Goal: Transaction & Acquisition: Download file/media

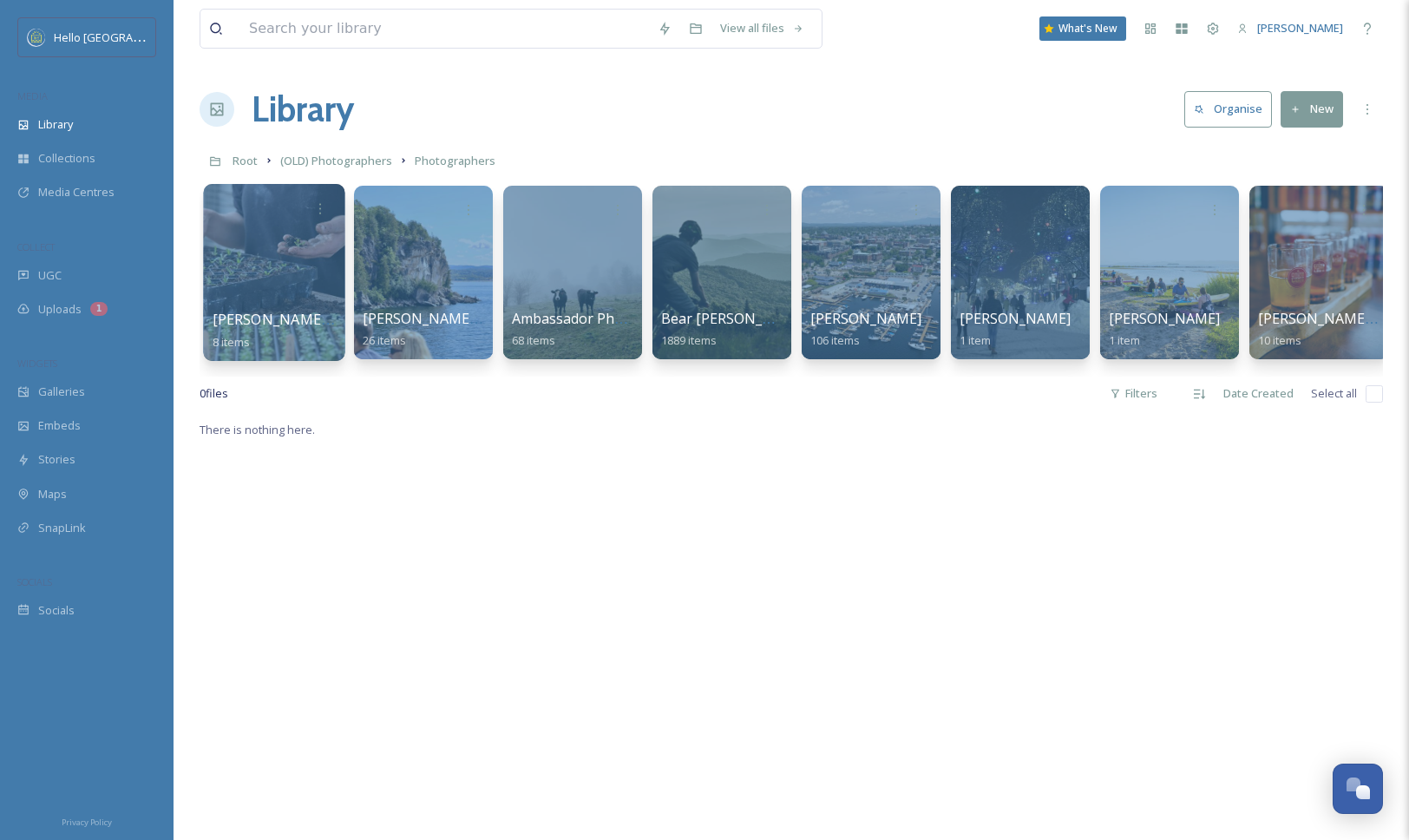
click at [252, 281] on div at bounding box center [273, 272] width 142 height 177
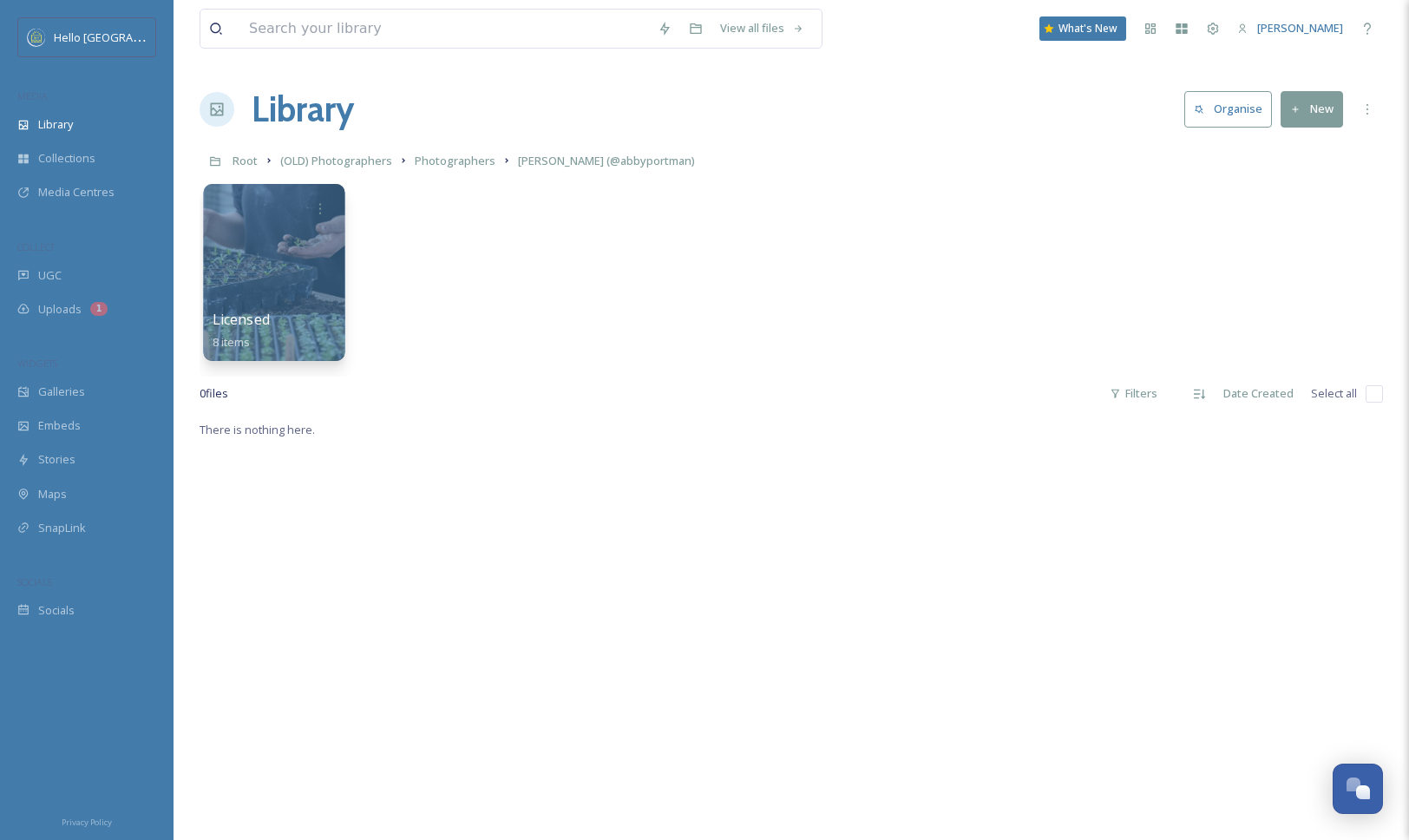
click at [292, 250] on div at bounding box center [273, 272] width 142 height 177
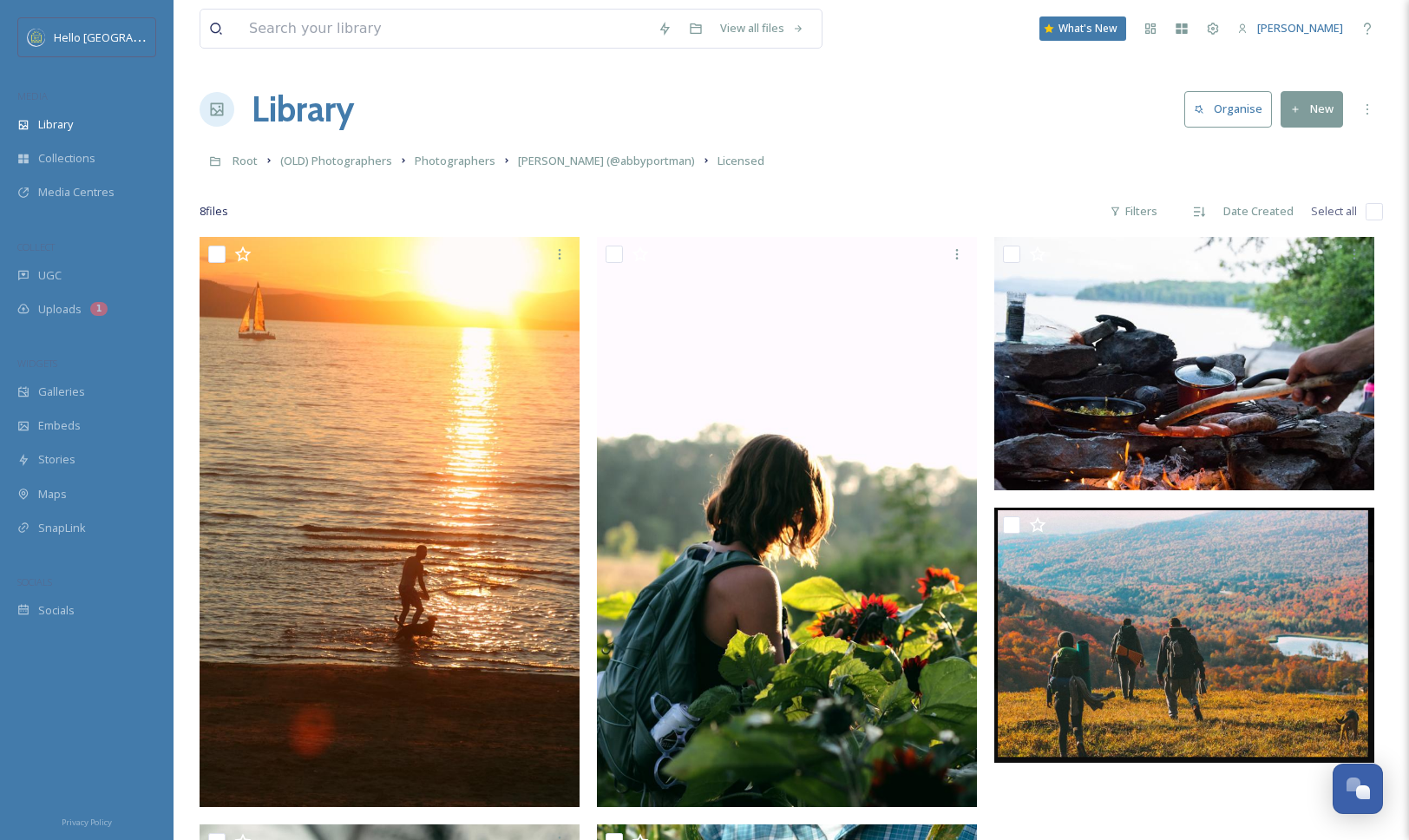
click at [294, 511] on img at bounding box center [389, 521] width 380 height 569
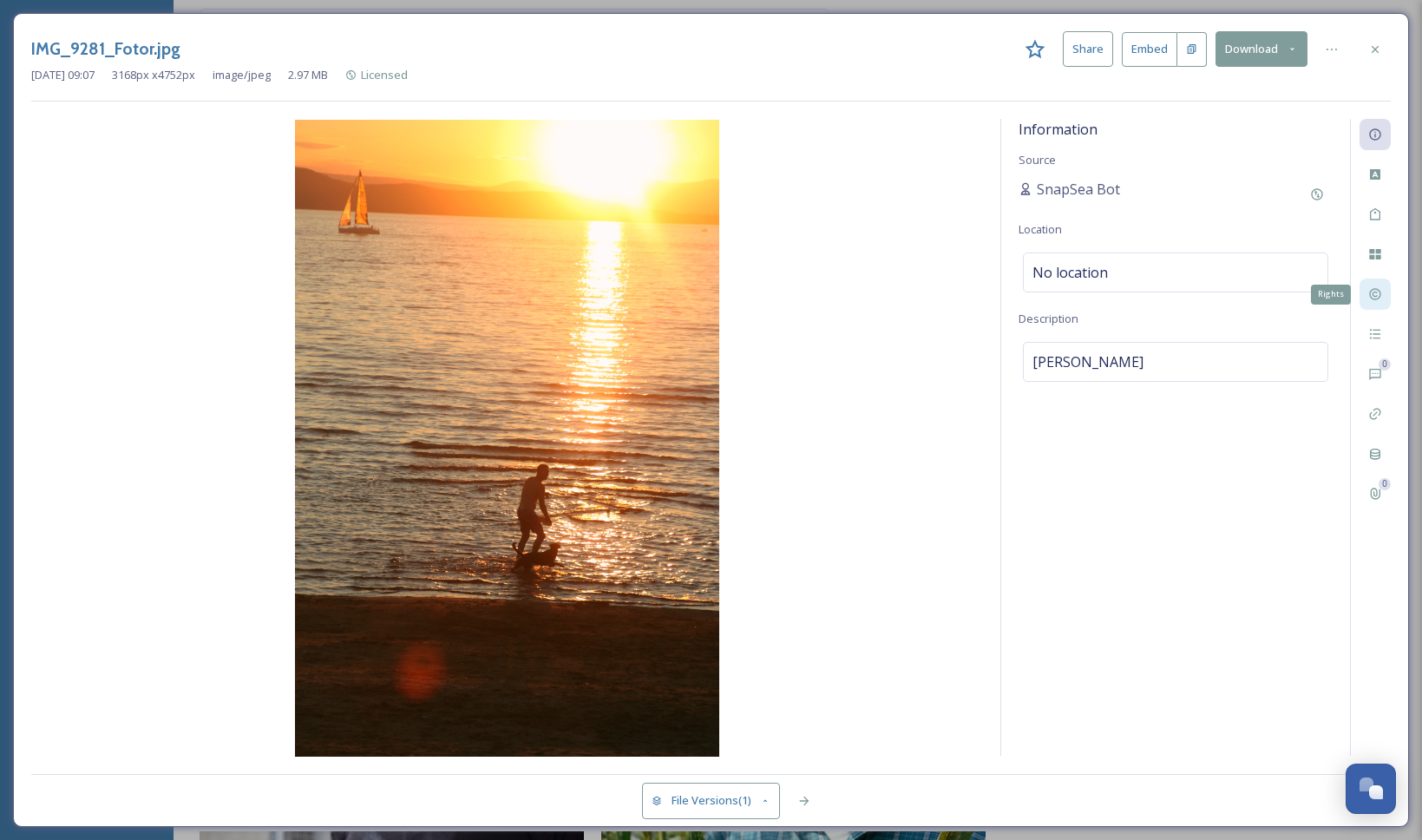
click at [1372, 286] on div "Rights" at bounding box center [1374, 294] width 31 height 31
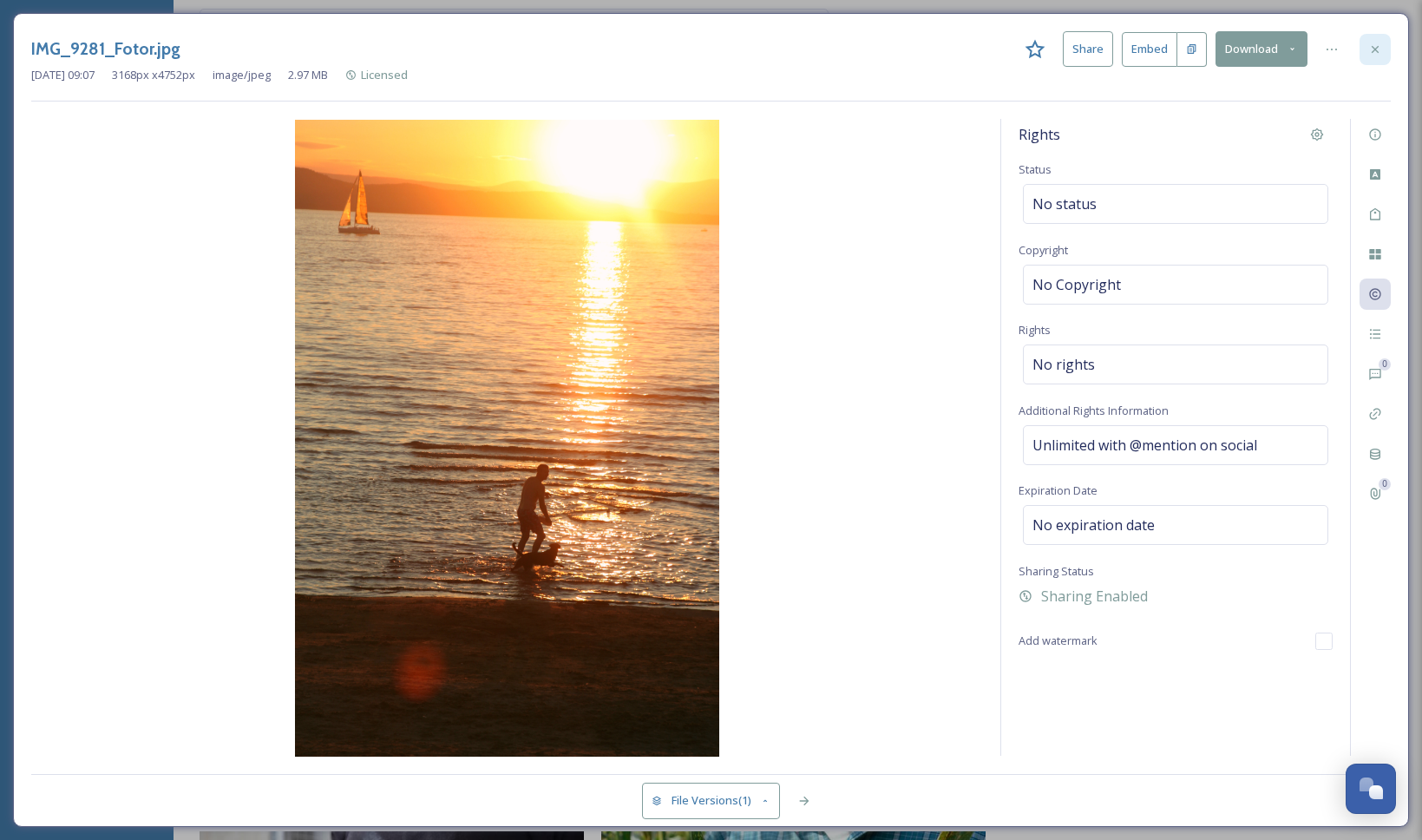
click at [1377, 55] on icon at bounding box center [1375, 50] width 14 height 14
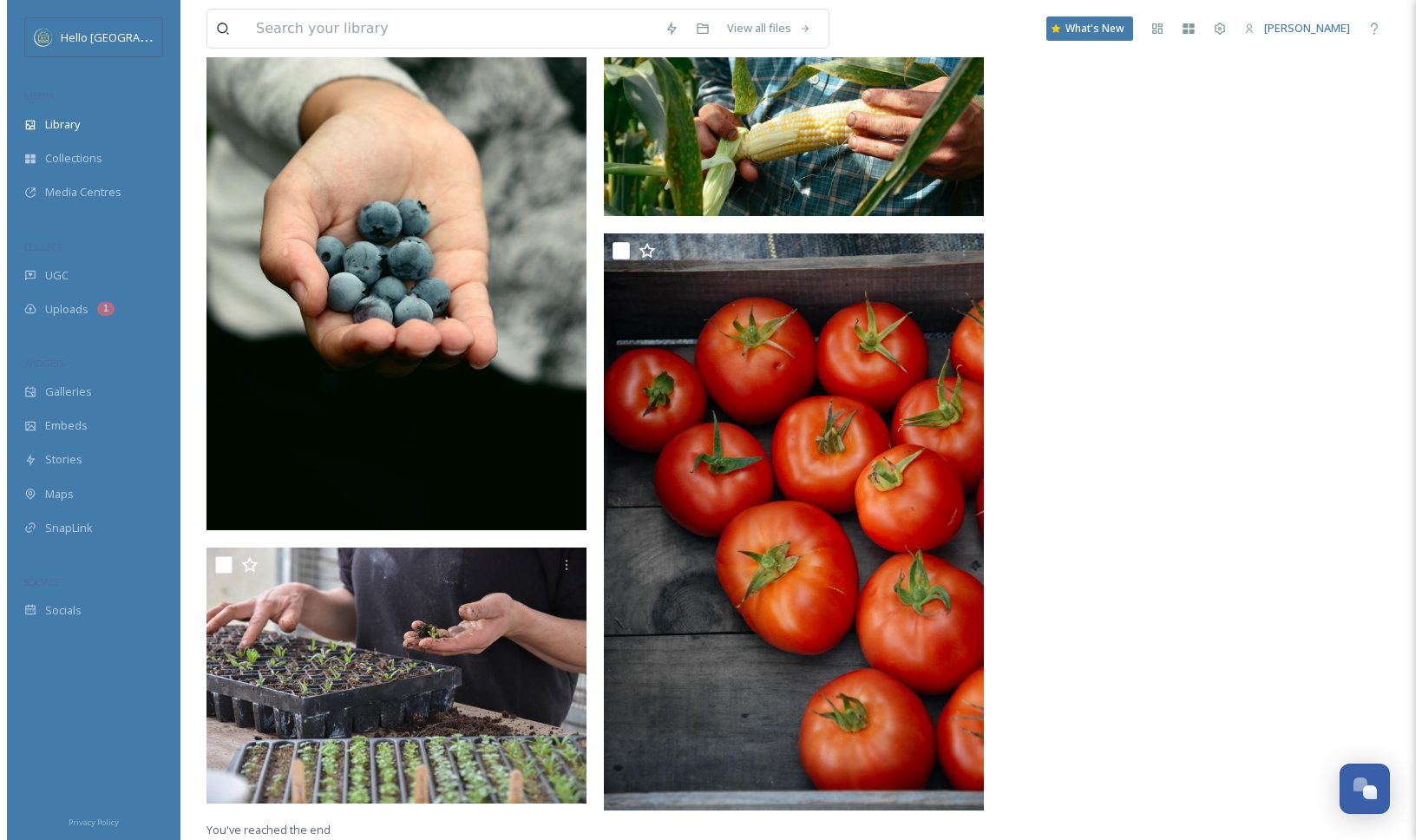
scroll to position [864, 0]
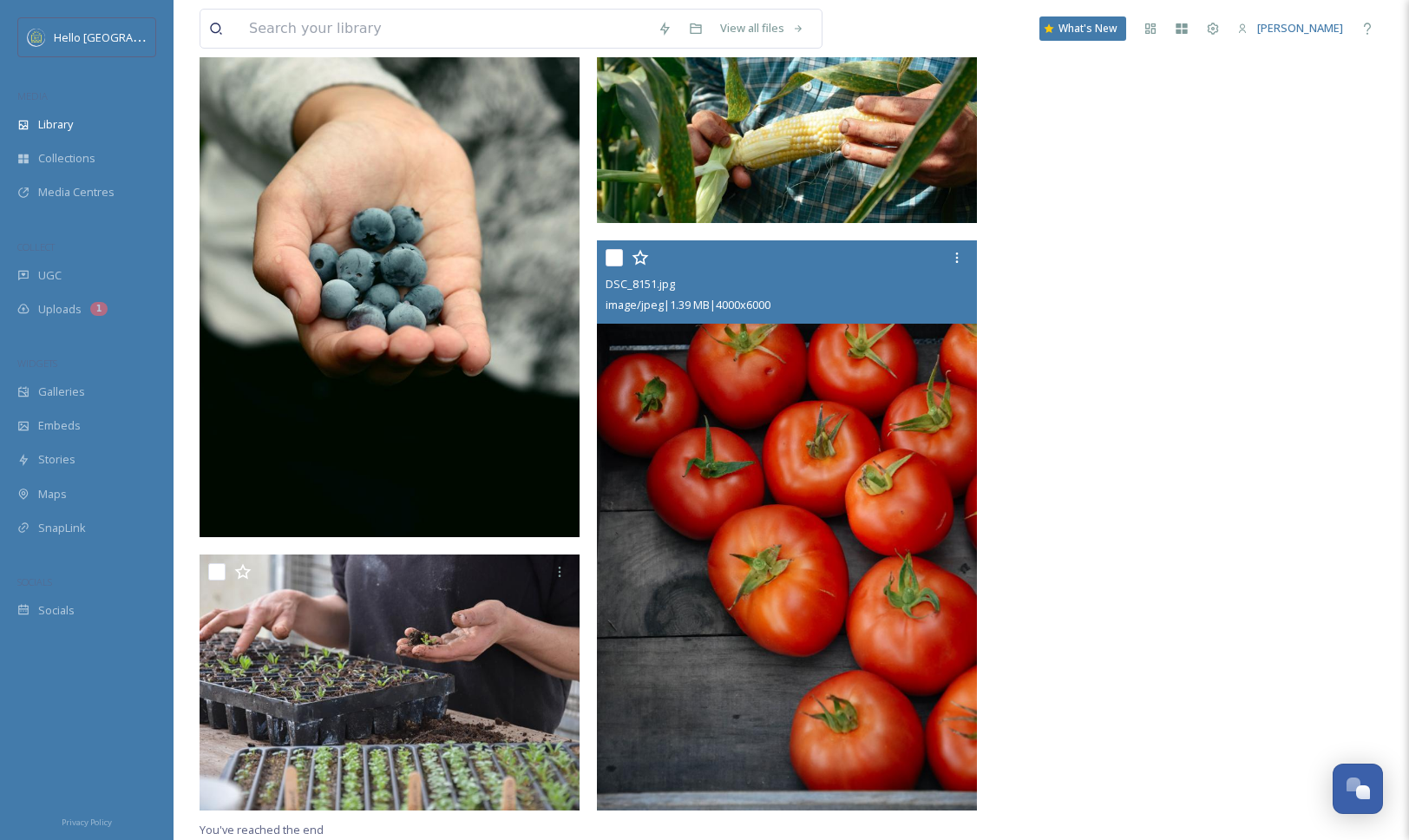
click at [931, 618] on img at bounding box center [787, 525] width 380 height 569
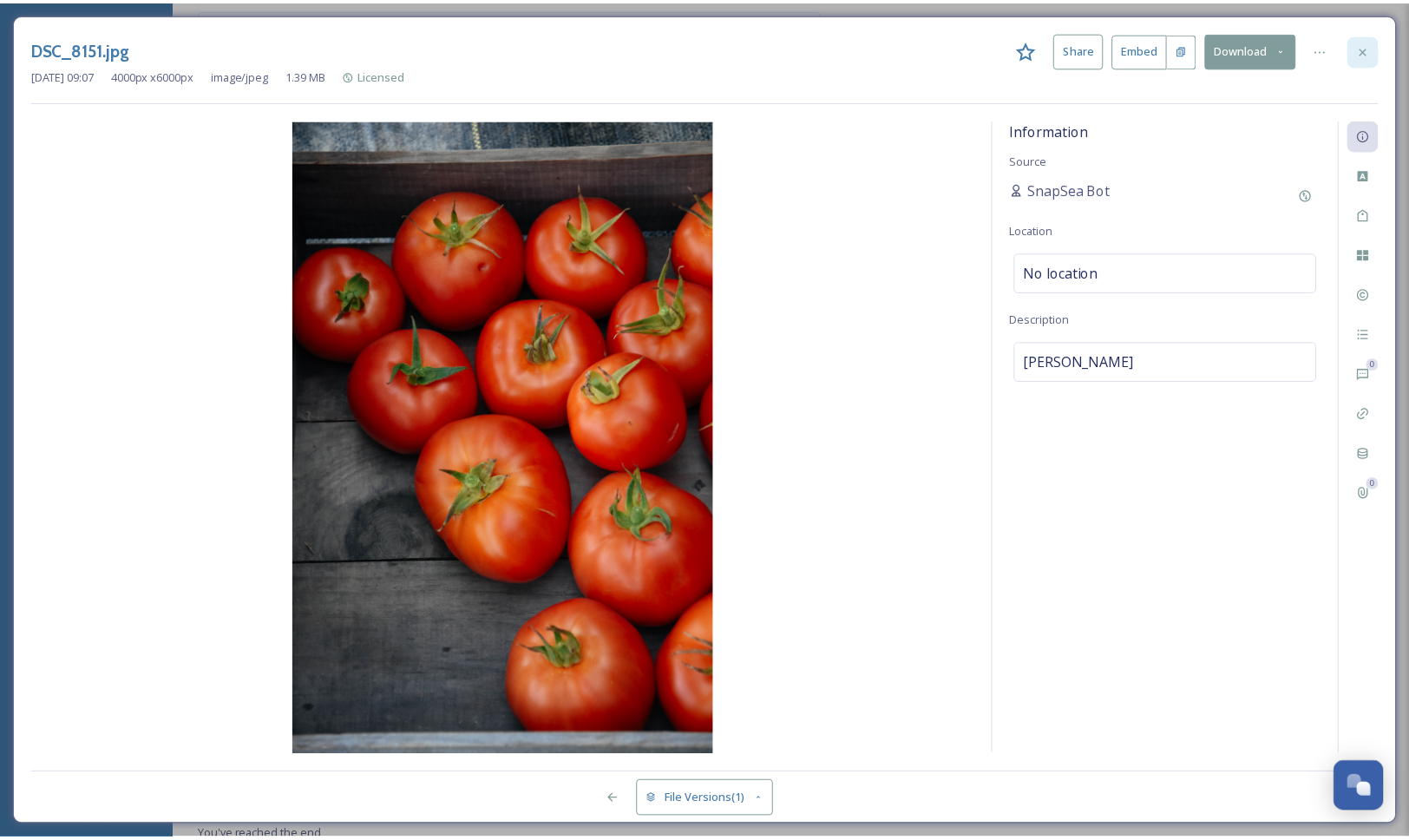
scroll to position [871, 0]
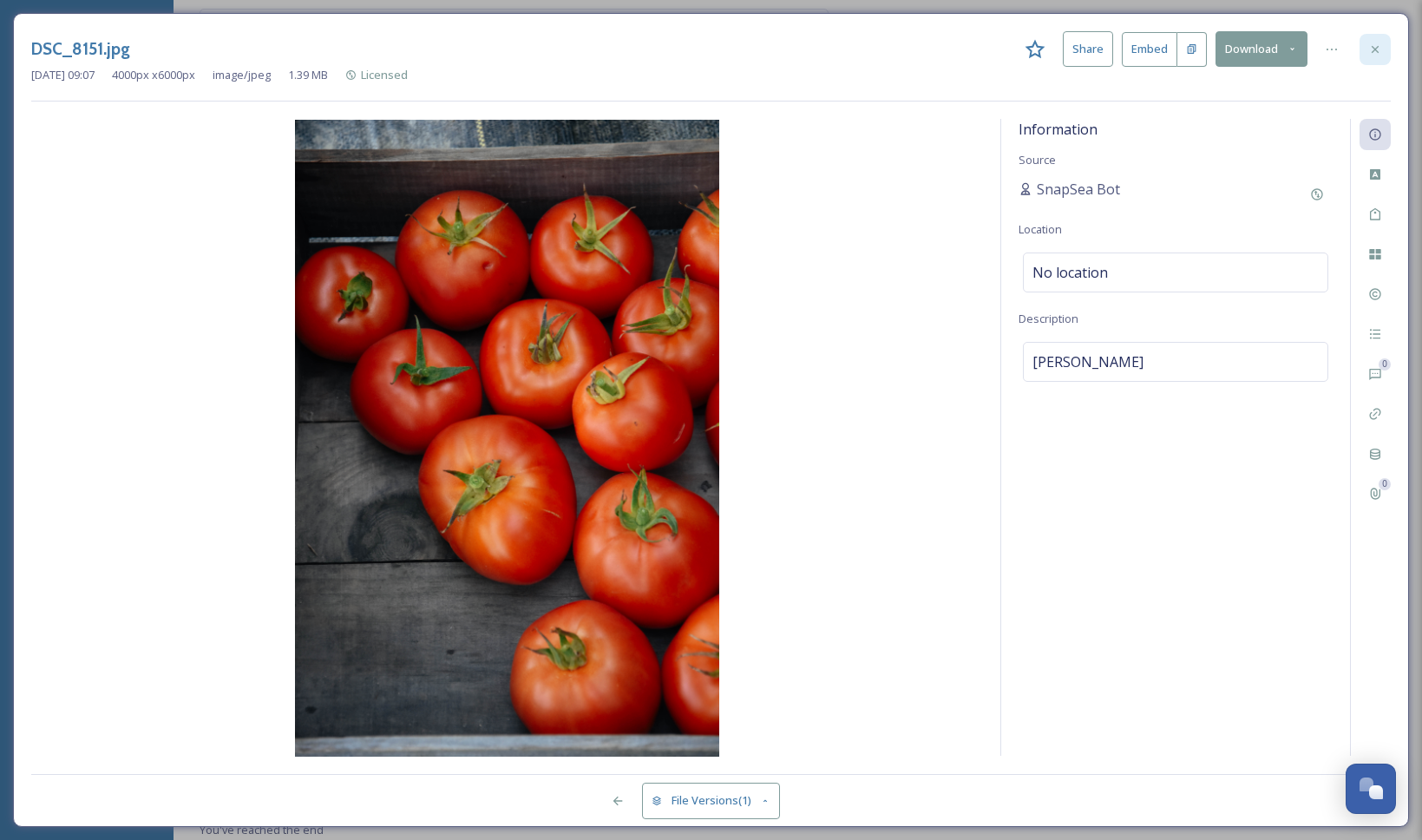
click at [1374, 44] on icon at bounding box center [1375, 50] width 14 height 14
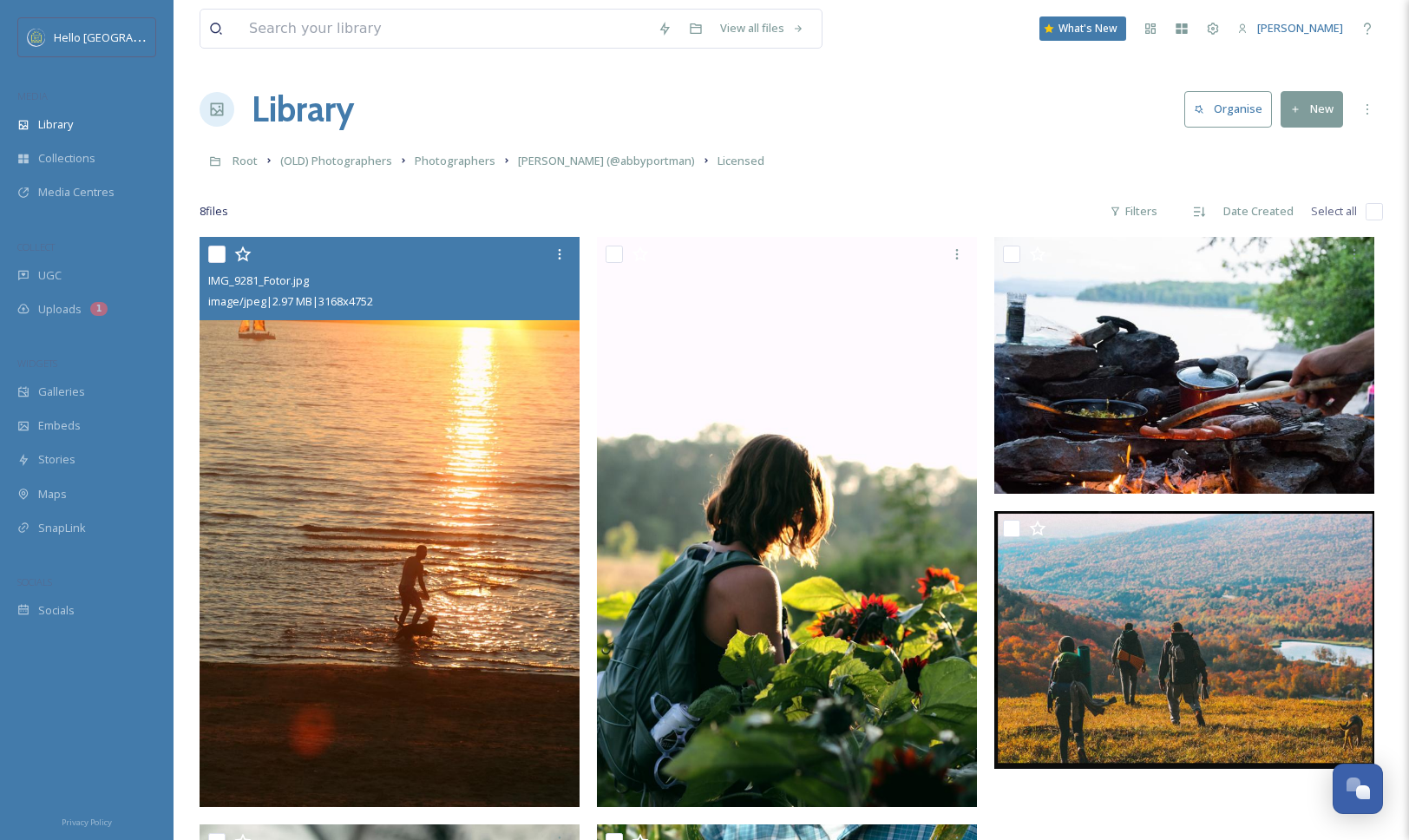
click at [388, 551] on img at bounding box center [389, 521] width 380 height 569
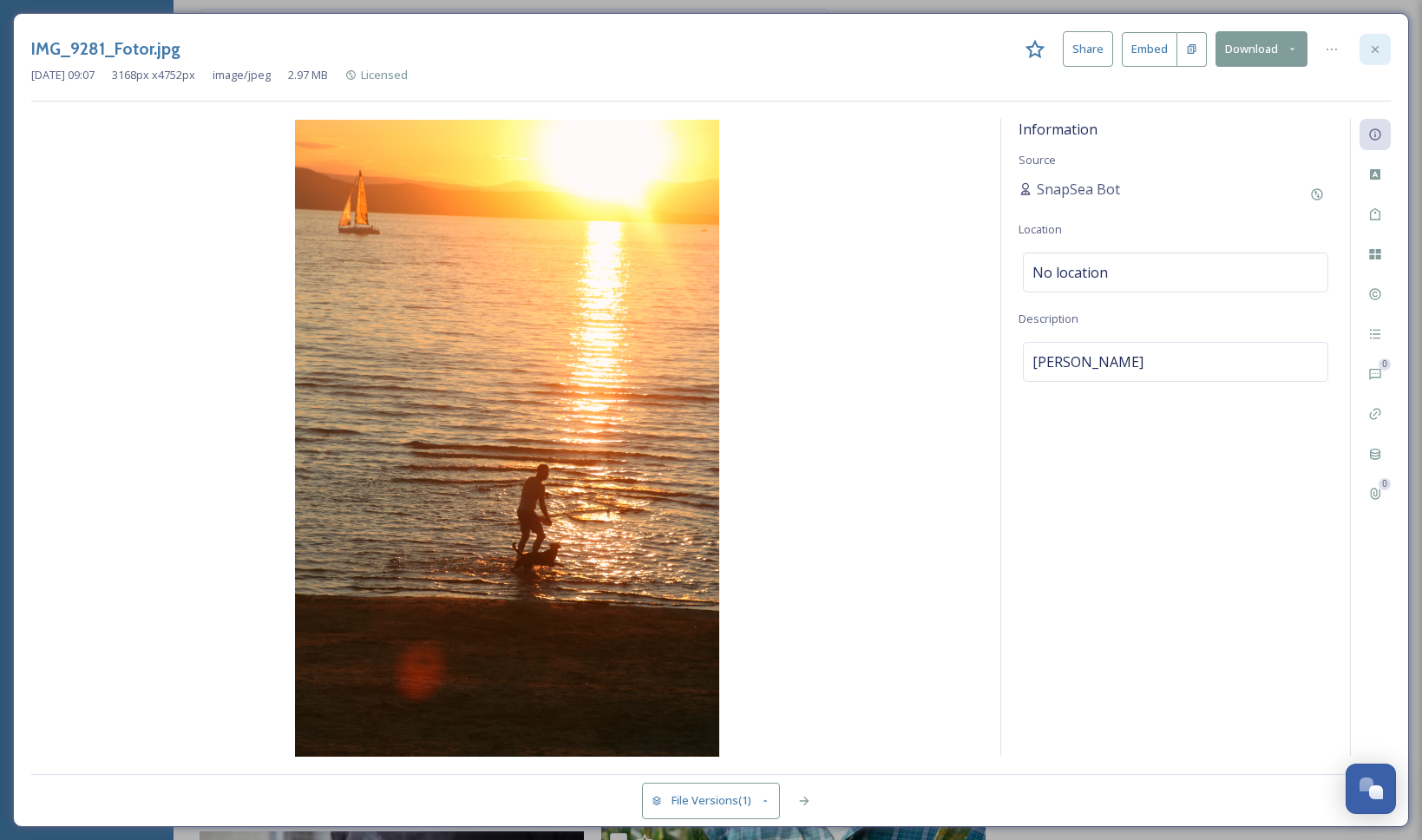
click at [1380, 52] on icon at bounding box center [1375, 50] width 14 height 14
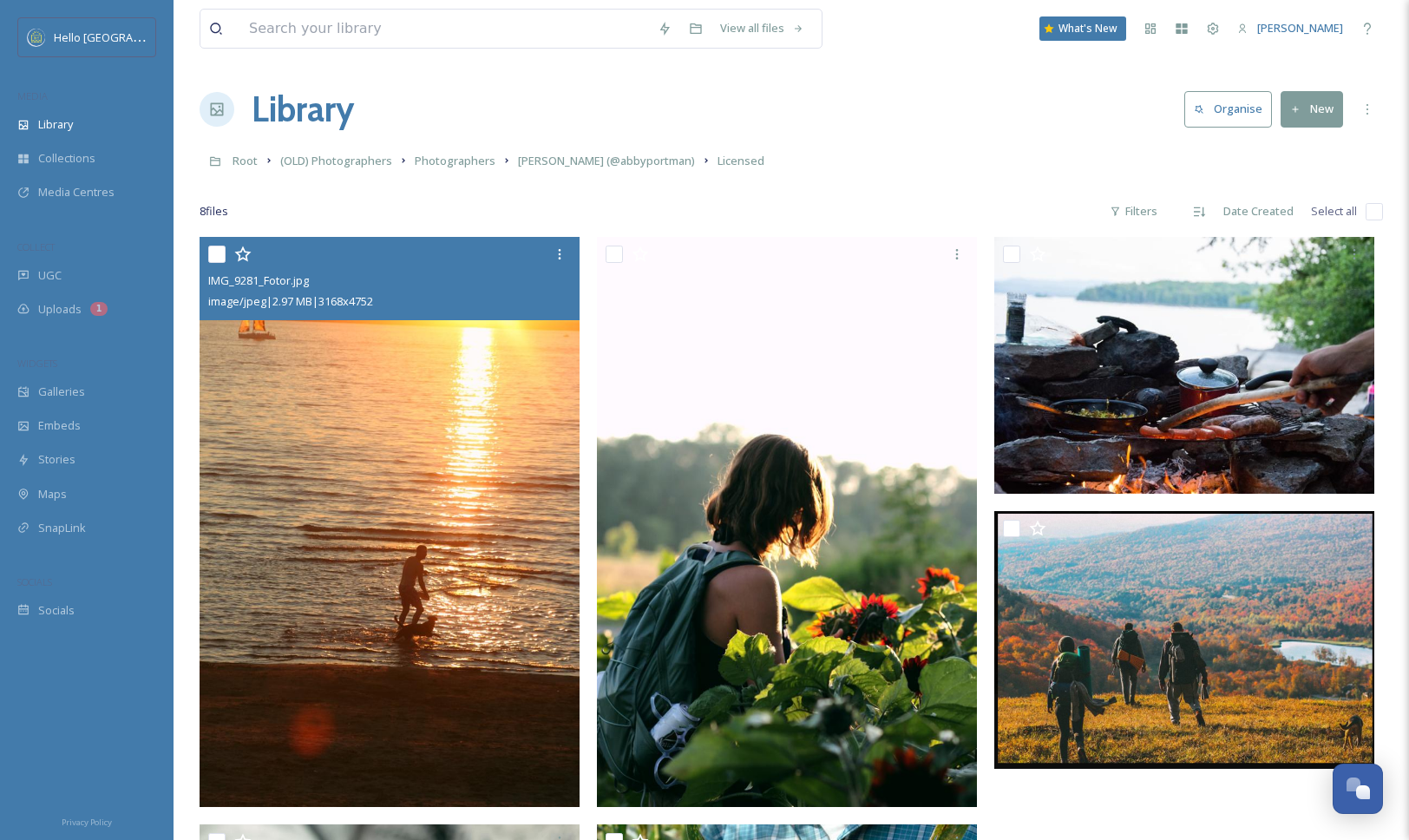
click at [1373, 210] on input "checkbox" at bounding box center [1373, 211] width 17 height 17
checkbox input "true"
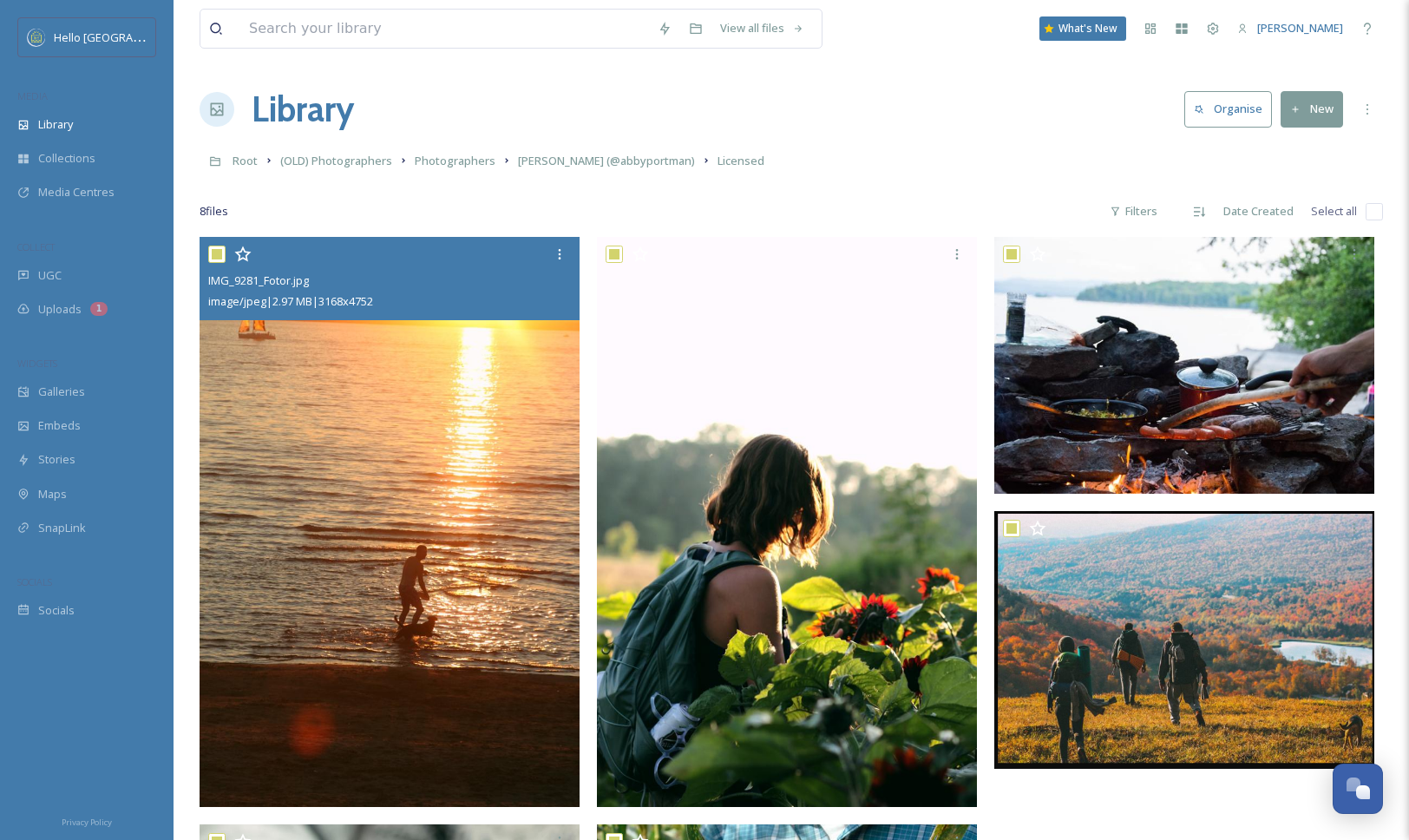
checkbox input "true"
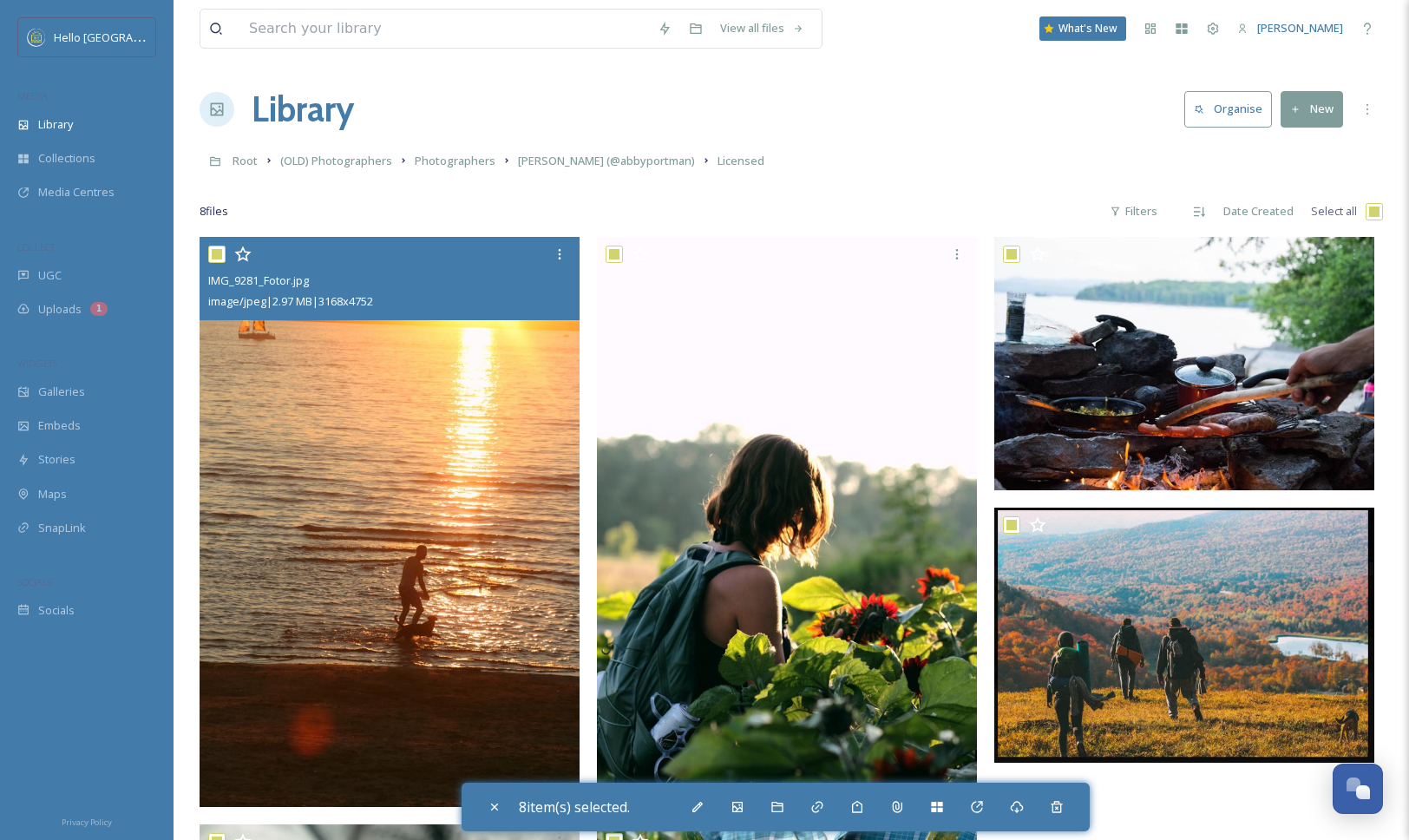
click at [489, 692] on img at bounding box center [389, 521] width 380 height 569
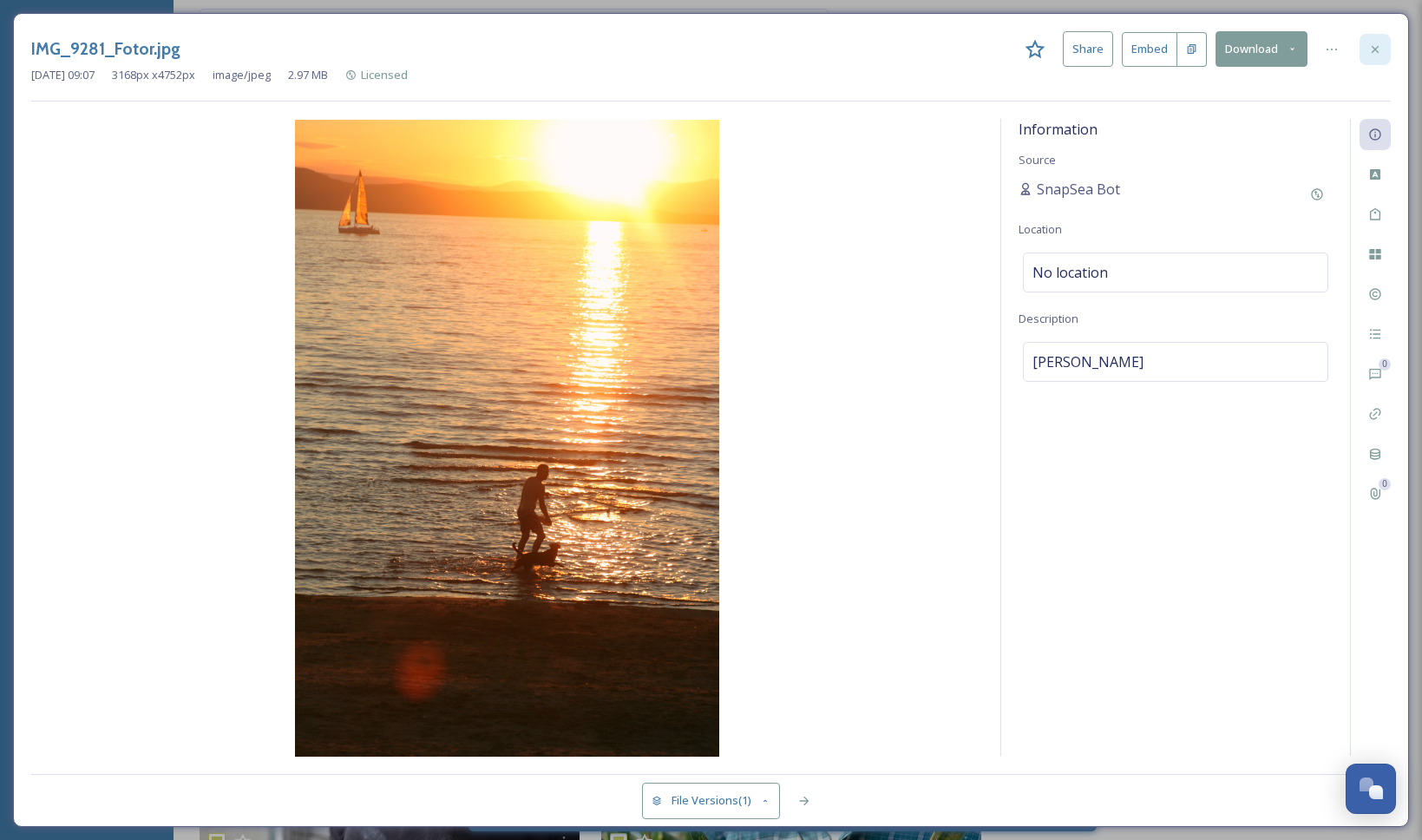
click at [1384, 47] on div at bounding box center [1374, 49] width 31 height 31
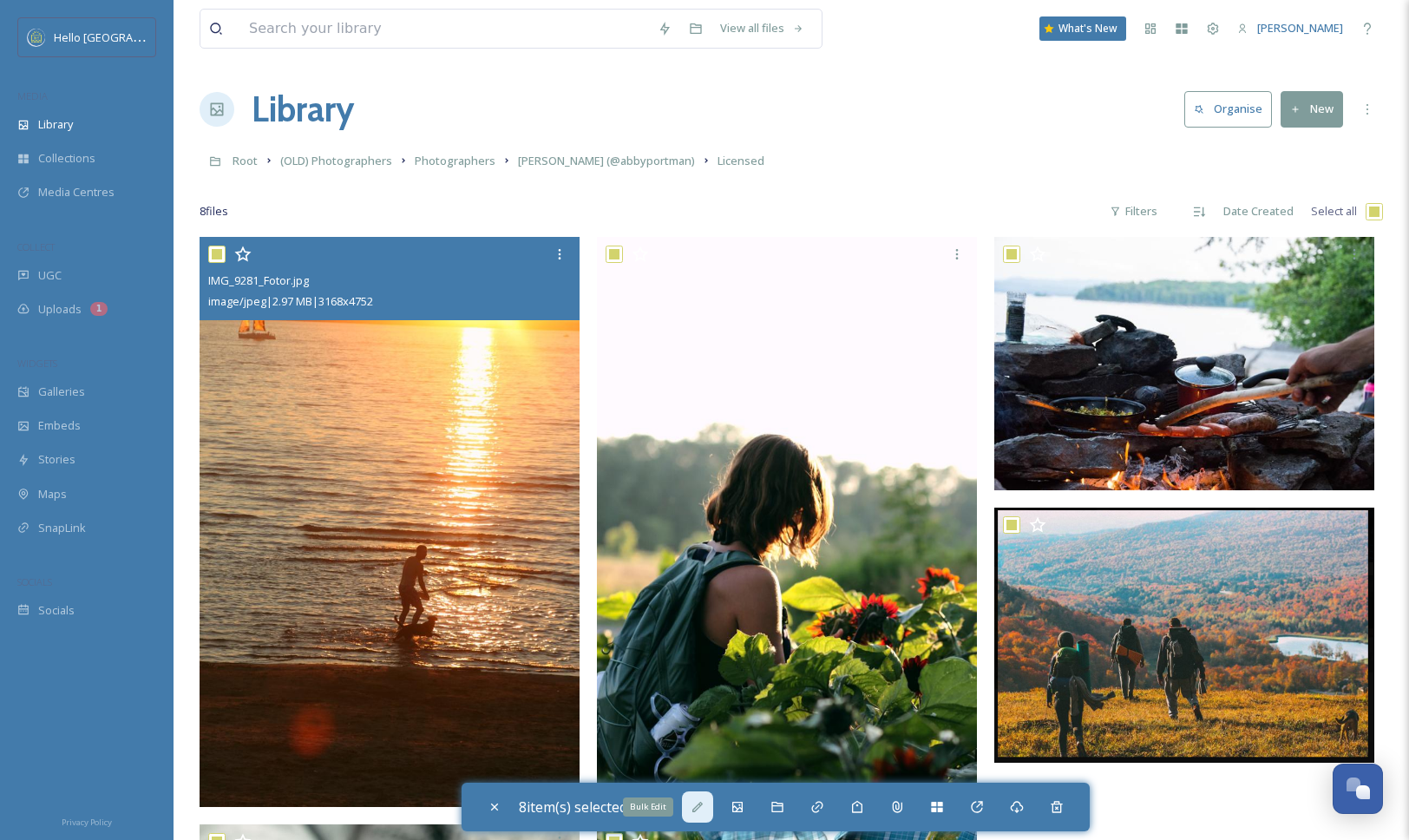
click at [698, 806] on icon at bounding box center [698, 807] width 14 height 14
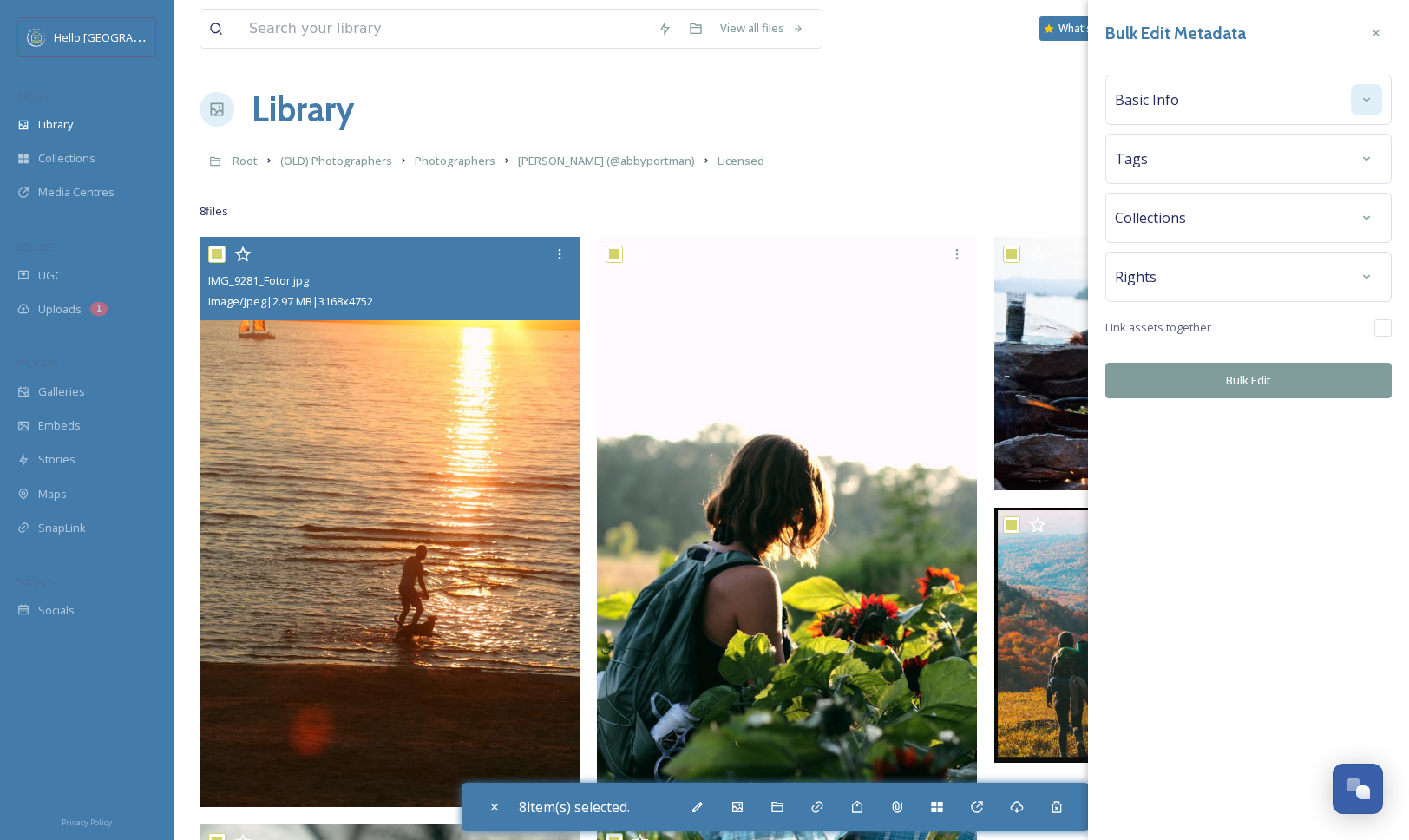
click at [1371, 86] on div at bounding box center [1366, 100] width 31 height 31
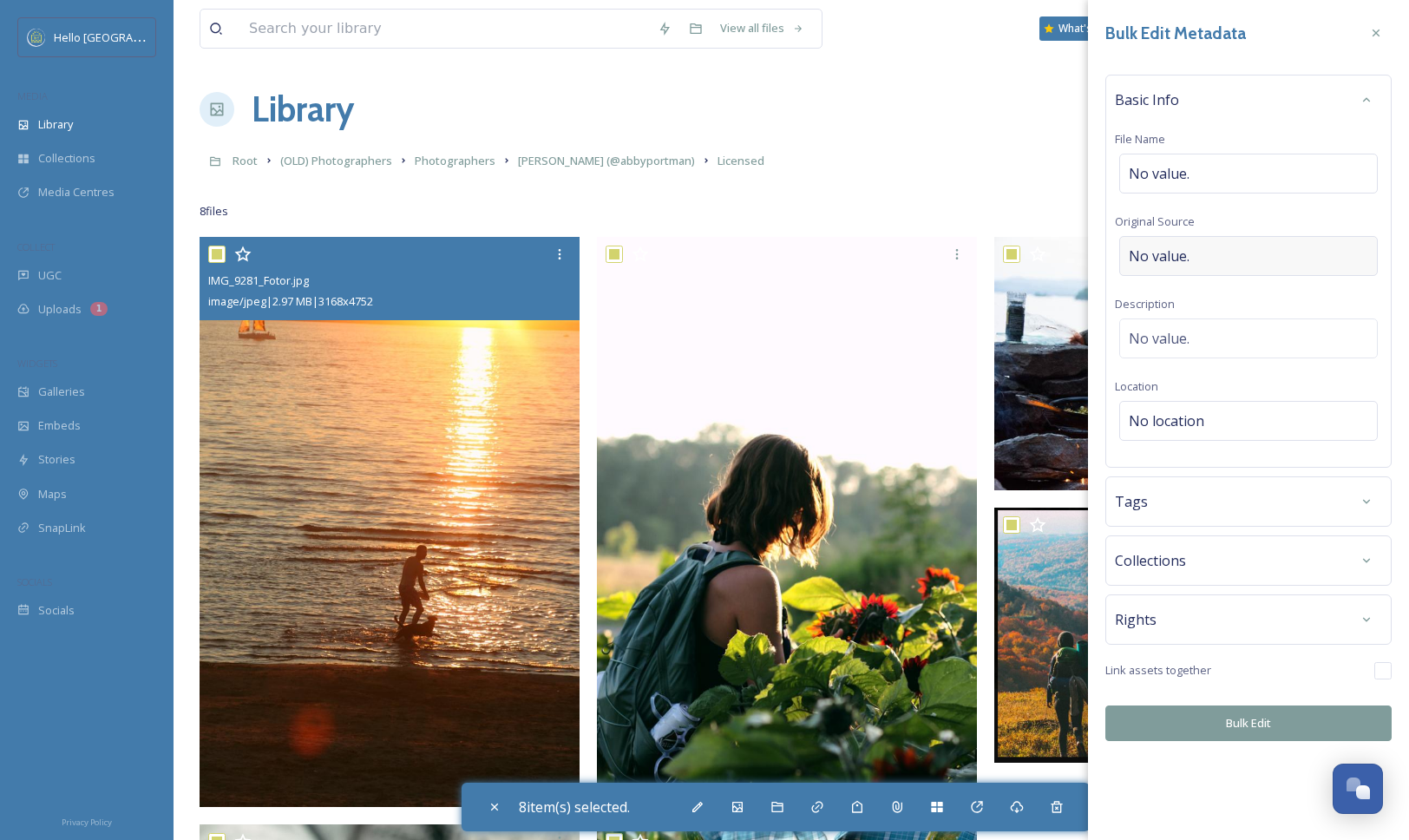
click at [1208, 254] on div "No value." at bounding box center [1248, 255] width 258 height 40
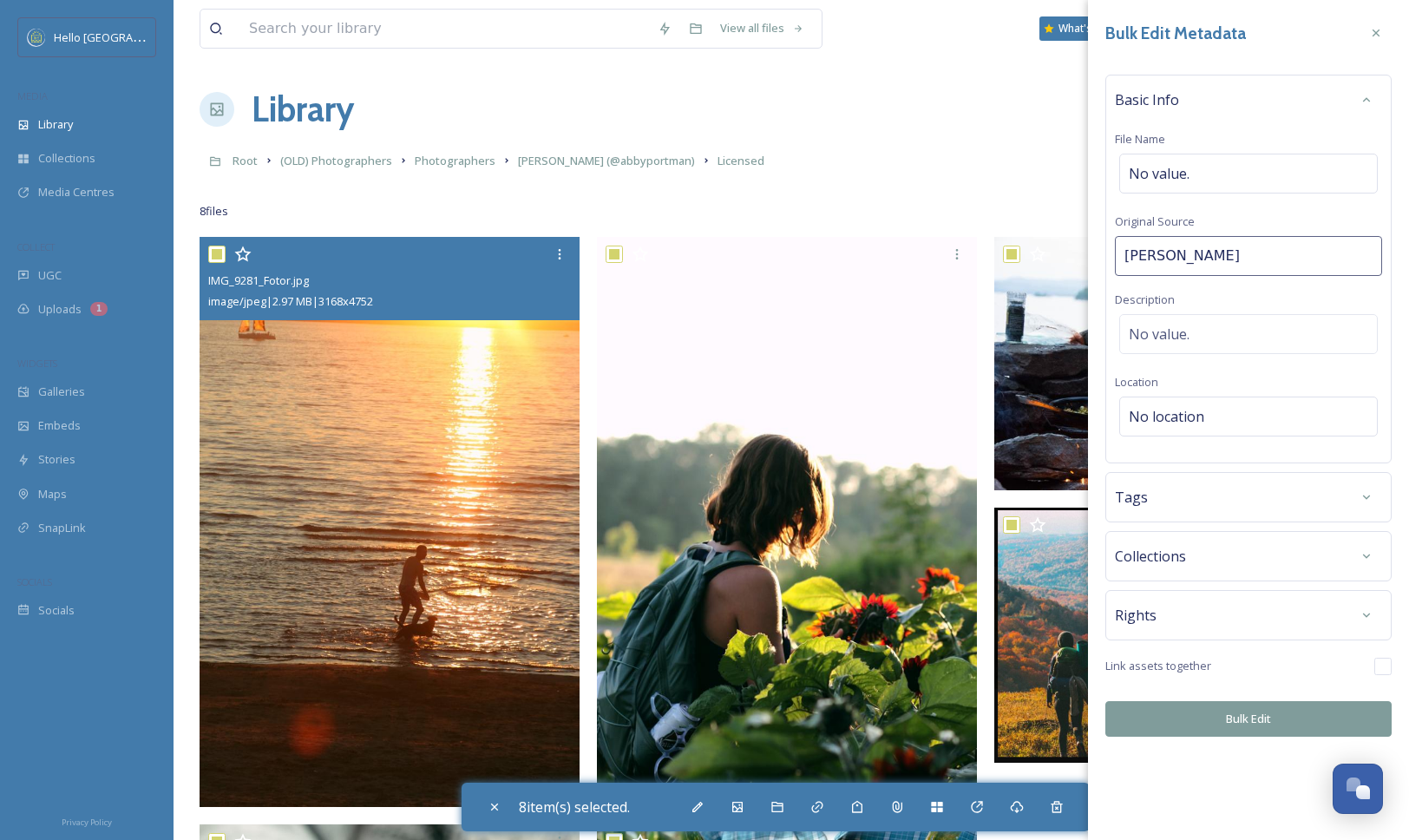
type input "[PERSON_NAME]"
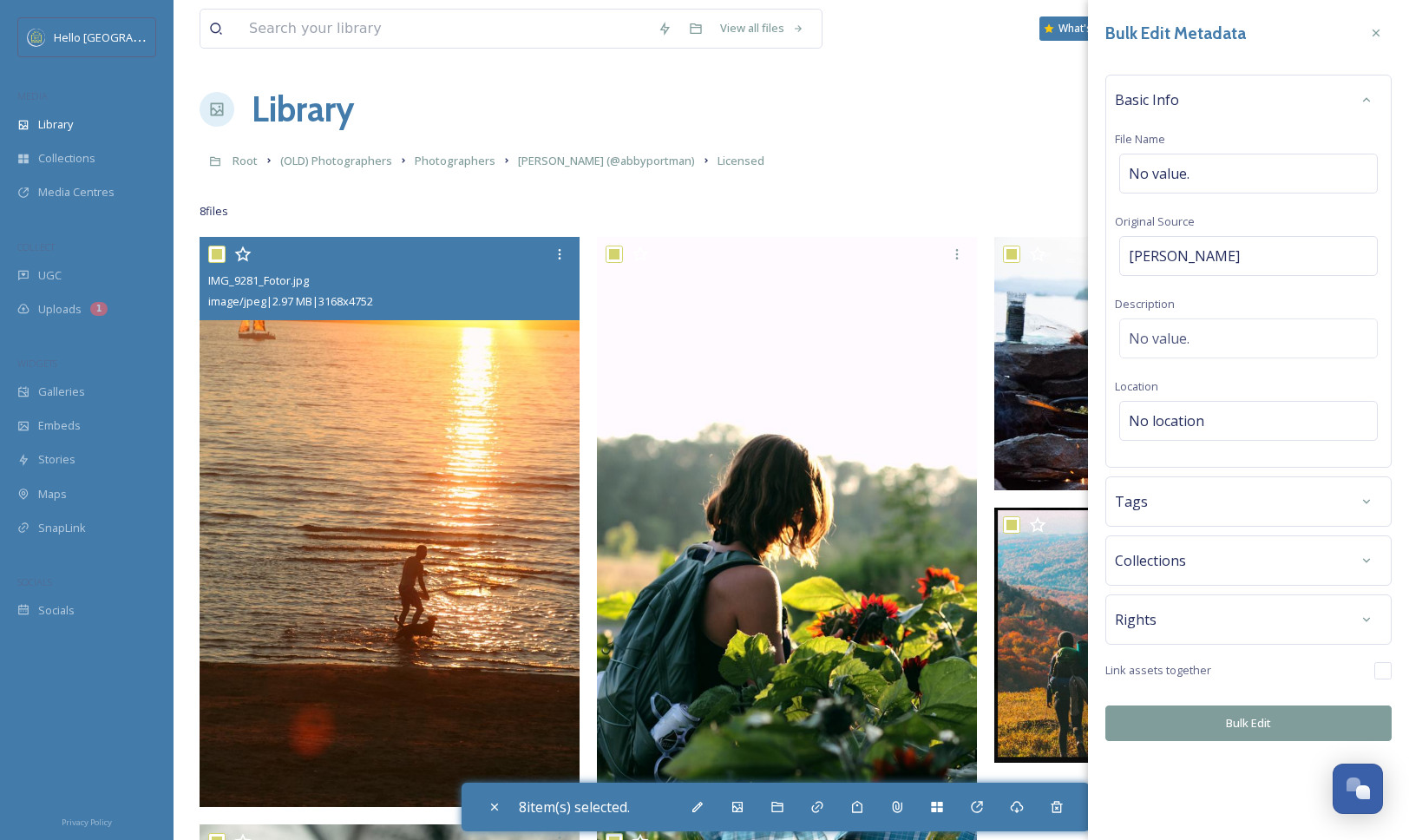
click at [1264, 208] on div "Basic Info File Name No value. Original Source [PERSON_NAME] Description No val…" at bounding box center [1249, 271] width 287 height 393
click at [1370, 507] on icon at bounding box center [1366, 502] width 14 height 14
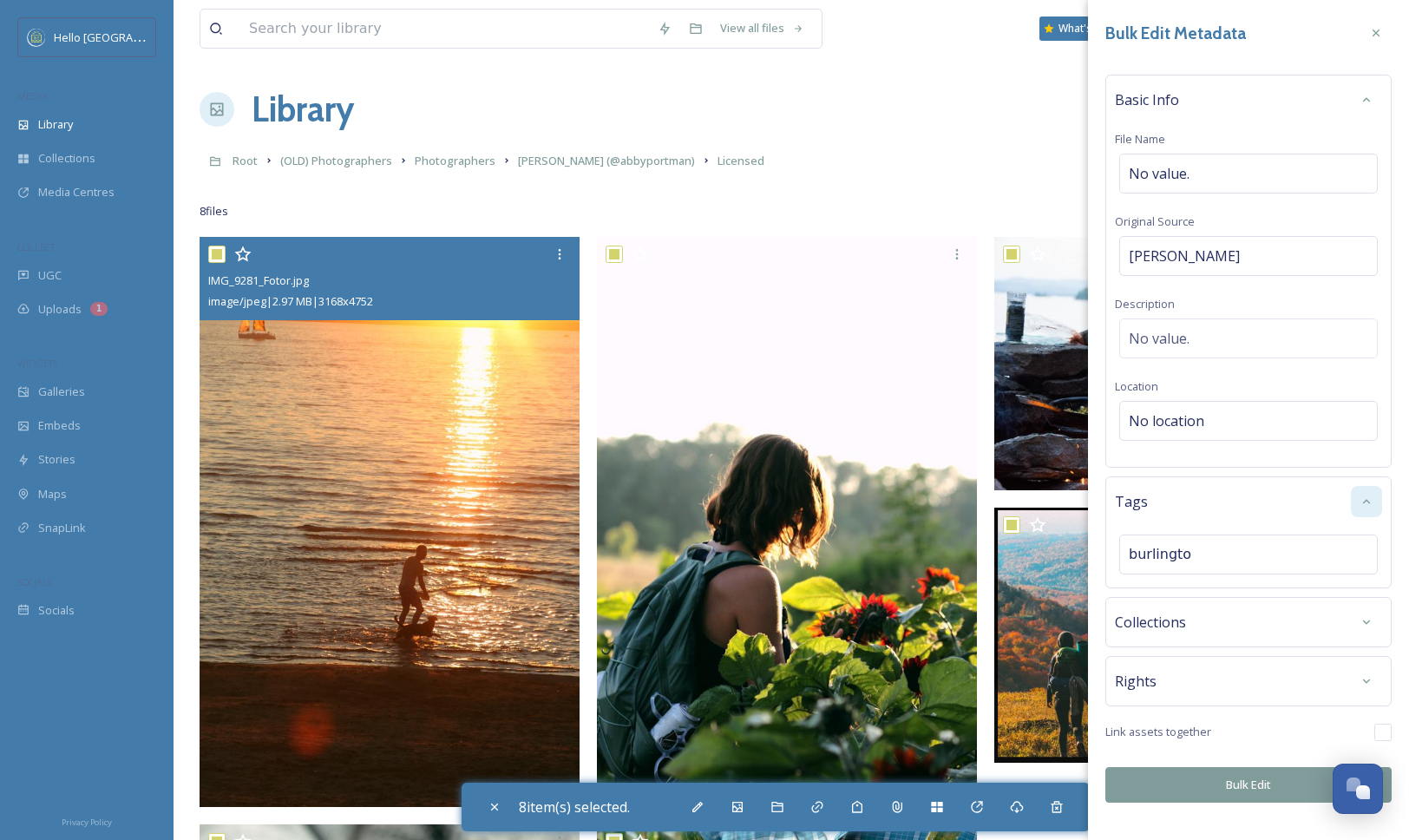
type input "[GEOGRAPHIC_DATA]"
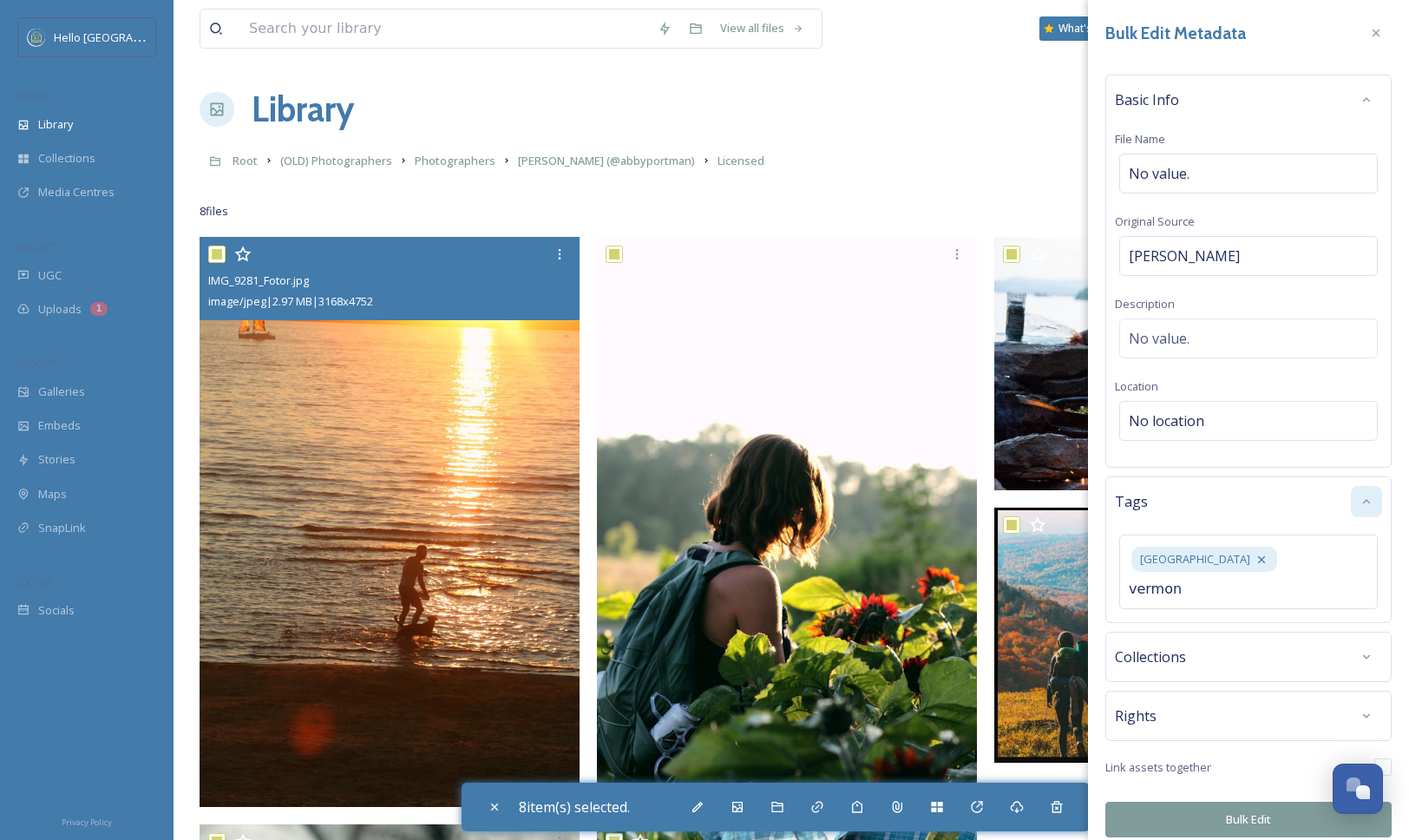
type input "[US_STATE]"
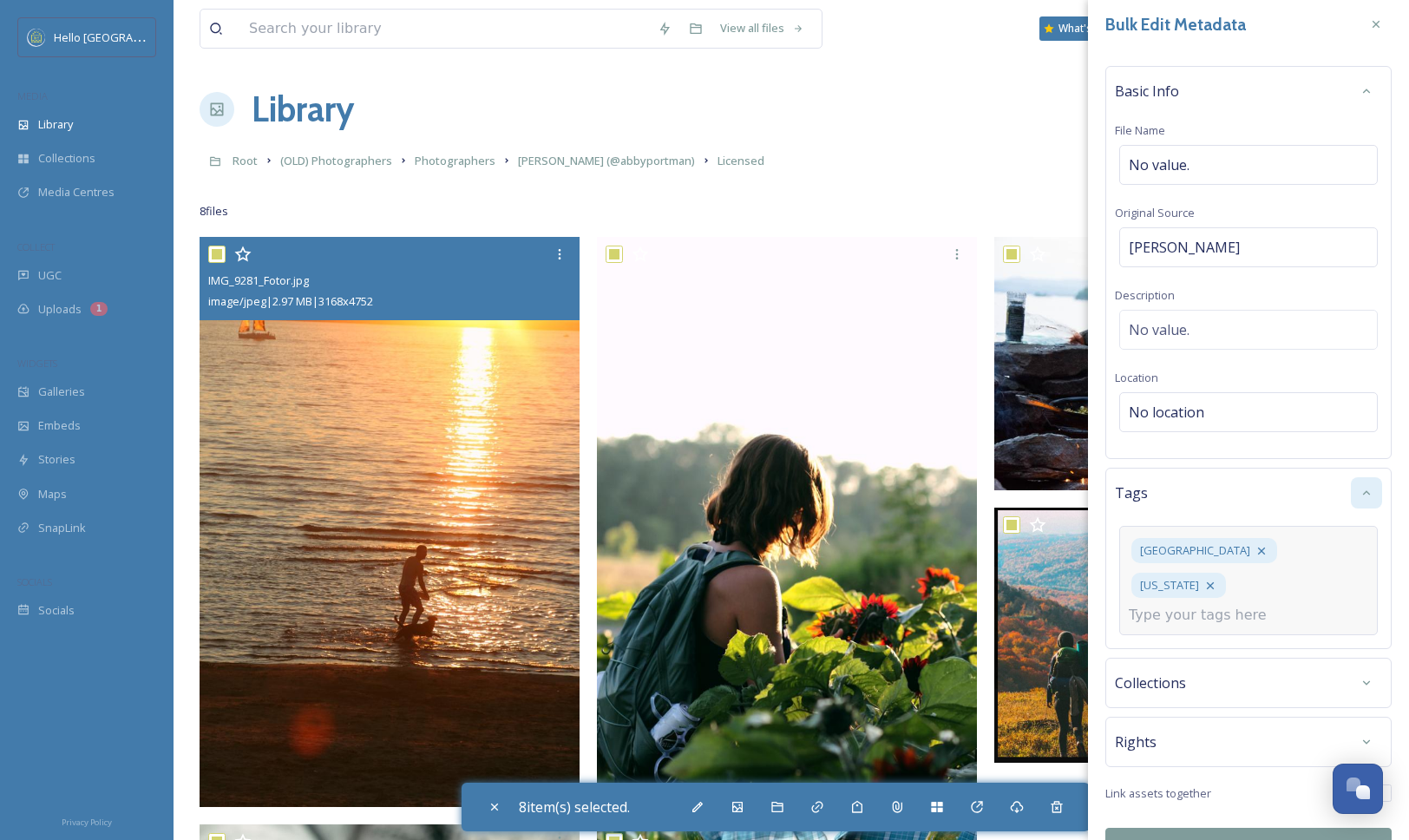
scroll to position [15, 0]
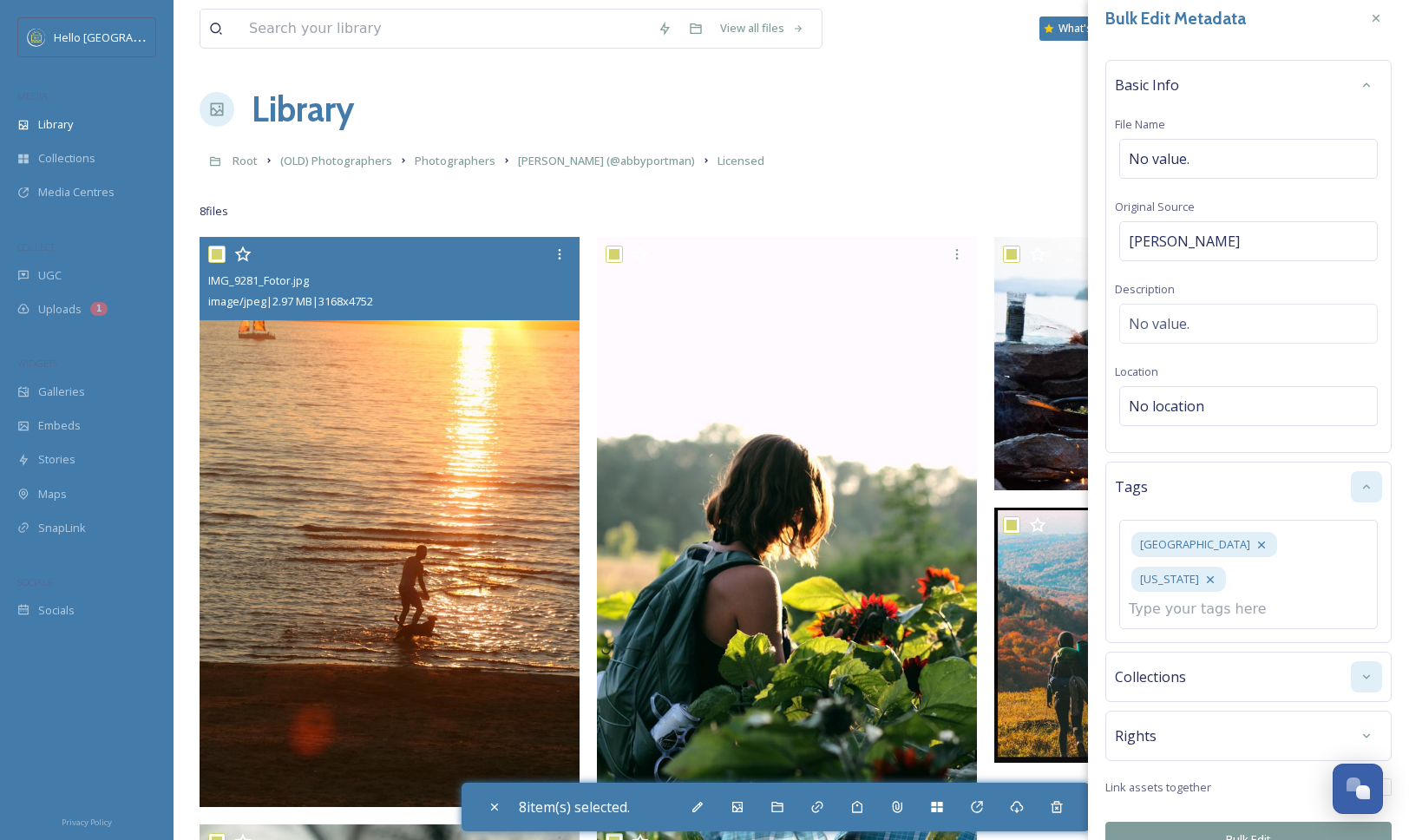
click at [1352, 661] on div at bounding box center [1366, 676] width 31 height 31
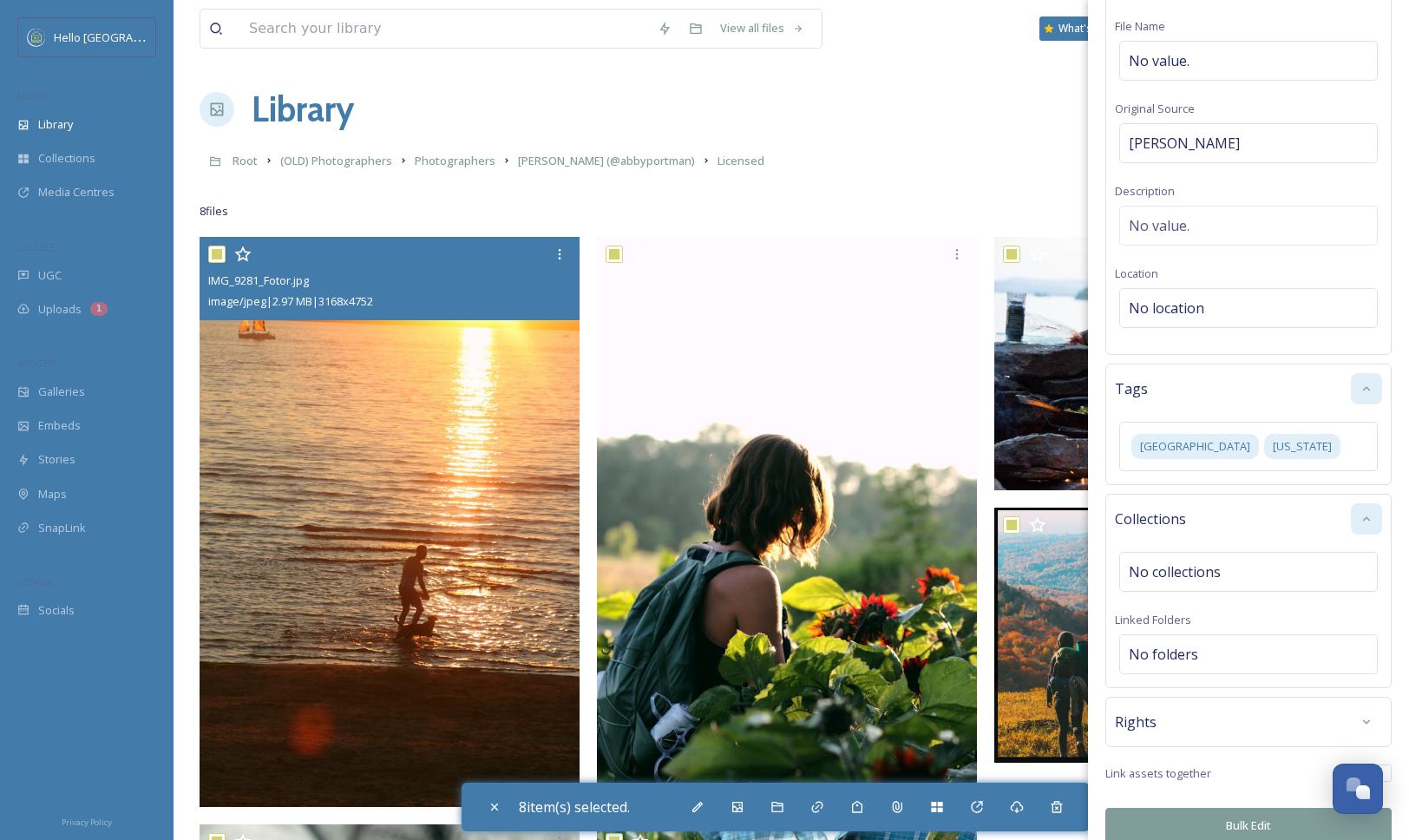
scroll to position [133, 0]
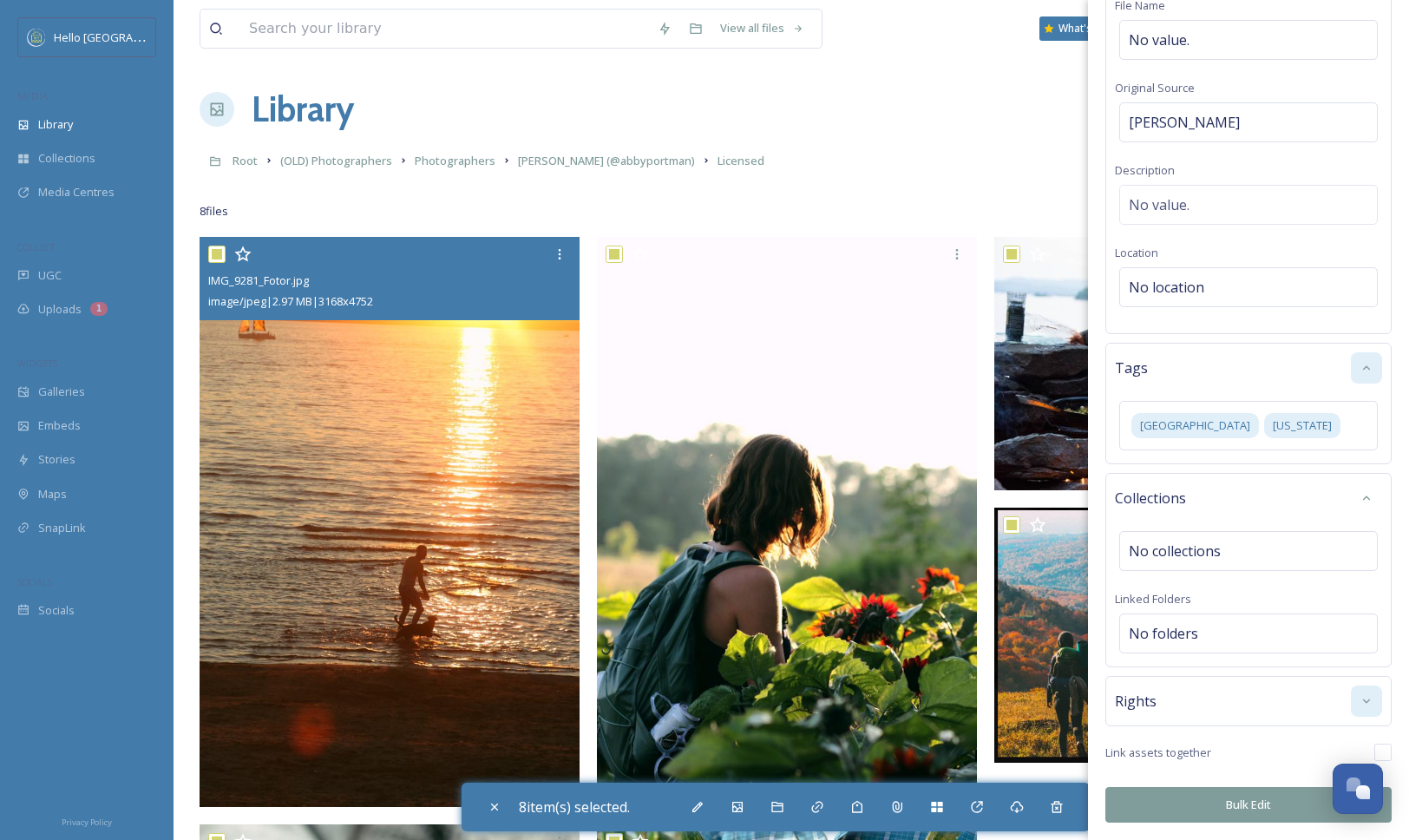
click at [1359, 704] on icon at bounding box center [1366, 701] width 14 height 14
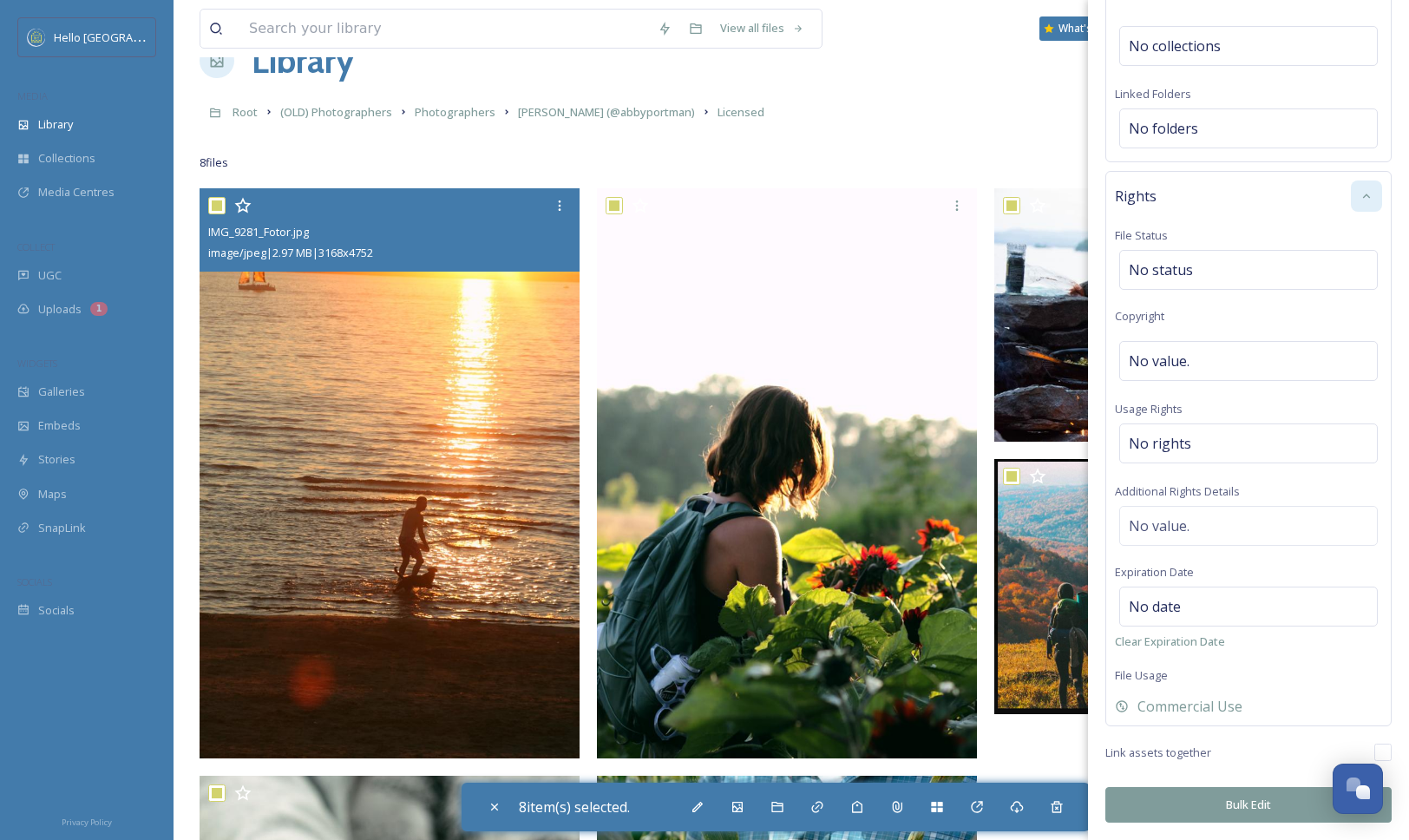
scroll to position [134, 0]
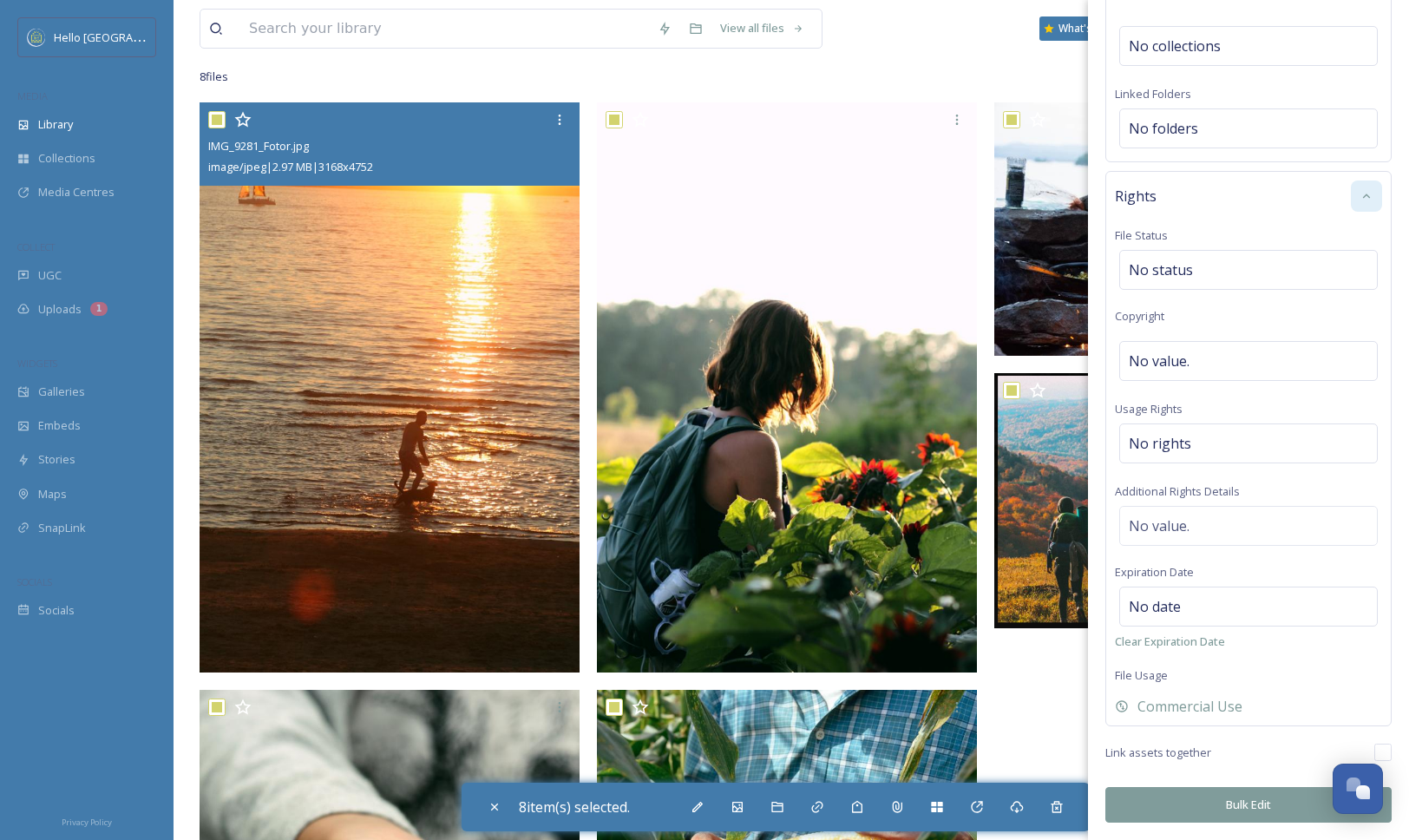
click at [1256, 793] on button "Bulk Edit" at bounding box center [1249, 804] width 287 height 36
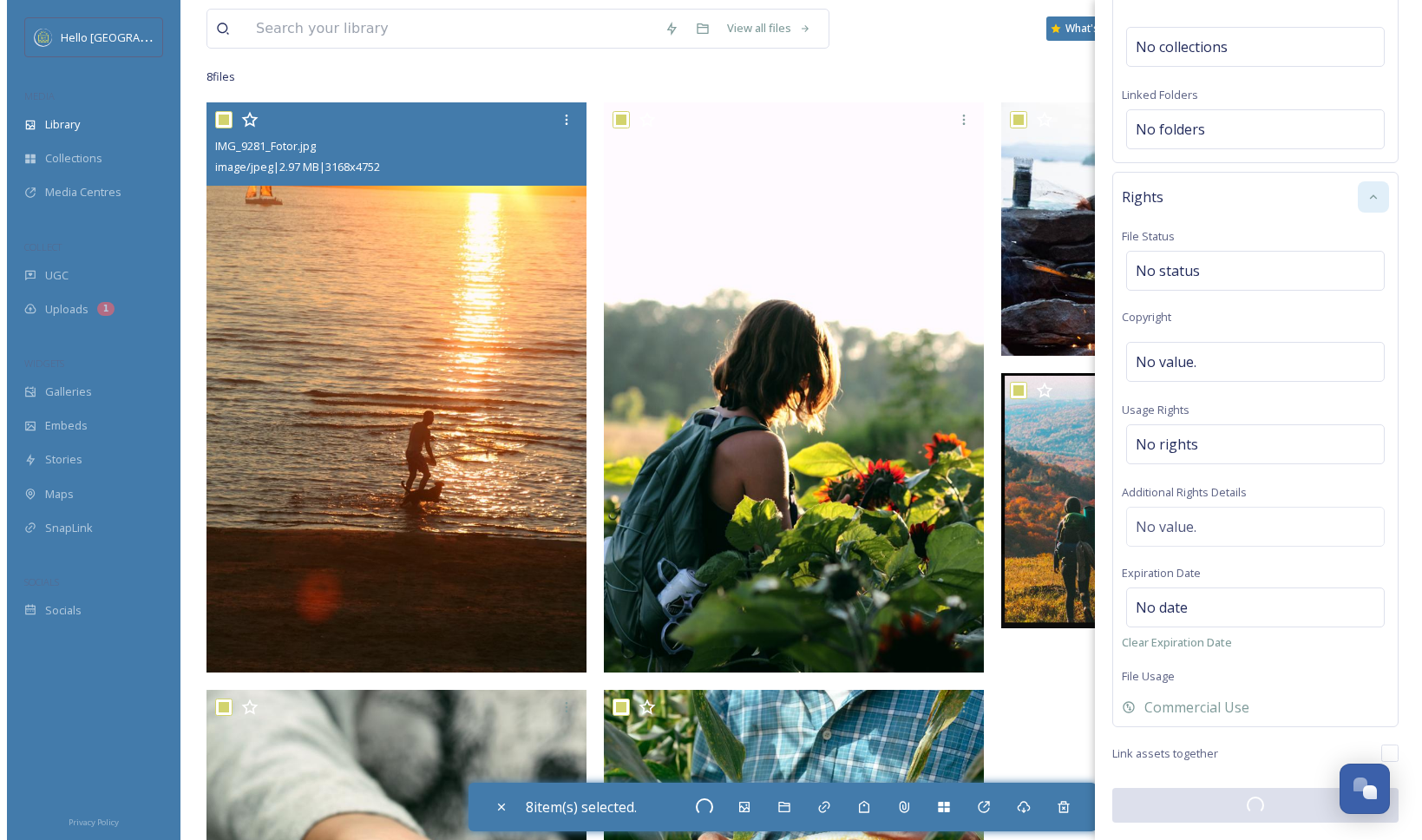
scroll to position [637, 0]
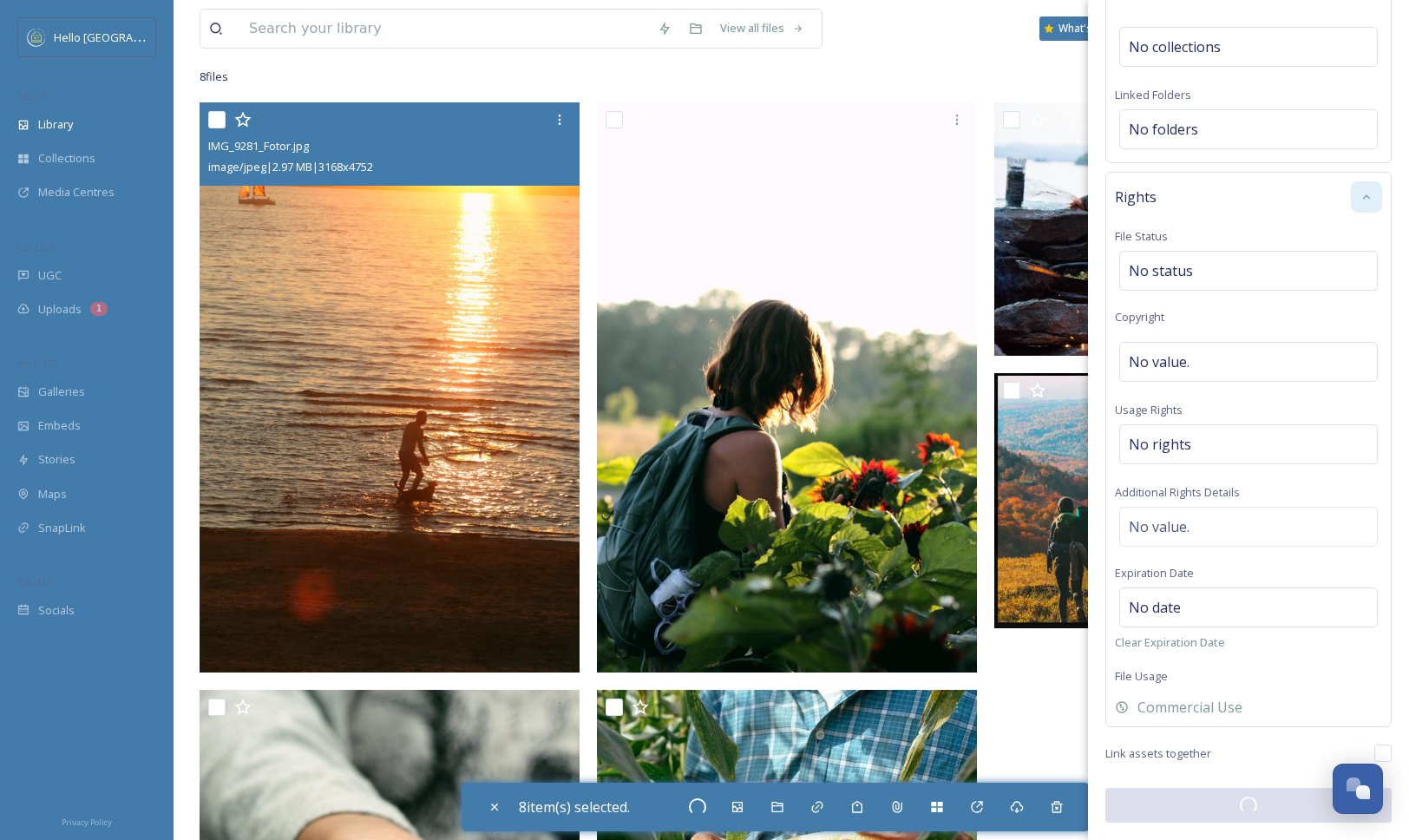
checkbox input "false"
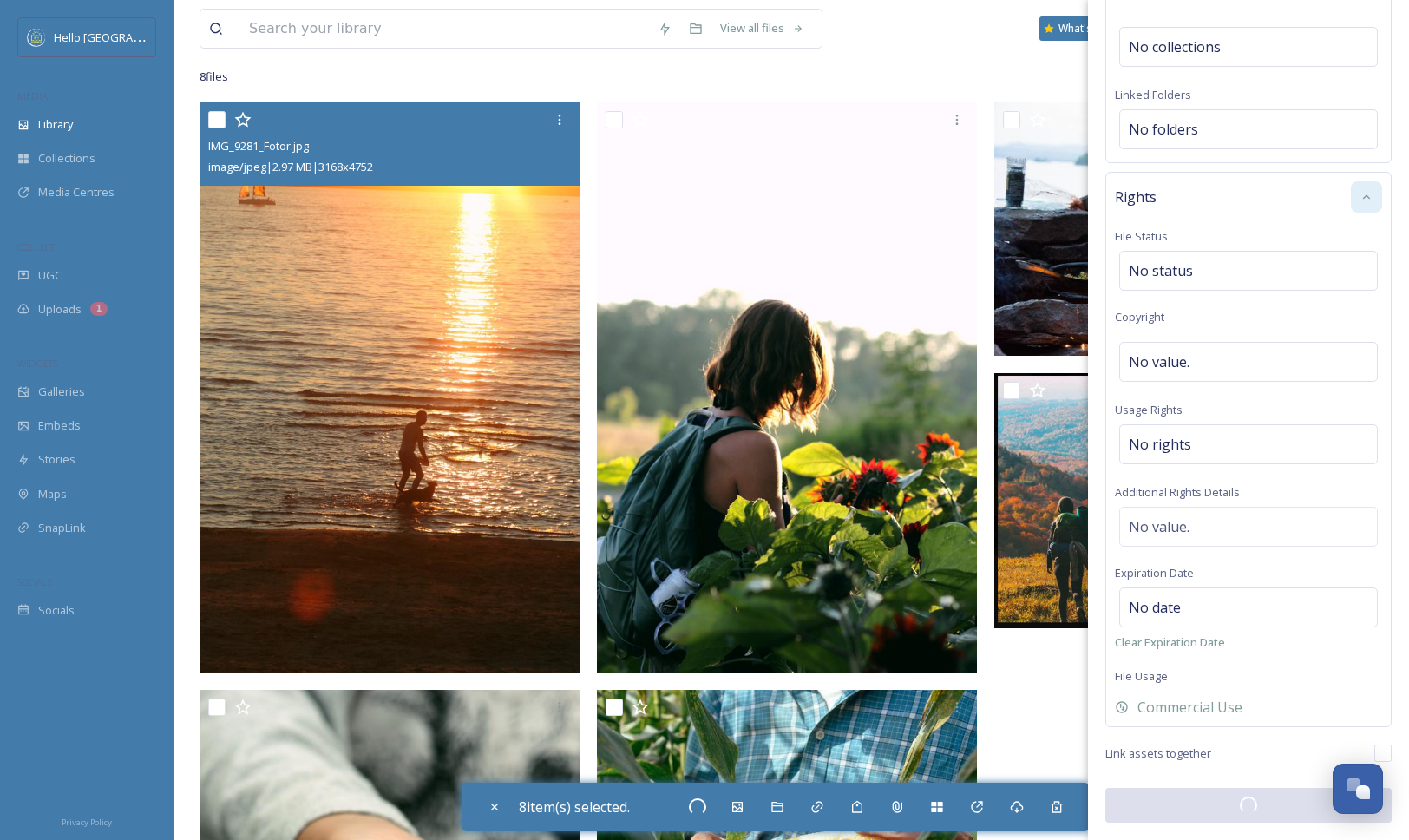
checkbox input "false"
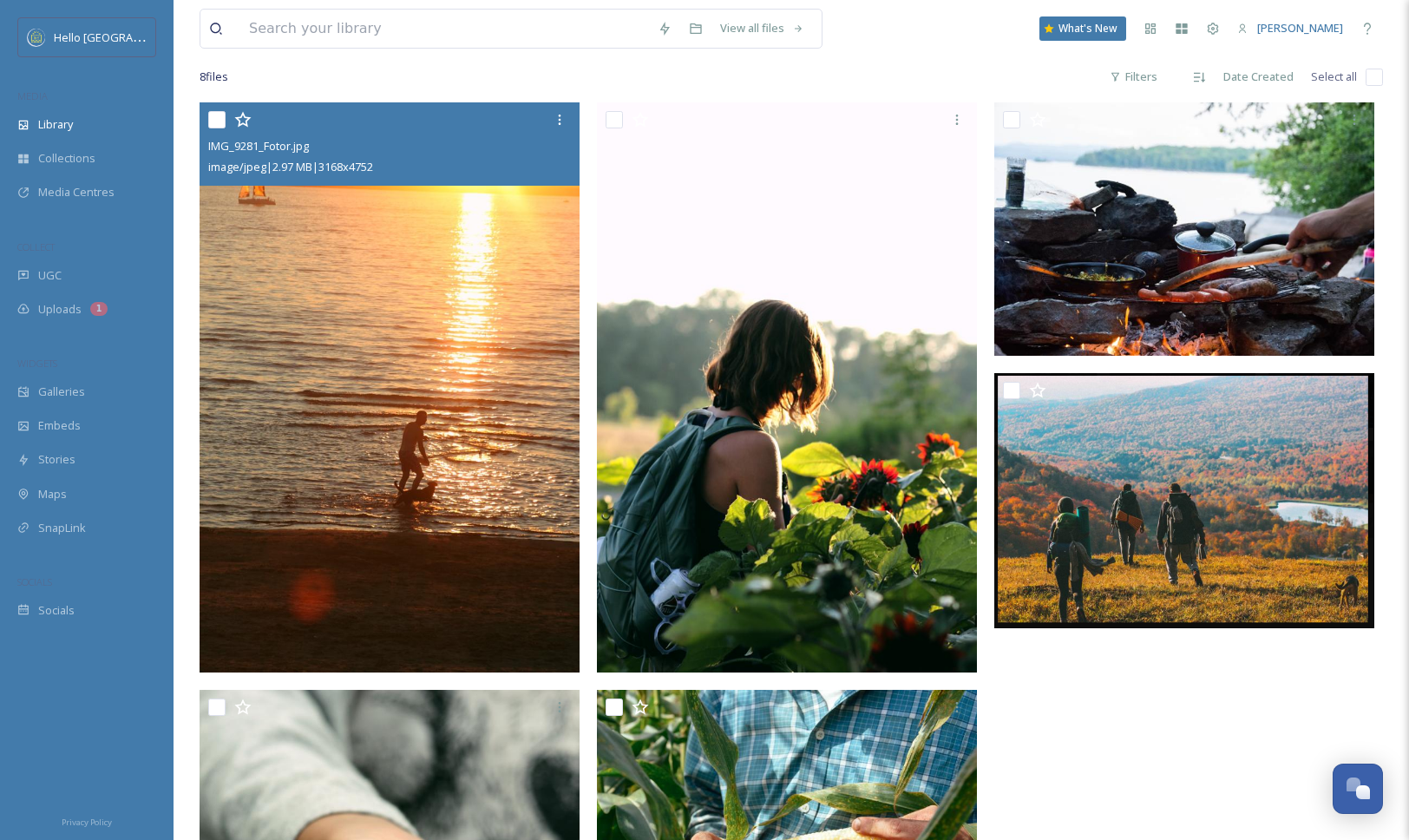
click at [534, 517] on img at bounding box center [389, 387] width 380 height 569
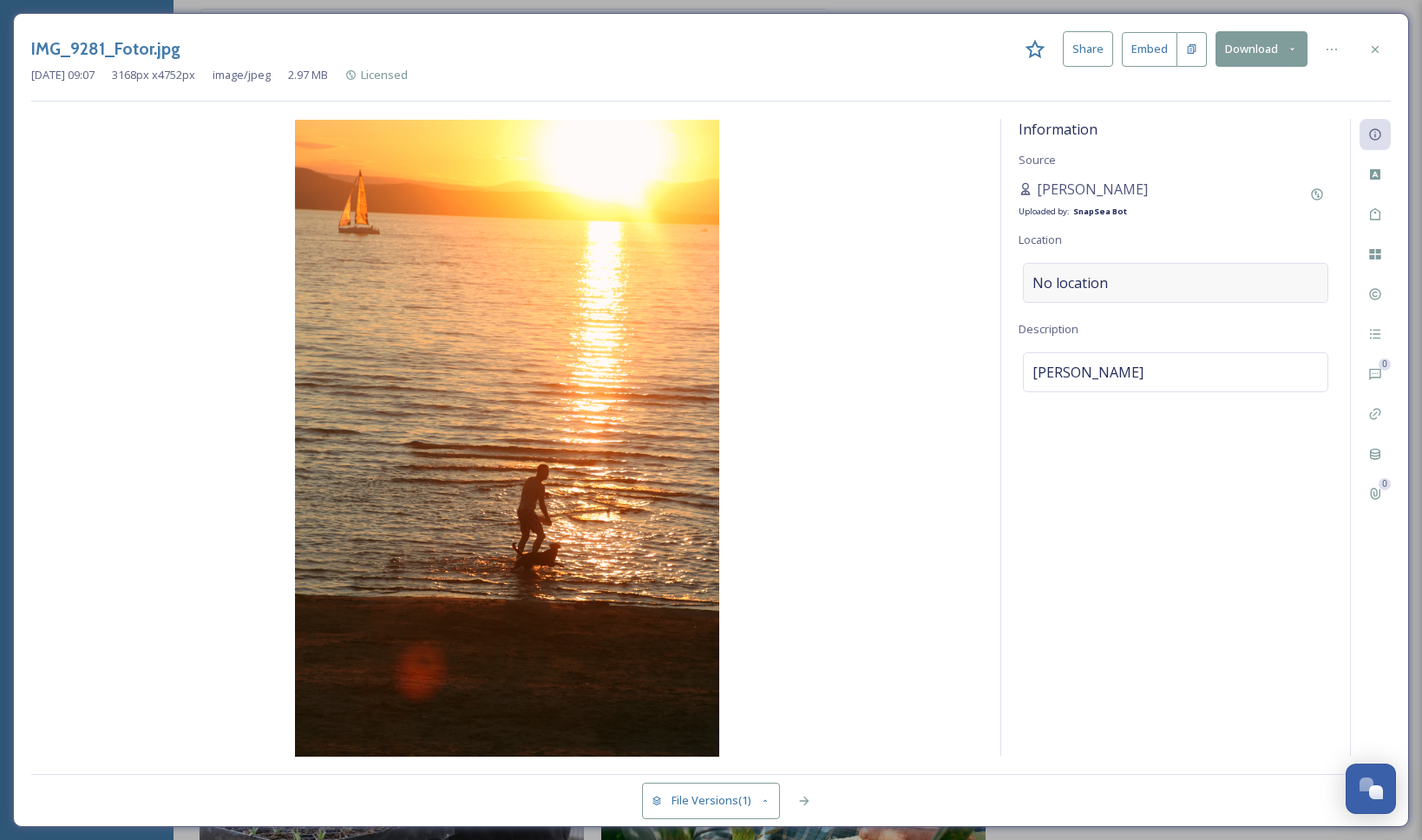
click at [1082, 286] on span "No location" at bounding box center [1070, 282] width 76 height 20
click at [1094, 289] on input at bounding box center [1175, 282] width 303 height 38
type input "Lake"
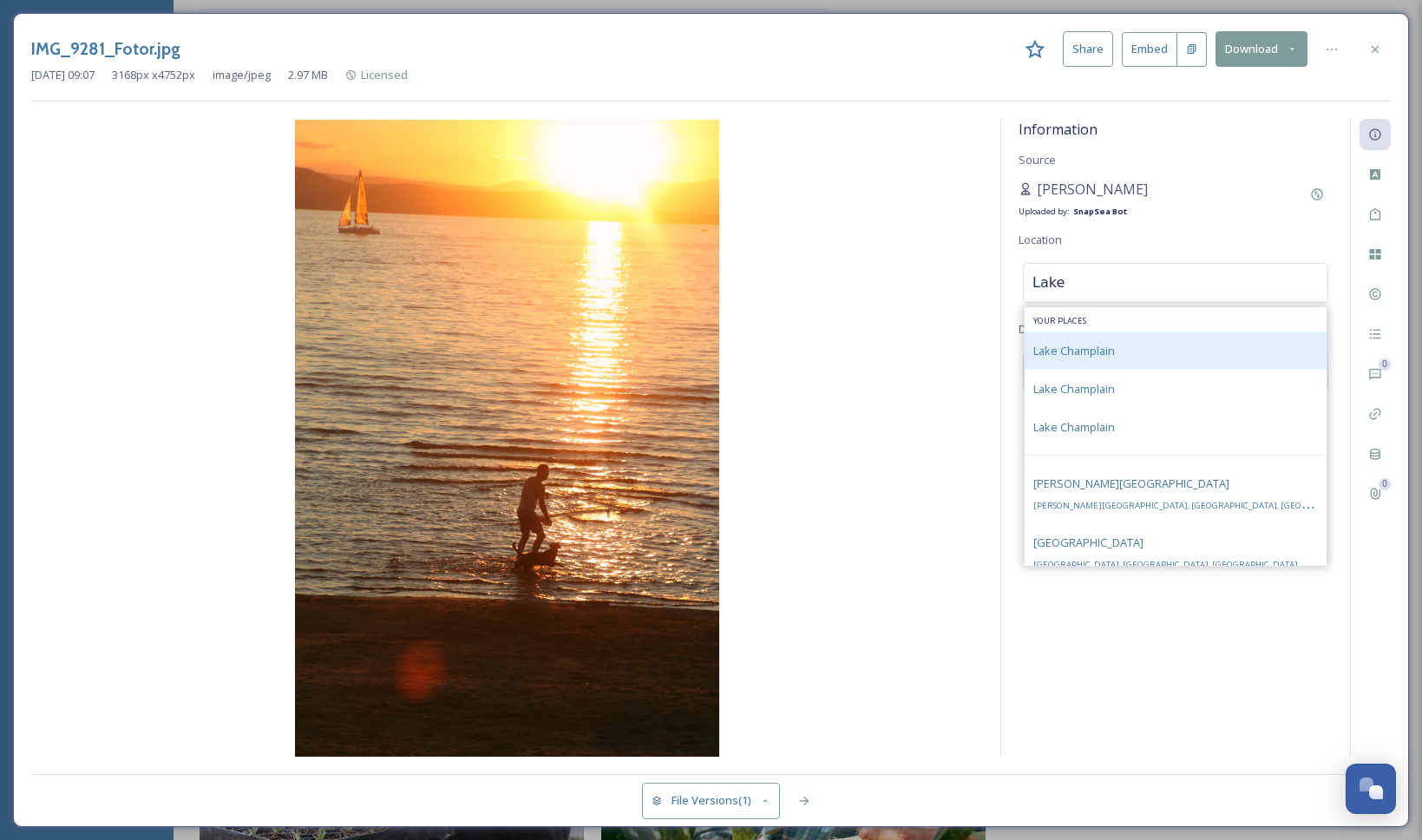
click at [1124, 365] on div "Lake Champlain" at bounding box center [1175, 350] width 302 height 38
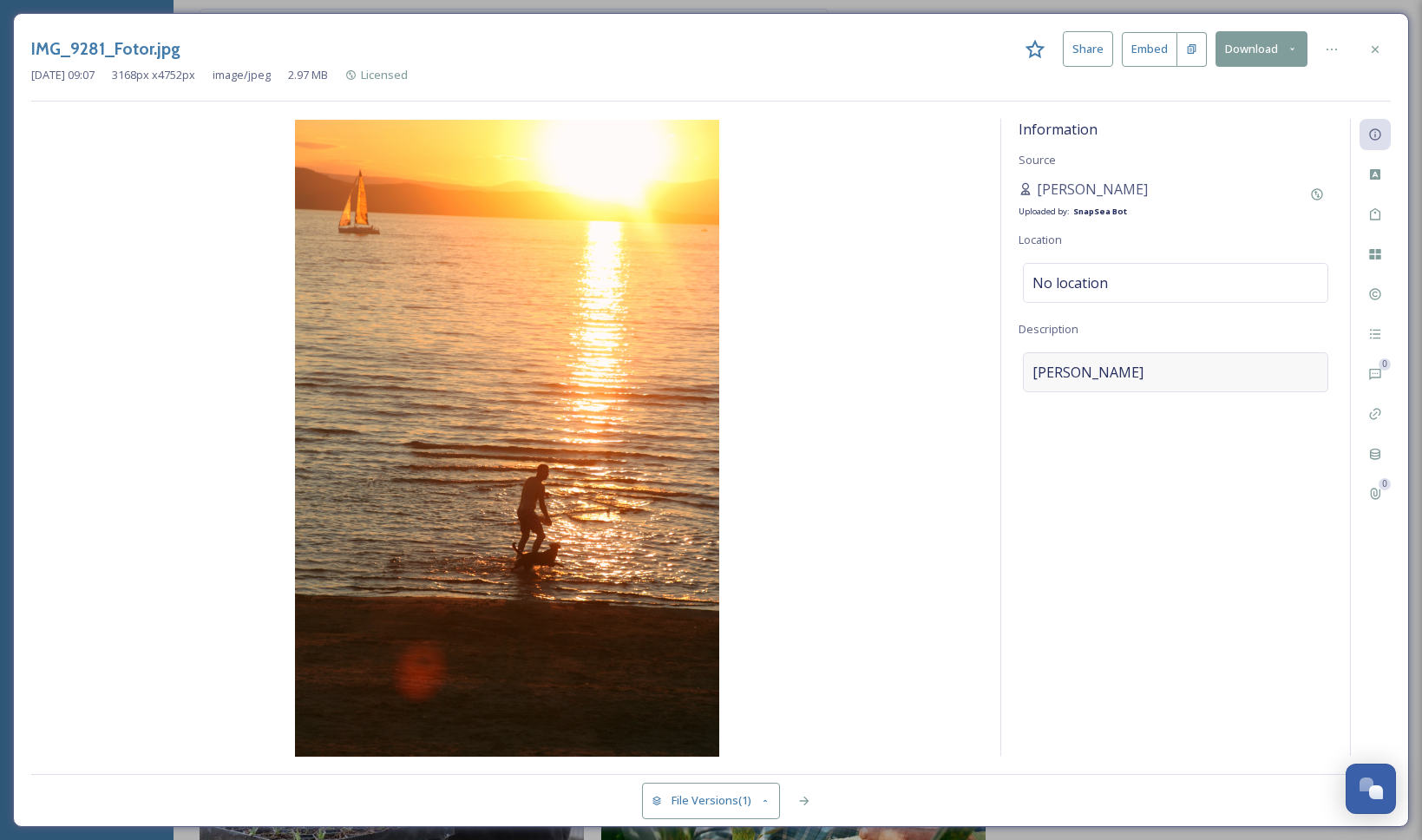
click at [1131, 381] on div "[PERSON_NAME]" at bounding box center [1175, 372] width 305 height 40
click at [1132, 369] on textarea "[PERSON_NAME]" at bounding box center [1175, 424] width 314 height 144
click at [1205, 371] on textarea "Person and dog wadding in [GEOGRAPHIC_DATA] as the sun sets with a boat in the …" at bounding box center [1175, 424] width 314 height 144
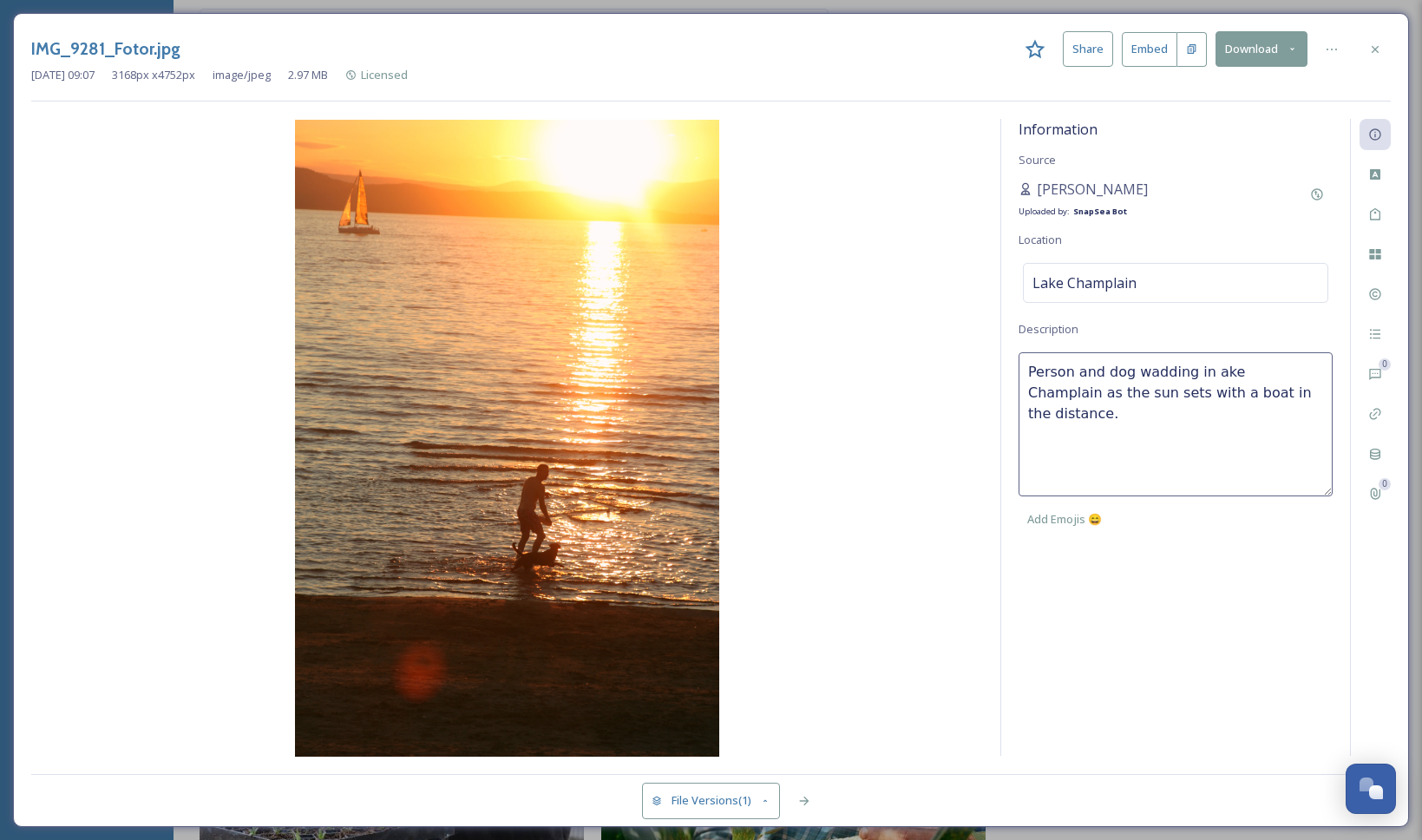
type textarea "Person and dog wadding in [GEOGRAPHIC_DATA] as the sun sets with a boat in the …"
click at [1201, 593] on div "Information Source [PERSON_NAME] Uploaded by: SnapSea Bot Location [GEOGRAPHIC_…" at bounding box center [1176, 437] width 349 height 636
click at [1373, 252] on icon at bounding box center [1374, 254] width 12 height 11
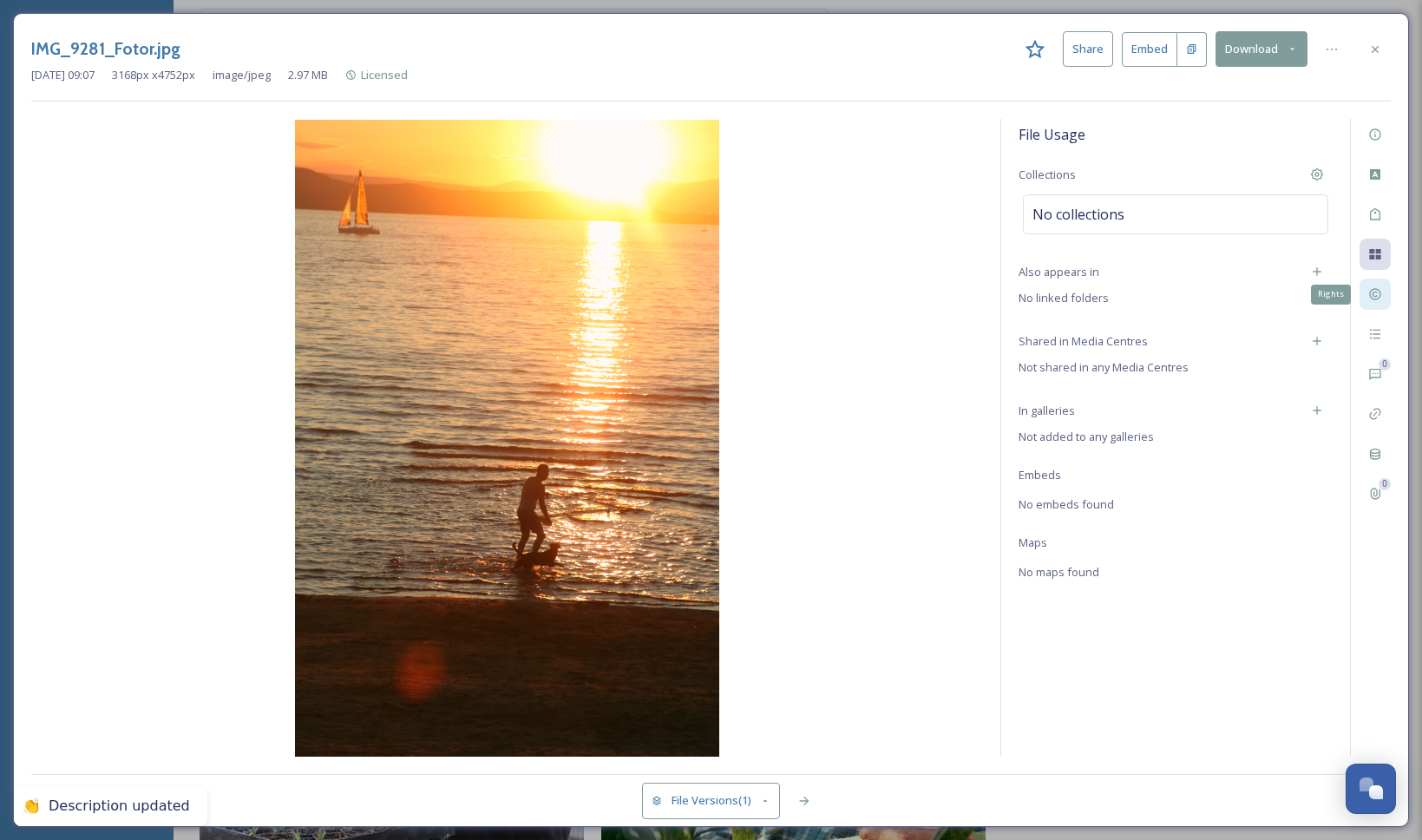
click at [1379, 292] on icon at bounding box center [1374, 295] width 12 height 12
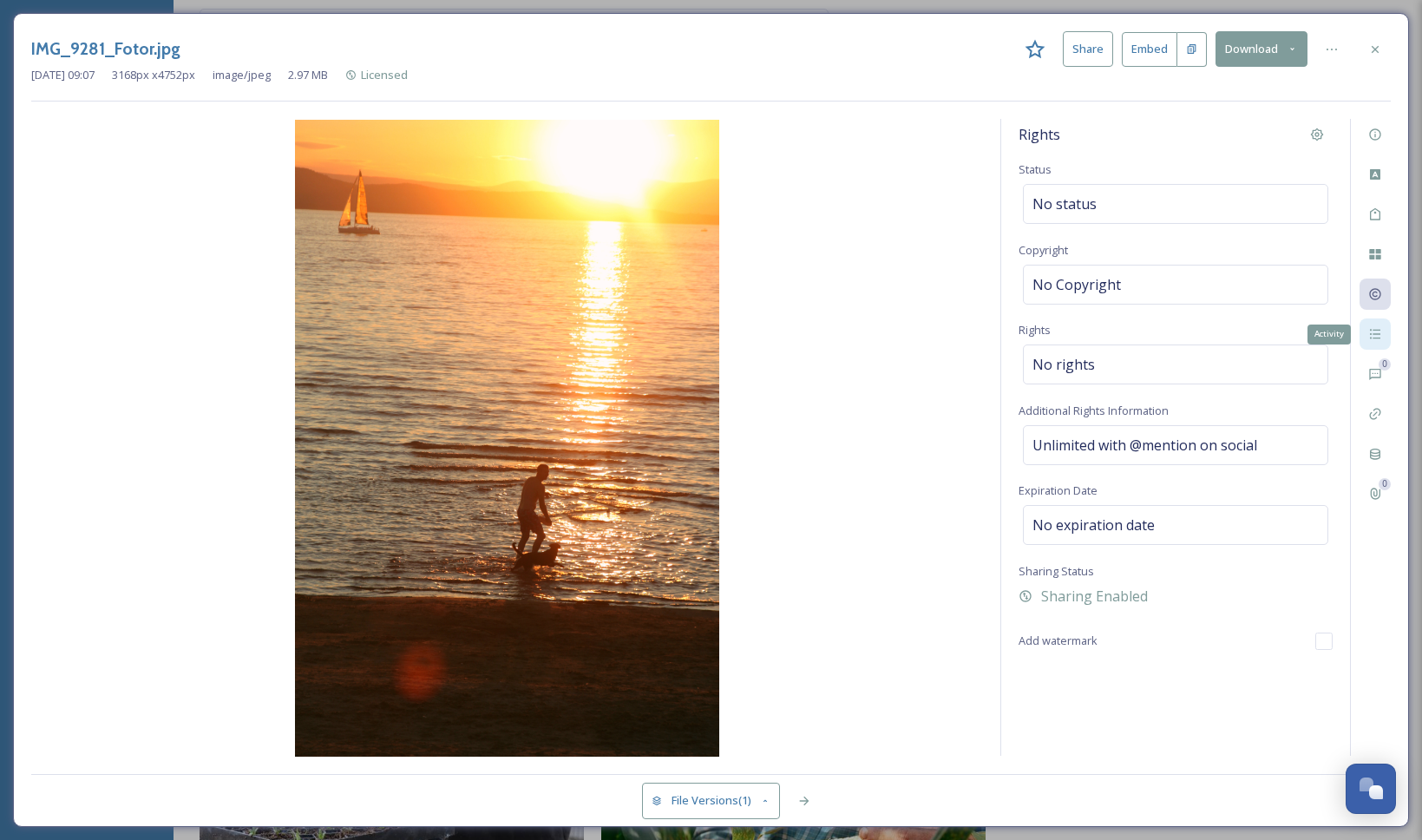
click at [1378, 322] on div "Activity" at bounding box center [1374, 334] width 31 height 31
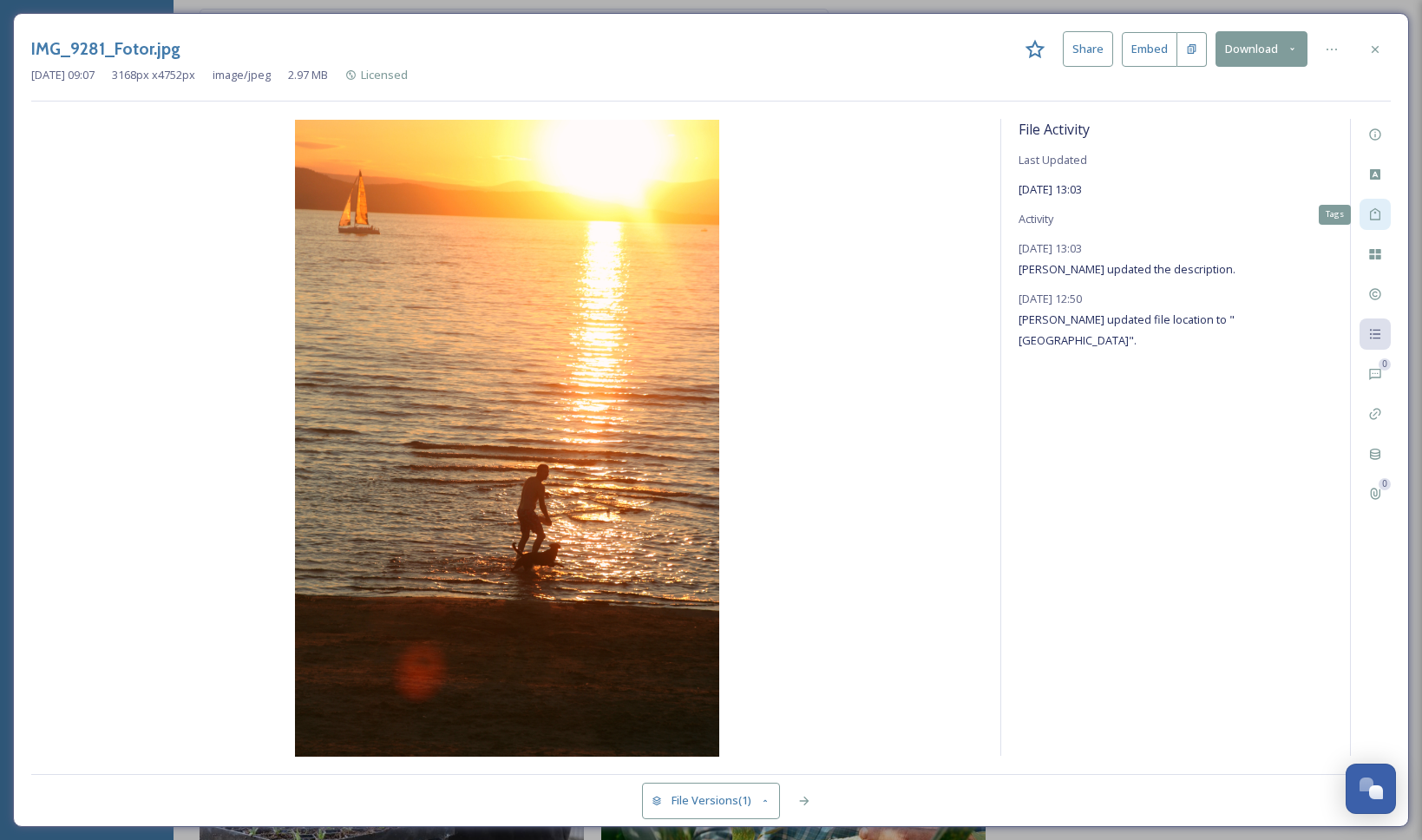
click at [1370, 214] on icon at bounding box center [1375, 214] width 14 height 14
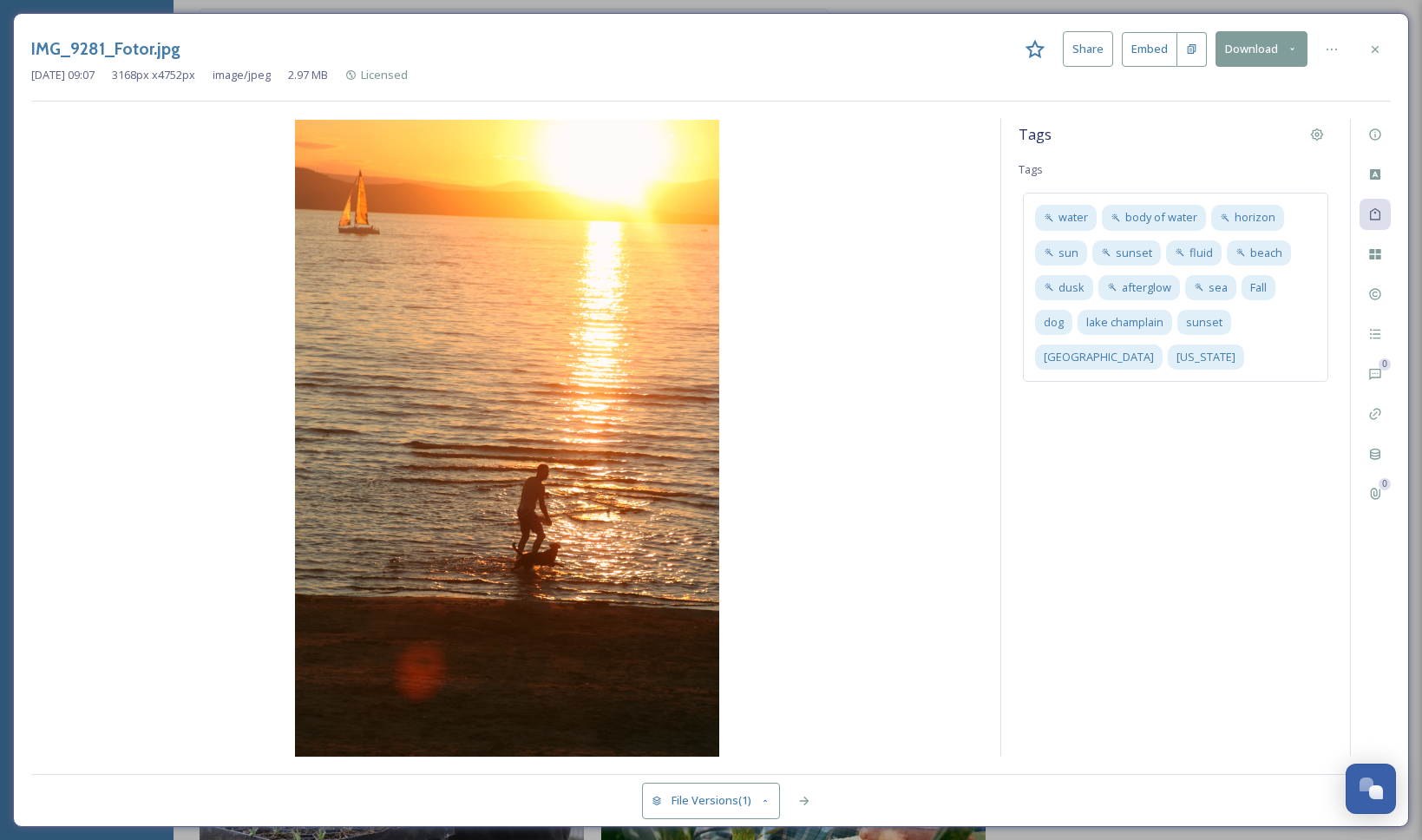
click at [1219, 457] on div "Tags Tags water body of water horizon sun sunset fluid beach dusk afterglow sea…" at bounding box center [1176, 437] width 349 height 636
click at [1375, 55] on icon at bounding box center [1375, 50] width 14 height 14
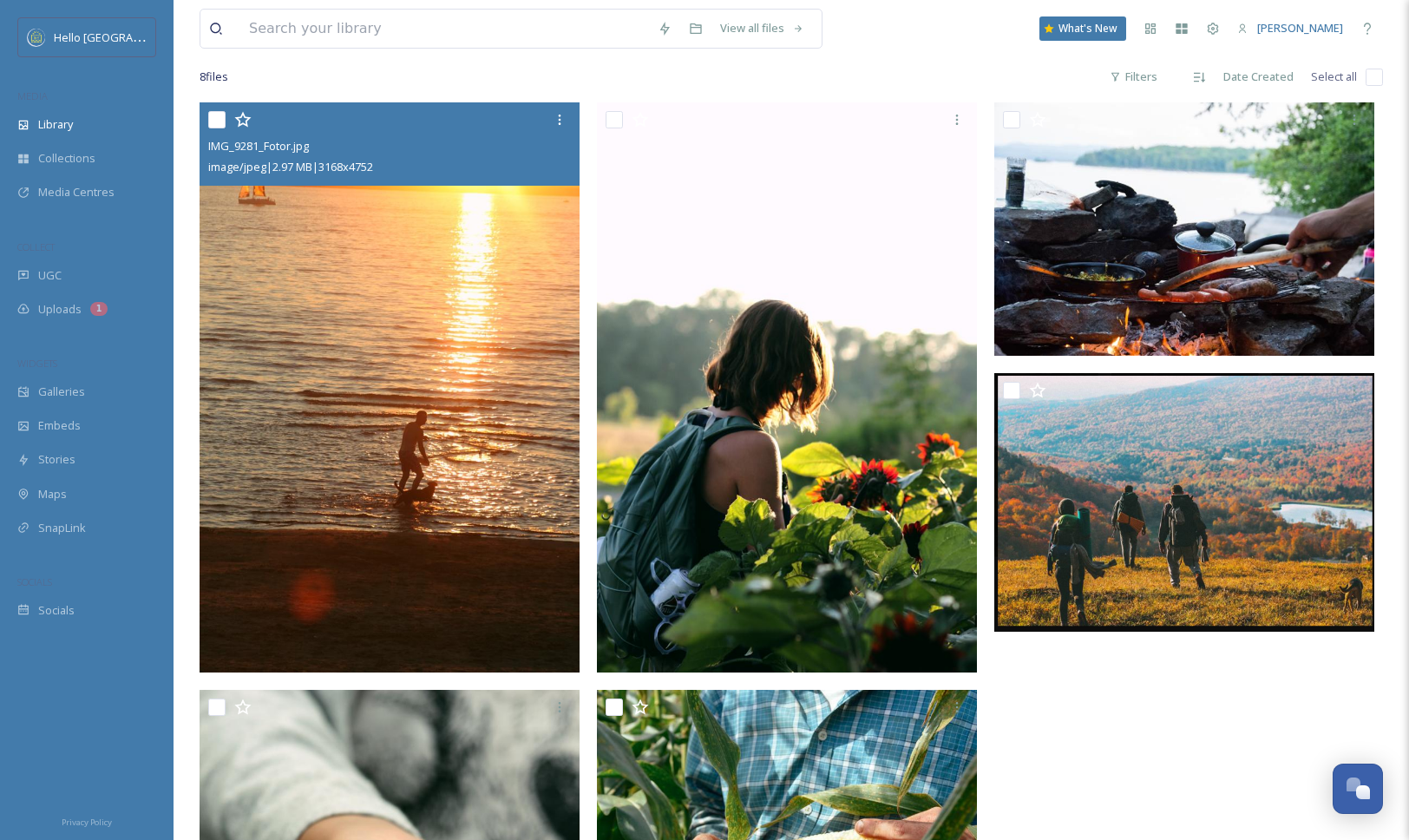
click at [219, 124] on input "checkbox" at bounding box center [216, 119] width 17 height 17
checkbox input "true"
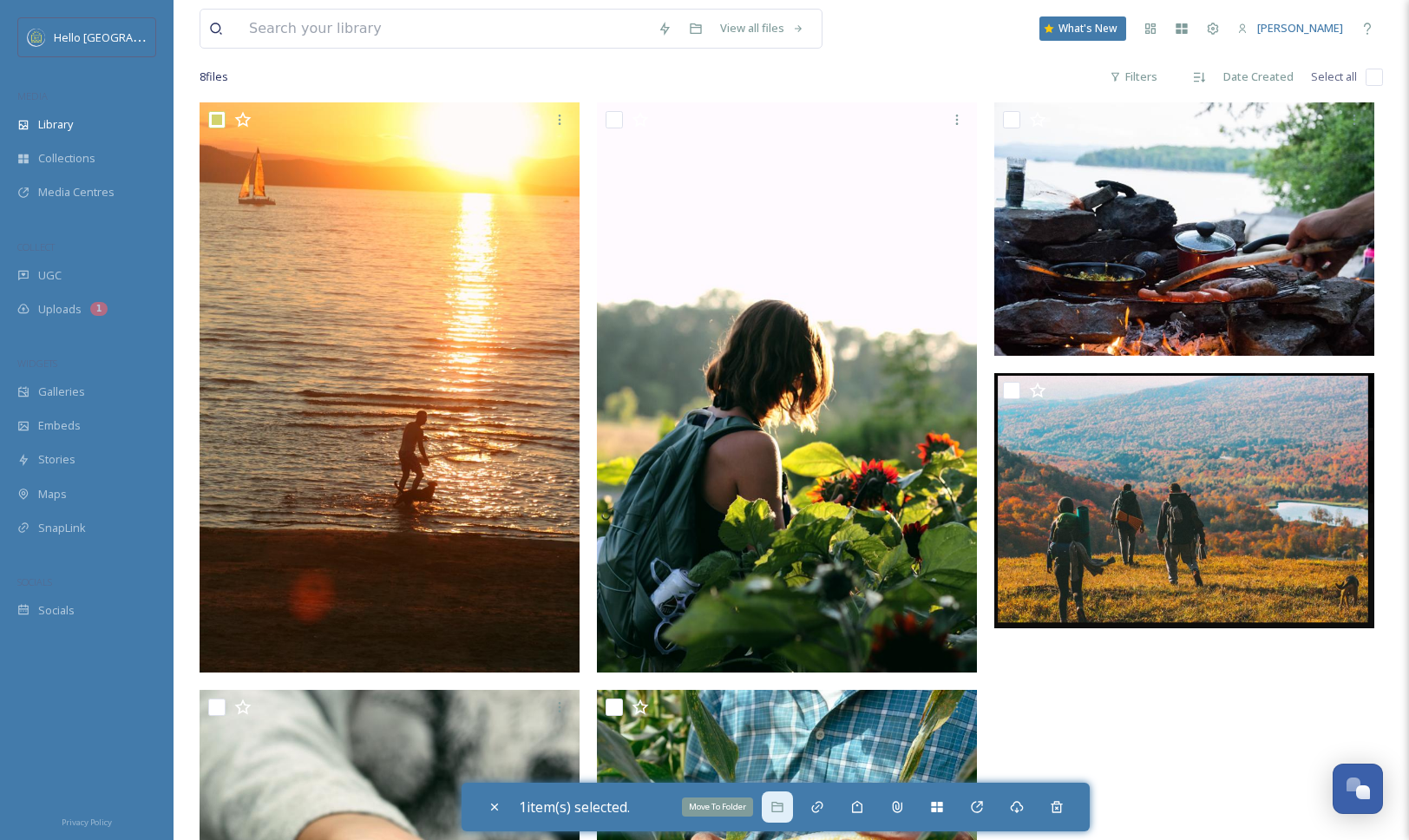
click at [790, 804] on div "Move To Folder" at bounding box center [777, 806] width 31 height 31
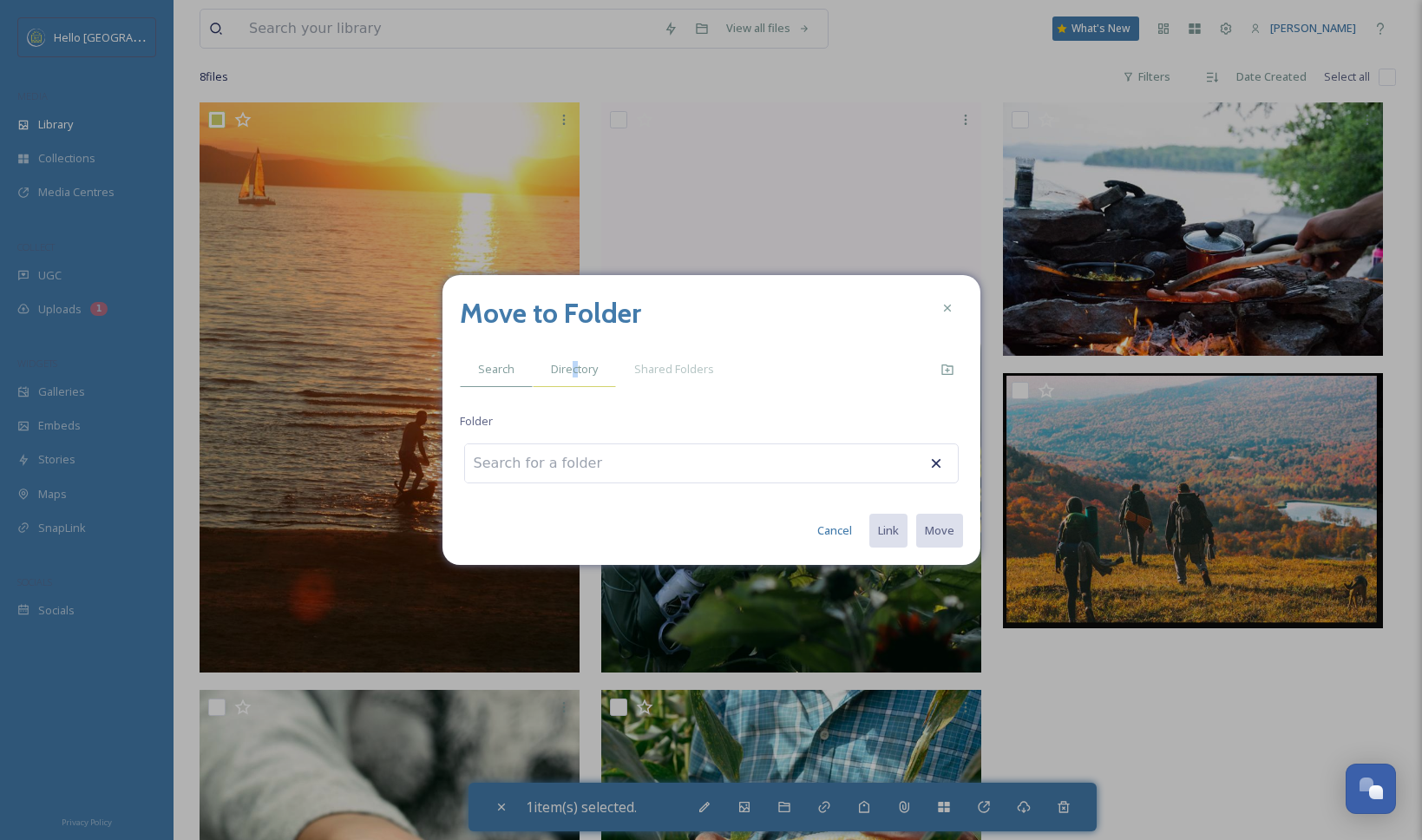
drag, startPoint x: 575, startPoint y: 361, endPoint x: 570, endPoint y: 369, distance: 9.4
click at [570, 369] on span "Directory" at bounding box center [574, 369] width 47 height 17
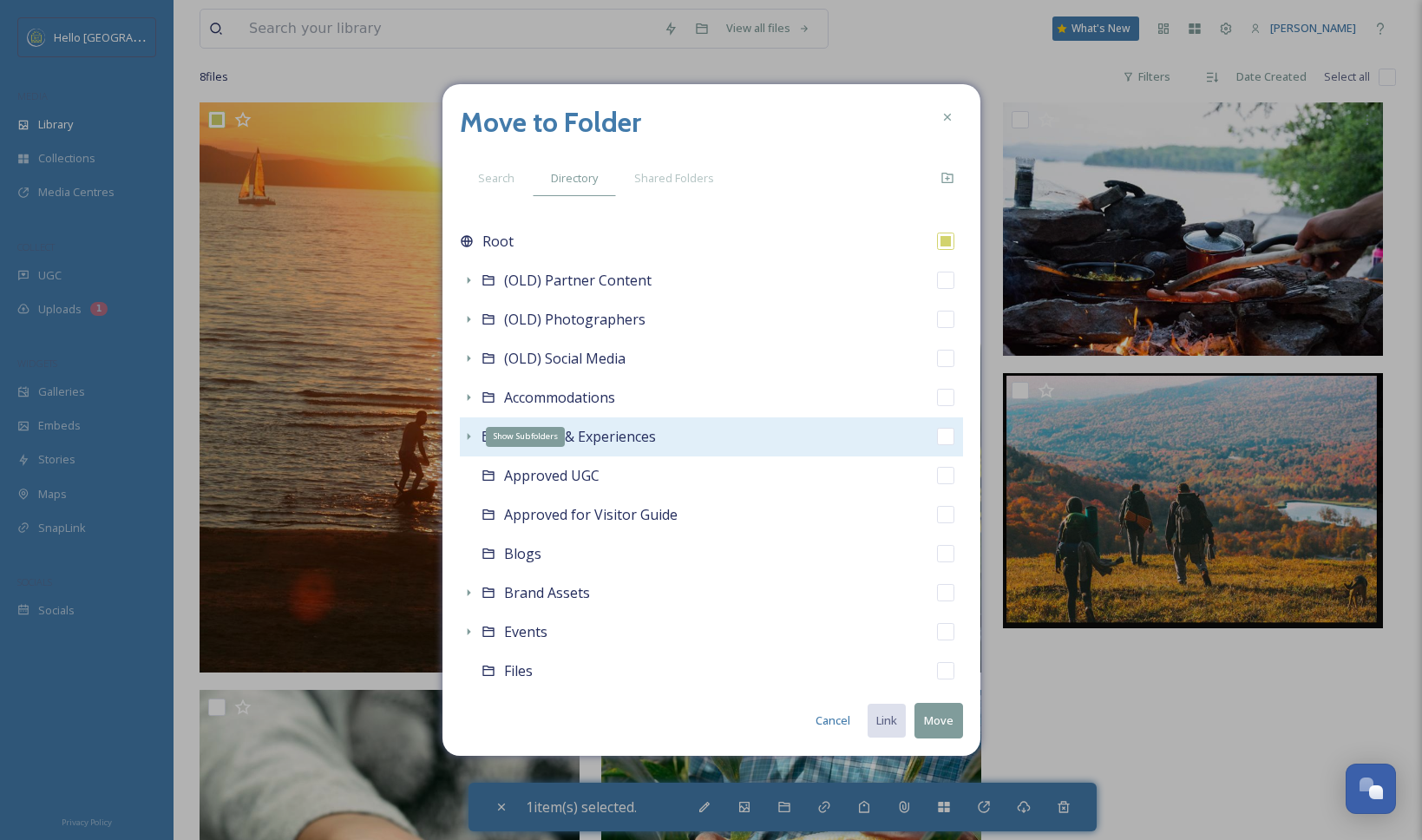
click at [465, 436] on icon at bounding box center [469, 437] width 14 height 14
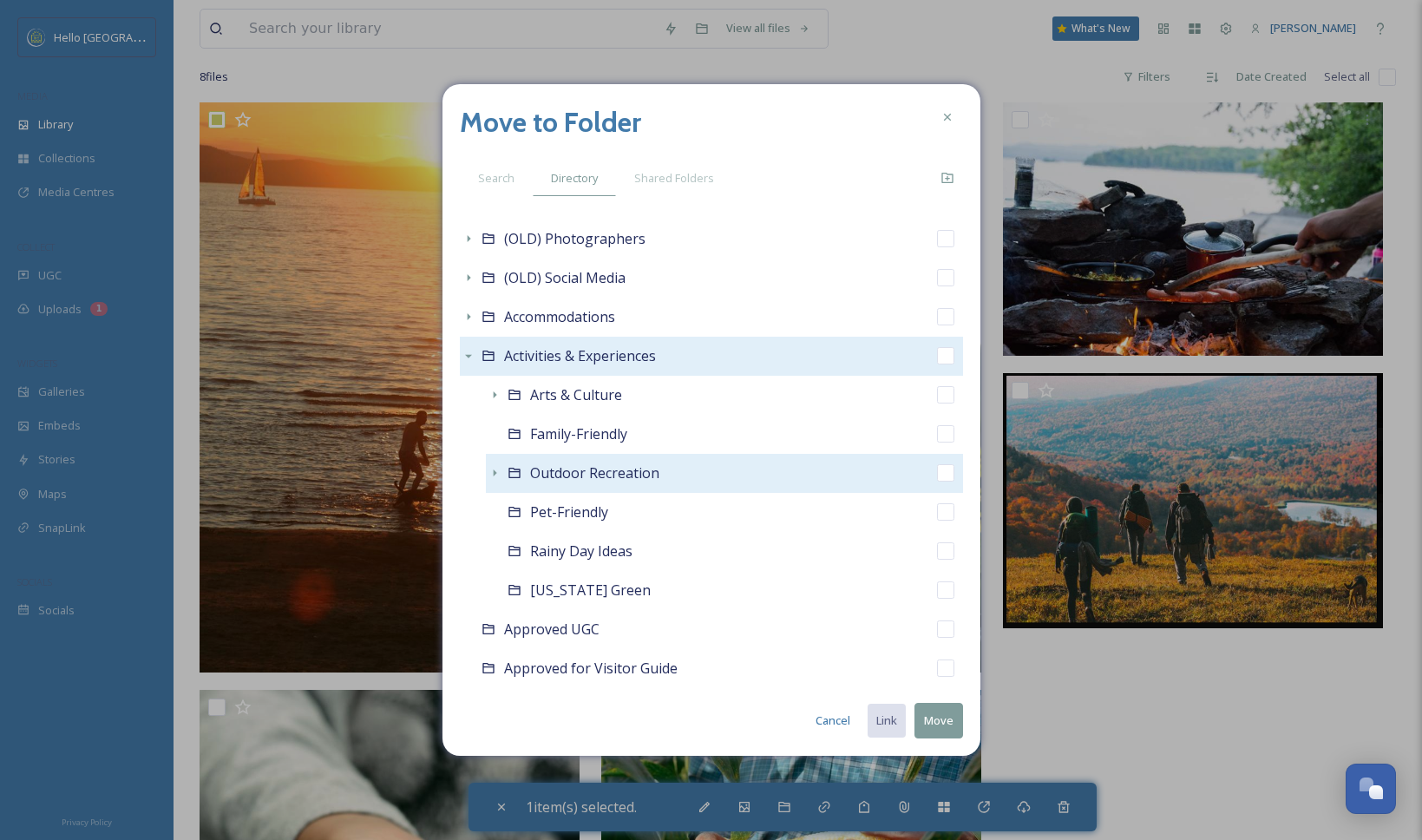
scroll to position [85, 0]
click at [497, 471] on icon at bounding box center [495, 470] width 14 height 14
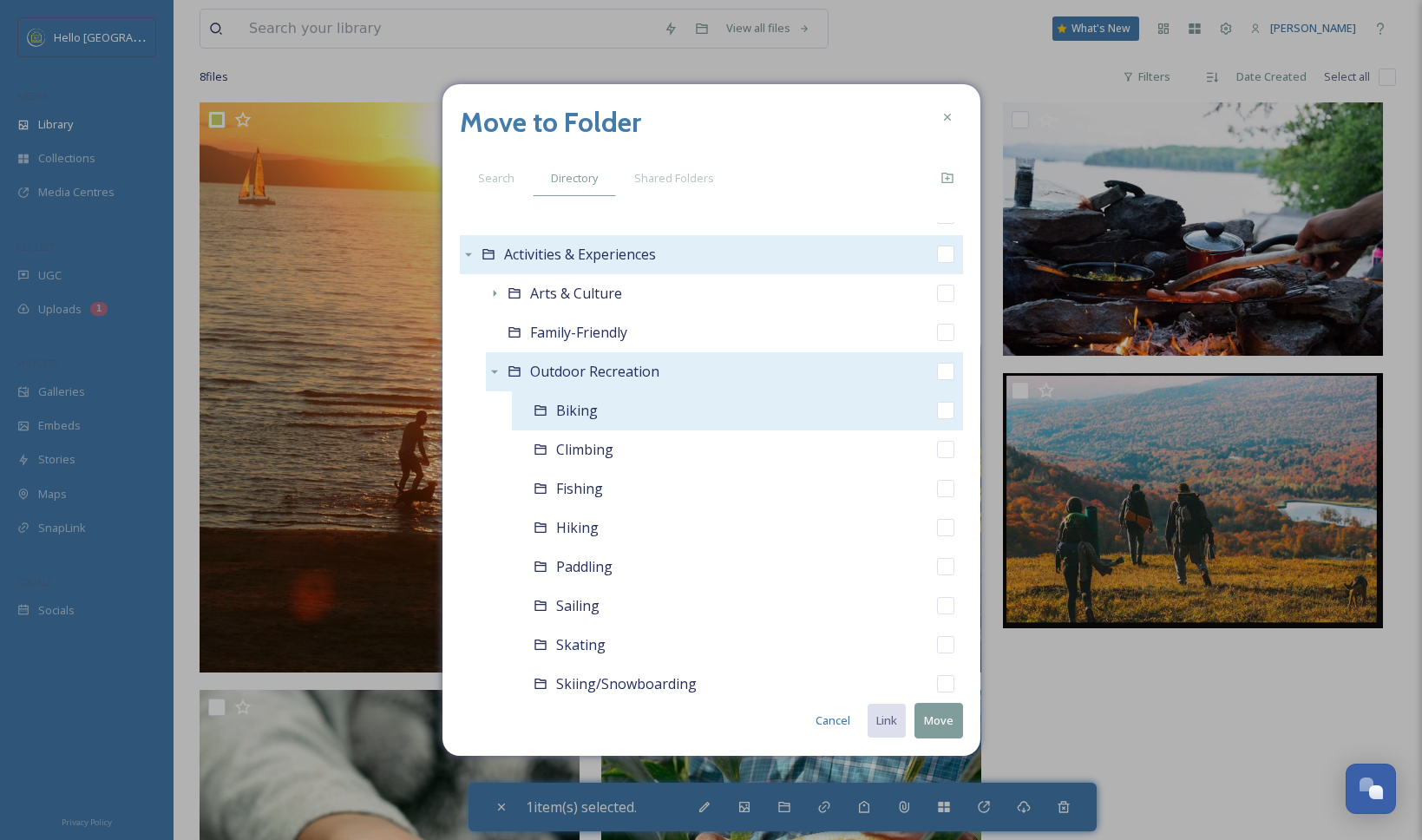
scroll to position [219, 0]
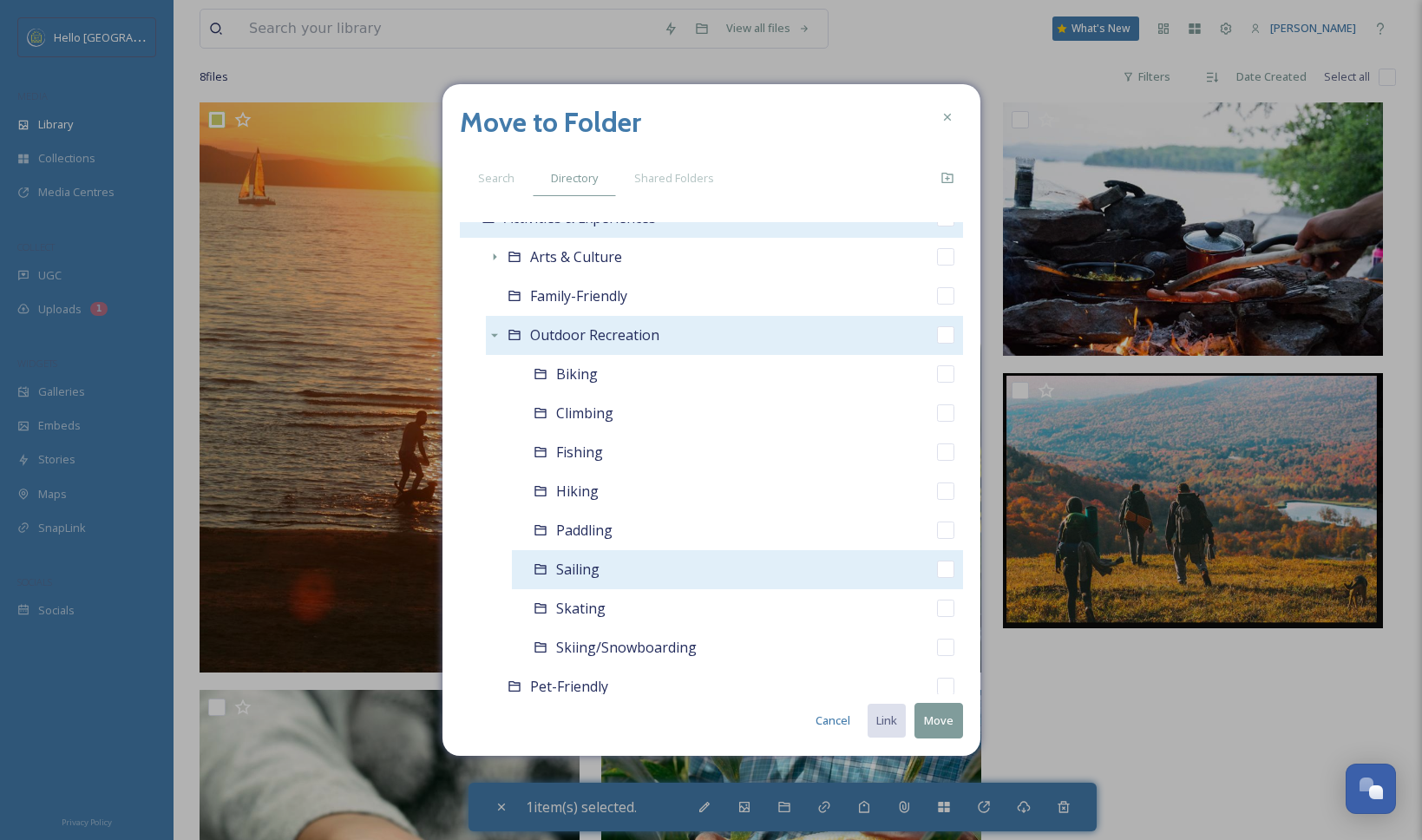
click at [937, 569] on input "checkbox" at bounding box center [945, 569] width 17 height 17
checkbox input "true"
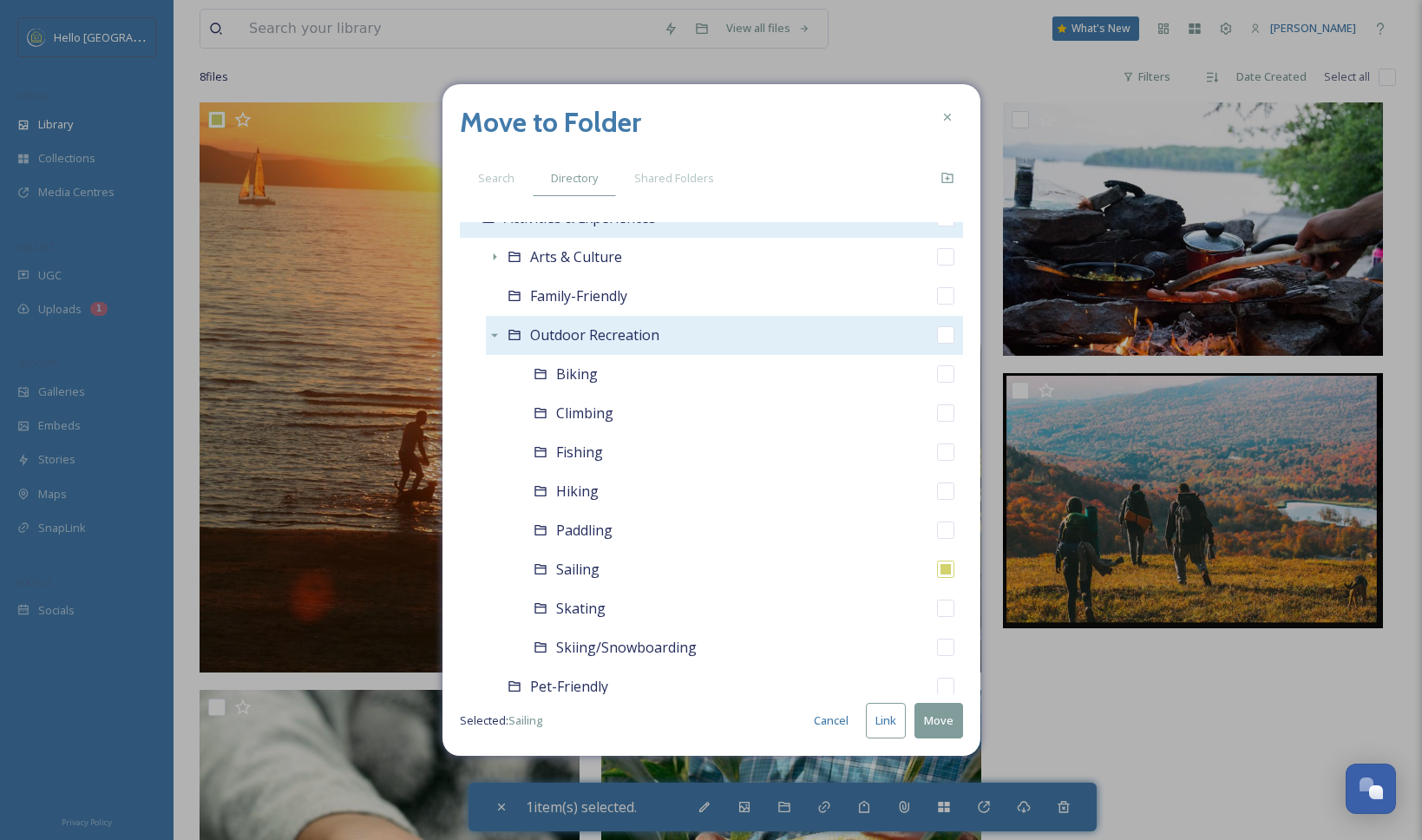
click at [889, 721] on button "Link" at bounding box center [885, 721] width 40 height 36
checkbox input "true"
checkbox input "false"
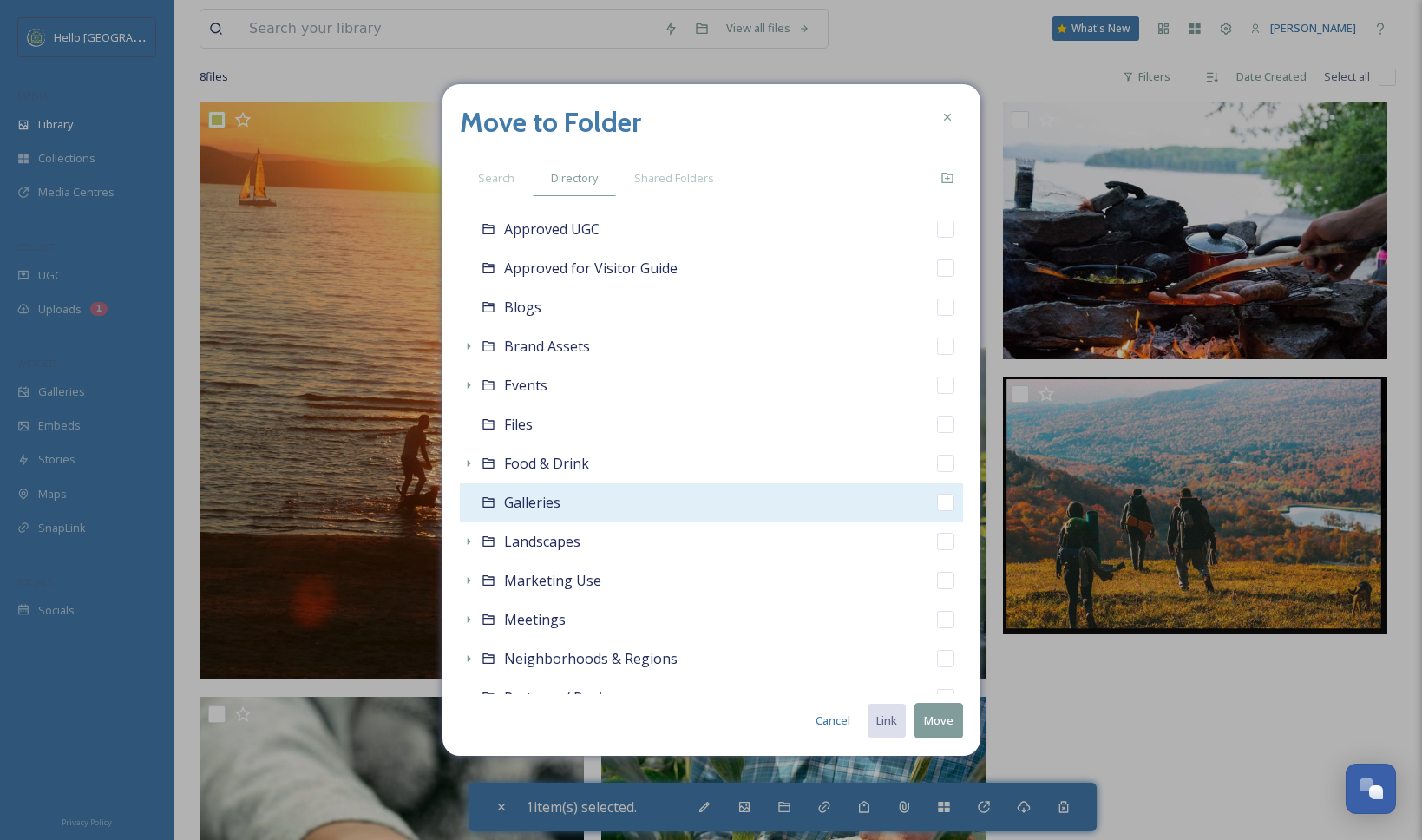
scroll to position [804, 0]
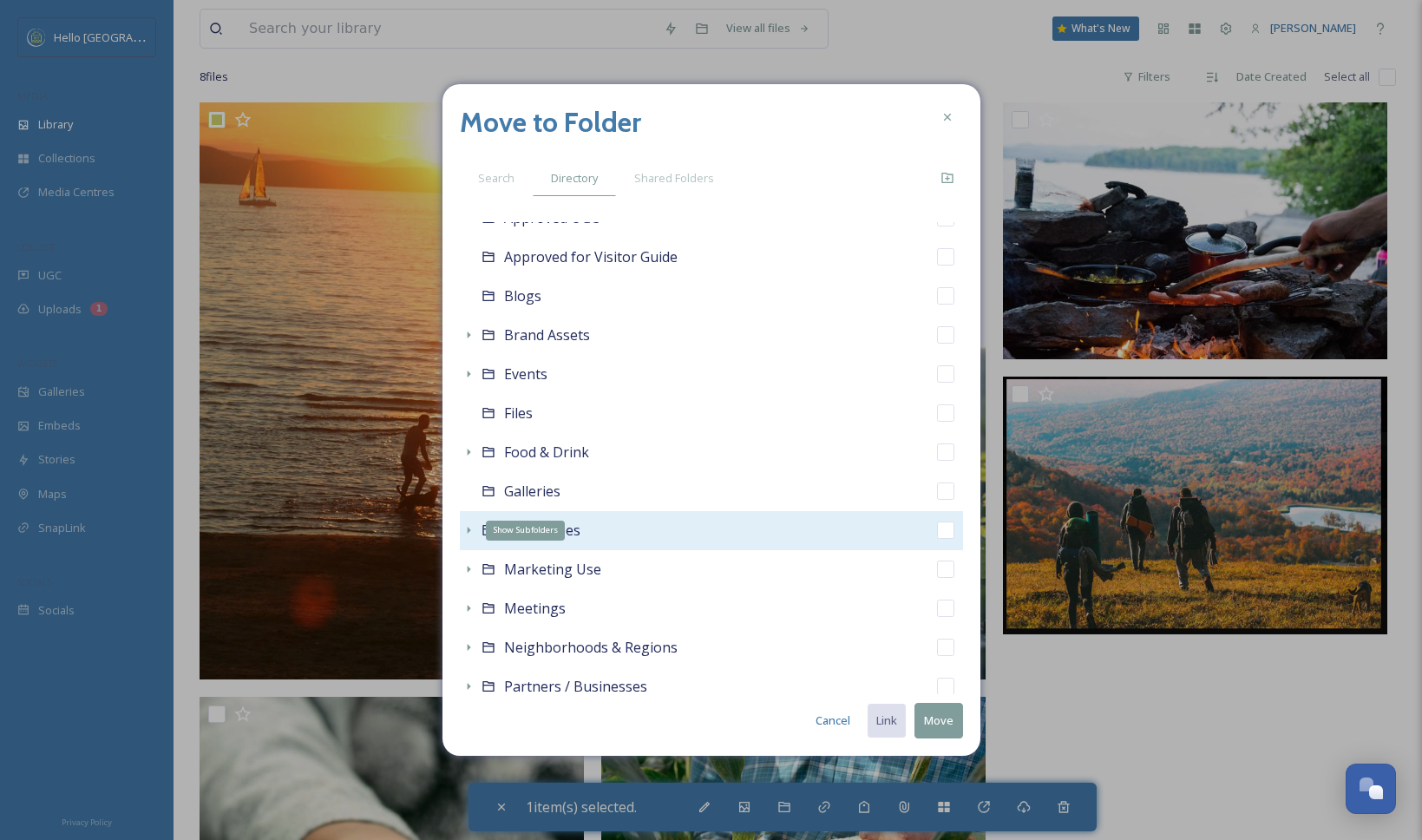
click at [469, 533] on icon at bounding box center [469, 530] width 14 height 14
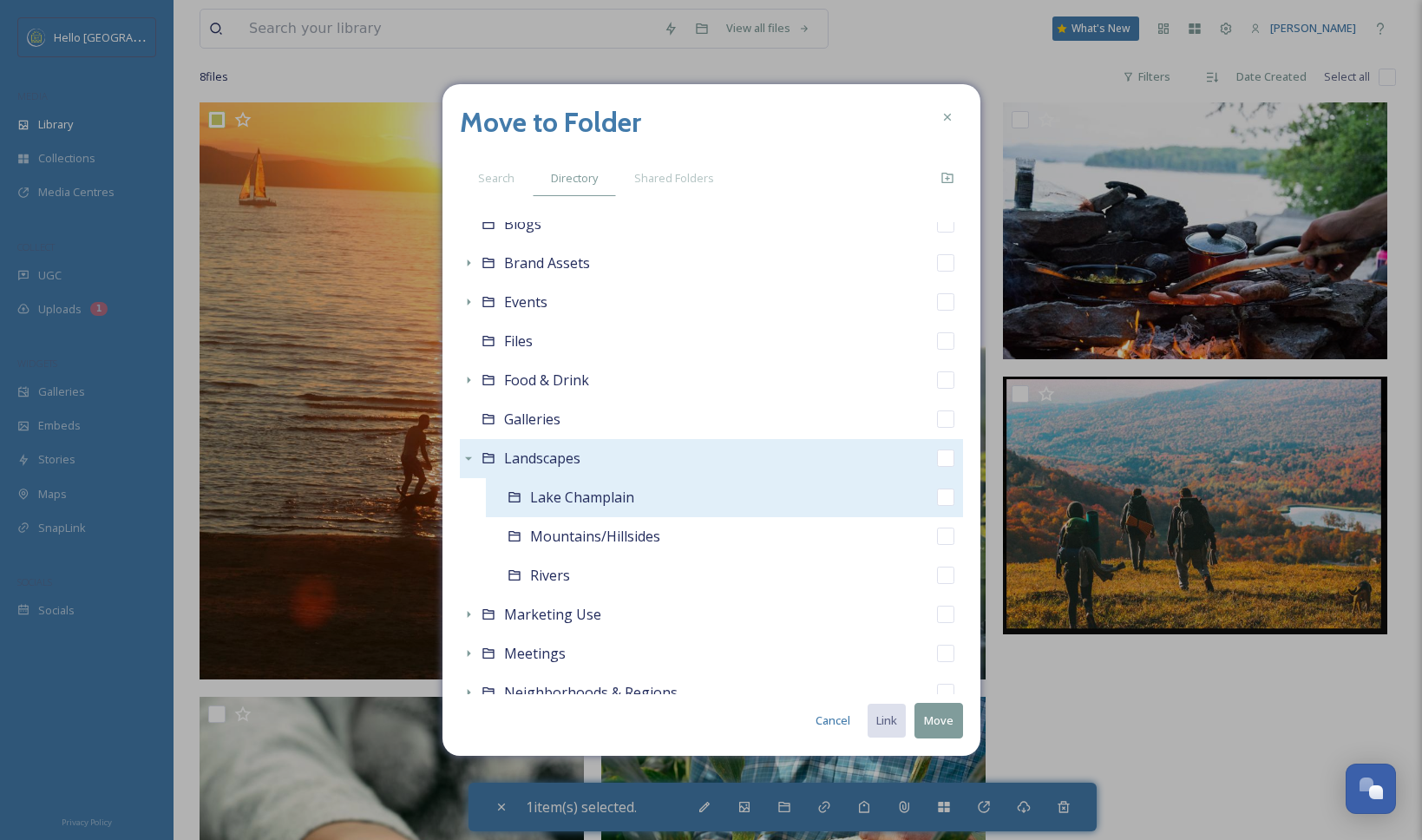
scroll to position [886, 0]
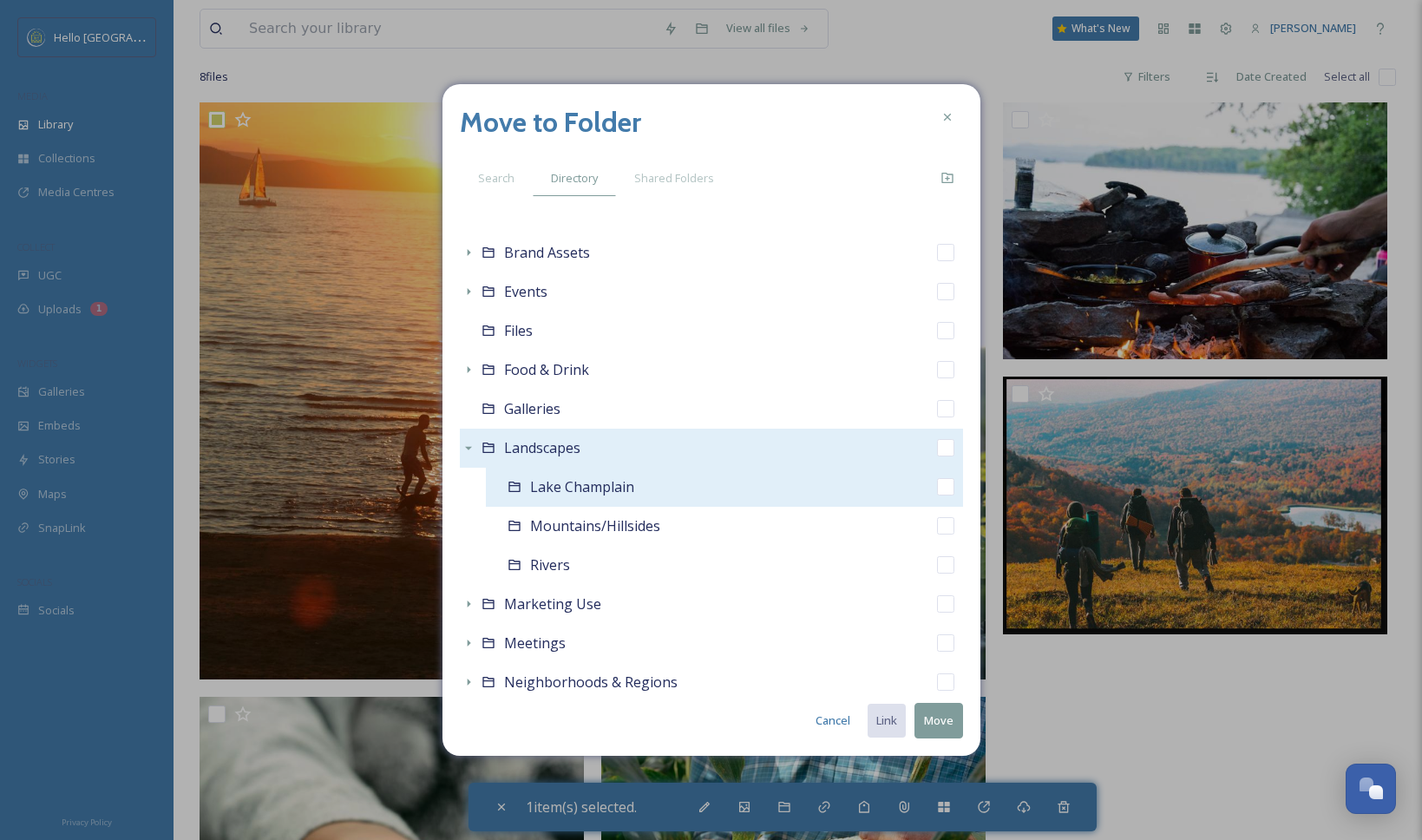
click at [937, 486] on input "checkbox" at bounding box center [945, 486] width 17 height 17
checkbox input "true"
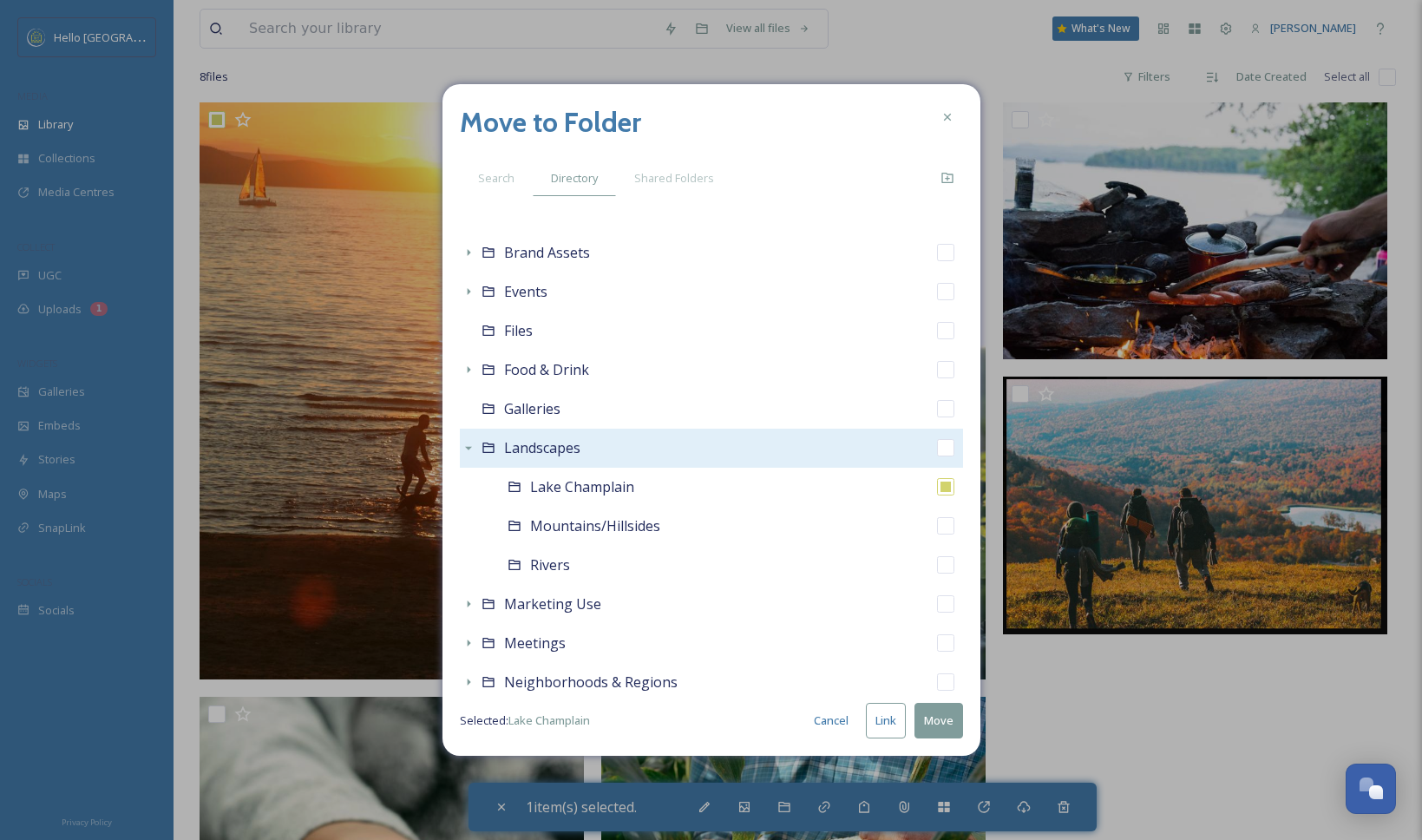
click at [885, 707] on button "Link" at bounding box center [885, 721] width 40 height 36
checkbox input "true"
checkbox input "false"
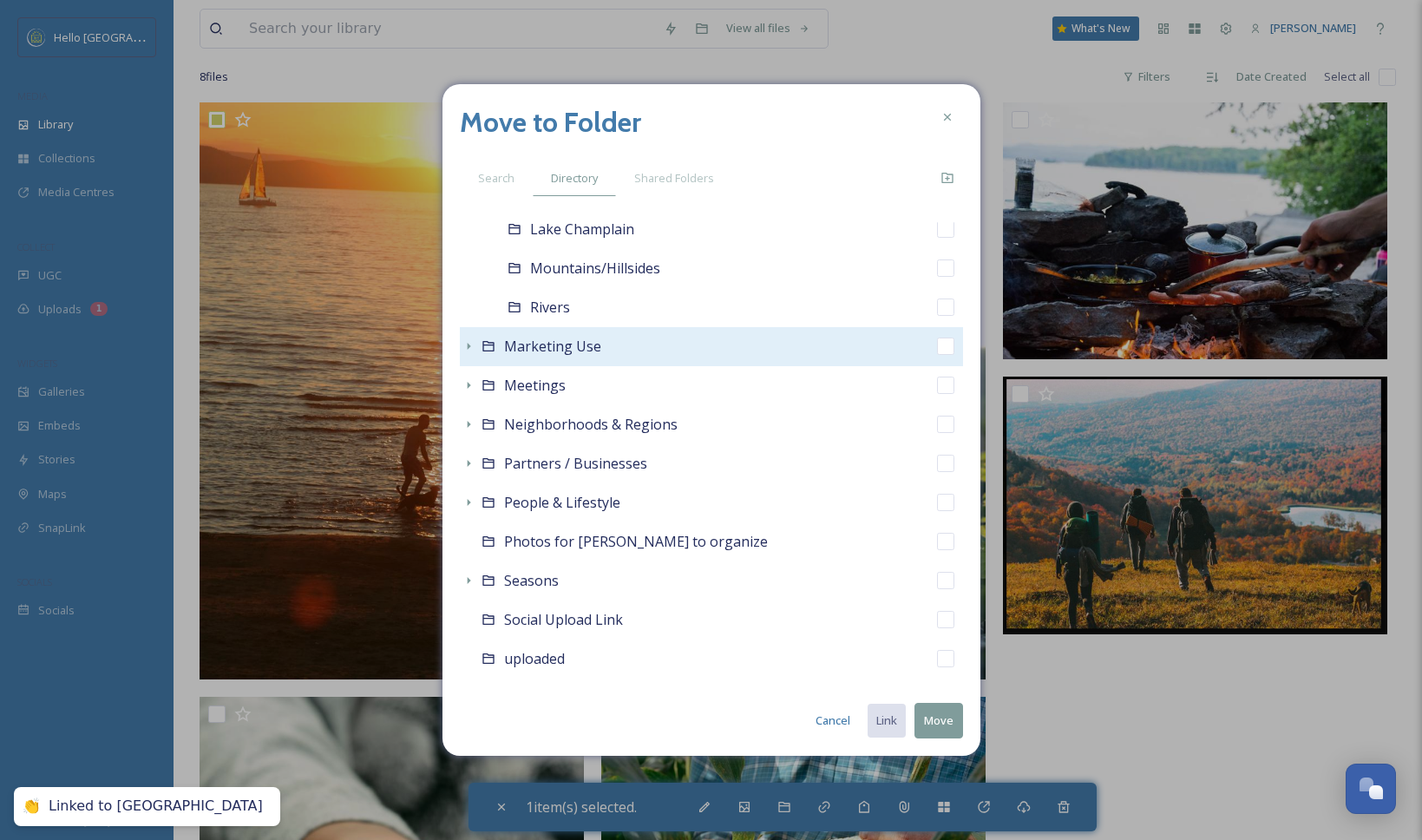
scroll to position [1146, 0]
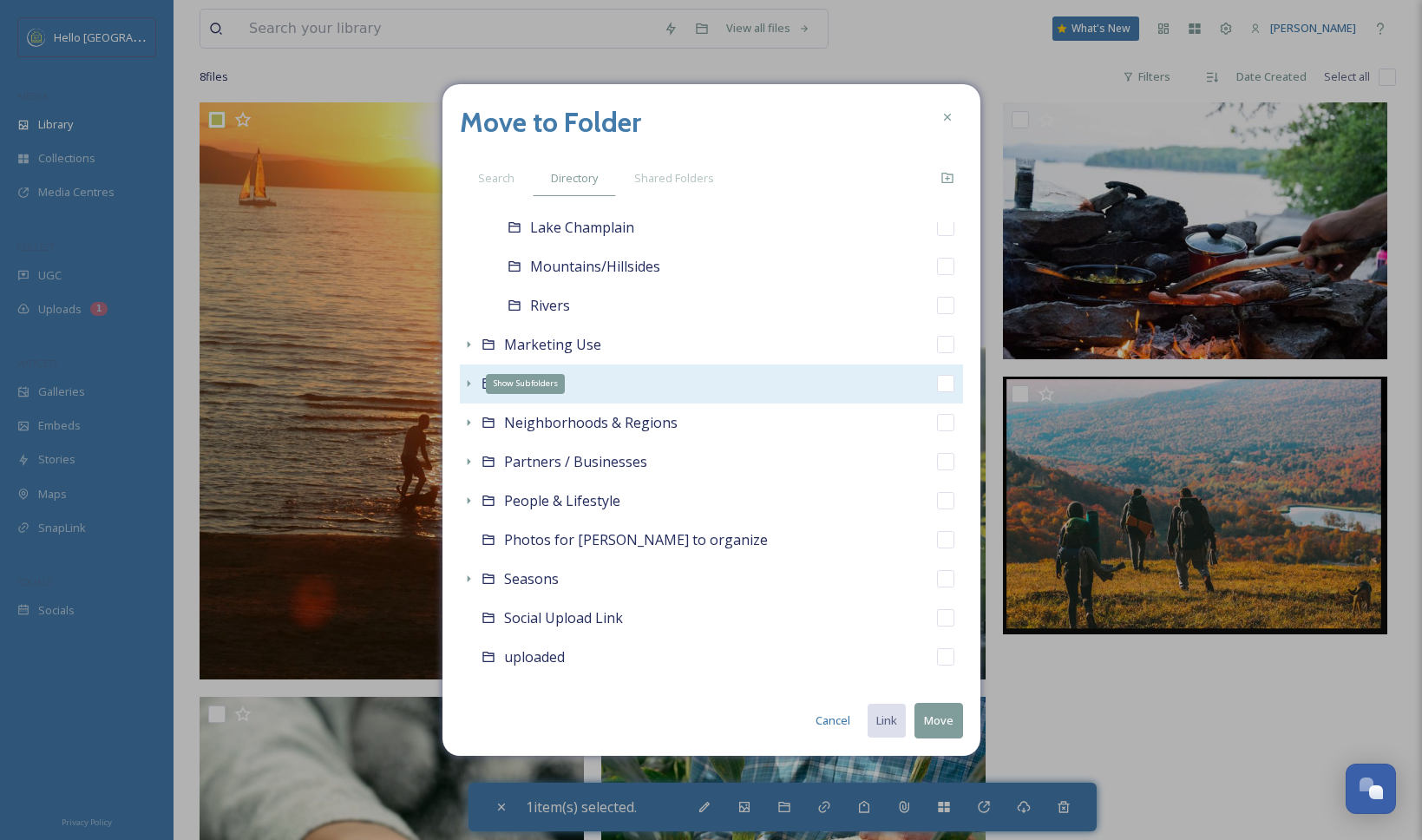
click at [466, 383] on icon at bounding box center [468, 384] width 4 height 7
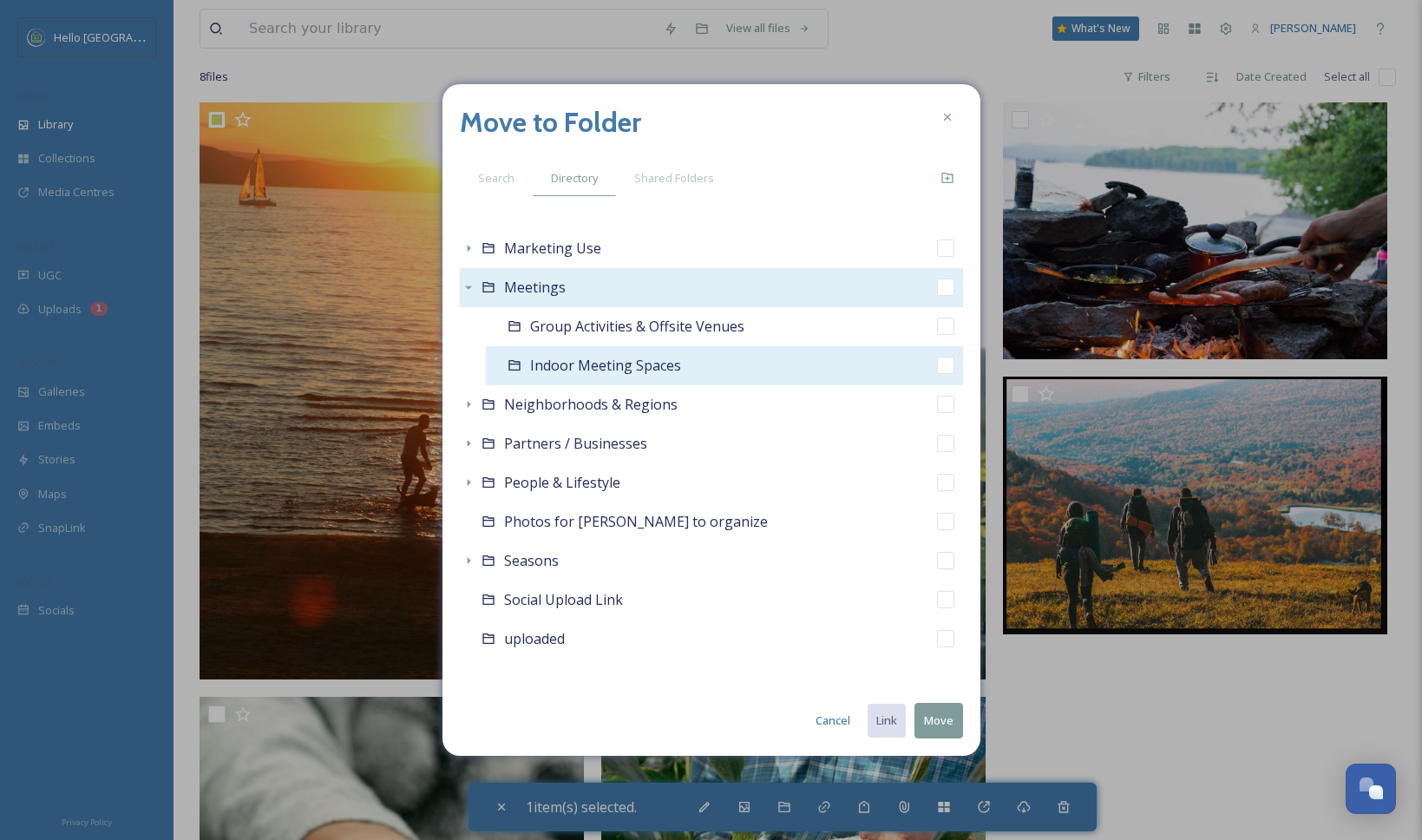
scroll to position [1250, 0]
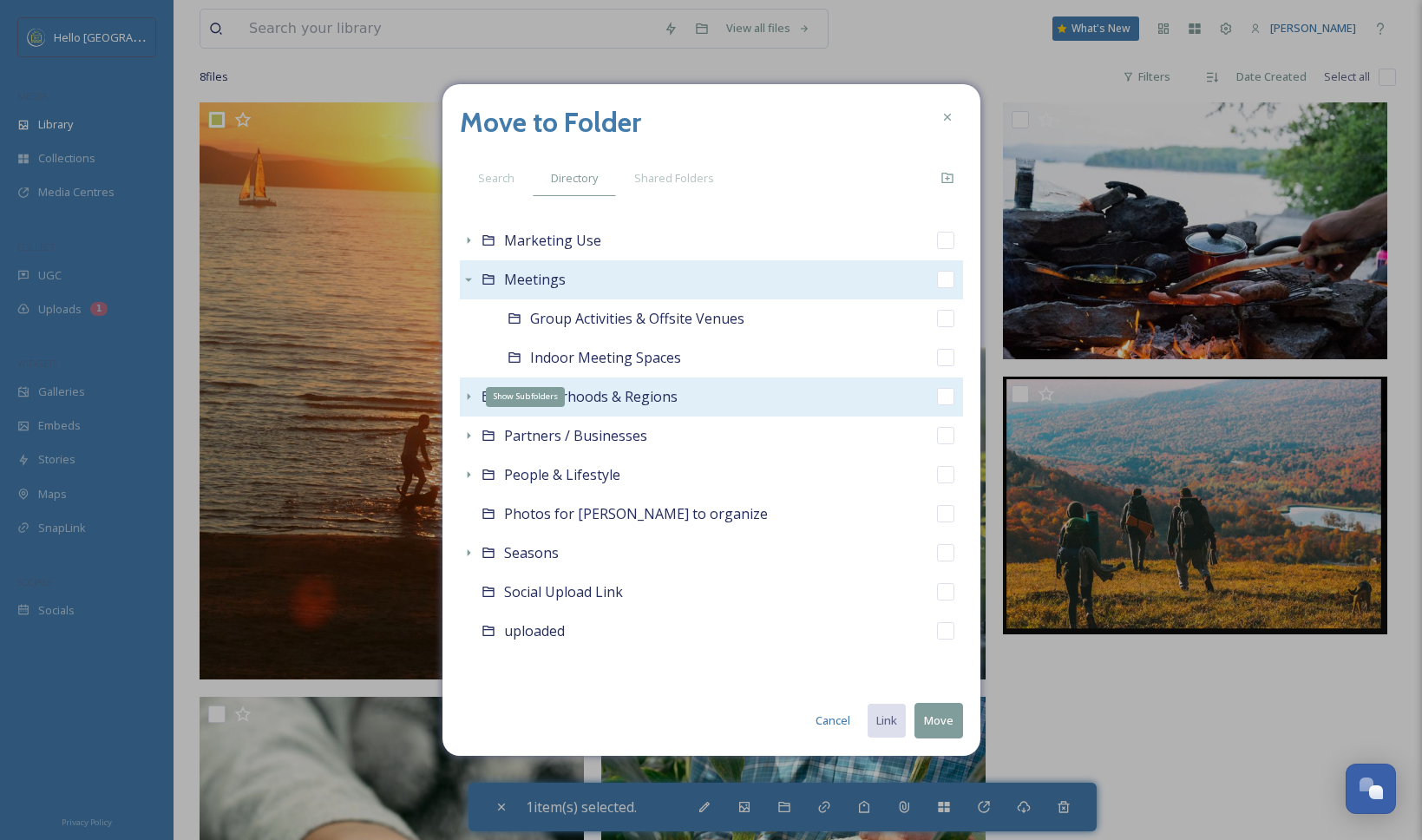
click at [469, 395] on icon at bounding box center [469, 397] width 14 height 14
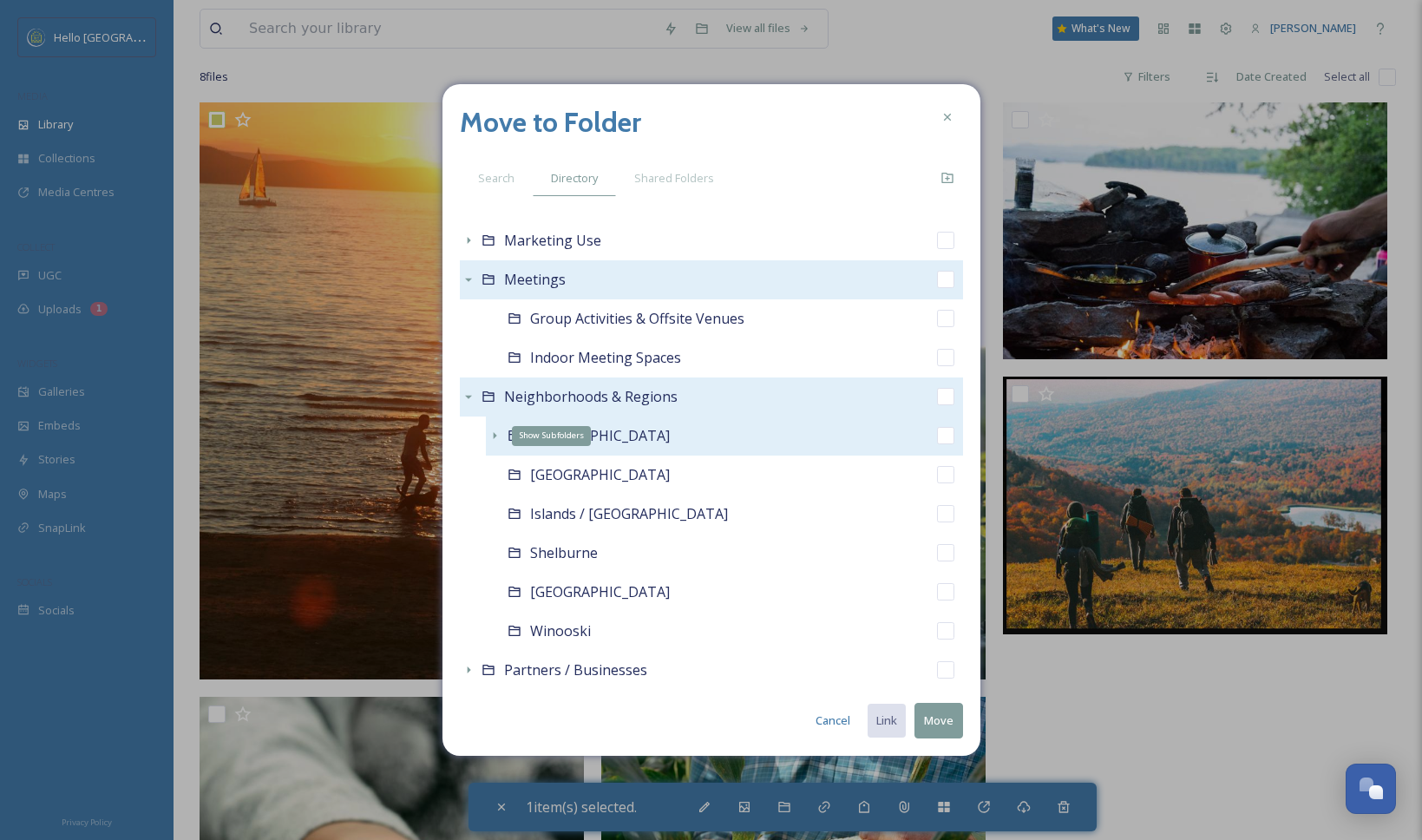
click at [497, 437] on icon at bounding box center [495, 436] width 14 height 14
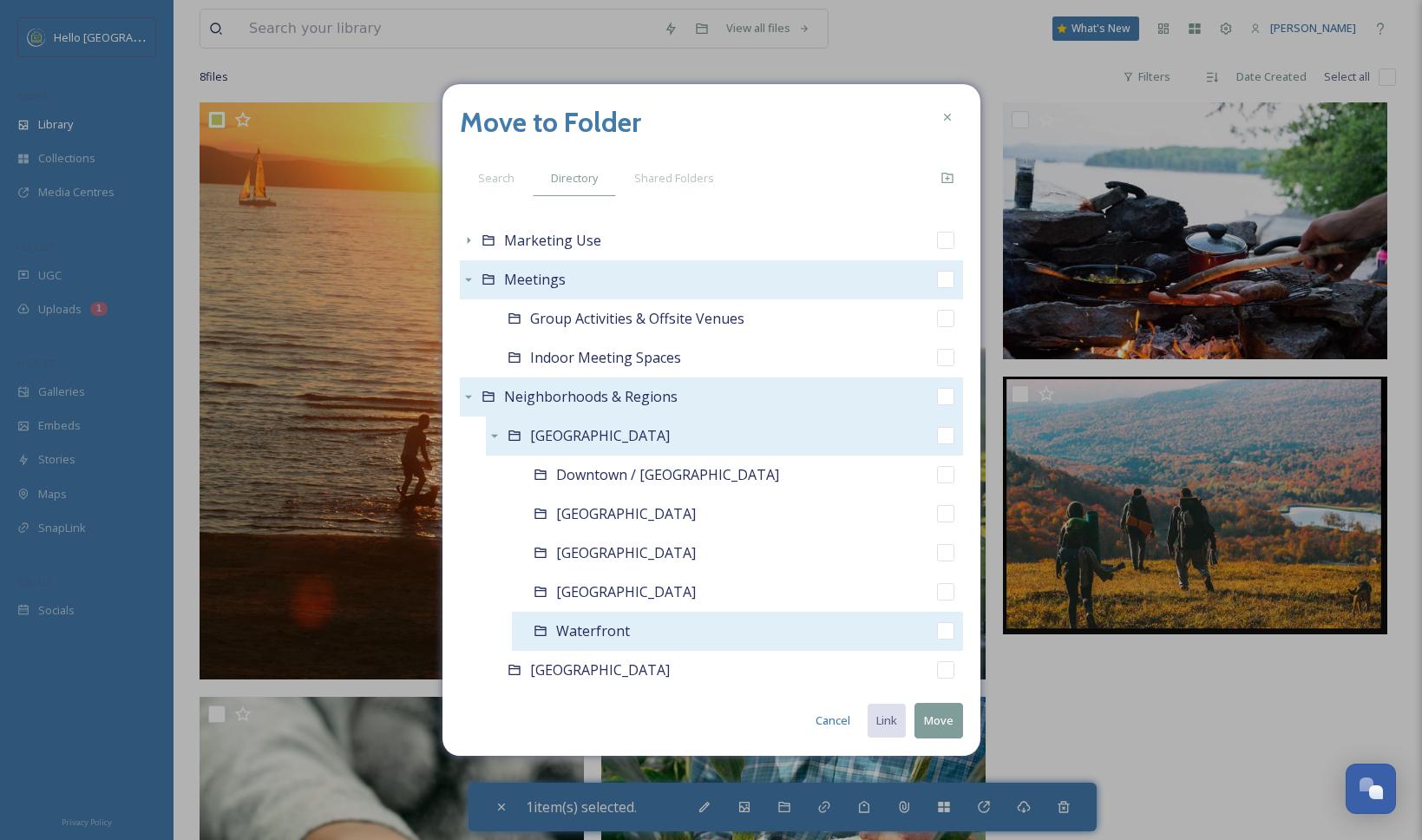
click at [937, 629] on input "checkbox" at bounding box center [945, 630] width 17 height 17
checkbox input "true"
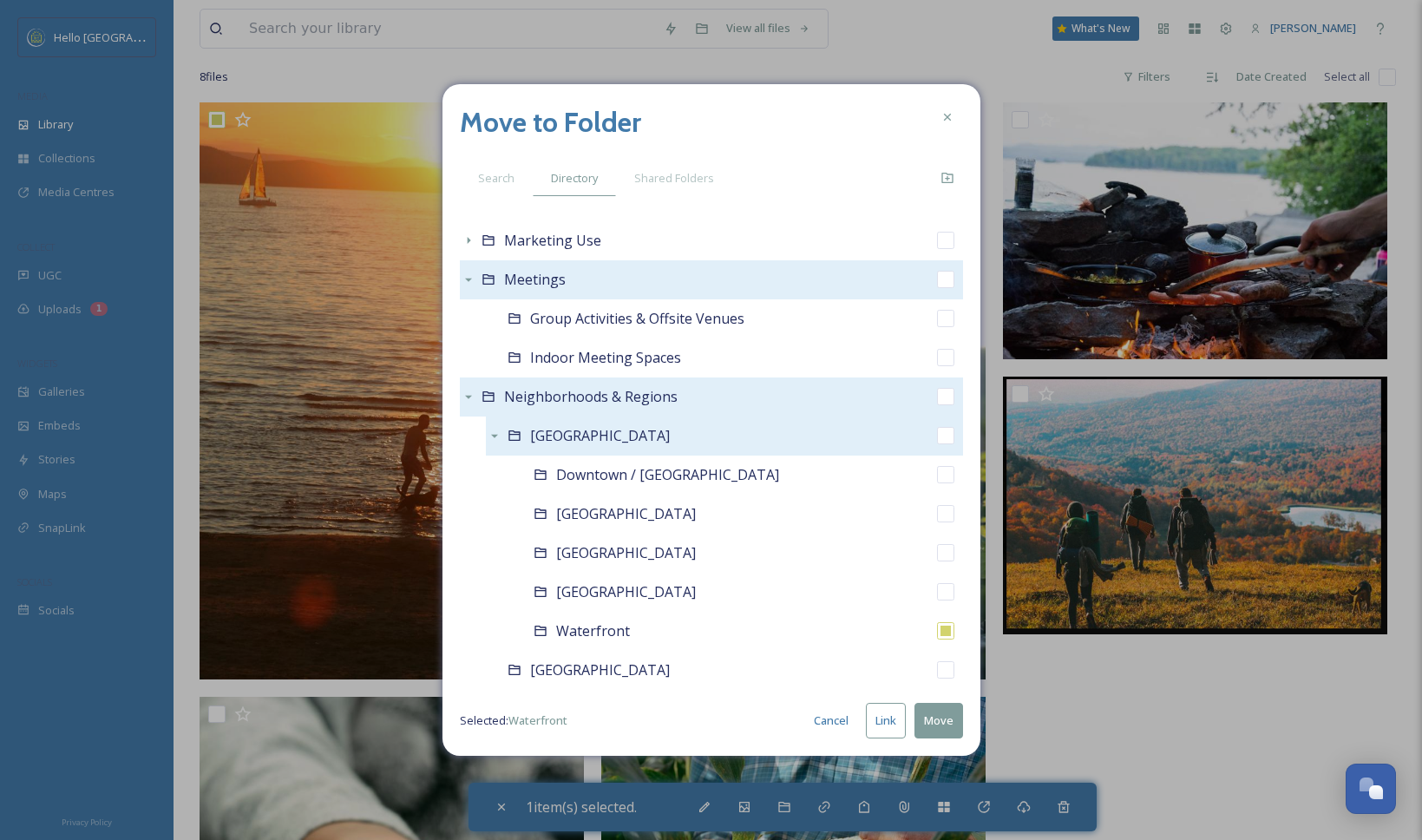
click at [889, 710] on button "Link" at bounding box center [885, 721] width 40 height 36
checkbox input "true"
checkbox input "false"
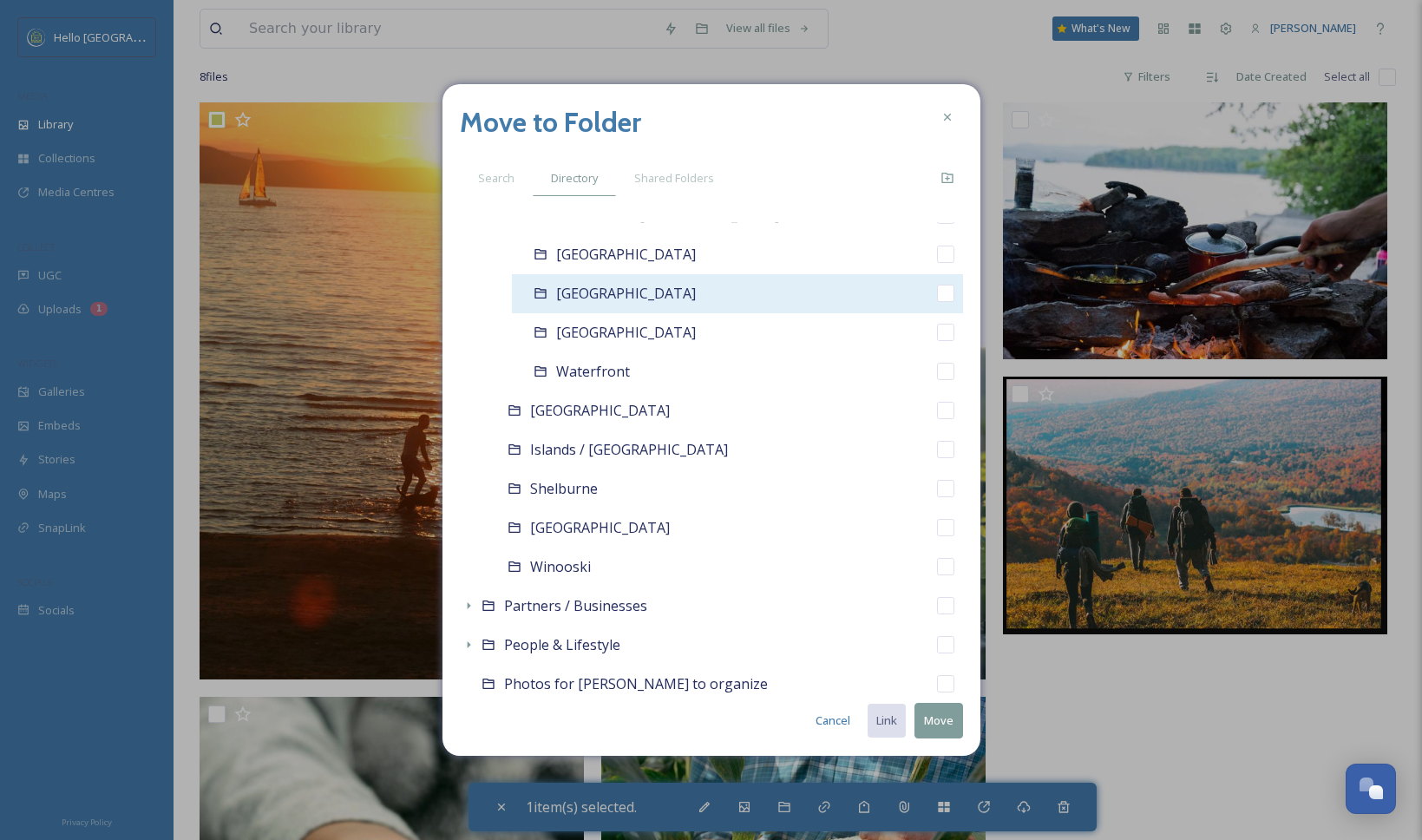
scroll to position [1531, 0]
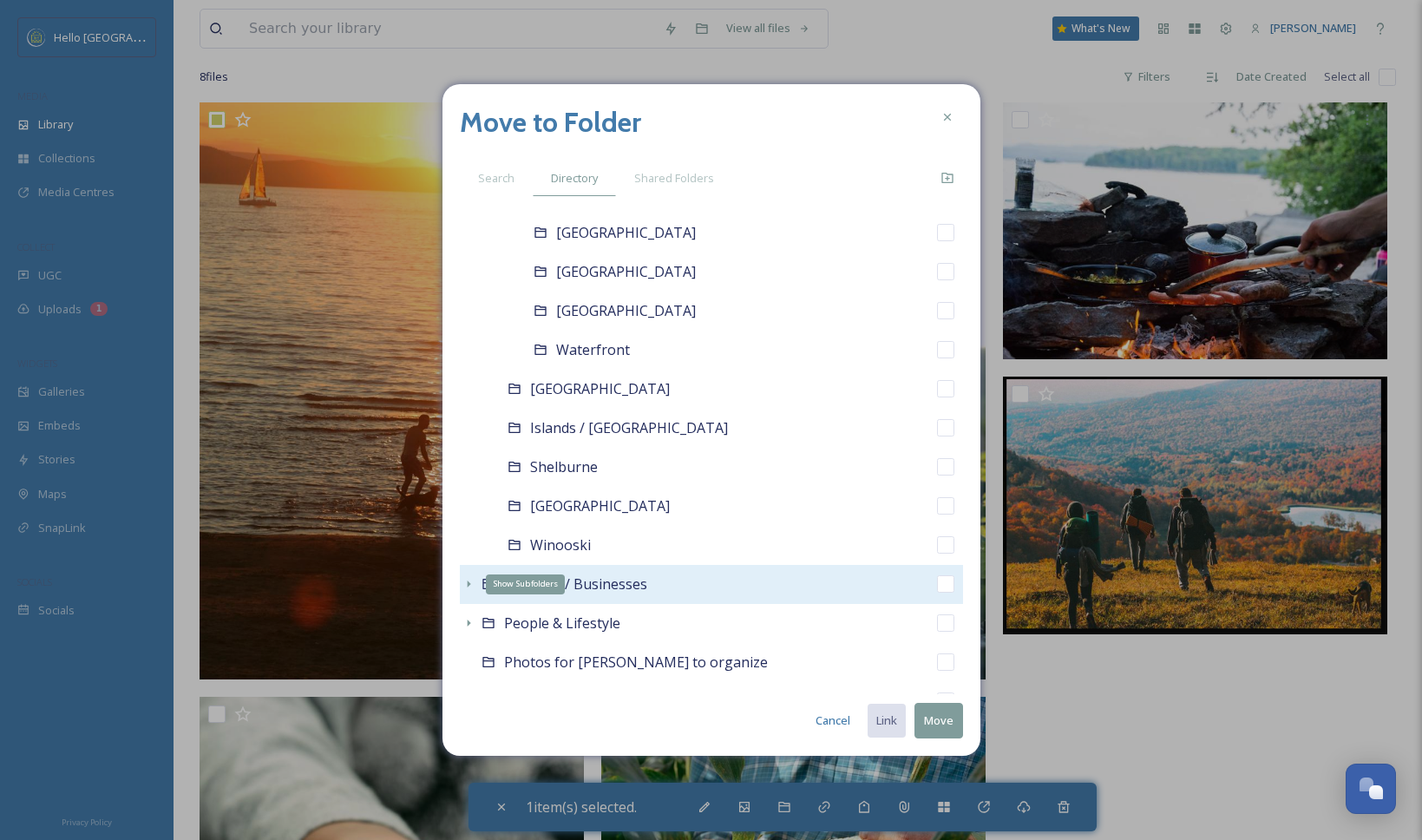
click at [465, 580] on icon at bounding box center [469, 584] width 14 height 14
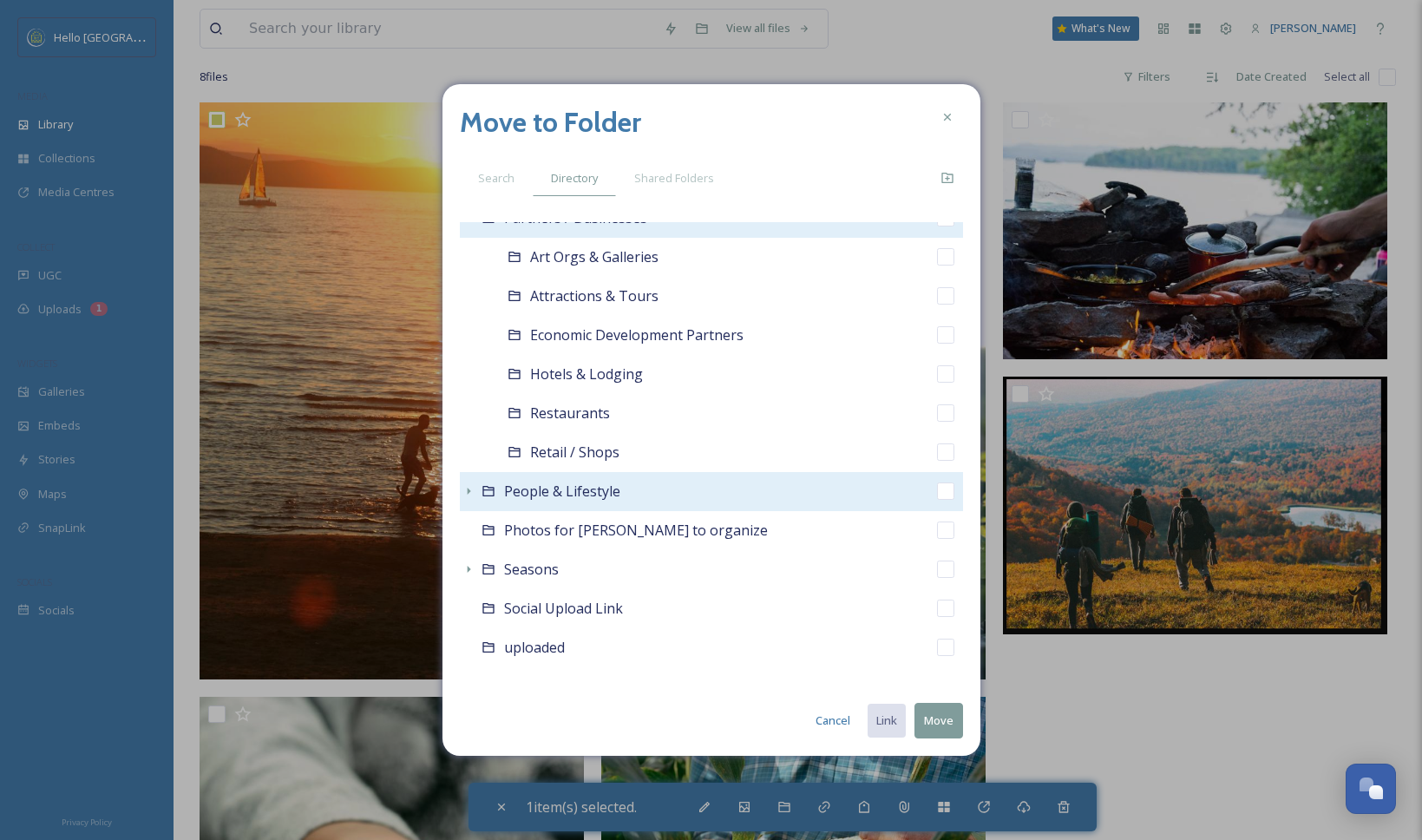
scroll to position [1913, 0]
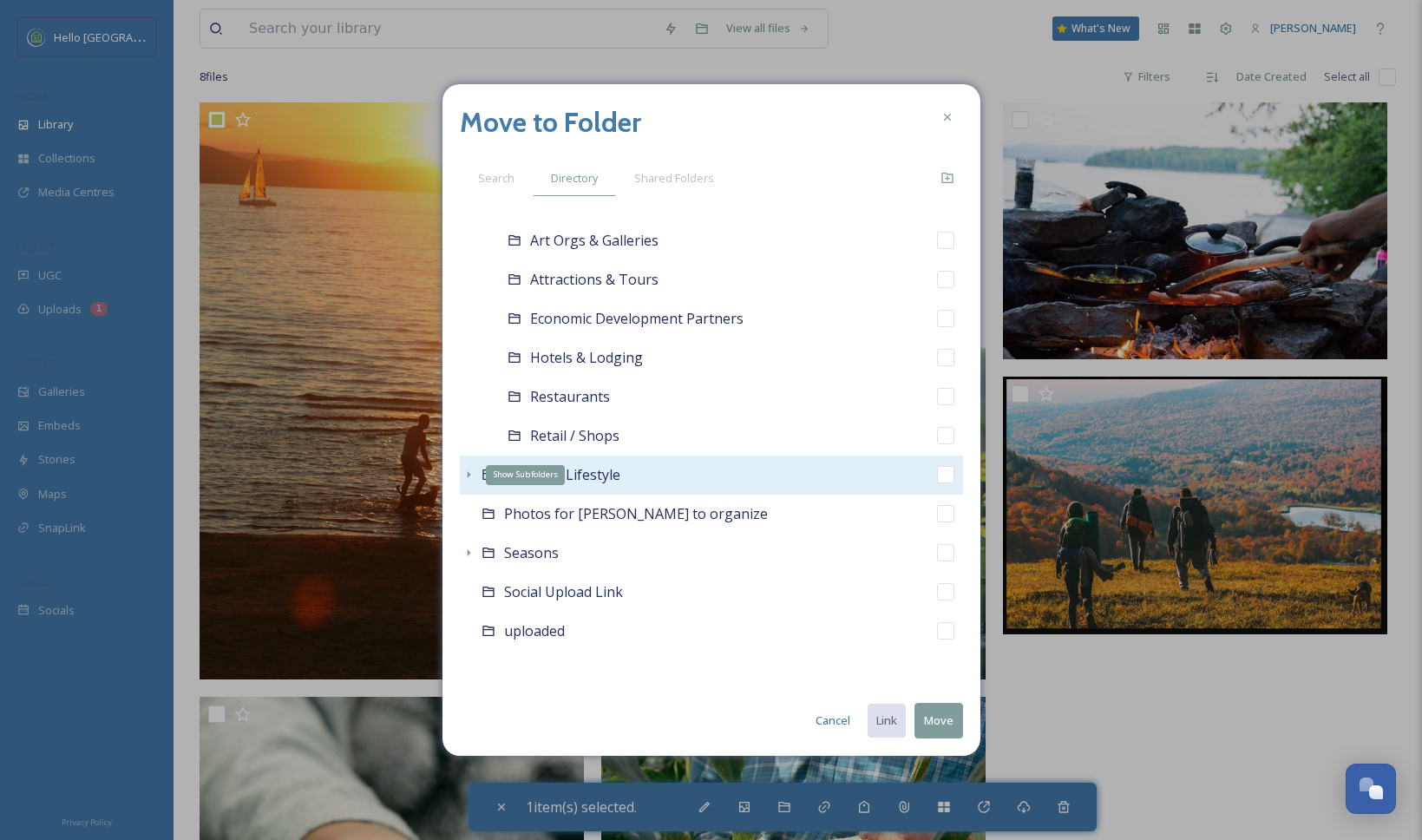
click at [463, 478] on icon at bounding box center [469, 474] width 14 height 14
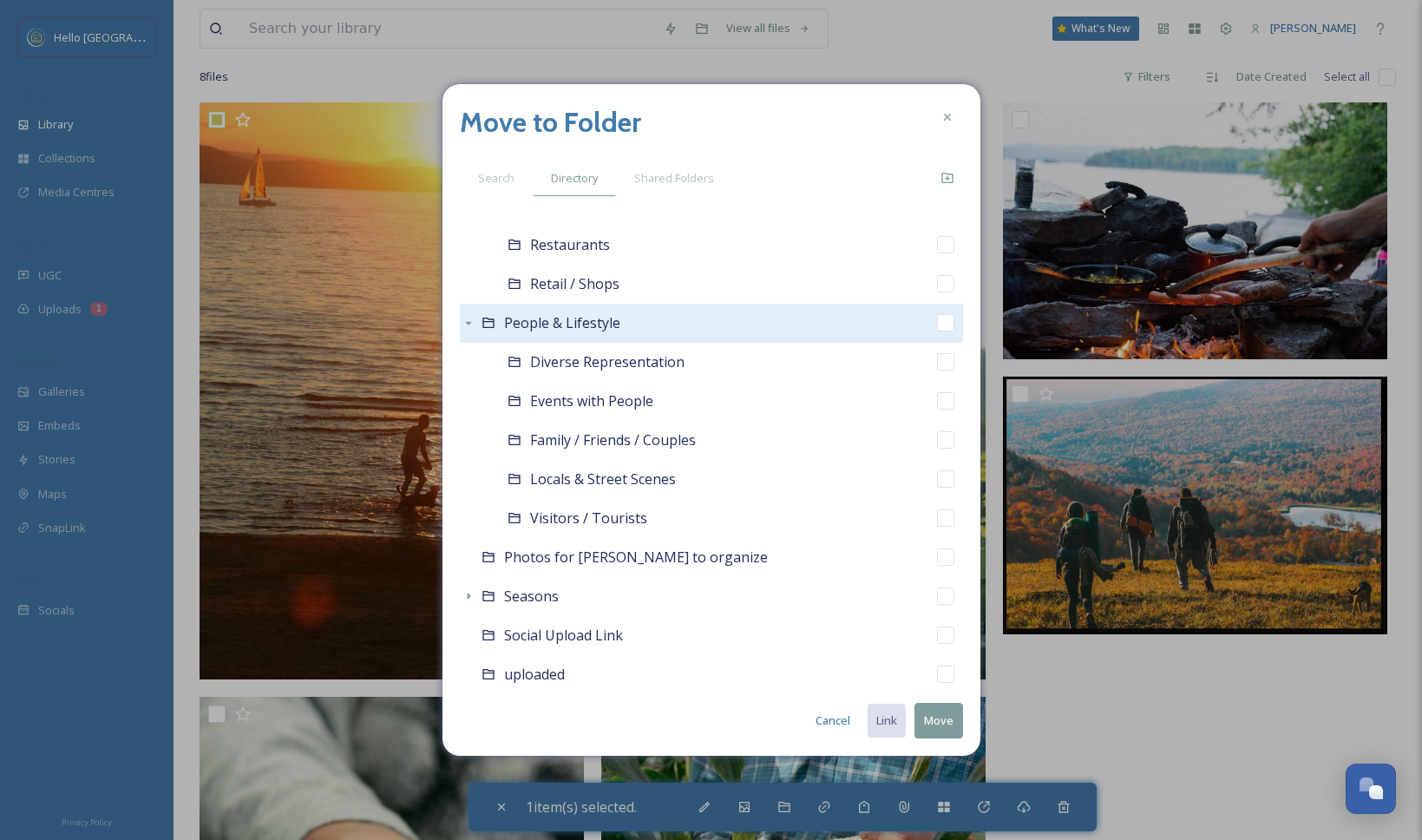
scroll to position [2081, 0]
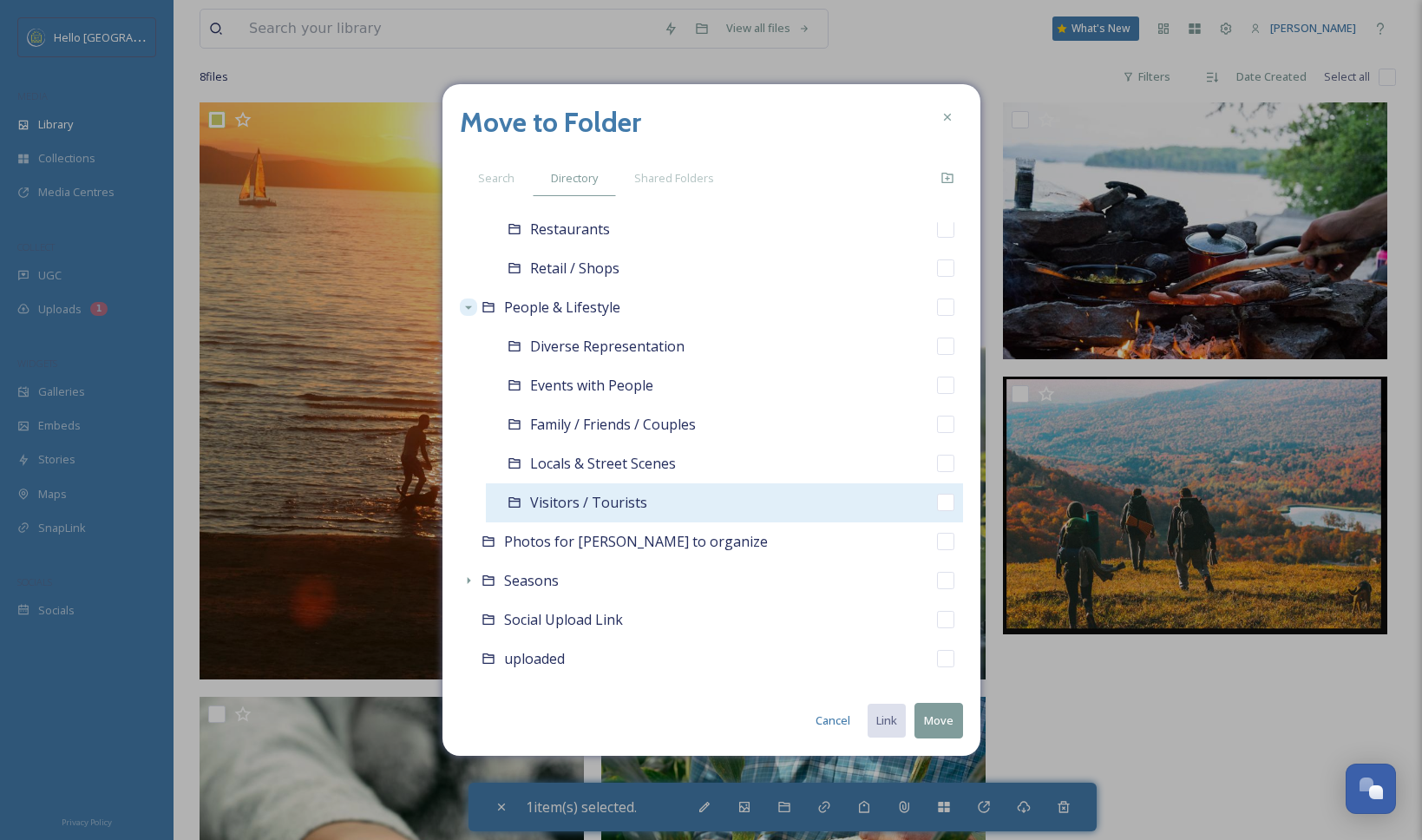
click at [937, 508] on input "checkbox" at bounding box center [945, 502] width 17 height 17
checkbox input "true"
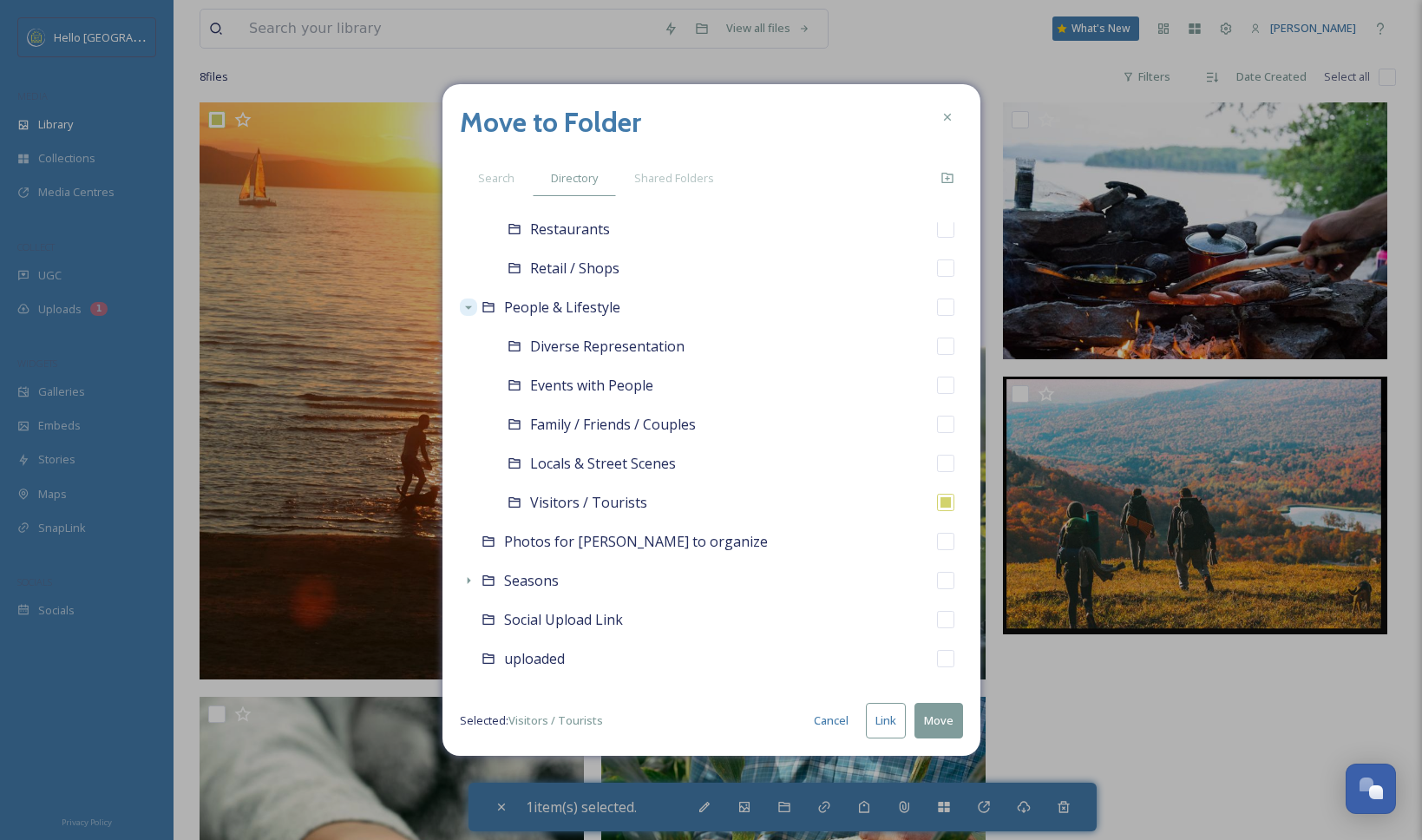
click at [882, 730] on button "Link" at bounding box center [885, 721] width 40 height 36
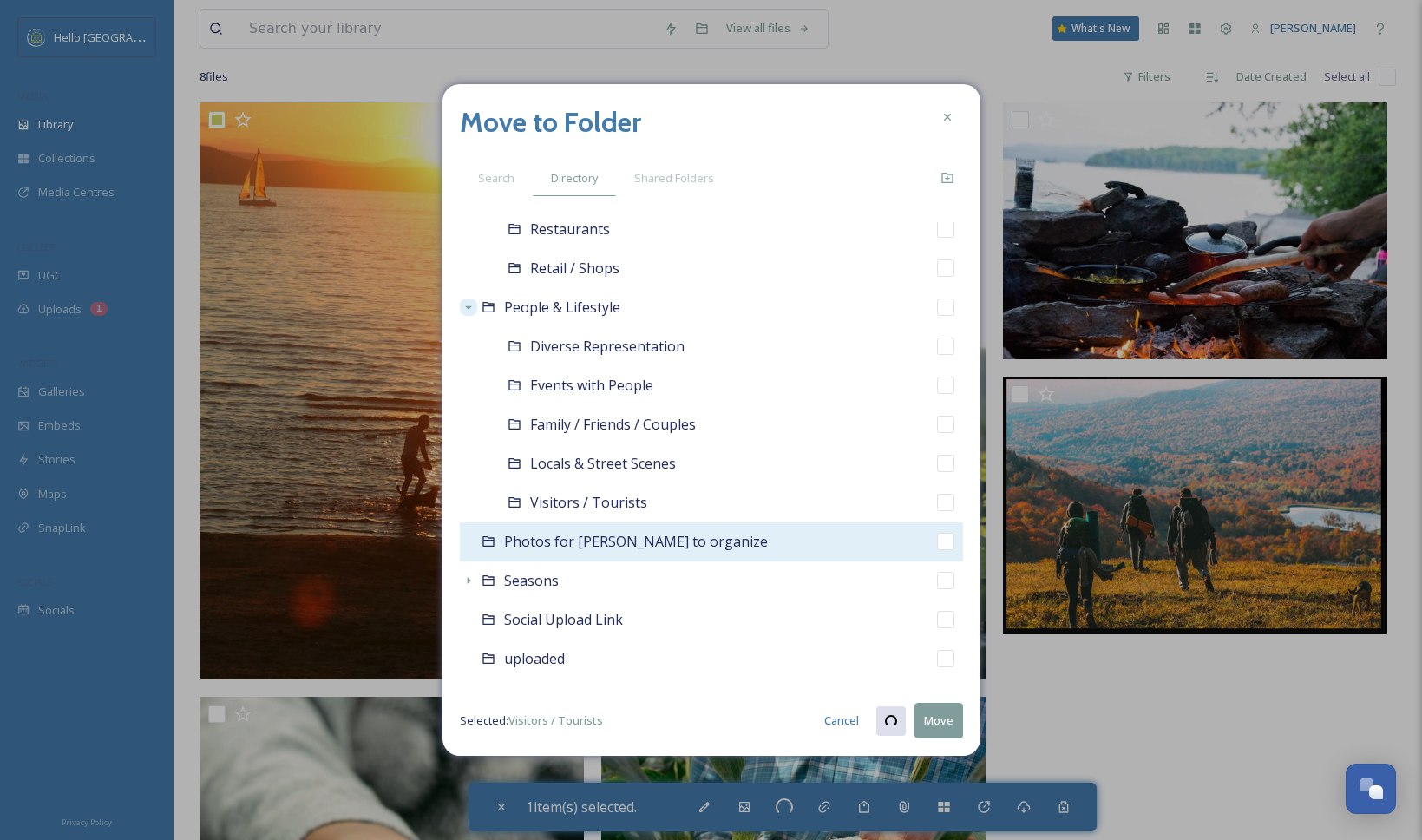
checkbox input "true"
checkbox input "false"
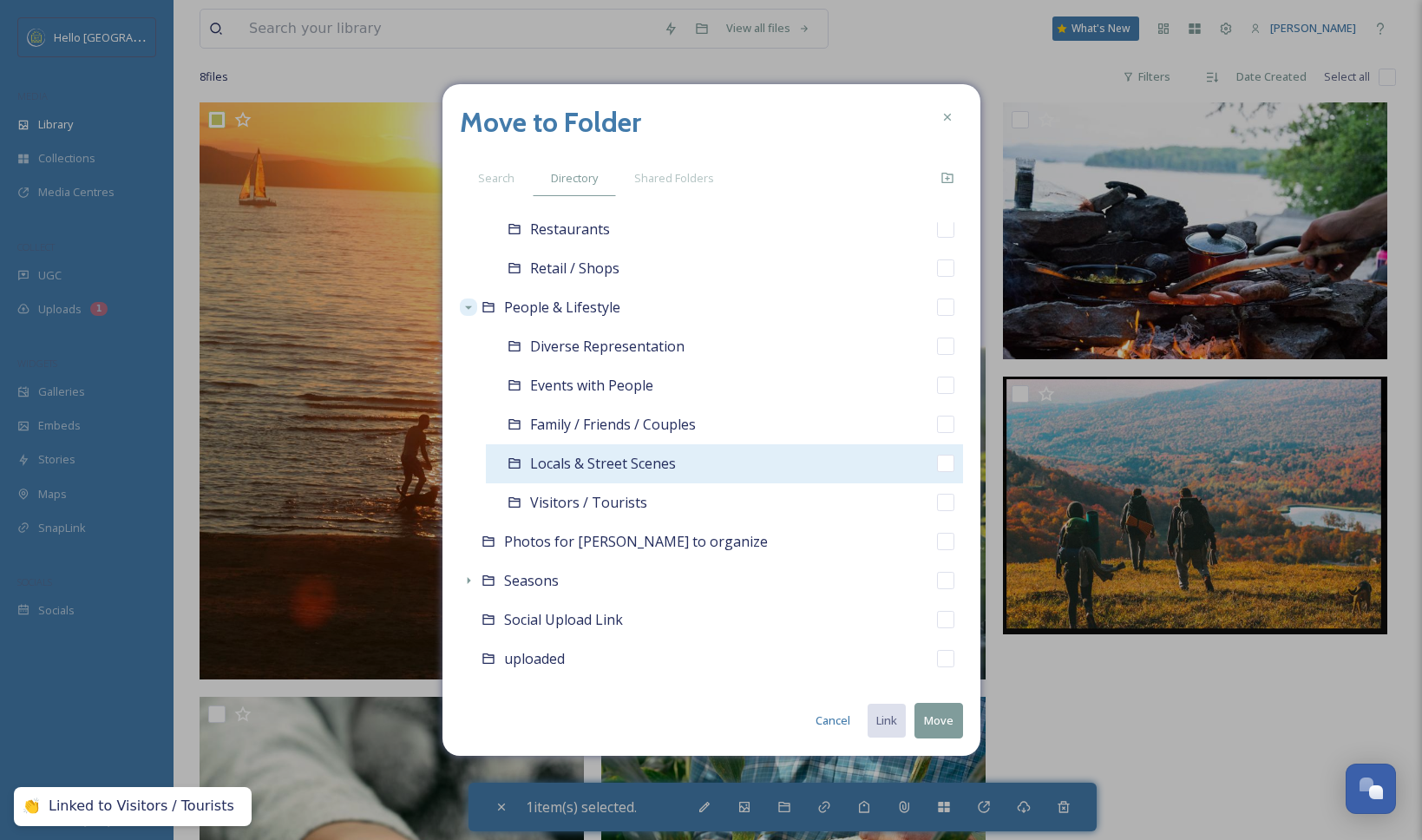
click at [937, 464] on input "checkbox" at bounding box center [945, 463] width 17 height 17
checkbox input "true"
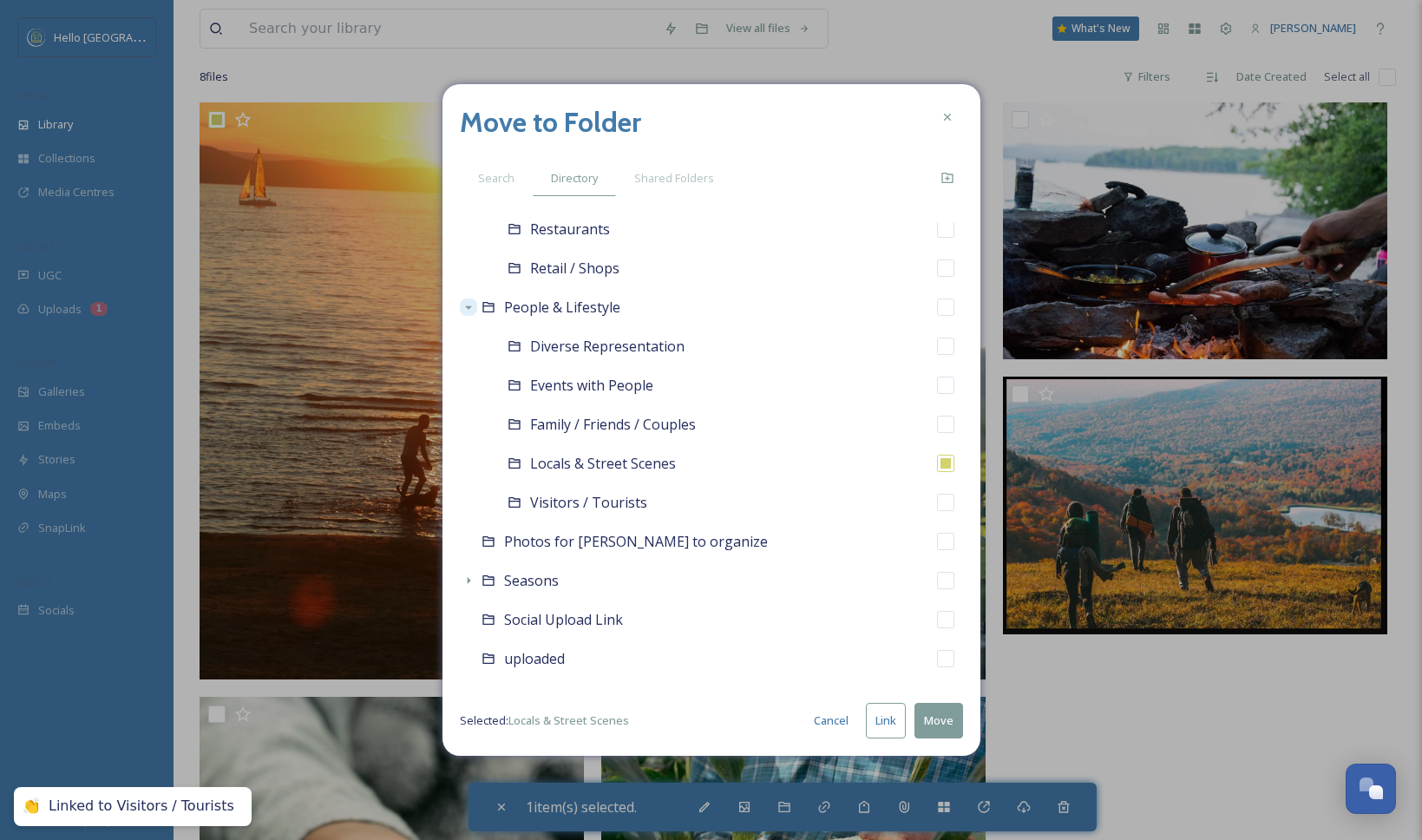
click at [899, 715] on button "Link" at bounding box center [885, 721] width 40 height 36
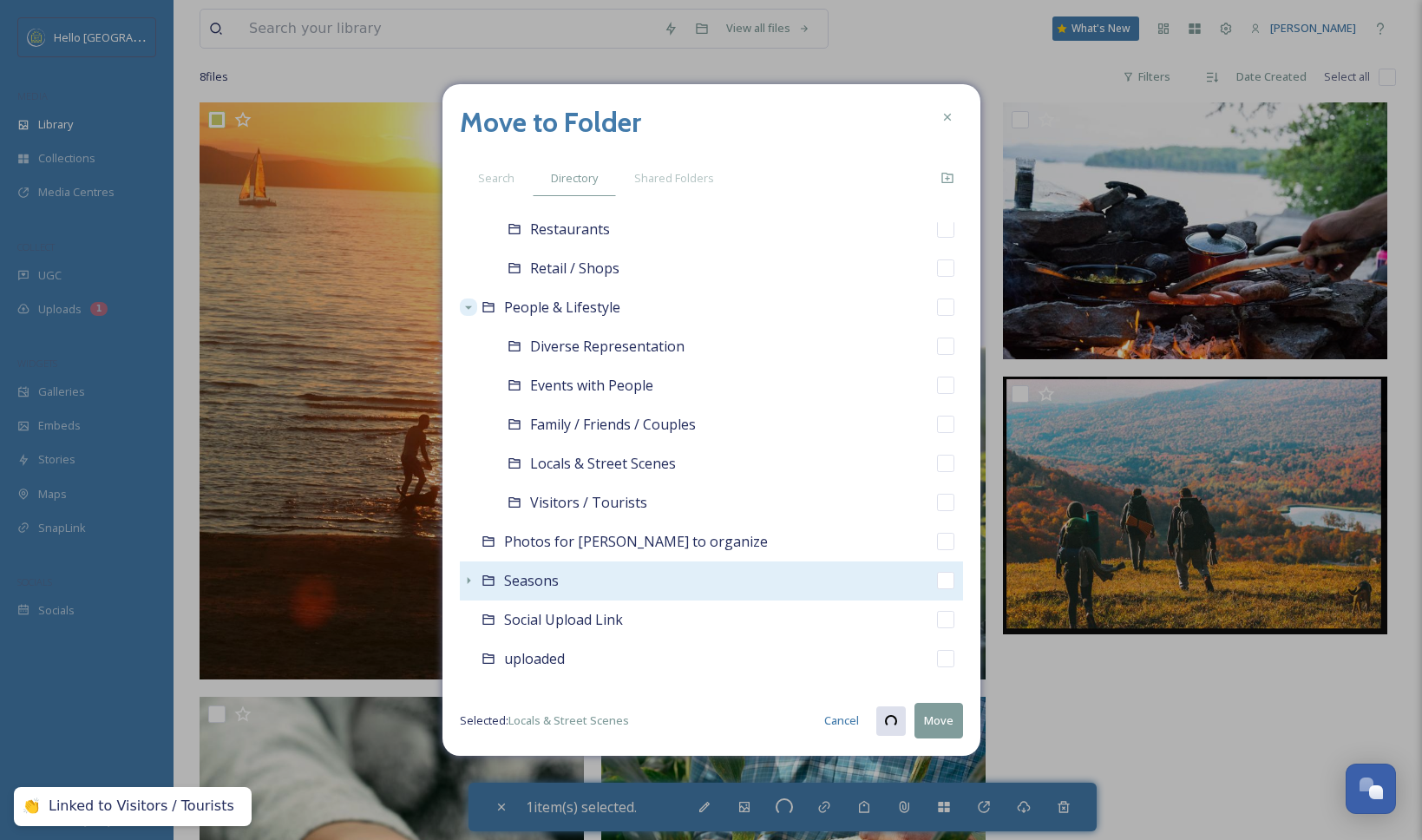
checkbox input "true"
checkbox input "false"
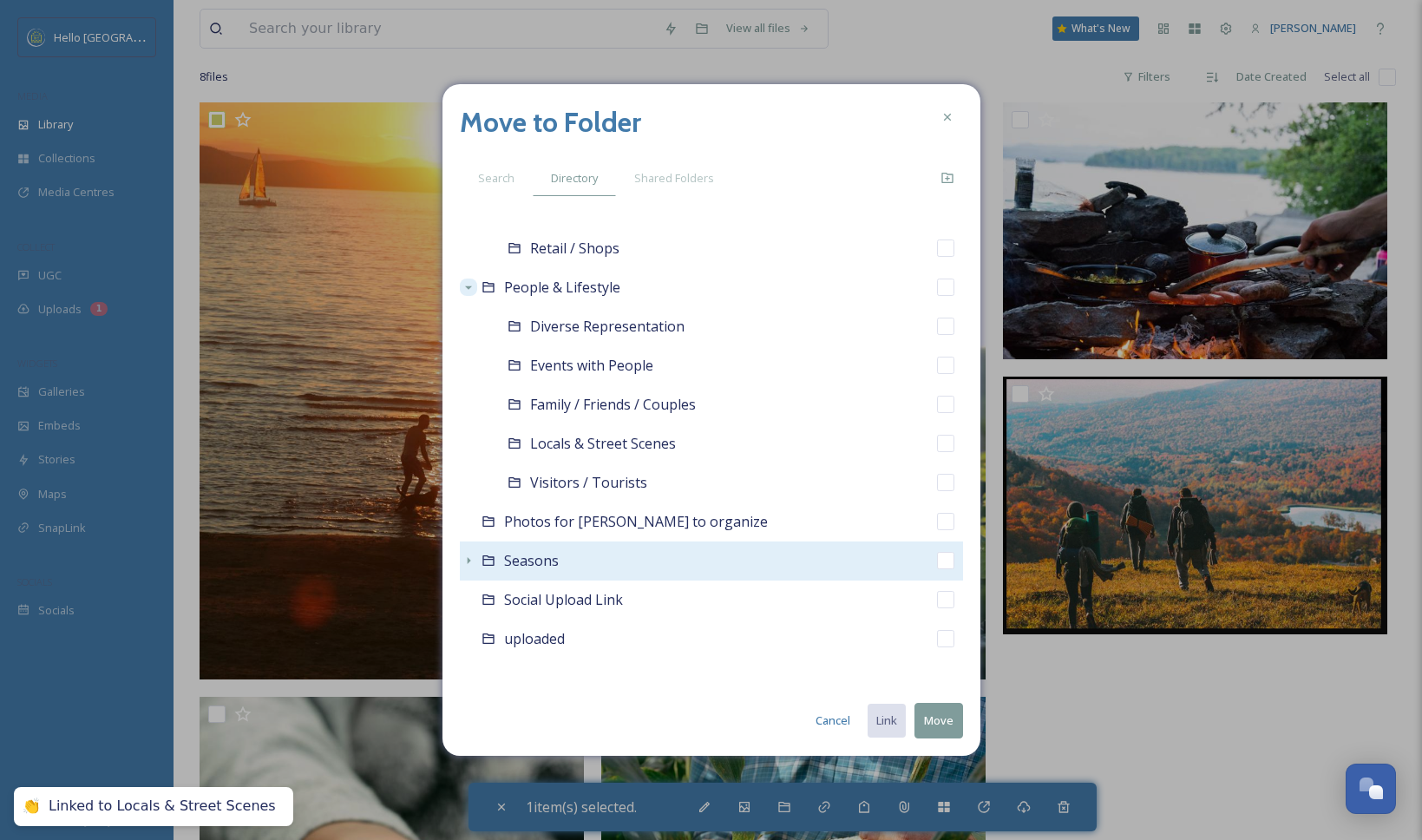
scroll to position [2109, 0]
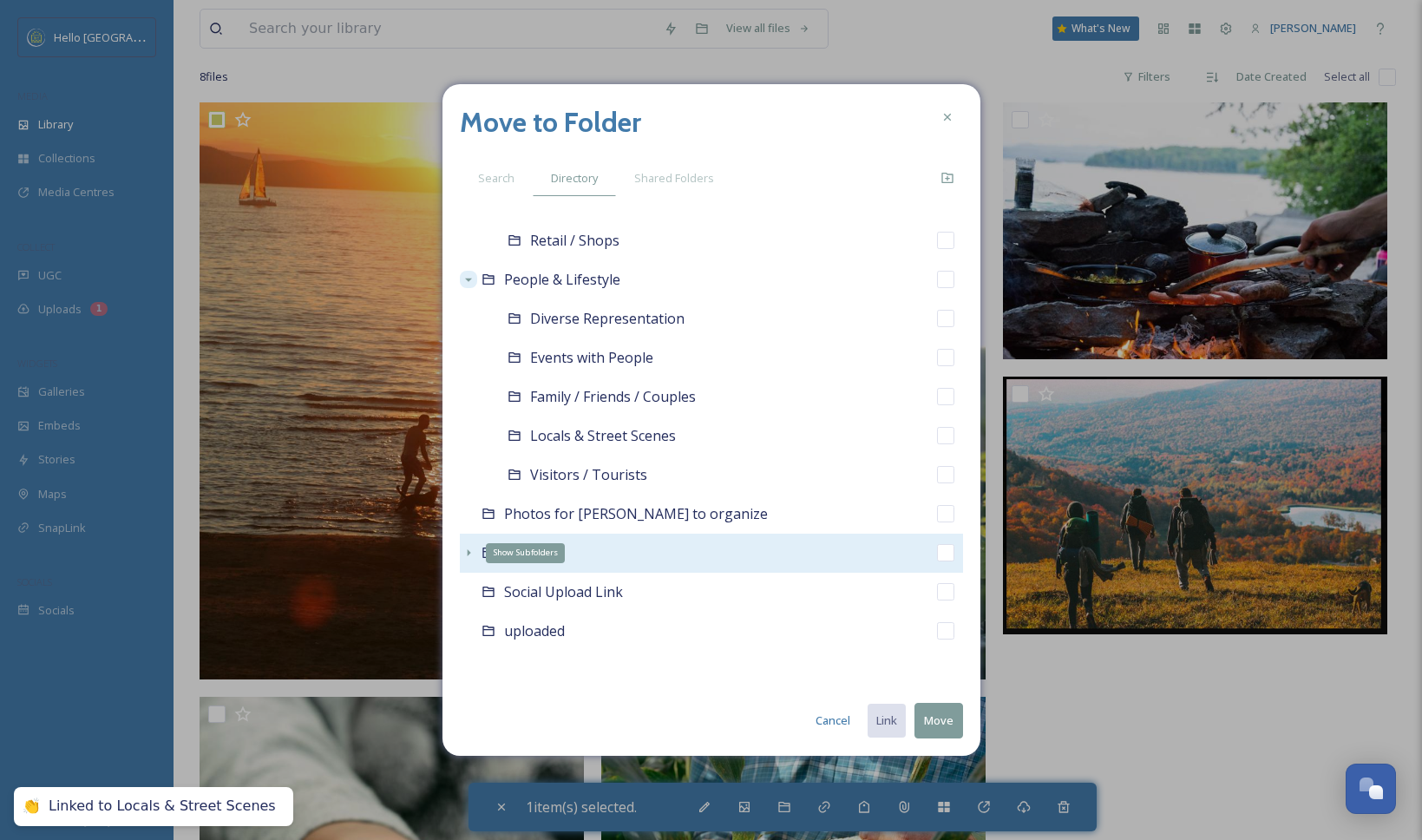
click at [465, 549] on icon at bounding box center [469, 553] width 14 height 14
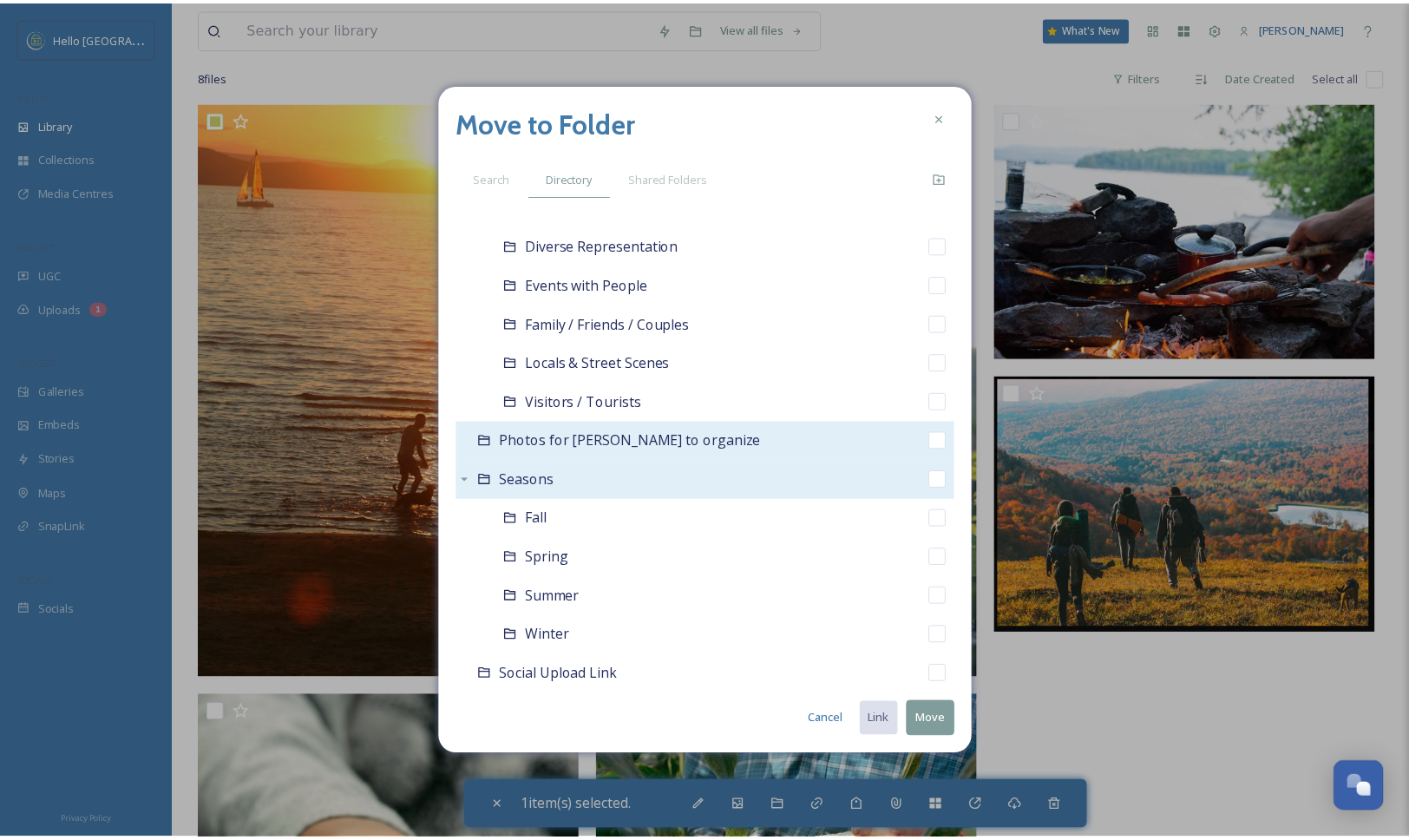
scroll to position [2265, 0]
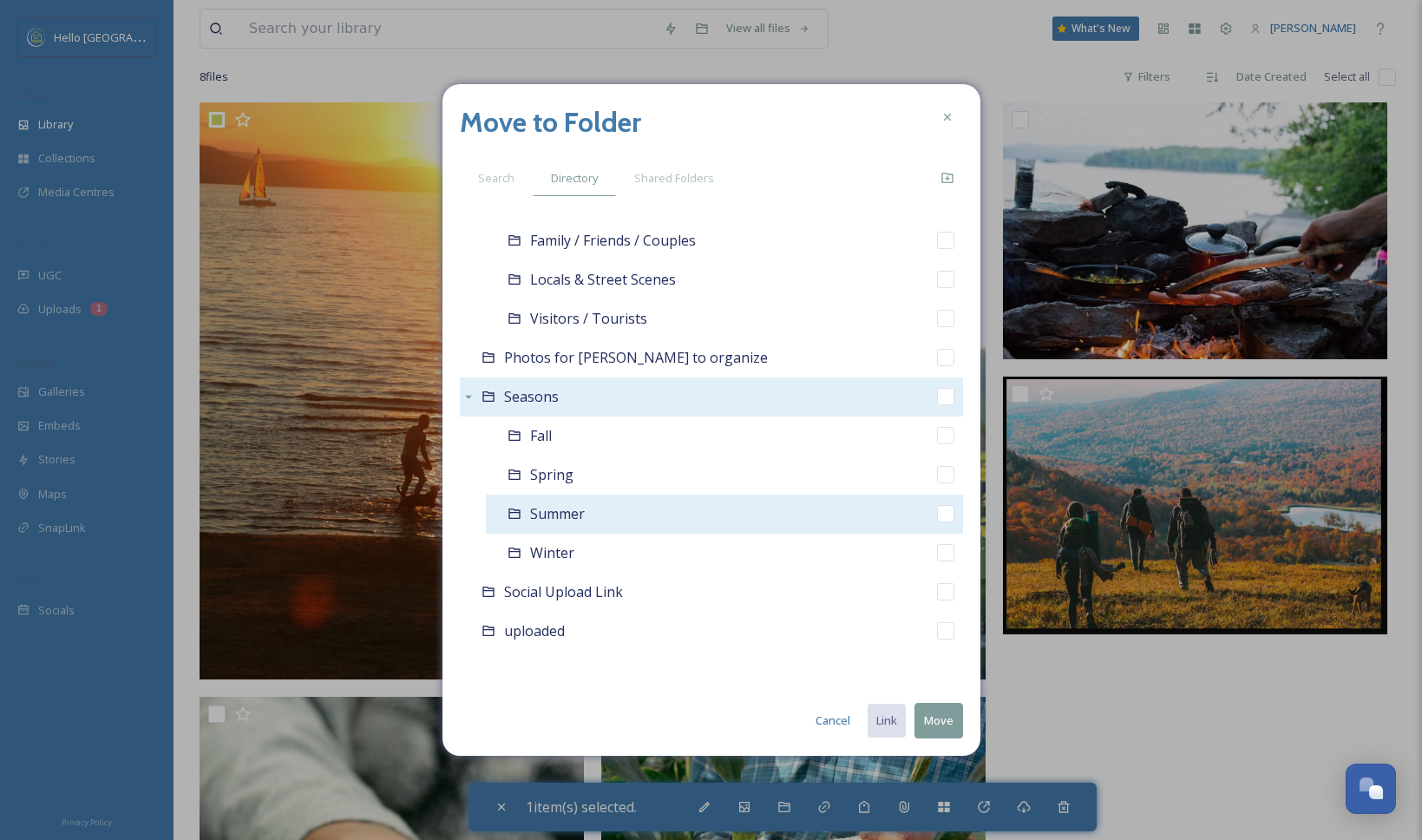
click at [937, 517] on input "checkbox" at bounding box center [945, 513] width 17 height 17
checkbox input "true"
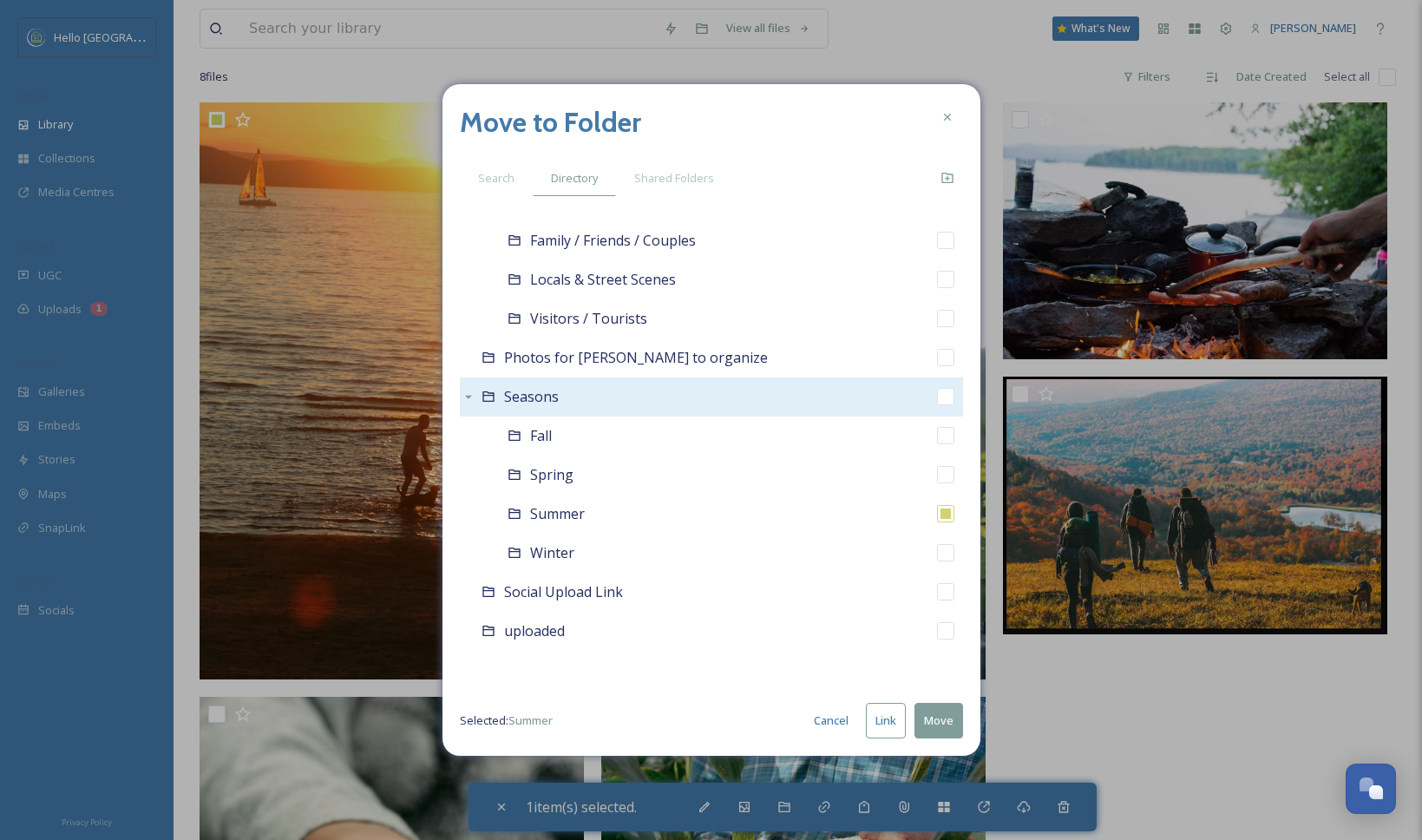
click at [883, 716] on button "Link" at bounding box center [885, 721] width 40 height 36
checkbox input "true"
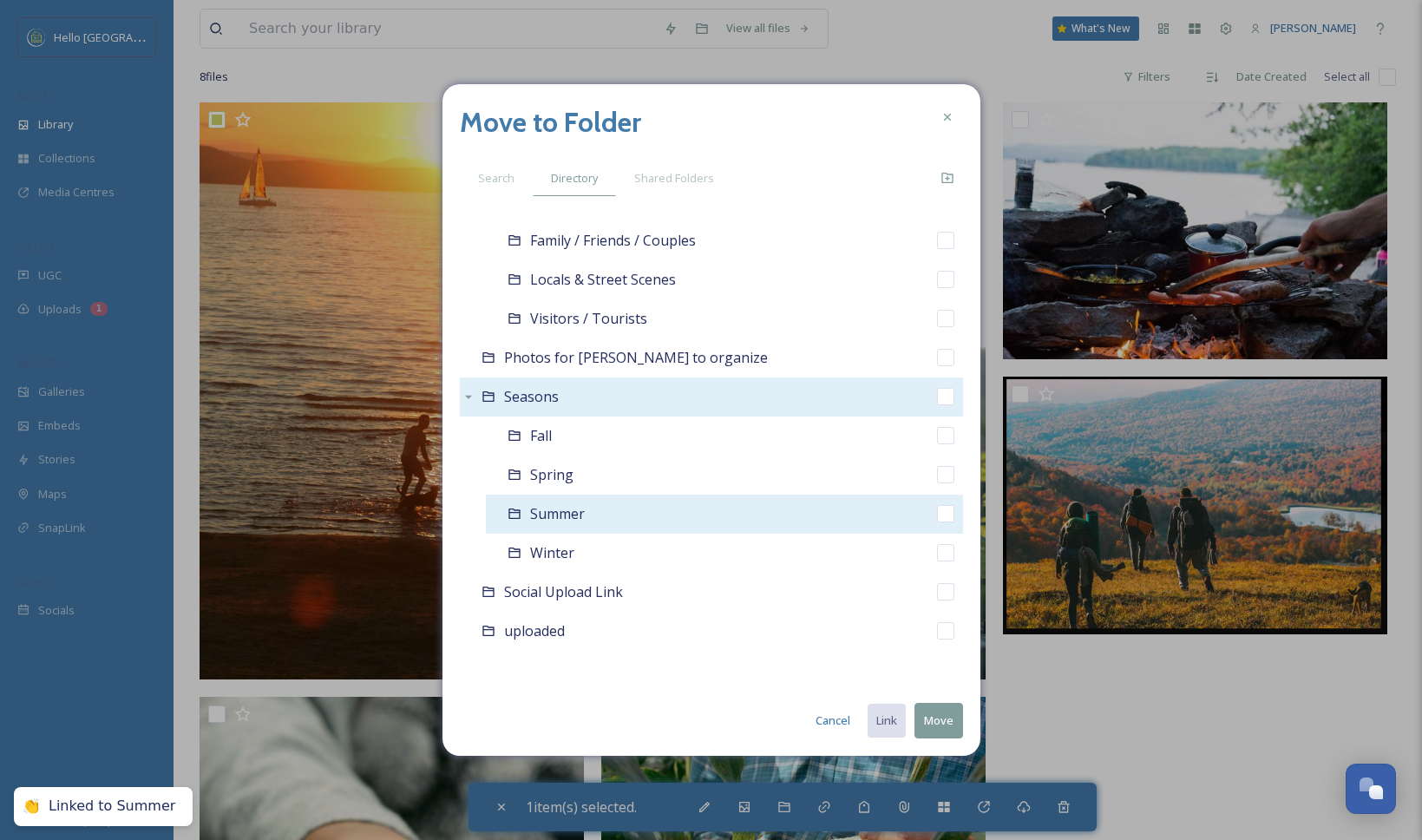
click at [937, 506] on input "checkbox" at bounding box center [945, 513] width 17 height 17
checkbox input "true"
checkbox input "false"
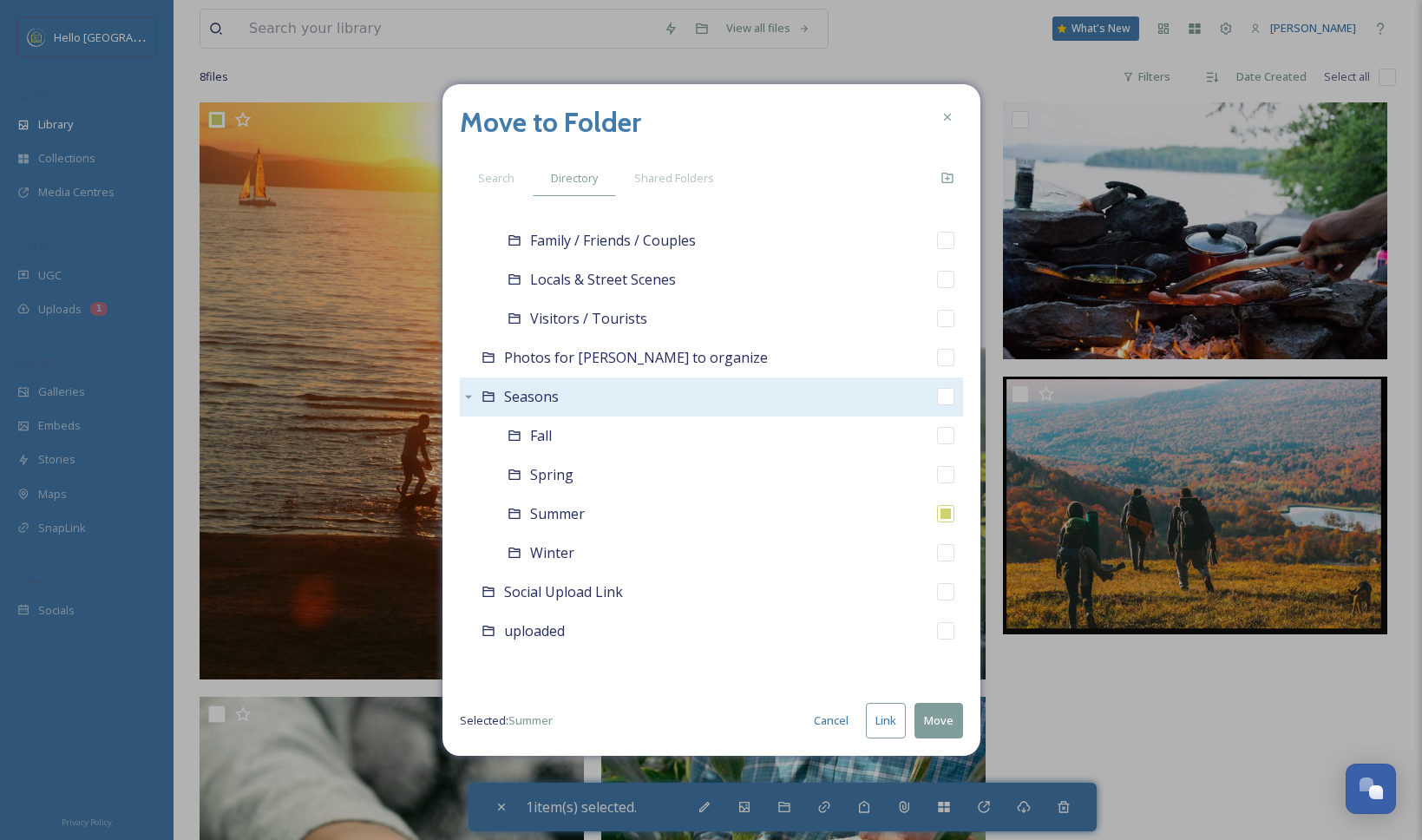
click at [940, 726] on button "Move" at bounding box center [938, 721] width 49 height 36
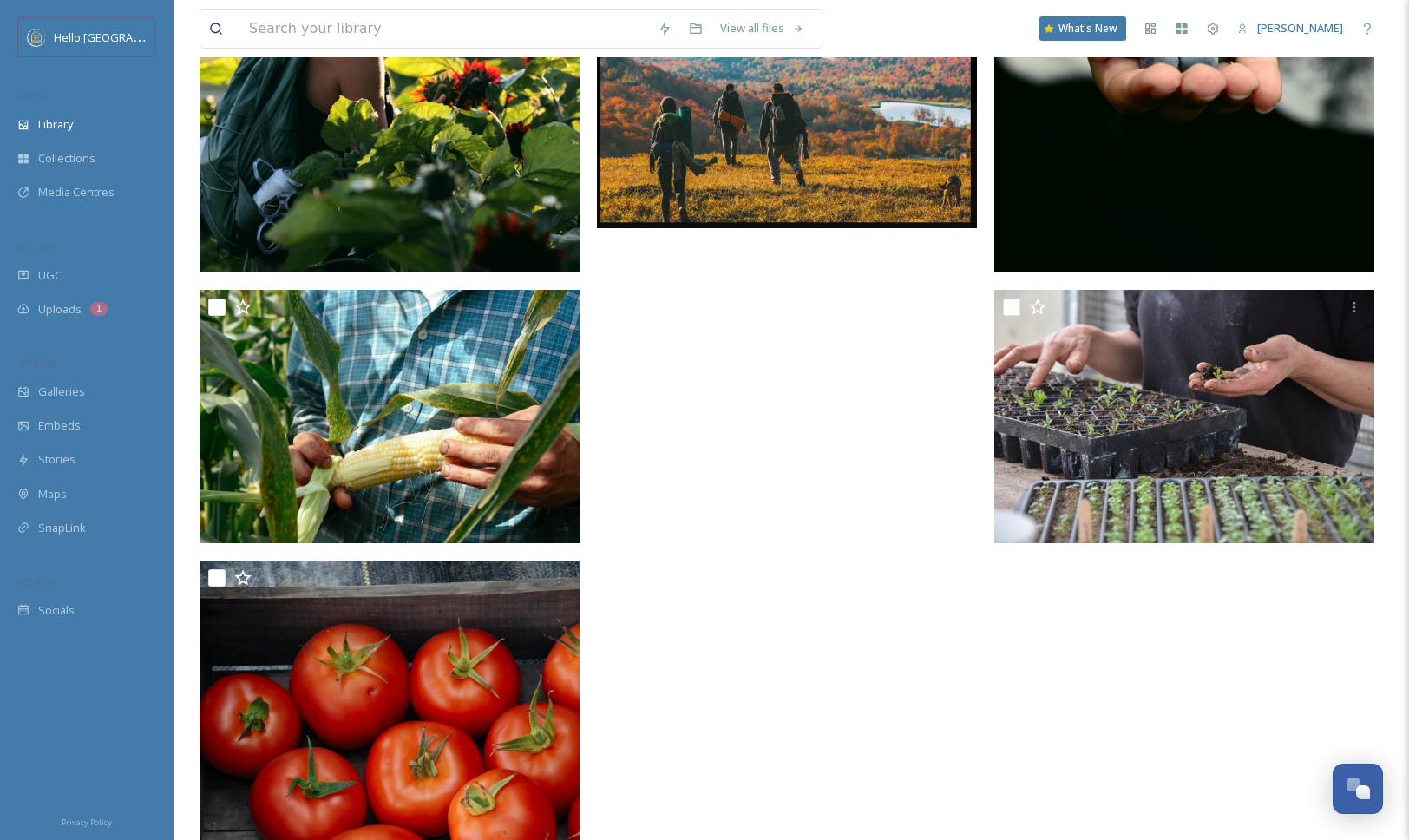
scroll to position [690, 0]
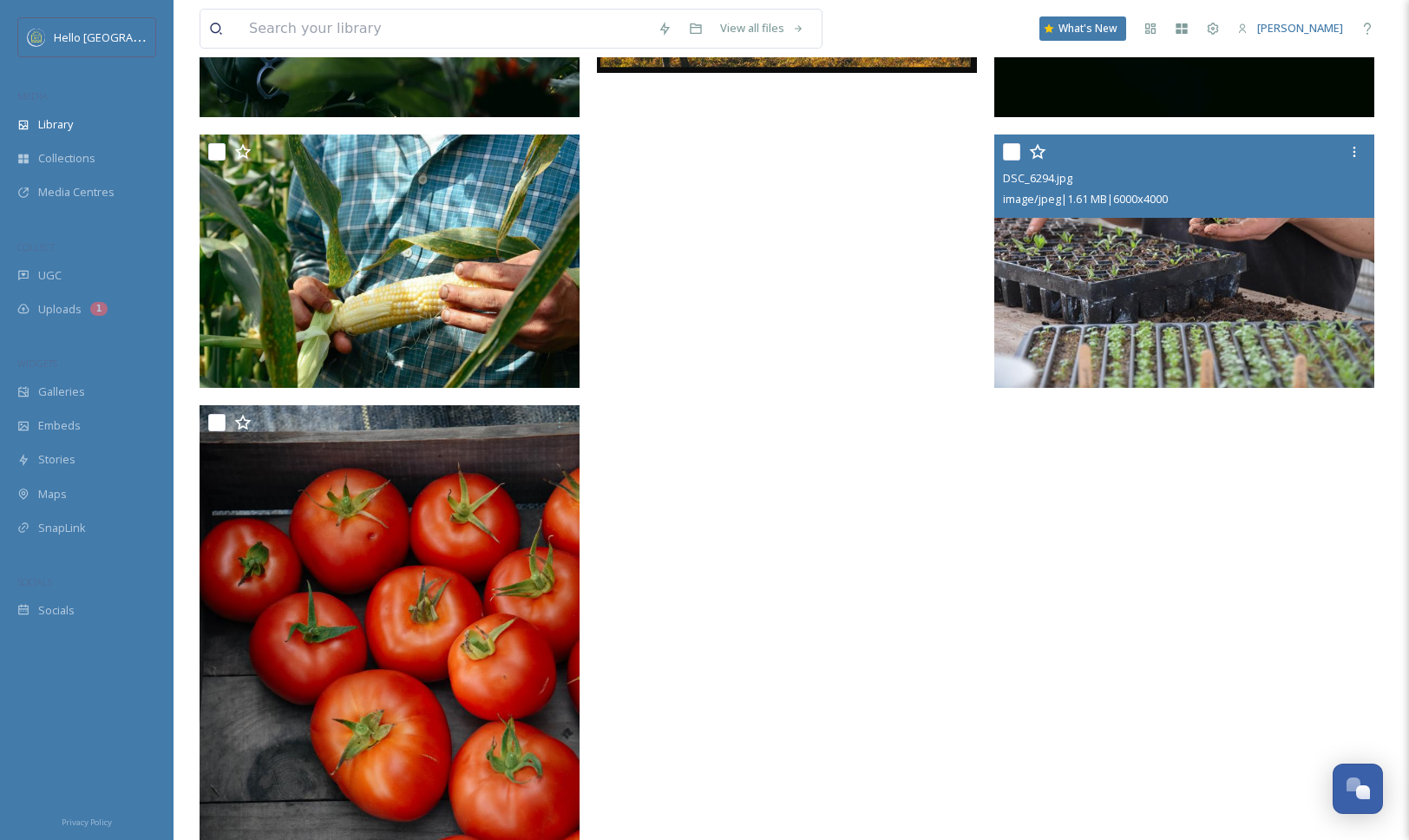
click at [1158, 335] on img at bounding box center [1184, 261] width 380 height 254
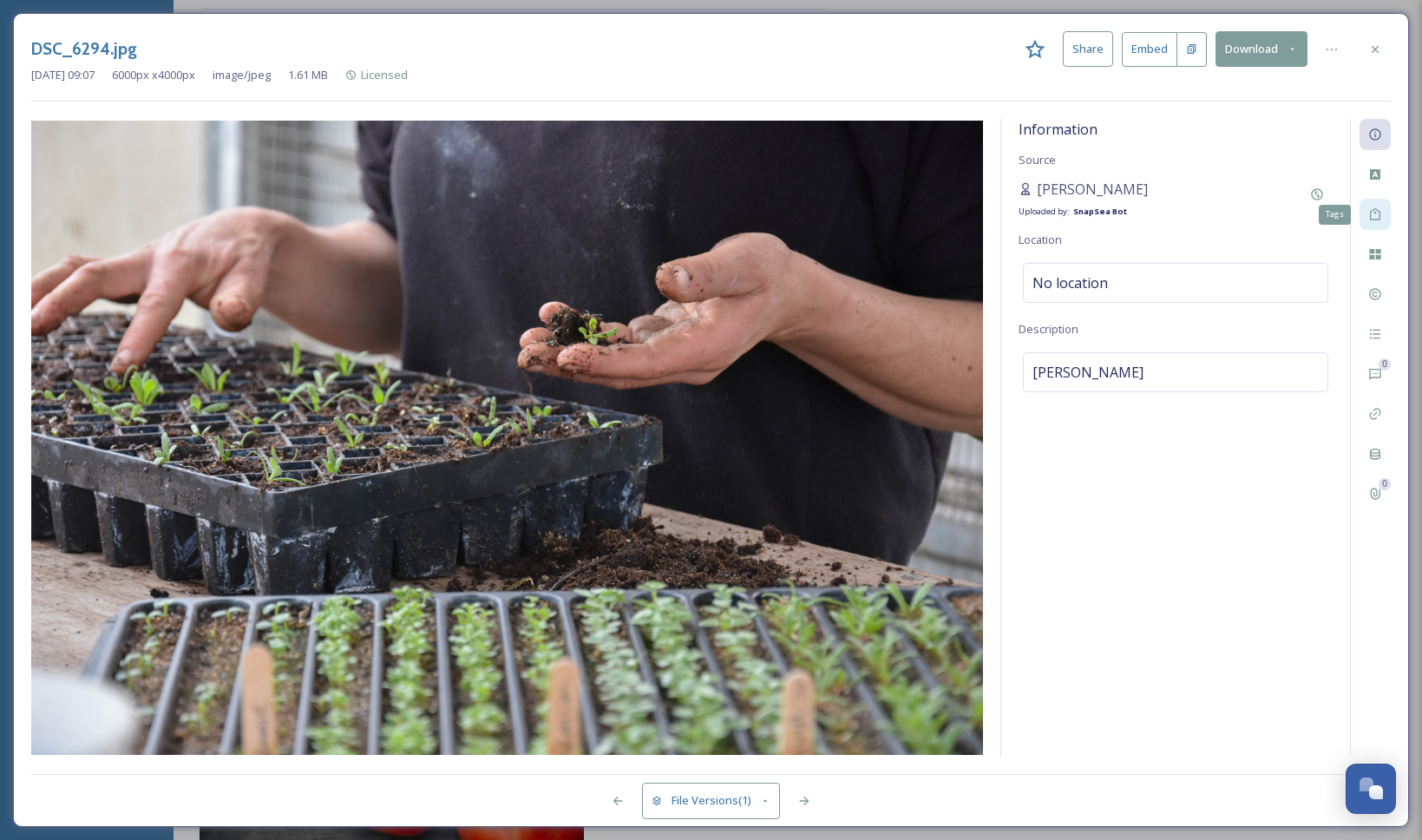
click at [1382, 212] on div "Tags" at bounding box center [1374, 214] width 31 height 31
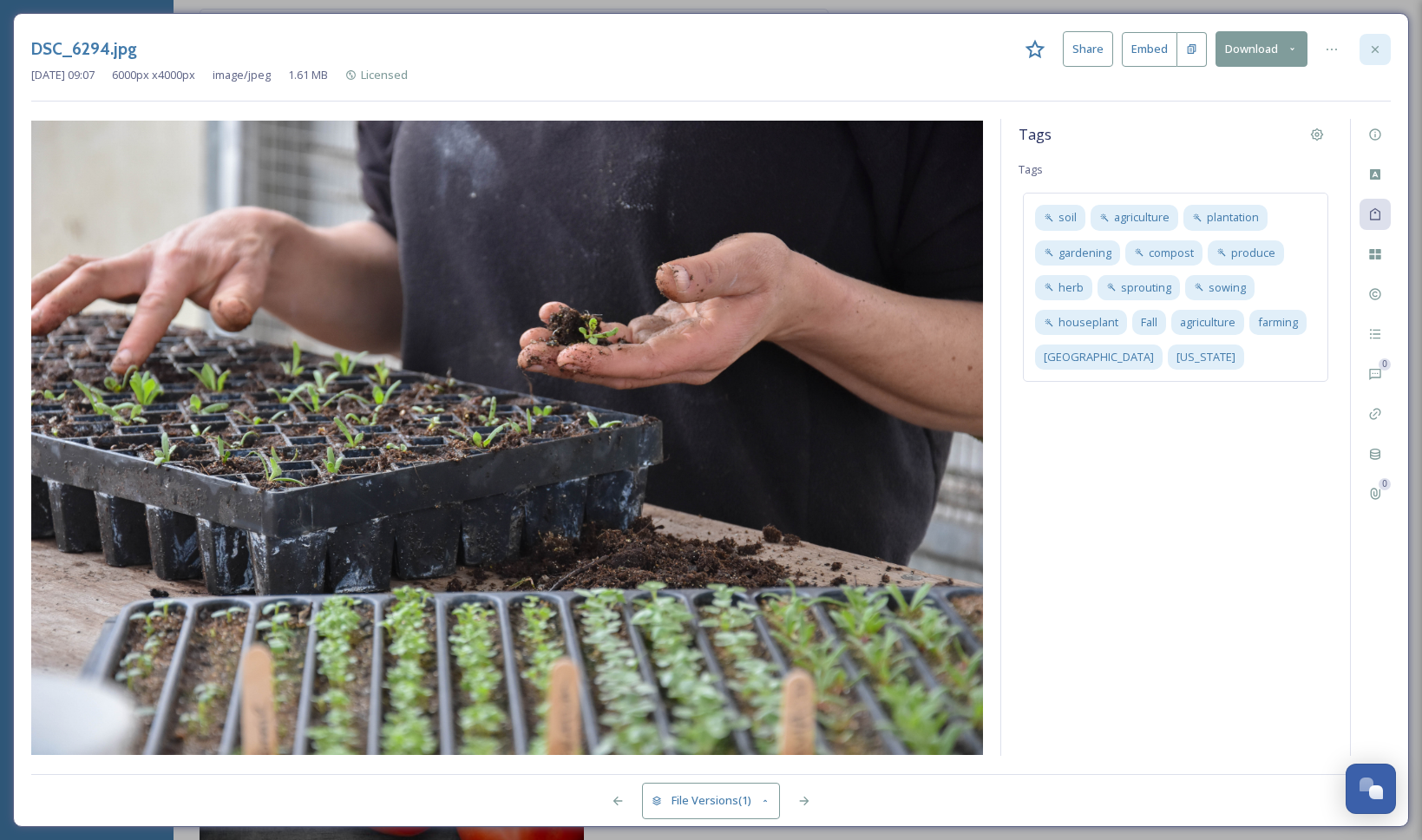
click at [1379, 54] on icon at bounding box center [1375, 50] width 14 height 14
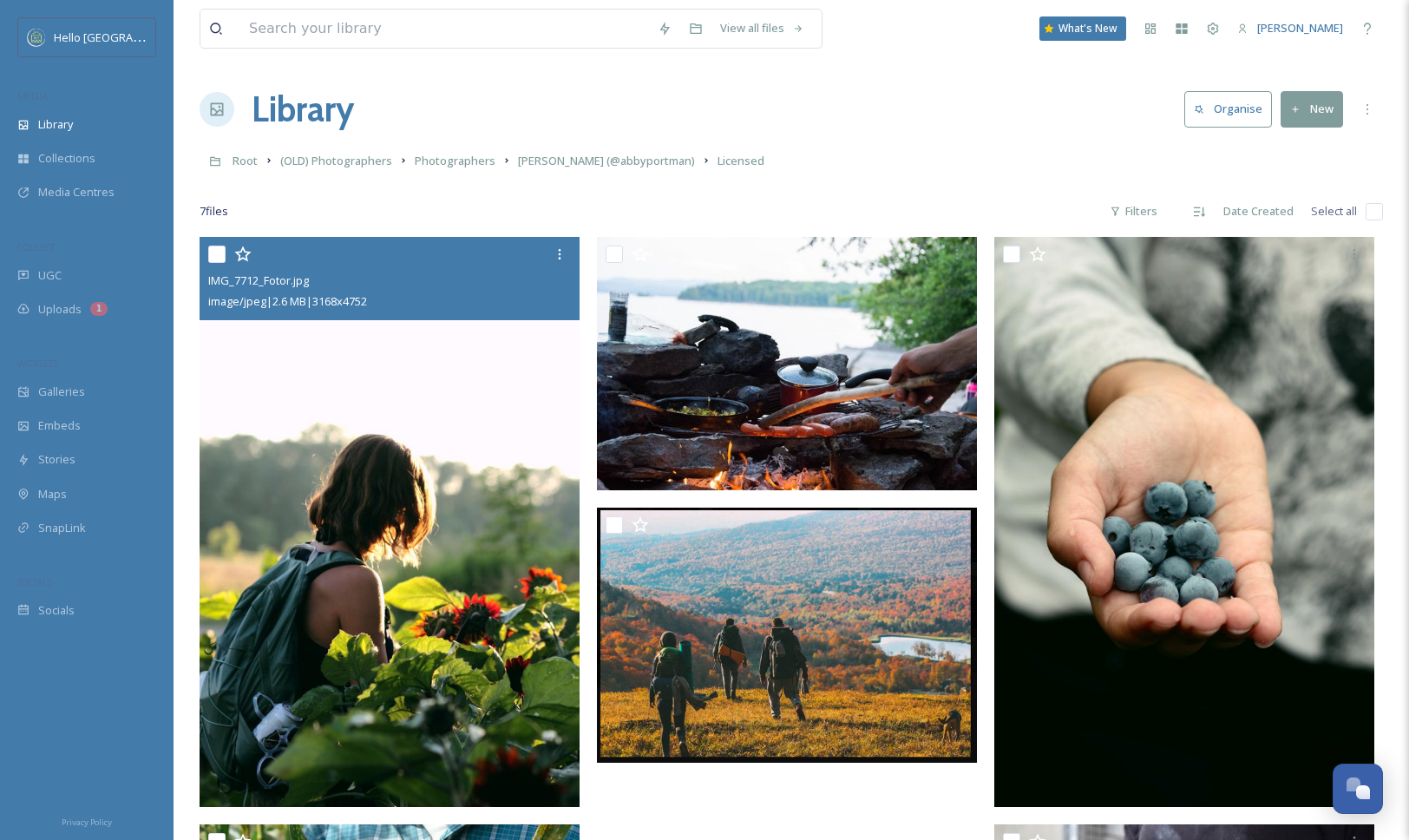
click at [452, 580] on img at bounding box center [389, 521] width 380 height 569
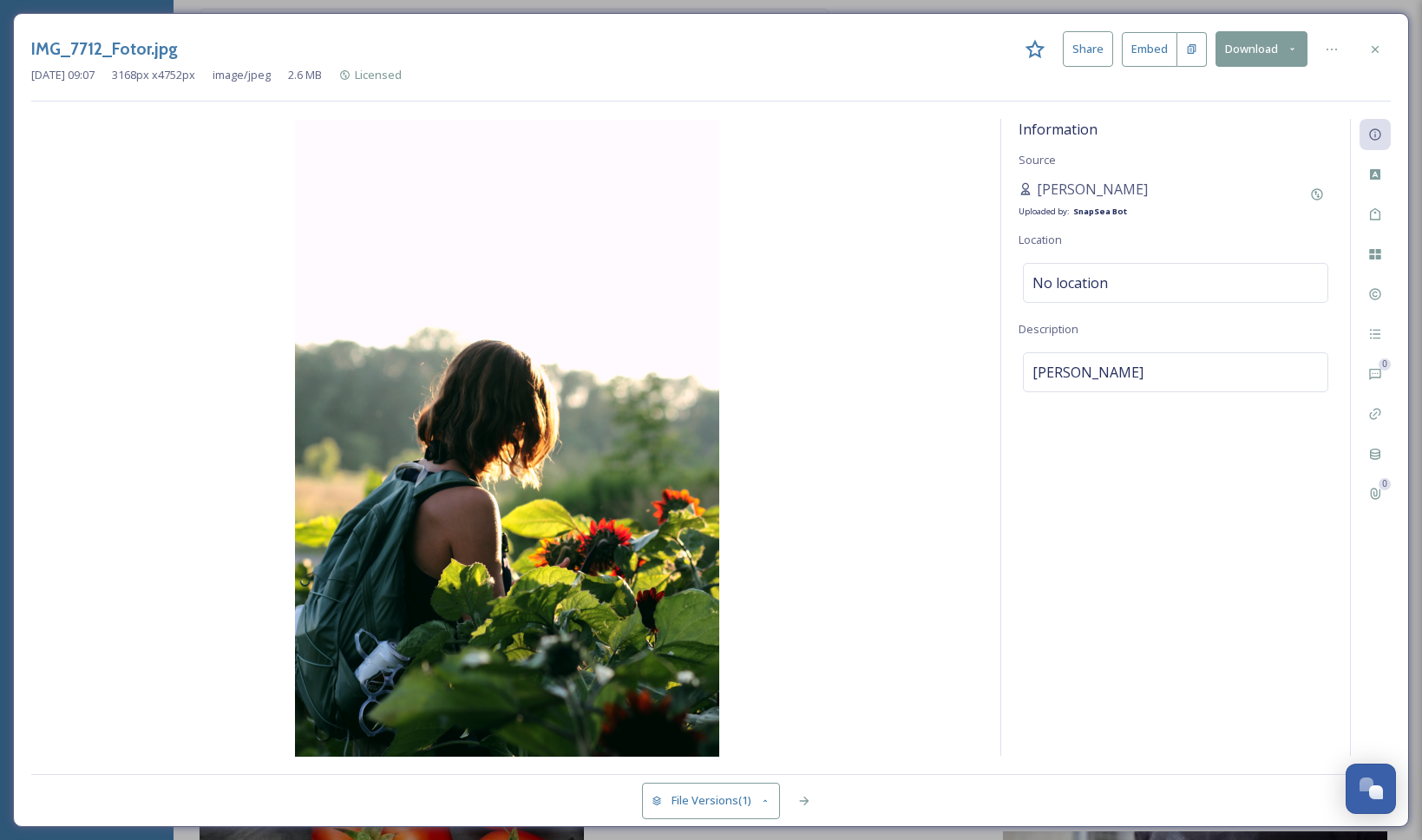
click at [1084, 479] on div "Information Source [PERSON_NAME] Uploaded by: SnapSea Bot Location No location …" at bounding box center [1176, 437] width 349 height 636
click at [1197, 280] on div "No location" at bounding box center [1175, 282] width 305 height 40
click at [1187, 292] on input at bounding box center [1175, 282] width 303 height 38
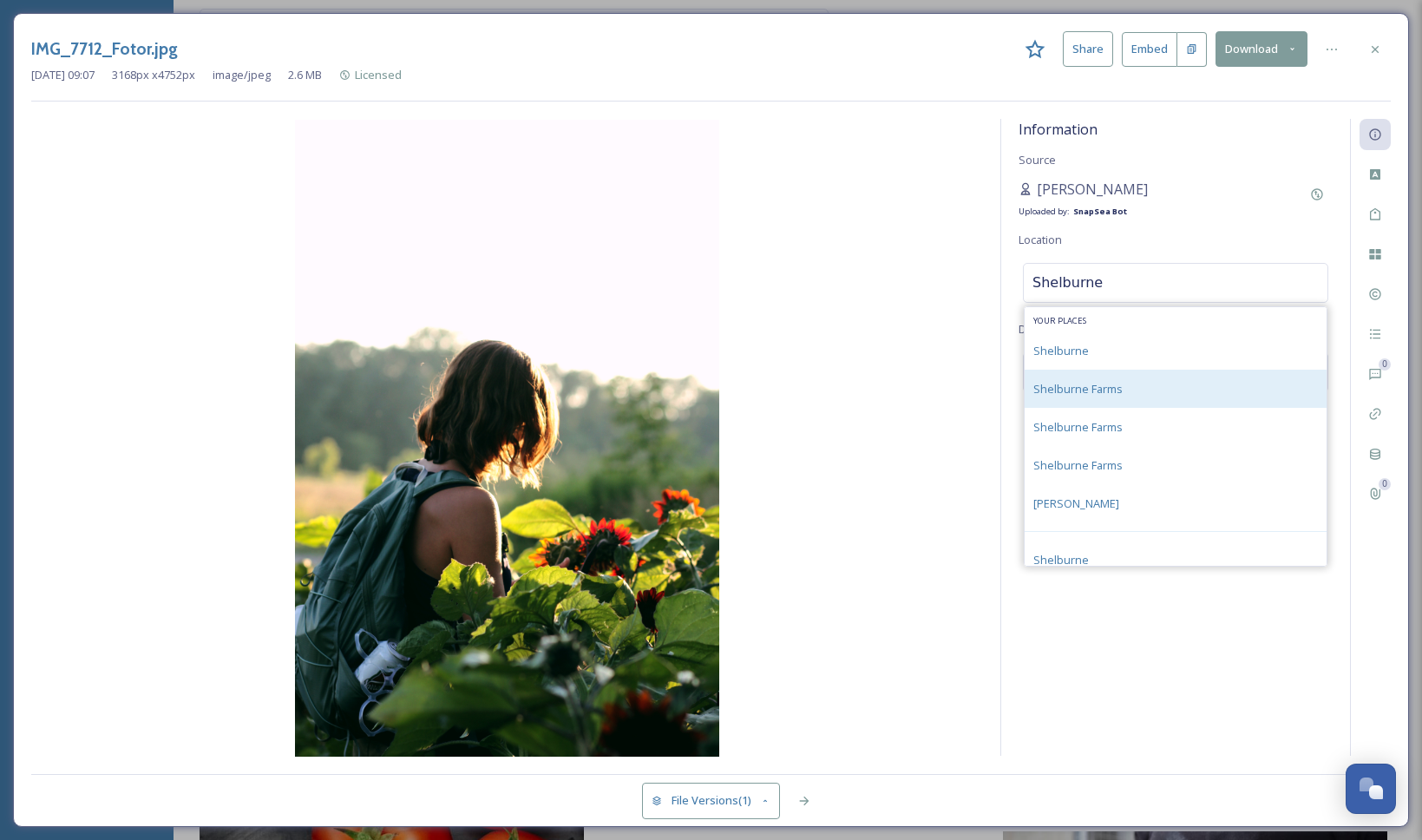
type input "Shelburne"
click at [1117, 376] on div "Shelburne Farms" at bounding box center [1175, 388] width 302 height 38
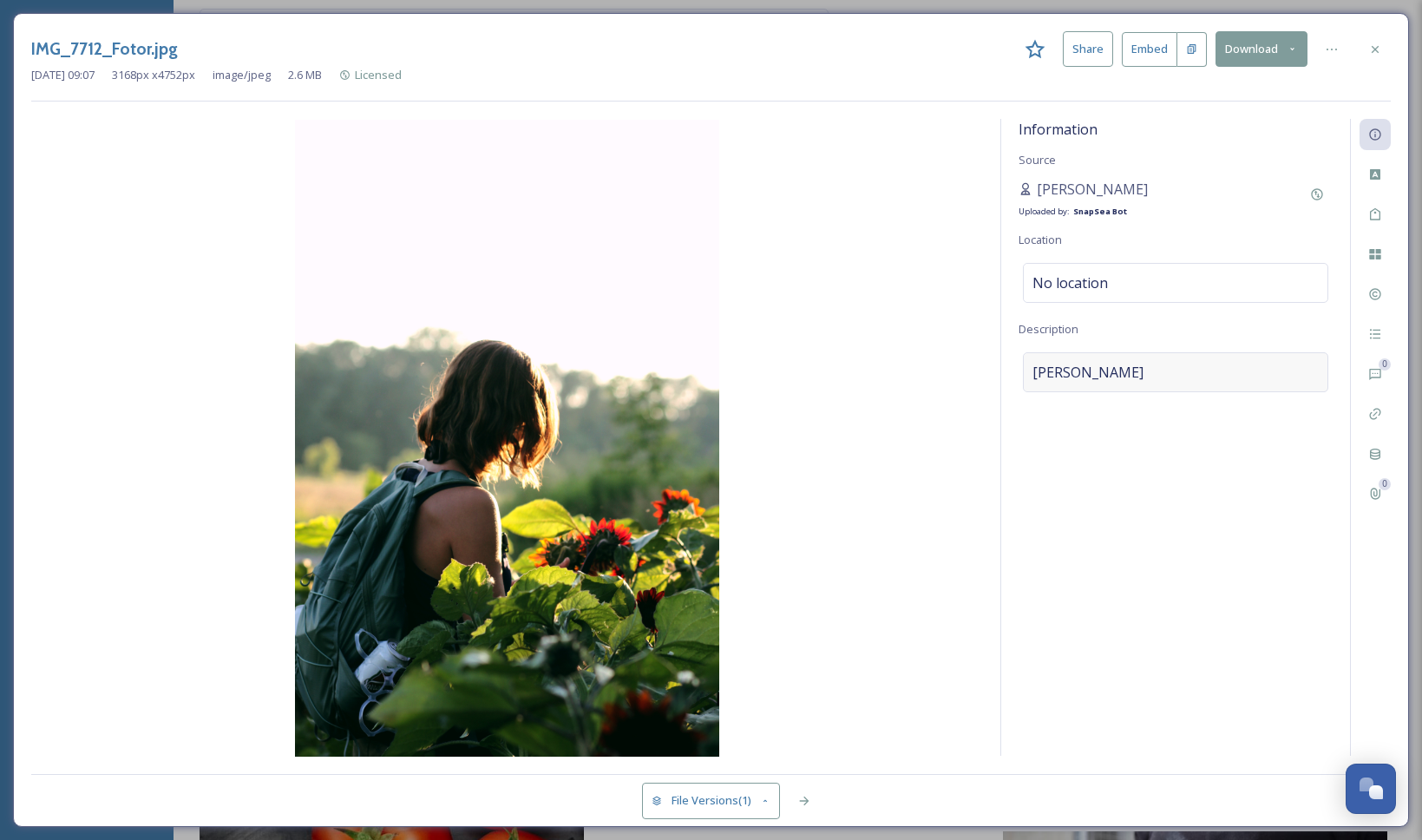
click at [1181, 376] on div "[PERSON_NAME]" at bounding box center [1175, 372] width 305 height 40
click at [1159, 377] on textarea "[PERSON_NAME]" at bounding box center [1175, 424] width 314 height 144
click at [1159, 376] on textarea "[PERSON_NAME]" at bounding box center [1175, 424] width 314 height 144
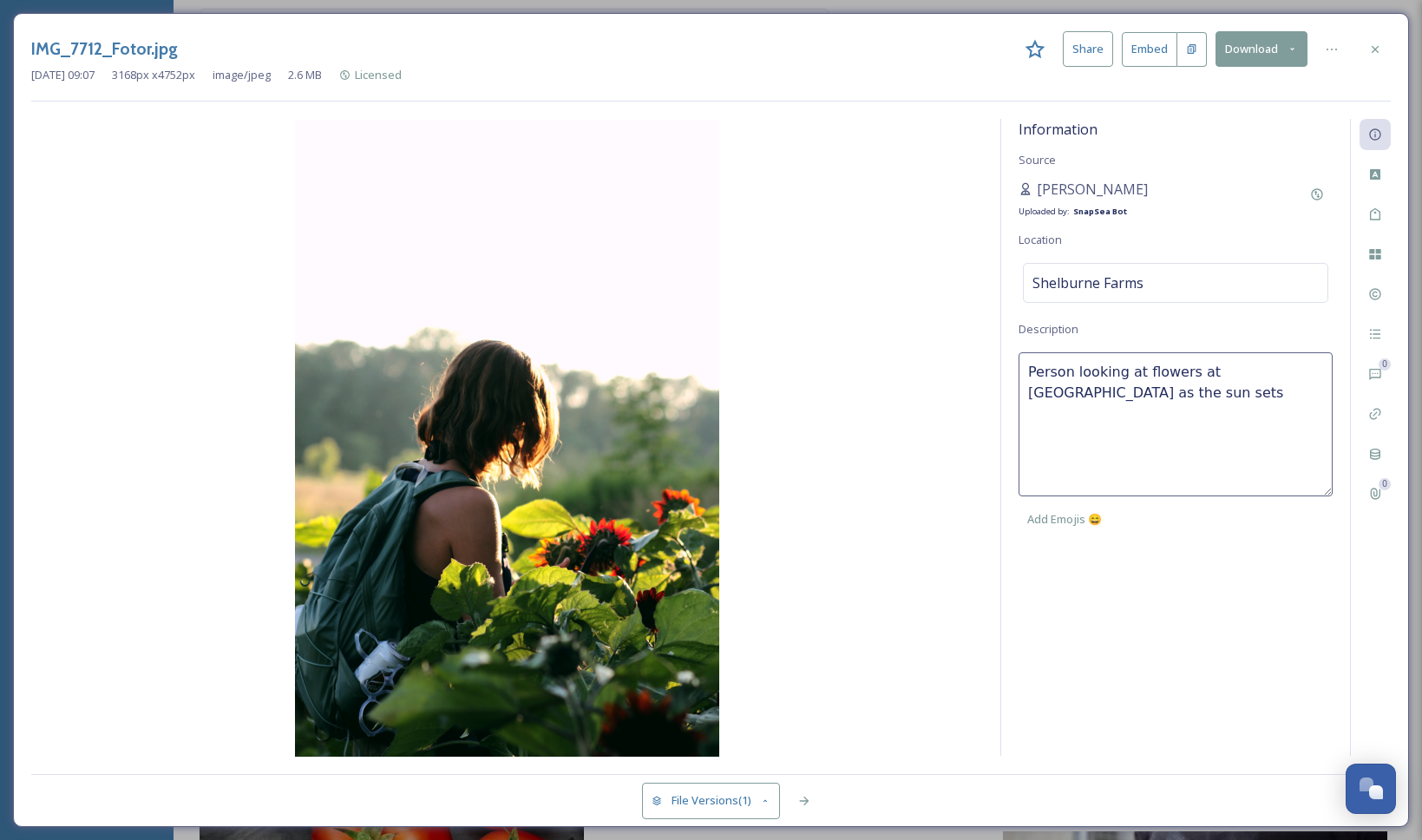
type textarea "Person looking at flowers at [GEOGRAPHIC_DATA] as the sun sets."
click at [1264, 566] on div "Information Source [PERSON_NAME] Uploaded by: SnapSea Bot Location [GEOGRAPHIC_…" at bounding box center [1176, 437] width 349 height 636
click at [1171, 567] on div "Information Source [PERSON_NAME] Uploaded by: SnapSea Bot Location [GEOGRAPHIC_…" at bounding box center [1176, 437] width 349 height 636
click at [1378, 294] on icon at bounding box center [1375, 295] width 14 height 14
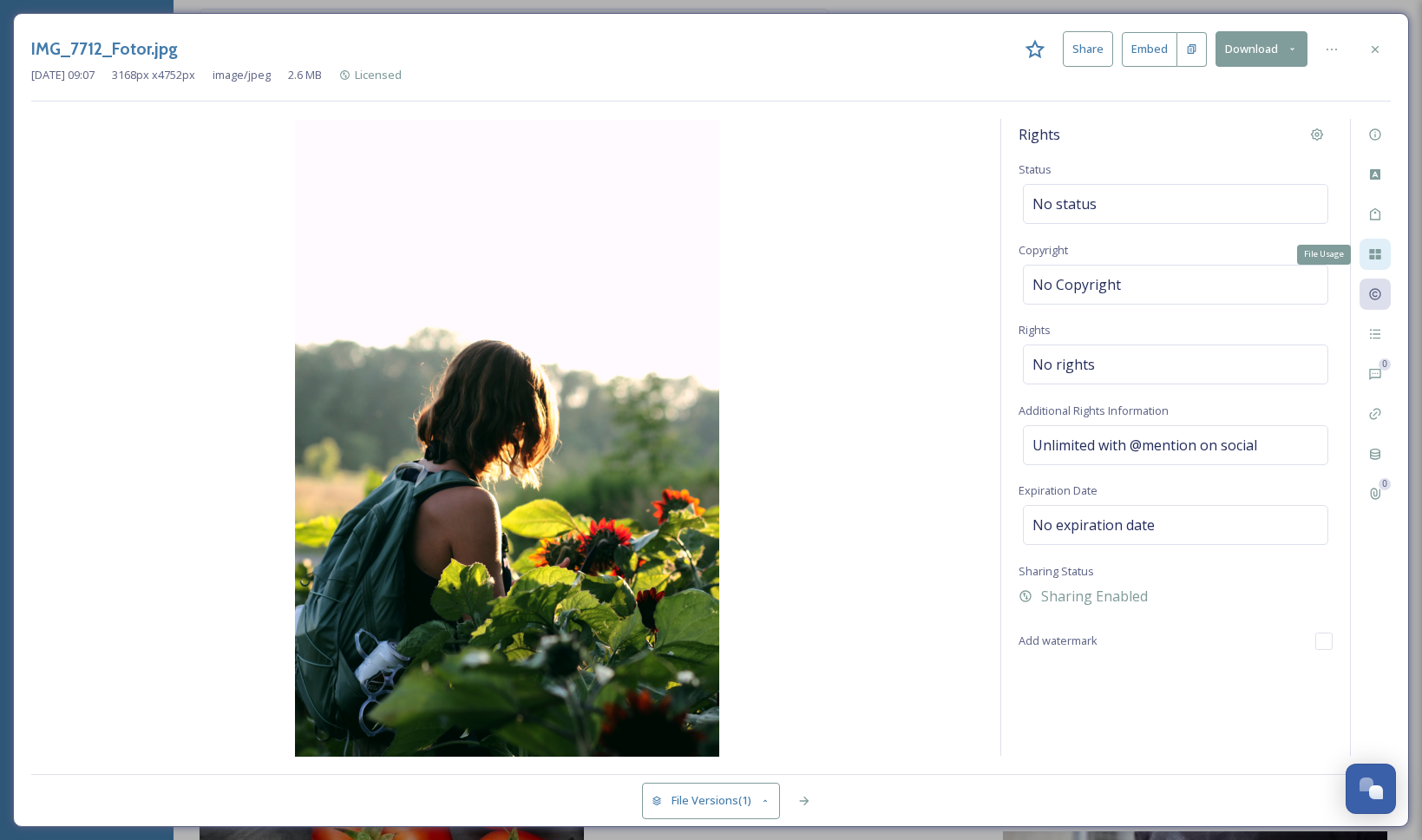
click at [1373, 257] on icon at bounding box center [1374, 254] width 12 height 11
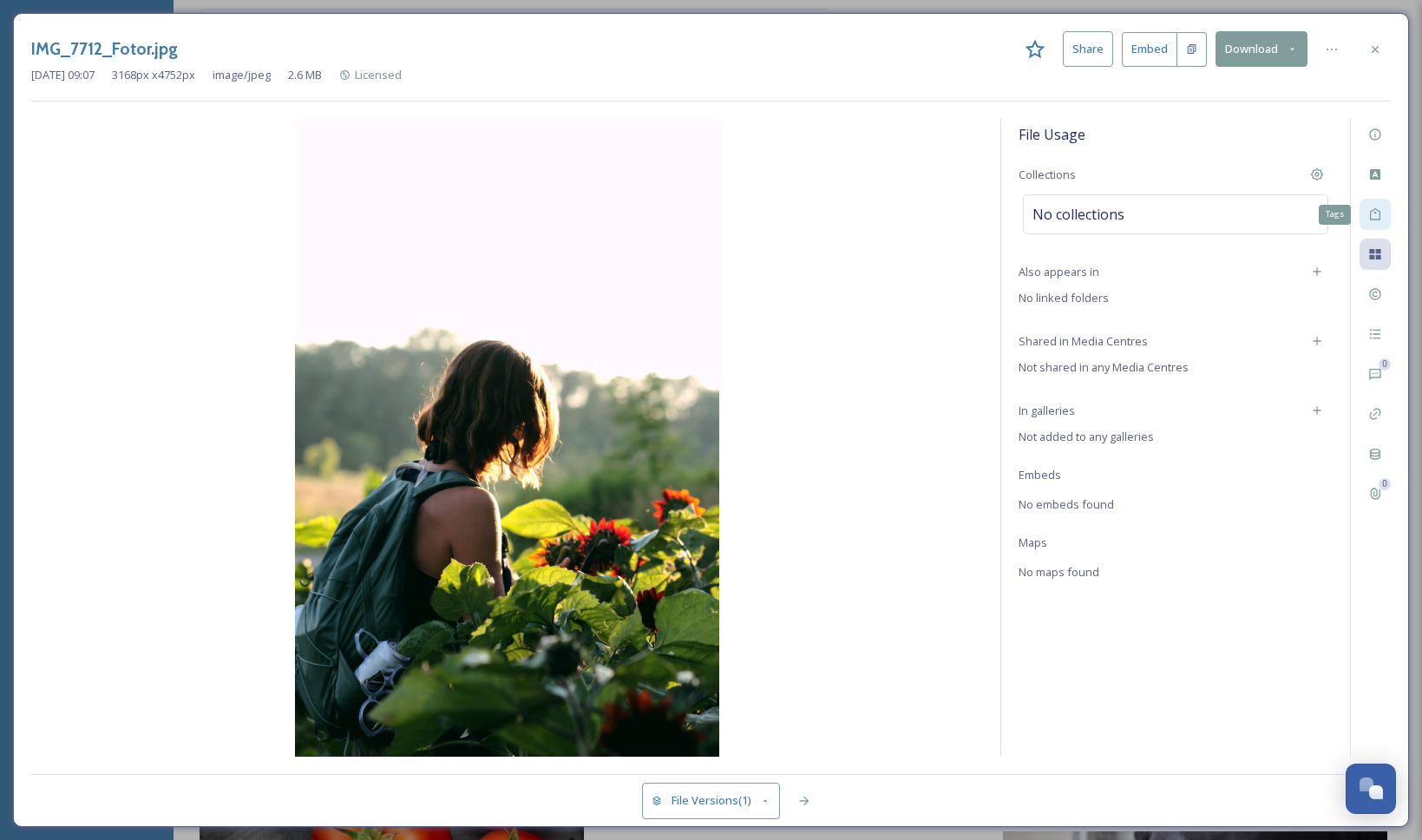
click at [1375, 225] on div "Tags" at bounding box center [1374, 214] width 31 height 31
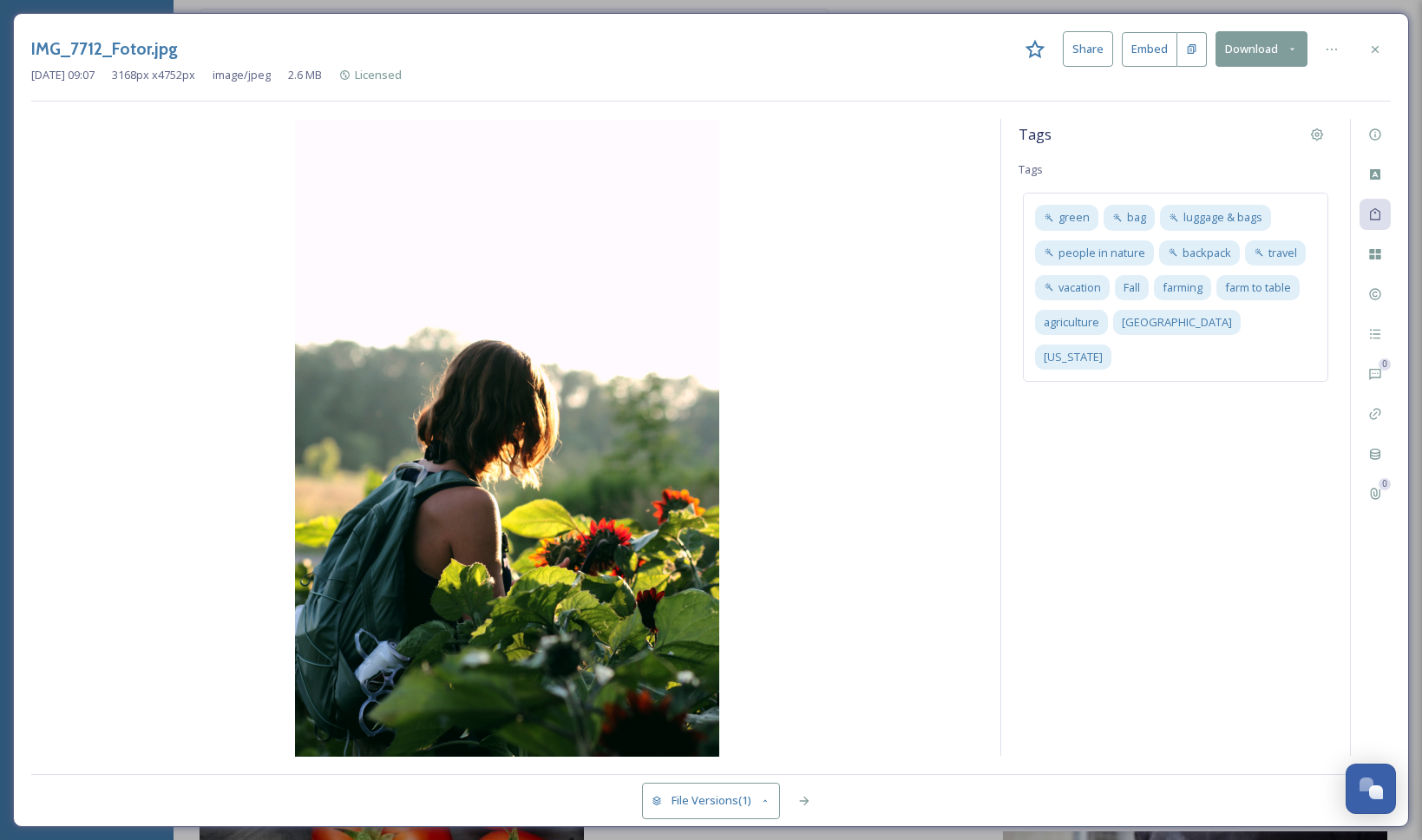
click at [1186, 428] on div "Tags Tags green bag luggage & bags people in nature backpack travel vacation Fa…" at bounding box center [1176, 437] width 349 height 636
click at [1368, 52] on icon at bounding box center [1375, 50] width 14 height 14
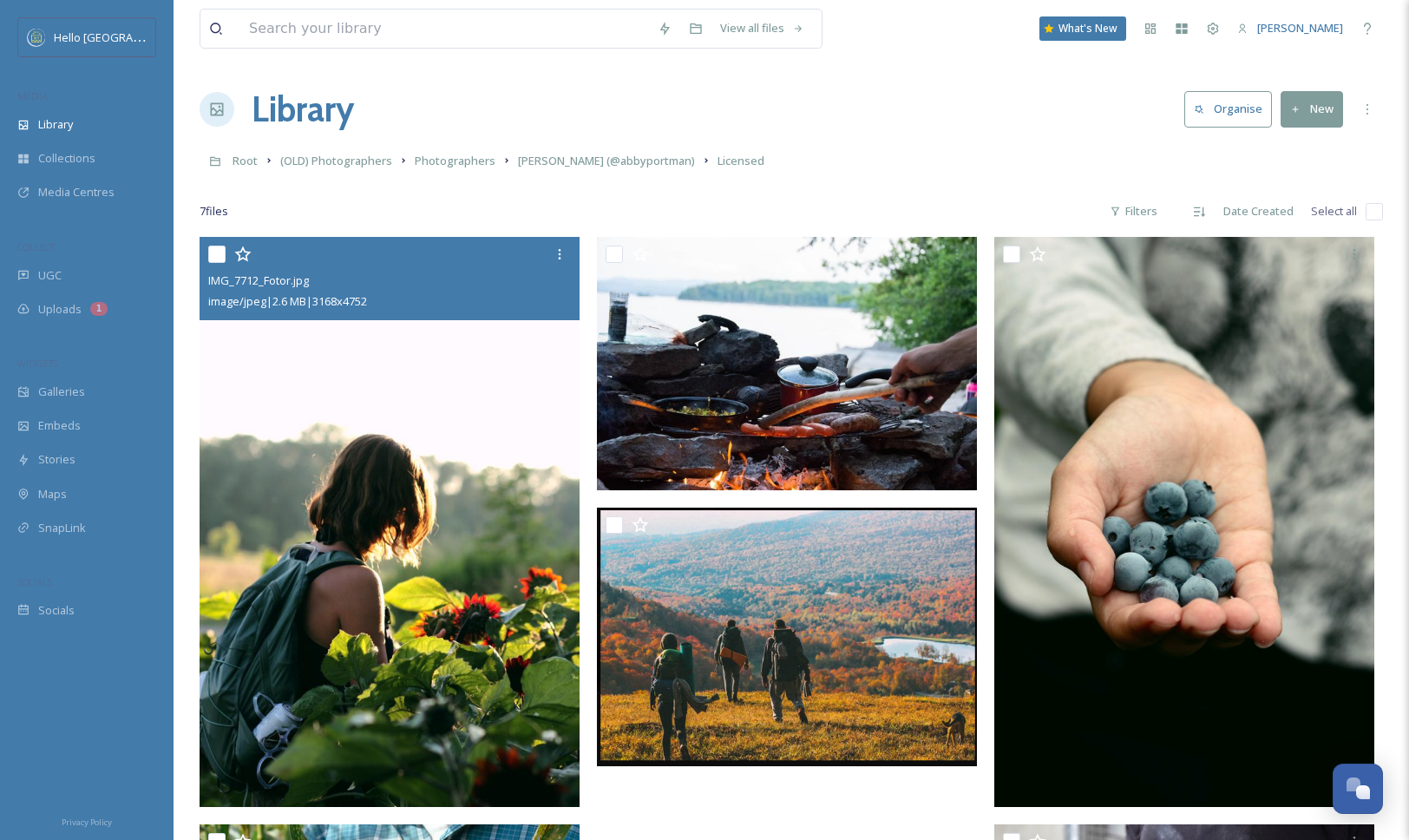
click at [210, 254] on input "checkbox" at bounding box center [216, 254] width 17 height 17
checkbox input "true"
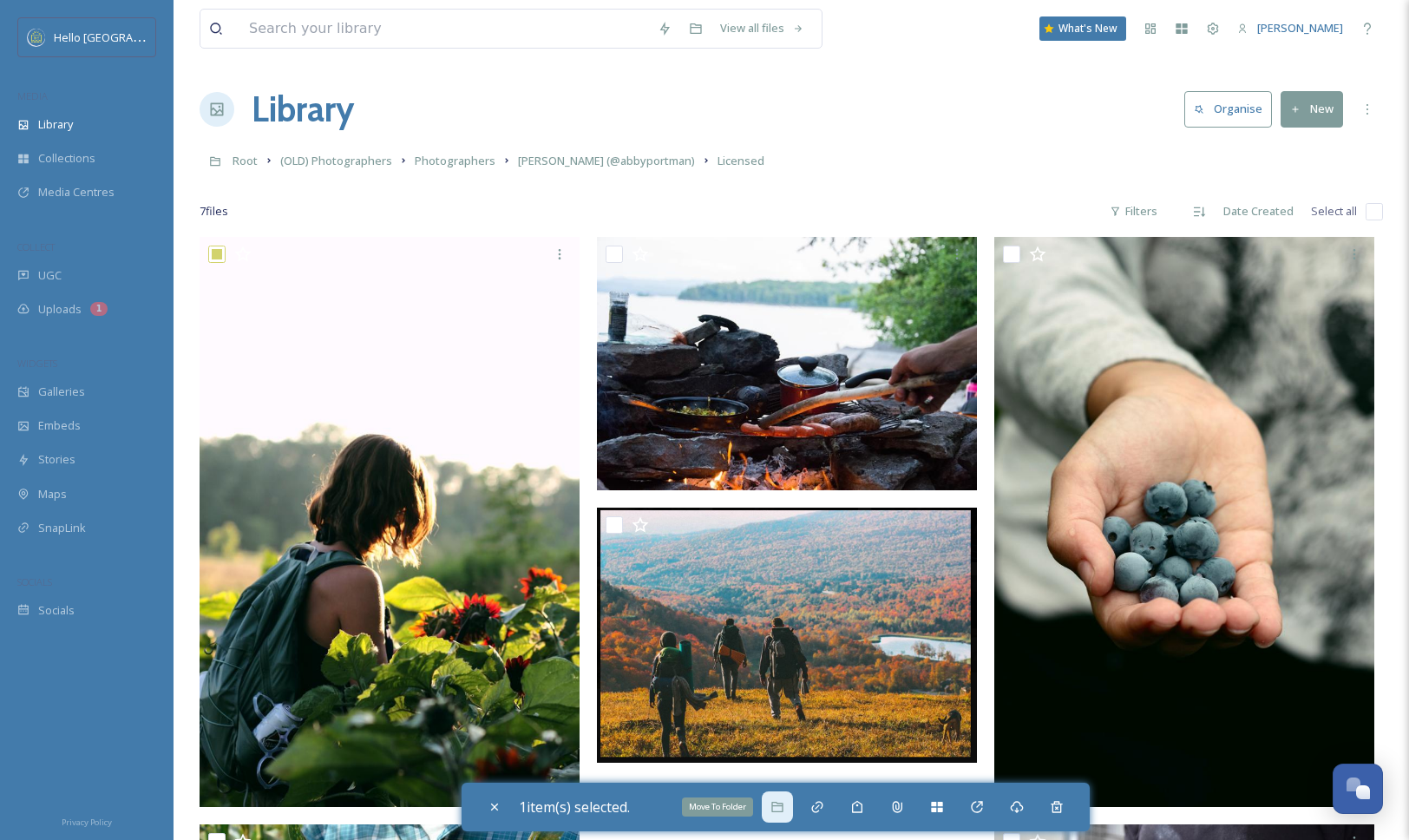
click at [776, 797] on div "Move To Folder" at bounding box center [777, 806] width 31 height 31
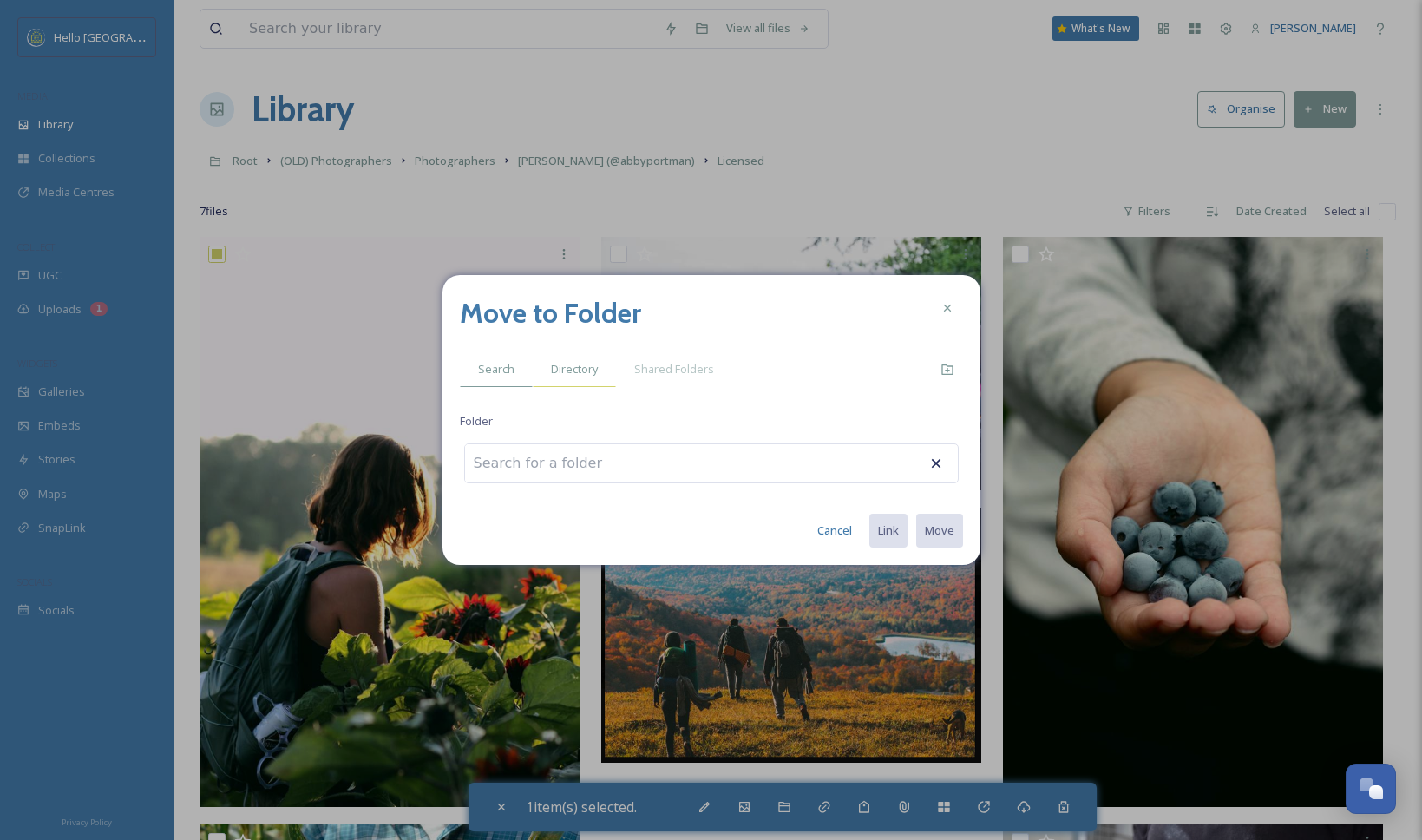
click at [568, 360] on div "Directory" at bounding box center [575, 369] width 84 height 36
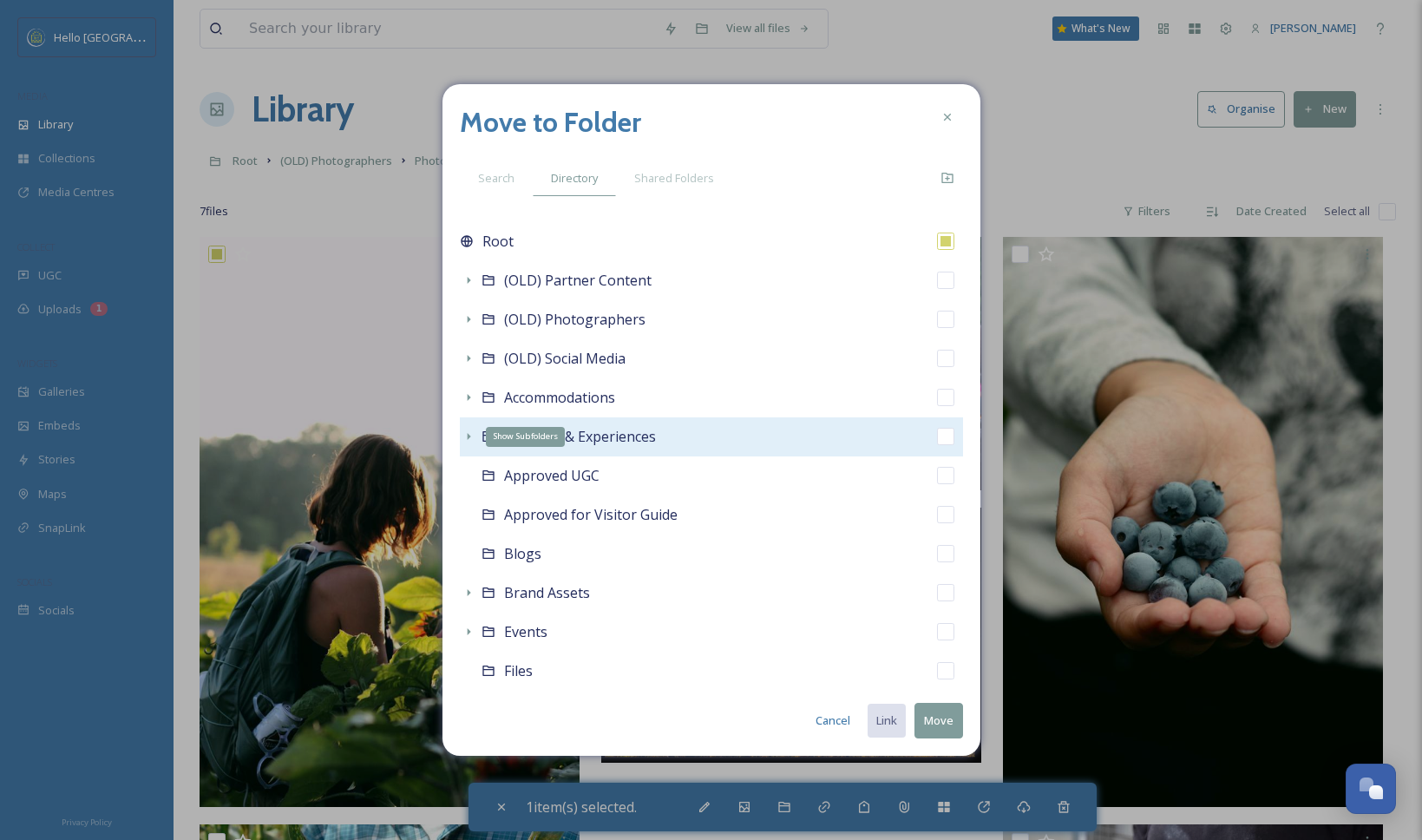
click at [465, 433] on icon at bounding box center [469, 437] width 14 height 14
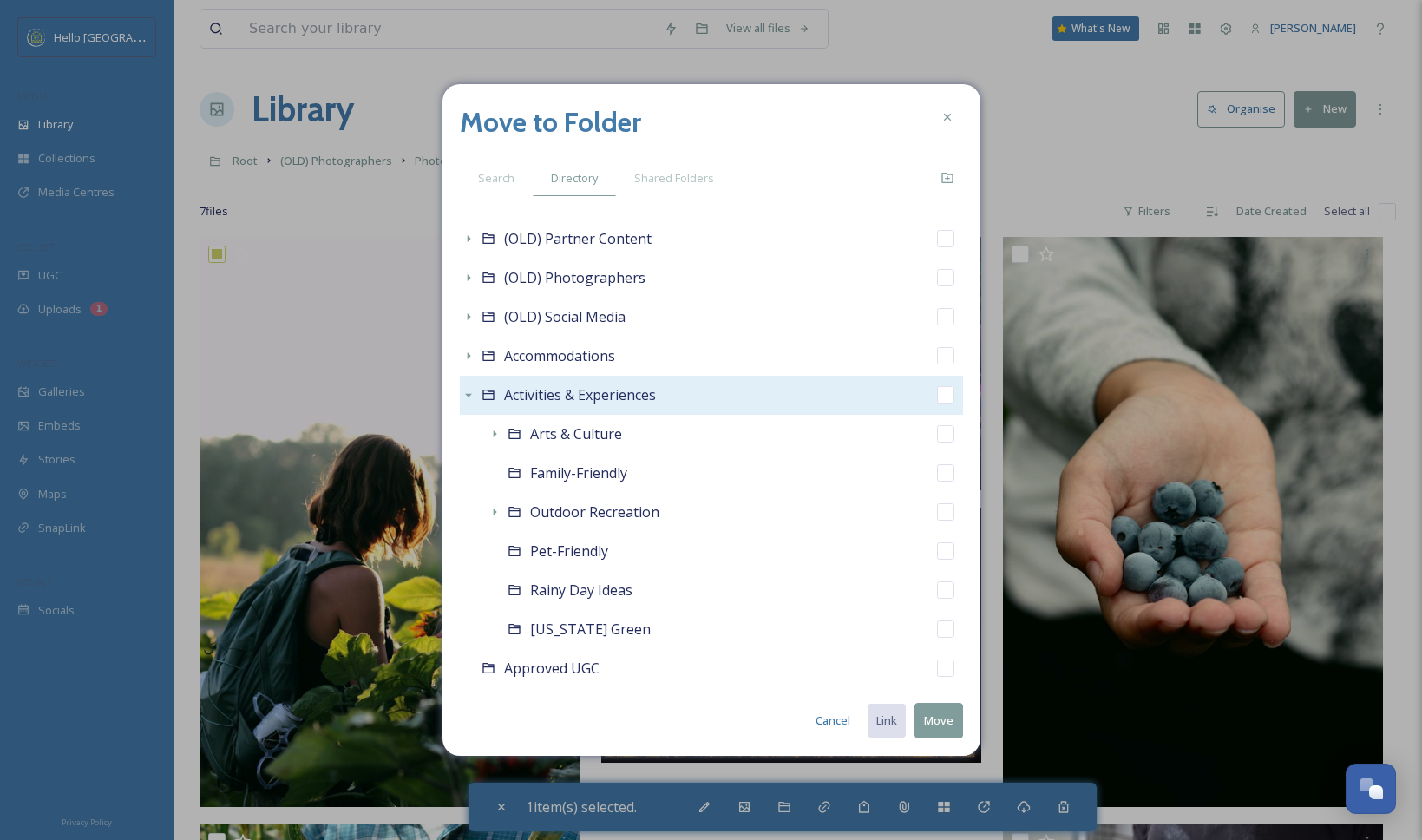
scroll to position [133, 0]
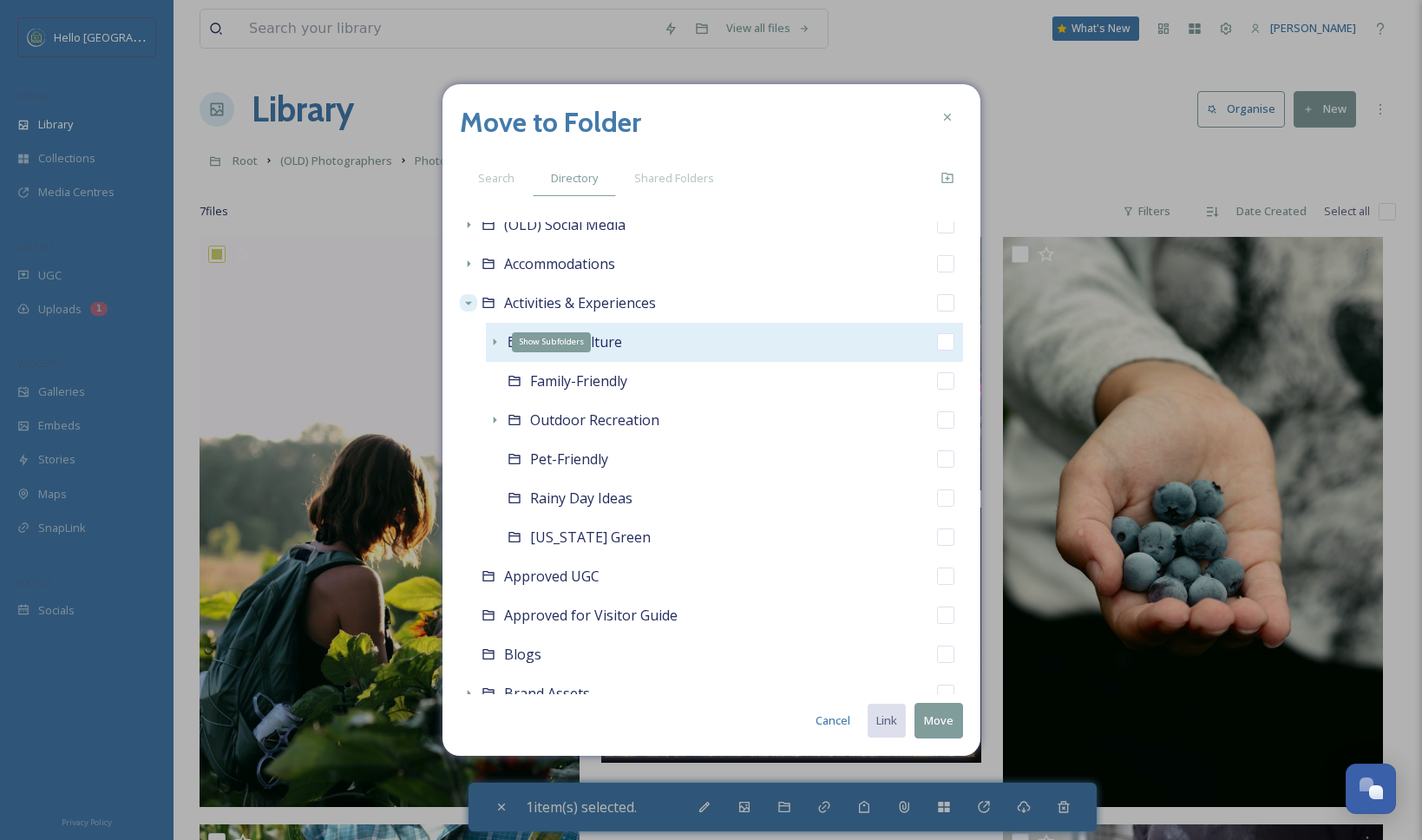
click at [495, 343] on icon at bounding box center [495, 342] width 14 height 14
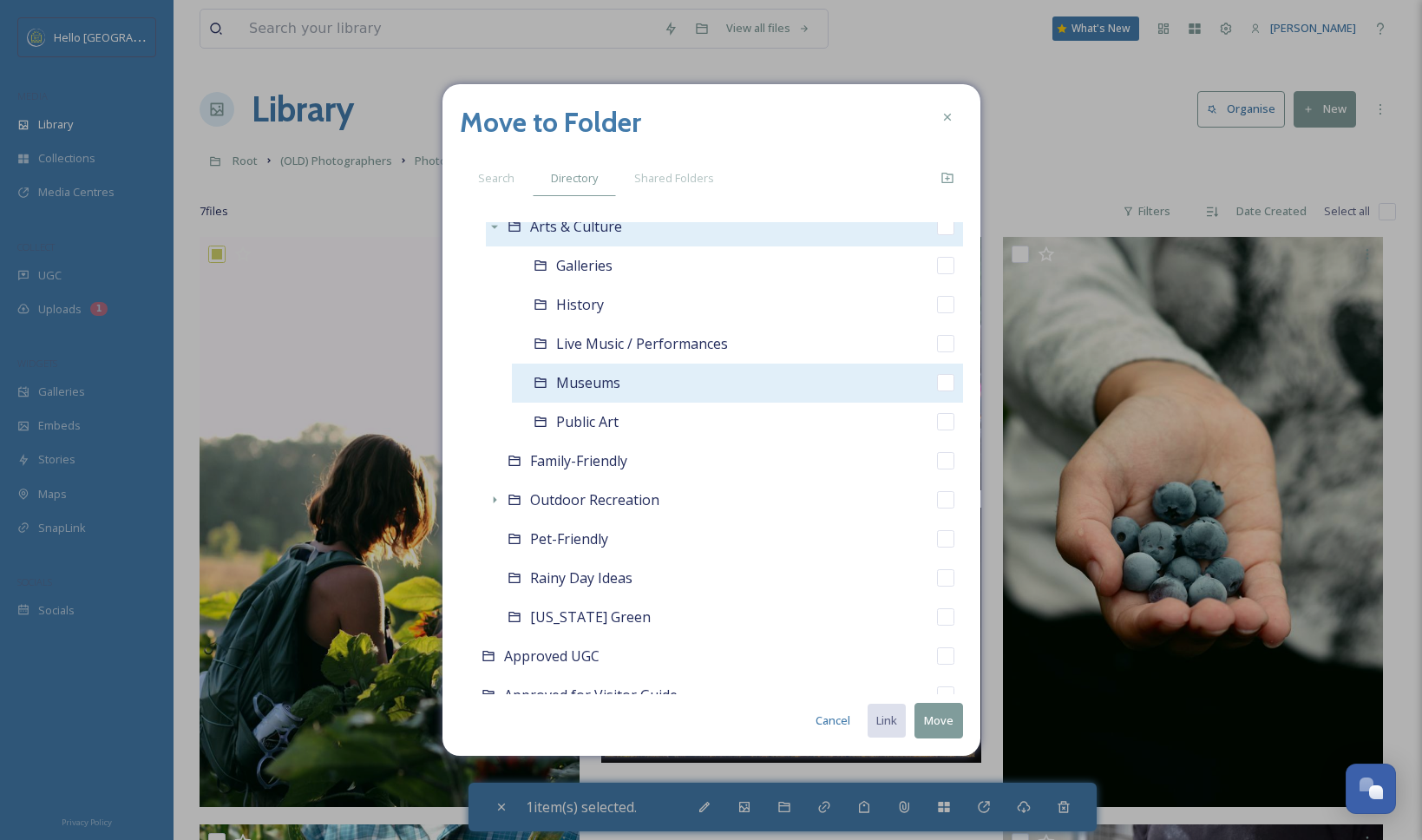
scroll to position [253, 0]
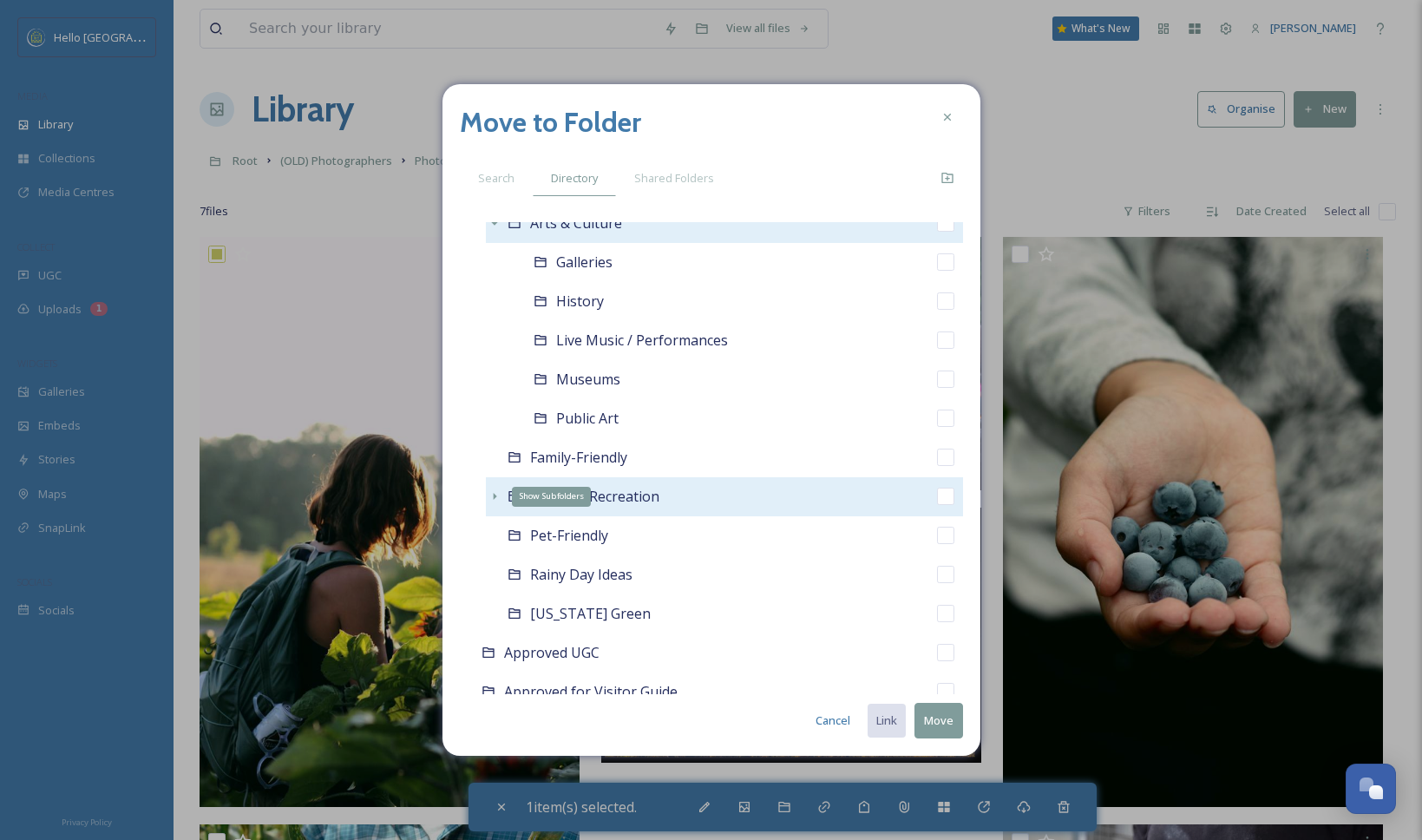
click at [489, 497] on icon at bounding box center [495, 497] width 14 height 14
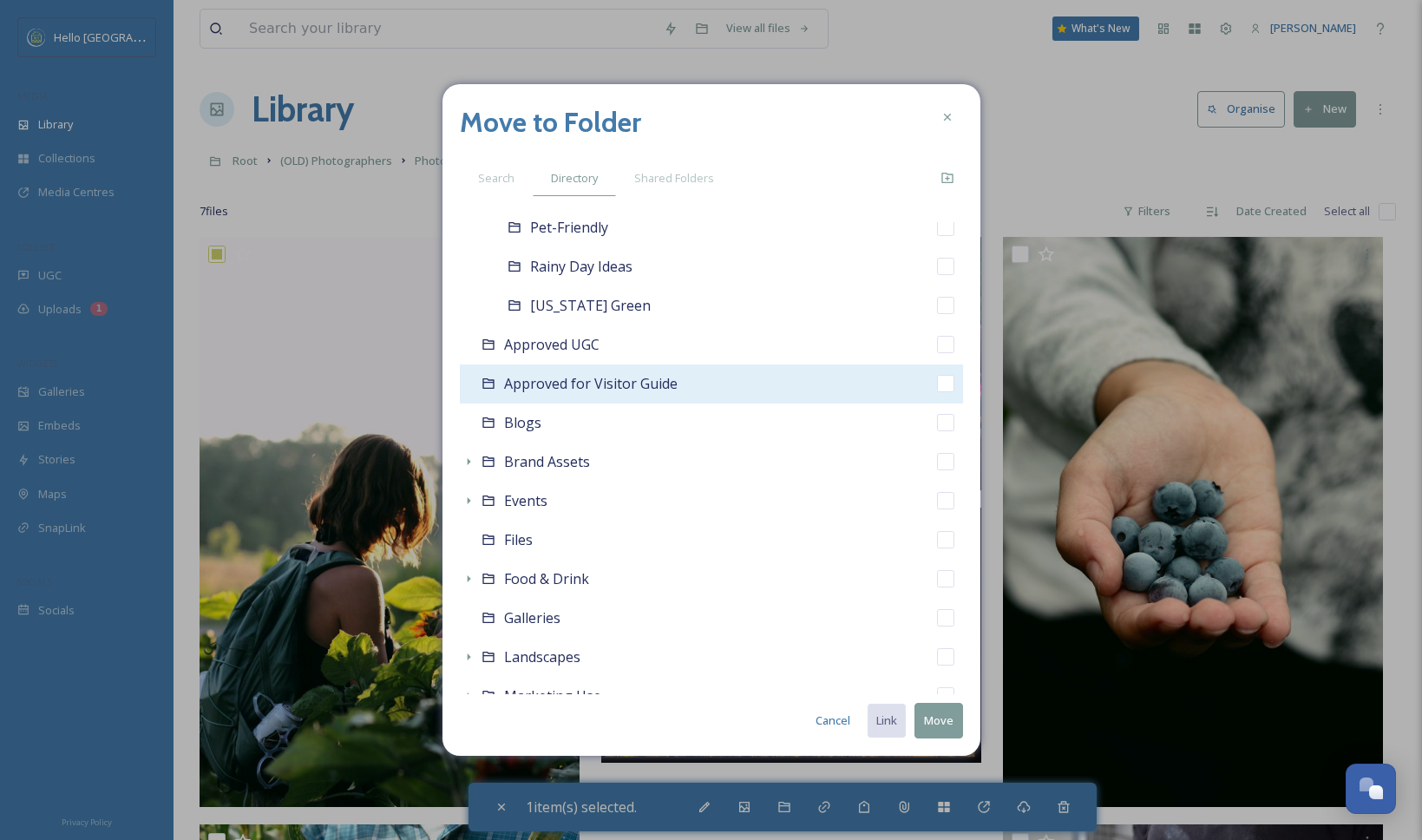
scroll to position [876, 0]
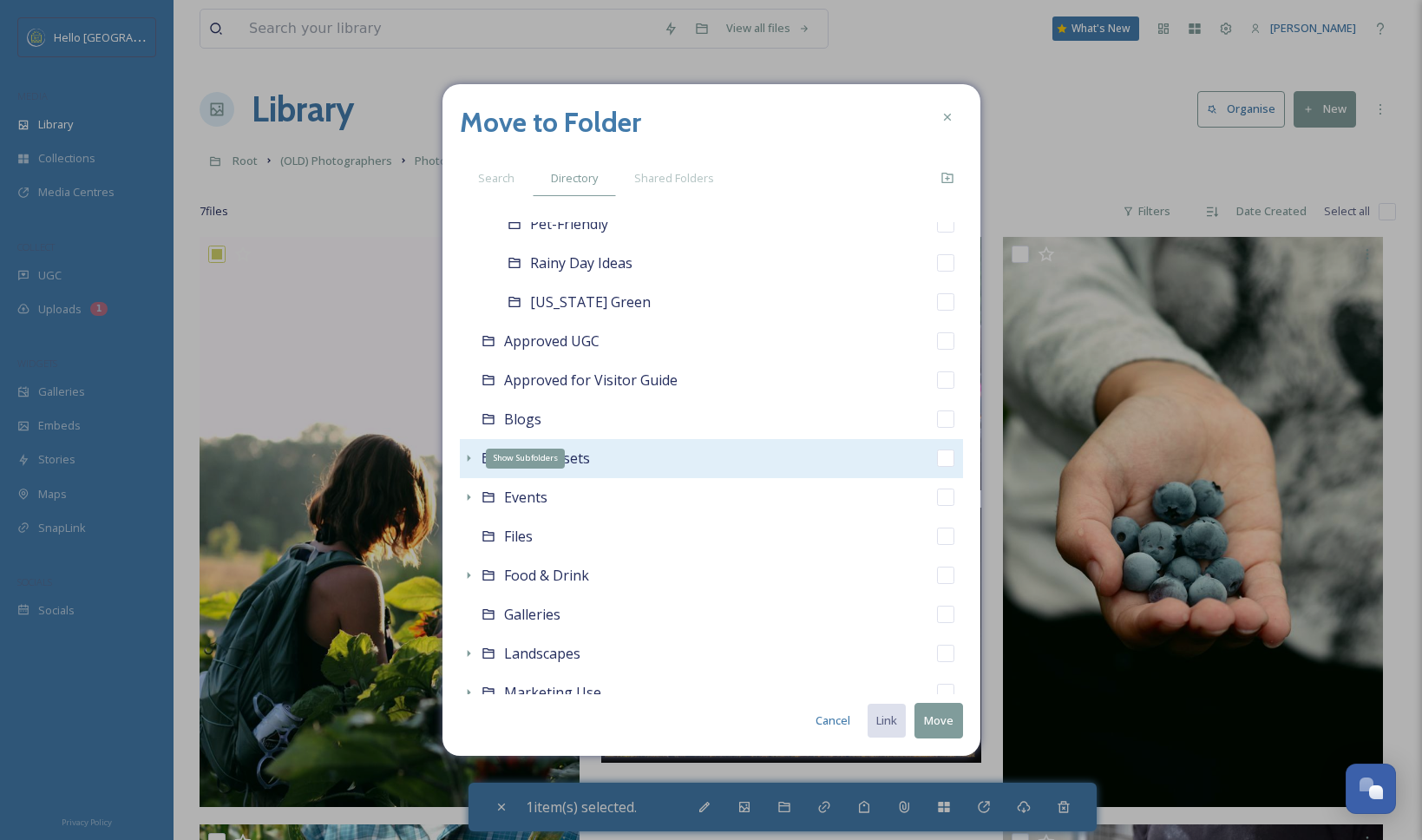
click at [464, 462] on icon at bounding box center [469, 458] width 14 height 14
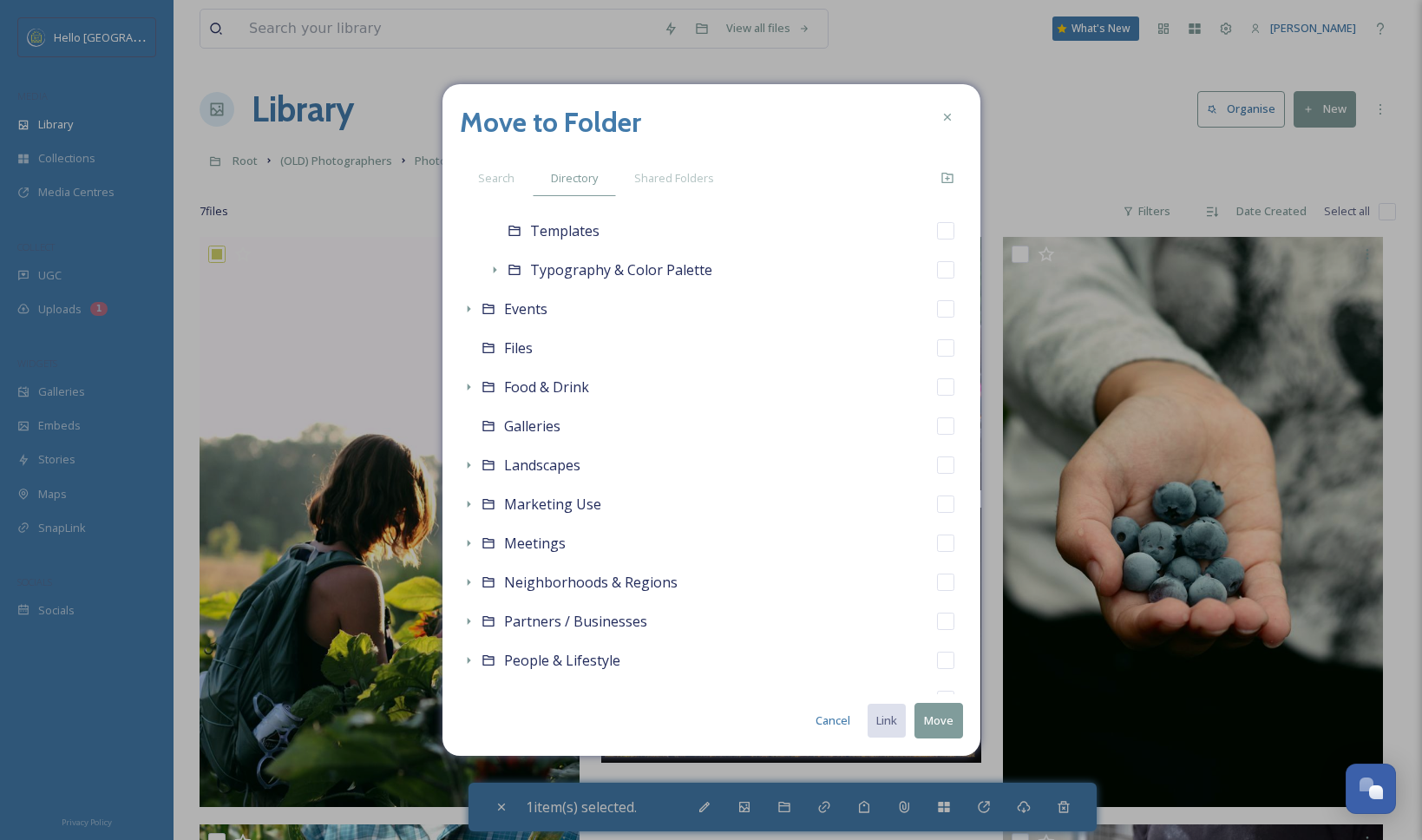
scroll to position [1355, 0]
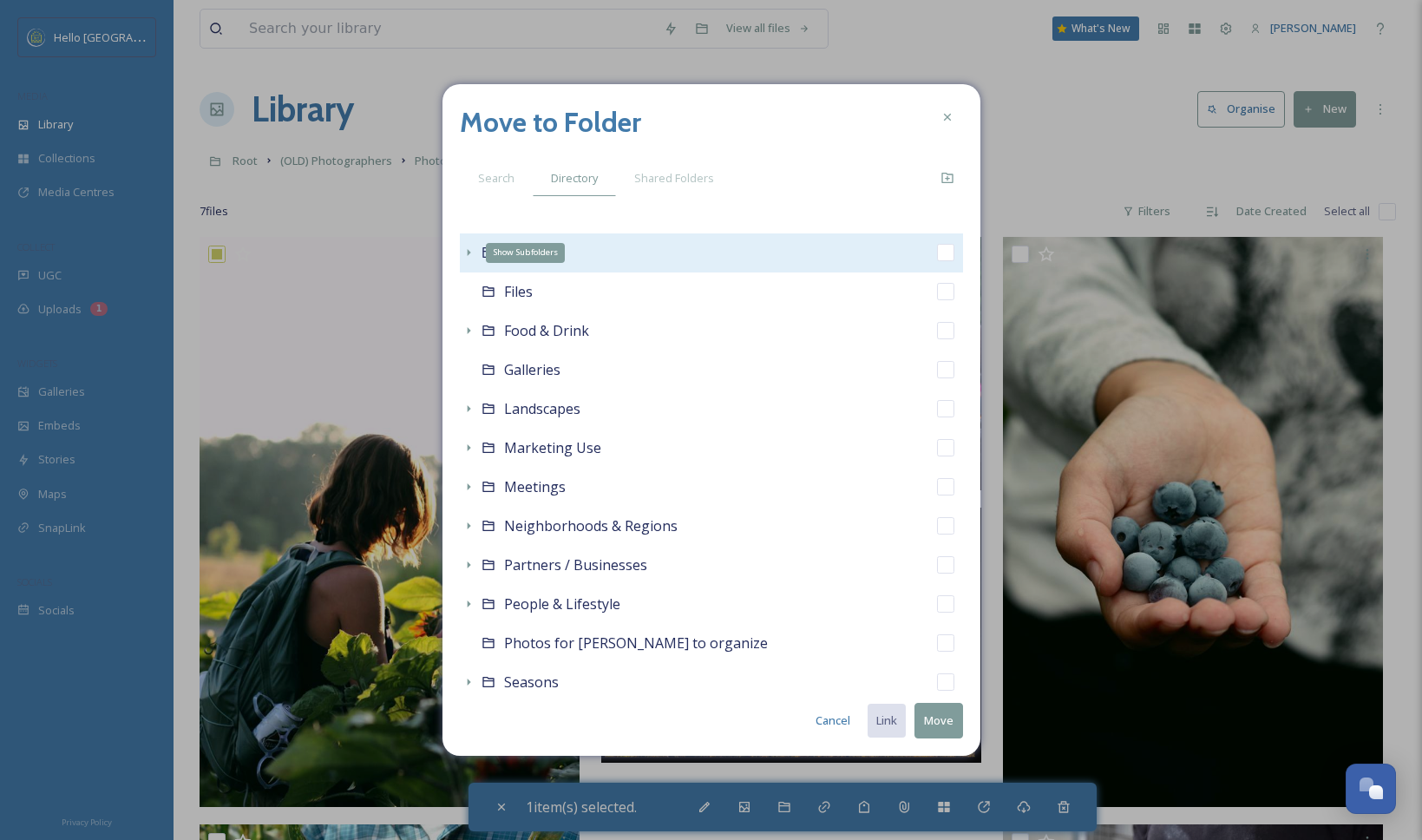
click at [465, 246] on icon at bounding box center [469, 253] width 14 height 14
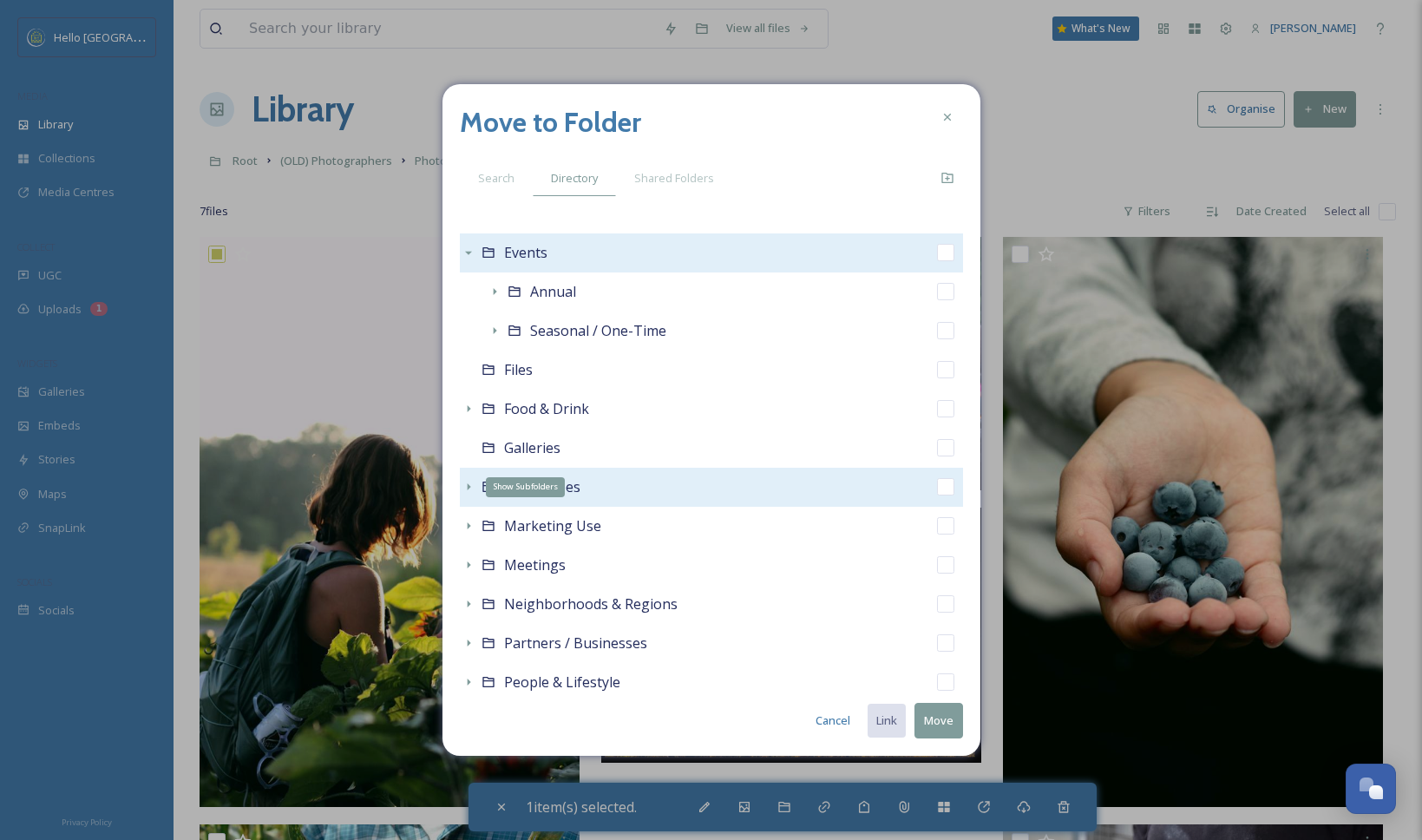
click at [467, 488] on icon at bounding box center [468, 487] width 4 height 7
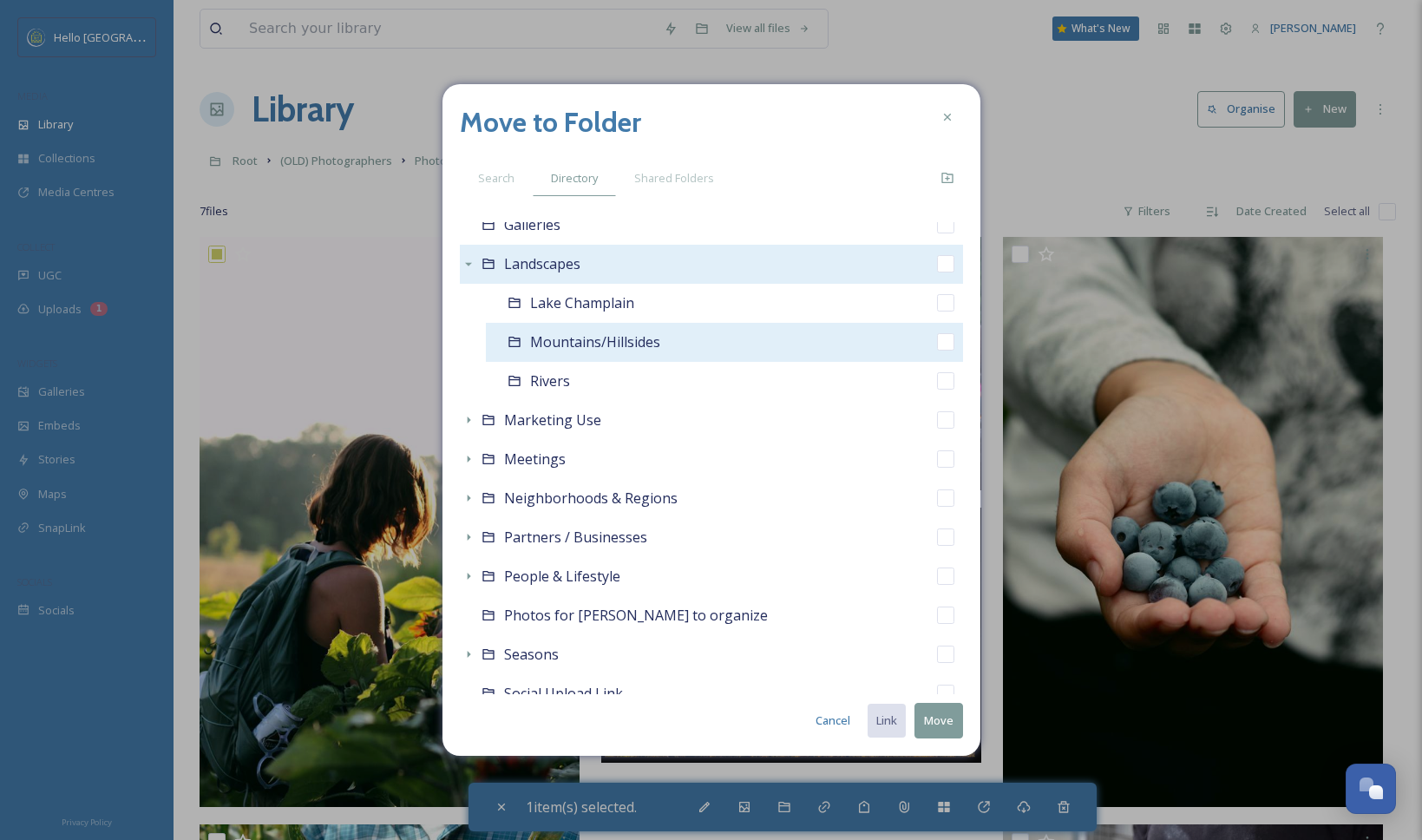
scroll to position [1624, 0]
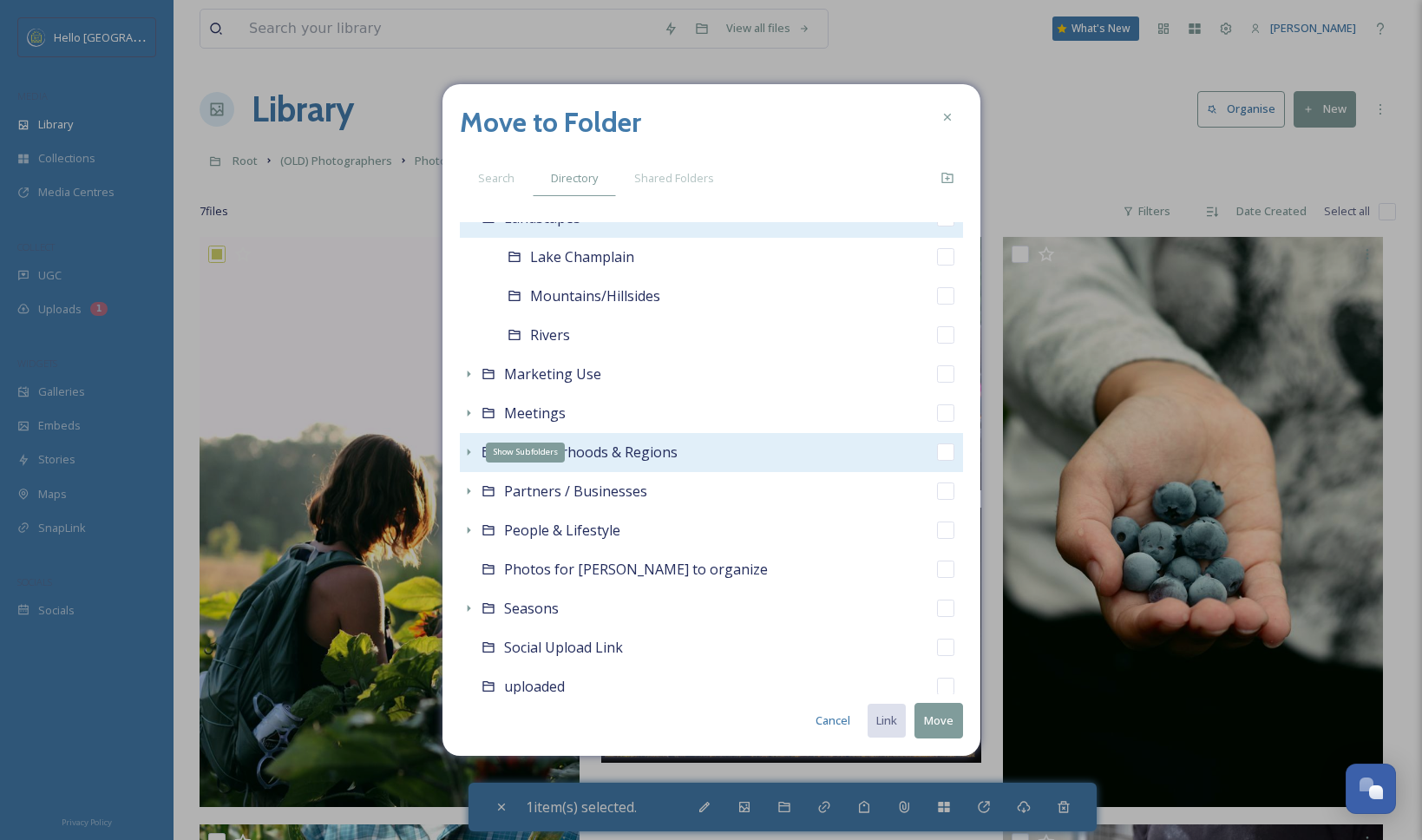
click at [460, 446] on div "Show Subfolders" at bounding box center [468, 451] width 17 height 17
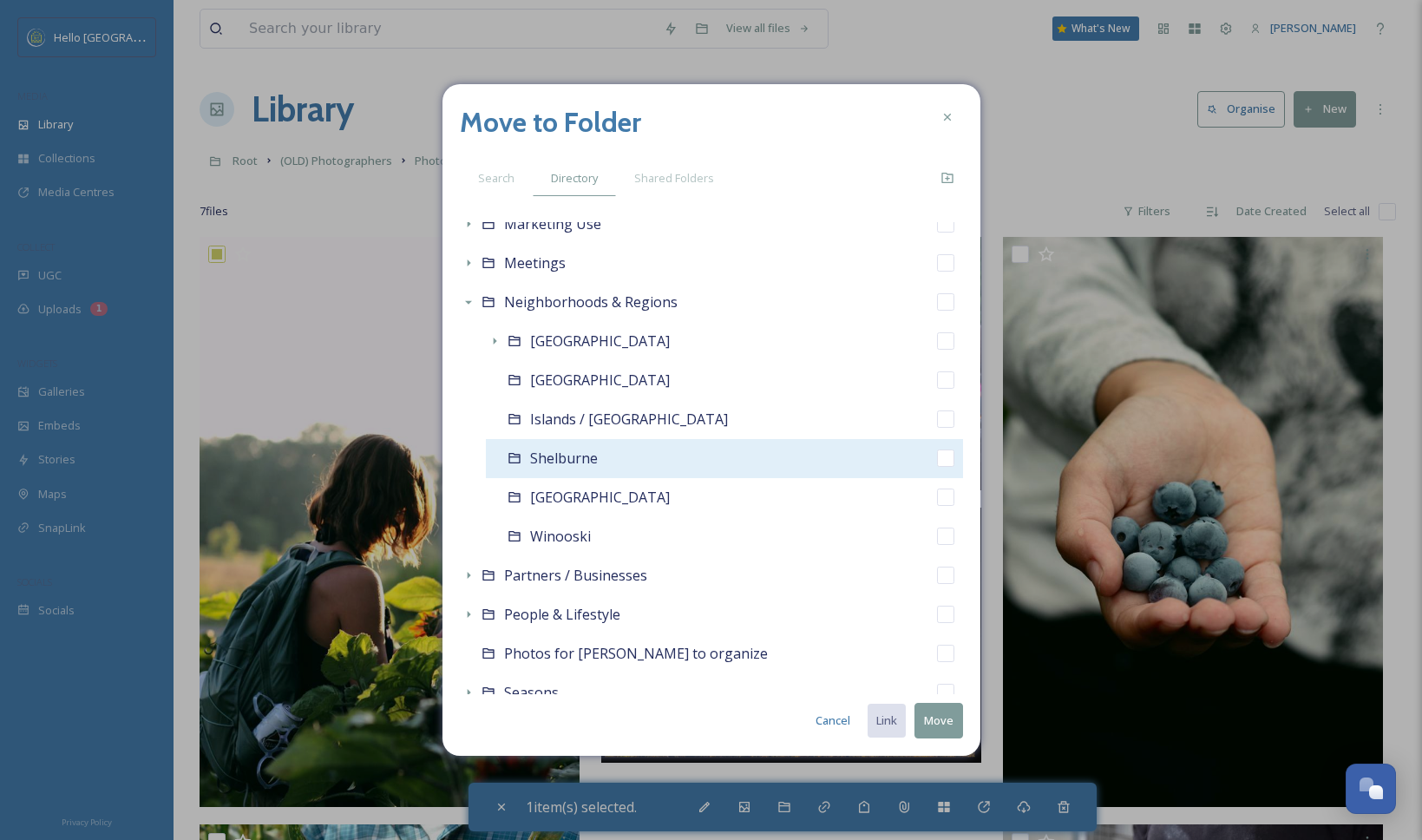
scroll to position [1777, 0]
click at [937, 449] on input "checkbox" at bounding box center [945, 454] width 17 height 17
checkbox input "true"
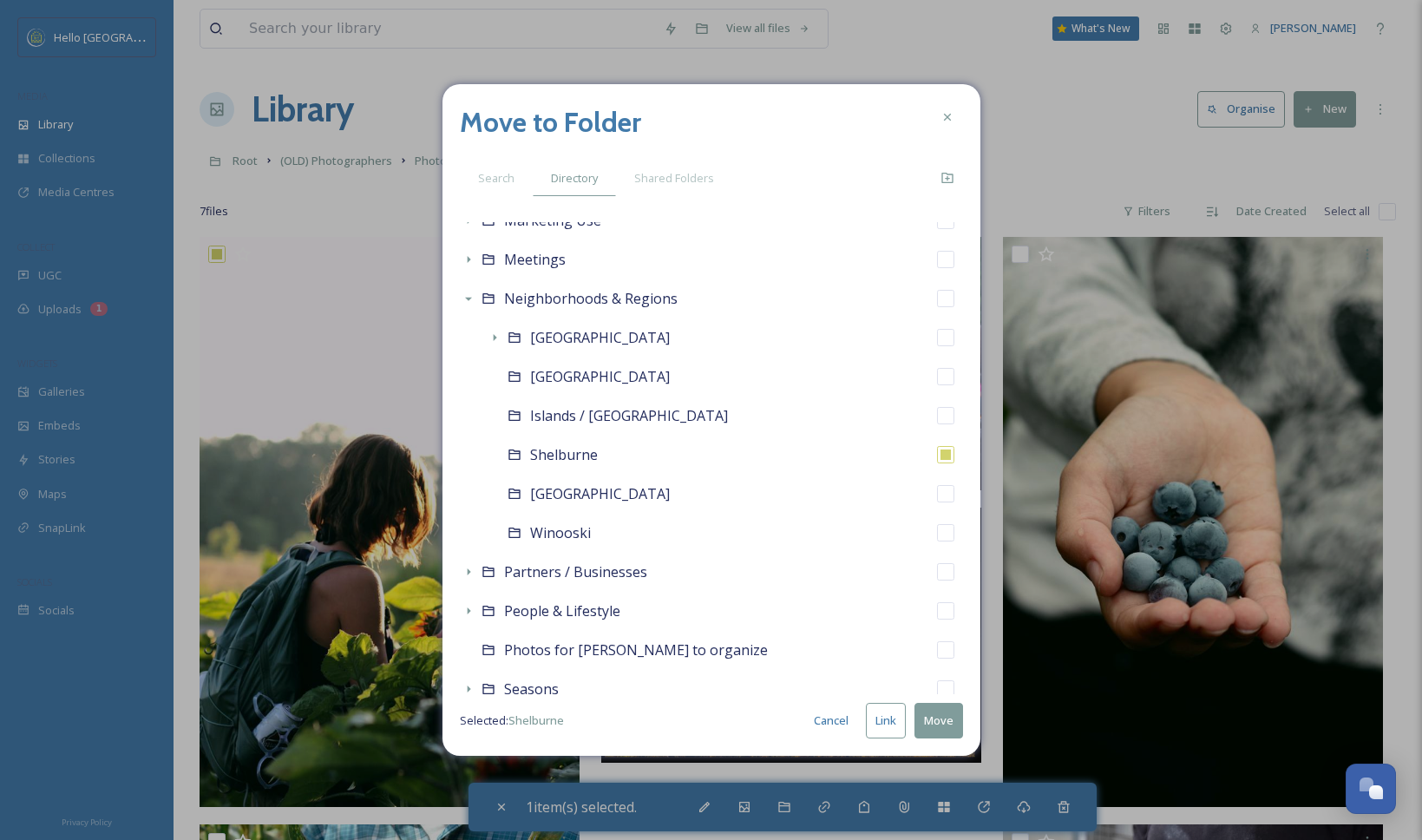
click at [881, 723] on button "Link" at bounding box center [885, 721] width 40 height 36
checkbox input "true"
checkbox input "false"
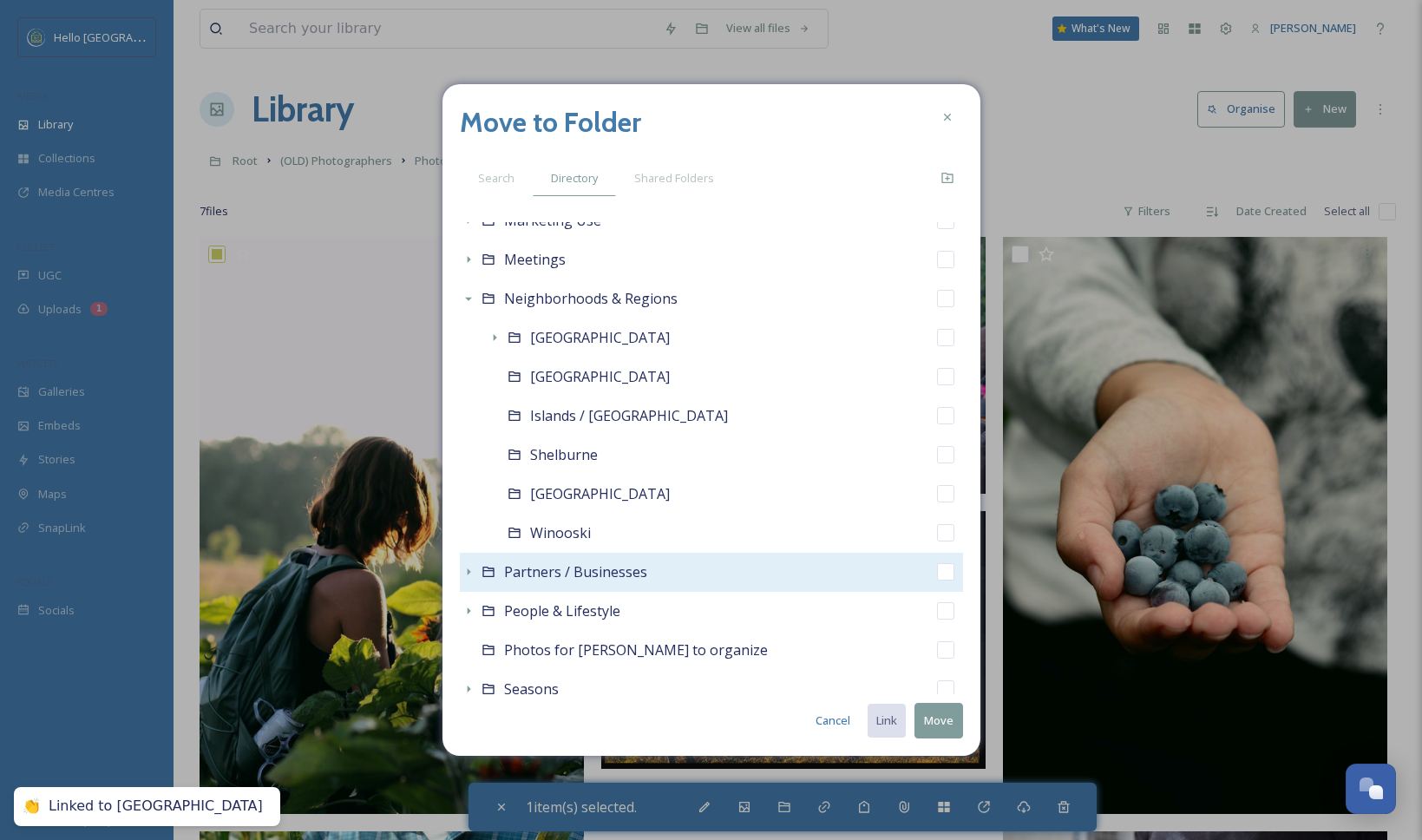
scroll to position [1913, 0]
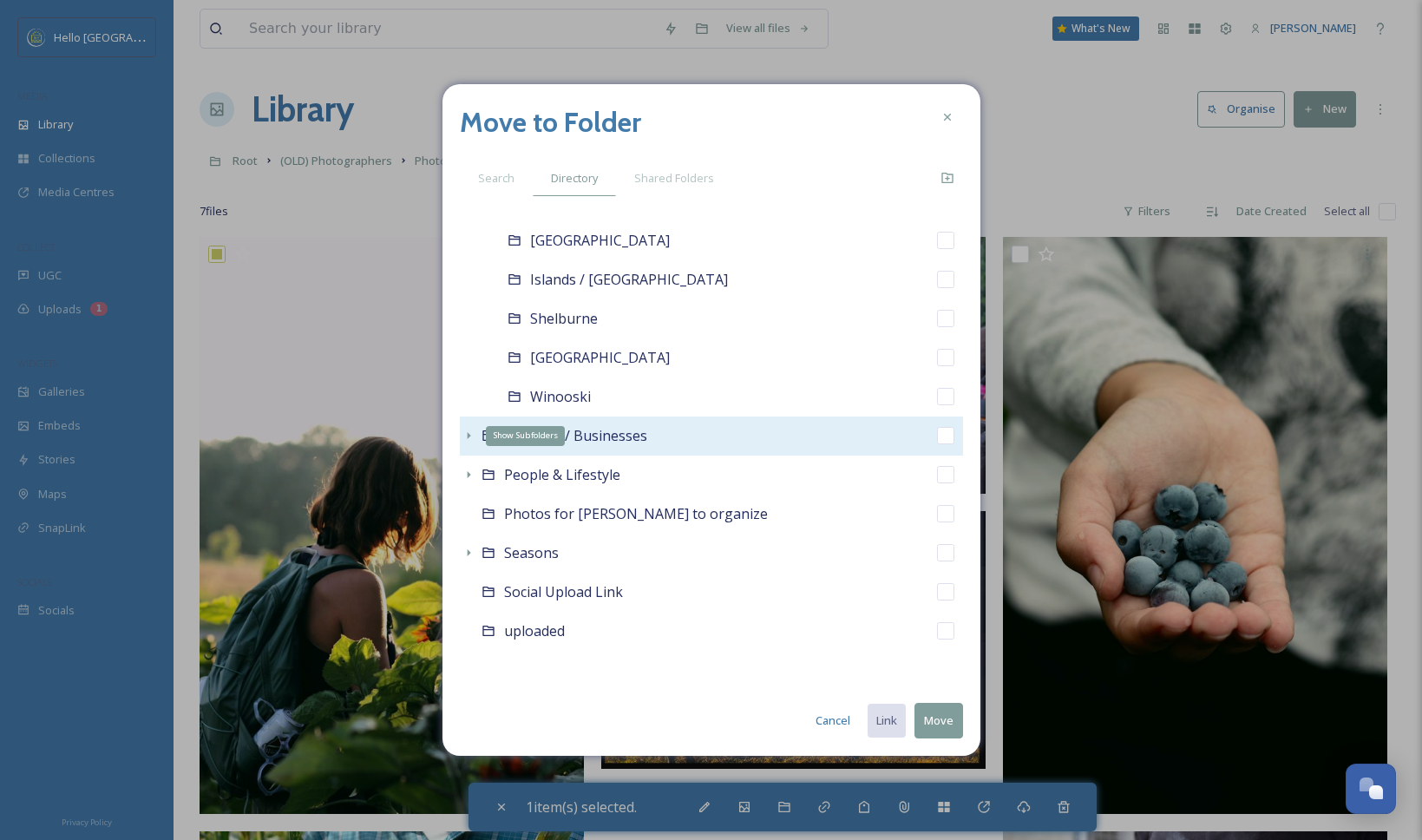
click at [465, 432] on icon at bounding box center [469, 436] width 14 height 14
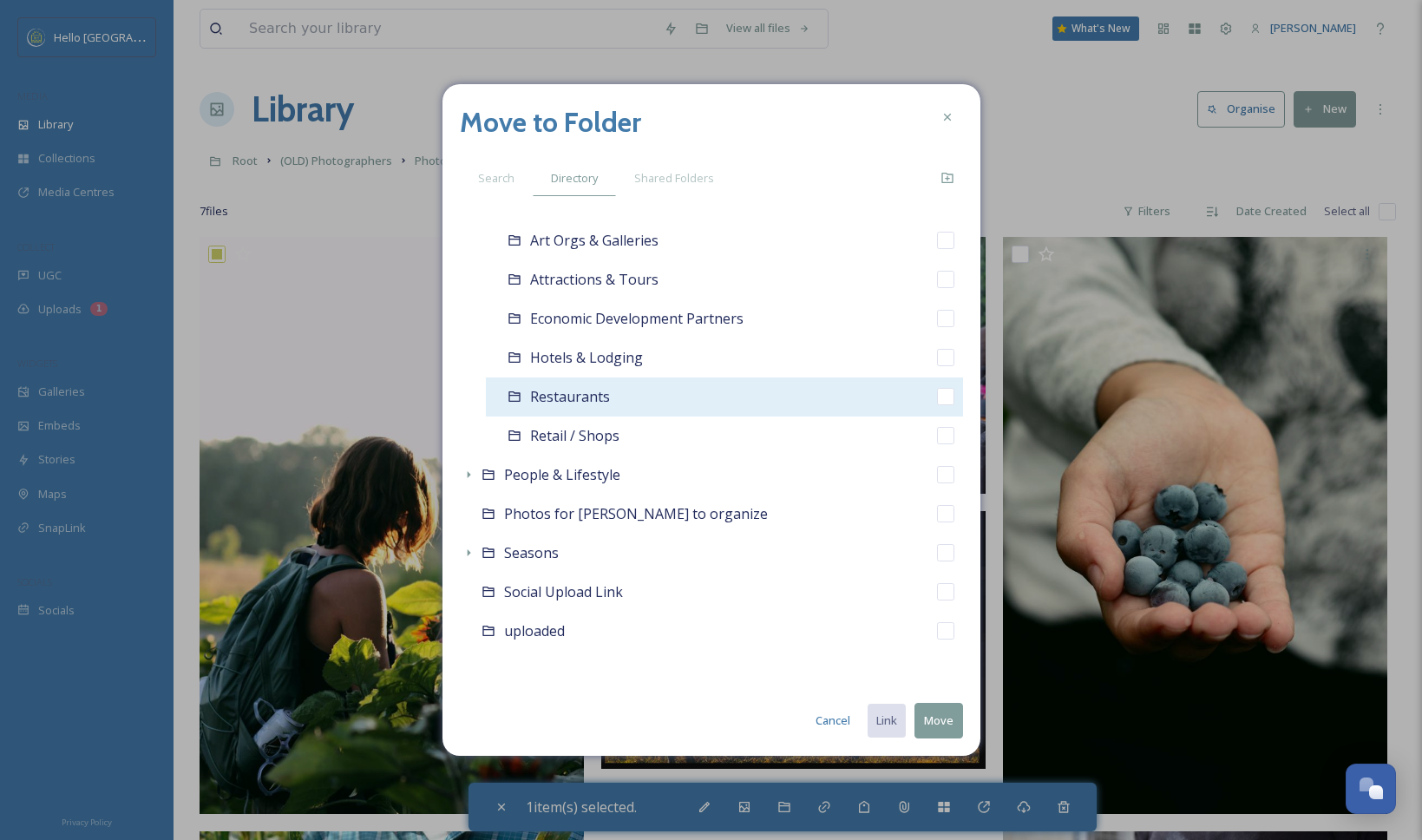
scroll to position [2013, 0]
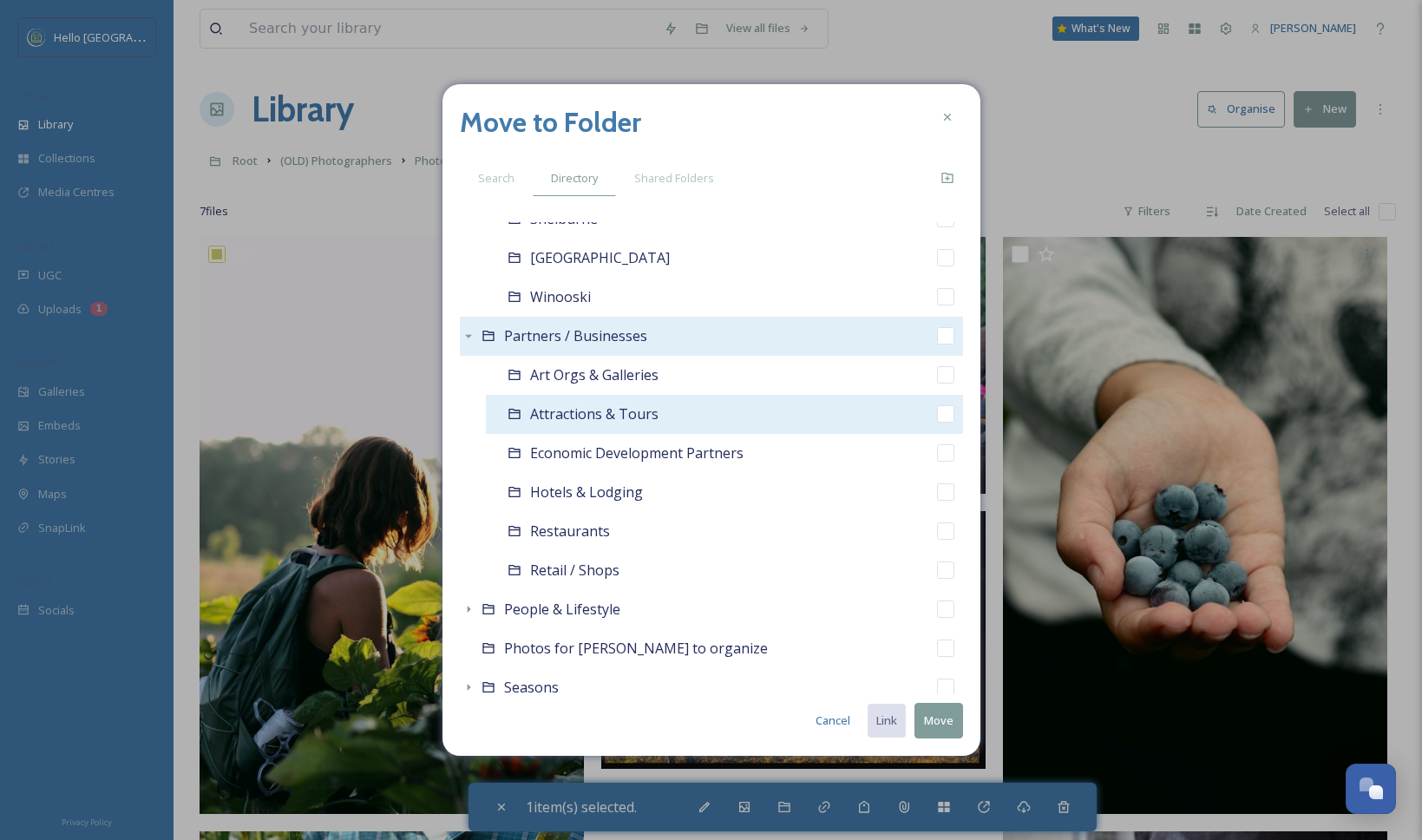
click at [937, 413] on input "checkbox" at bounding box center [945, 413] width 17 height 17
checkbox input "true"
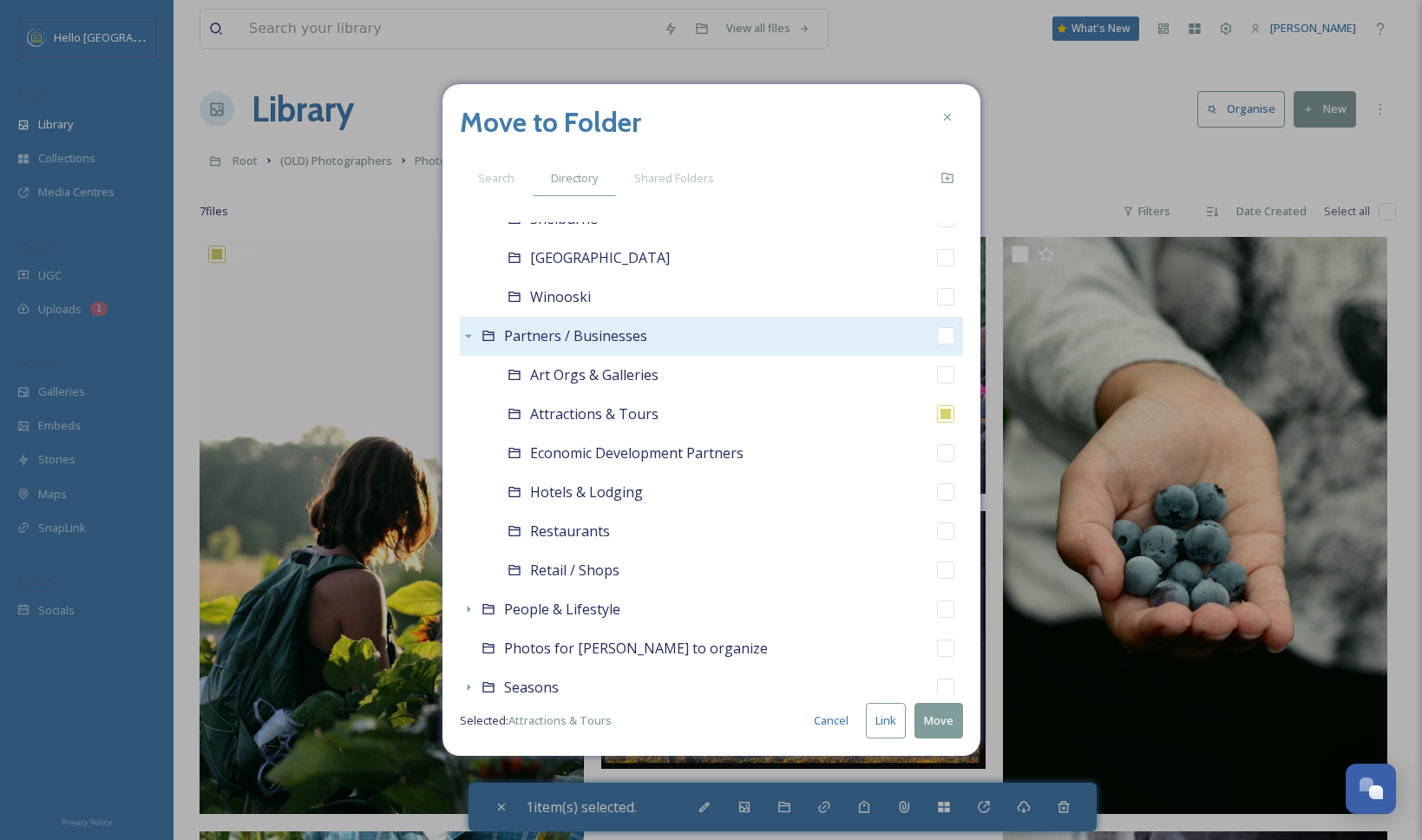
click at [883, 726] on button "Link" at bounding box center [885, 721] width 40 height 36
checkbox input "true"
checkbox input "false"
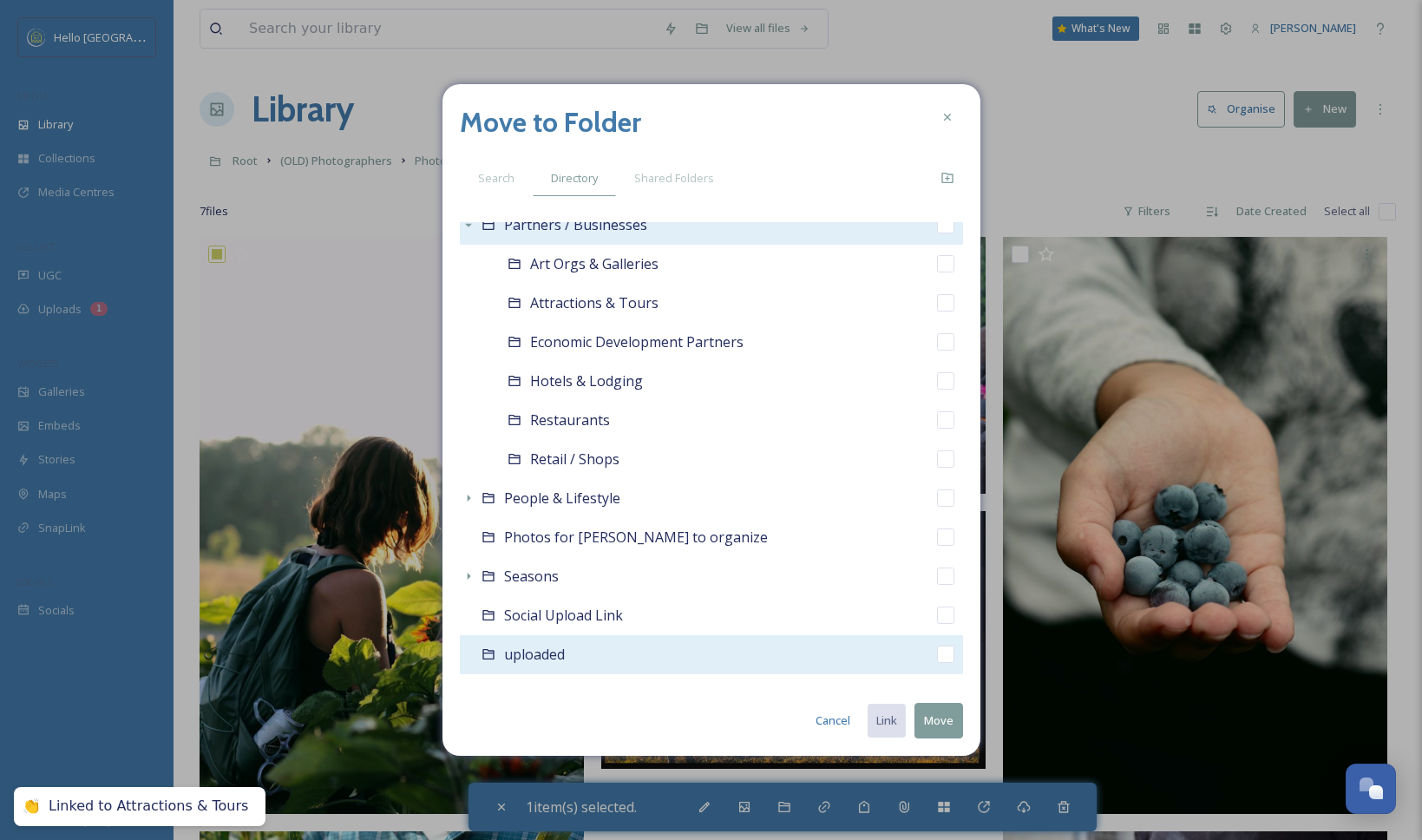
scroll to position [2148, 0]
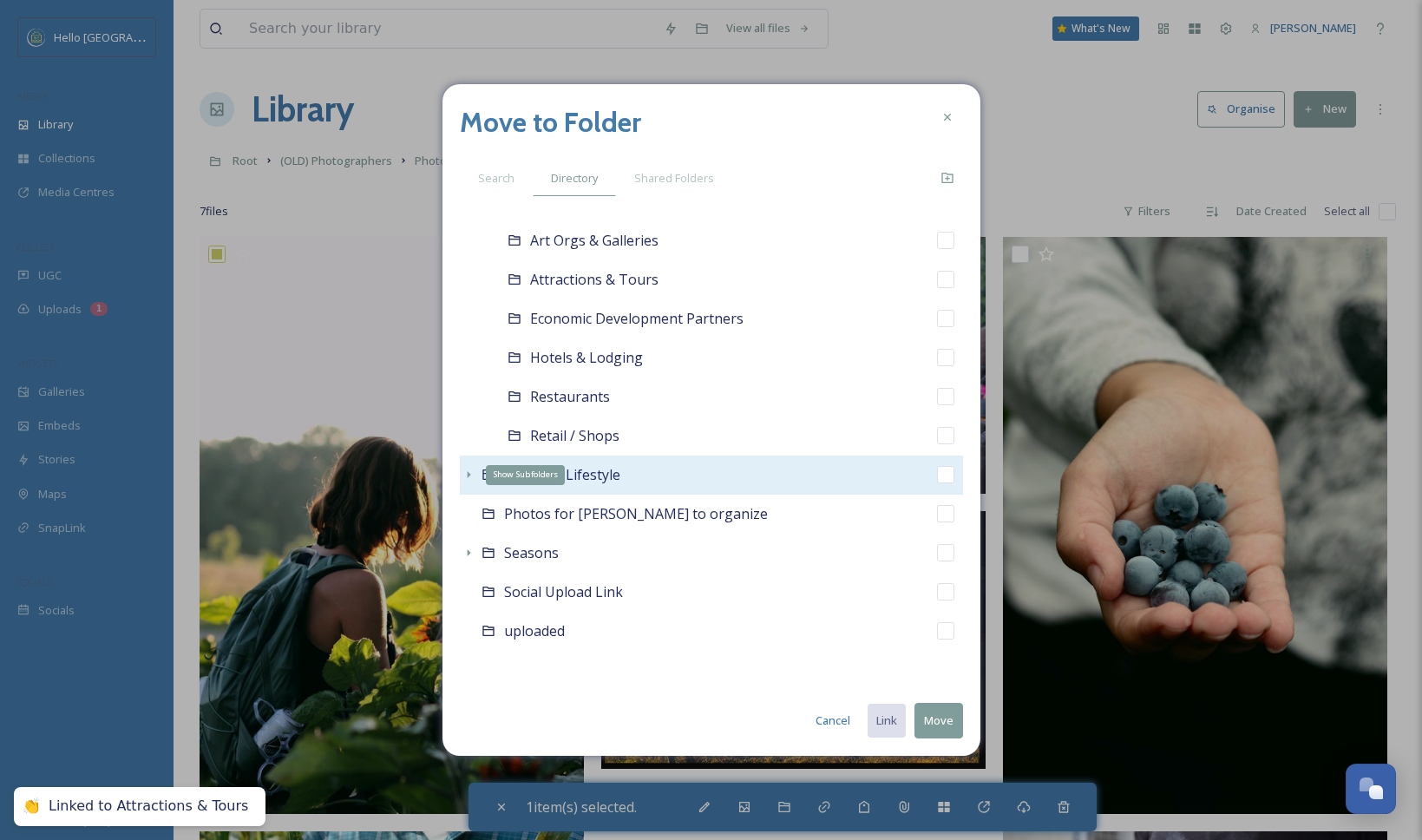
click at [462, 474] on icon at bounding box center [469, 474] width 14 height 14
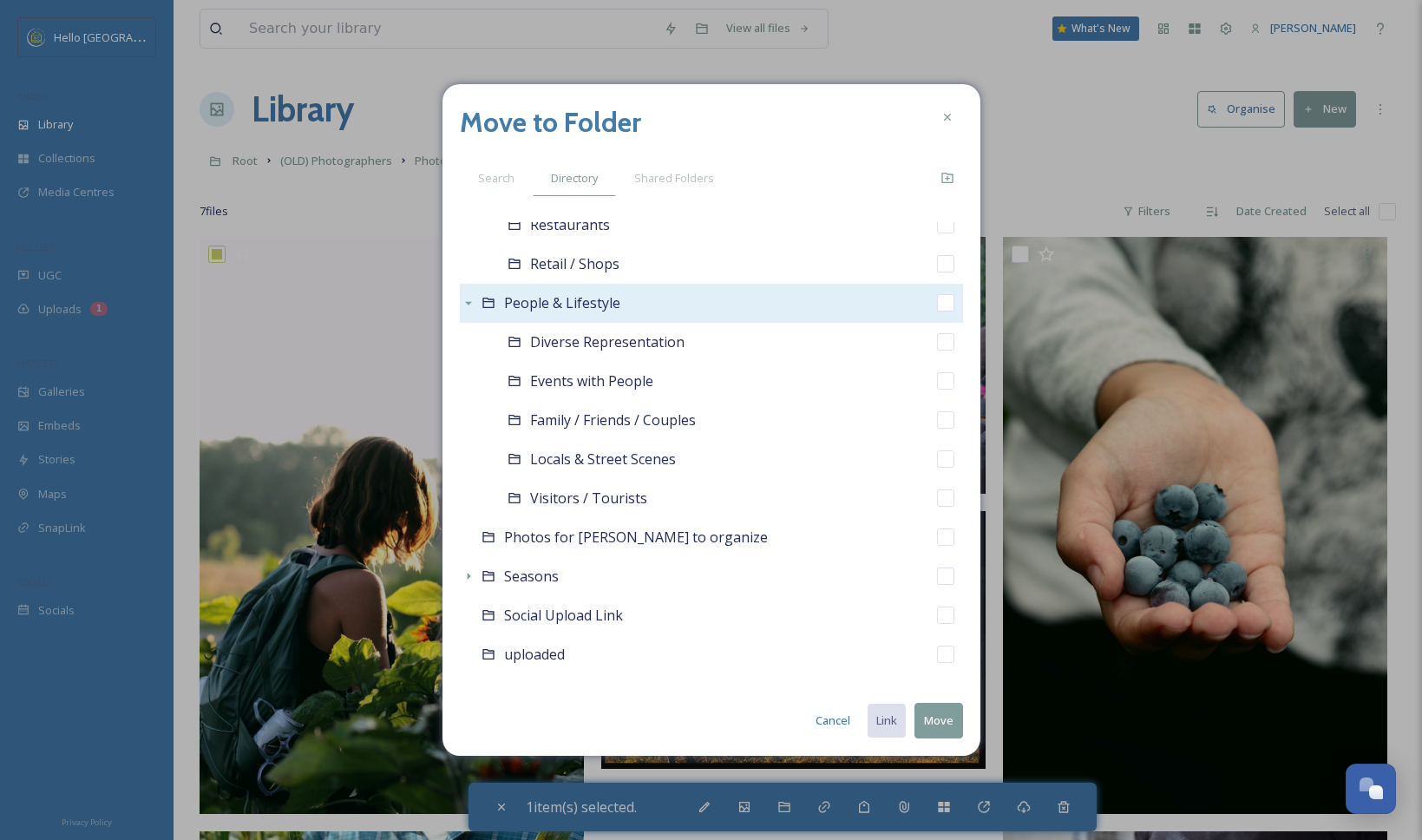
scroll to position [2343, 0]
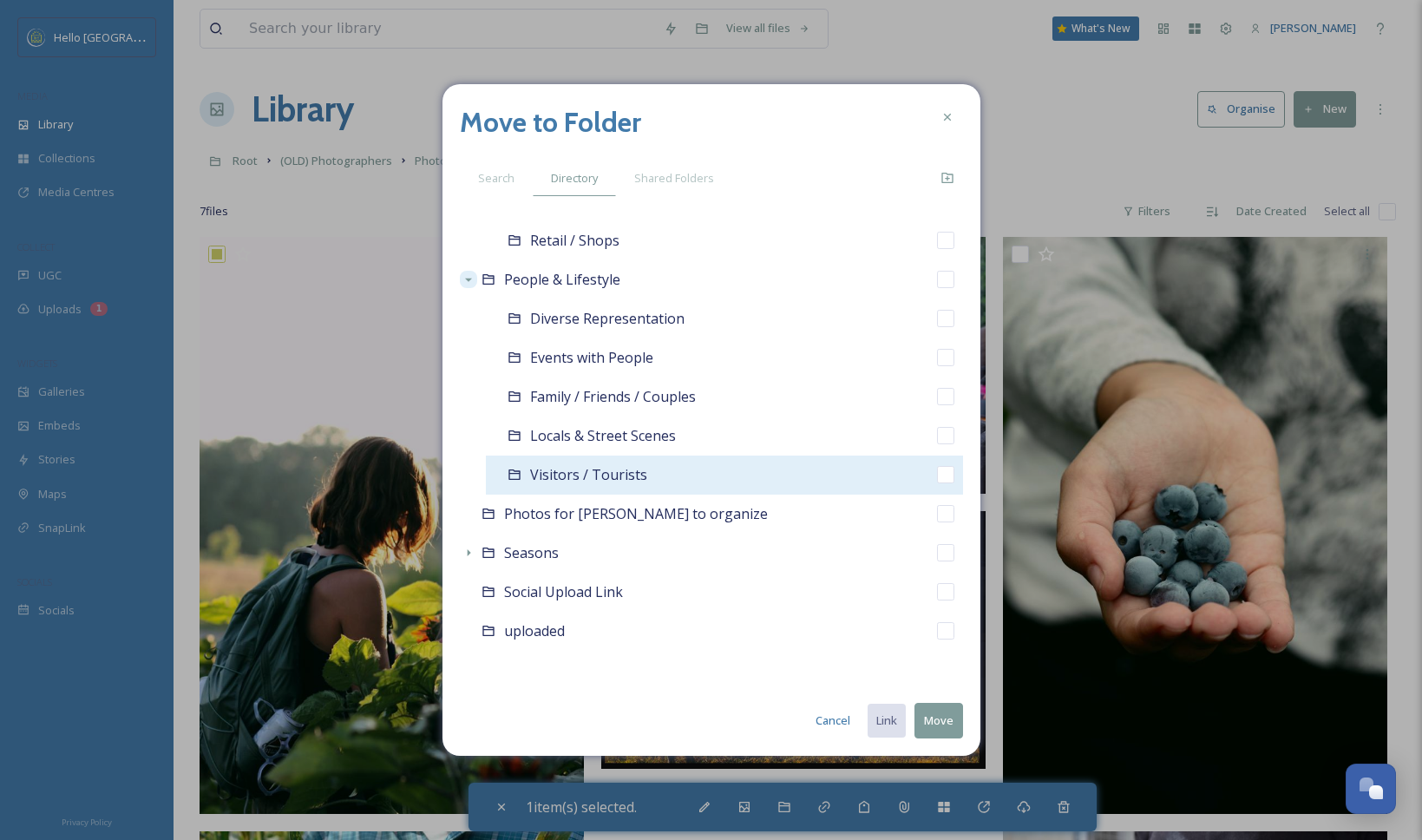
click at [937, 472] on input "checkbox" at bounding box center [945, 473] width 17 height 17
checkbox input "true"
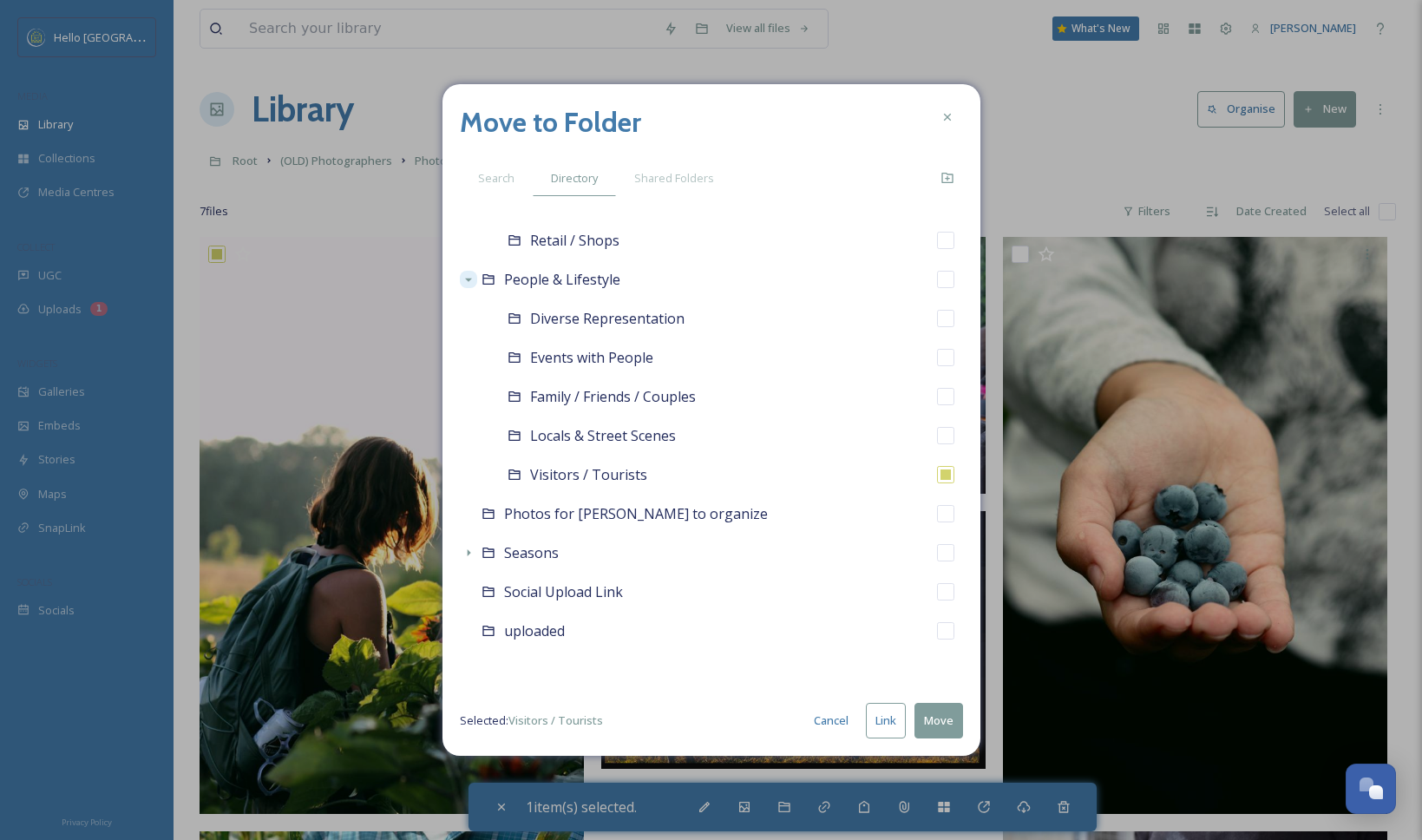
click at [885, 722] on button "Link" at bounding box center [885, 721] width 40 height 36
checkbox input "true"
checkbox input "false"
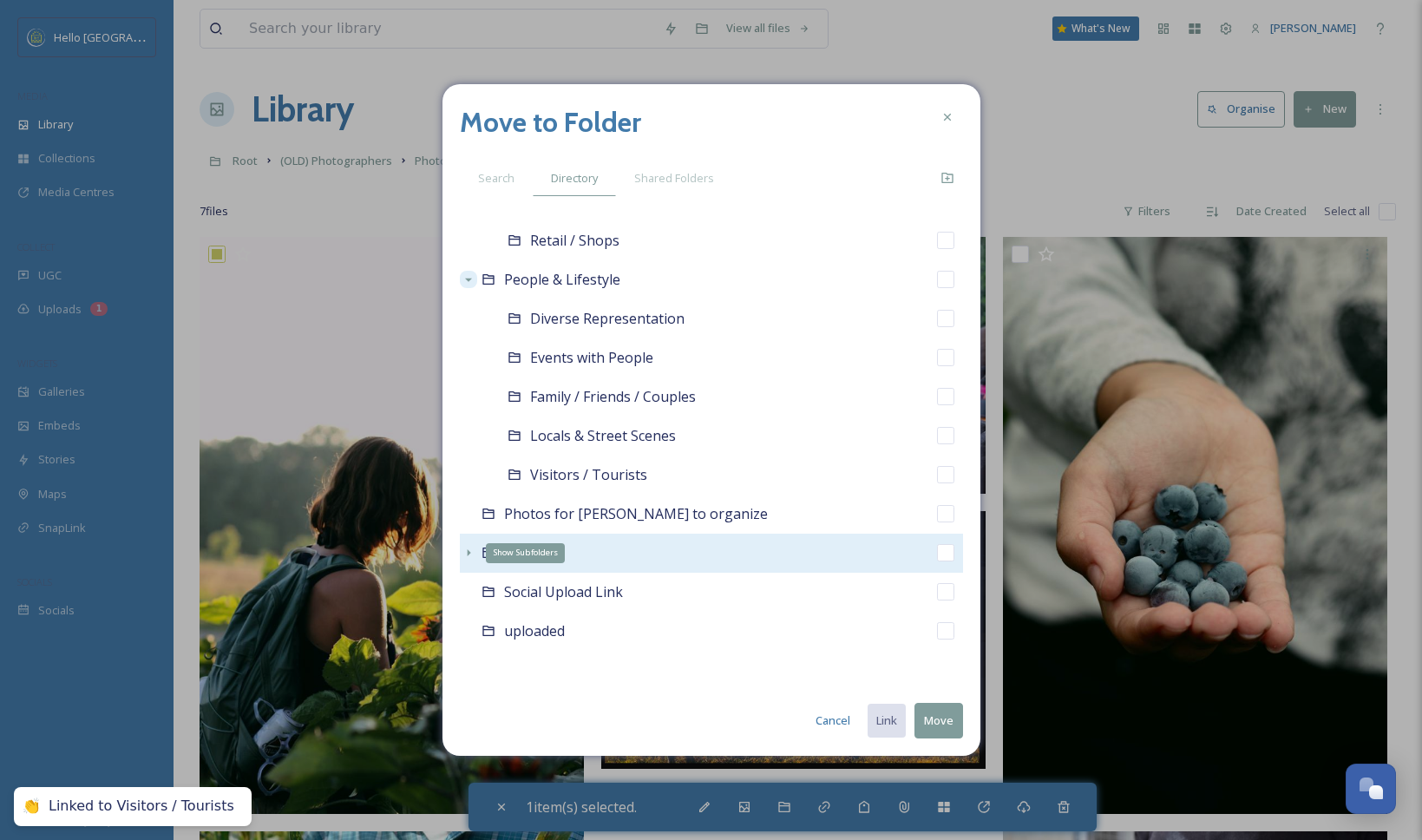
click at [464, 552] on icon at bounding box center [469, 553] width 14 height 14
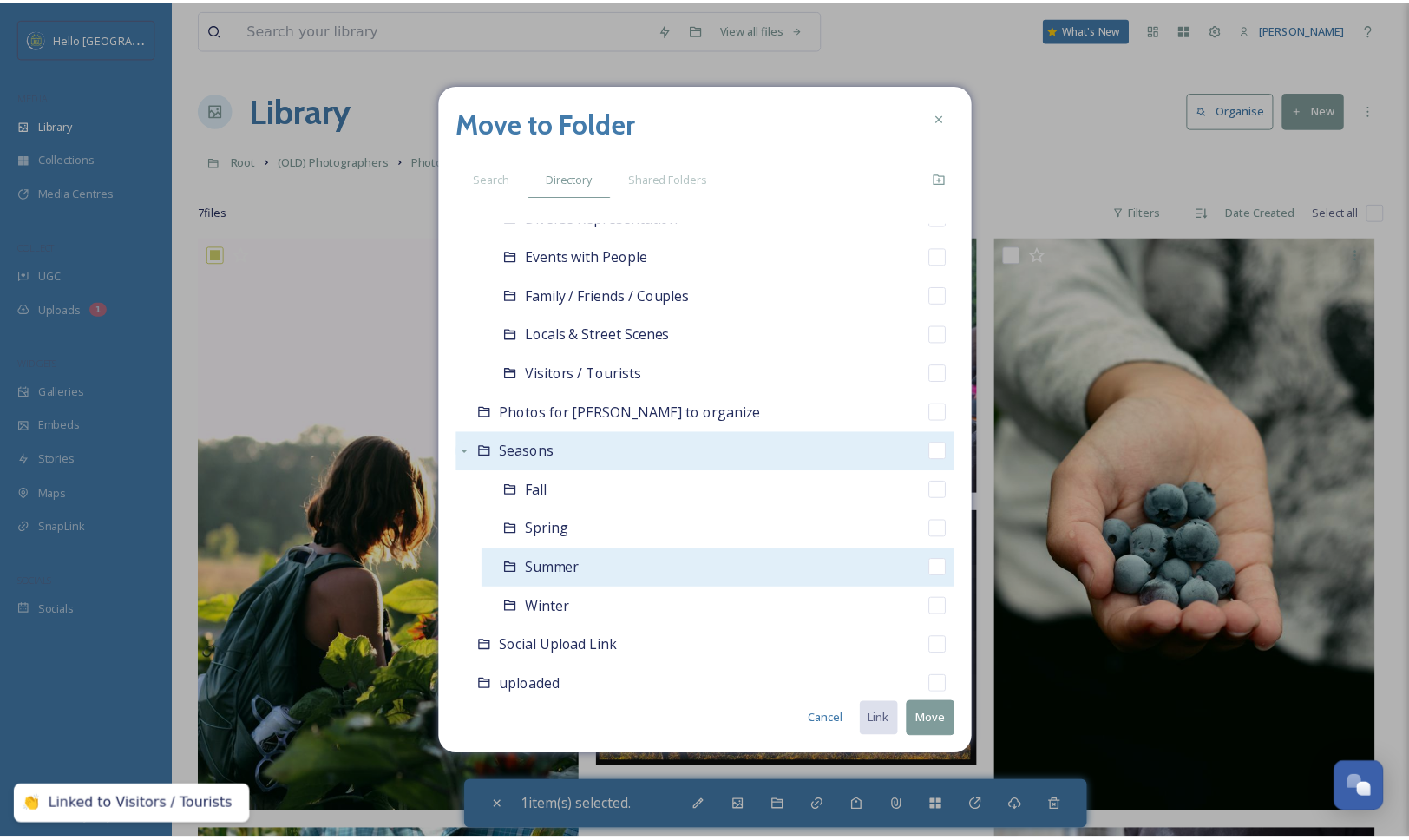
scroll to position [2492, 0]
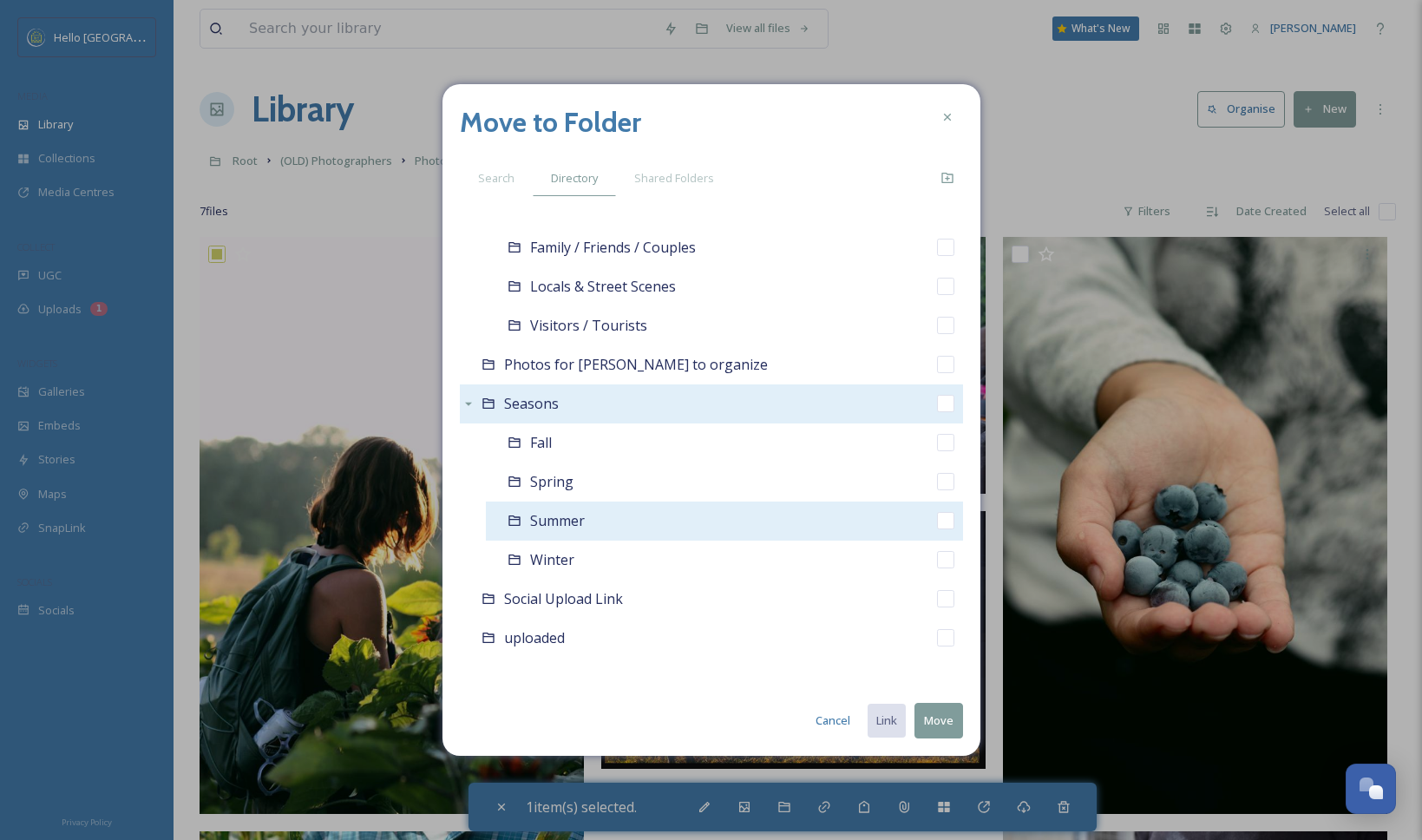
click at [937, 522] on input "checkbox" at bounding box center [945, 520] width 17 height 17
checkbox input "true"
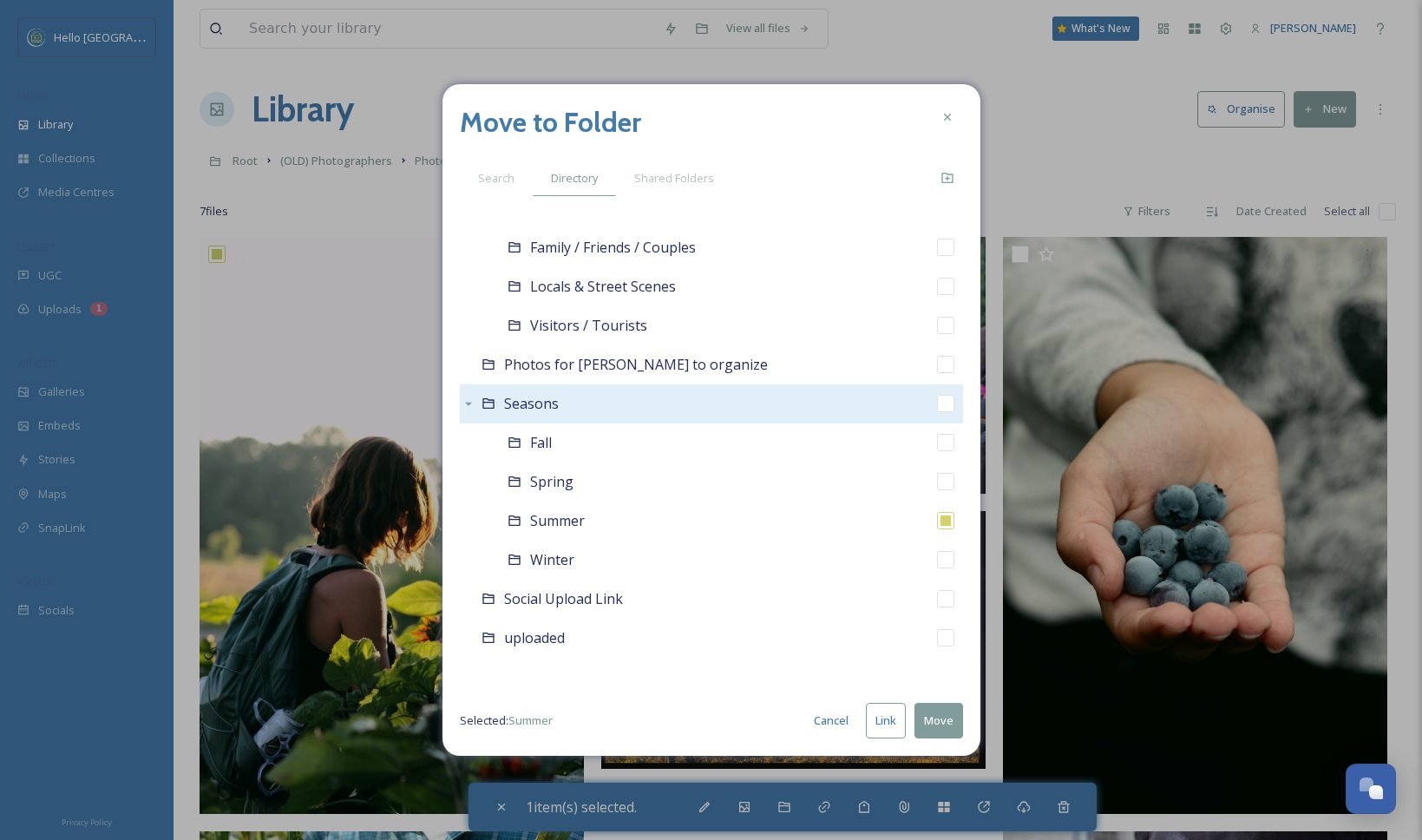
click at [885, 720] on button "Link" at bounding box center [885, 721] width 40 height 36
checkbox input "true"
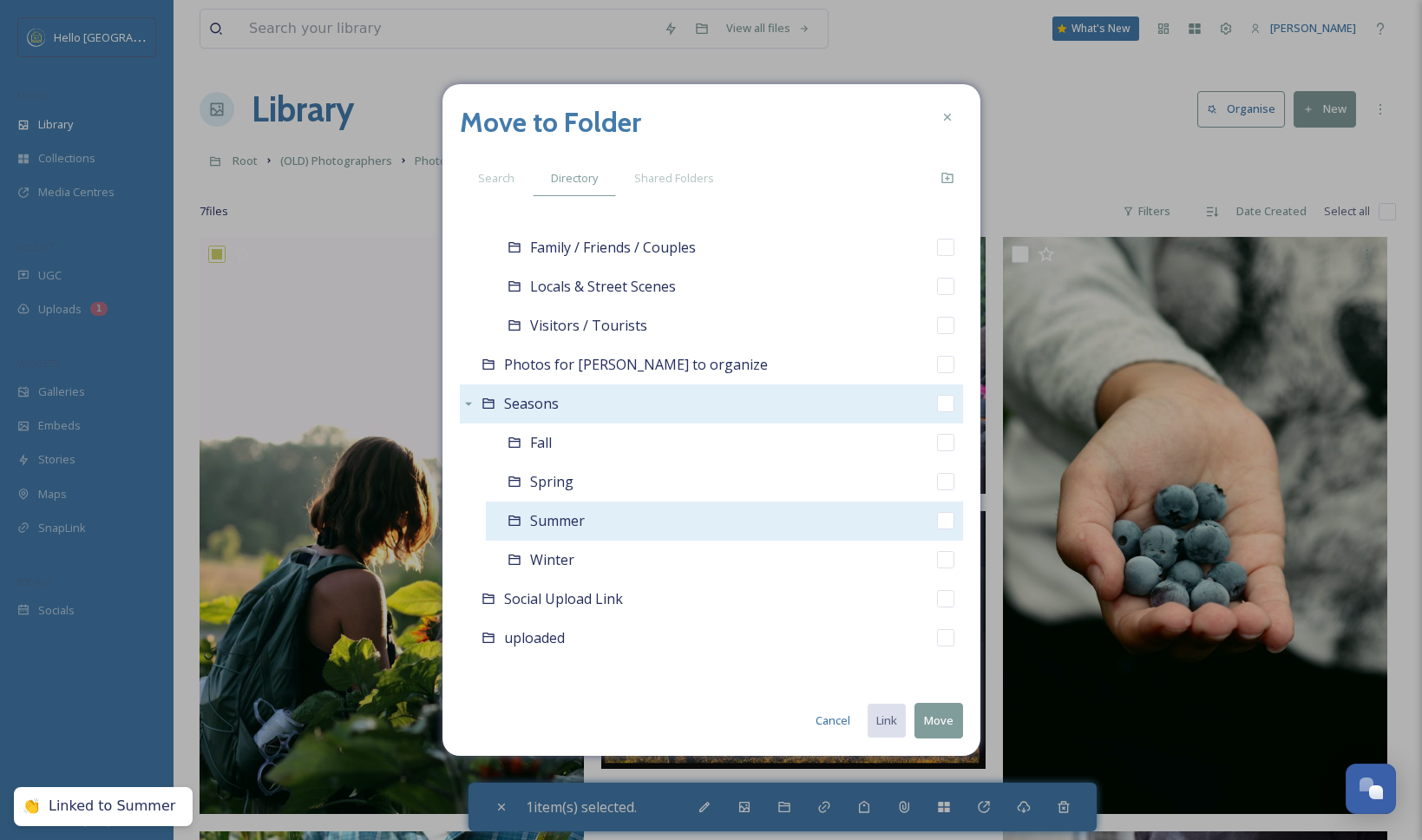
click at [937, 522] on input "checkbox" at bounding box center [945, 520] width 17 height 17
checkbox input "true"
checkbox input "false"
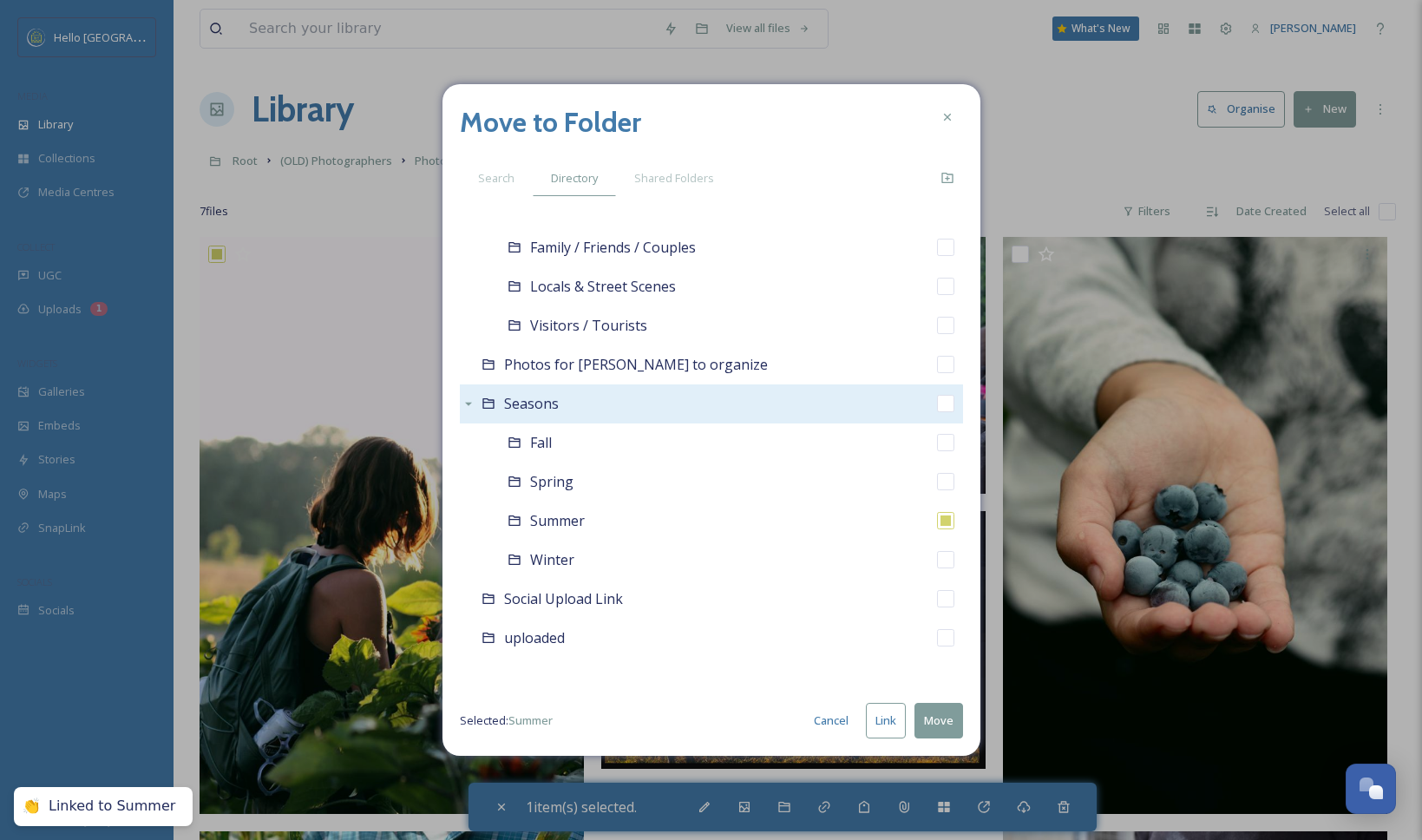
click at [936, 720] on button "Move" at bounding box center [938, 721] width 49 height 36
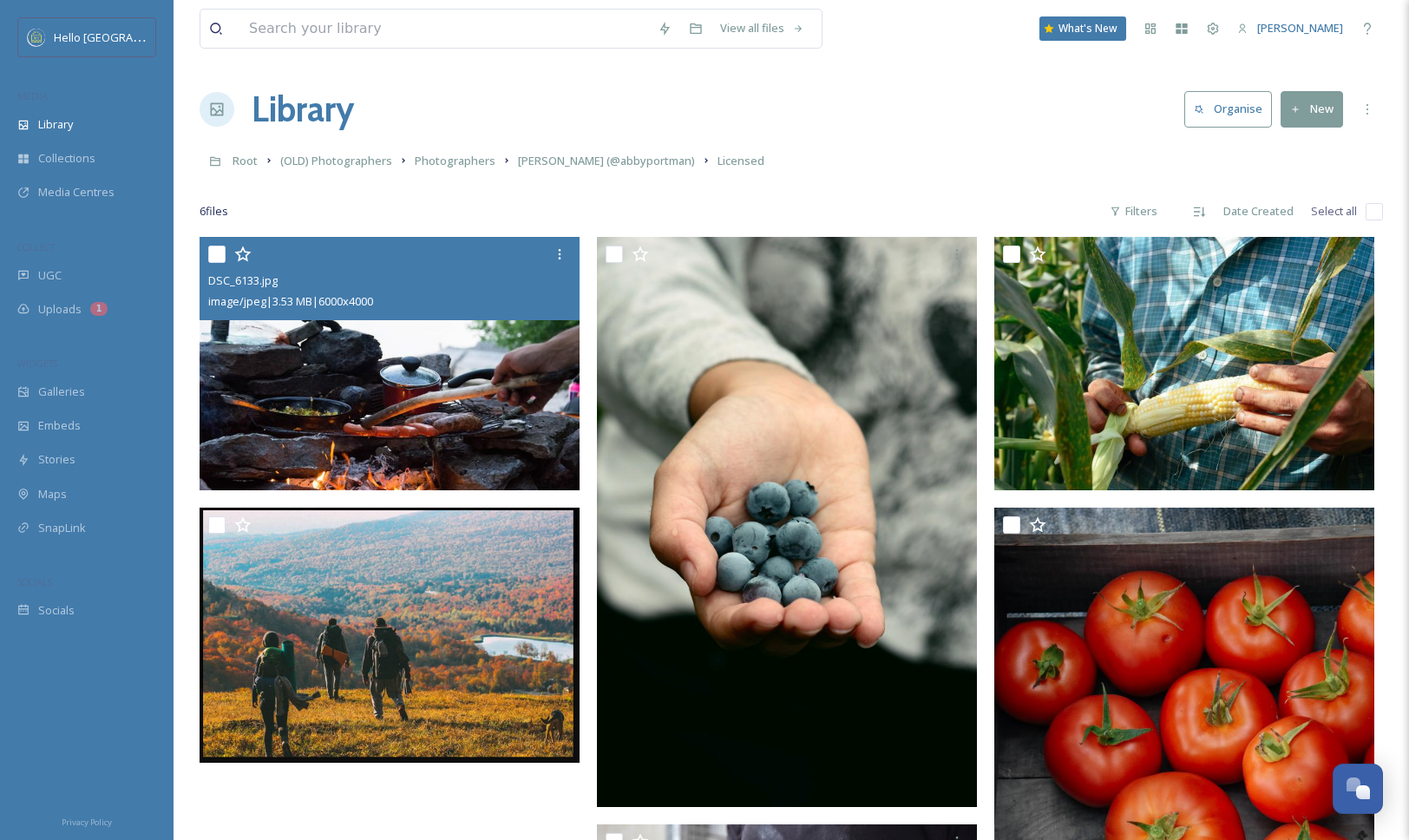
click at [441, 422] on img at bounding box center [389, 363] width 380 height 254
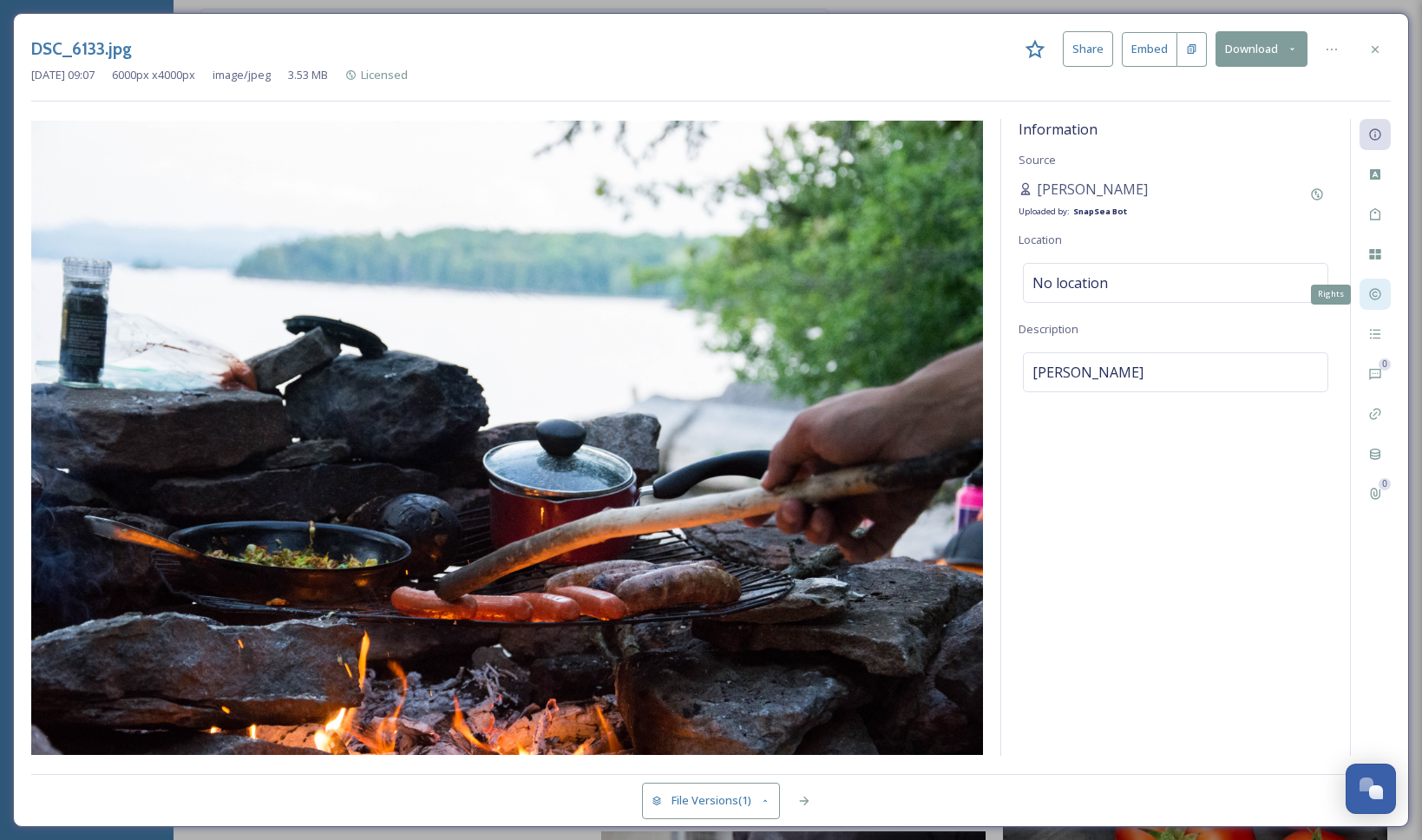
click at [1379, 296] on icon at bounding box center [1375, 295] width 14 height 14
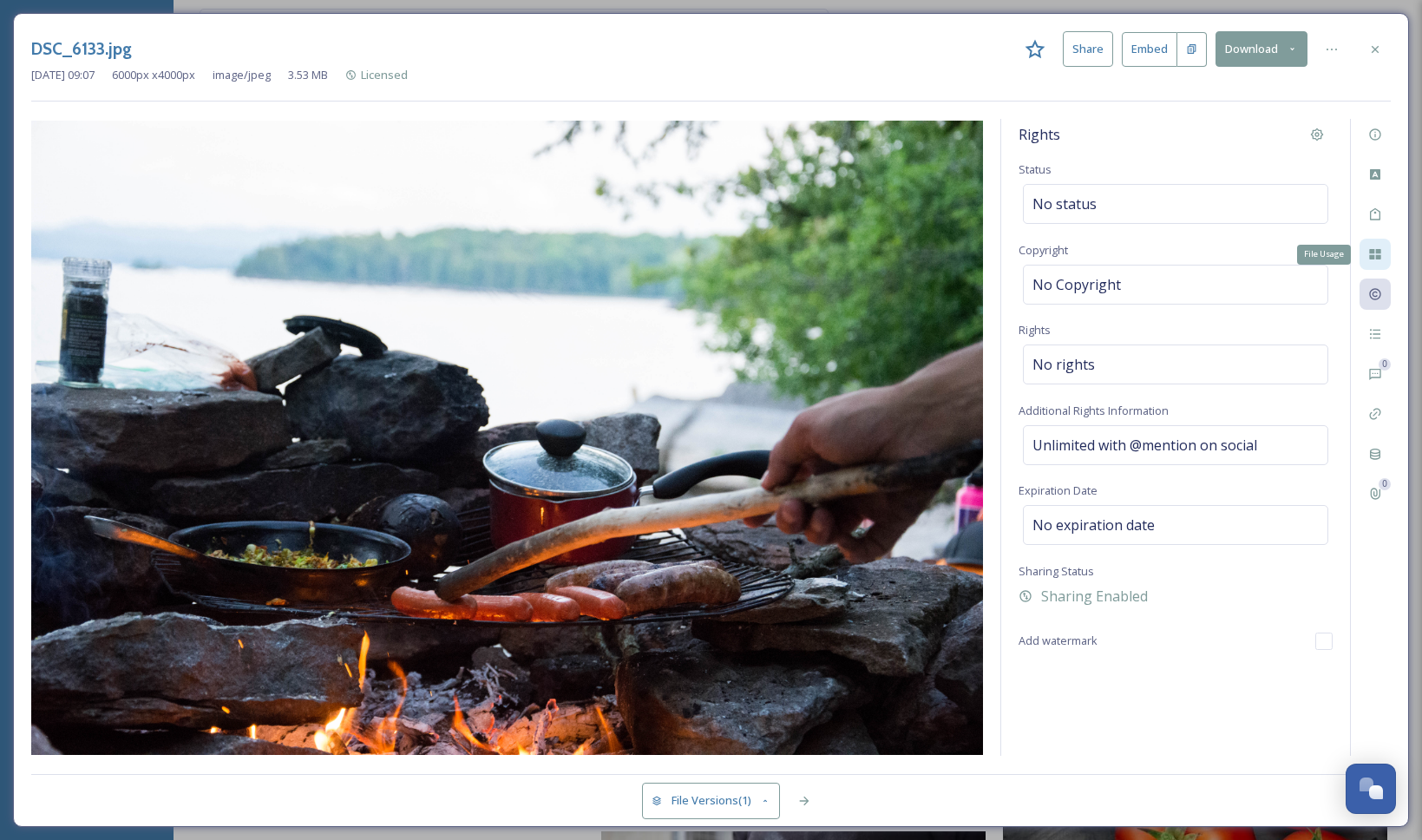
click at [1381, 244] on div "File Usage" at bounding box center [1374, 254] width 31 height 31
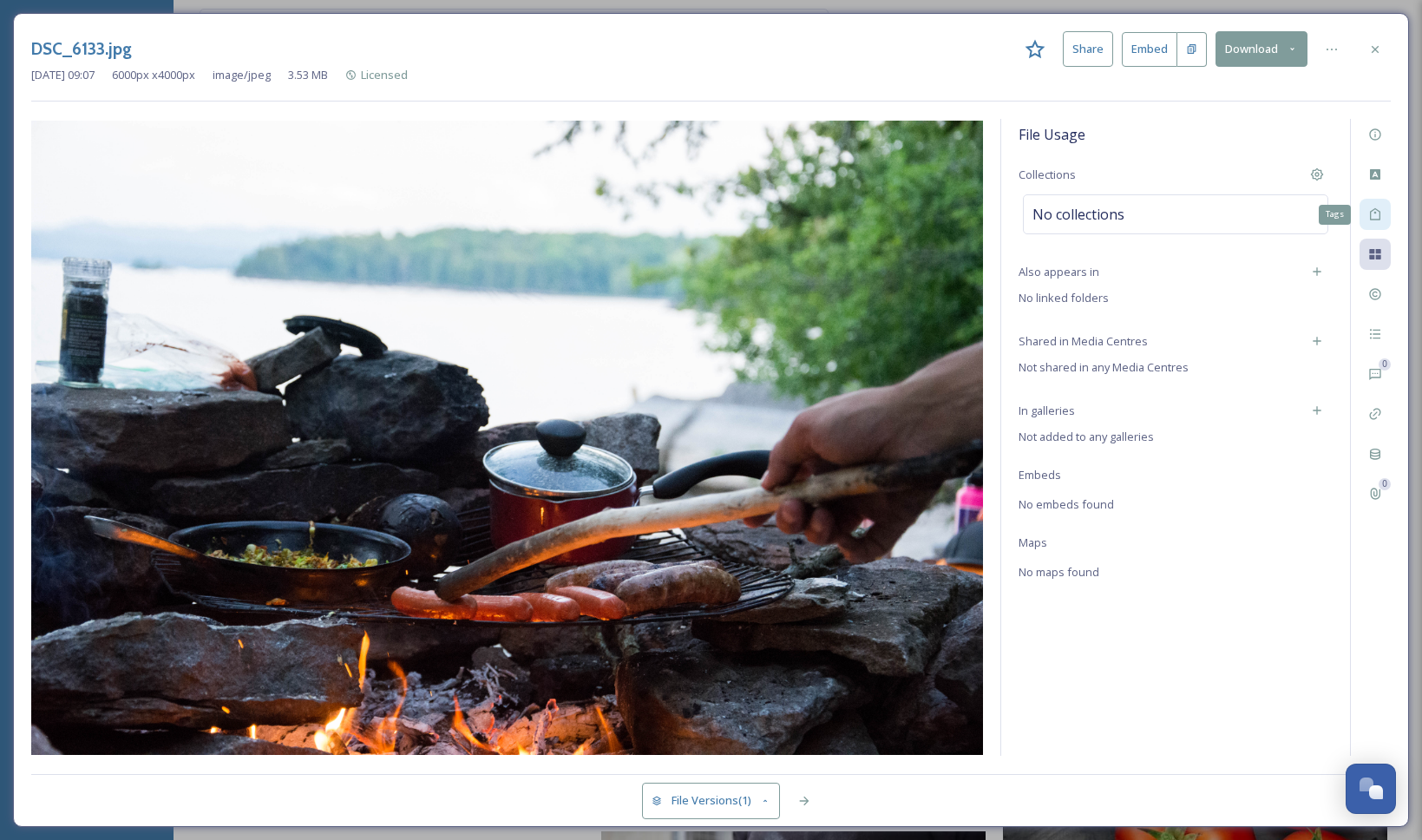
click at [1375, 214] on icon at bounding box center [1375, 214] width 14 height 14
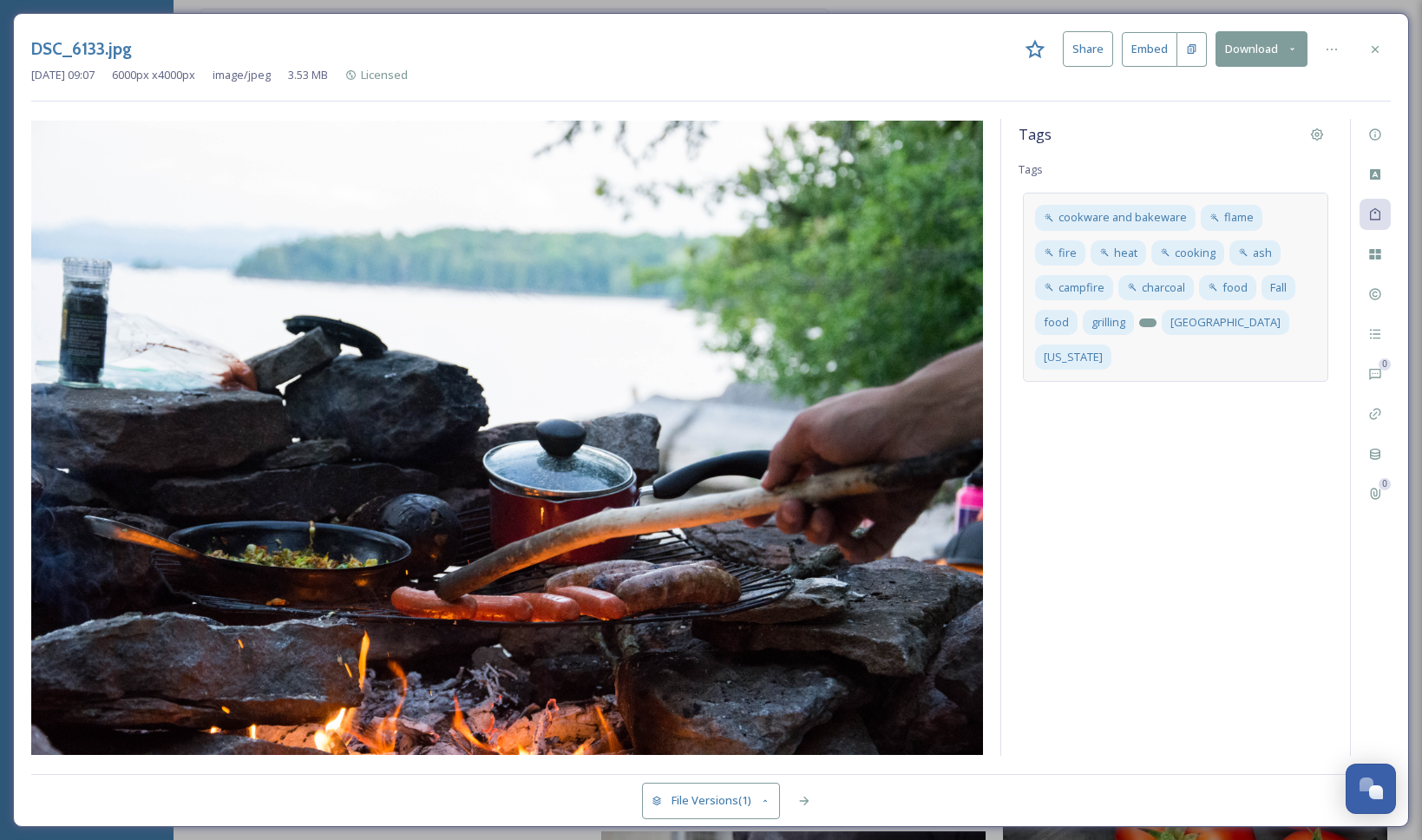
click at [1139, 323] on div at bounding box center [1147, 323] width 17 height 9
click at [1256, 322] on icon at bounding box center [1253, 323] width 14 height 14
click at [1178, 385] on input at bounding box center [1119, 386] width 174 height 20
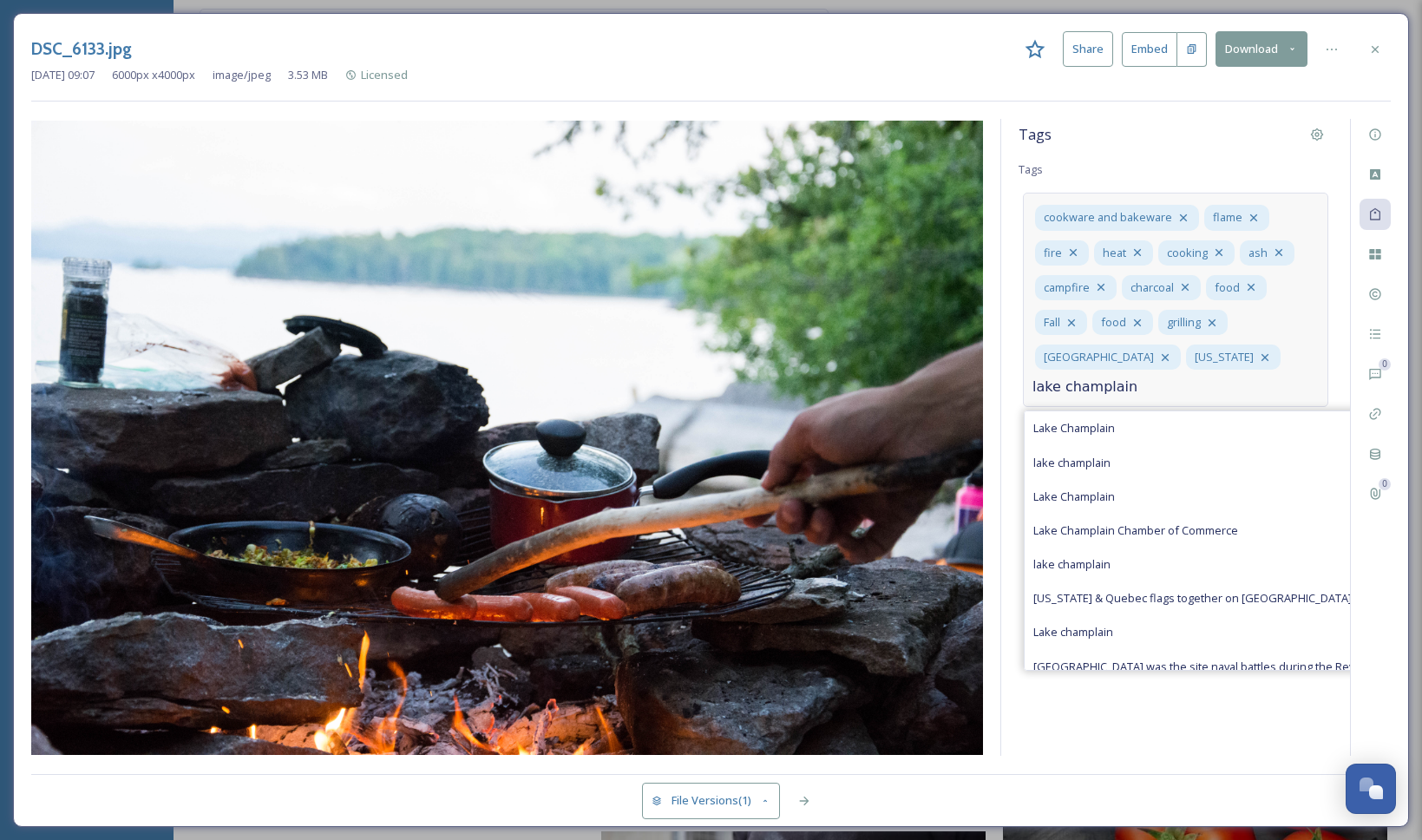
type input "lake champlain"
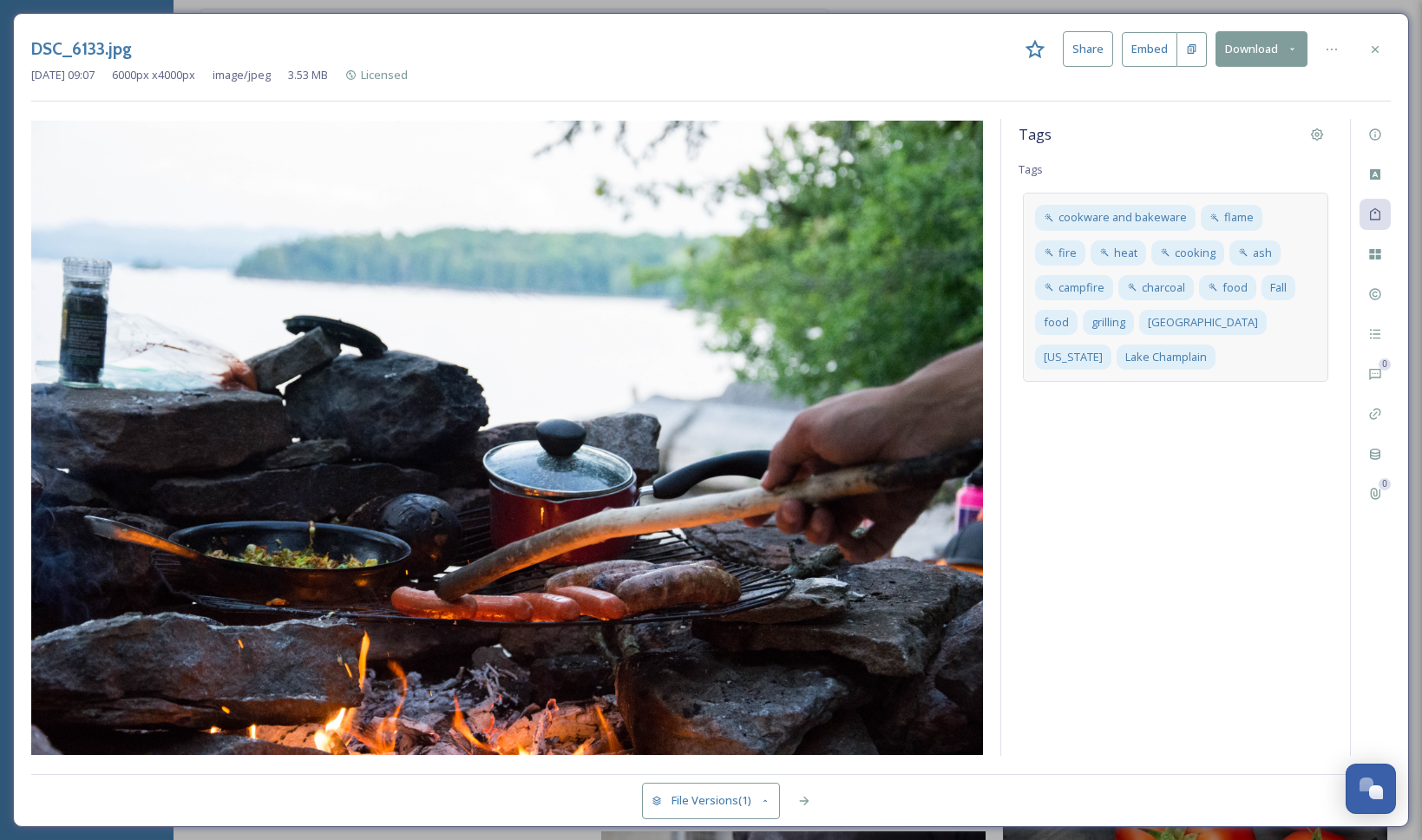
click at [1228, 522] on div "Tags Tags cookware and bakeware flame fire heat cooking ash campfire charcoal f…" at bounding box center [1176, 437] width 349 height 636
click at [1381, 128] on icon at bounding box center [1375, 134] width 14 height 14
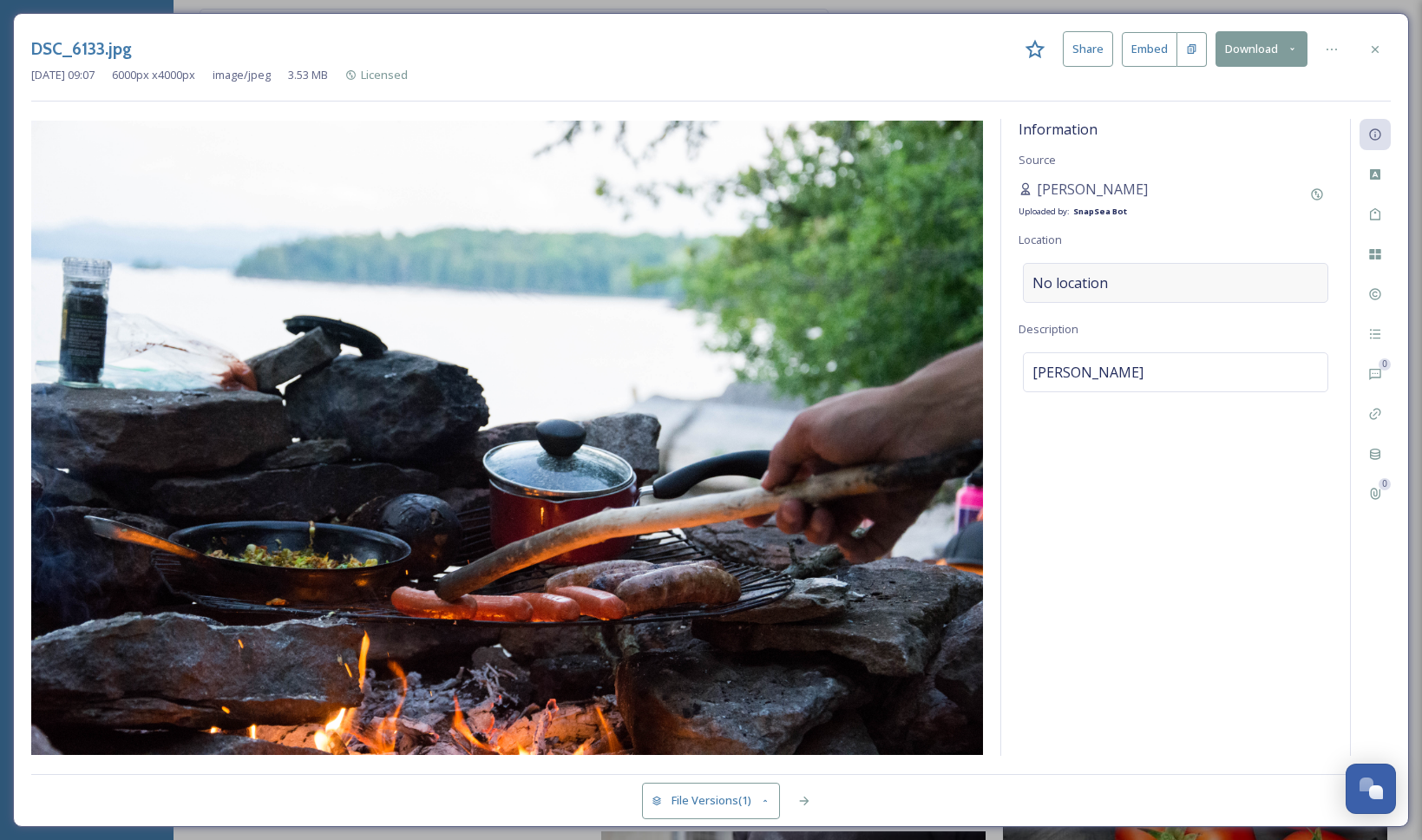
click at [1148, 291] on div "No location" at bounding box center [1175, 282] width 305 height 40
click at [1126, 295] on input at bounding box center [1175, 282] width 303 height 38
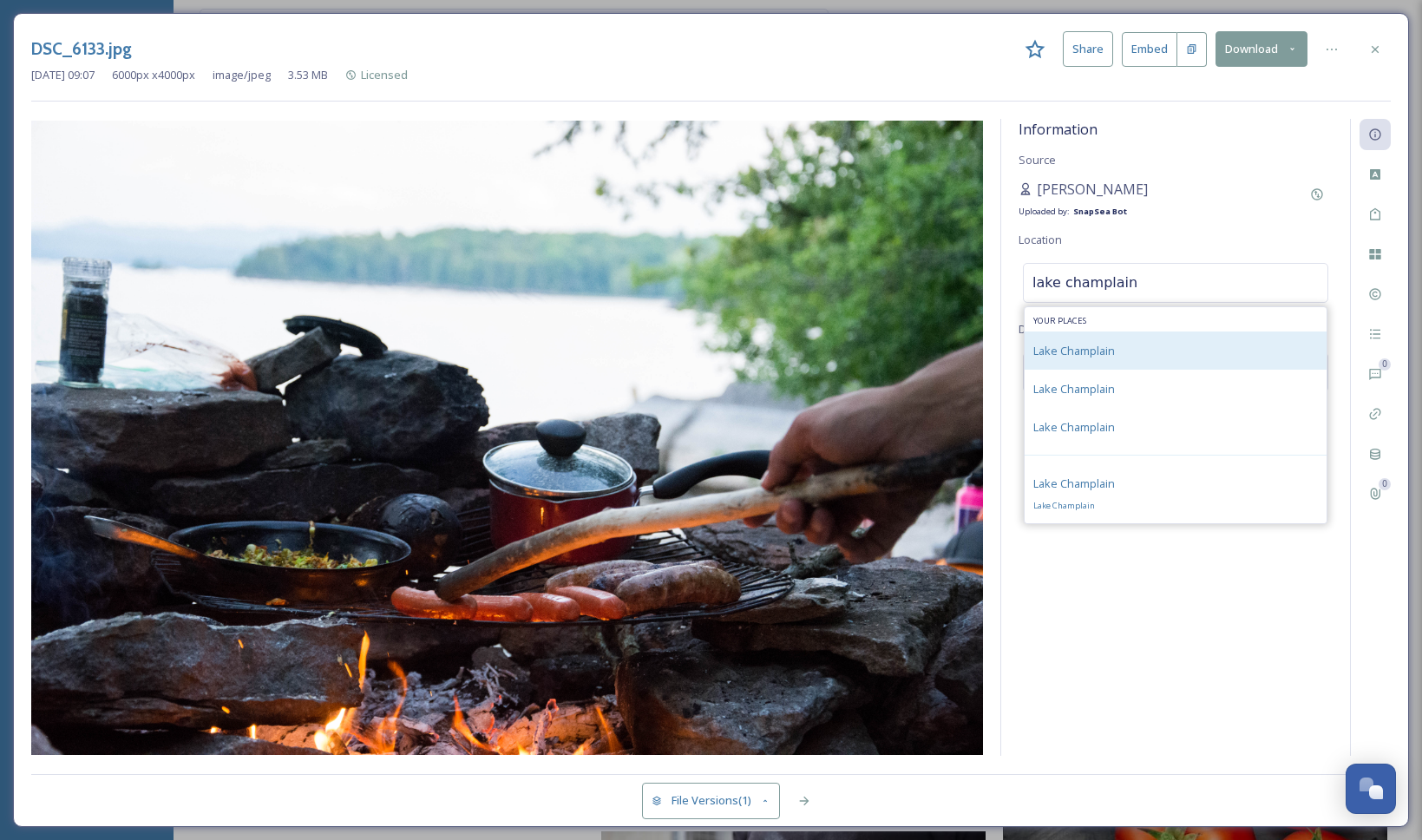
type input "lake champlain"
click at [1112, 343] on span "Lake Champlain" at bounding box center [1074, 351] width 82 height 16
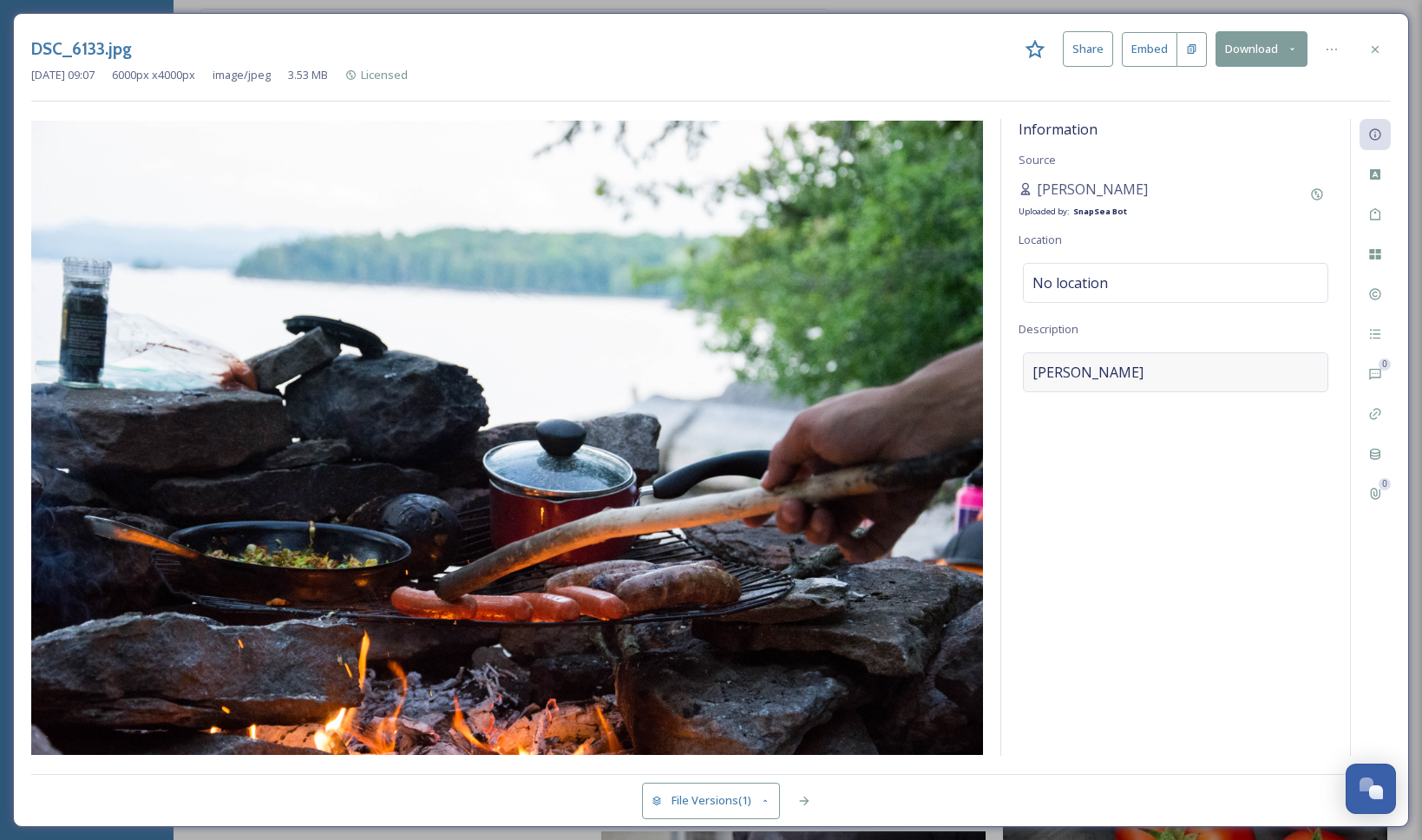
click at [1123, 363] on span "[PERSON_NAME]" at bounding box center [1087, 371] width 111 height 20
click at [1132, 371] on textarea "[PERSON_NAME]" at bounding box center [1175, 424] width 314 height 144
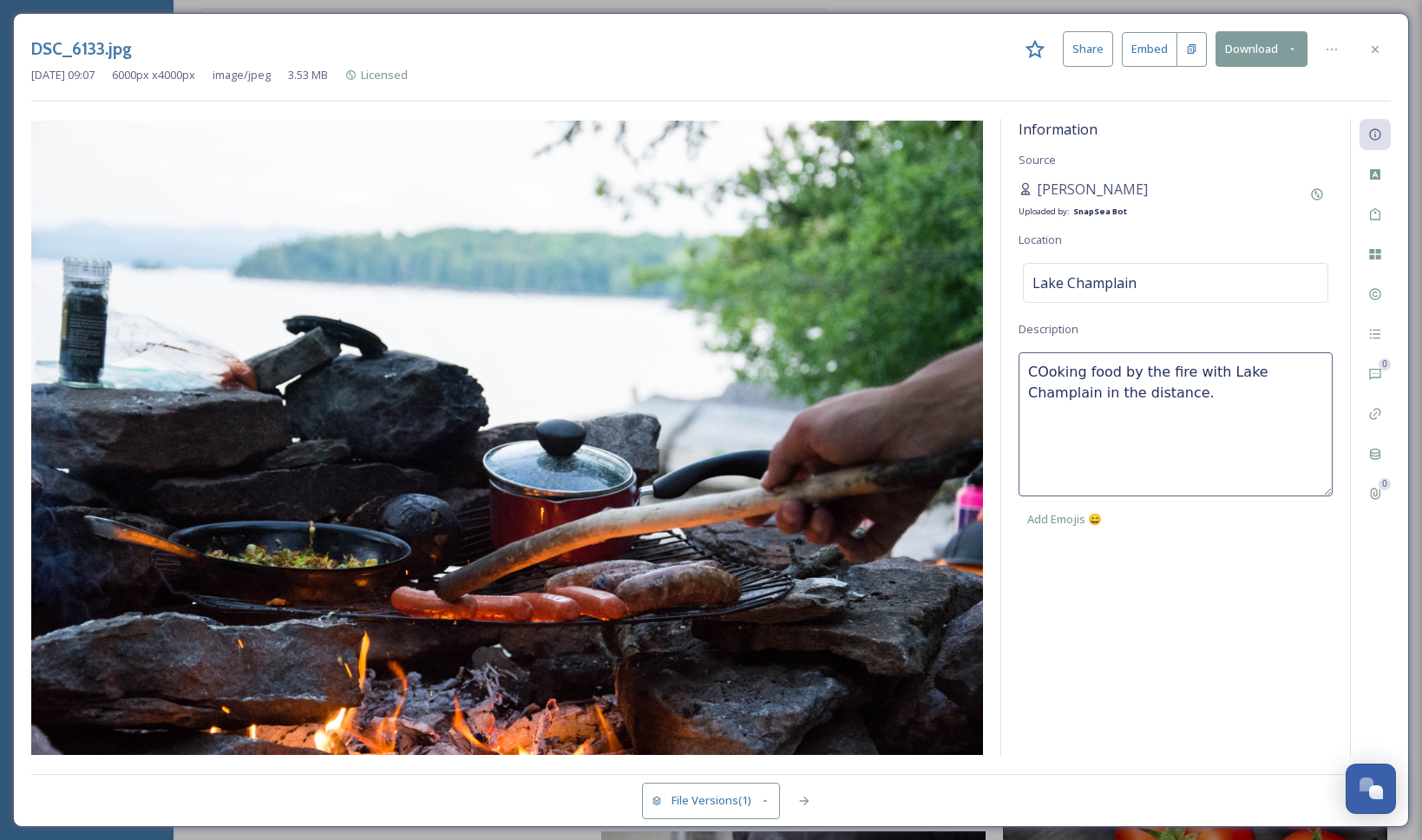
click at [1051, 366] on textarea "COoking food by the fire with Lake Champlain in the distance." at bounding box center [1175, 424] width 314 height 144
type textarea "Cooking food by the fire with Lake Champlain in the distance."
click at [1158, 682] on div "Information Source [PERSON_NAME] Uploaded by: SnapSea Bot Location [GEOGRAPHIC_…" at bounding box center [1176, 437] width 349 height 636
click at [1380, 220] on icon at bounding box center [1375, 214] width 14 height 14
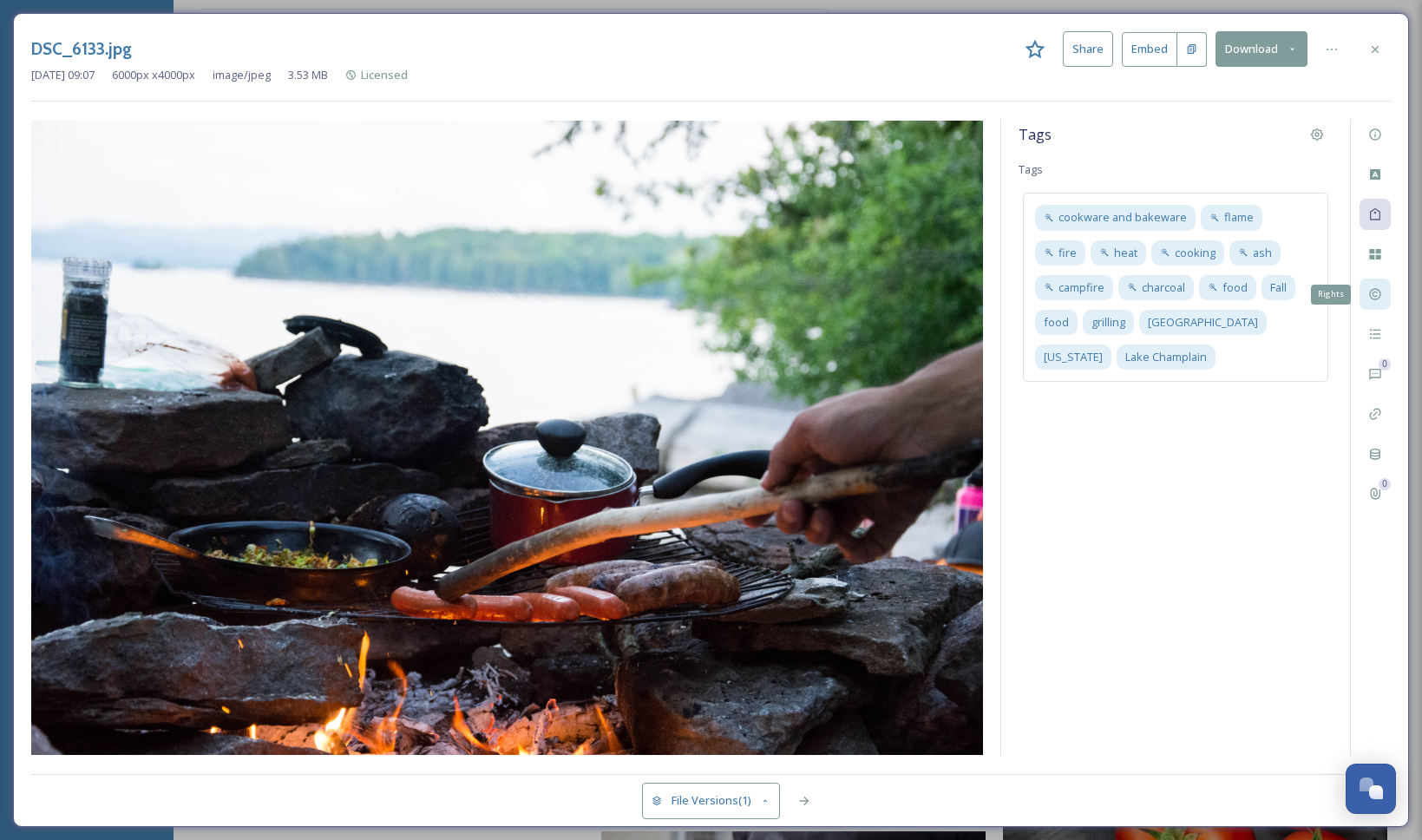
click at [1379, 300] on icon at bounding box center [1375, 295] width 14 height 14
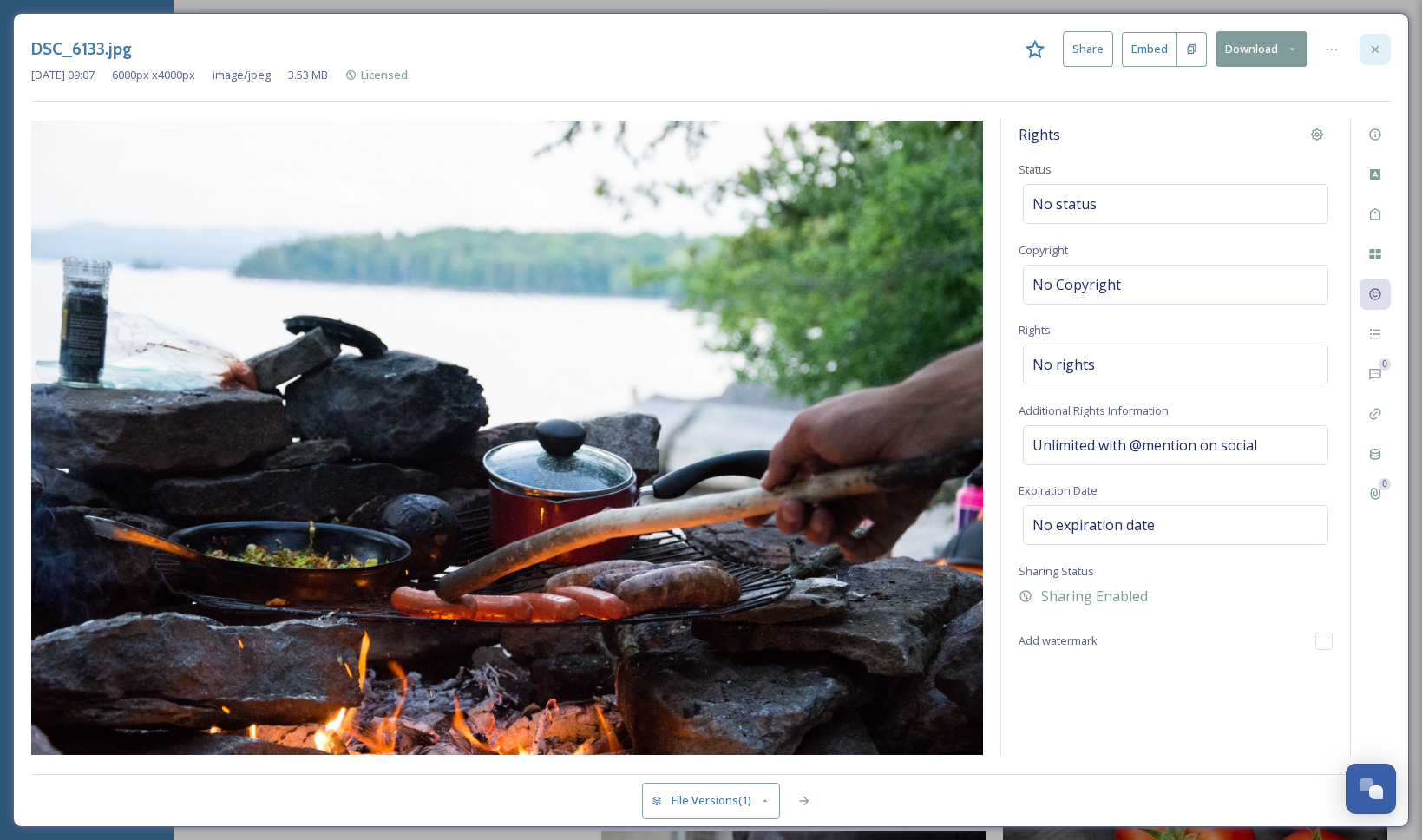
click at [1376, 56] on div at bounding box center [1374, 49] width 31 height 31
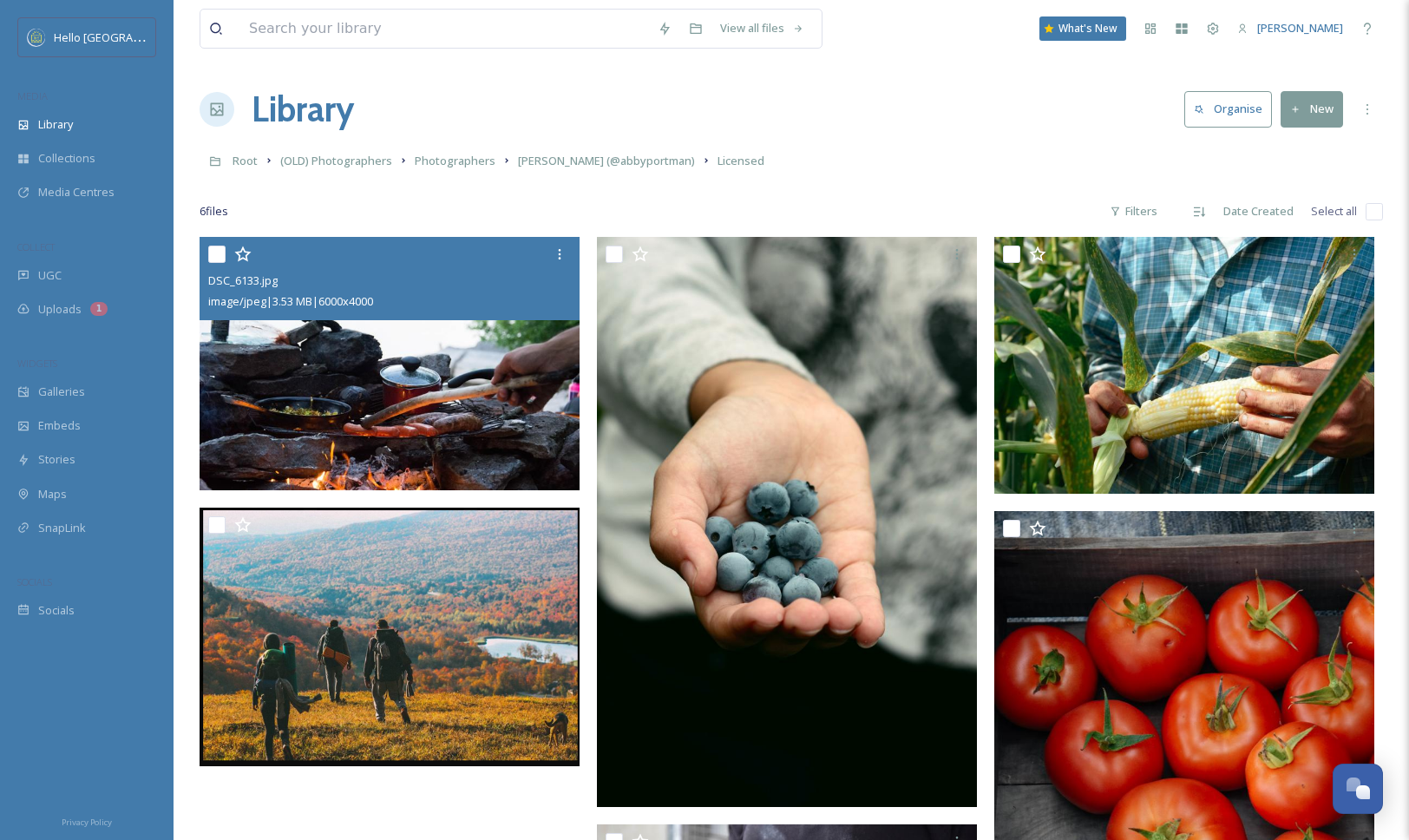
click at [218, 257] on input "checkbox" at bounding box center [216, 254] width 17 height 17
checkbox input "true"
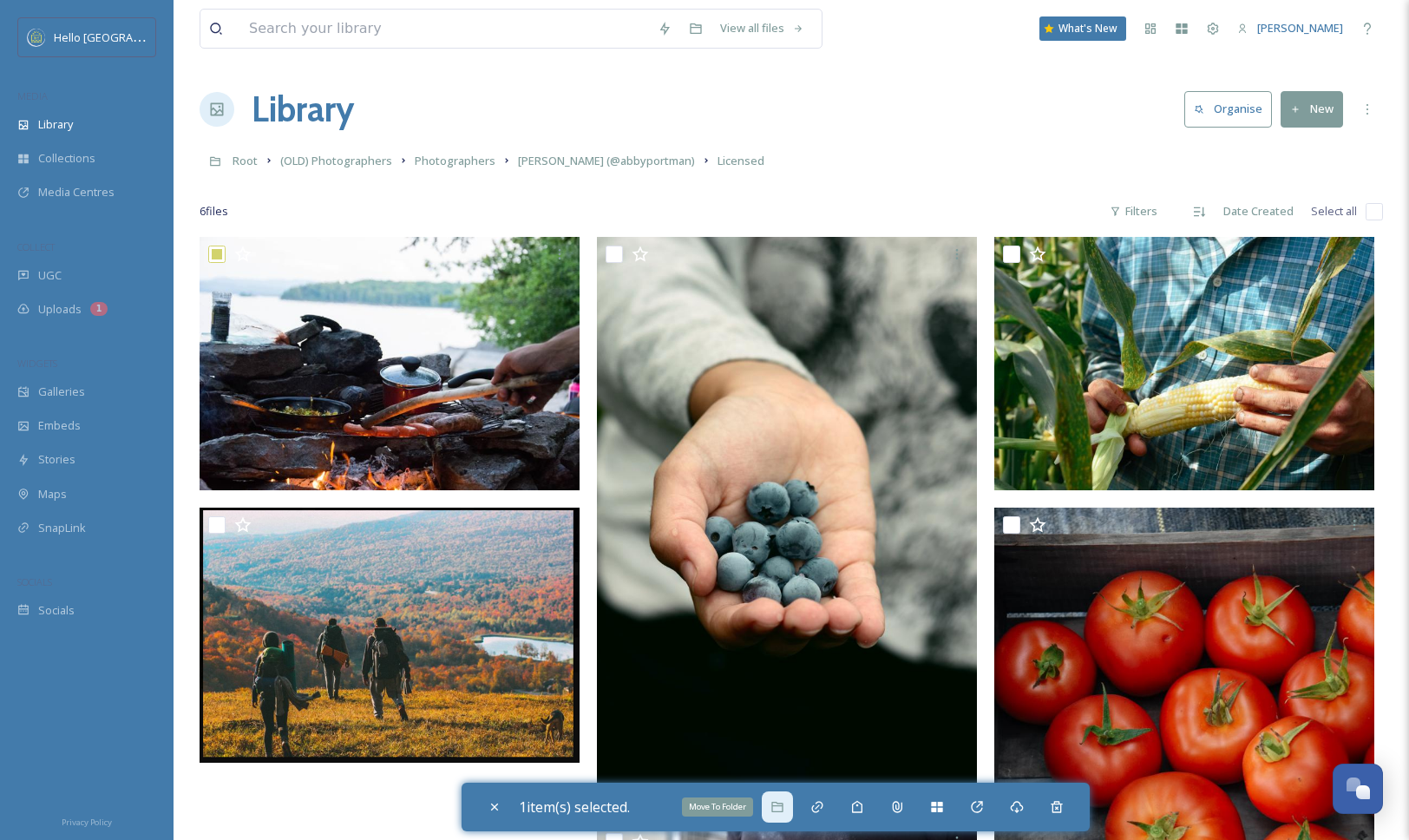
click at [771, 807] on div "Move To Folder" at bounding box center [777, 806] width 31 height 31
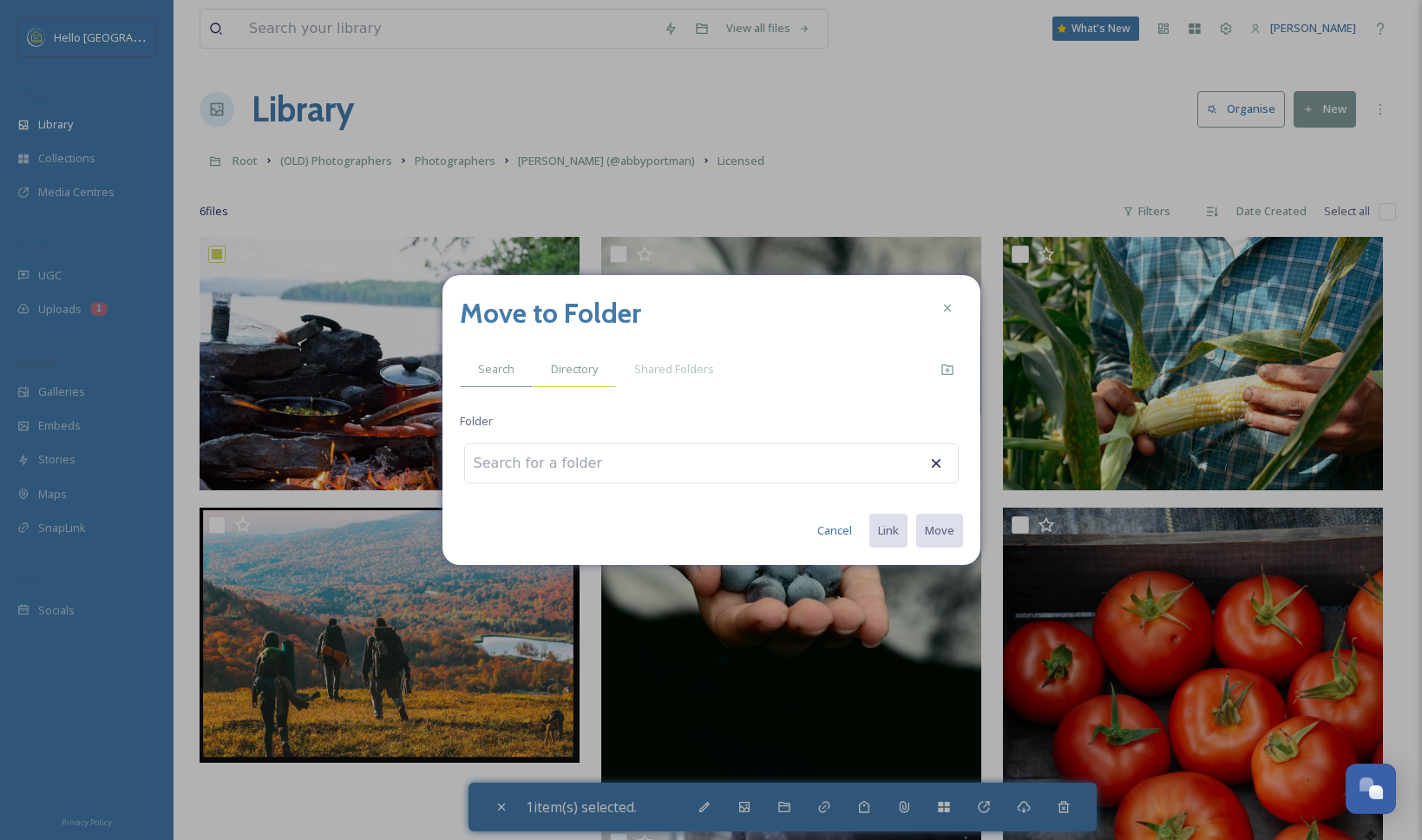
click at [585, 368] on span "Directory" at bounding box center [574, 369] width 47 height 17
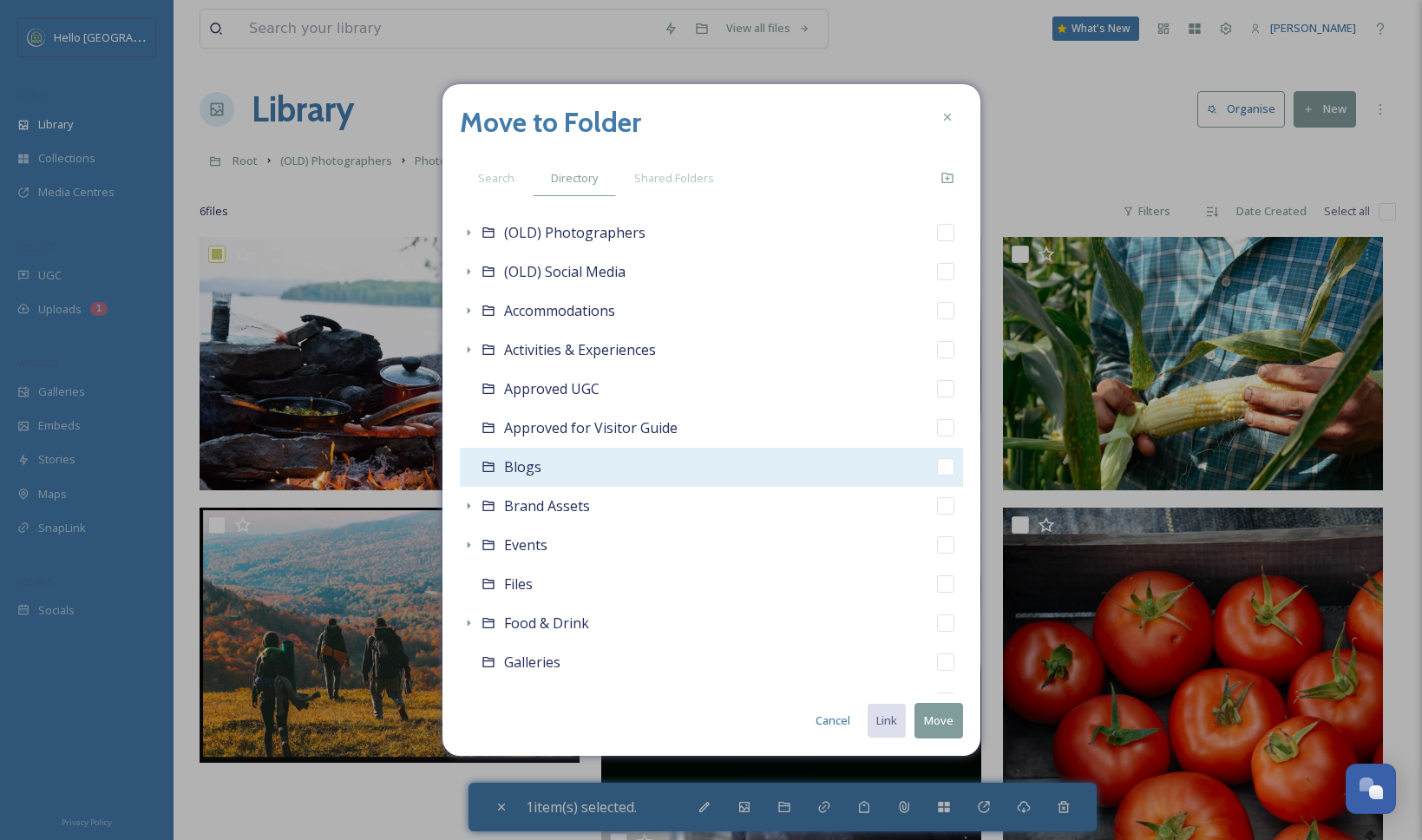
scroll to position [87, 0]
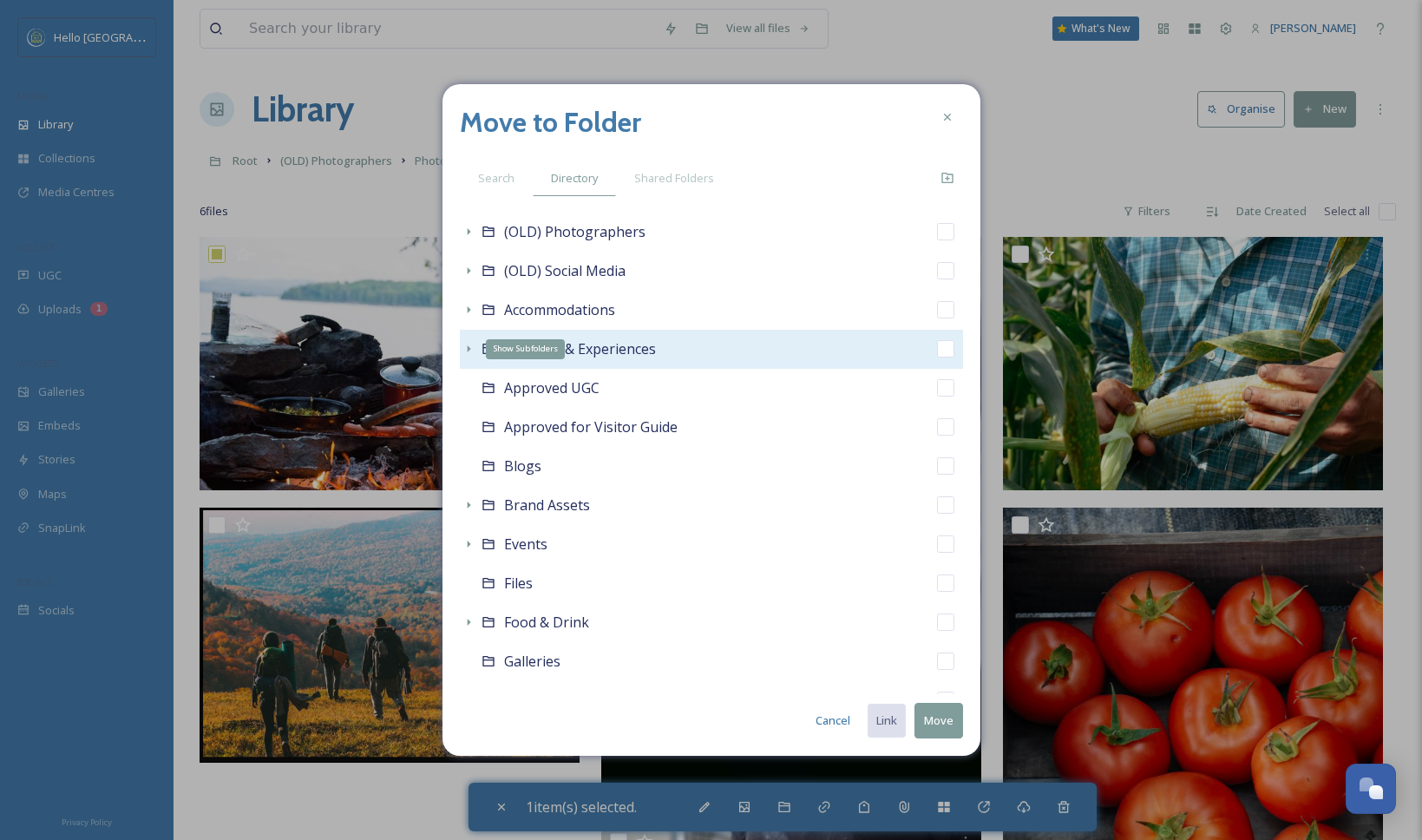
click at [466, 347] on icon at bounding box center [468, 349] width 4 height 7
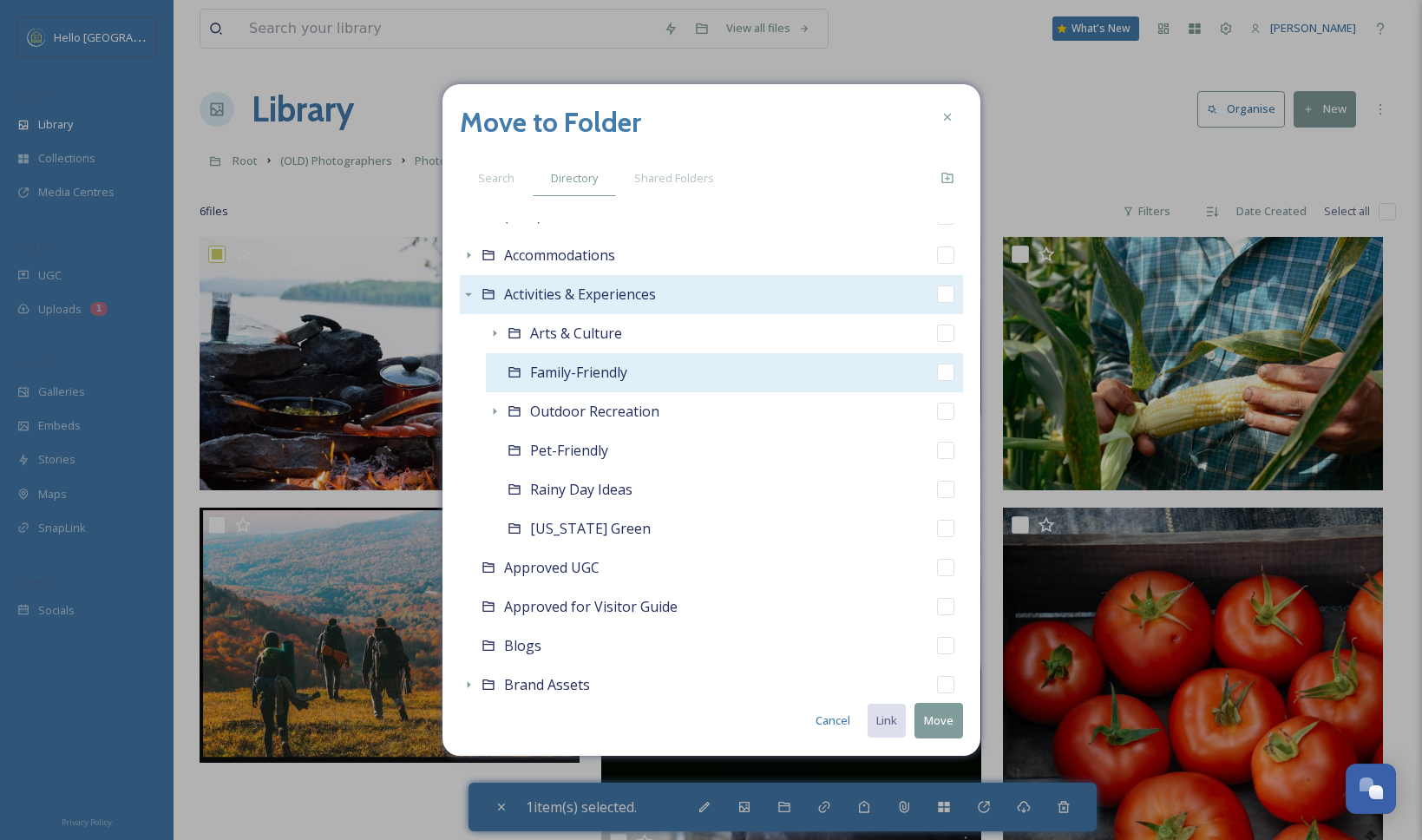
scroll to position [152, 0]
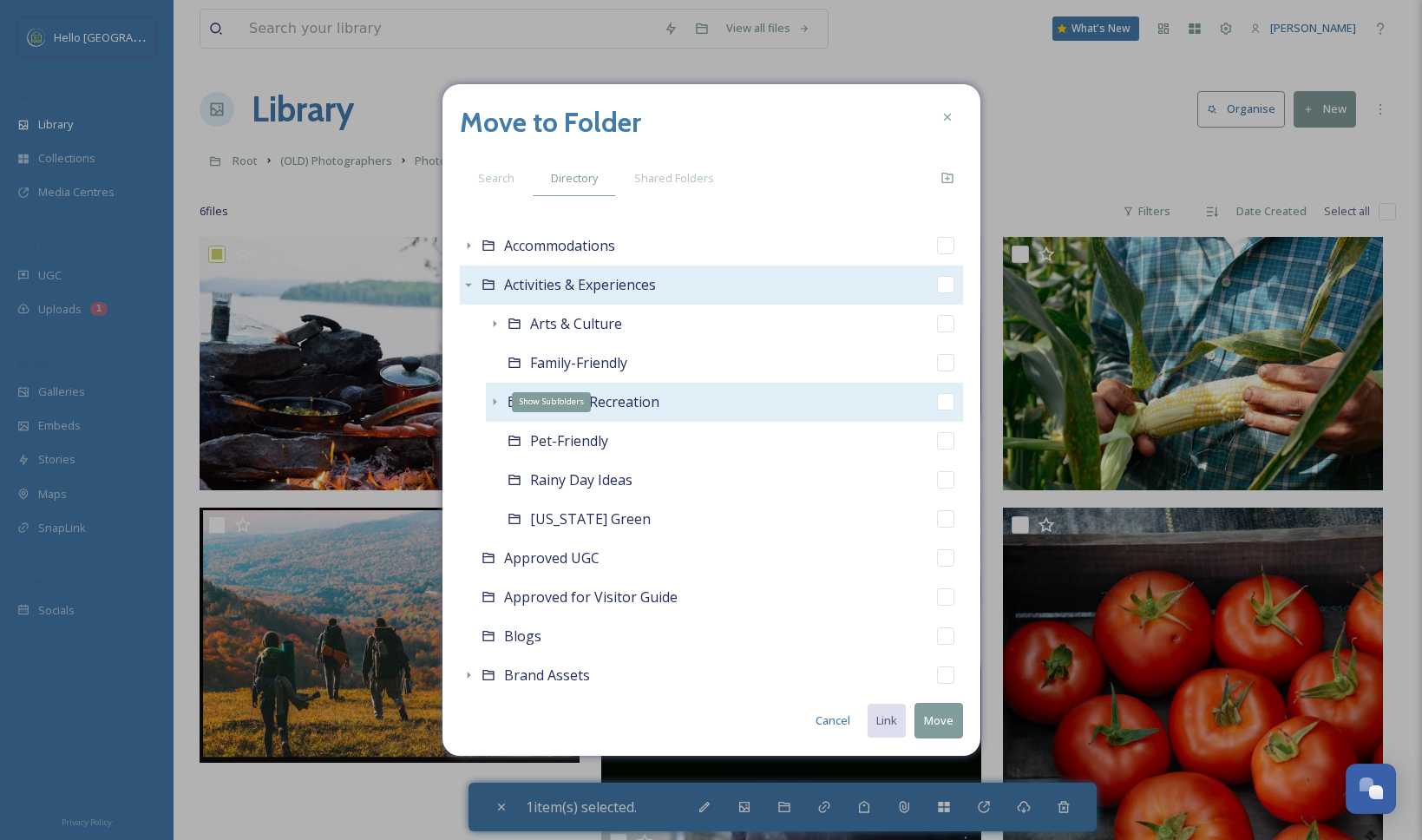
click at [489, 402] on icon at bounding box center [495, 402] width 14 height 14
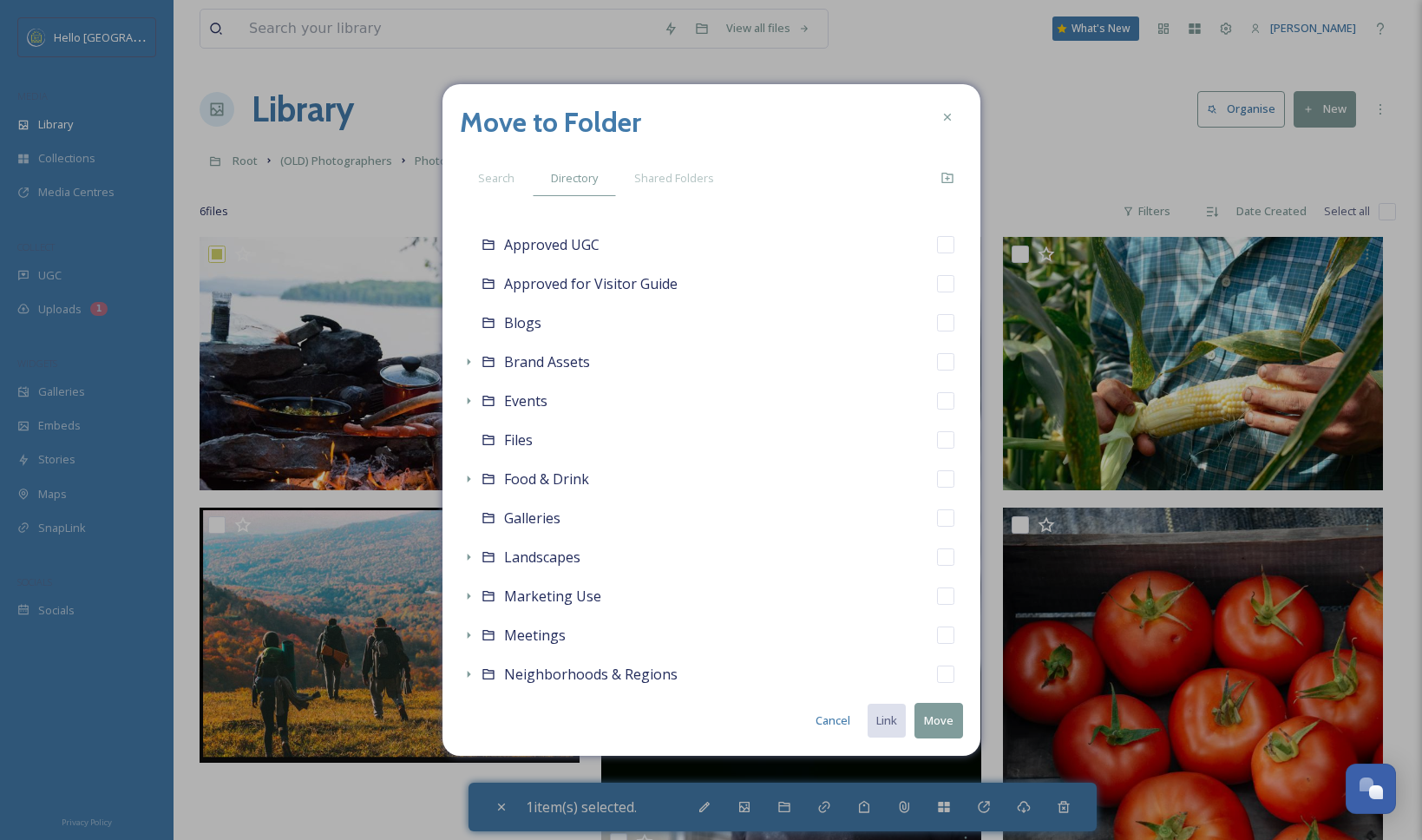
scroll to position [800, 0]
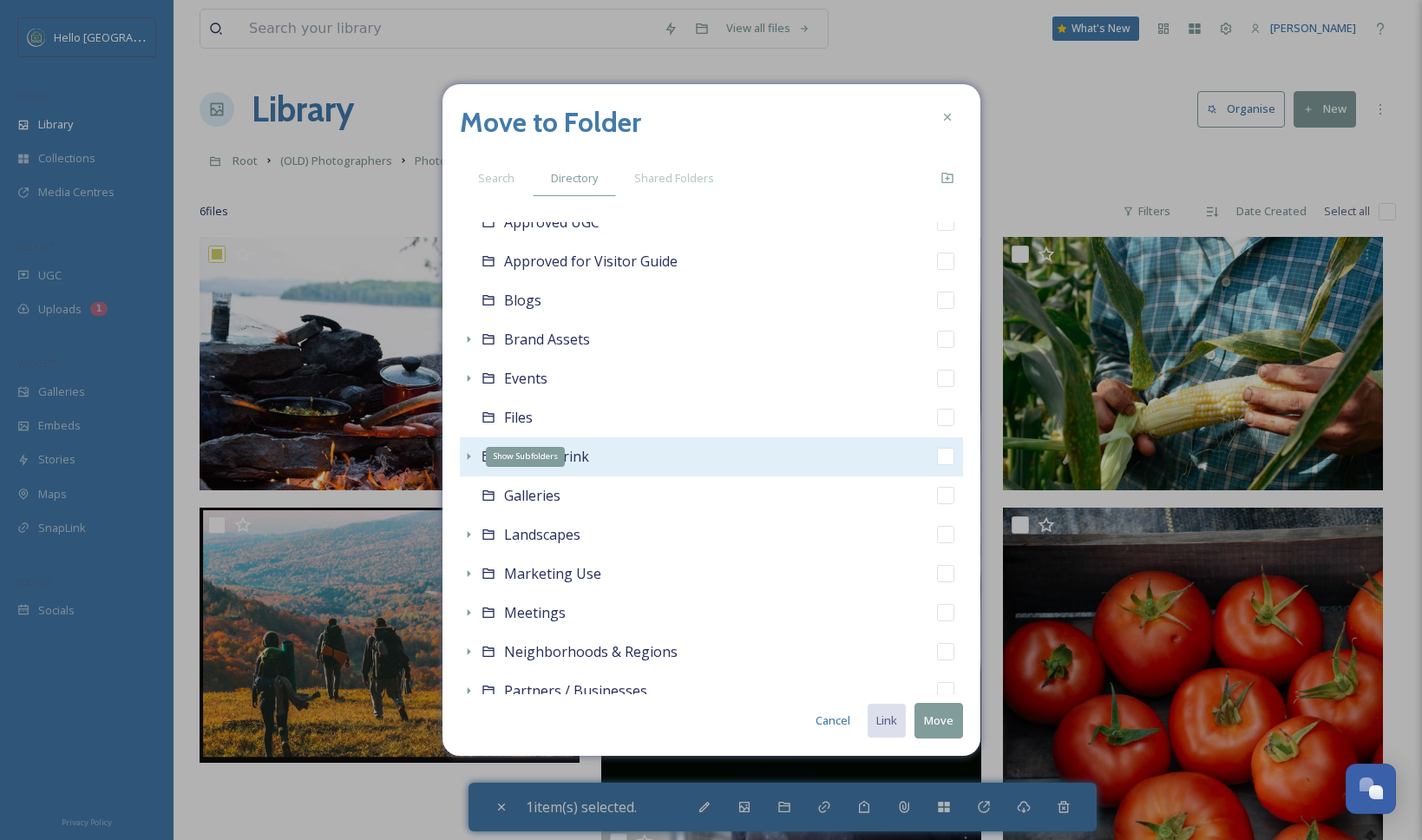
click at [465, 457] on icon at bounding box center [469, 456] width 14 height 14
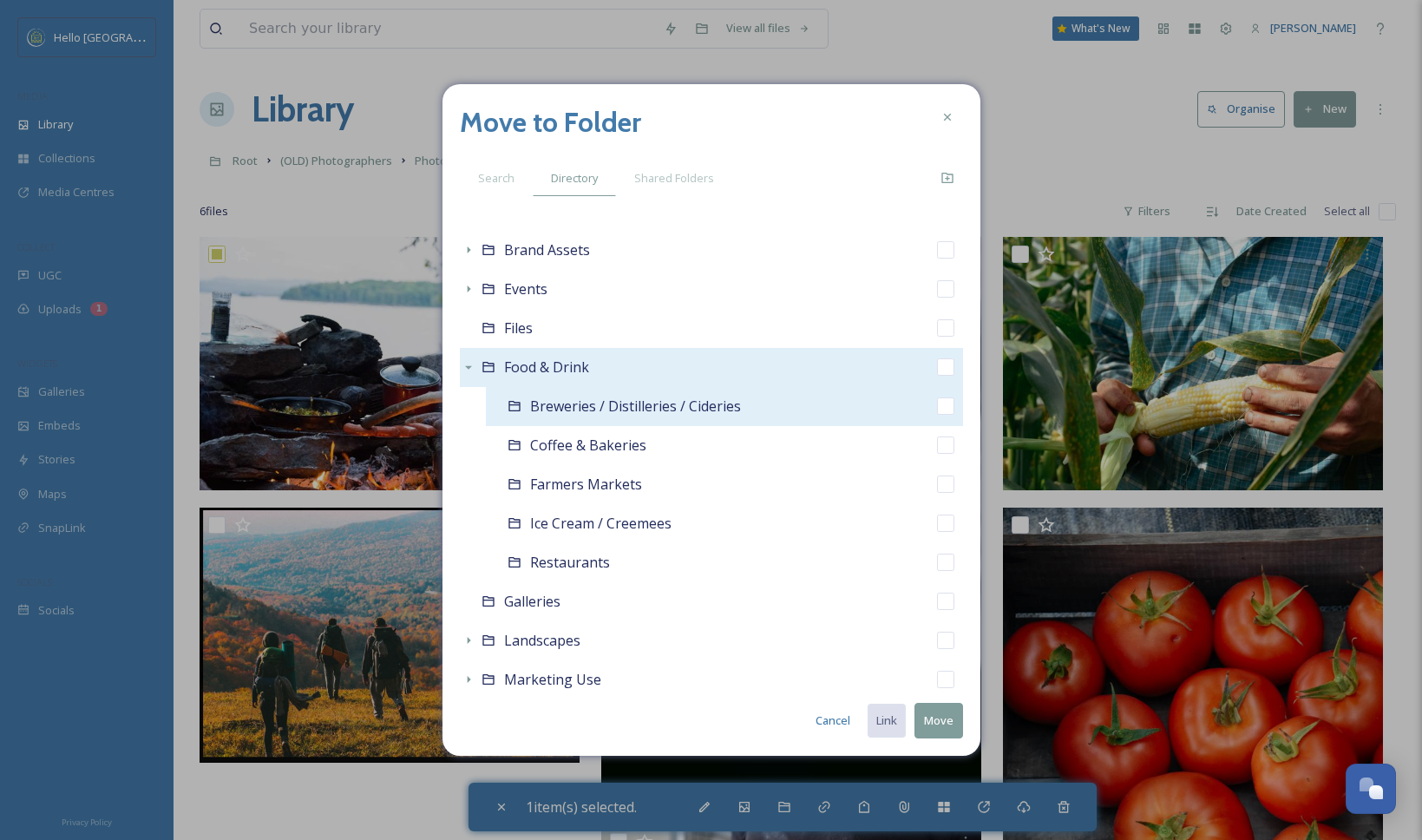
scroll to position [898, 0]
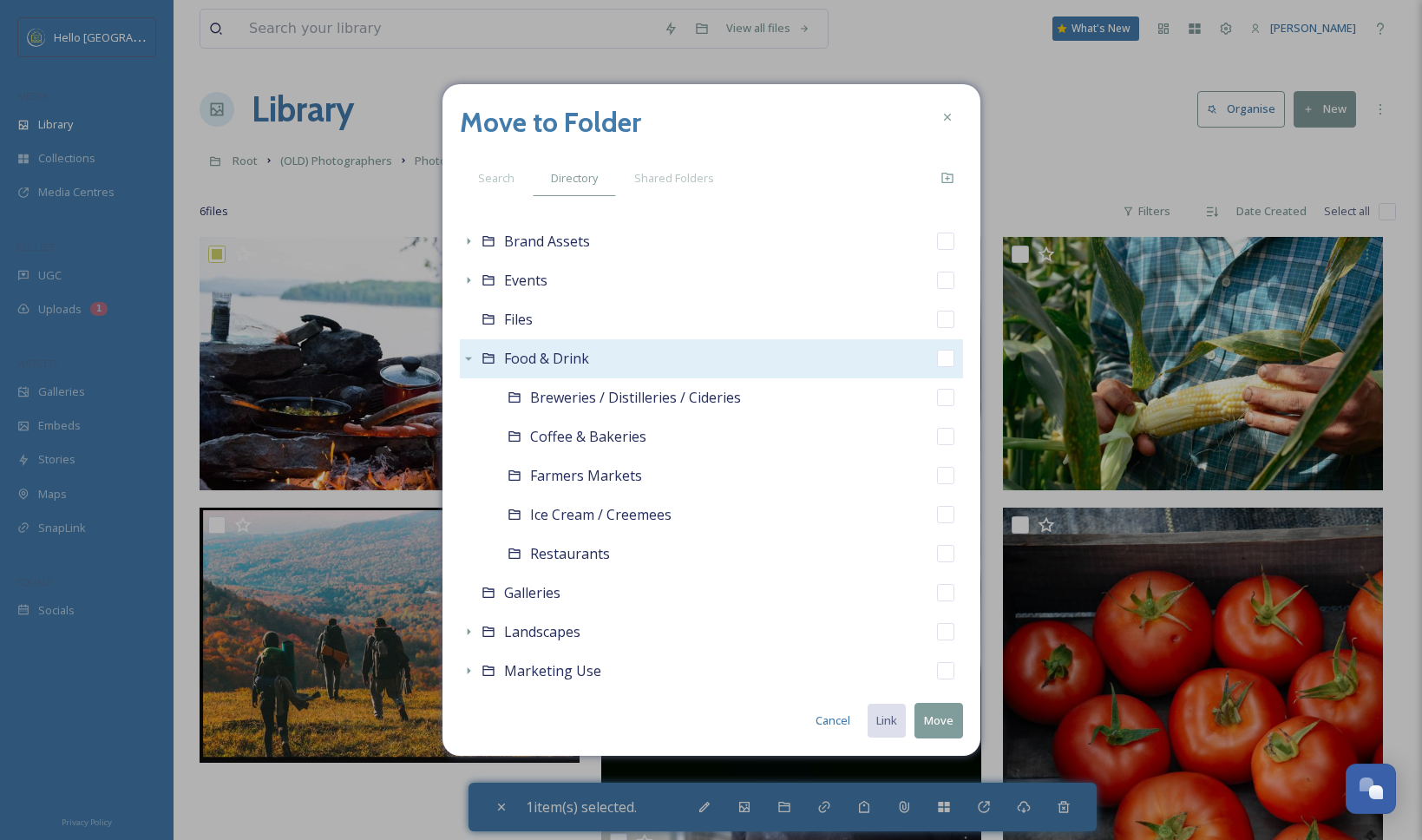
click at [937, 359] on input "checkbox" at bounding box center [945, 358] width 17 height 17
checkbox input "true"
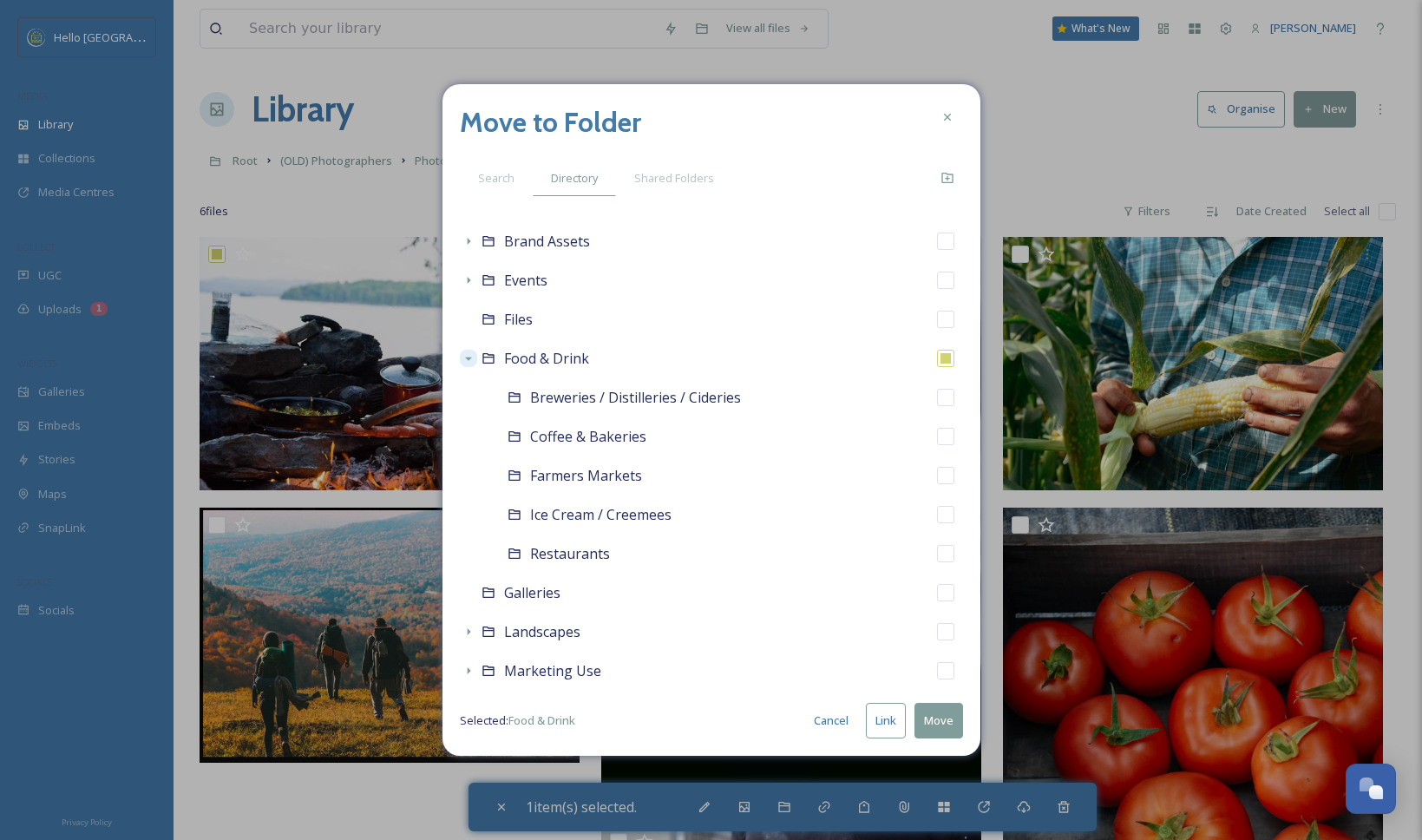
click at [888, 719] on button "Link" at bounding box center [885, 721] width 40 height 36
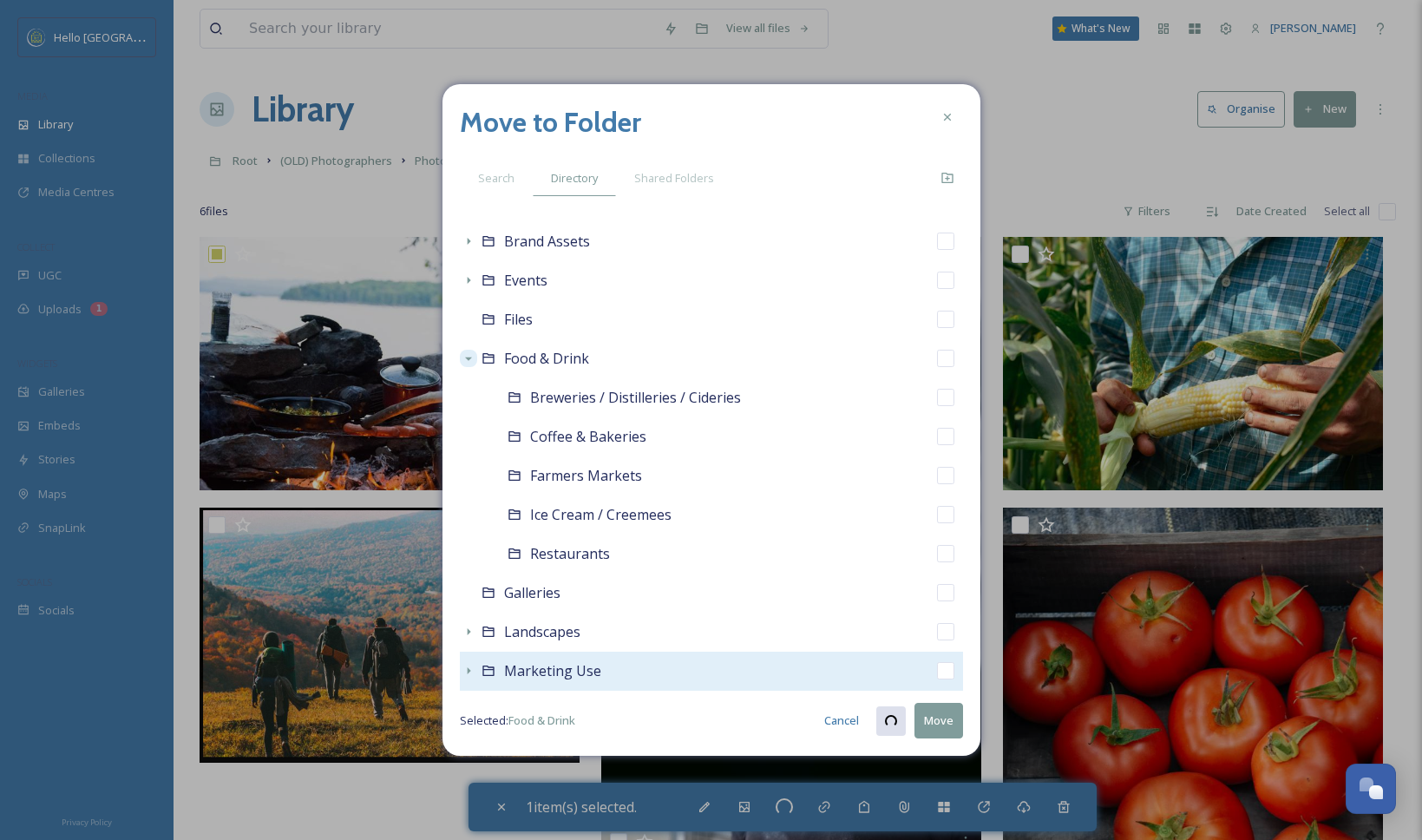
checkbox input "true"
checkbox input "false"
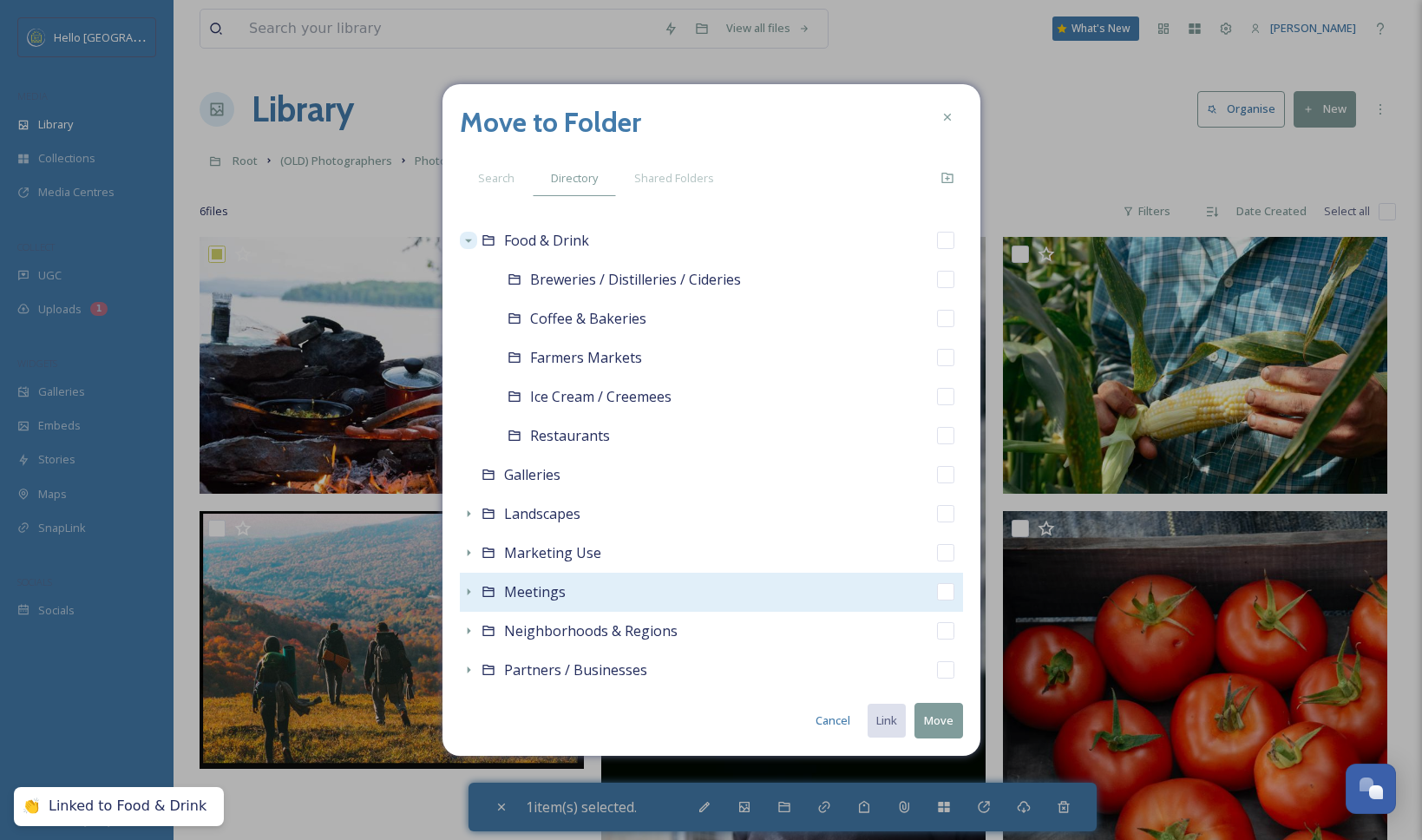
scroll to position [1018, 0]
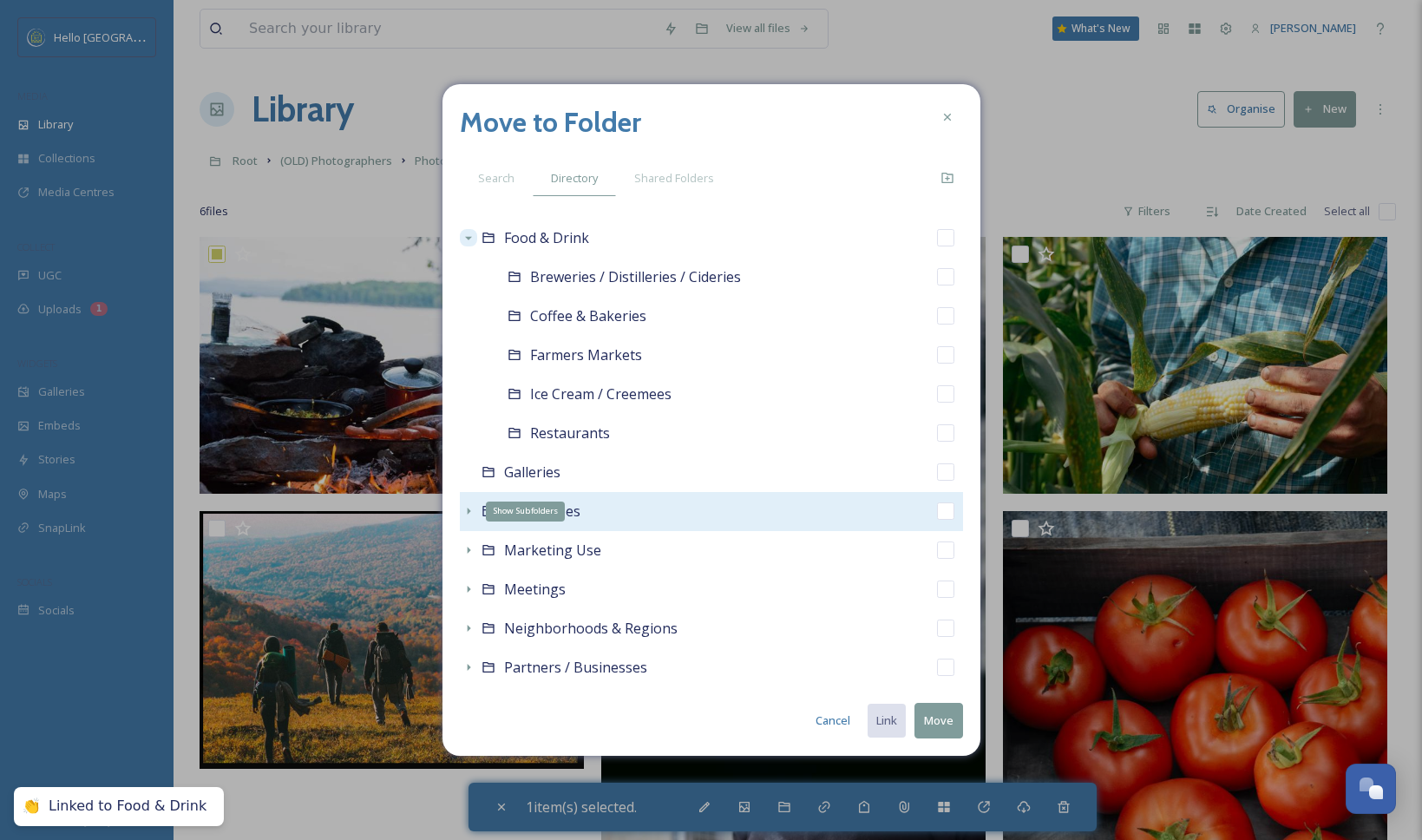
click at [463, 513] on icon at bounding box center [469, 511] width 14 height 14
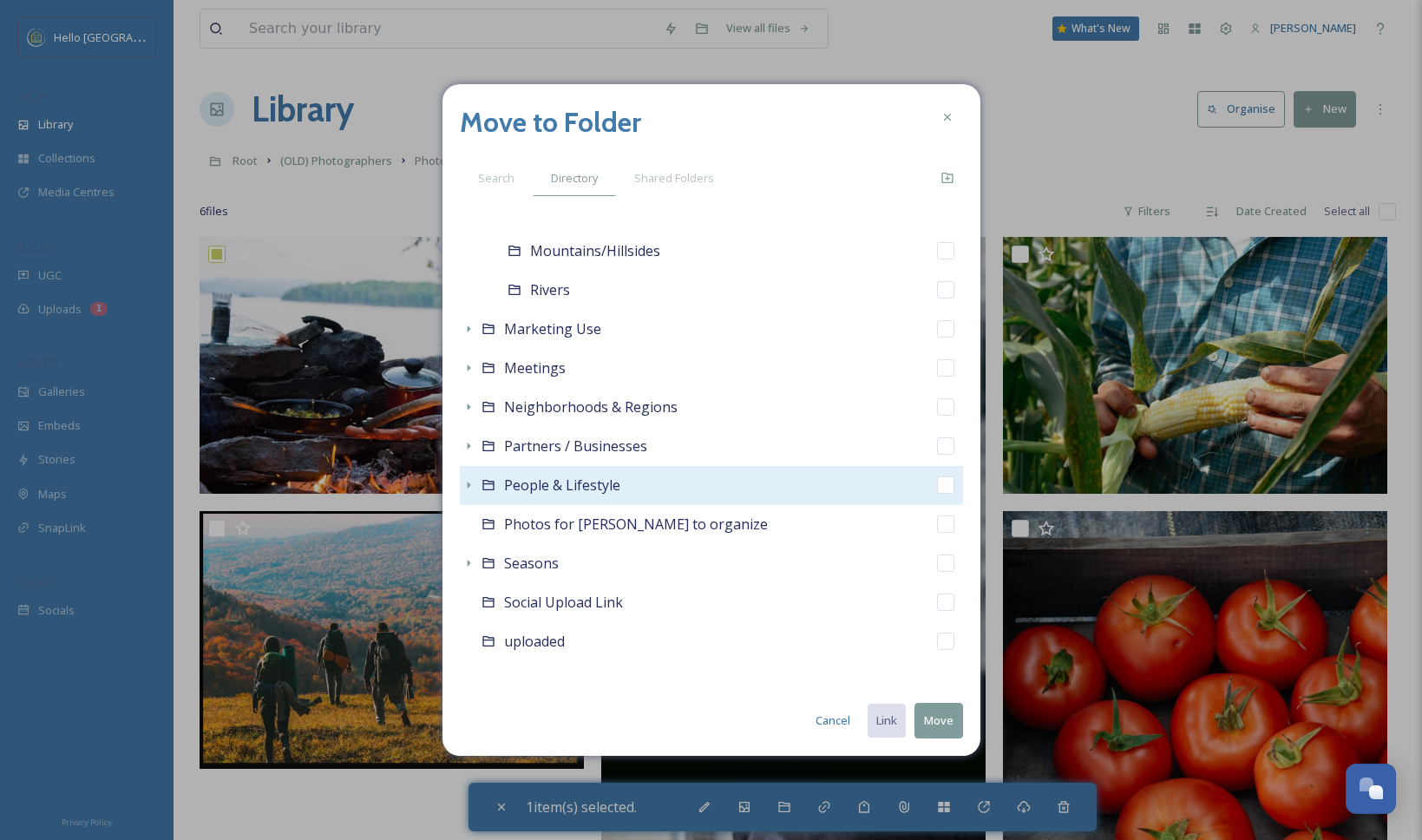
scroll to position [1367, 0]
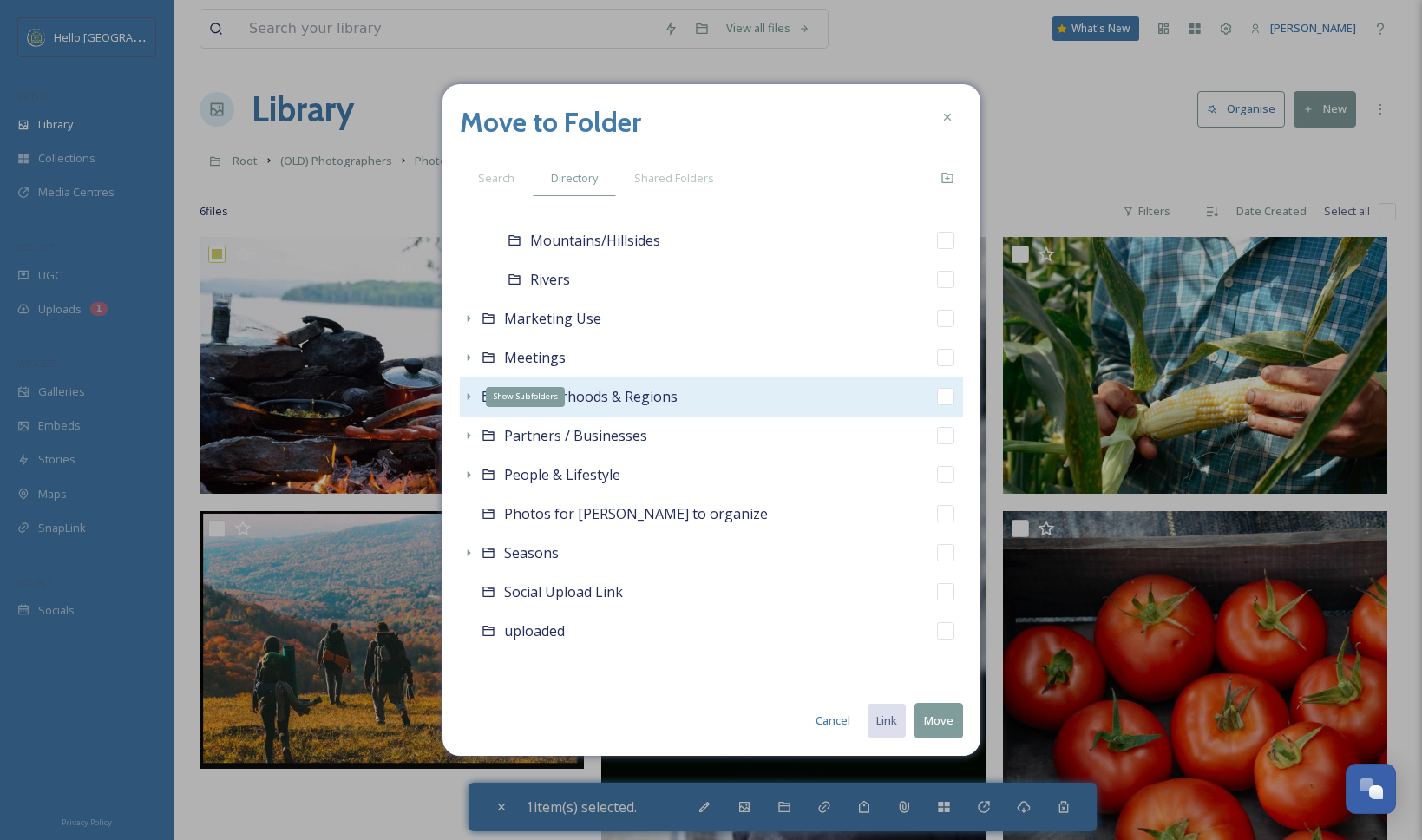
click at [467, 395] on icon at bounding box center [468, 397] width 4 height 7
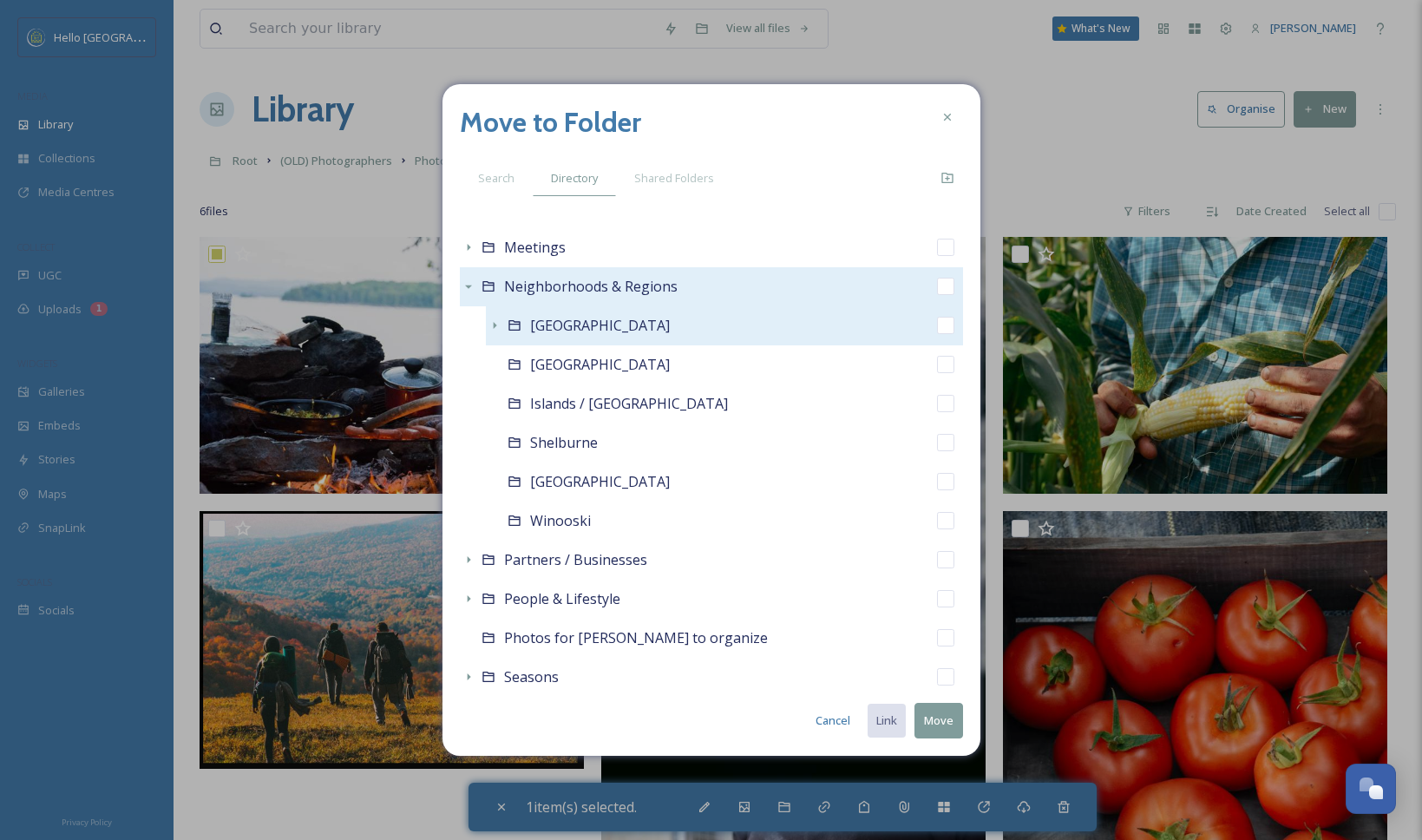
scroll to position [1467, 0]
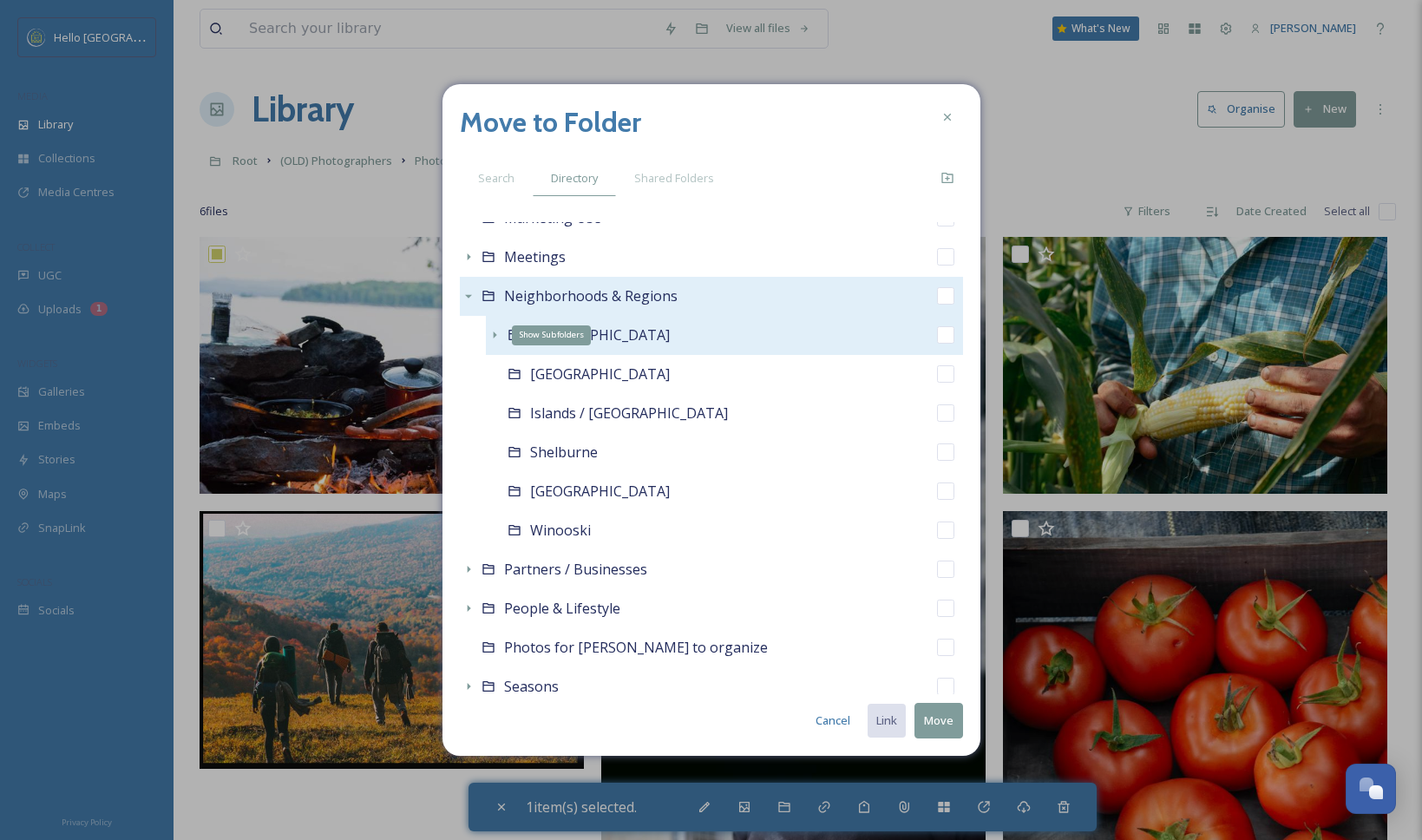
click at [492, 331] on icon at bounding box center [495, 335] width 14 height 14
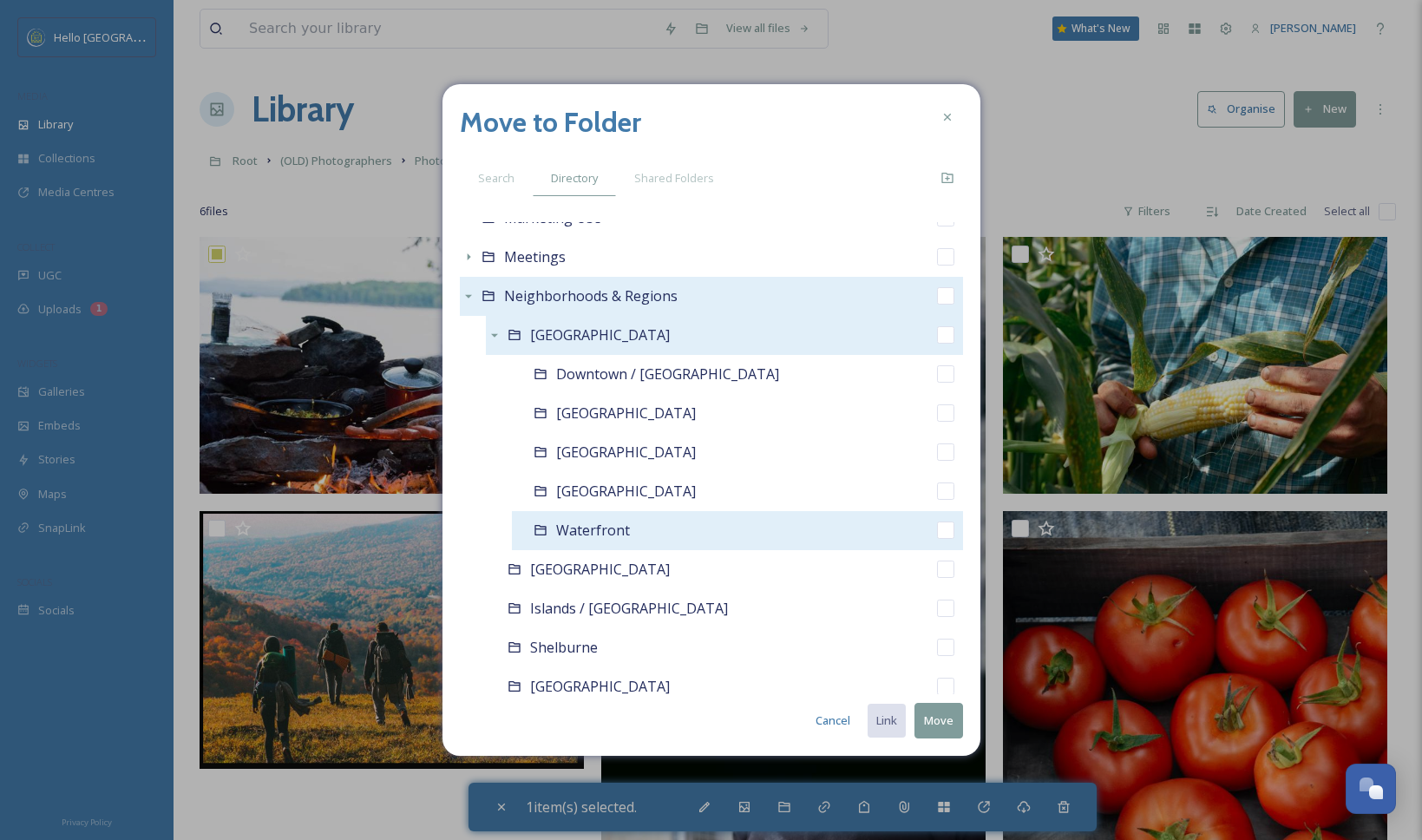
click at [937, 532] on input "checkbox" at bounding box center [945, 529] width 17 height 17
checkbox input "true"
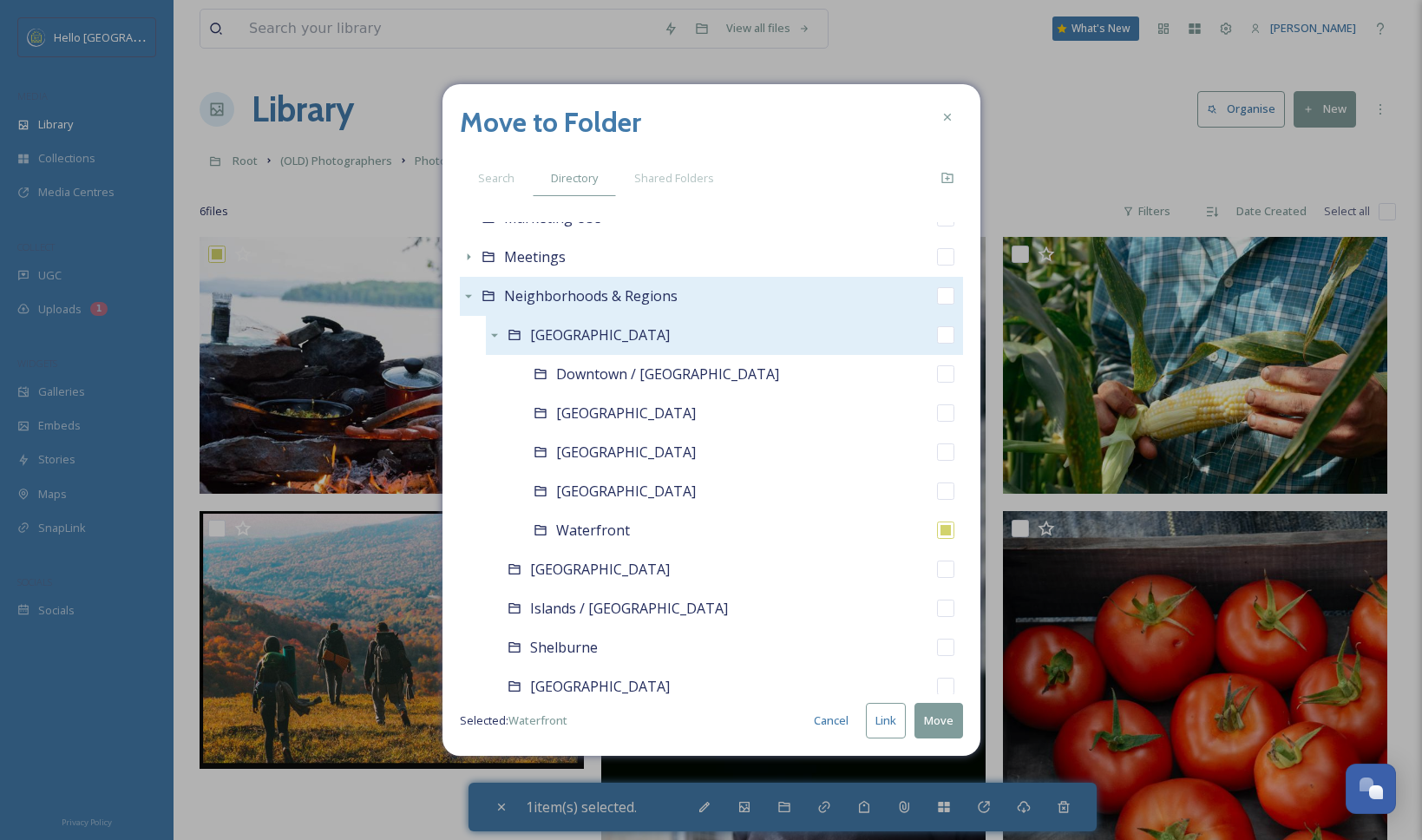
click at [885, 717] on button "Link" at bounding box center [885, 721] width 40 height 36
checkbox input "true"
checkbox input "false"
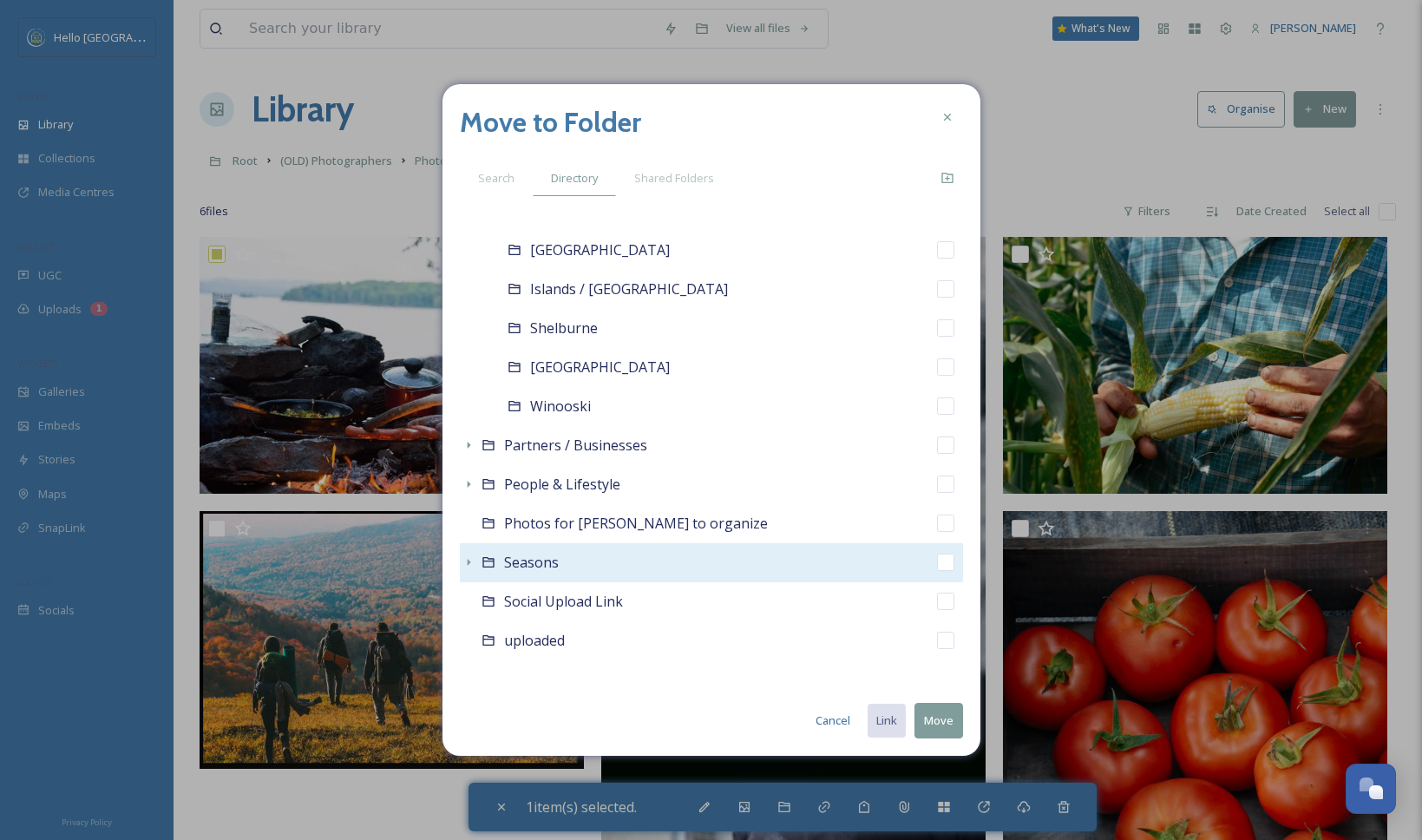
scroll to position [1793, 0]
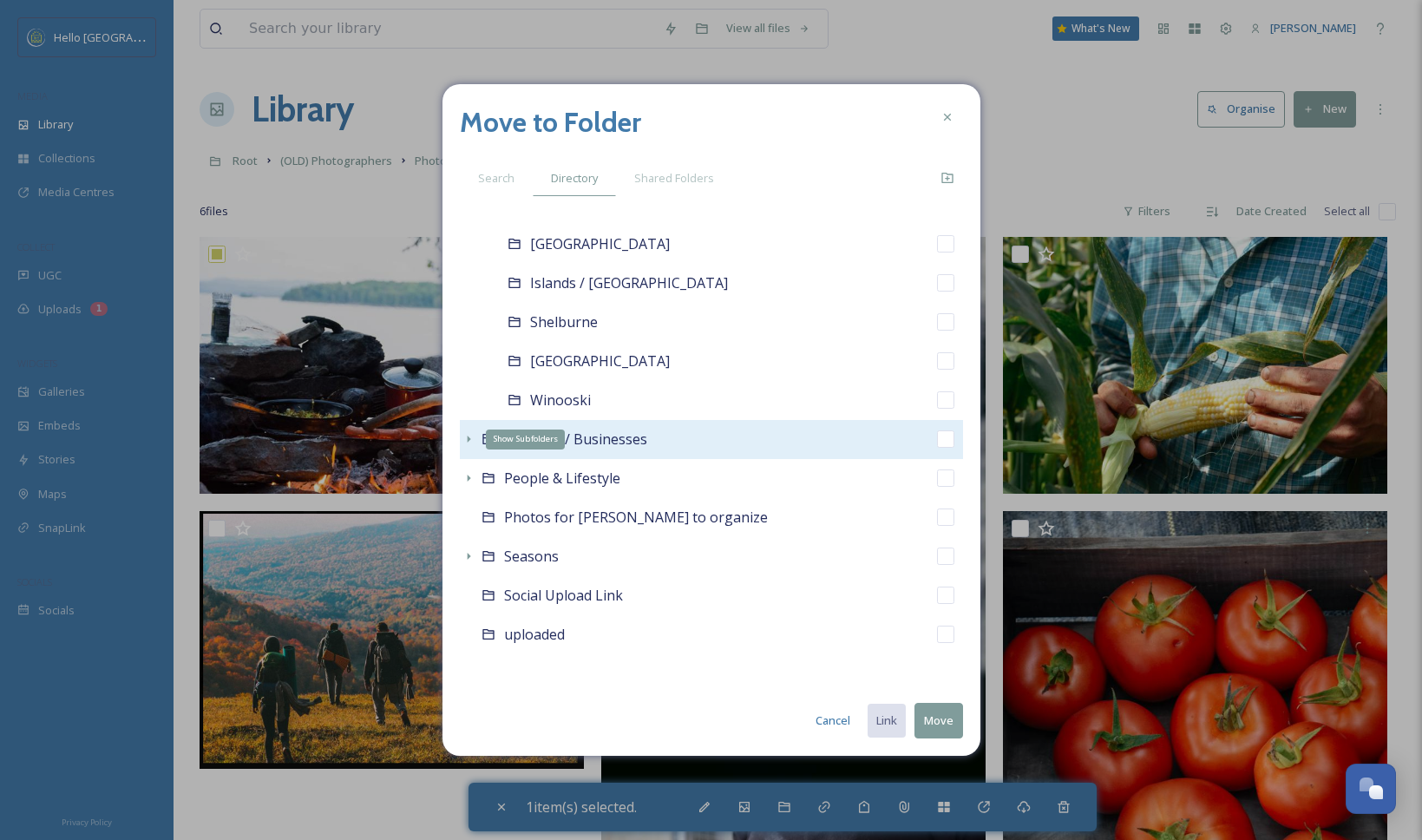
click at [462, 436] on icon at bounding box center [469, 439] width 14 height 14
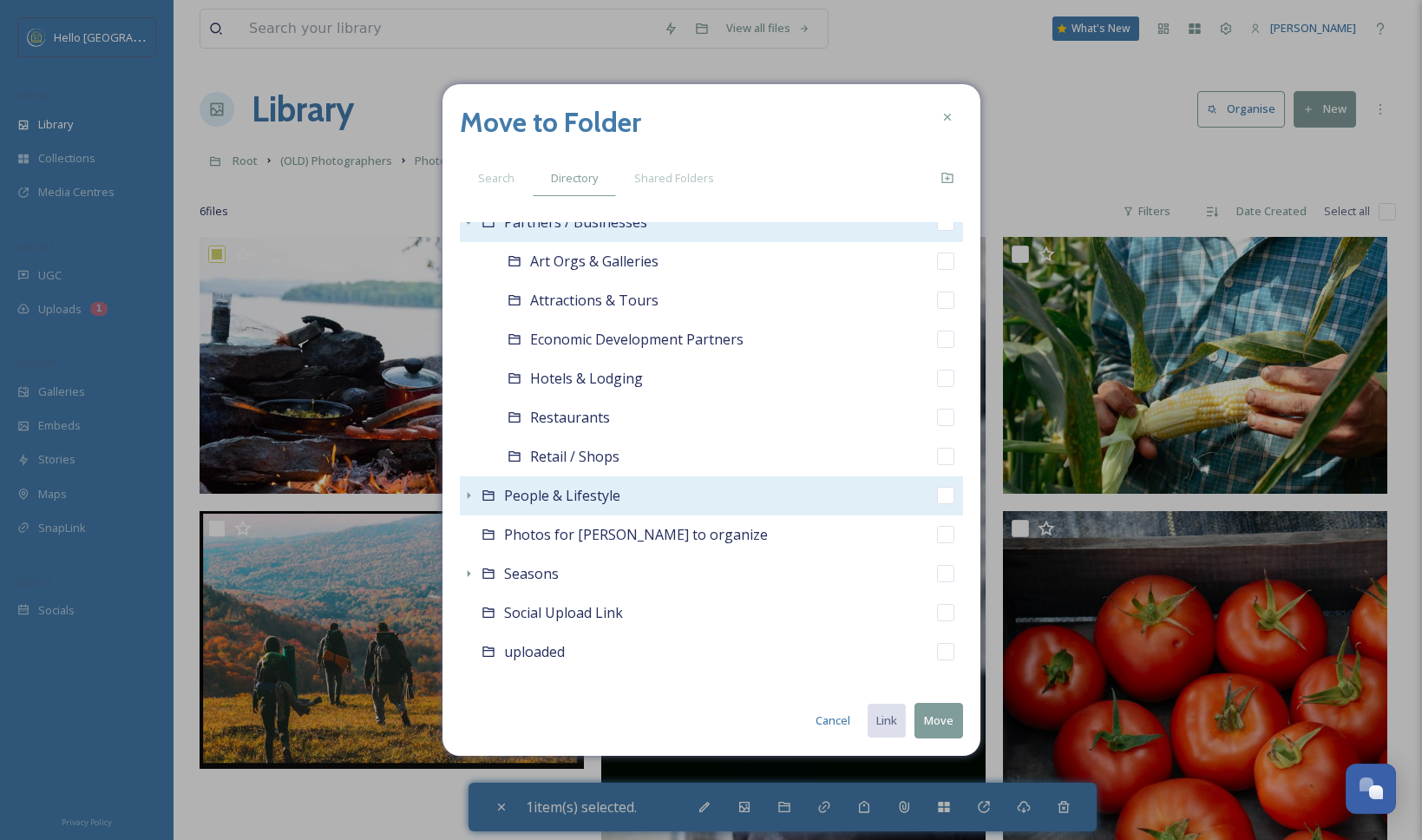
scroll to position [2018, 0]
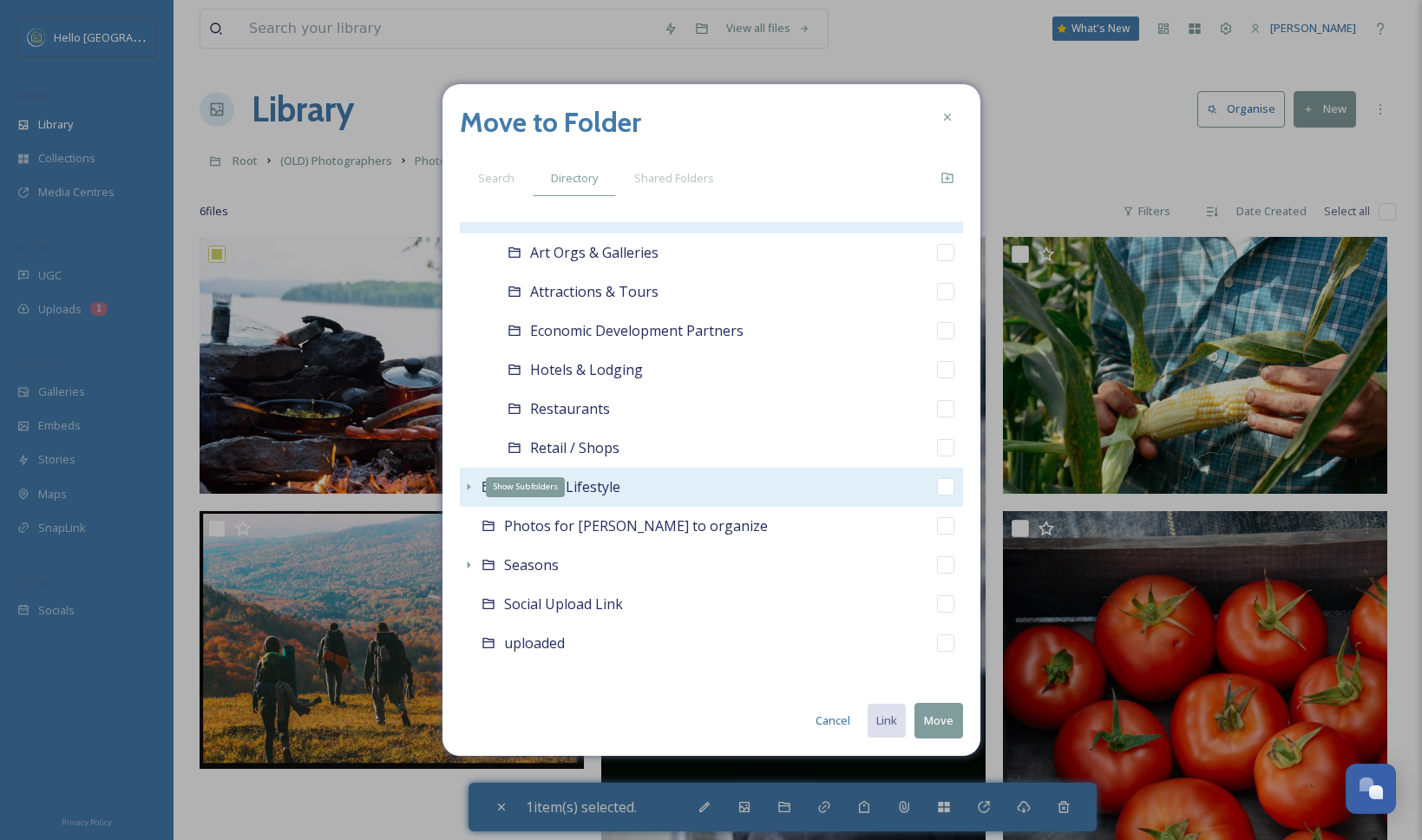
click at [463, 488] on icon at bounding box center [469, 487] width 14 height 14
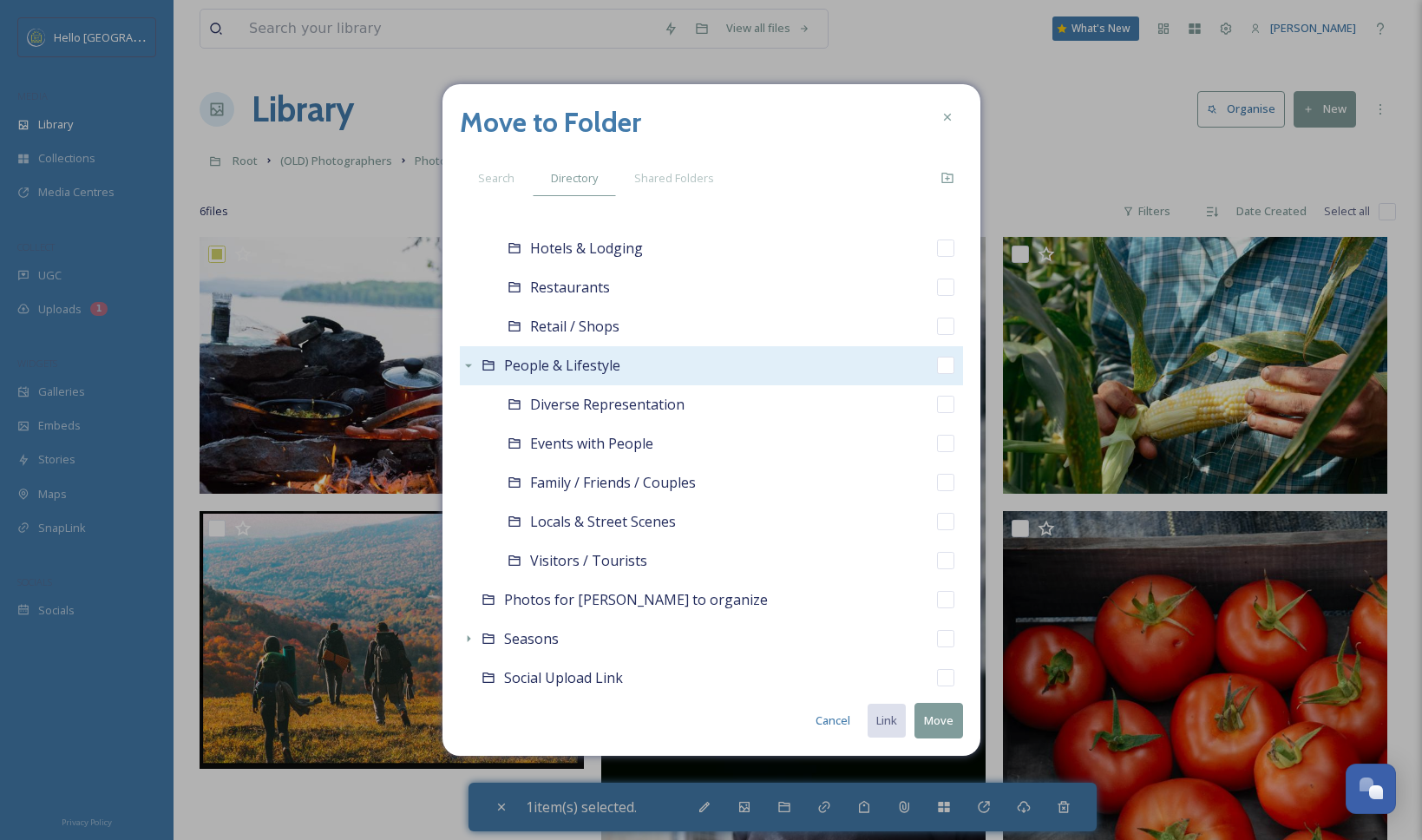
scroll to position [2225, 0]
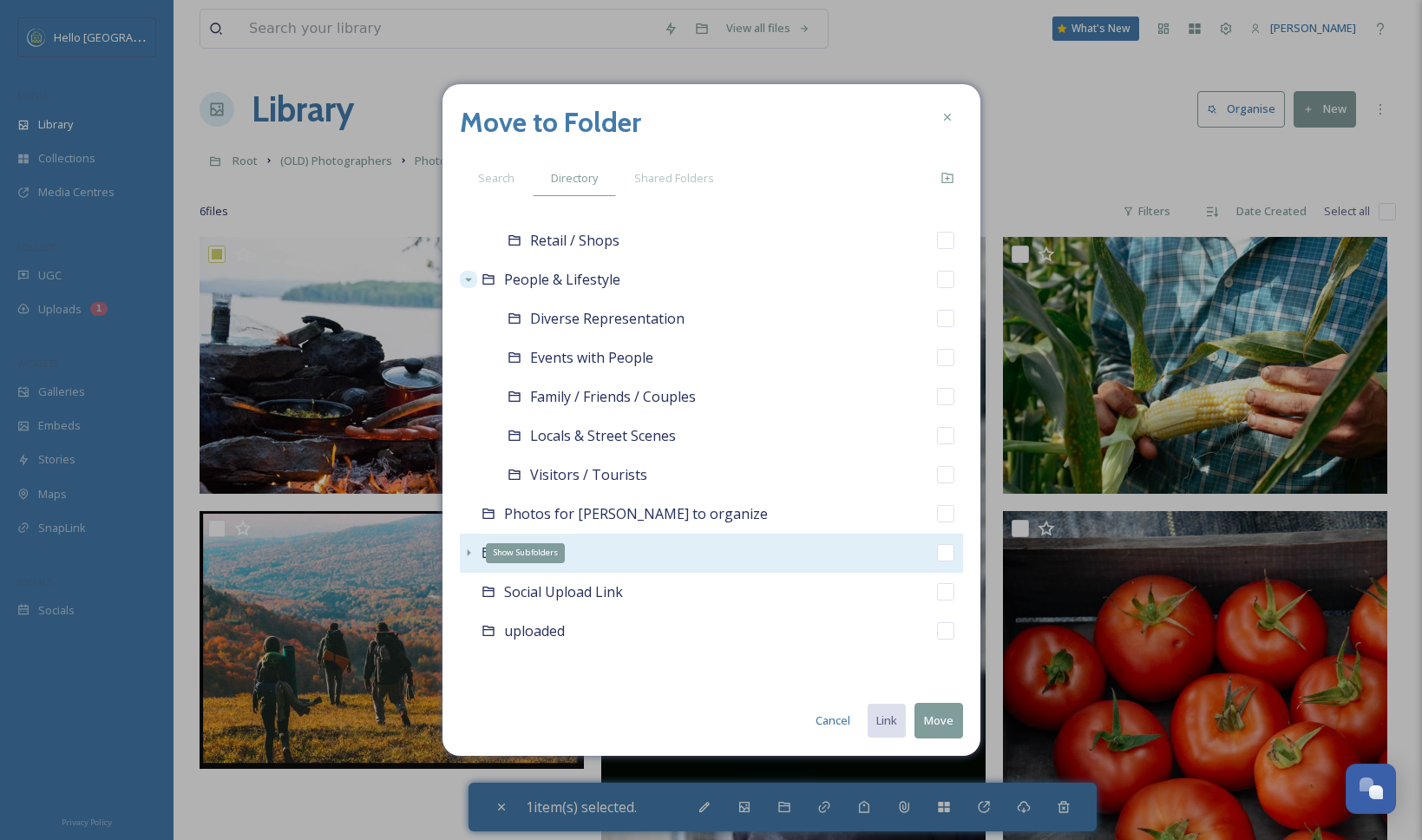
click at [471, 551] on icon at bounding box center [469, 553] width 14 height 14
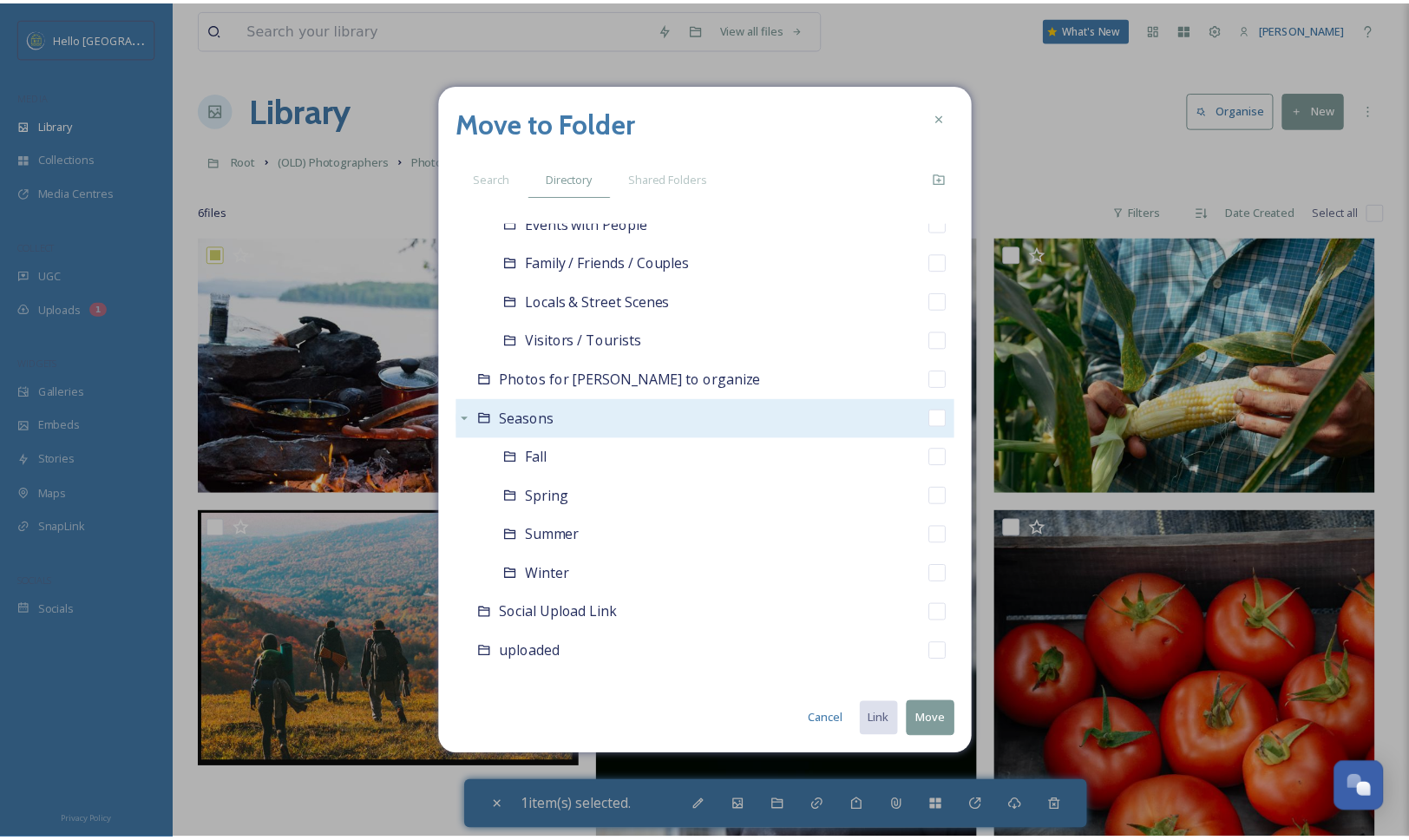
scroll to position [2382, 0]
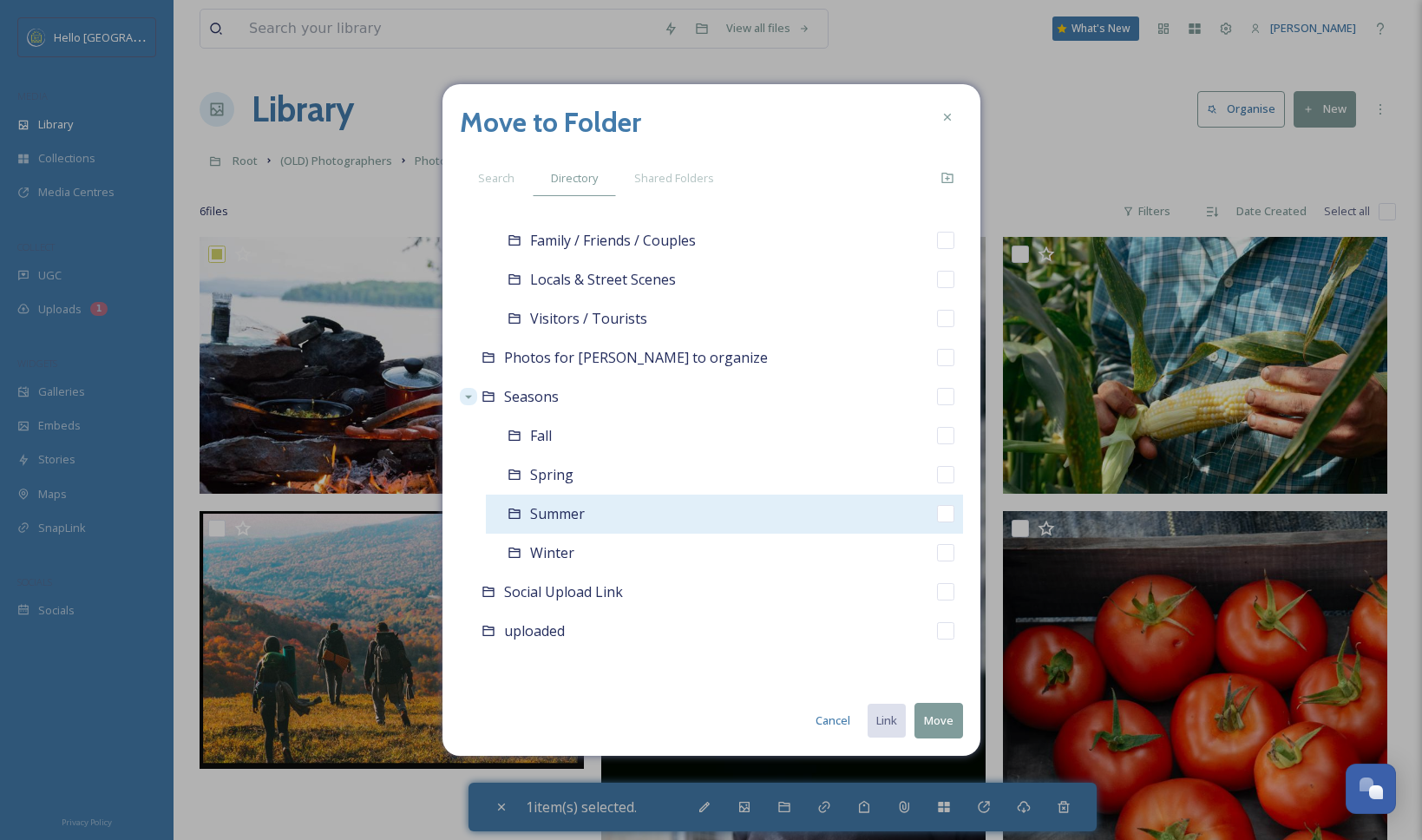
click at [937, 506] on input "checkbox" at bounding box center [945, 513] width 17 height 17
checkbox input "true"
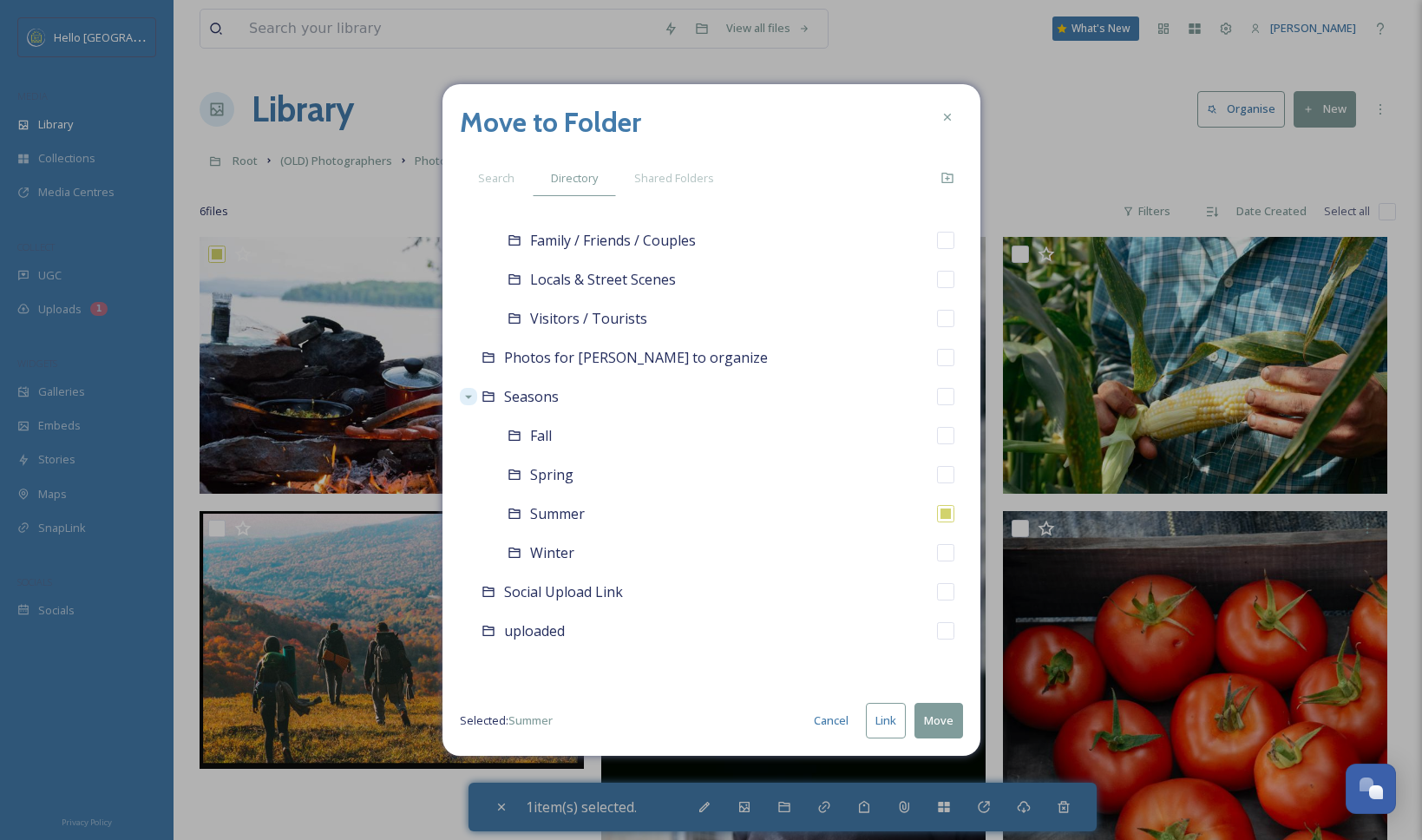
click at [876, 722] on button "Link" at bounding box center [885, 721] width 40 height 36
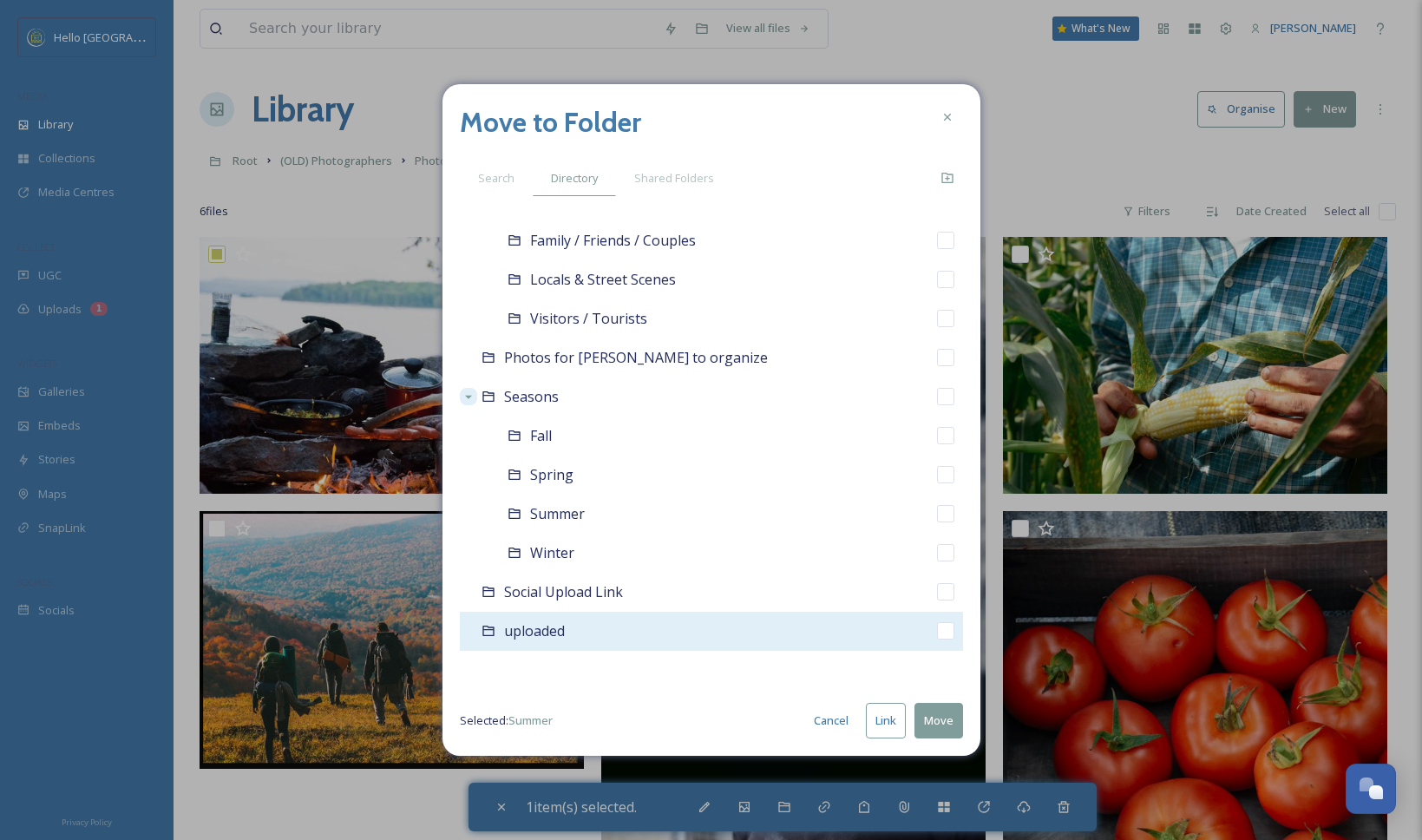
checkbox input "true"
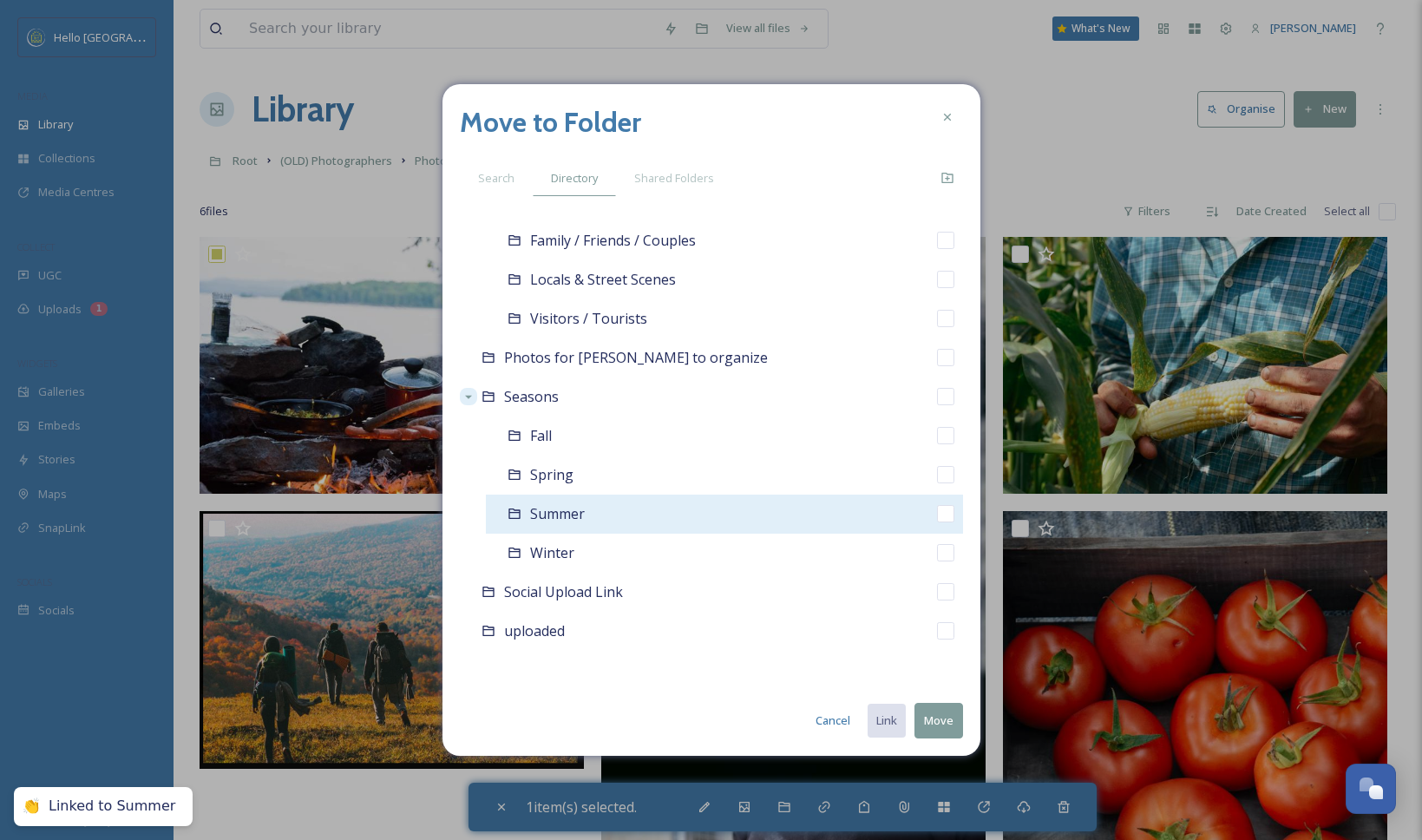
click at [937, 516] on input "checkbox" at bounding box center [945, 513] width 17 height 17
checkbox input "true"
checkbox input "false"
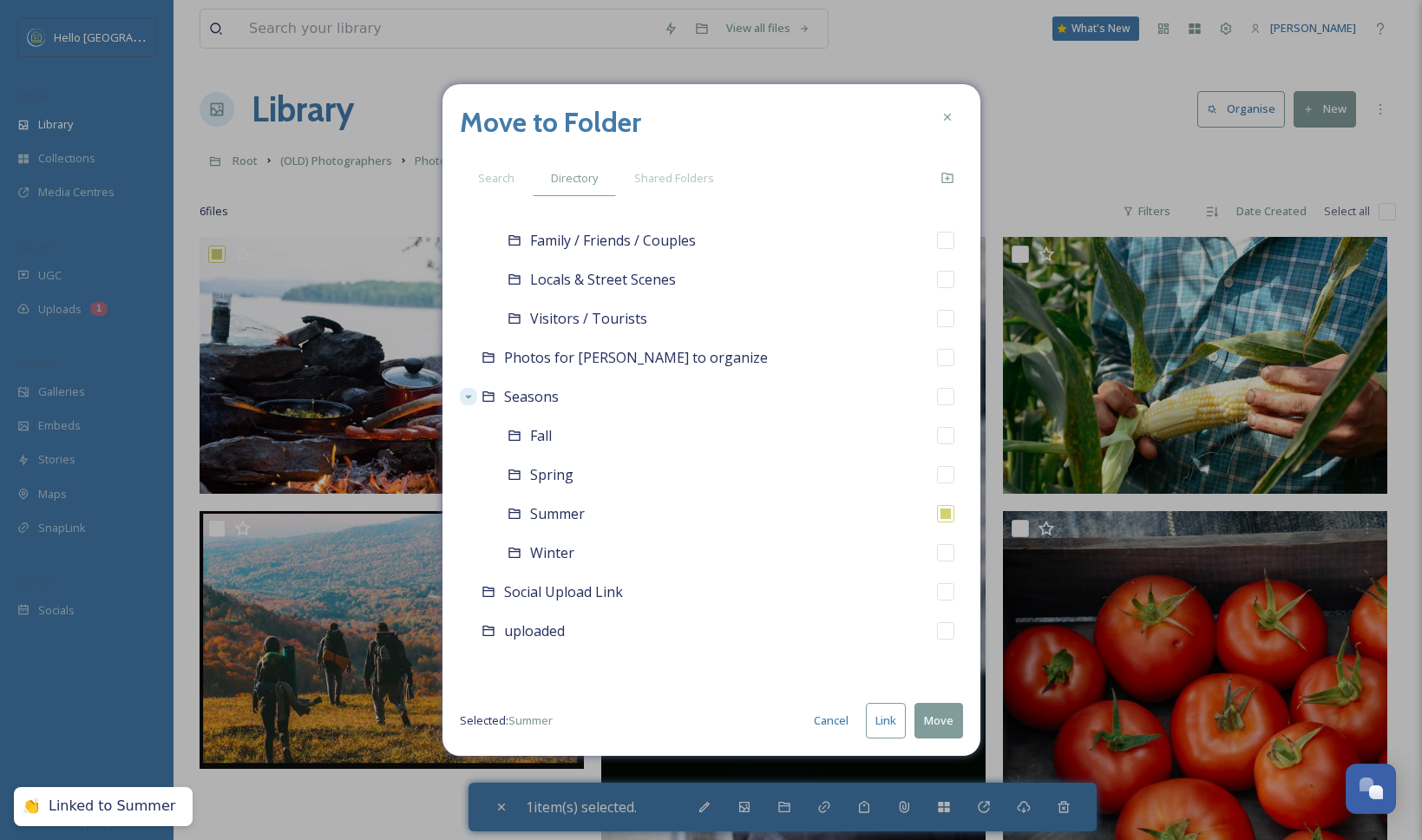
click at [937, 724] on button "Move" at bounding box center [938, 721] width 49 height 36
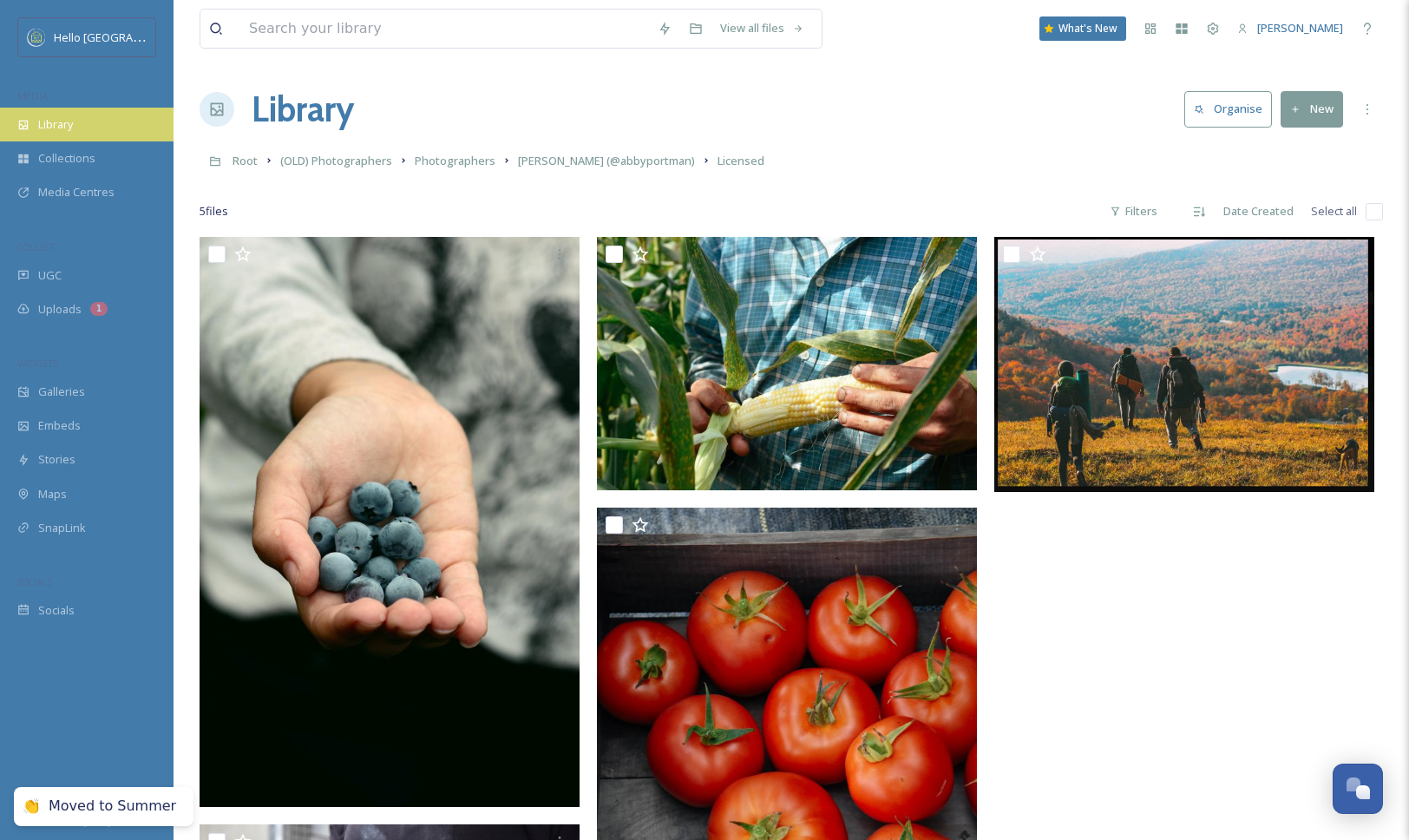
click at [92, 125] on div "Library" at bounding box center [86, 125] width 174 height 34
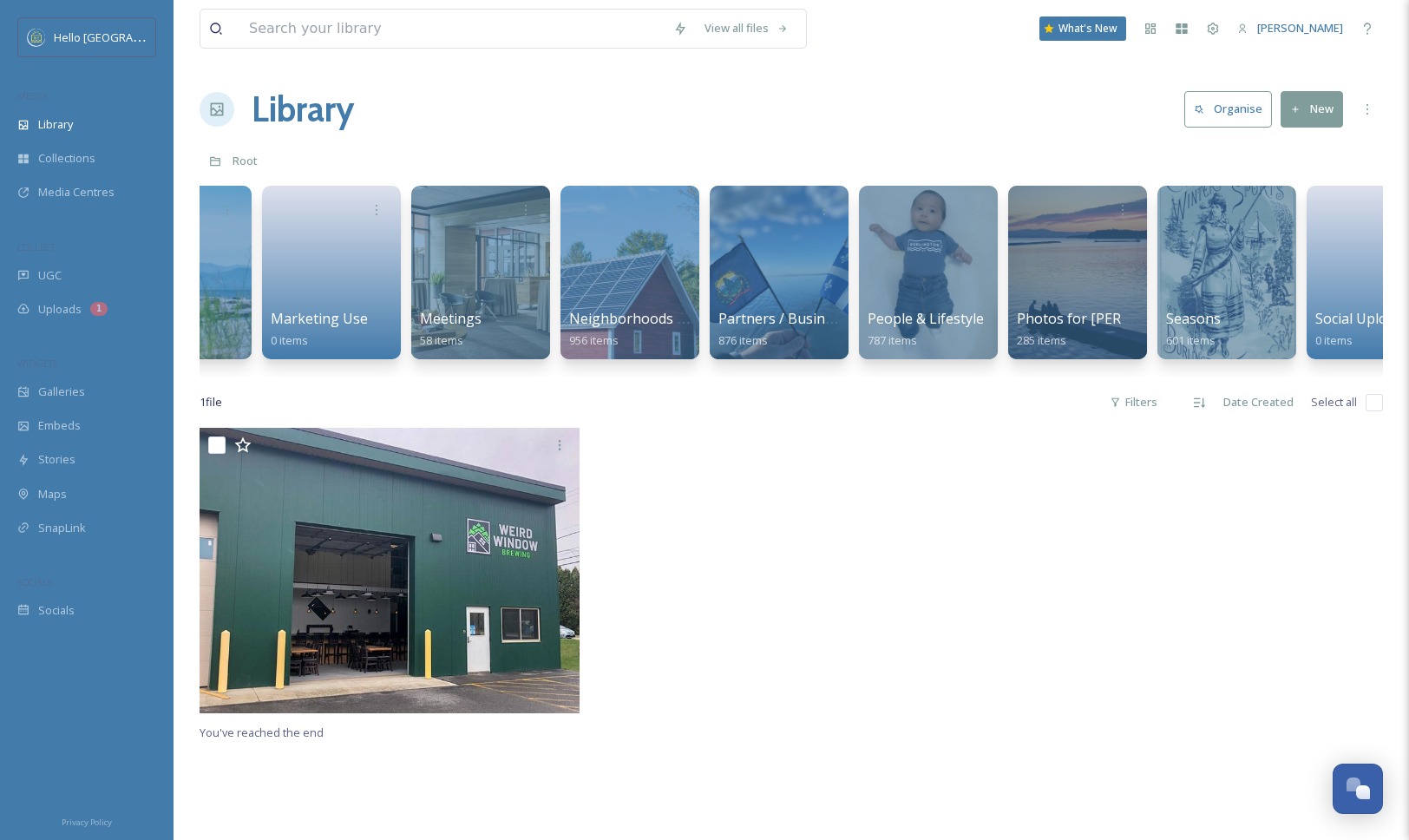
scroll to position [0, 2188]
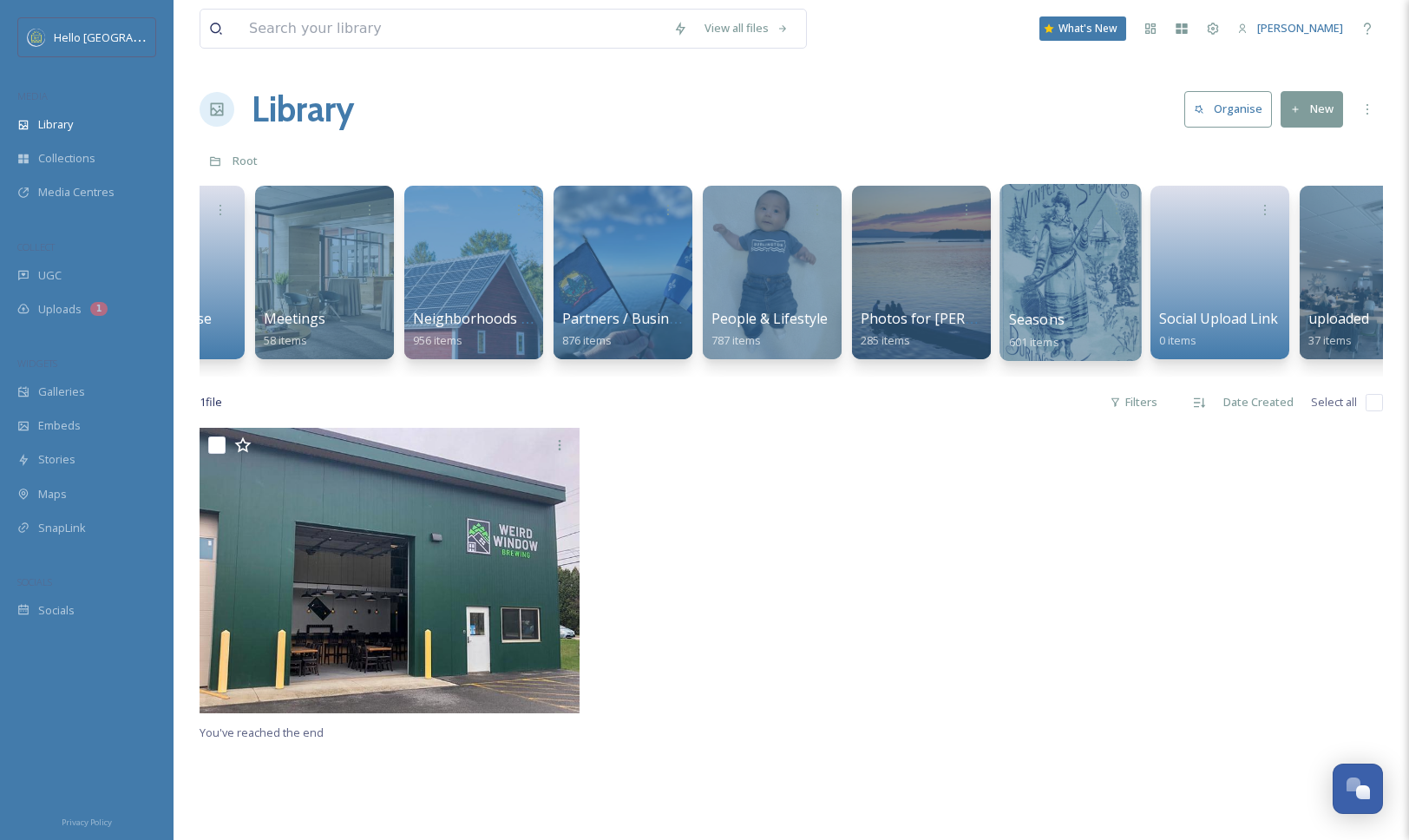
click at [1071, 279] on div at bounding box center [1070, 272] width 142 height 177
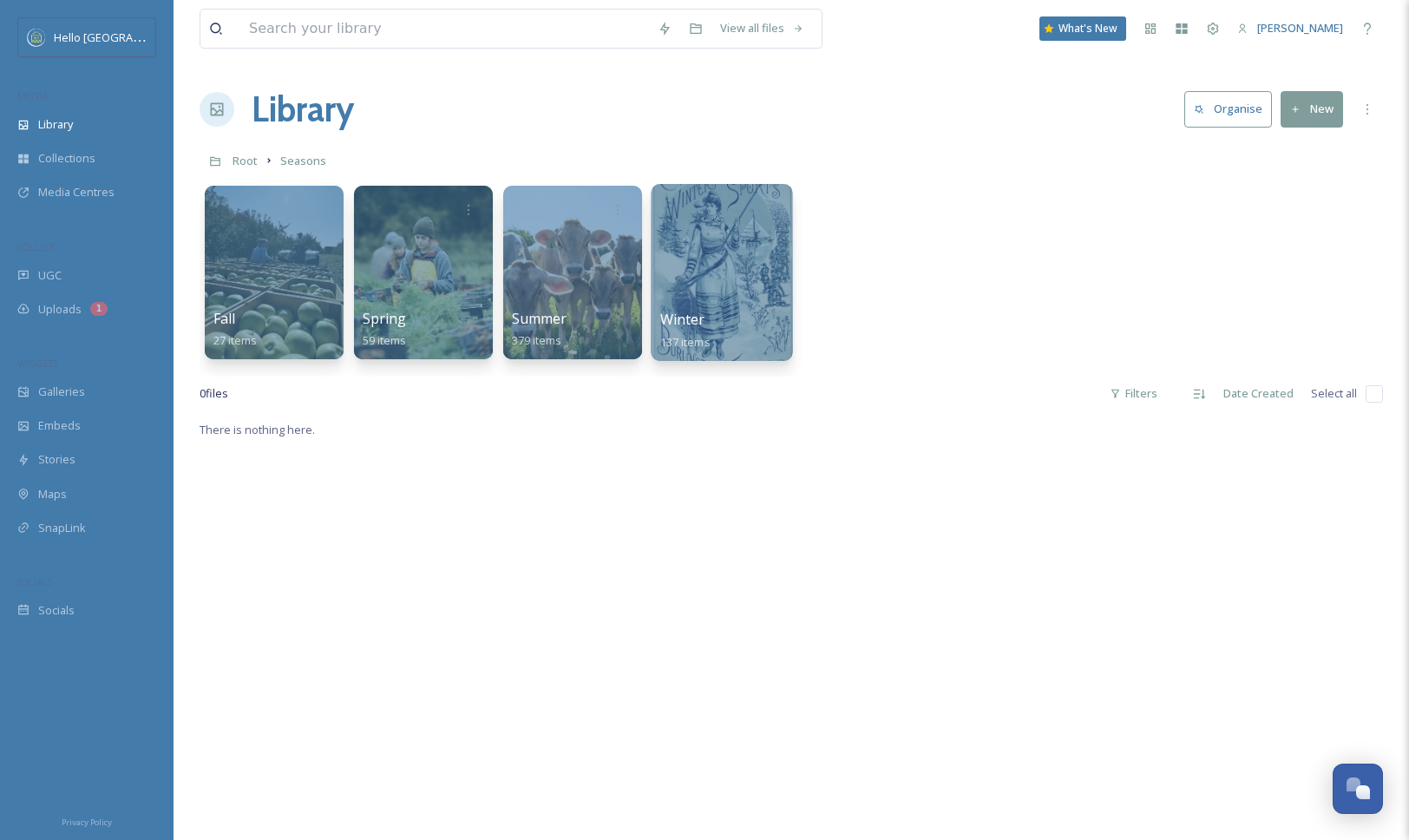
click at [739, 305] on div at bounding box center [721, 272] width 142 height 177
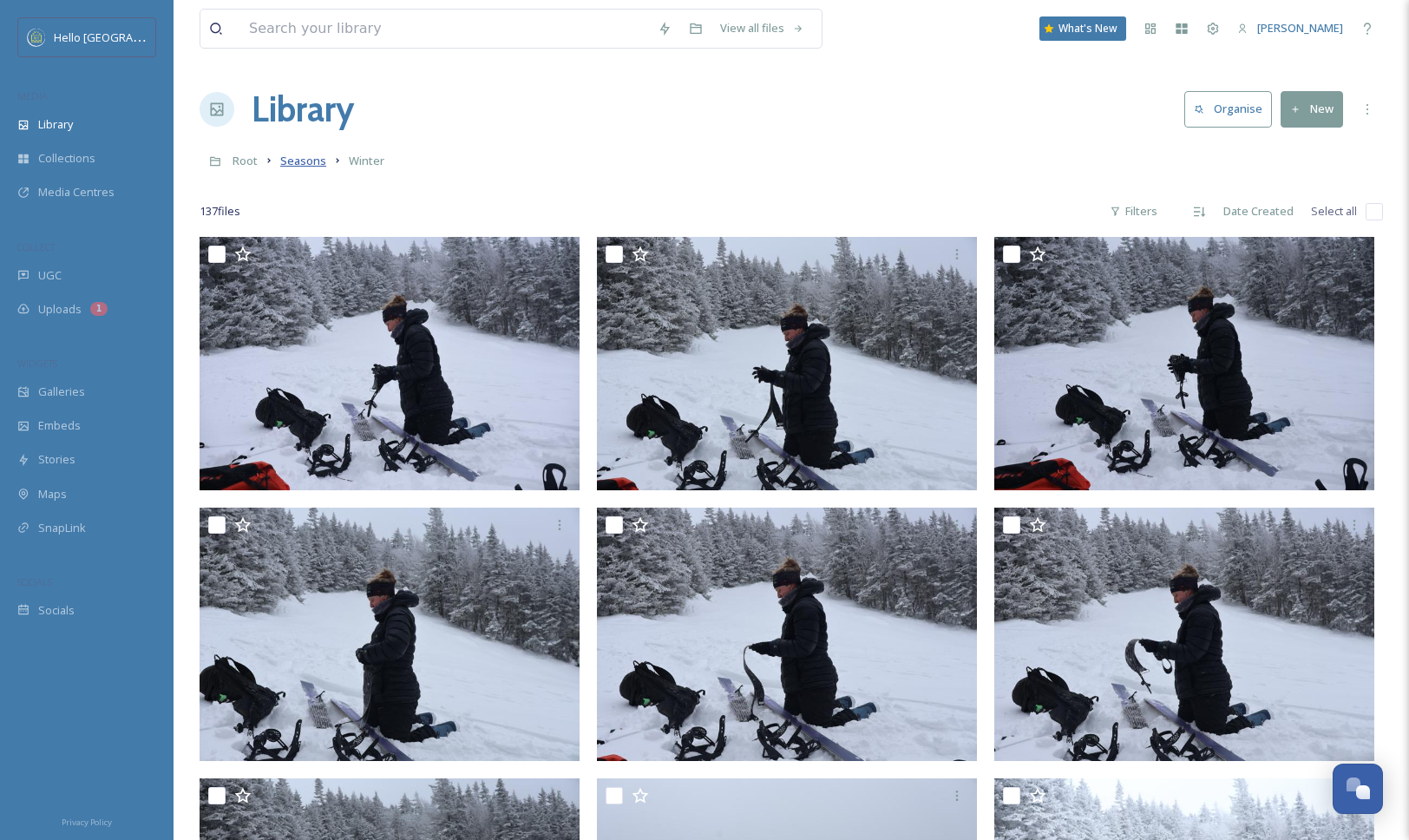
click at [300, 160] on span "Seasons" at bounding box center [304, 161] width 46 height 16
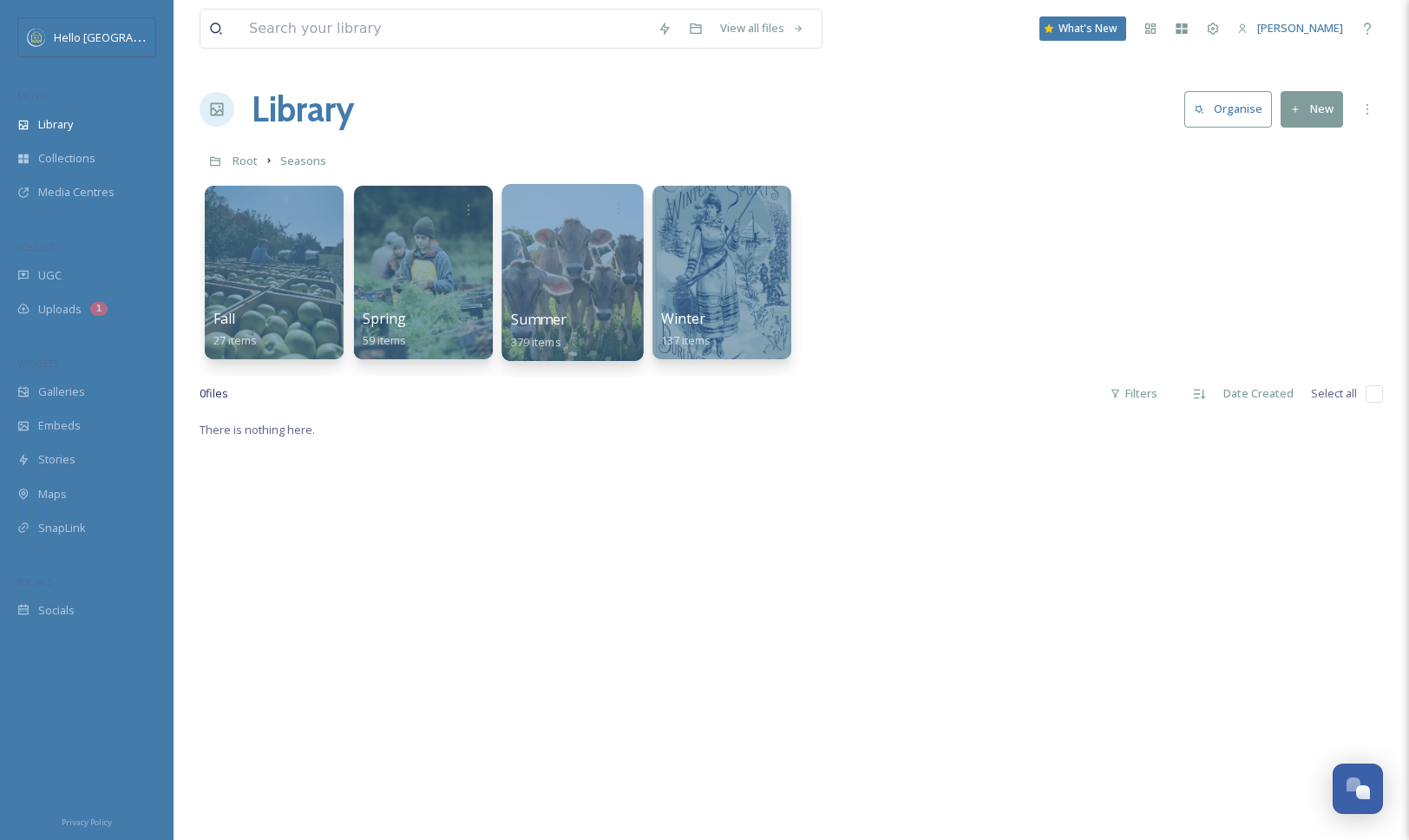
click at [582, 294] on div at bounding box center [571, 272] width 142 height 177
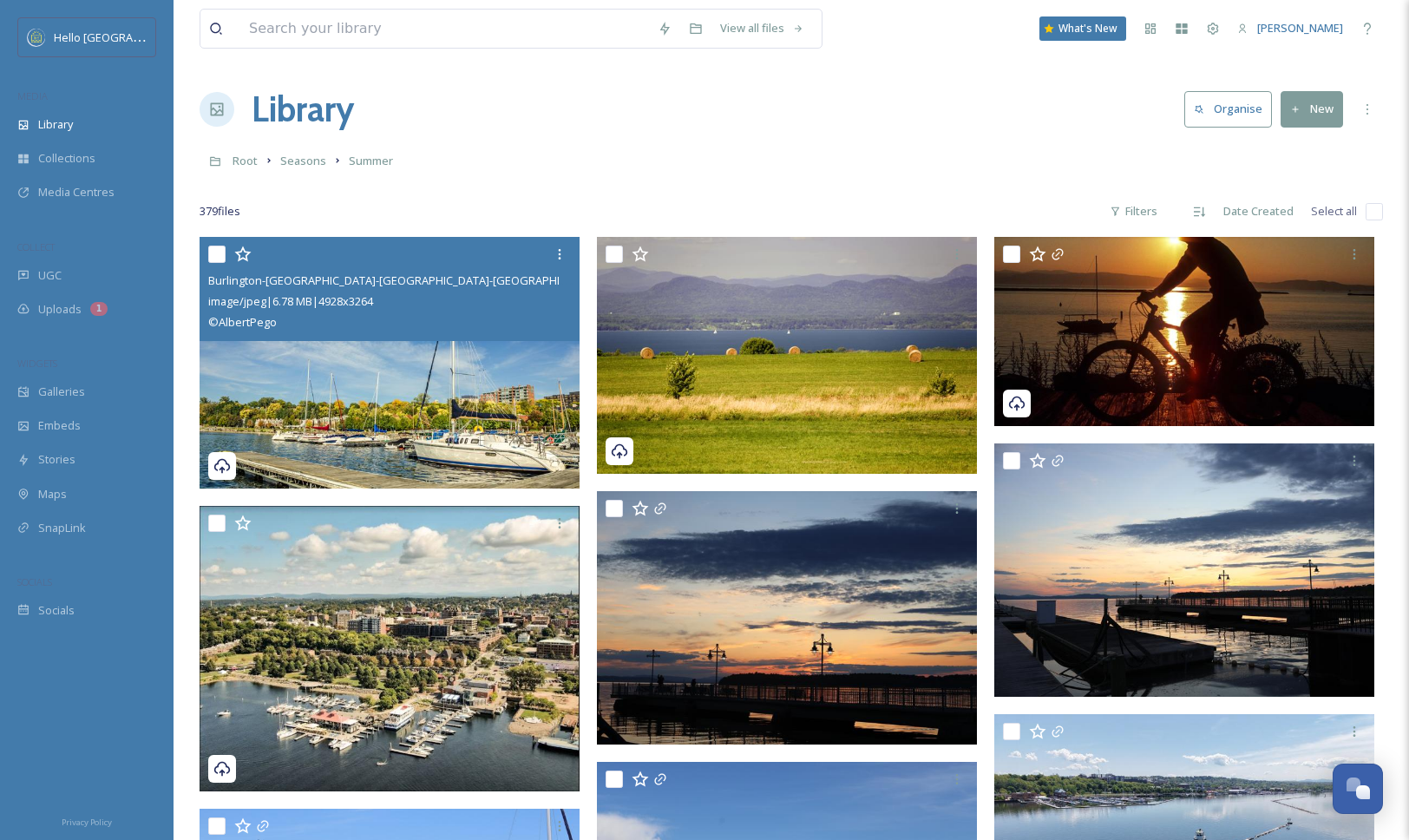
click at [495, 395] on img at bounding box center [389, 362] width 380 height 252
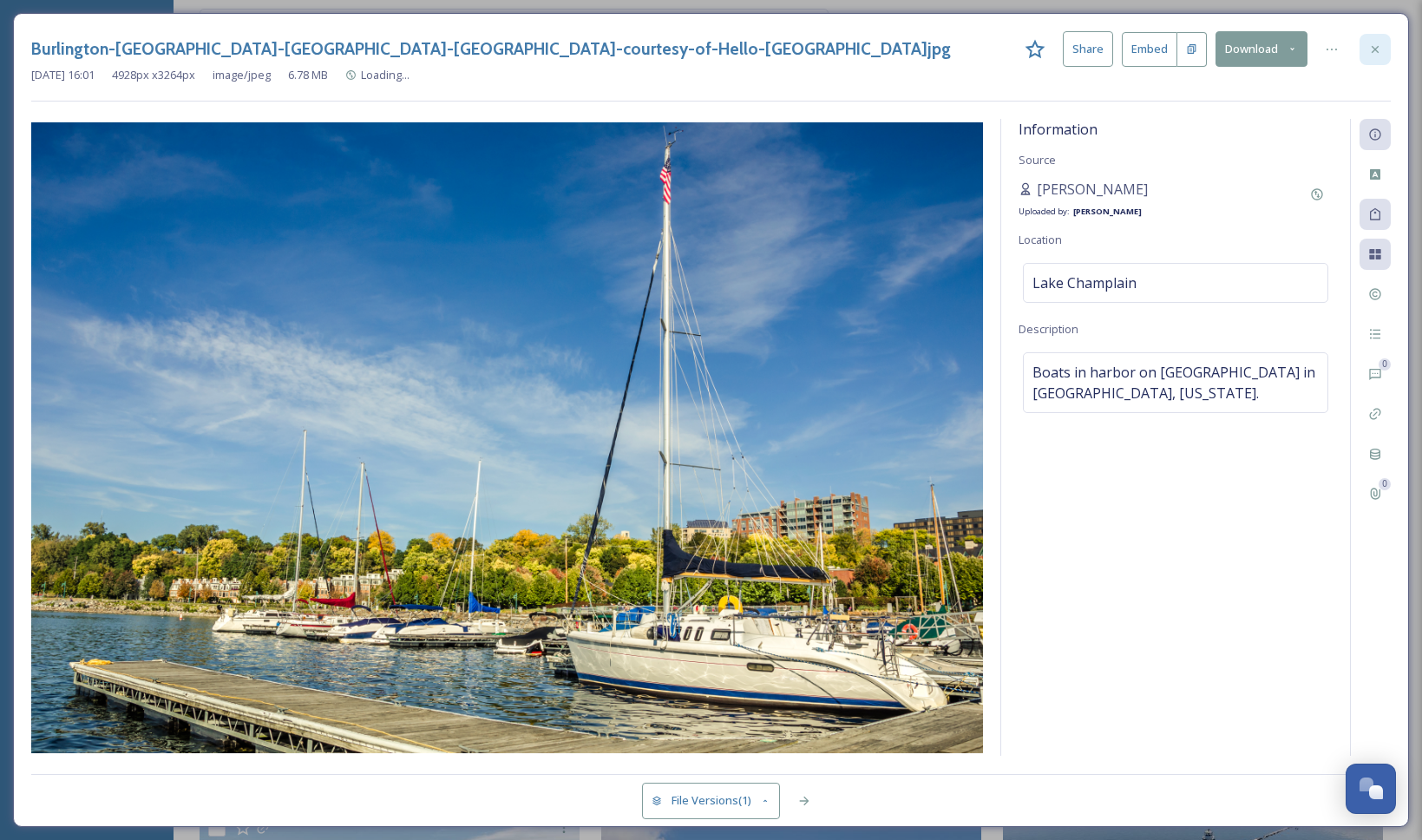
click at [1368, 41] on div at bounding box center [1374, 49] width 31 height 31
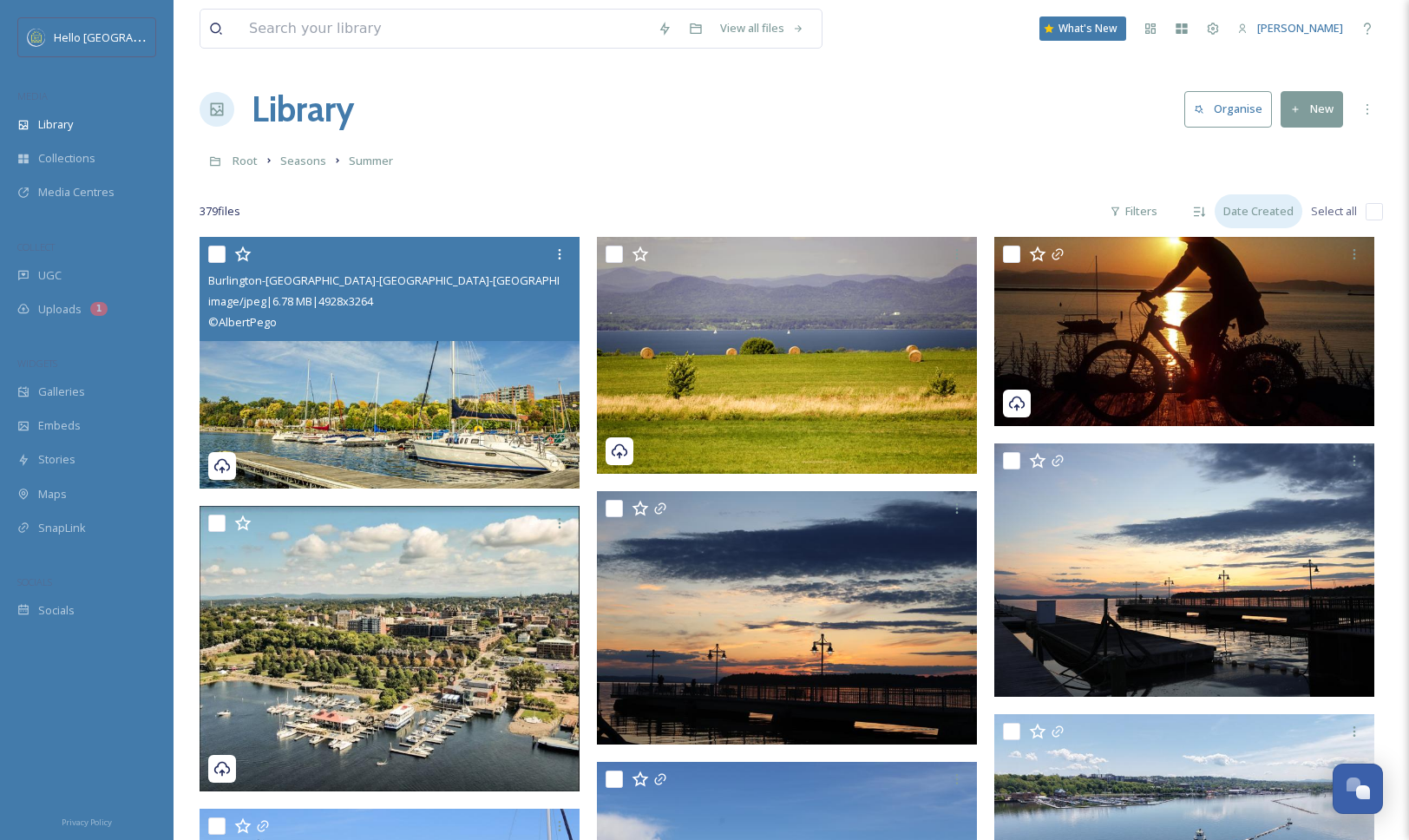
click at [1259, 214] on div "Date Created" at bounding box center [1259, 211] width 87 height 34
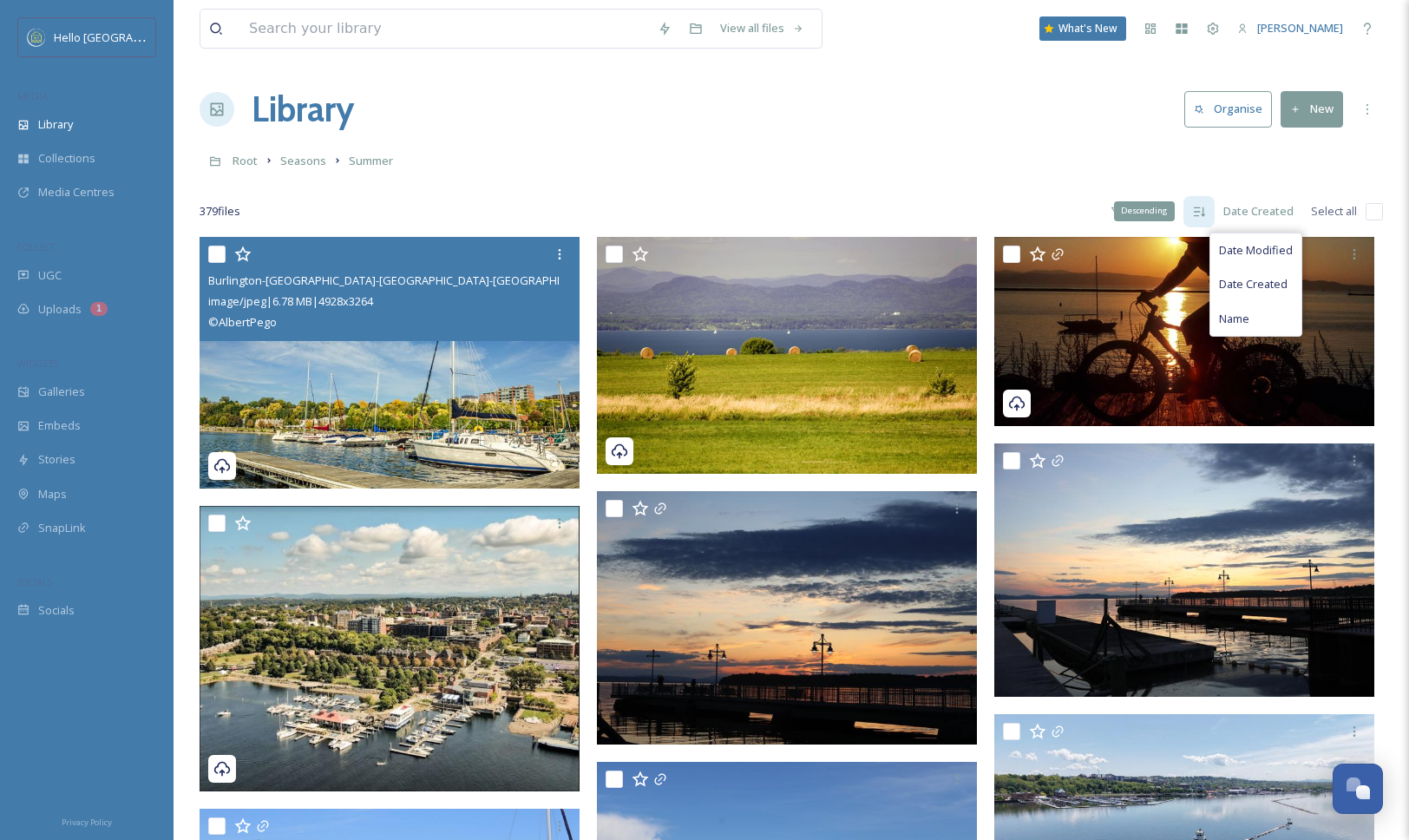
click at [1194, 206] on icon at bounding box center [1199, 212] width 14 height 14
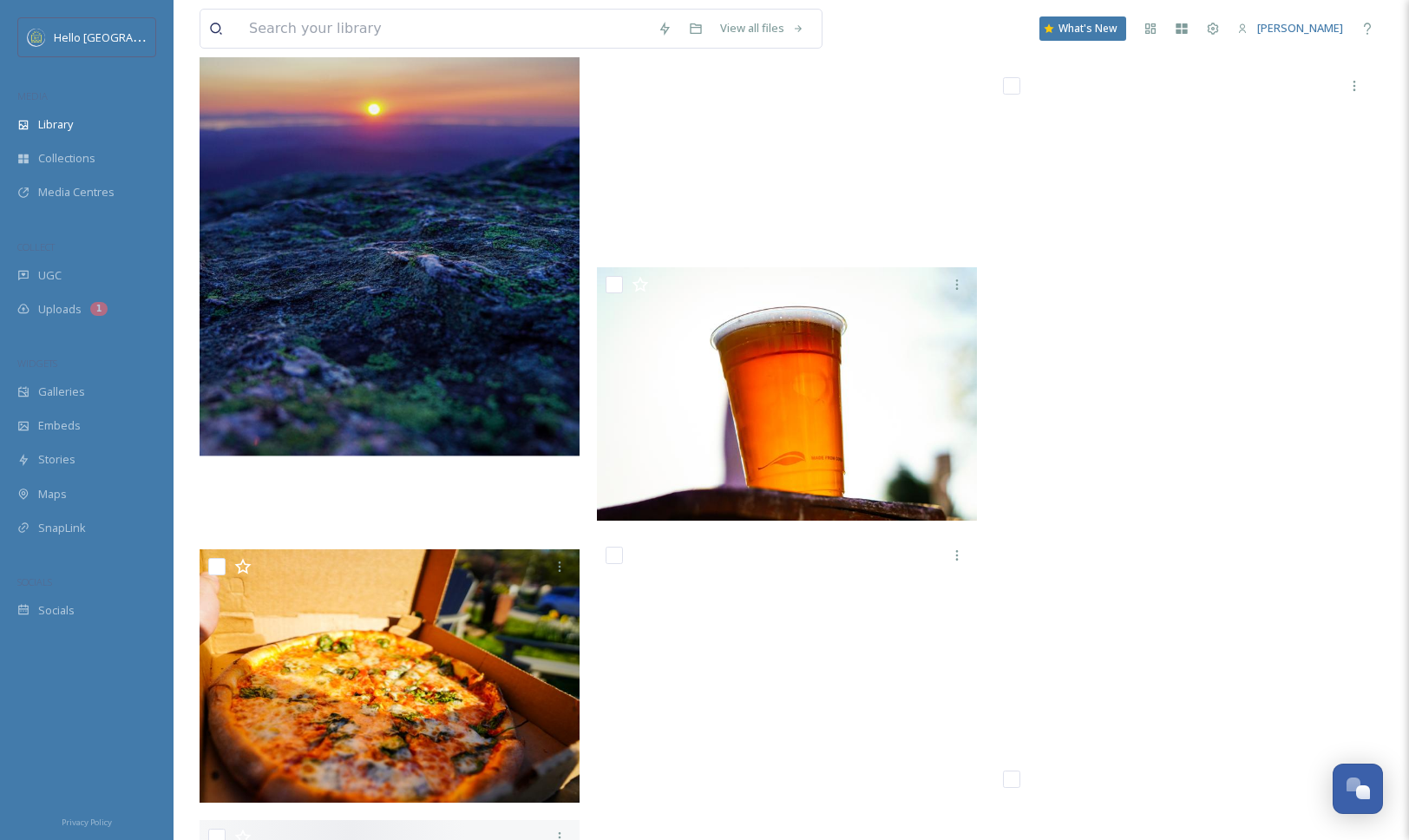
scroll to position [17632, 0]
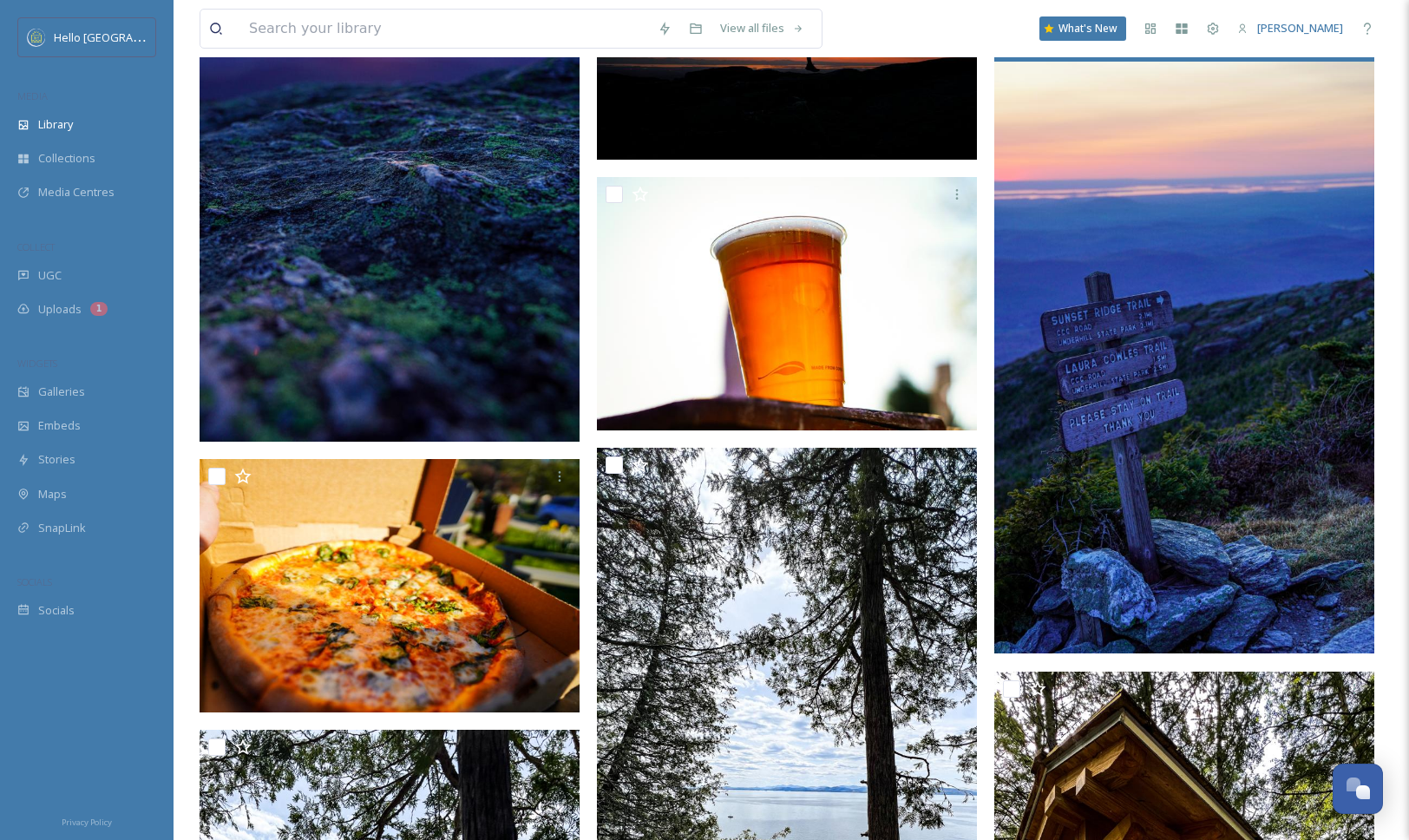
click at [1081, 556] on img at bounding box center [1184, 316] width 380 height 674
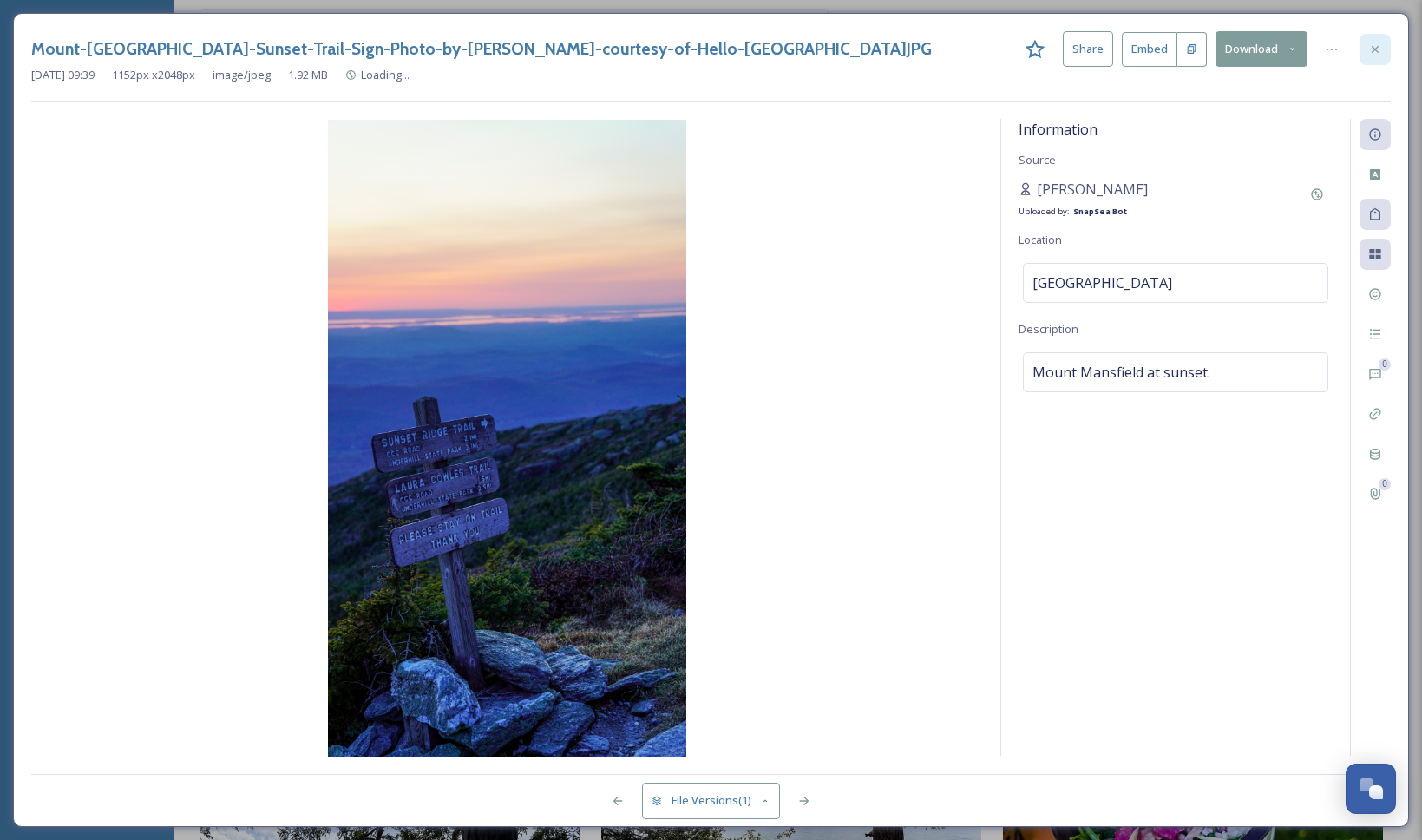
click at [1379, 52] on icon at bounding box center [1375, 50] width 14 height 14
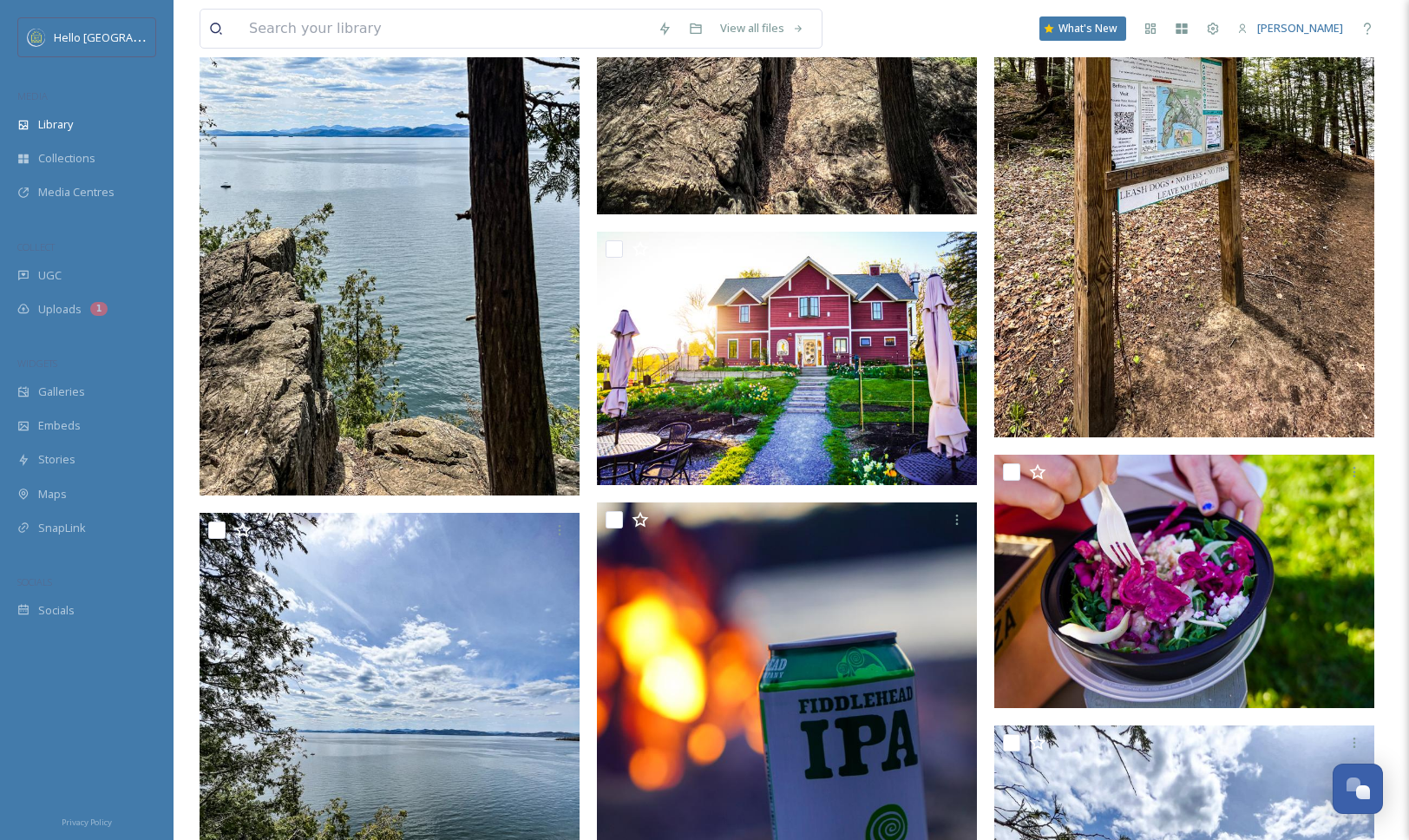
scroll to position [17564, 0]
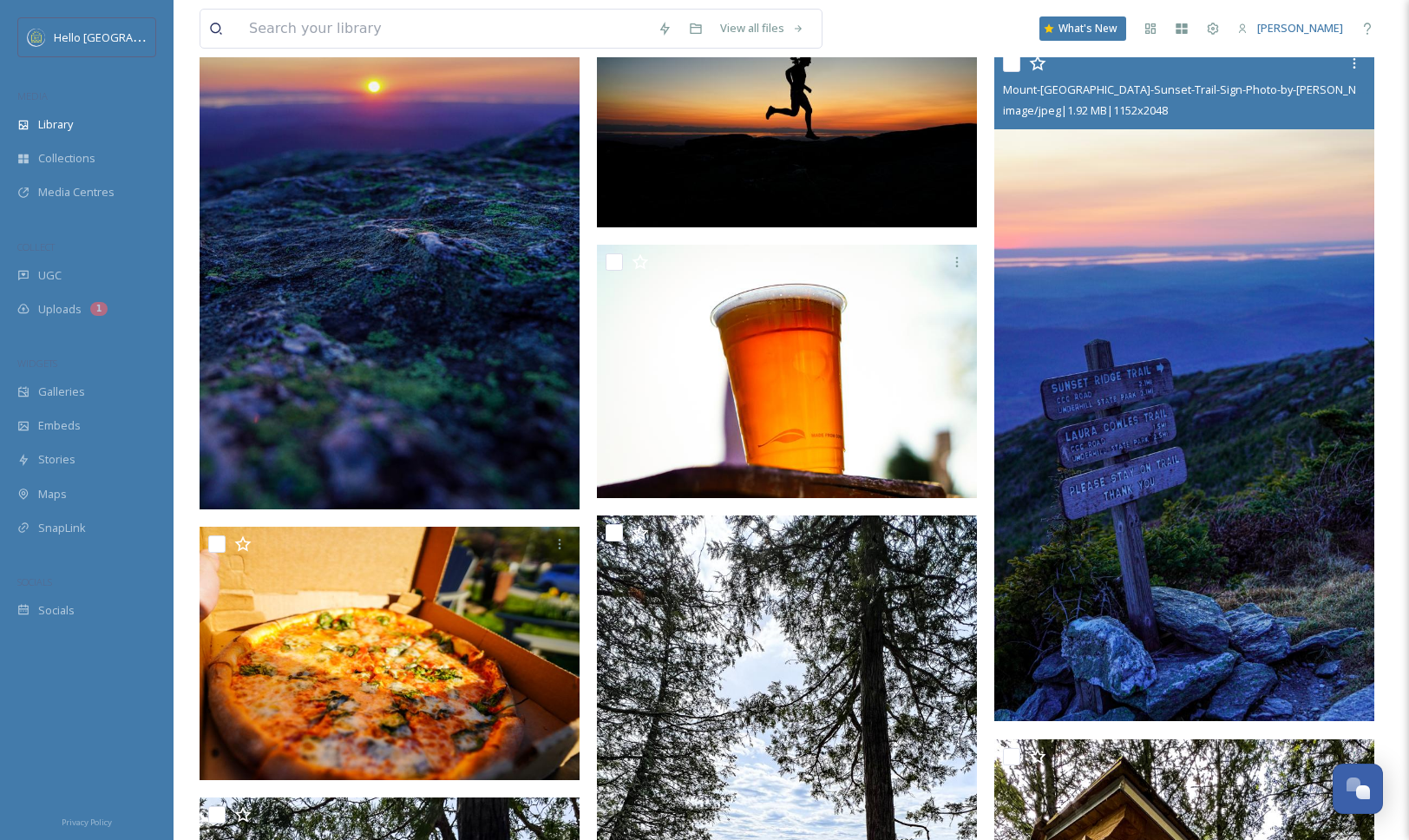
click at [1209, 391] on img at bounding box center [1184, 384] width 380 height 674
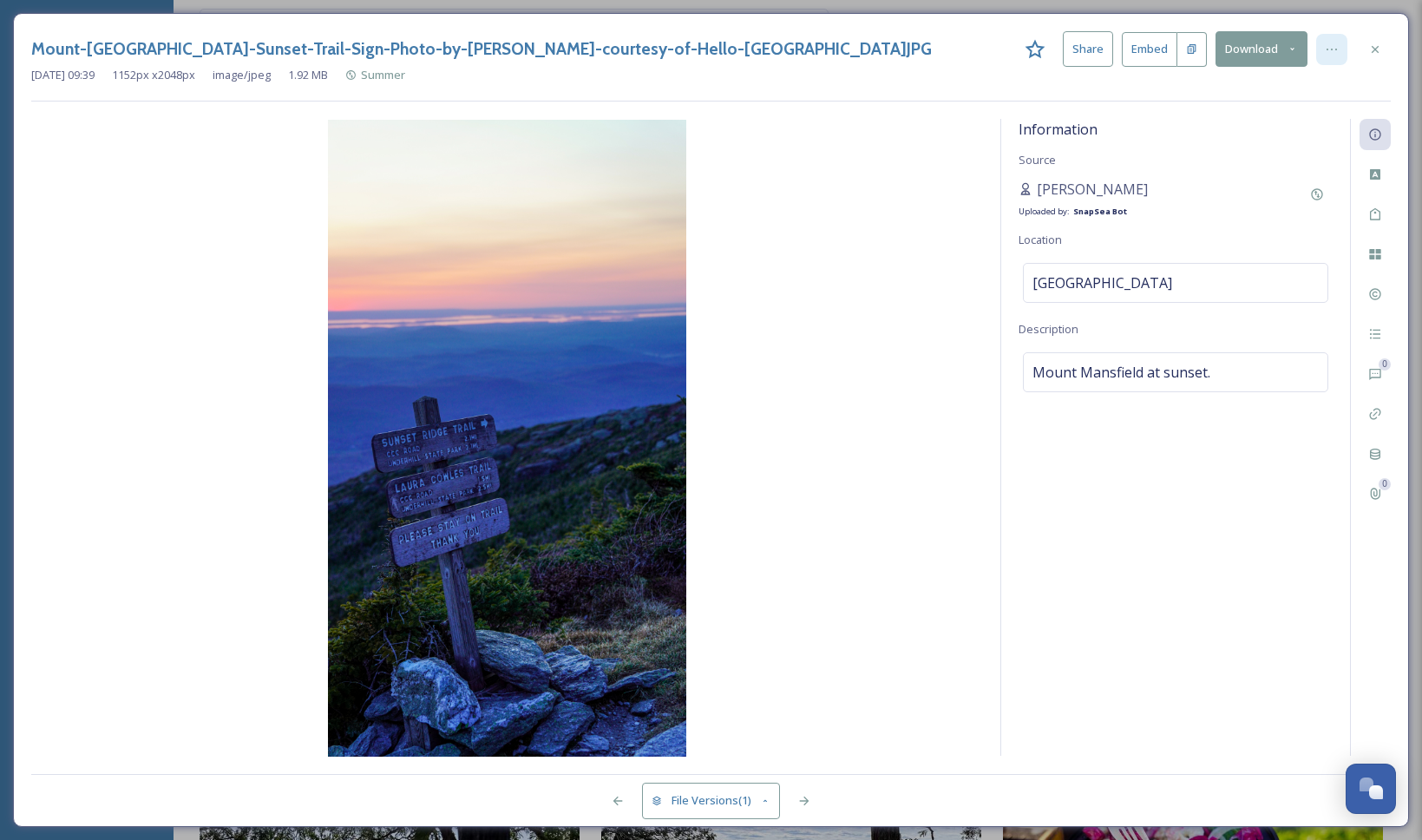
click at [1329, 59] on div at bounding box center [1331, 49] width 31 height 31
click at [1236, 52] on button "Download" at bounding box center [1261, 49] width 92 height 36
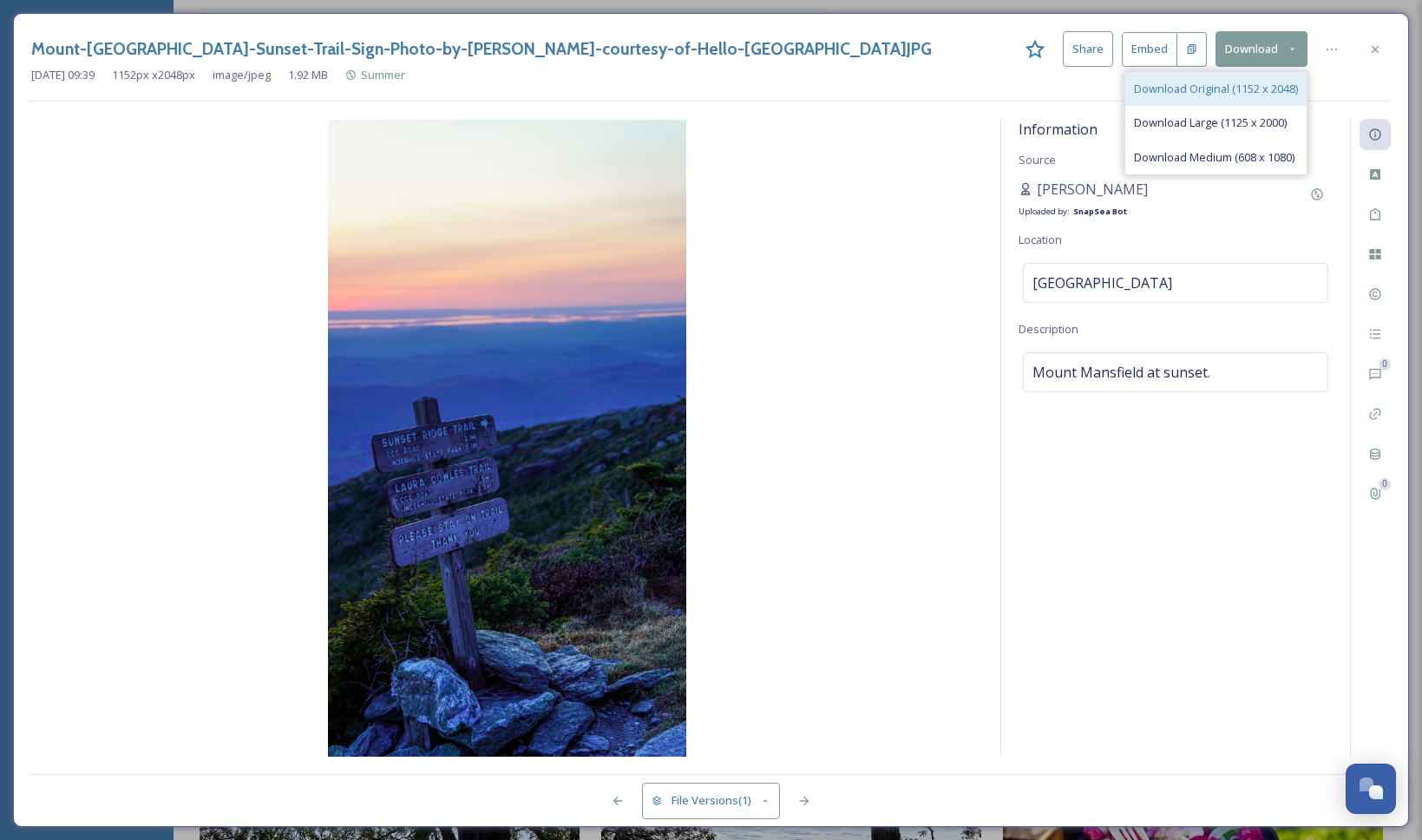
click at [1237, 87] on span "Download Original (1152 x 2048)" at bounding box center [1216, 89] width 164 height 17
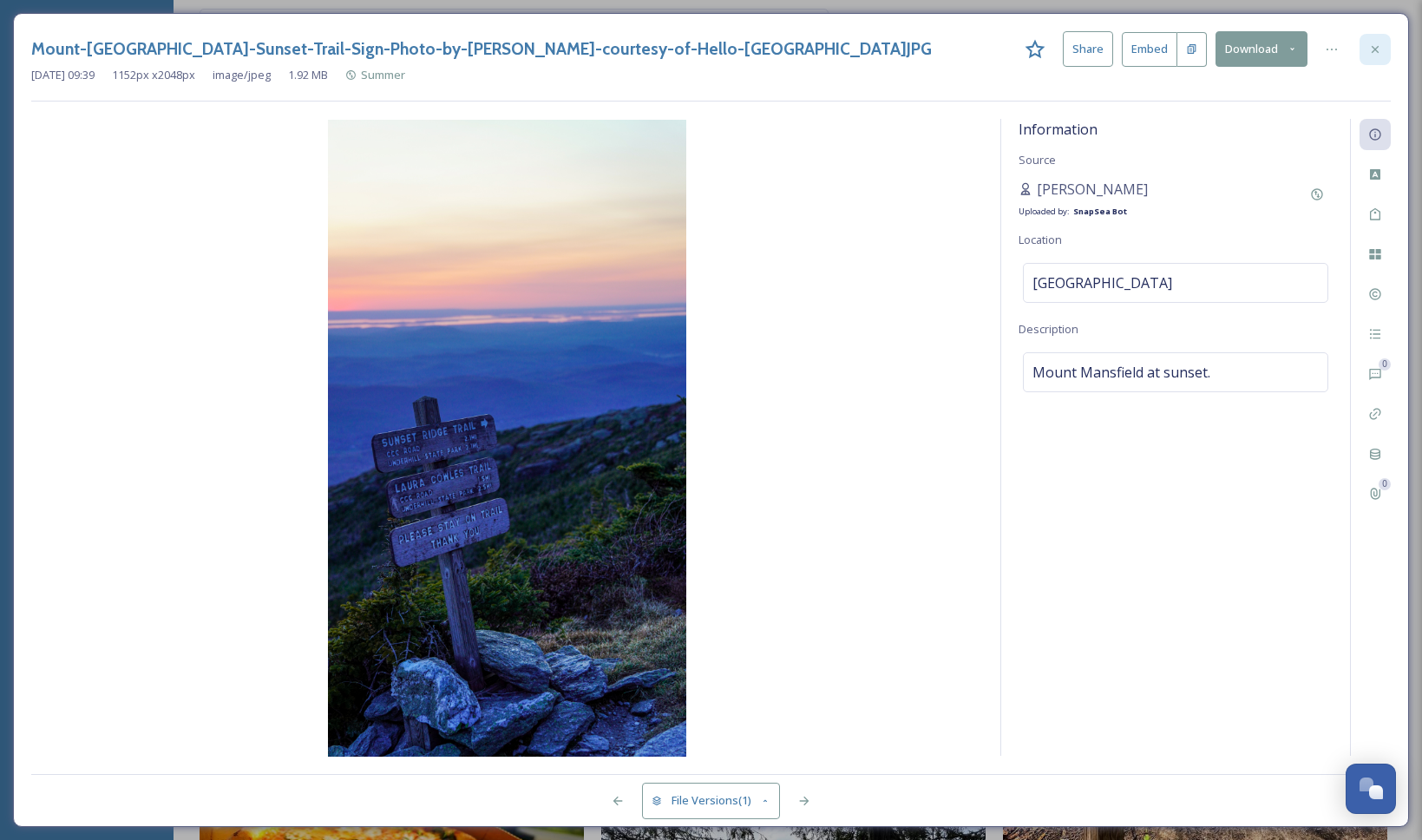
click at [1373, 49] on icon at bounding box center [1375, 50] width 14 height 14
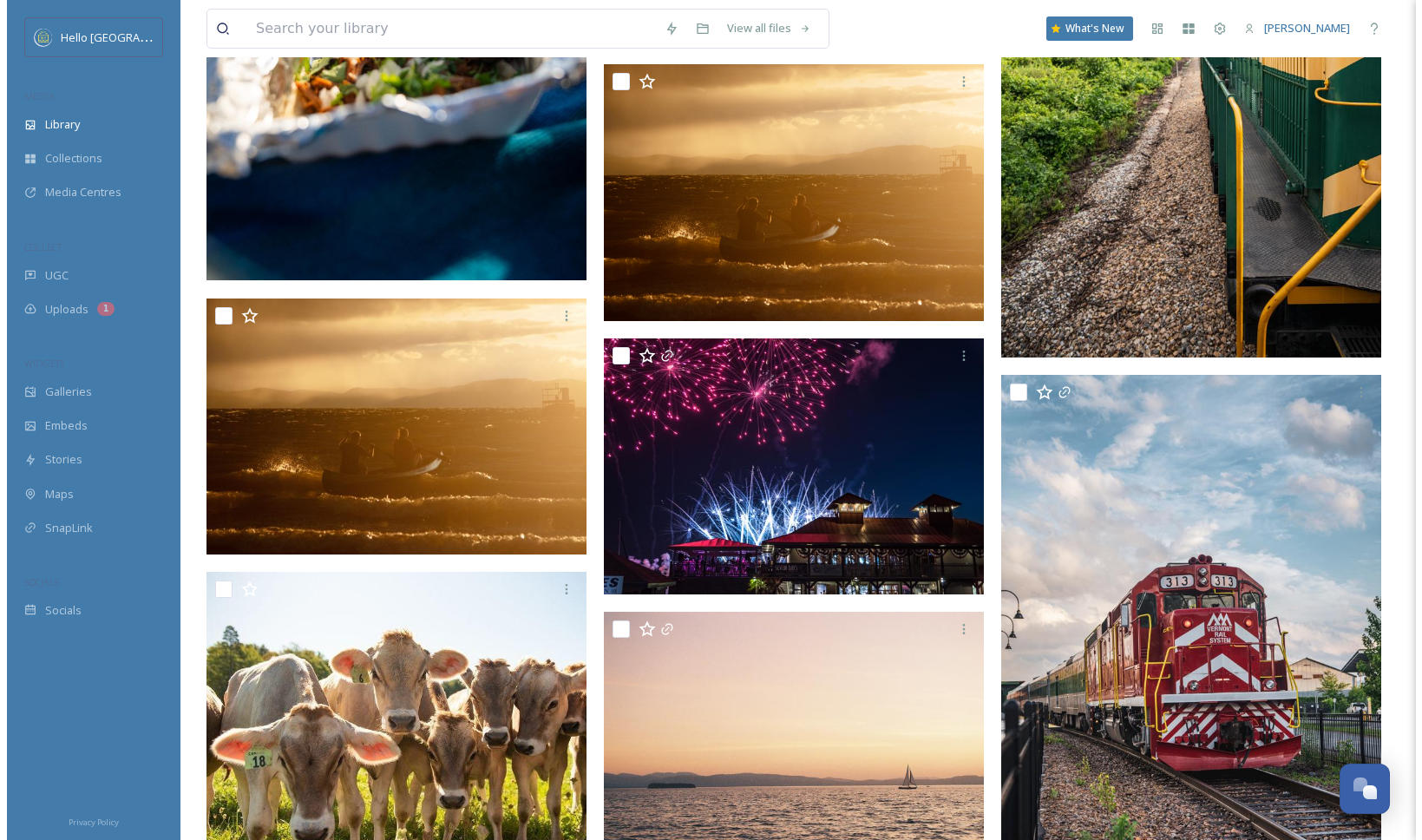
scroll to position [45010, 0]
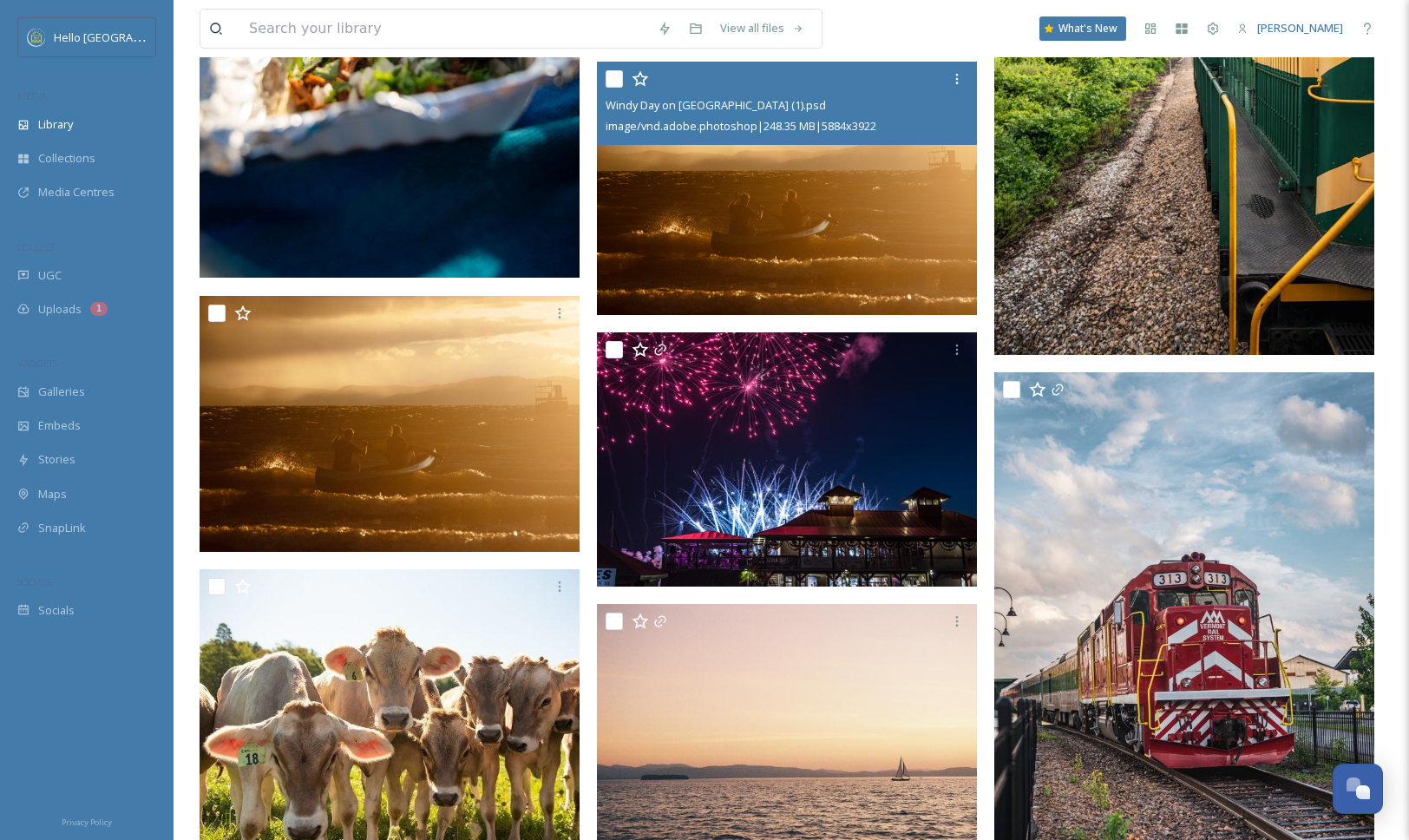
click at [819, 274] on img at bounding box center [787, 188] width 380 height 254
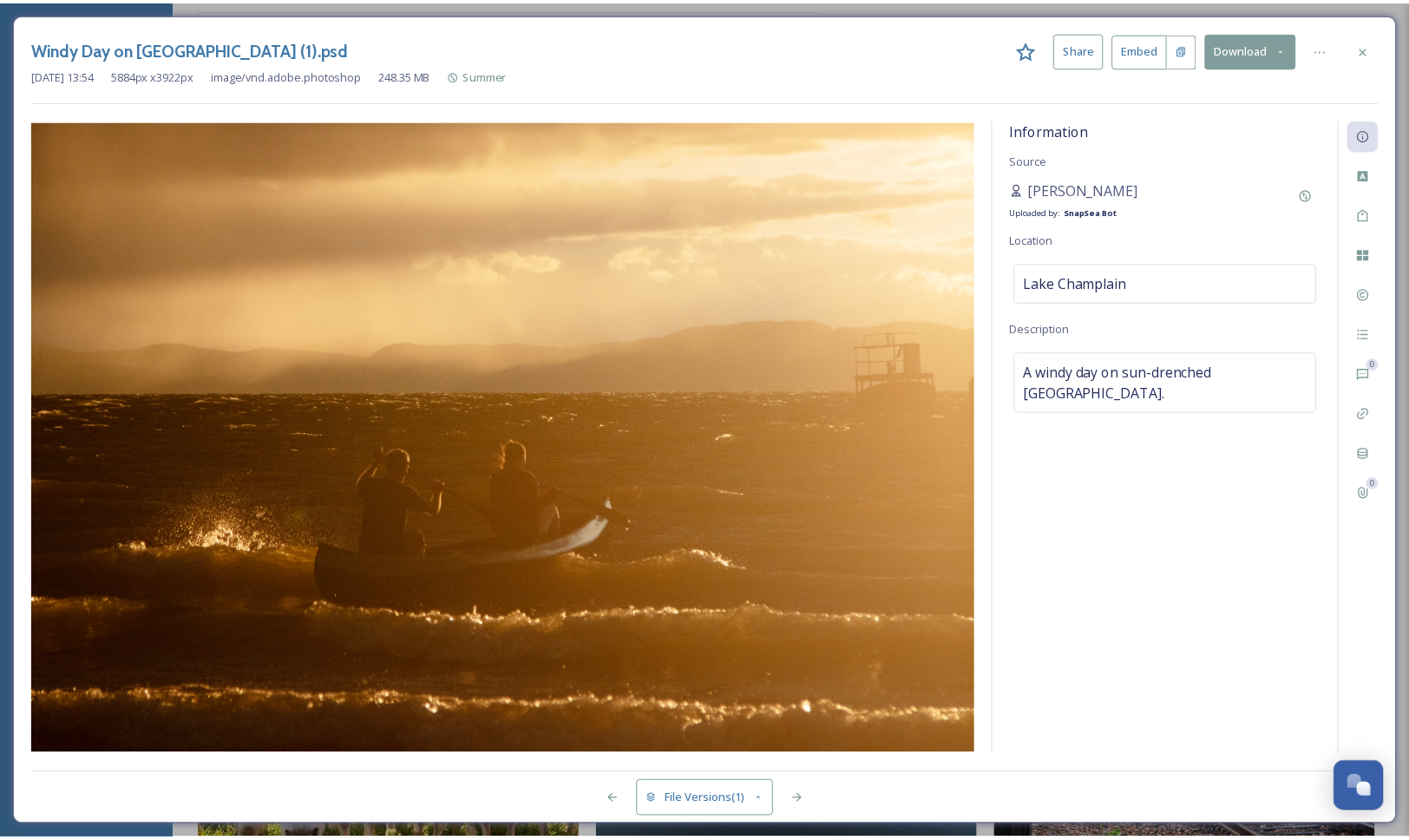
scroll to position [45017, 0]
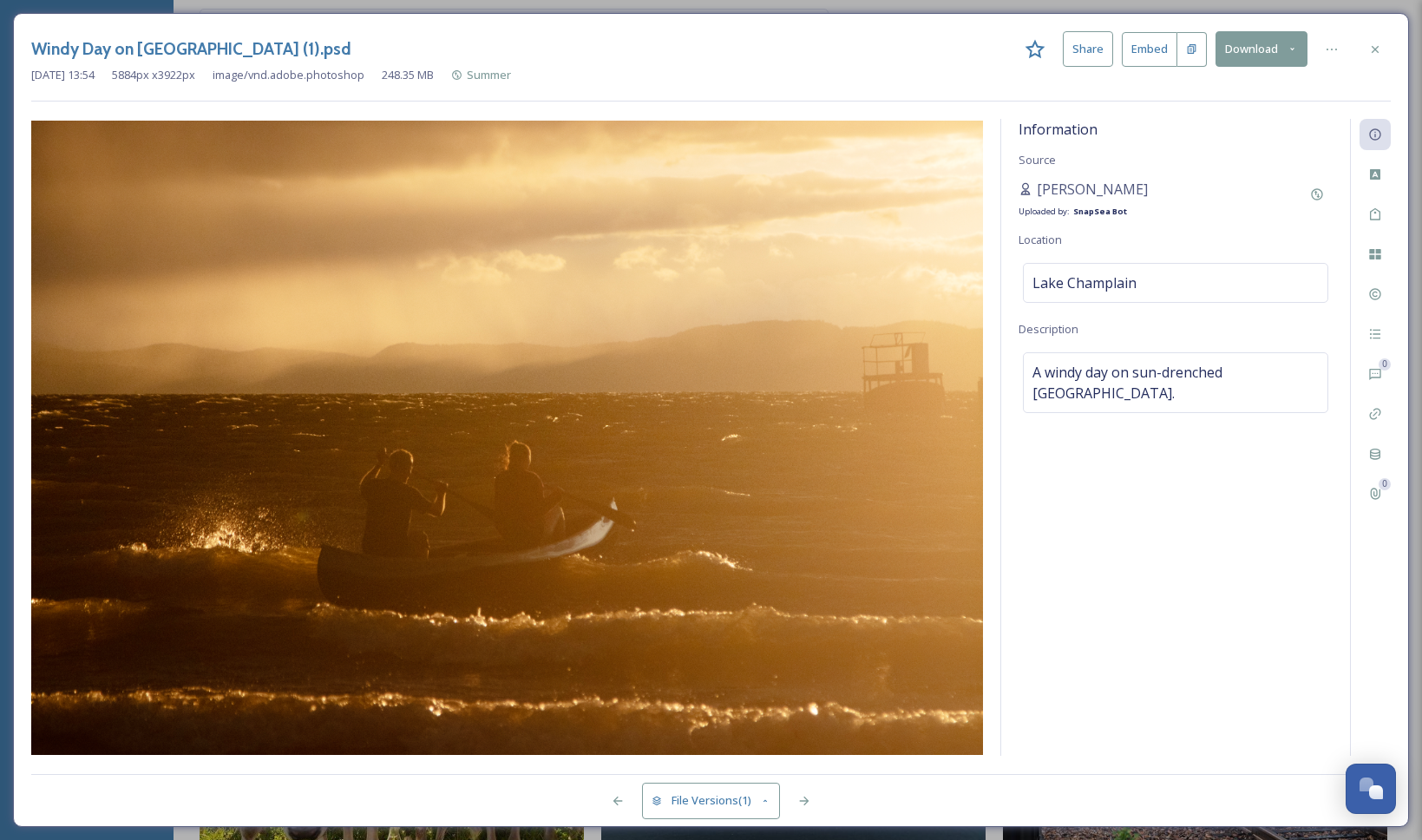
click at [1238, 55] on button "Download" at bounding box center [1261, 49] width 92 height 36
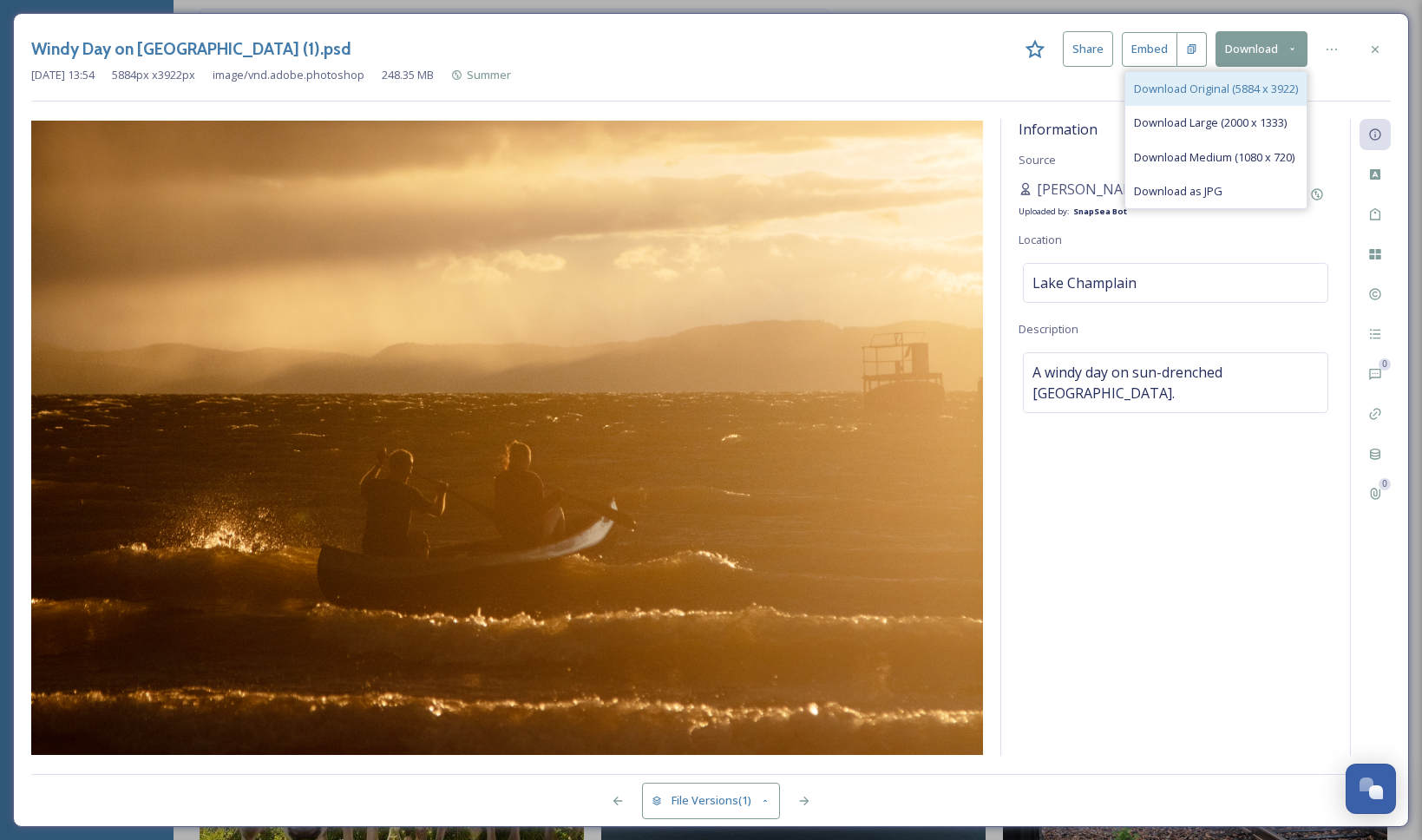
click at [1245, 85] on span "Download Original (5884 x 3922)" at bounding box center [1216, 89] width 164 height 17
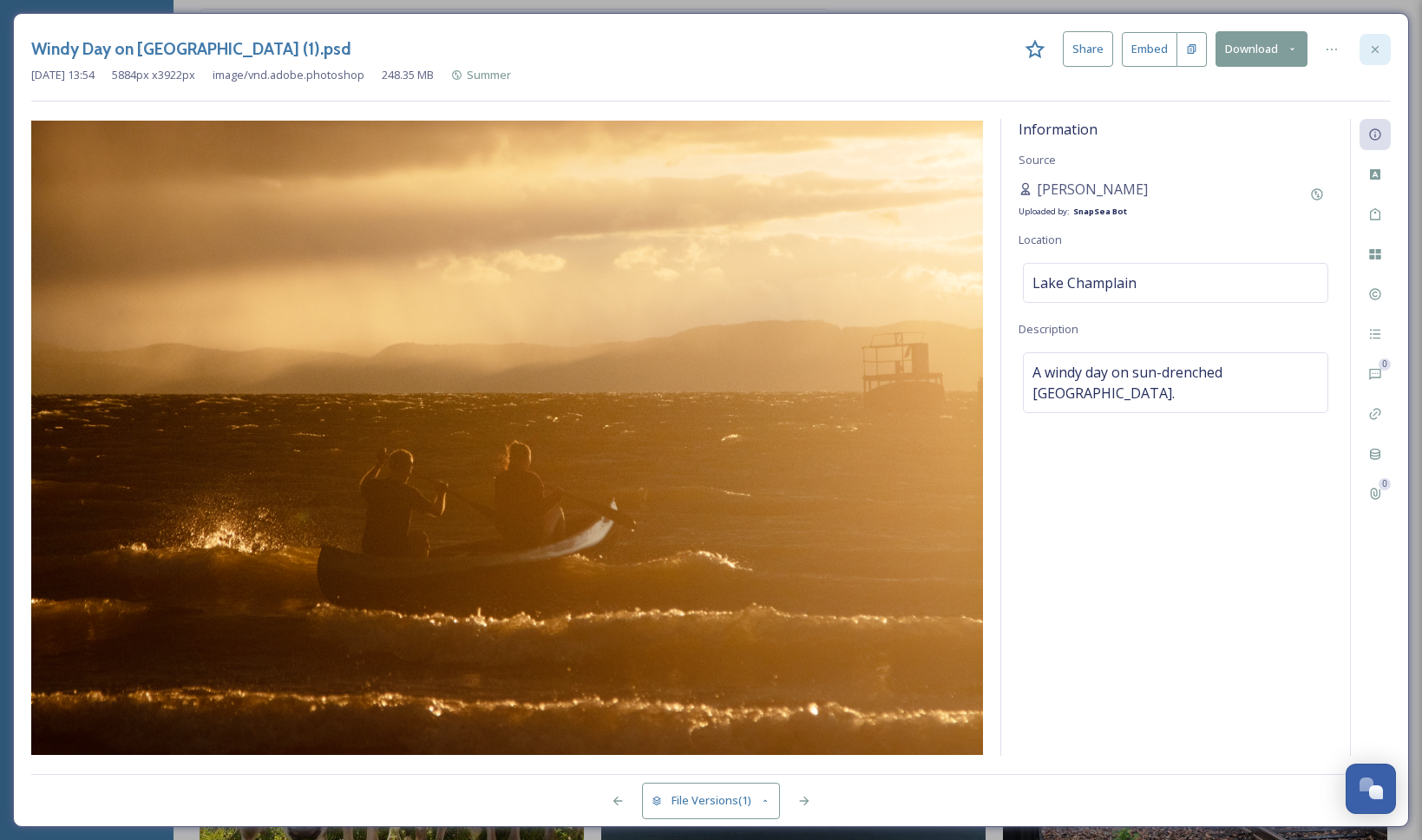
click at [1381, 54] on icon at bounding box center [1375, 50] width 14 height 14
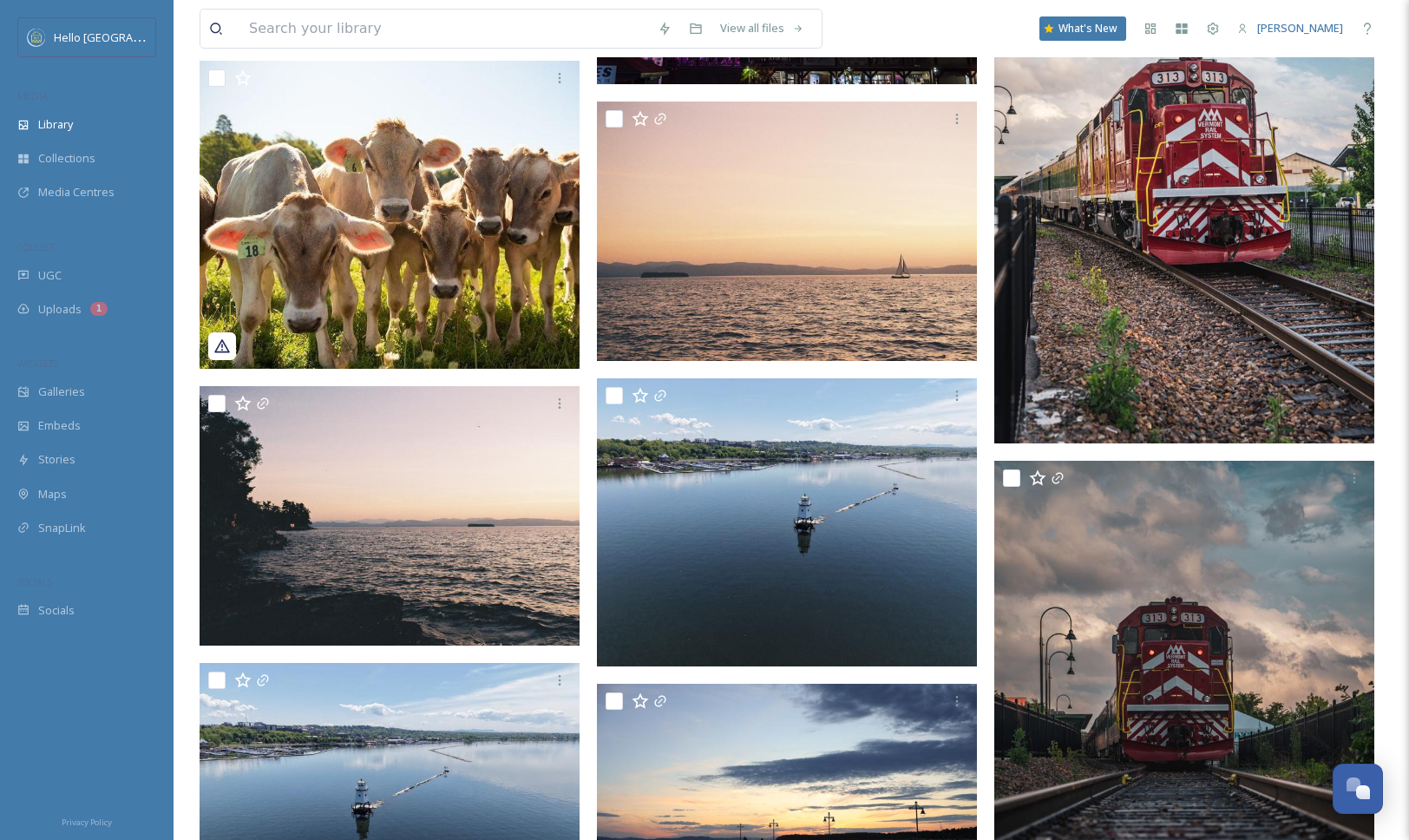
scroll to position [45530, 0]
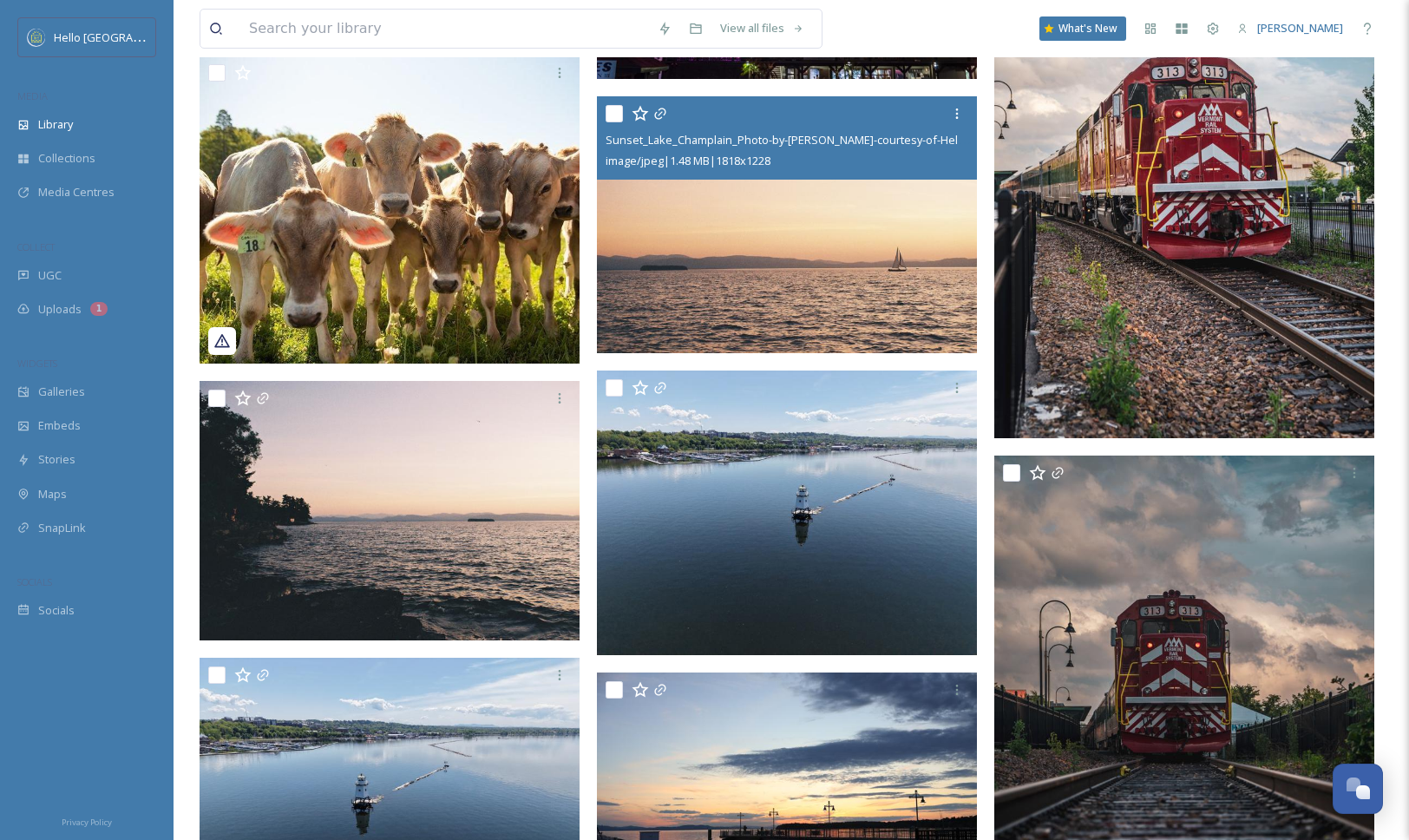
click at [842, 316] on img at bounding box center [787, 224] width 380 height 257
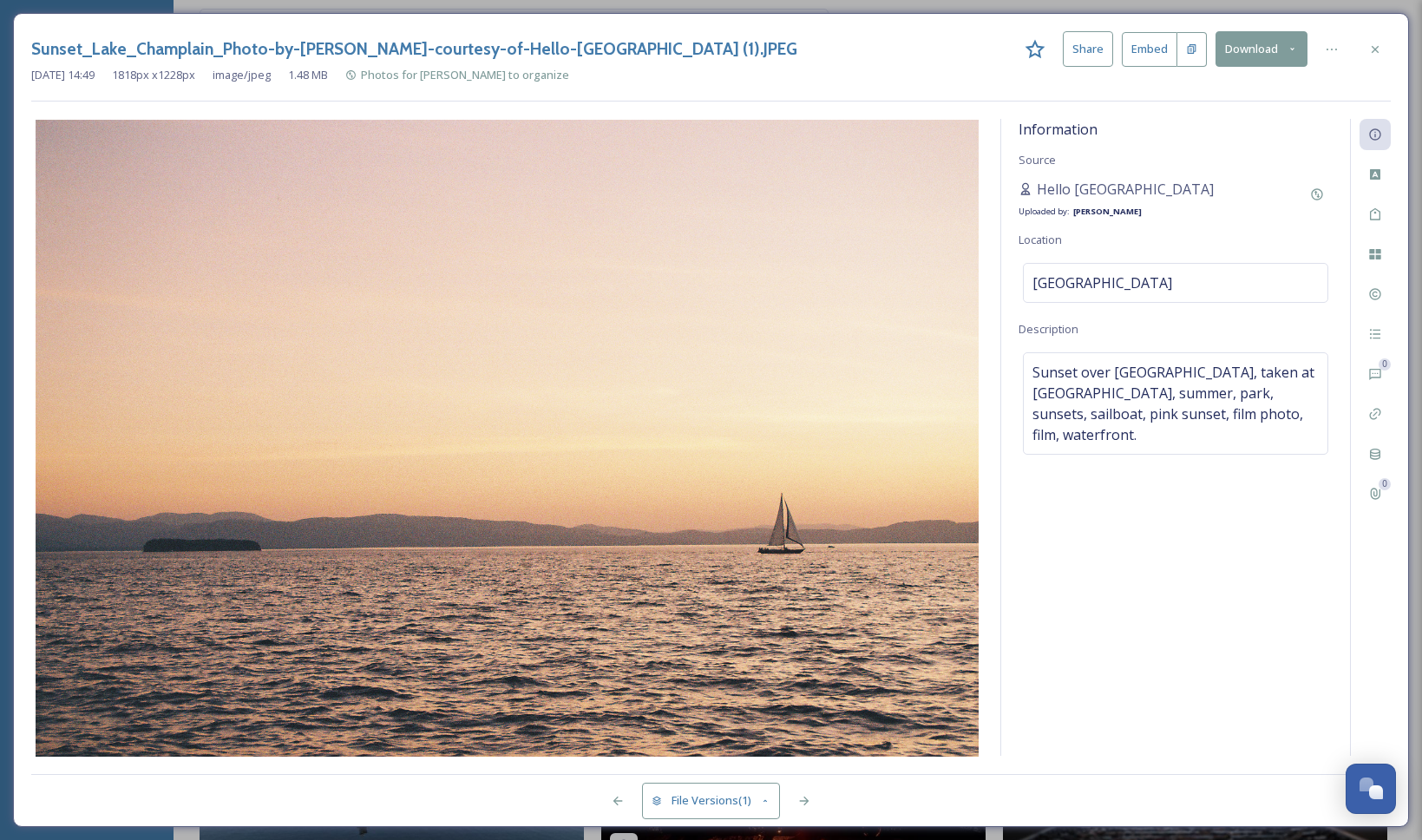
click at [1252, 54] on button "Download" at bounding box center [1261, 49] width 92 height 36
click at [1247, 86] on span "Download Original (1818 x 1228)" at bounding box center [1216, 89] width 164 height 17
click at [1366, 57] on div at bounding box center [1374, 49] width 31 height 31
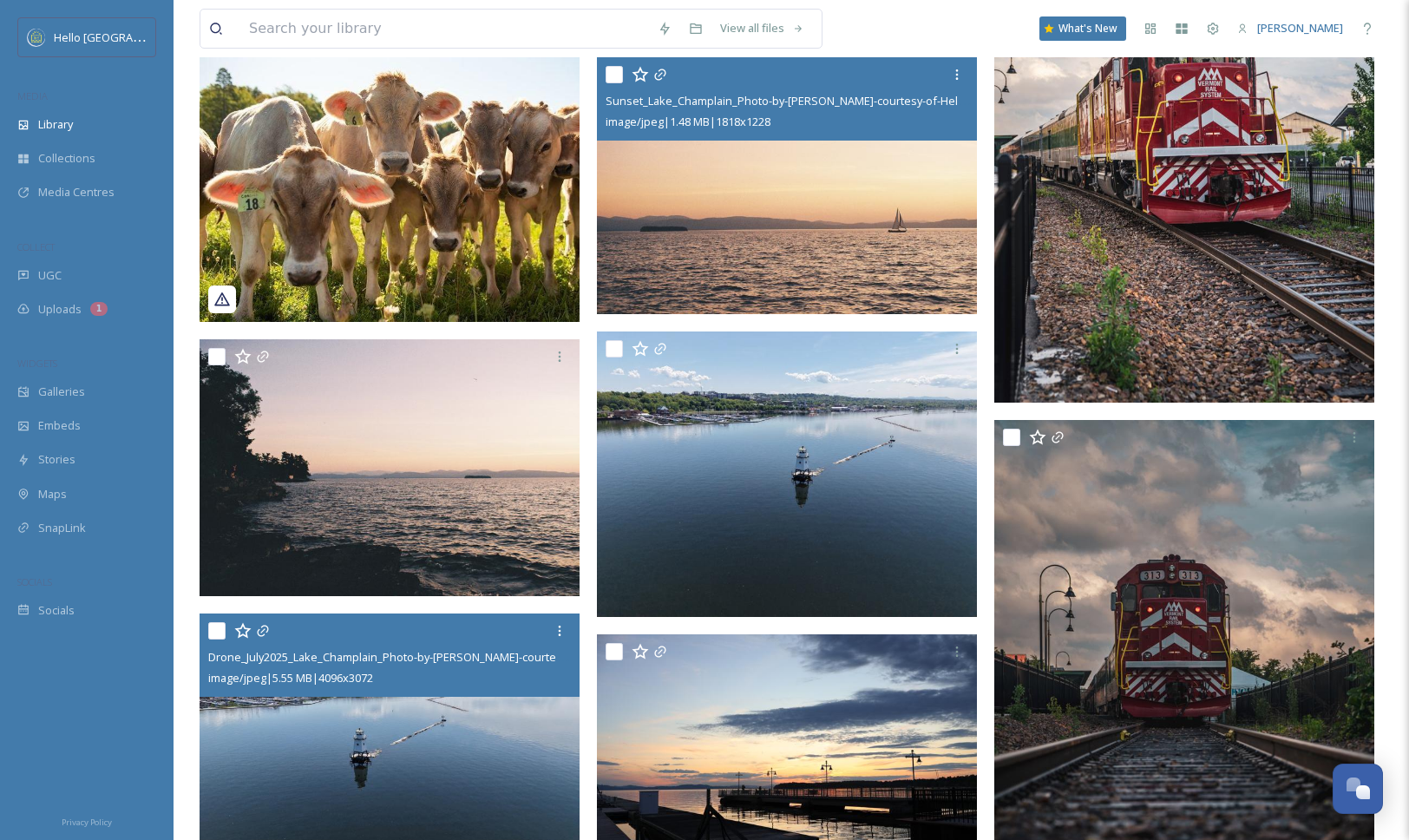
scroll to position [45624, 0]
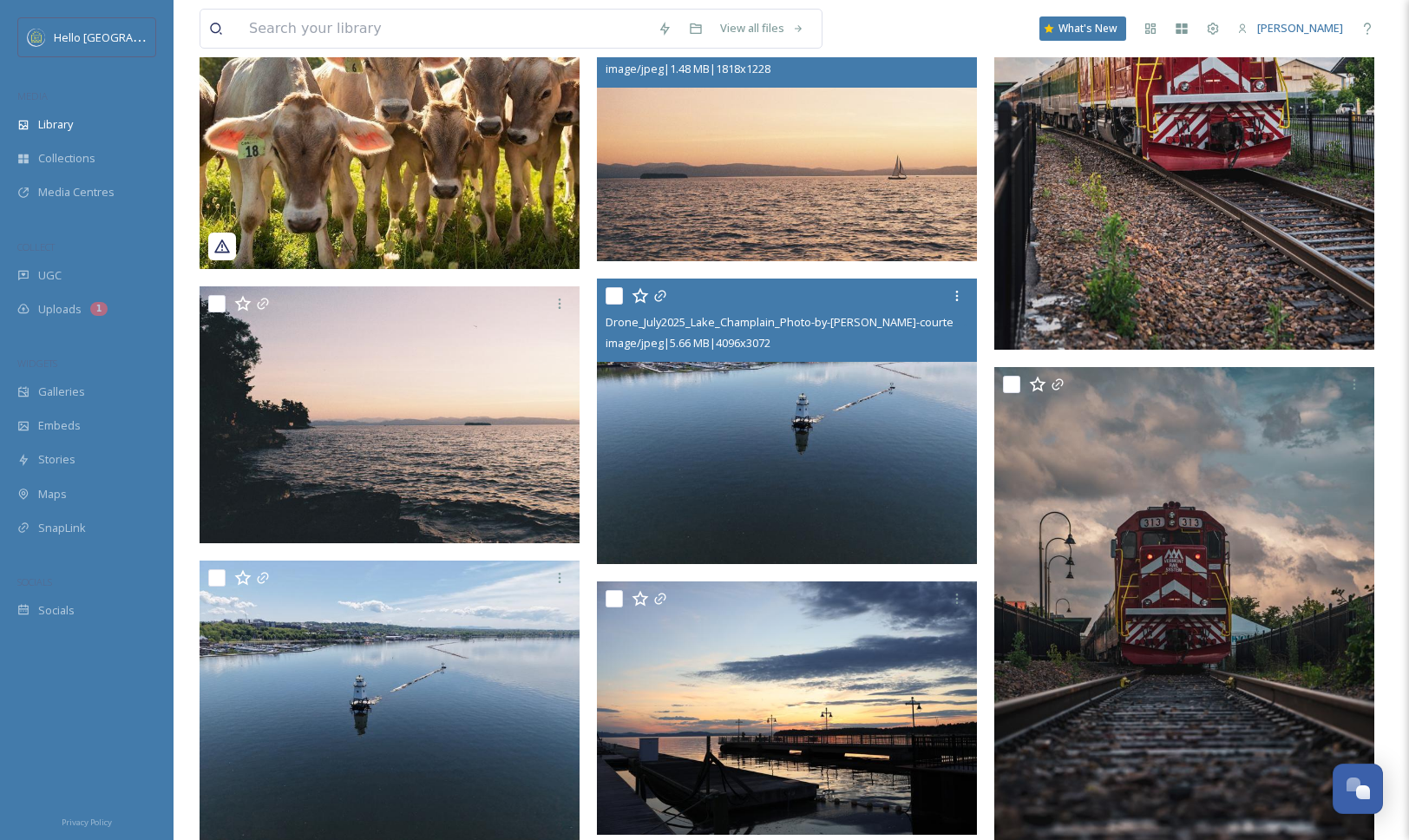
click at [709, 522] on img at bounding box center [787, 421] width 380 height 286
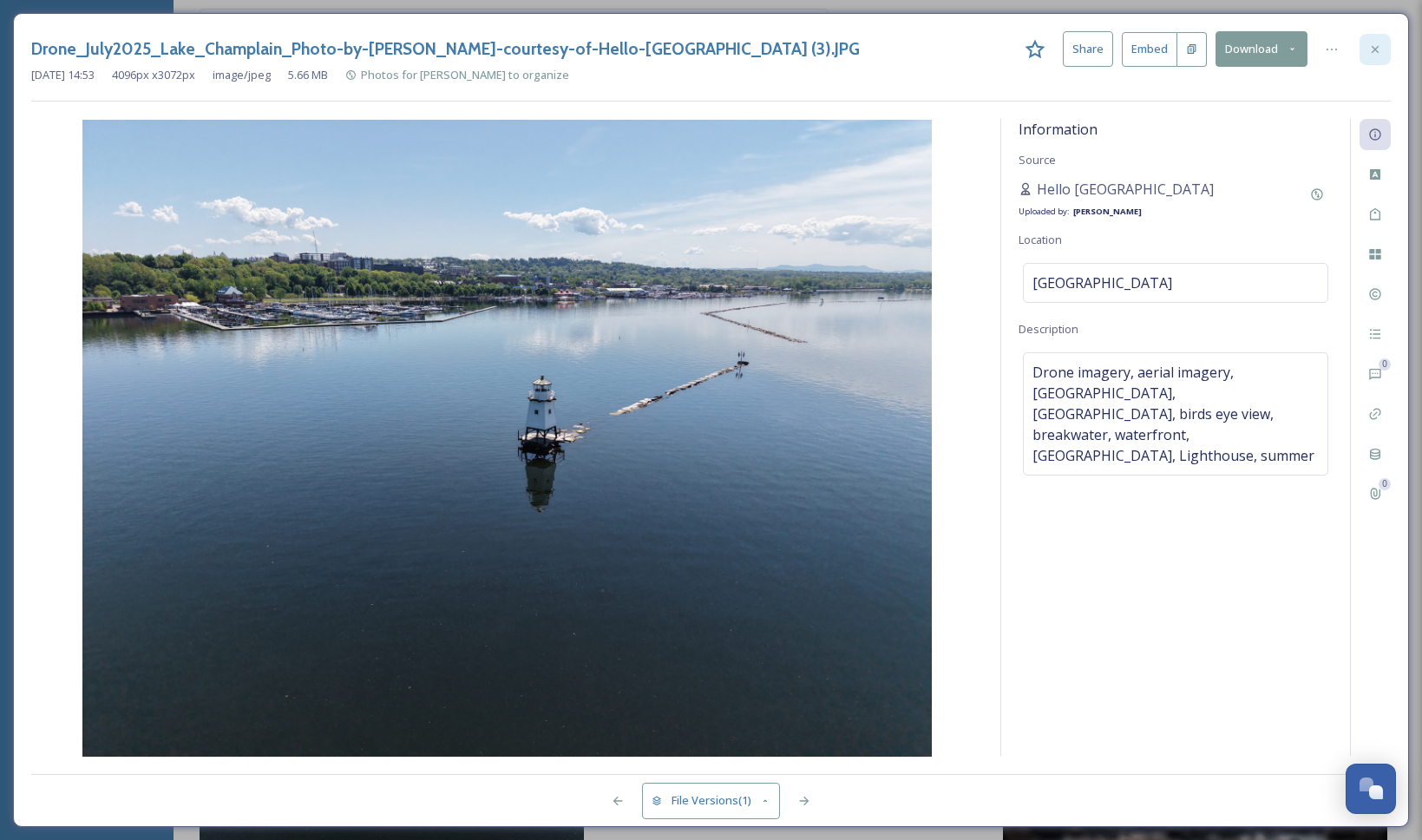
click at [1380, 40] on div at bounding box center [1374, 49] width 31 height 31
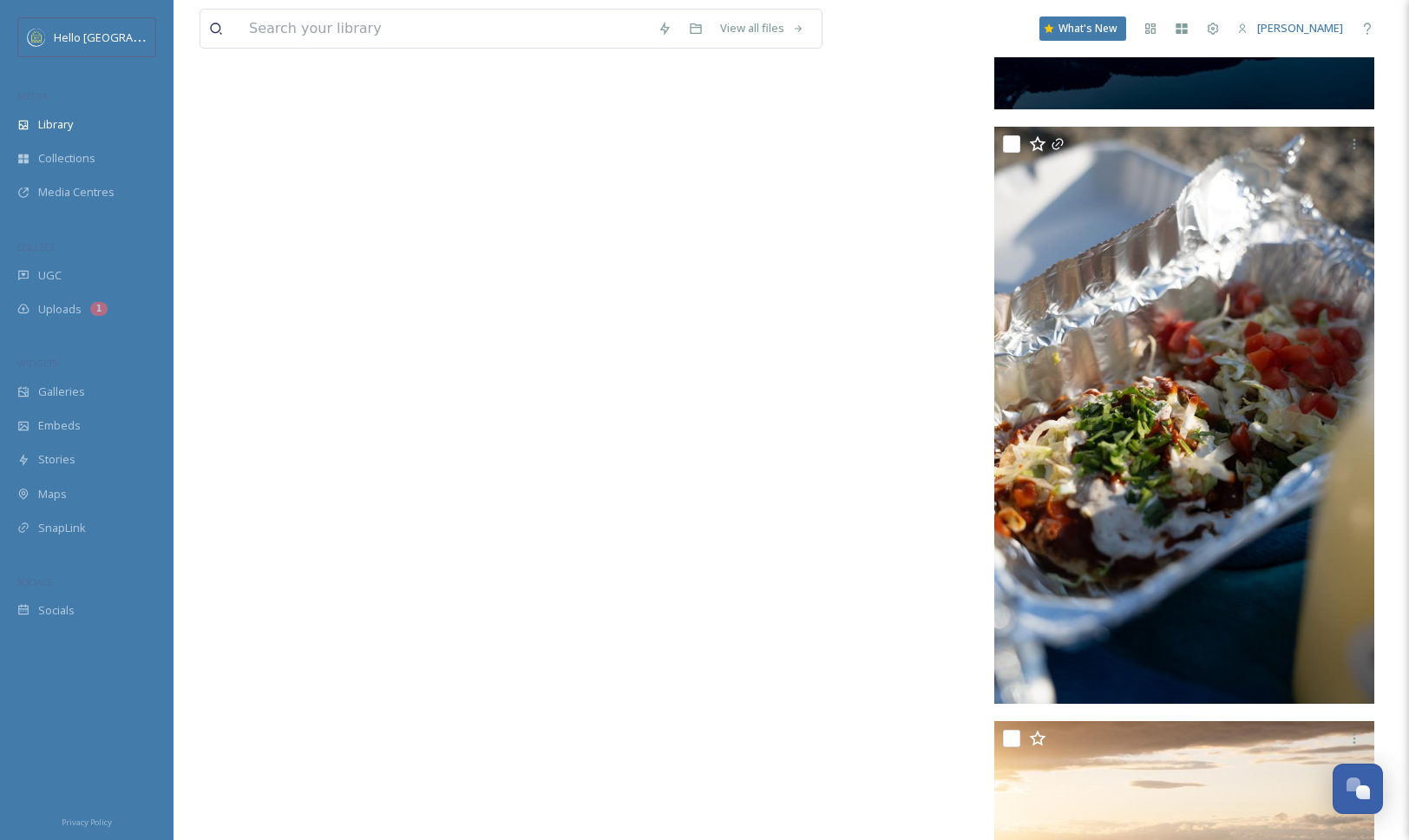
scroll to position [46697, 0]
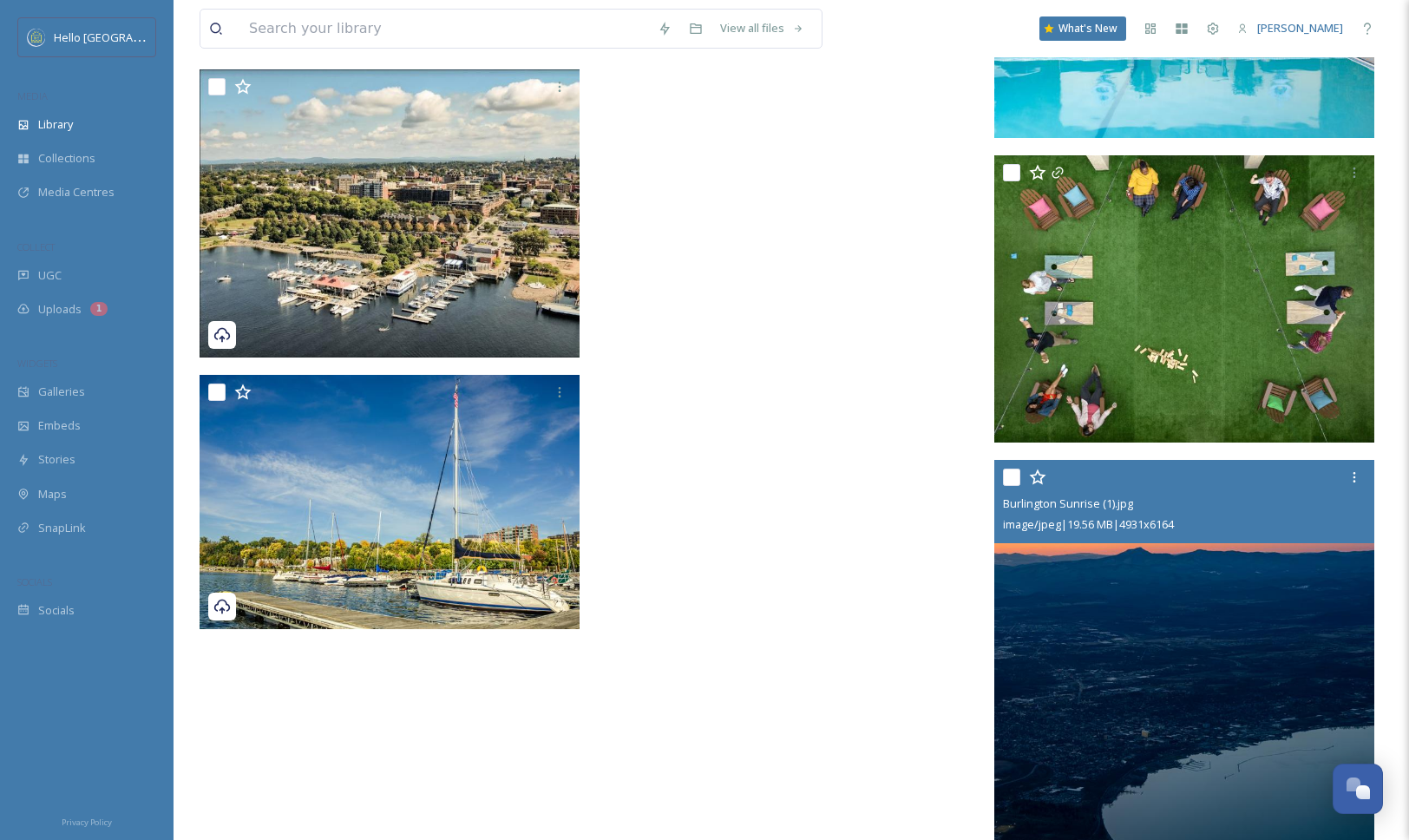
click at [1283, 658] on img at bounding box center [1184, 698] width 380 height 475
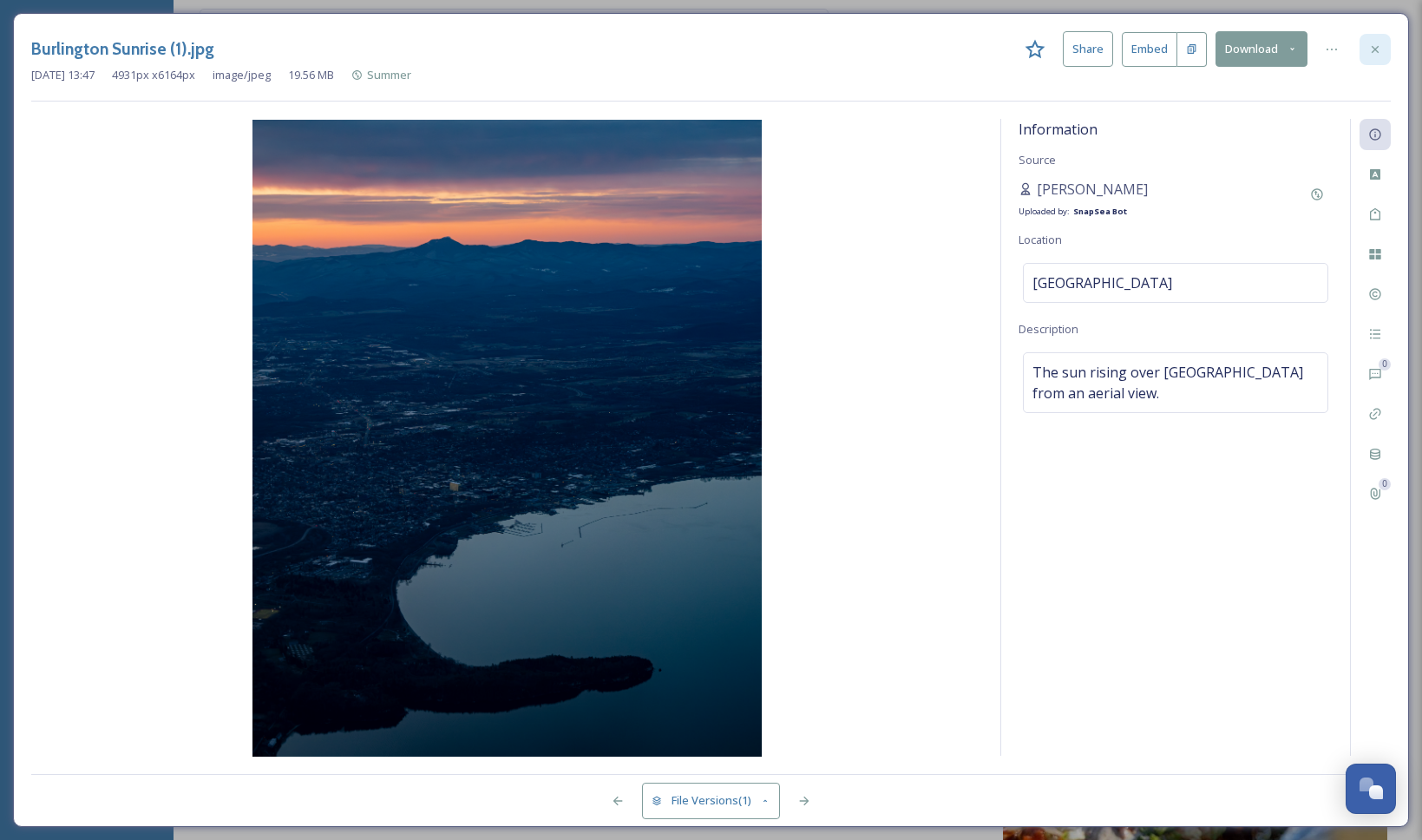
click at [1369, 58] on div at bounding box center [1374, 49] width 31 height 31
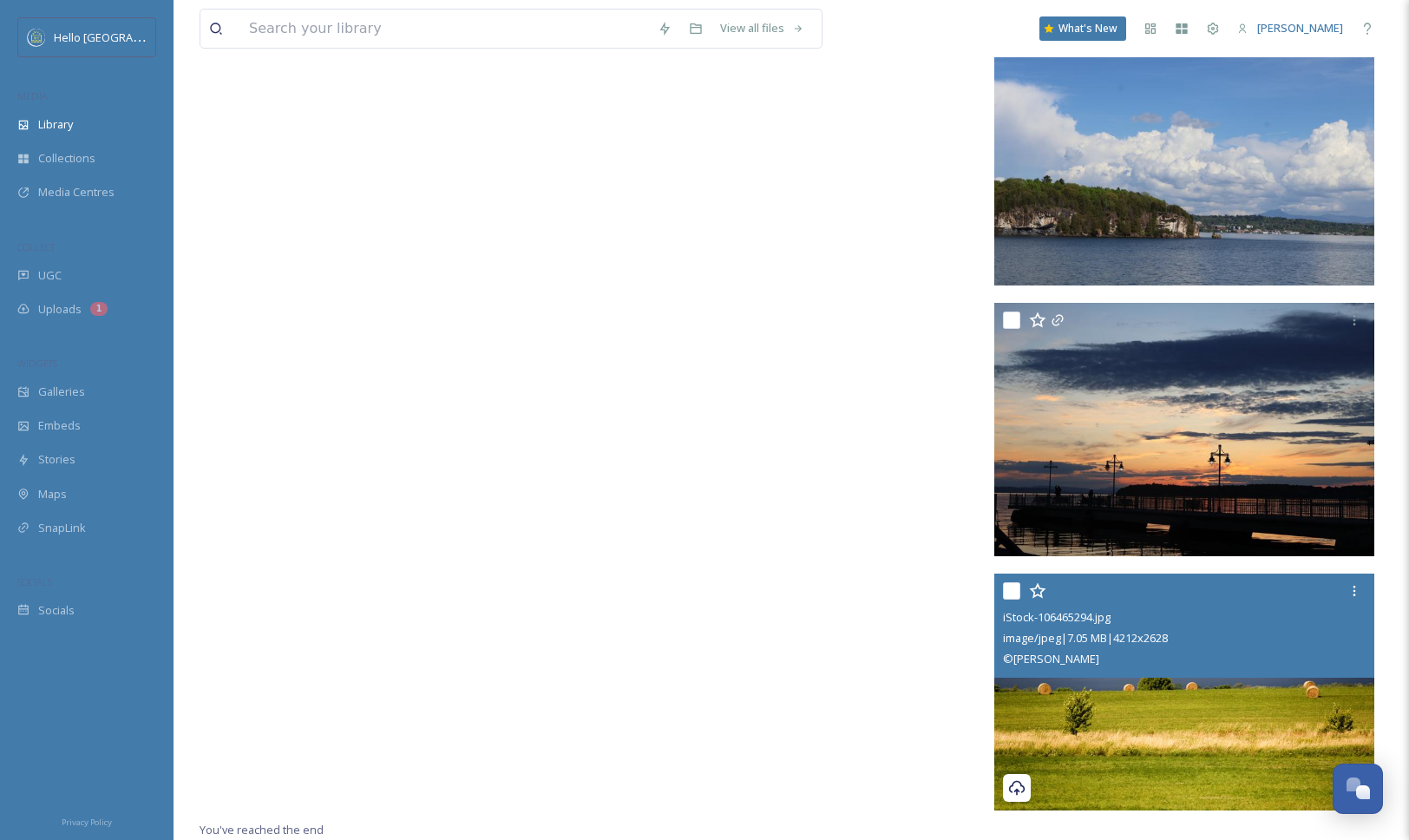
scroll to position [49559, 0]
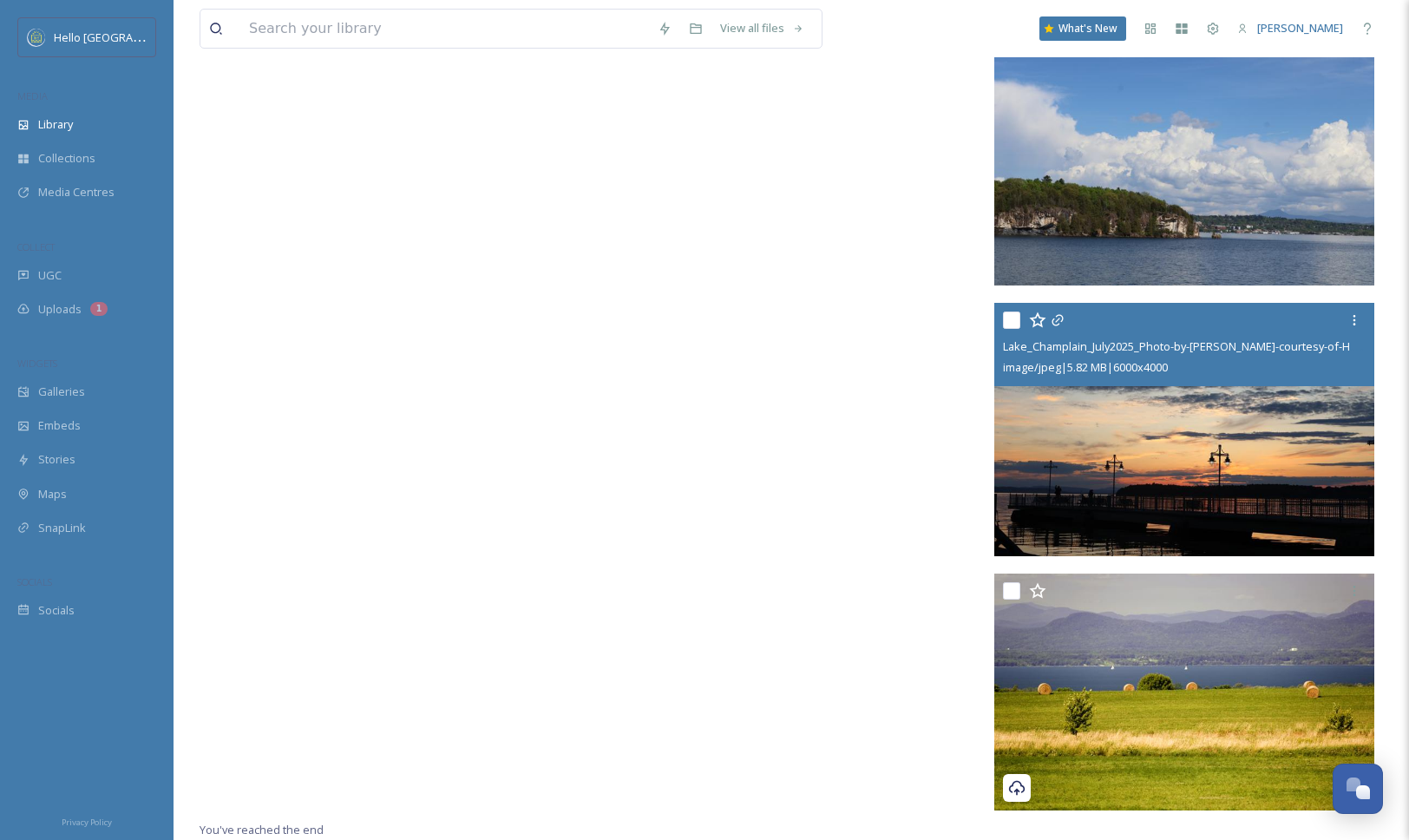
click at [1236, 512] on img at bounding box center [1184, 428] width 380 height 254
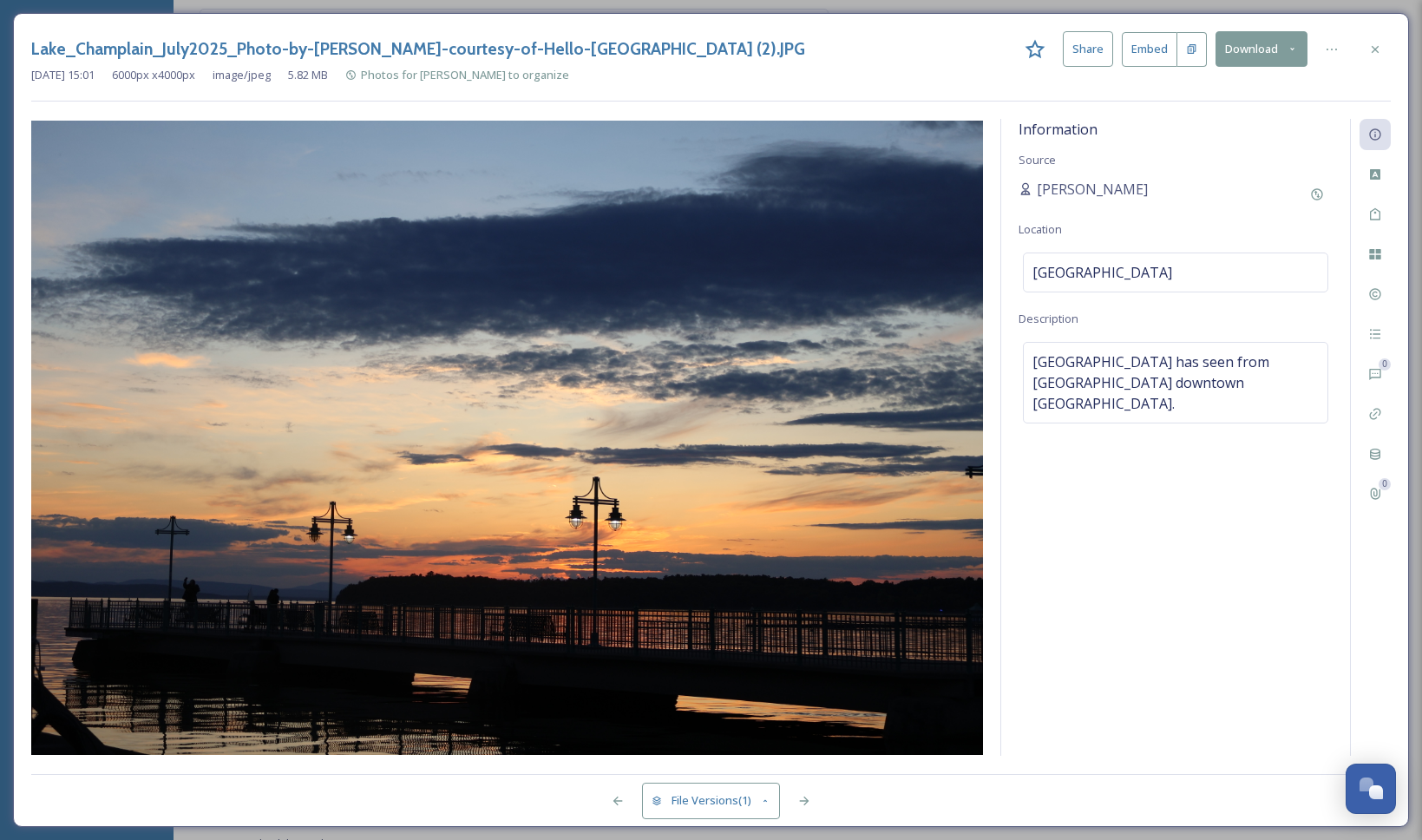
scroll to position [49303, 0]
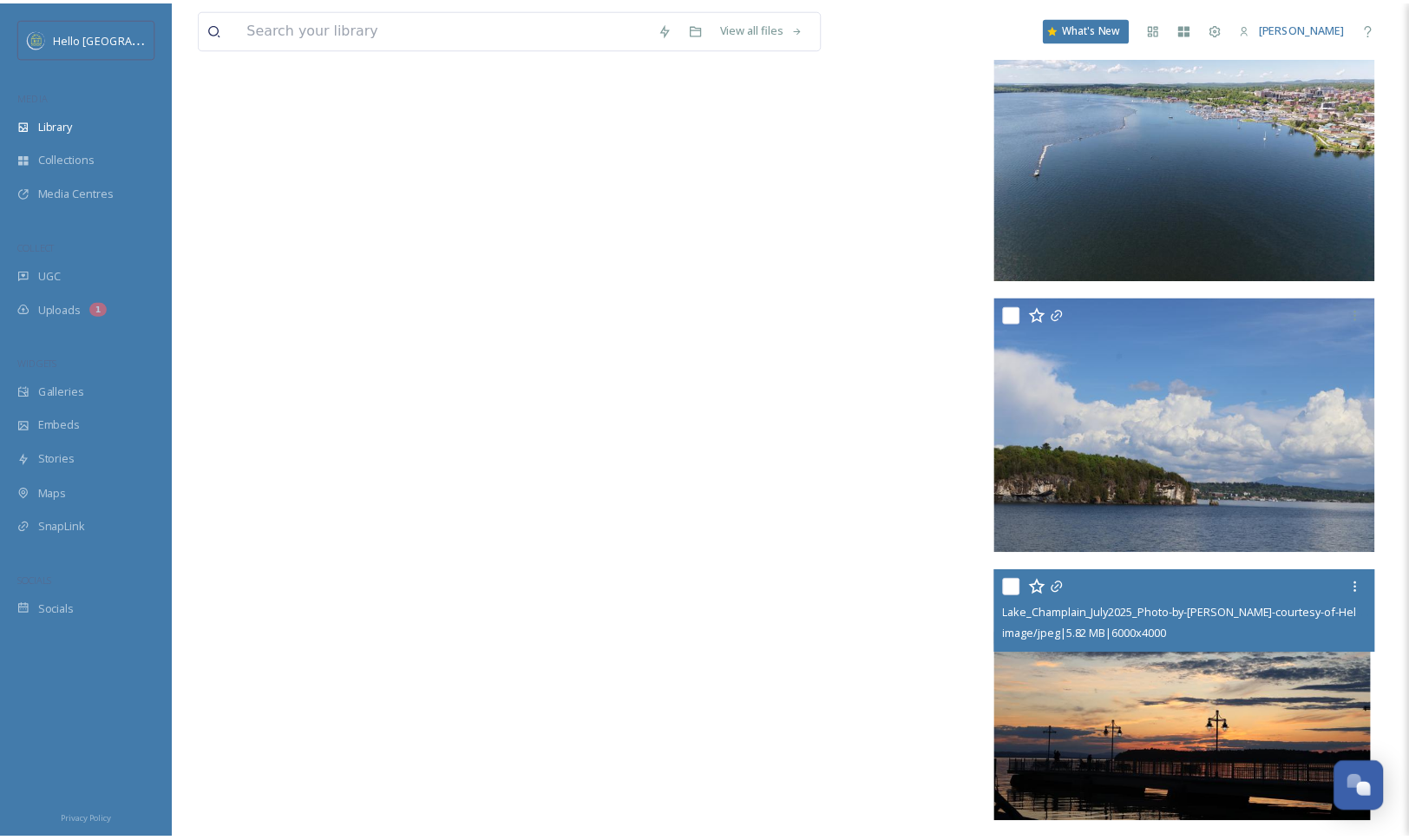
scroll to position [49564, 0]
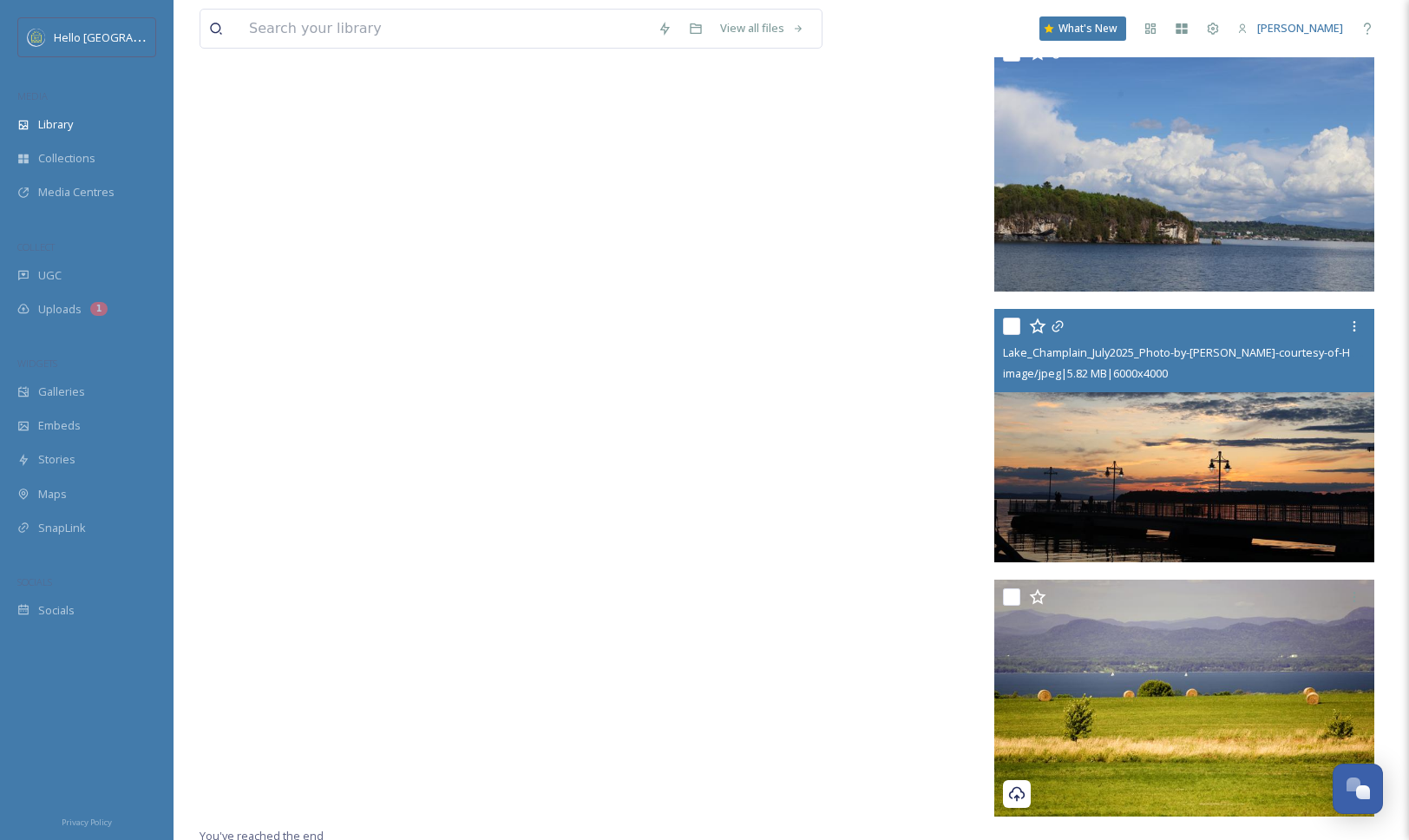
click at [1191, 524] on img at bounding box center [1184, 435] width 380 height 254
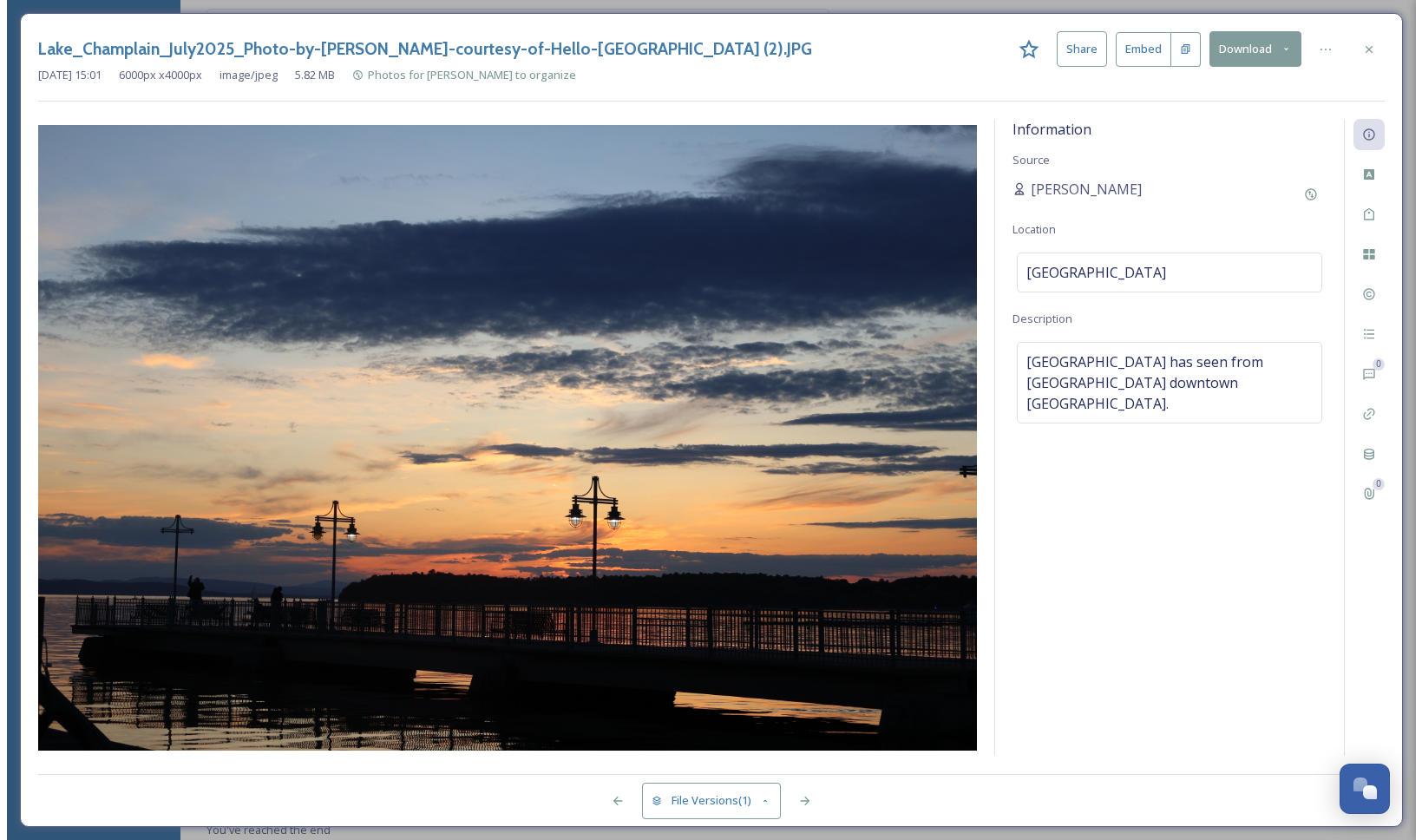
scroll to position [49300, 0]
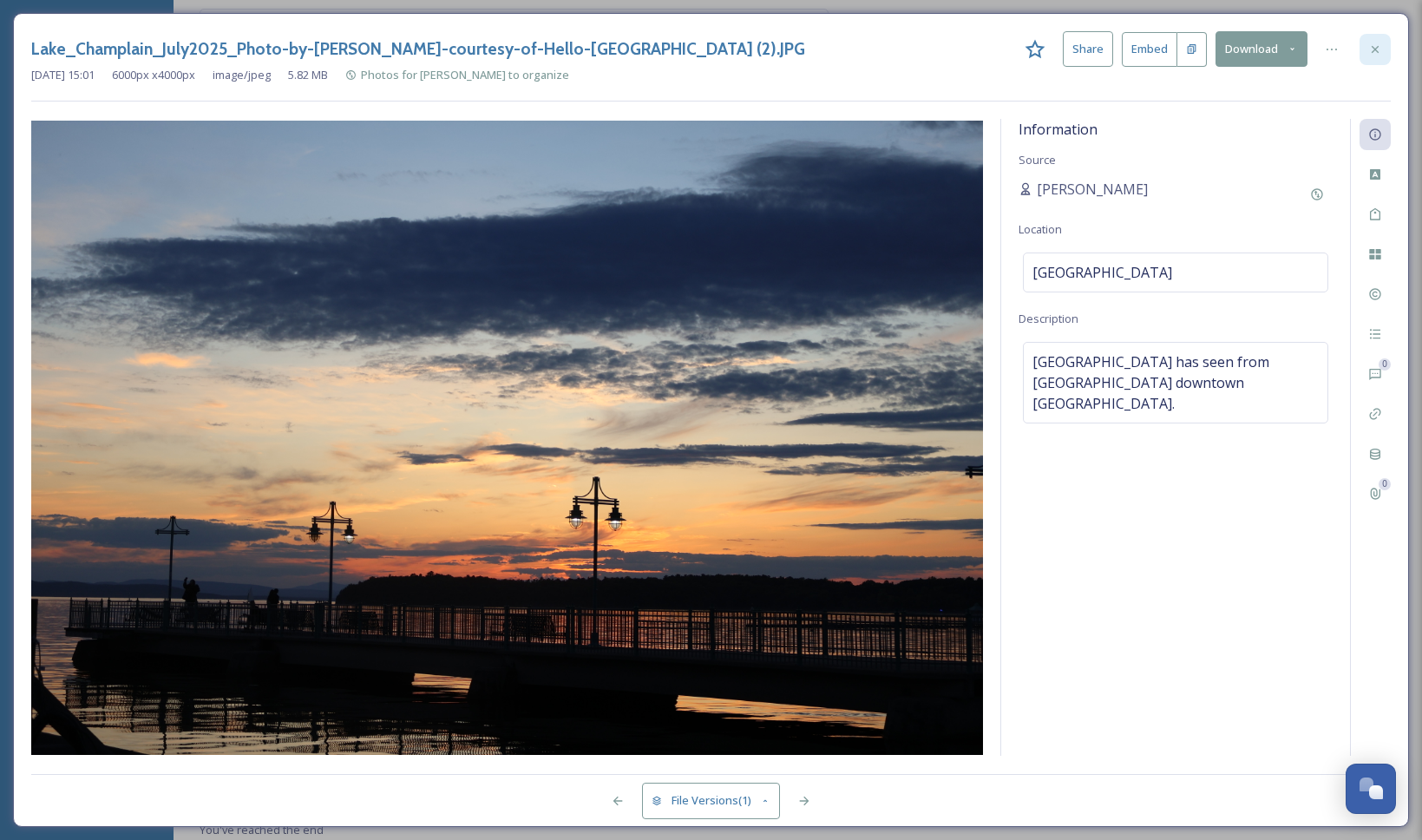
click at [1383, 50] on div at bounding box center [1374, 49] width 31 height 31
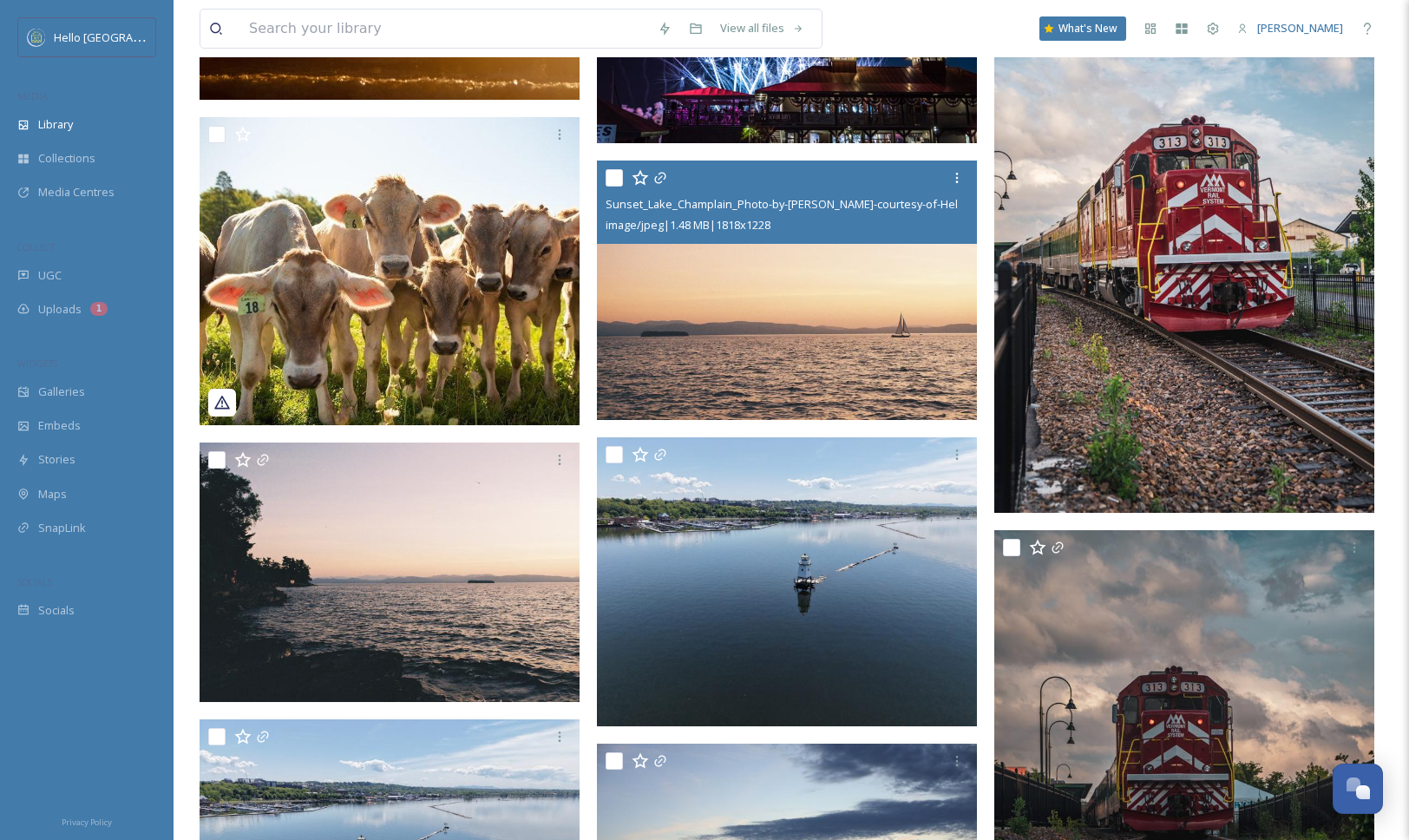
scroll to position [45222, 0]
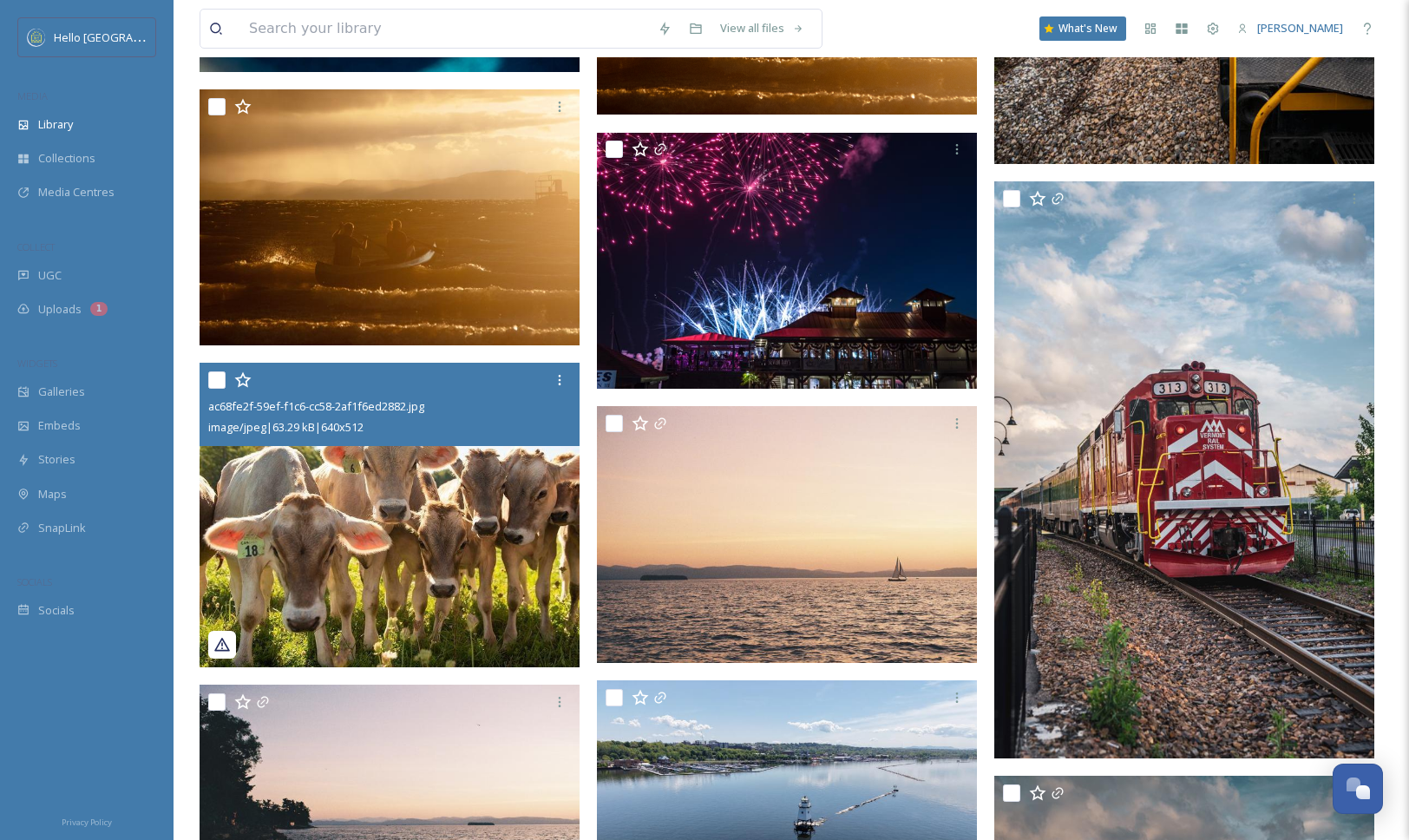
click at [486, 578] on img at bounding box center [389, 513] width 380 height 303
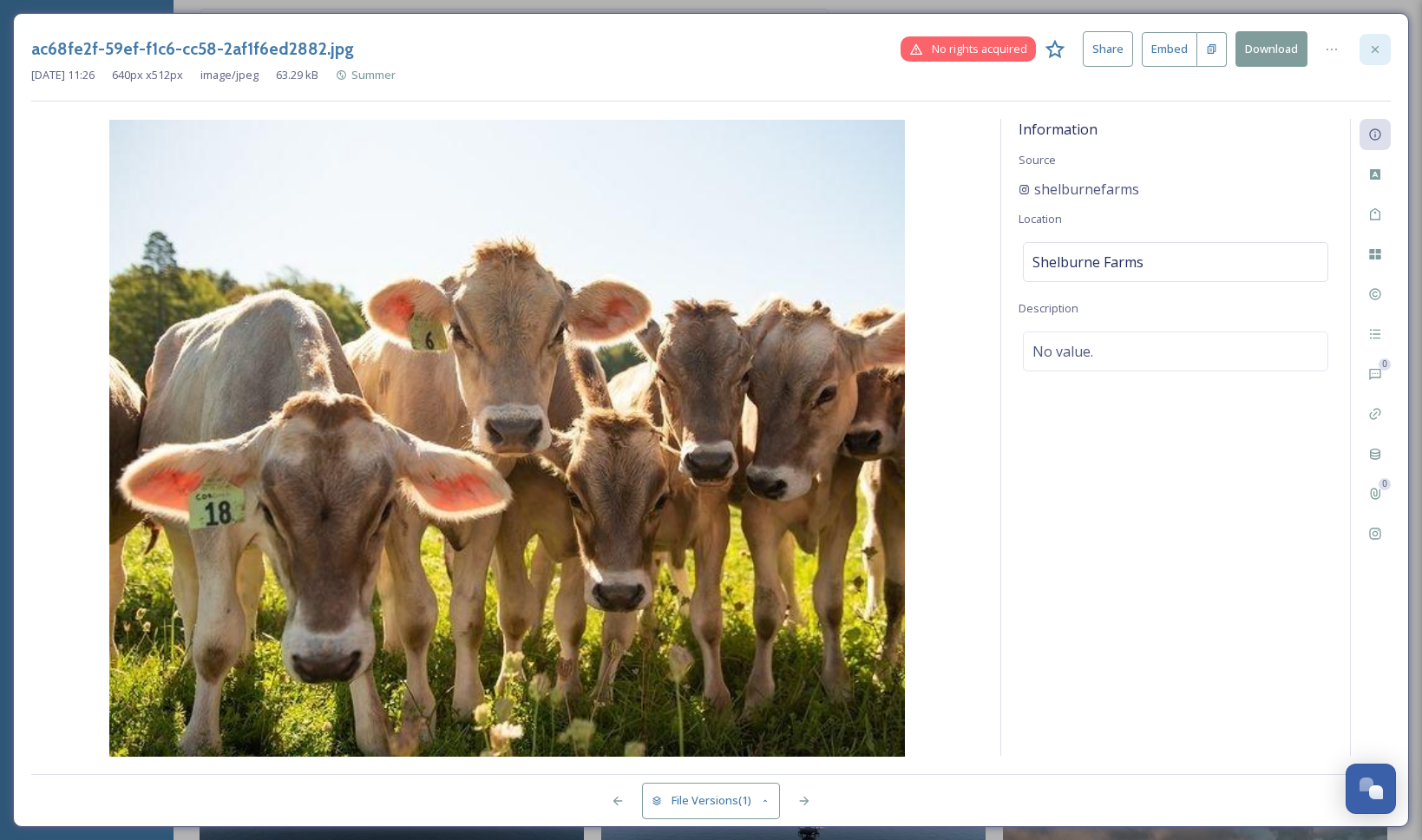
click at [1377, 49] on icon at bounding box center [1375, 50] width 14 height 14
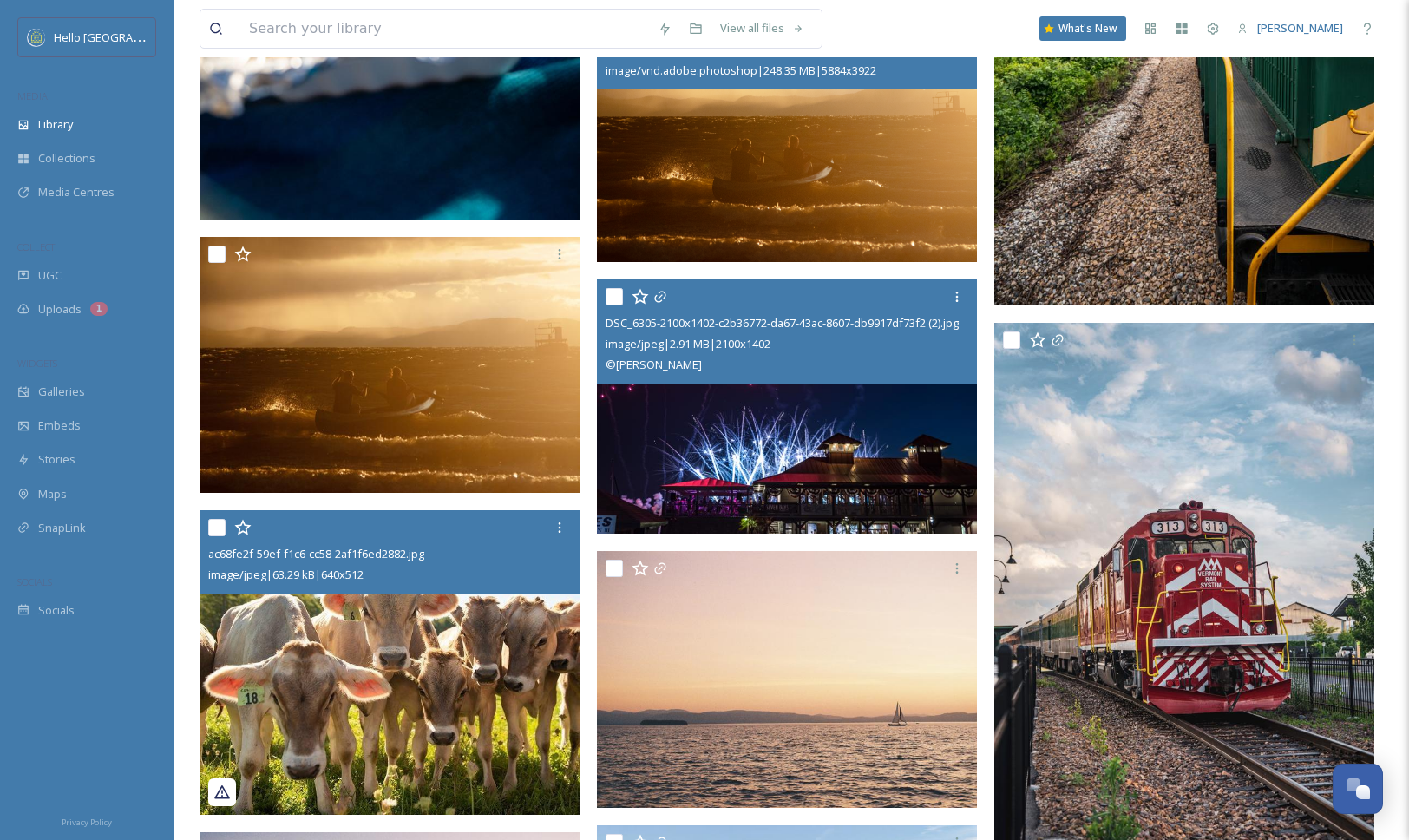
scroll to position [45025, 0]
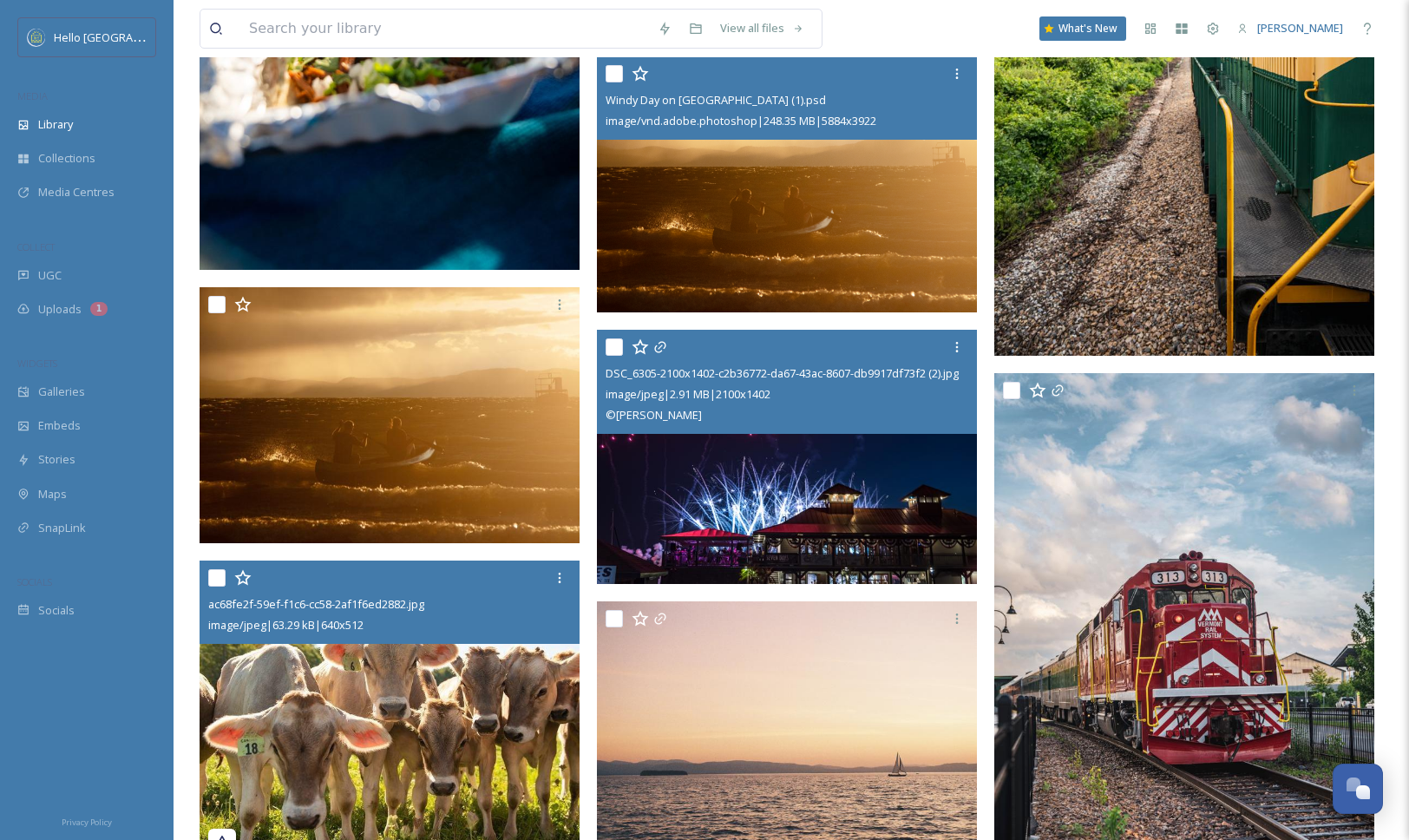
click at [775, 533] on img at bounding box center [787, 456] width 380 height 254
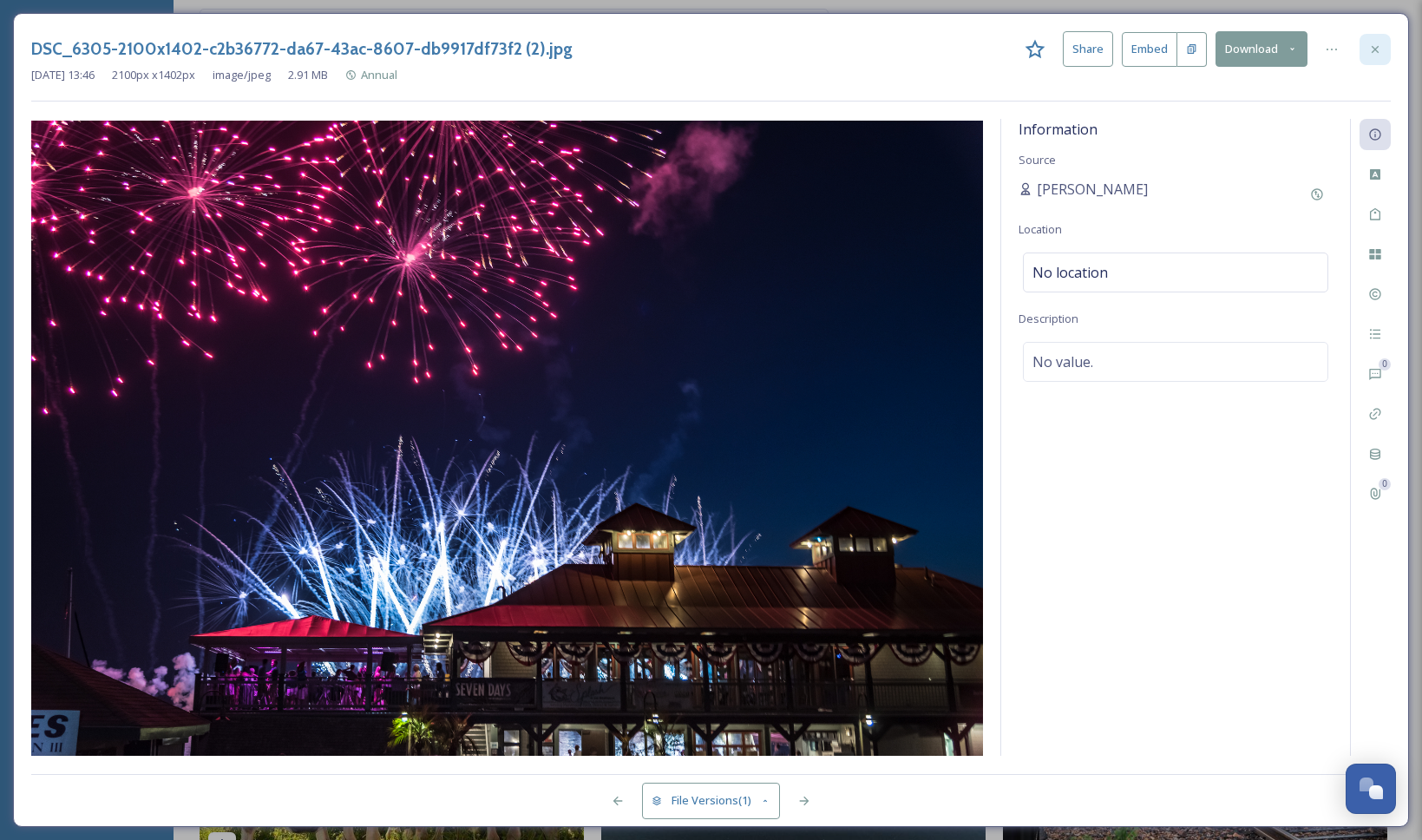
click at [1368, 45] on icon at bounding box center [1375, 50] width 14 height 14
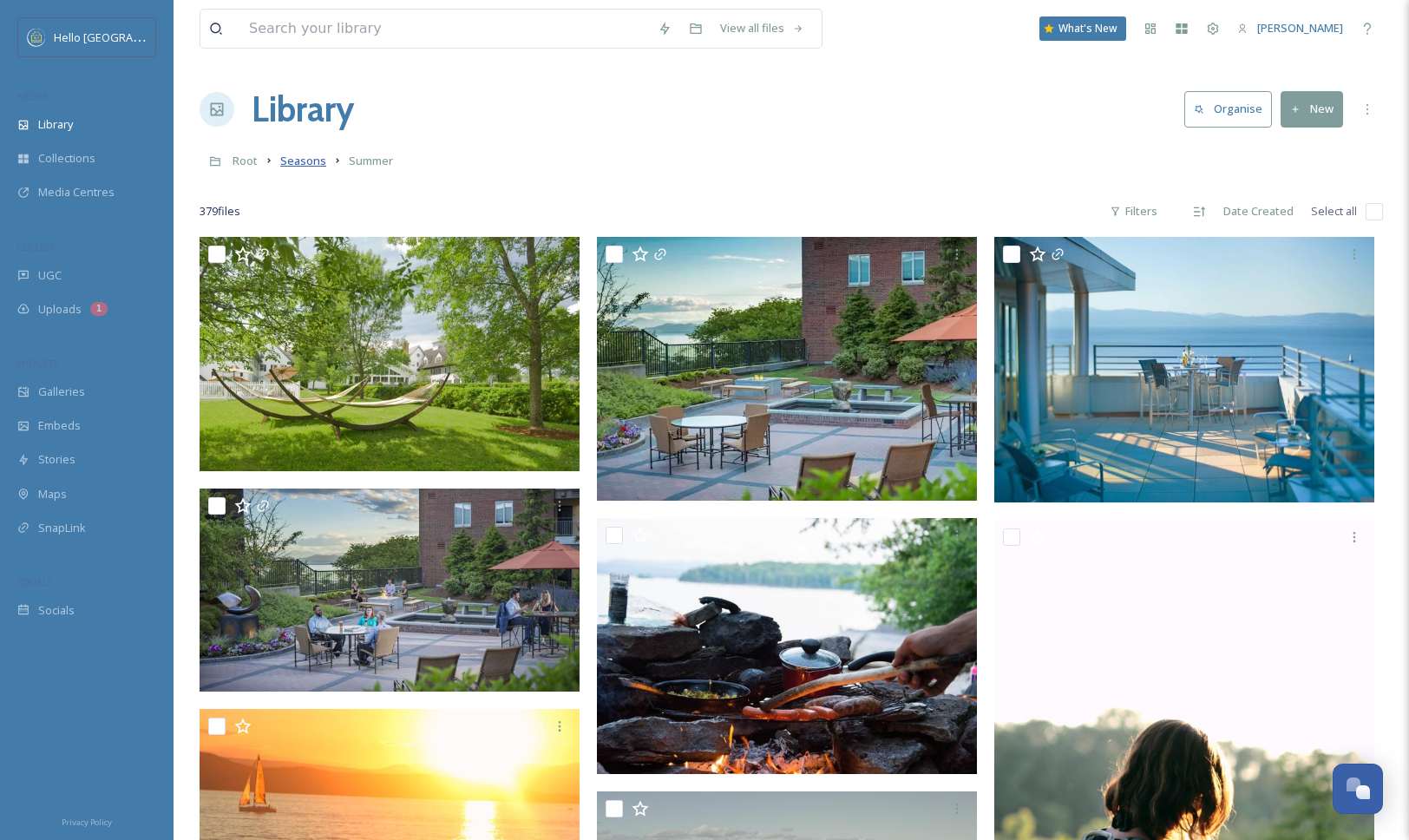
click at [290, 162] on span "Seasons" at bounding box center [304, 161] width 46 height 16
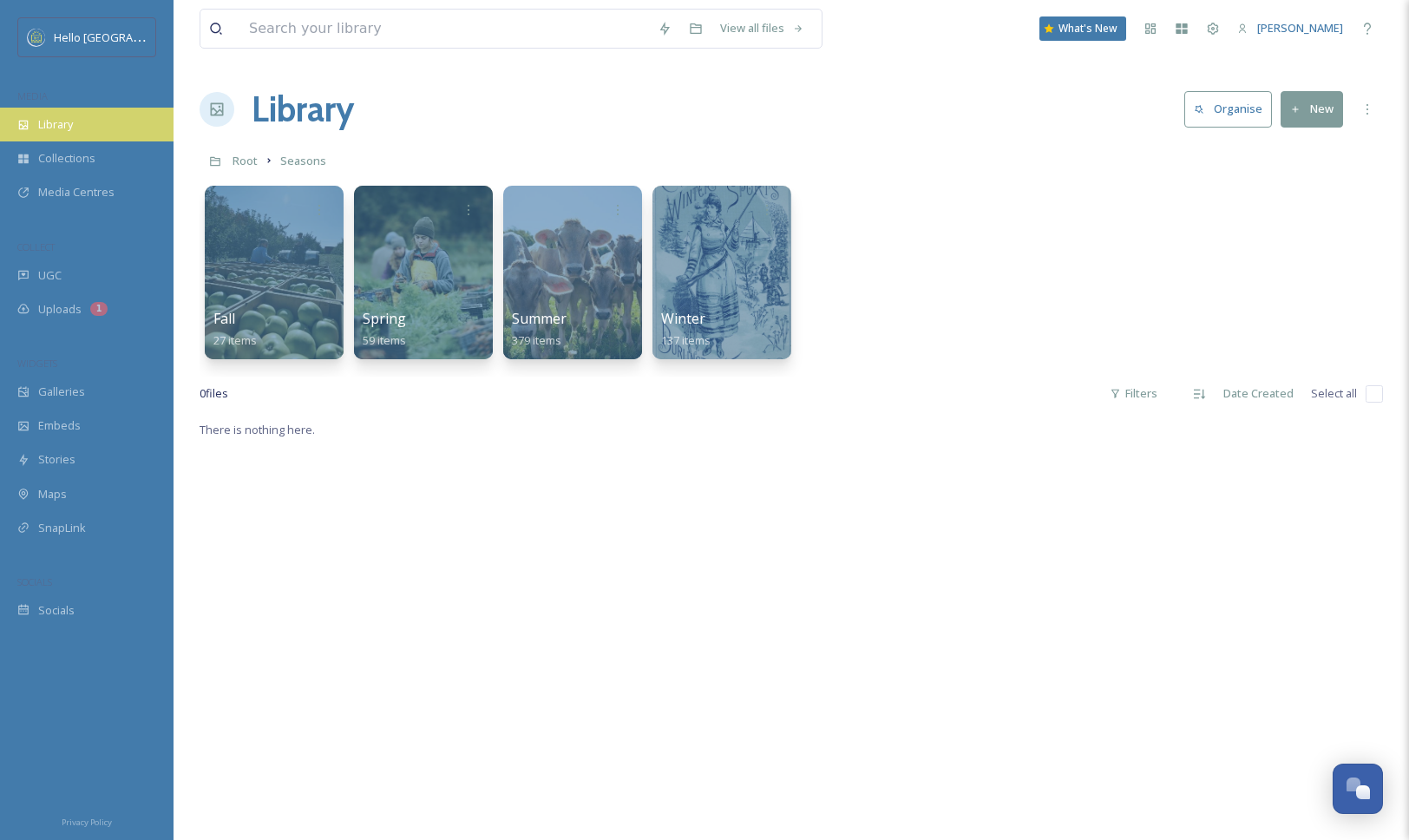
click at [94, 116] on div "Library" at bounding box center [86, 125] width 174 height 34
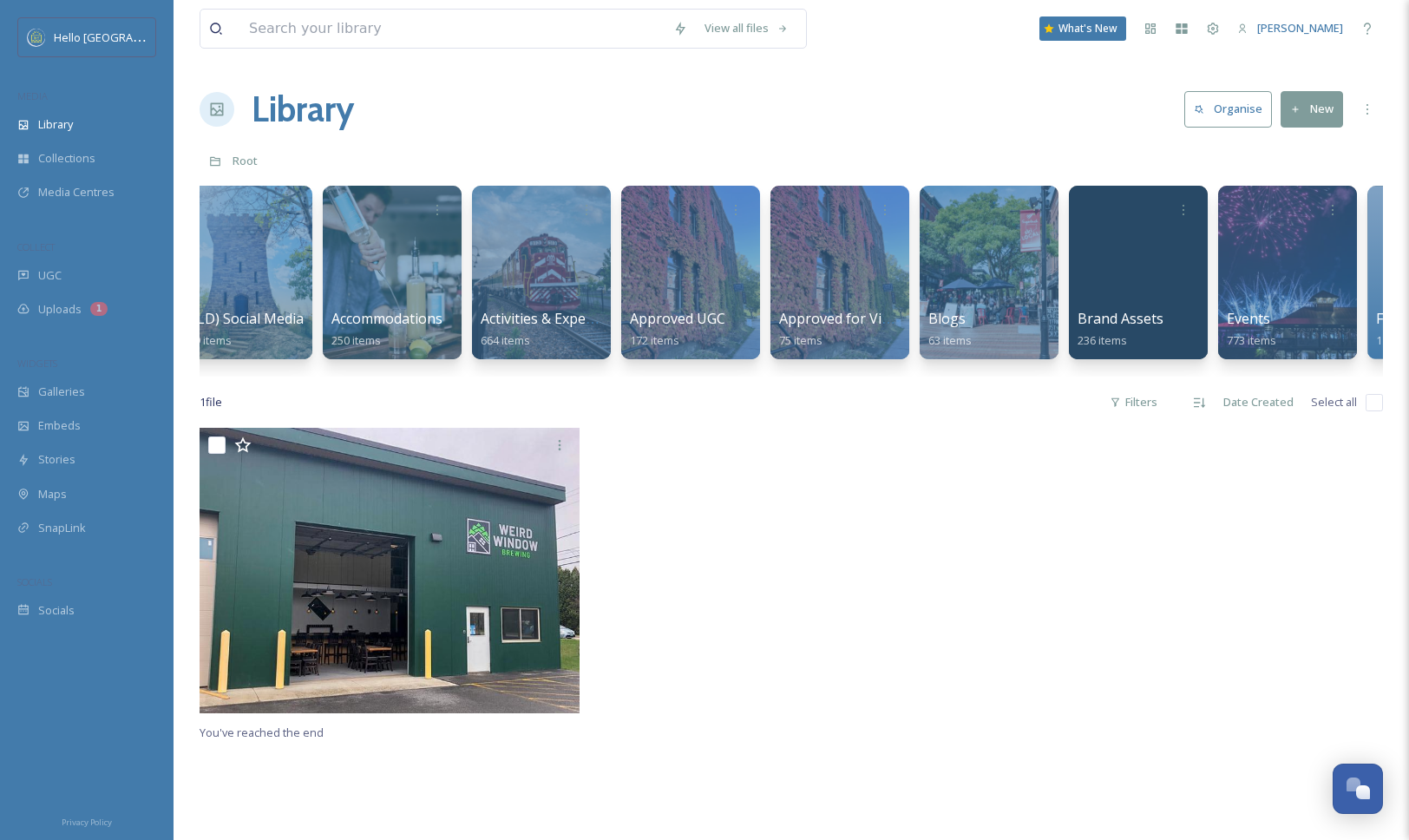
scroll to position [0, 541]
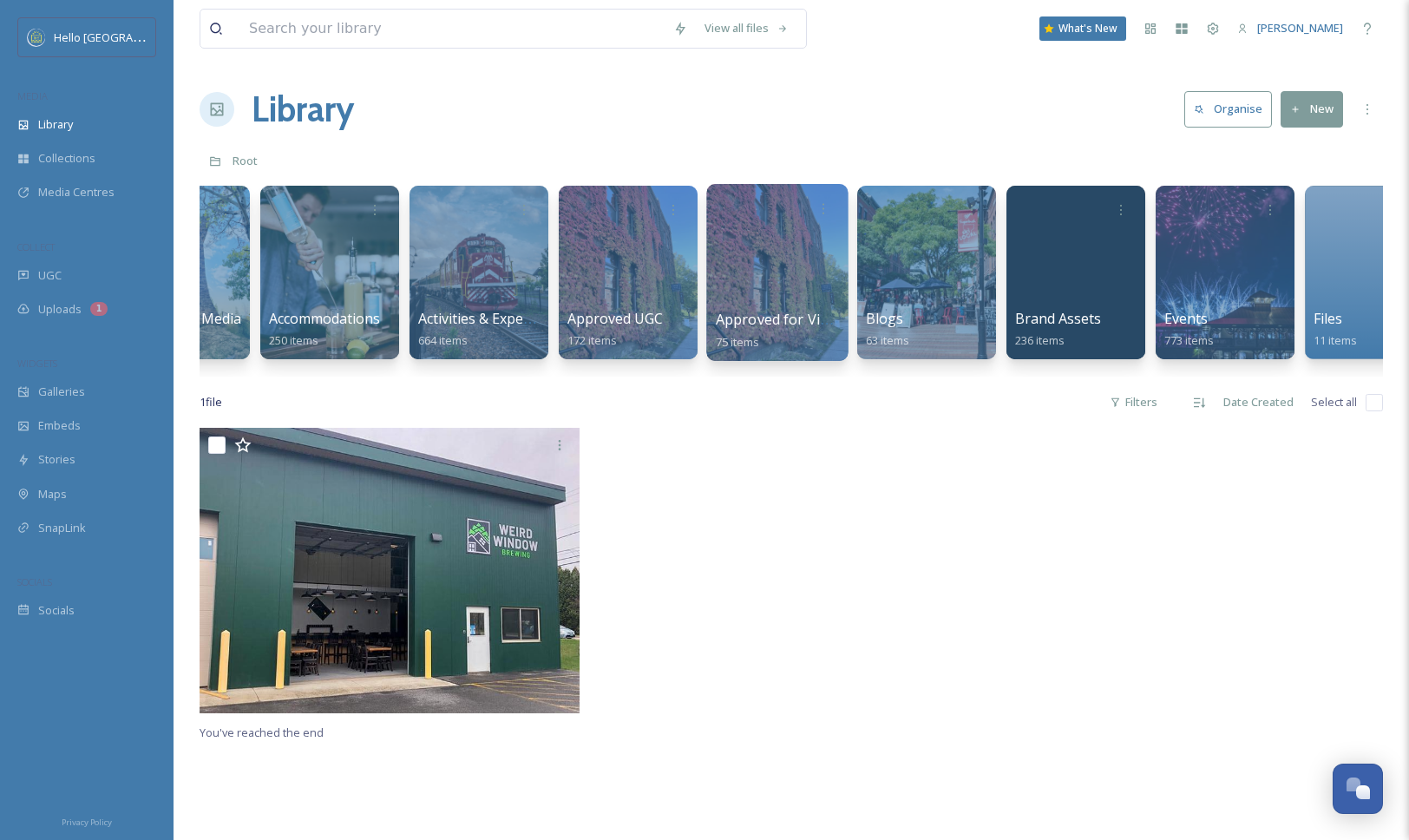
click at [726, 285] on div at bounding box center [776, 272] width 142 height 177
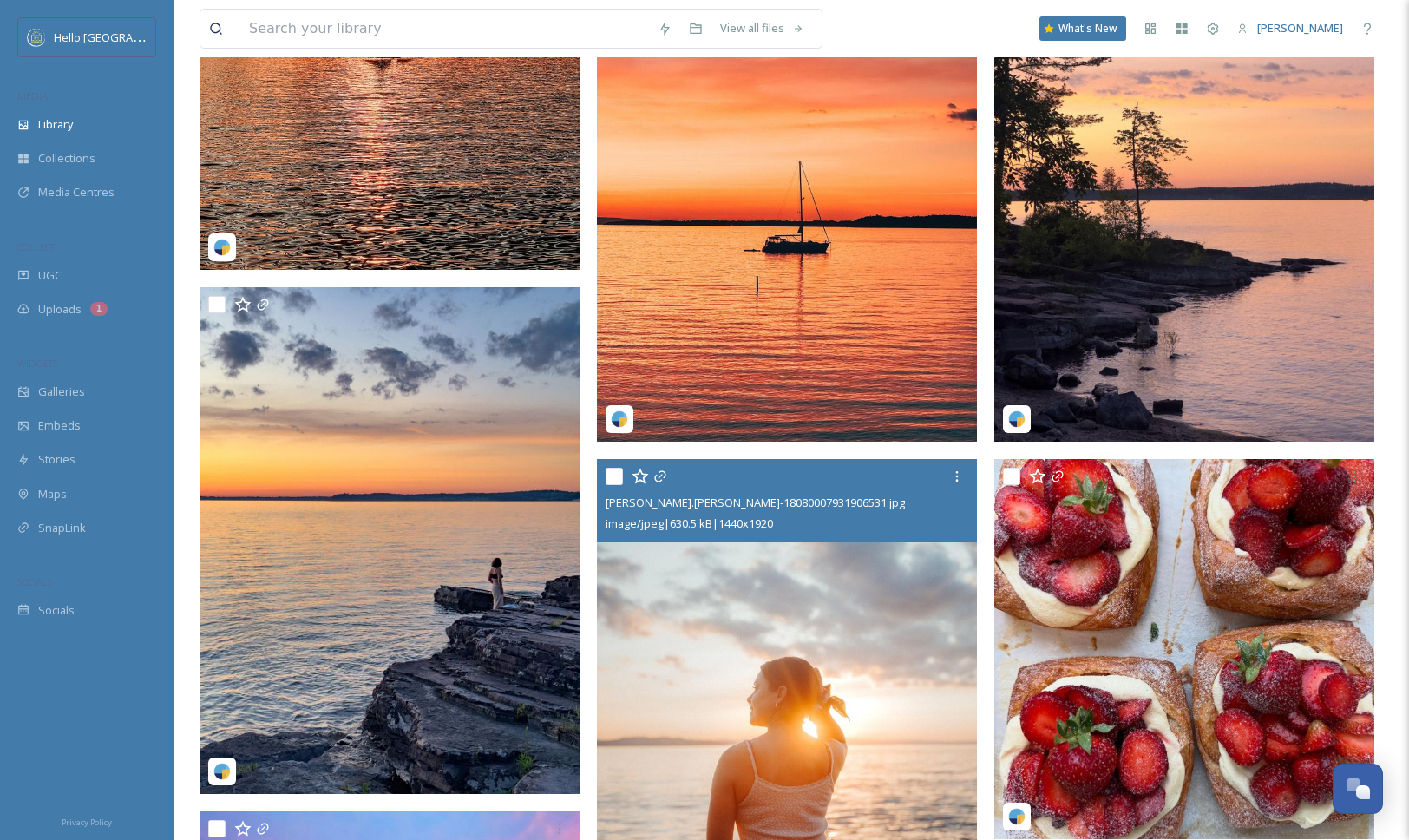
scroll to position [1567, 0]
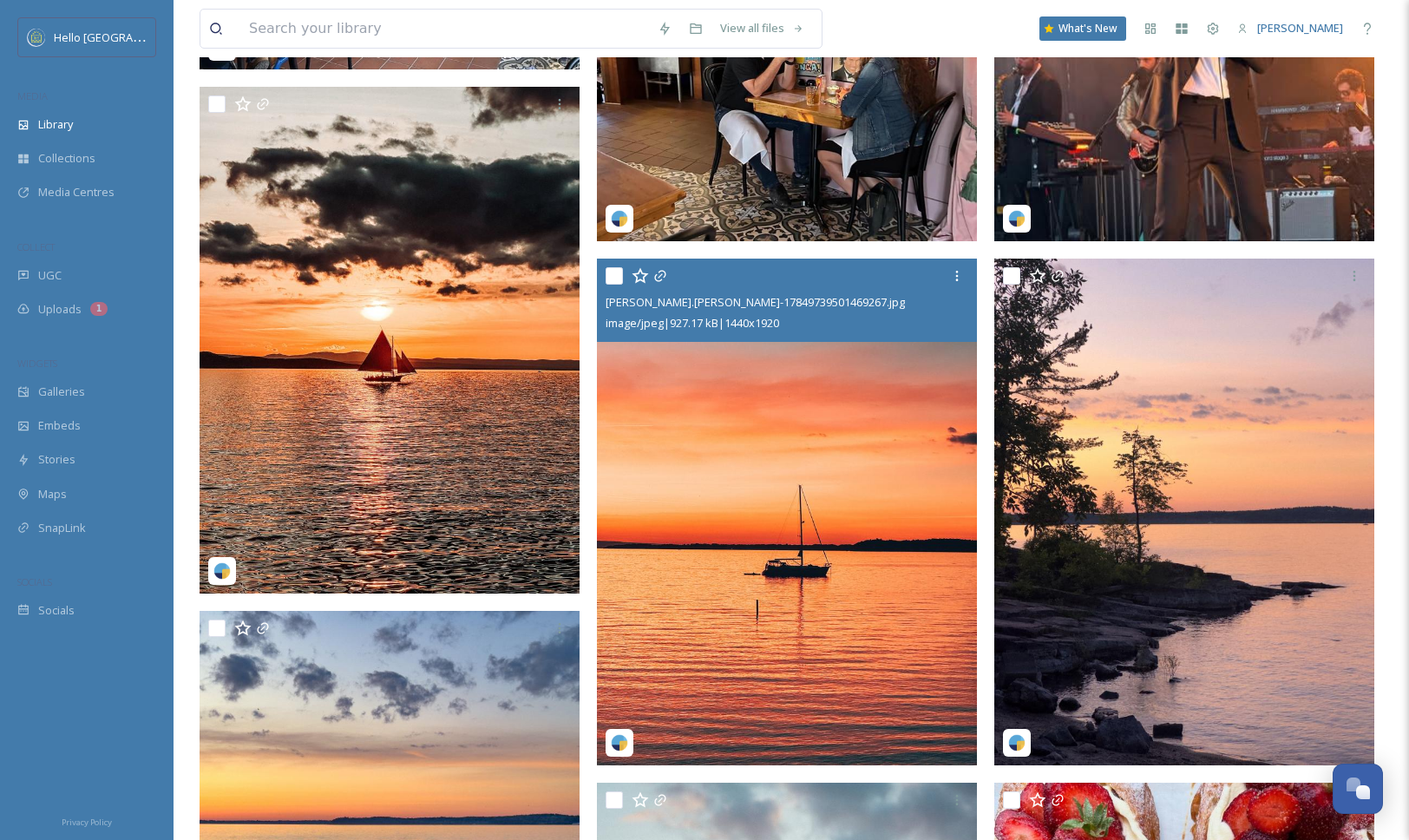
click at [899, 684] on img at bounding box center [787, 511] width 380 height 506
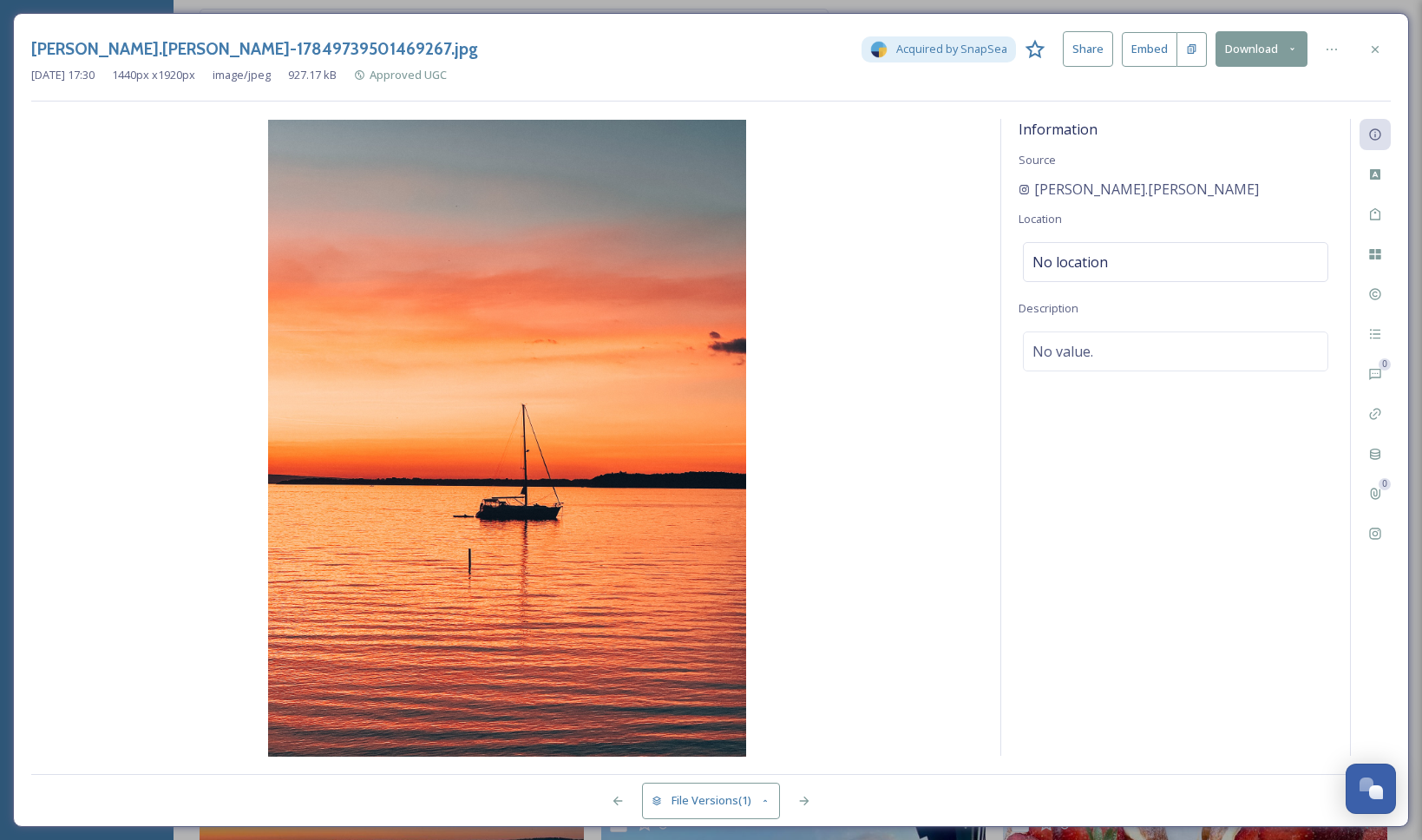
click at [1250, 56] on button "Download" at bounding box center [1261, 49] width 92 height 36
click at [1223, 86] on span "Download Original (1440 x 1920)" at bounding box center [1216, 89] width 164 height 17
click at [1370, 52] on icon at bounding box center [1375, 50] width 14 height 14
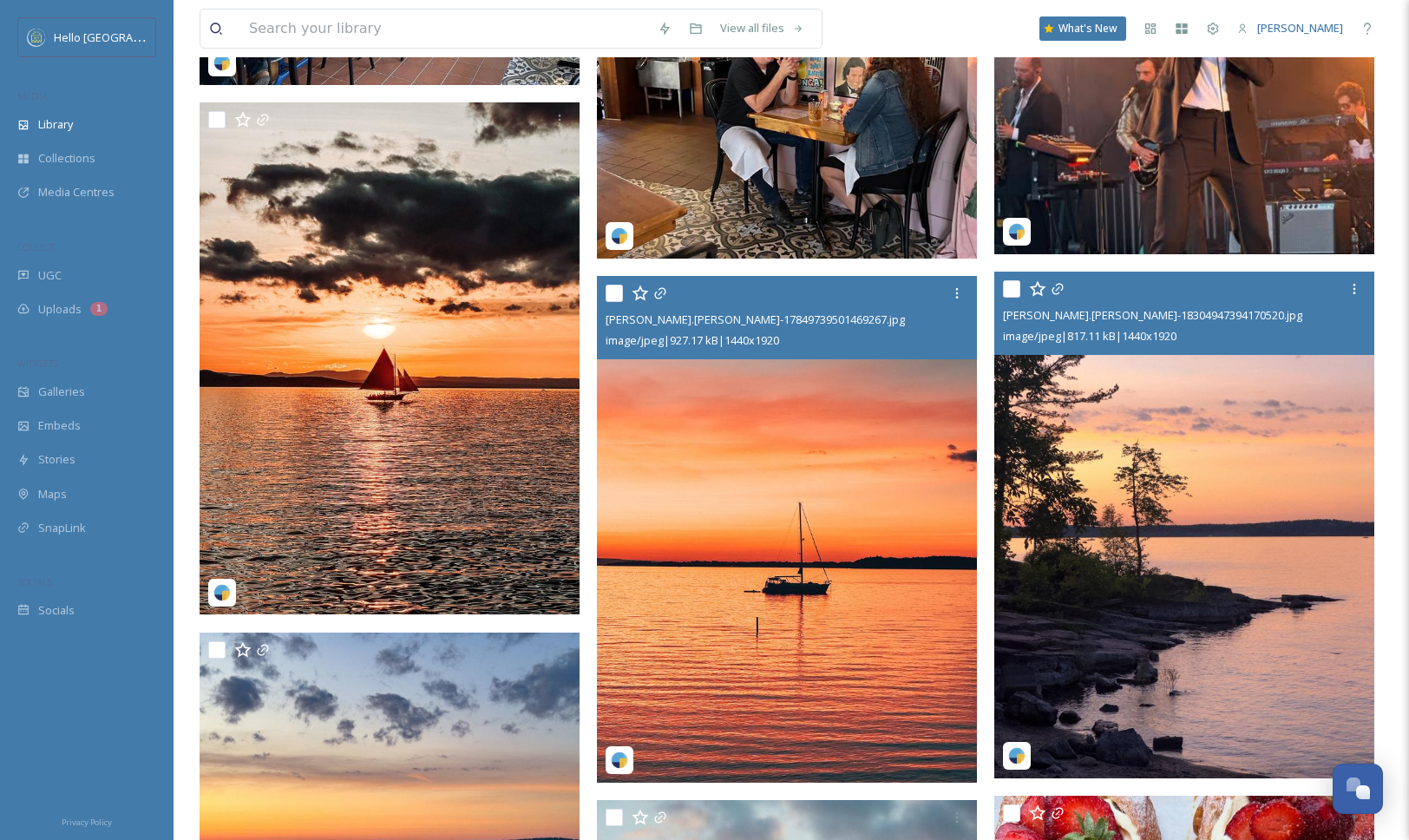
click at [1243, 533] on img at bounding box center [1184, 524] width 380 height 506
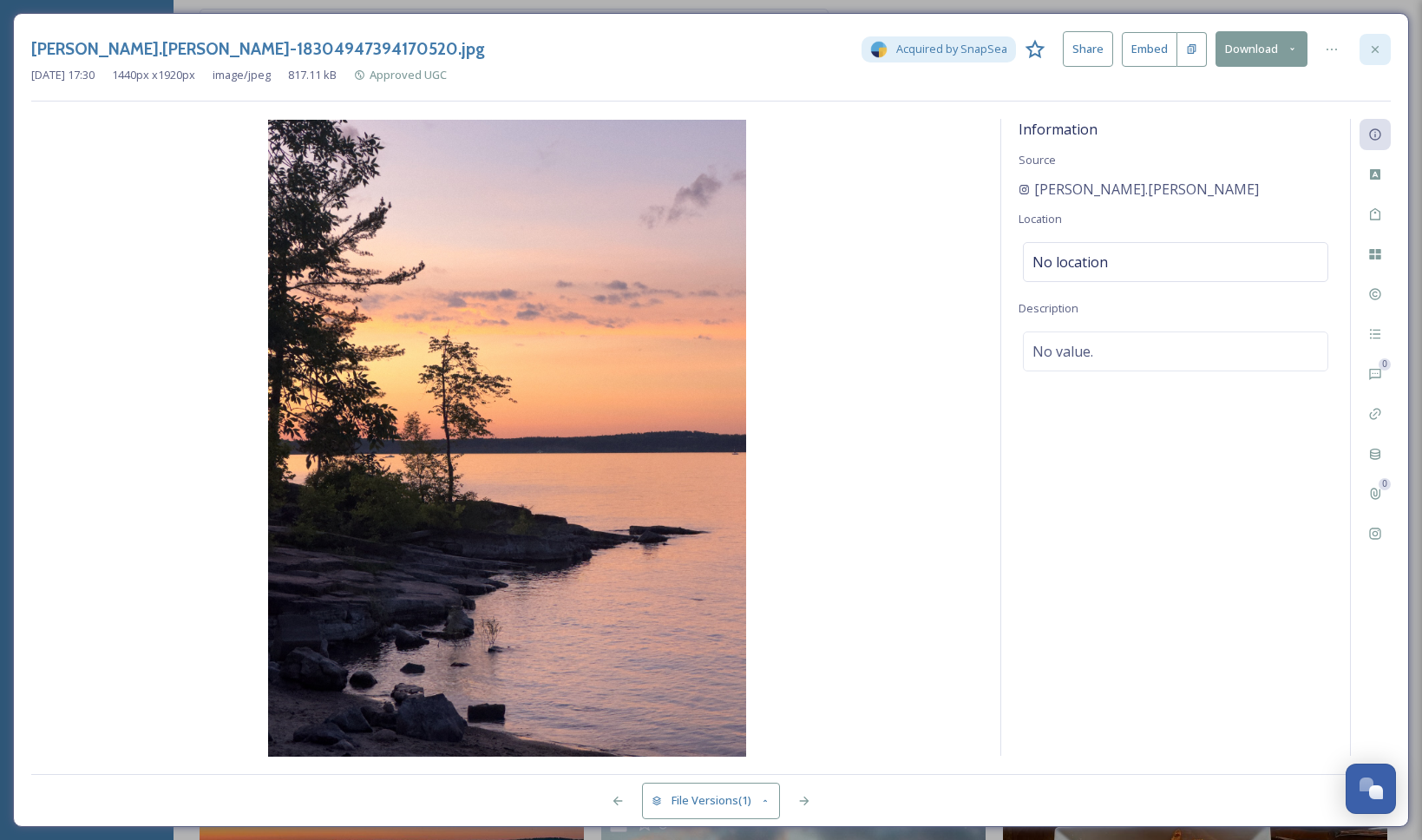
click at [1378, 44] on icon at bounding box center [1375, 50] width 14 height 14
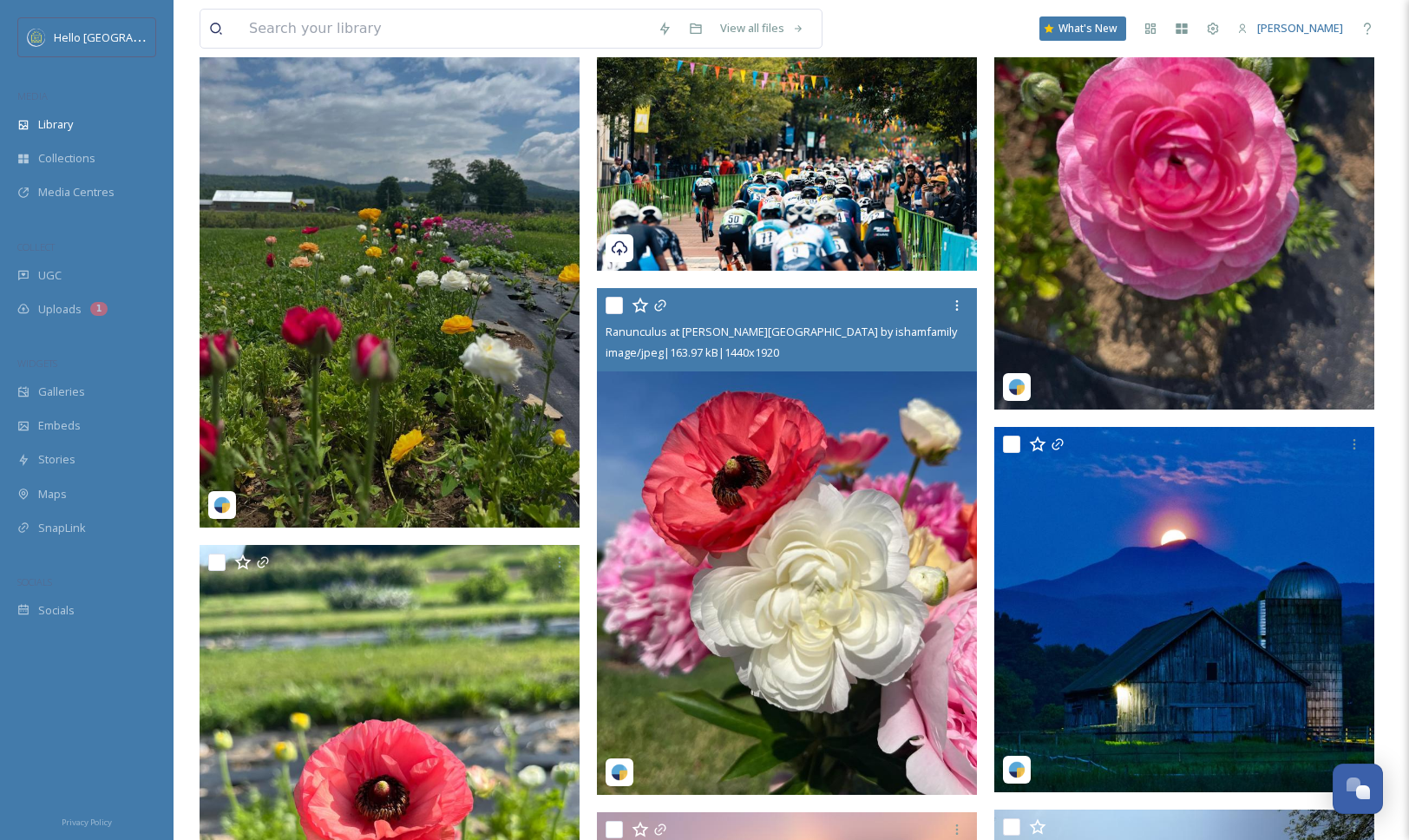
scroll to position [4602, 0]
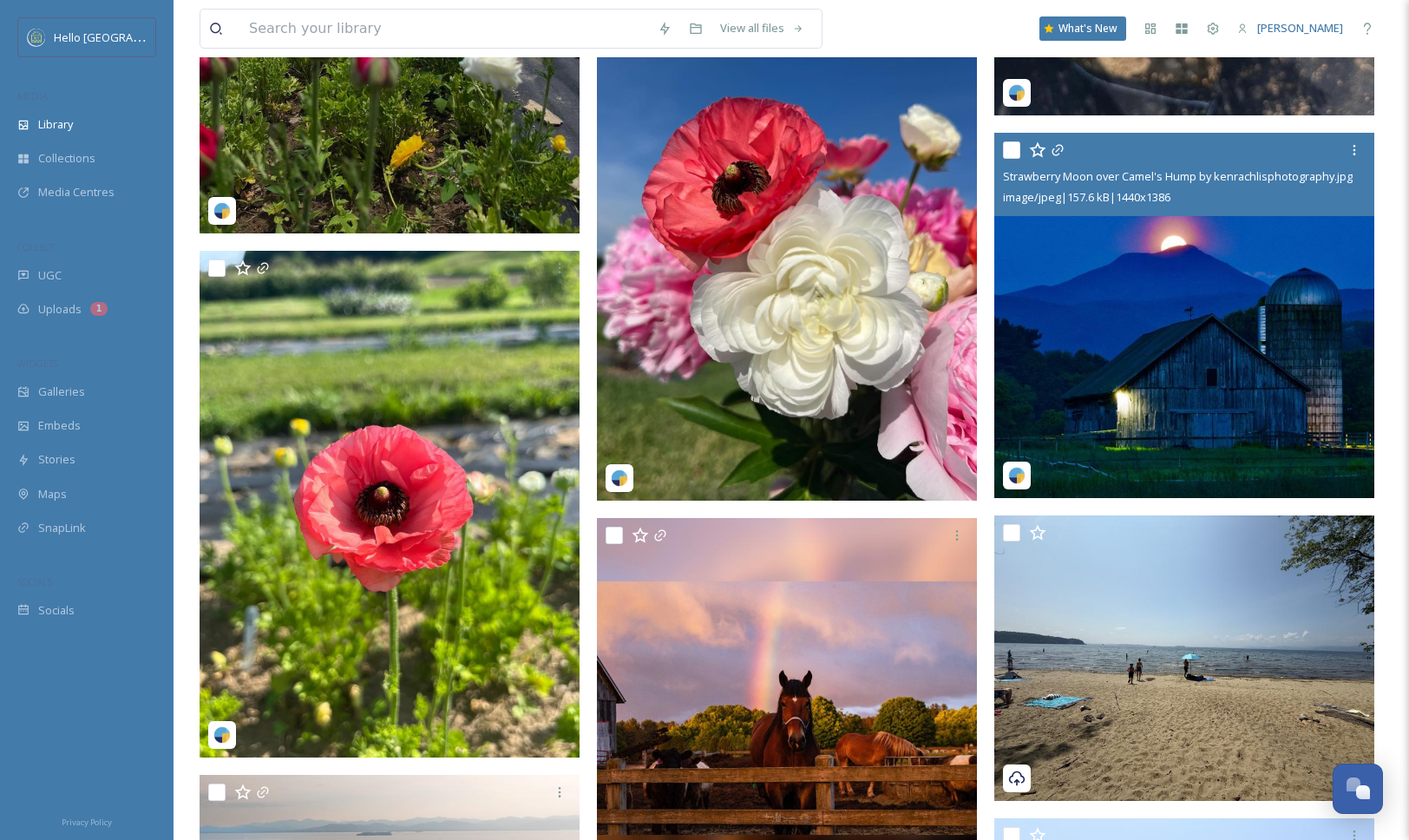
click at [1148, 424] on img at bounding box center [1184, 315] width 380 height 366
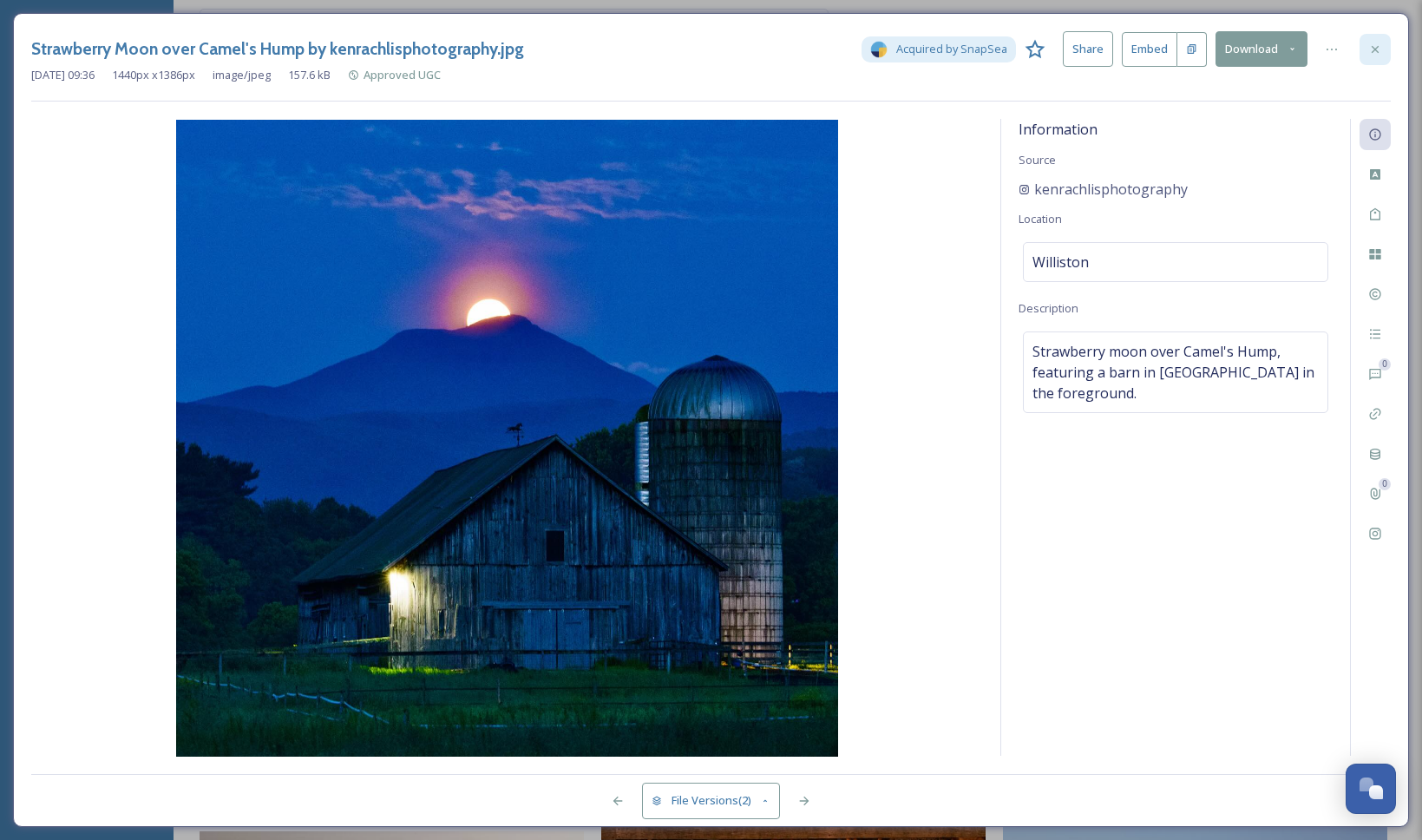
click at [1368, 51] on icon at bounding box center [1375, 50] width 14 height 14
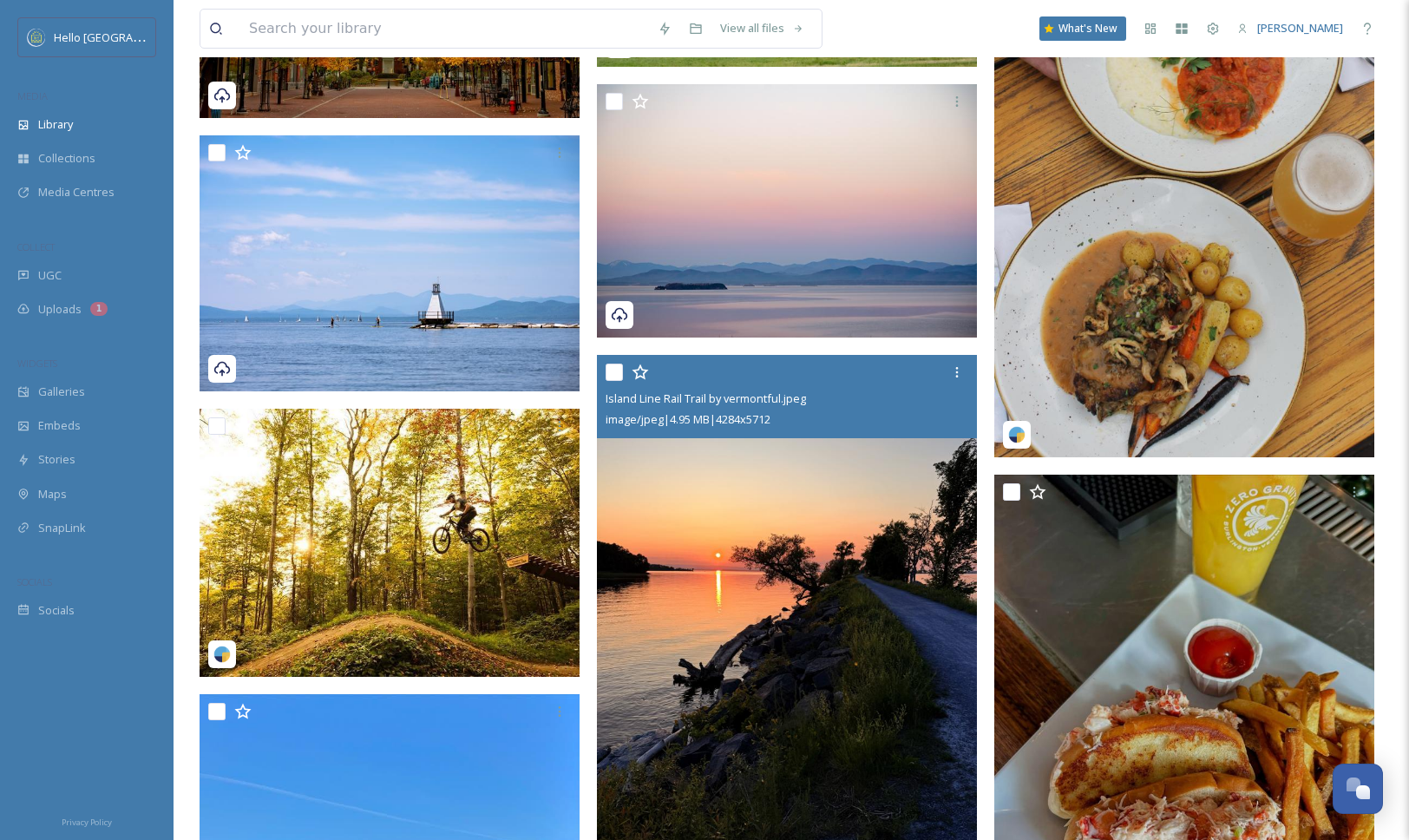
scroll to position [7500, 0]
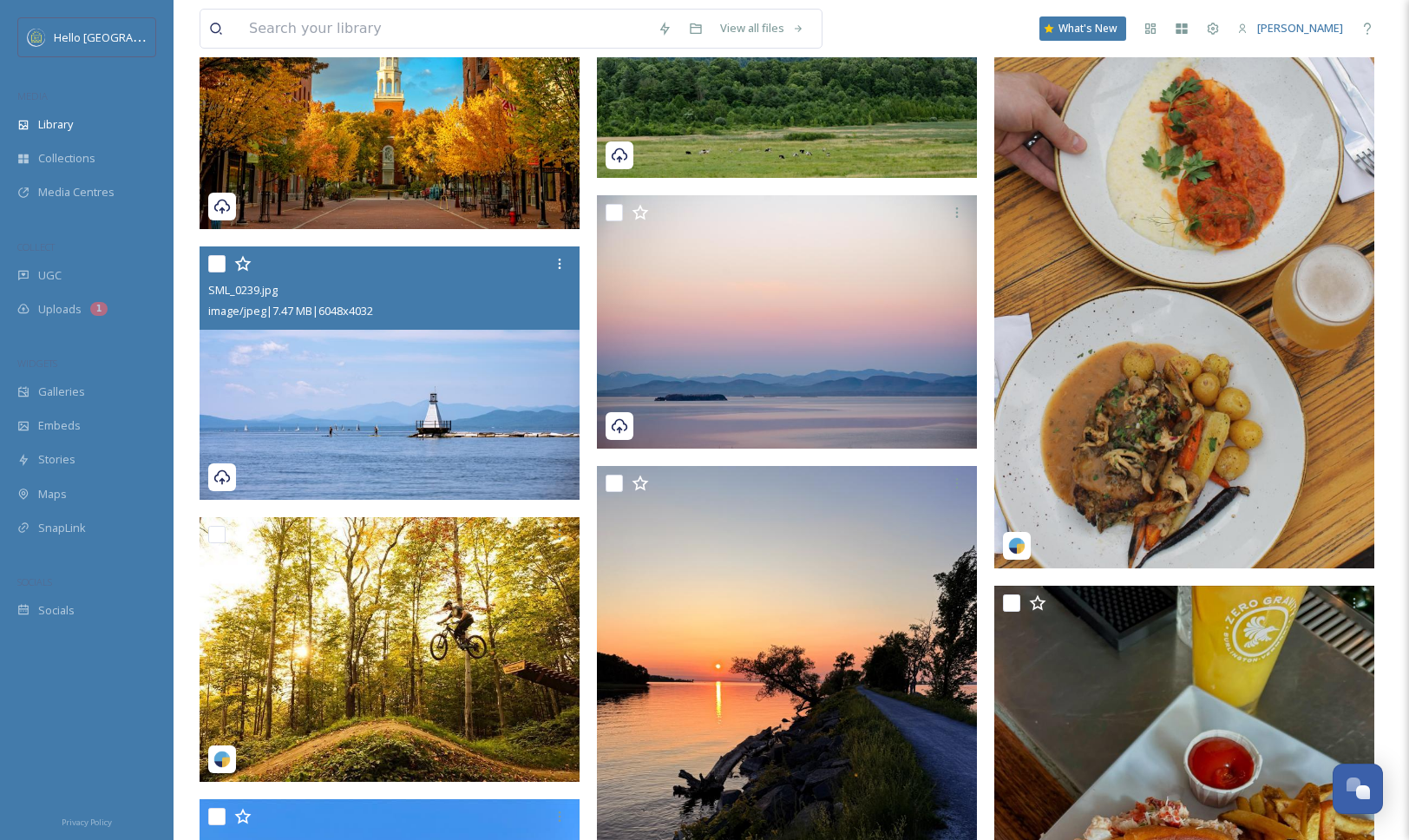
click at [384, 439] on img at bounding box center [389, 373] width 380 height 254
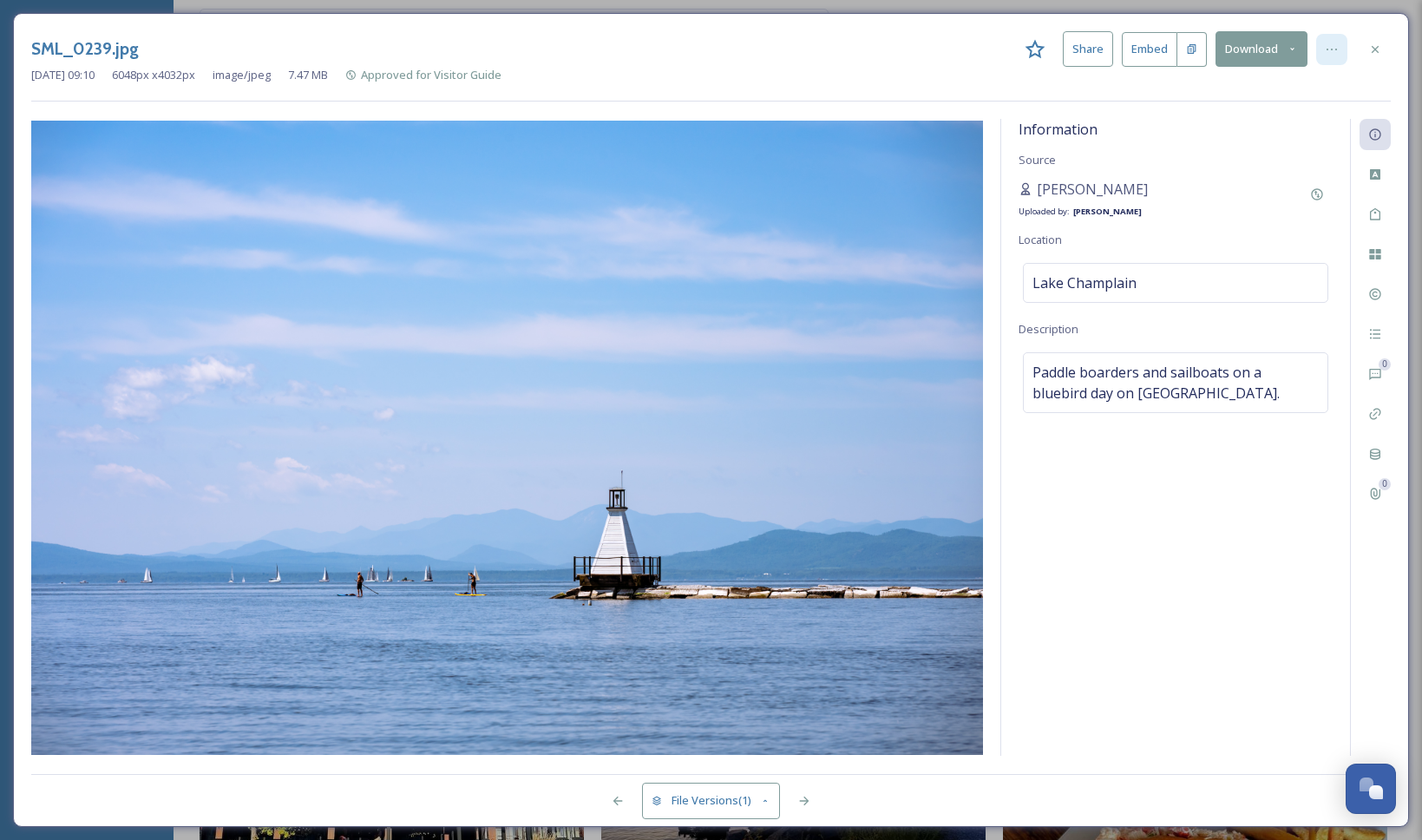
click at [1338, 49] on div at bounding box center [1331, 49] width 31 height 31
click at [1258, 49] on button "Download" at bounding box center [1261, 49] width 92 height 36
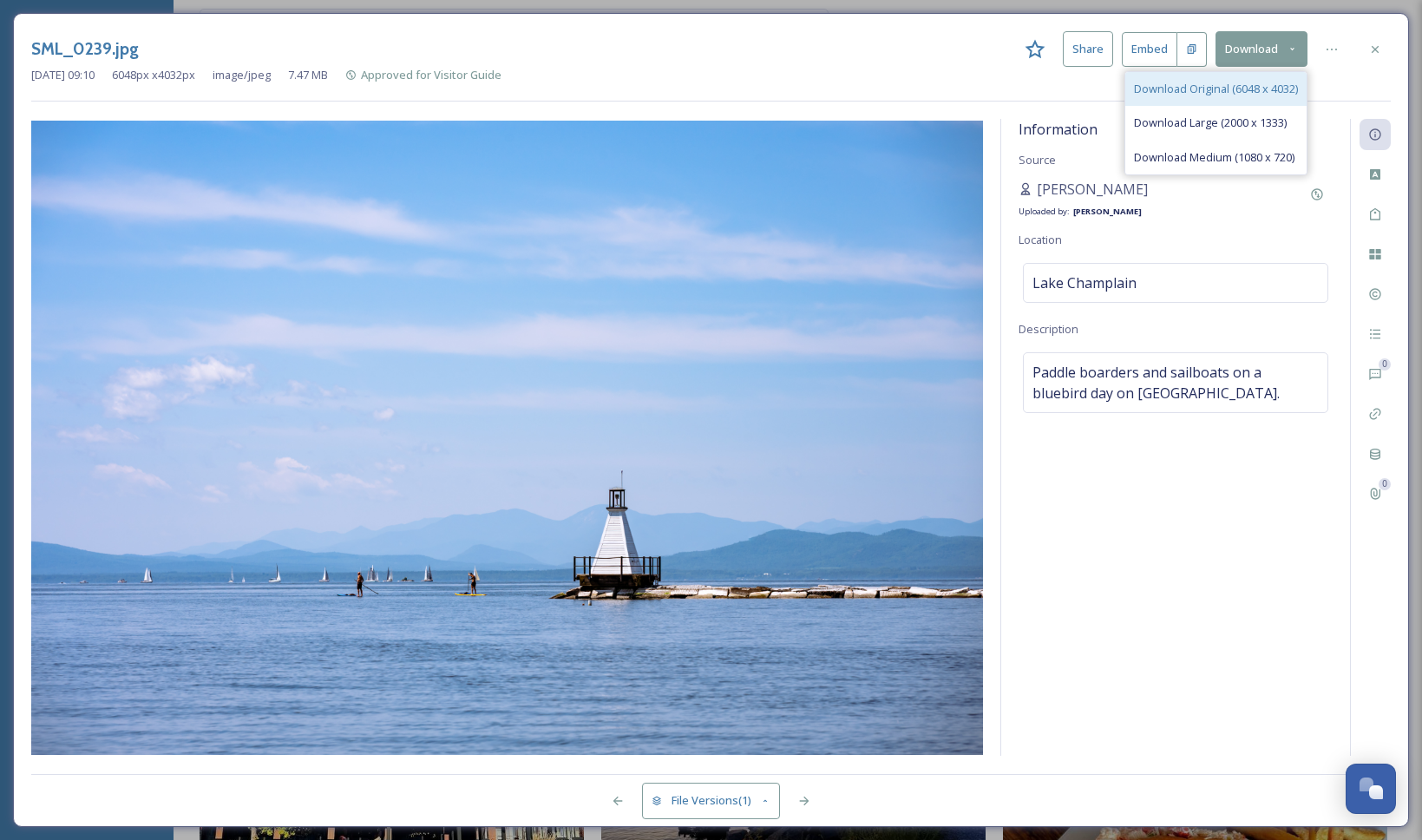
click at [1240, 90] on span "Download Original (6048 x 4032)" at bounding box center [1216, 89] width 164 height 17
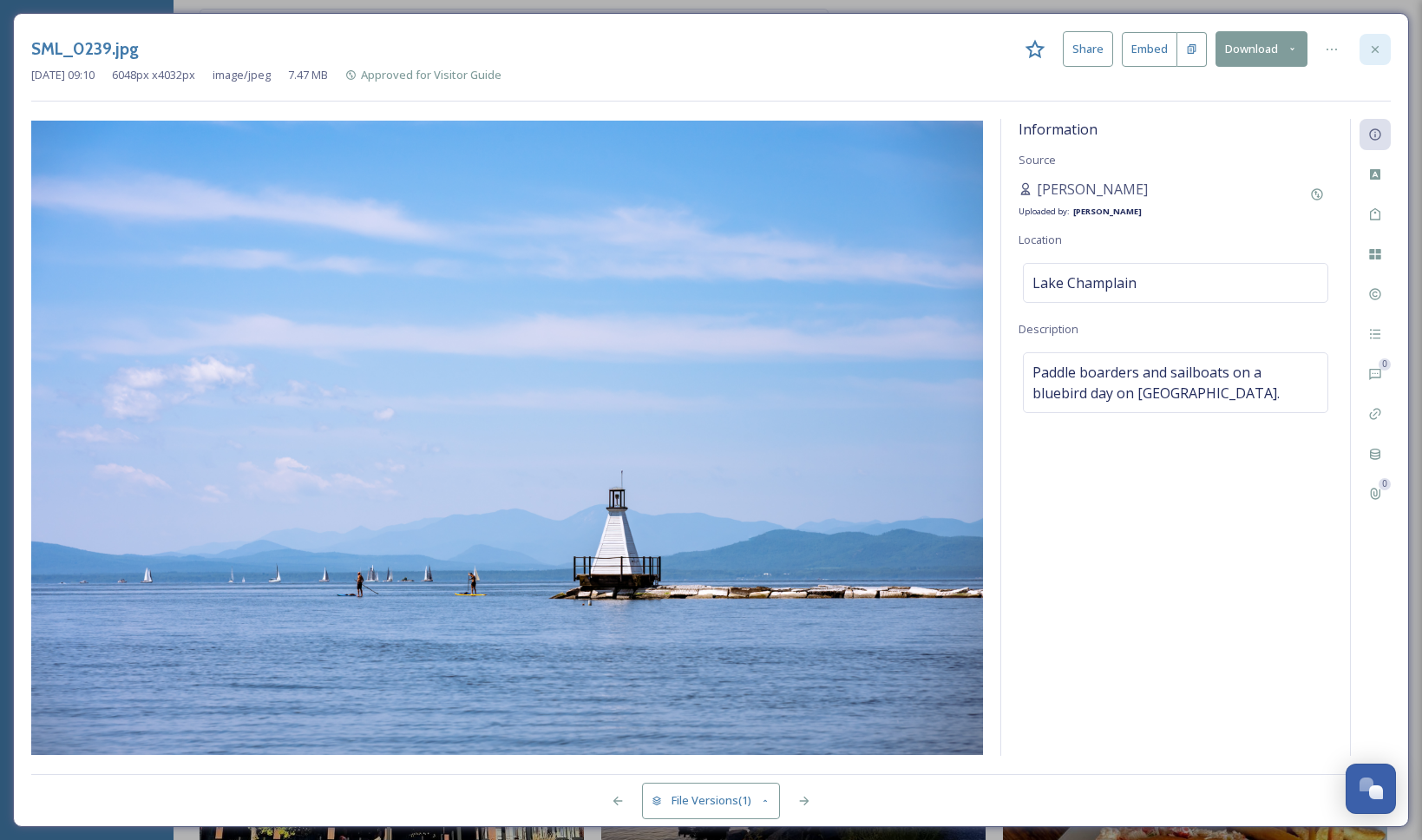
click at [1377, 56] on div at bounding box center [1374, 49] width 31 height 31
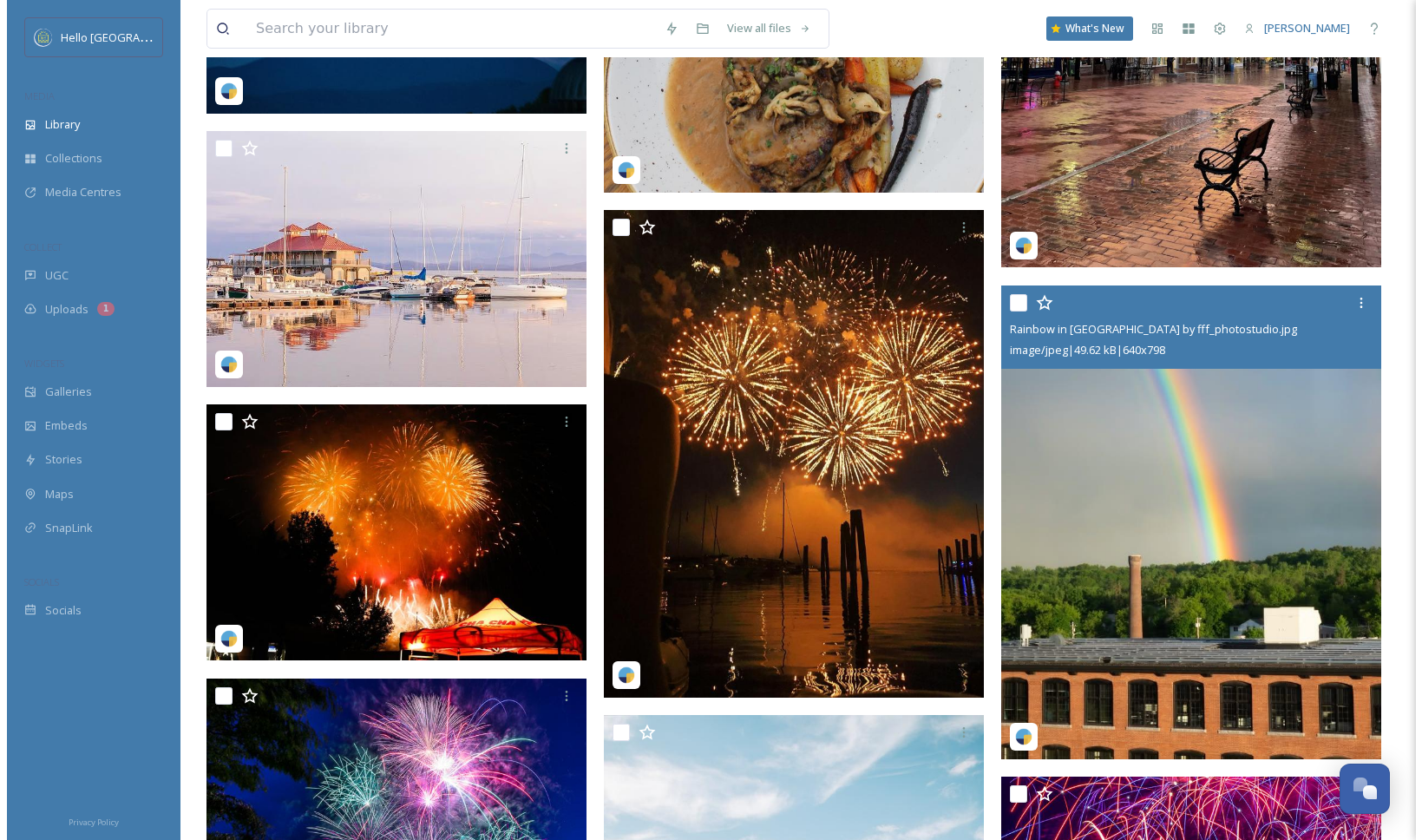
scroll to position [8880, 0]
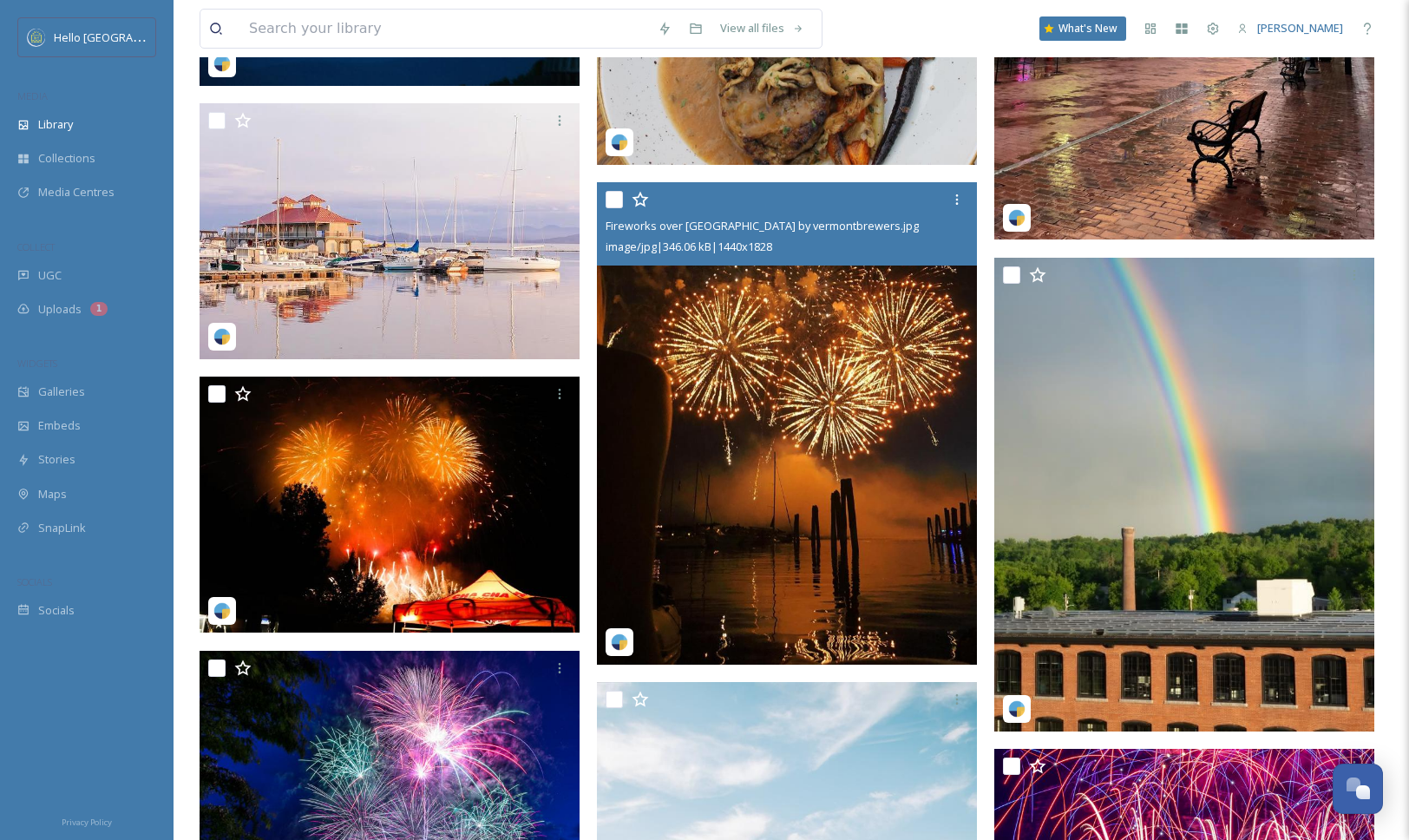
click at [794, 451] on img at bounding box center [787, 424] width 380 height 482
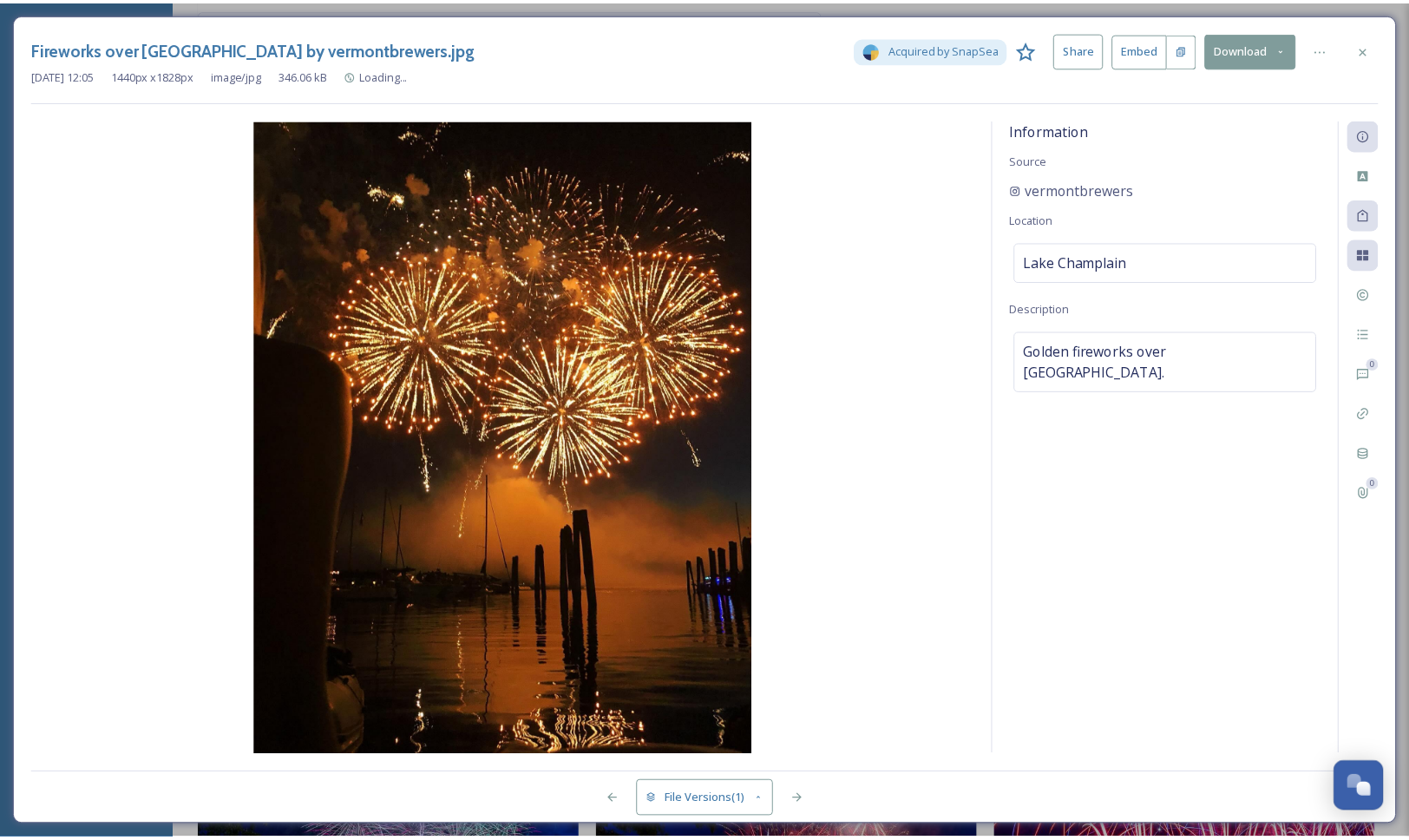
scroll to position [8882, 0]
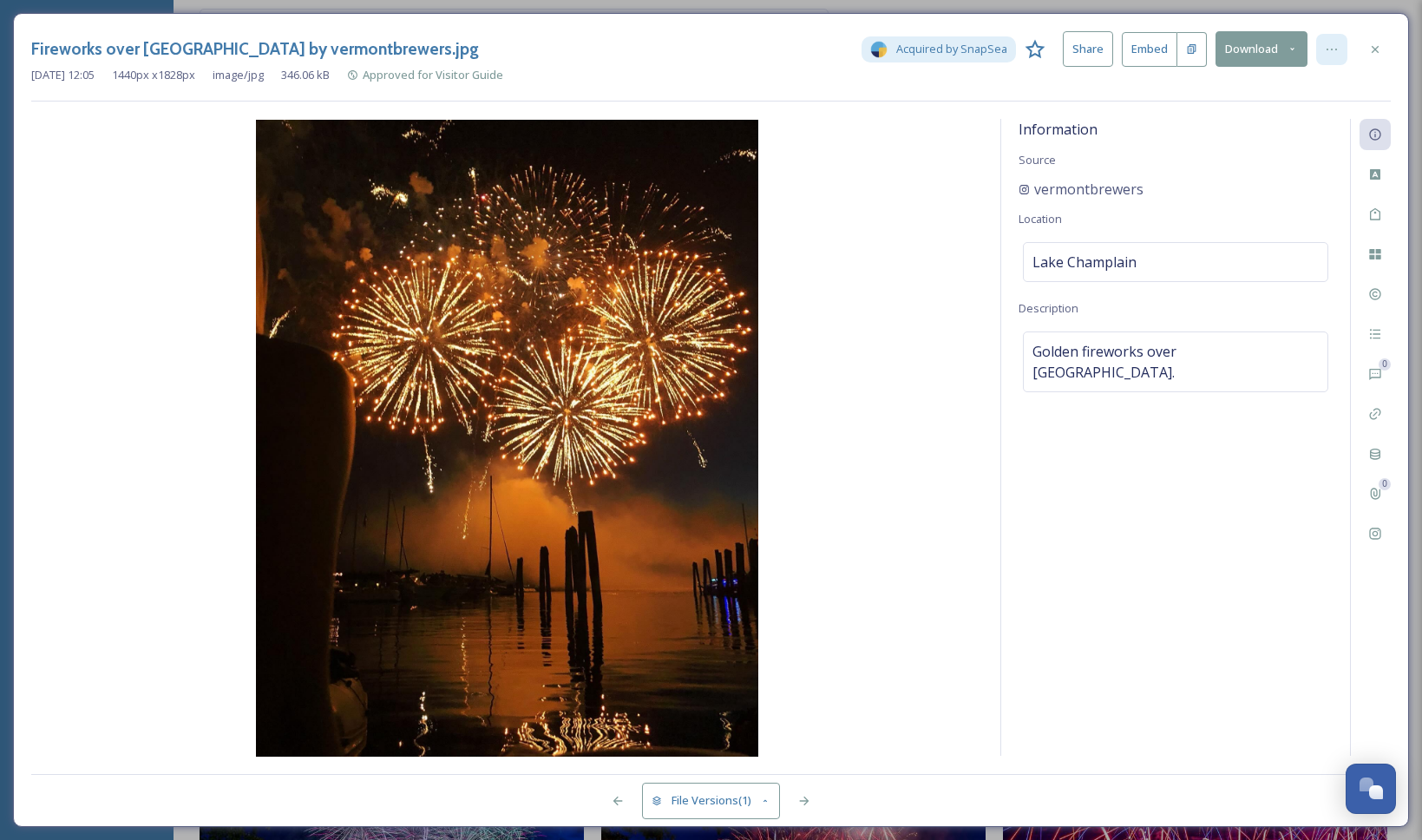
click at [1326, 52] on icon at bounding box center [1331, 50] width 14 height 14
click at [1230, 45] on button "Download" at bounding box center [1261, 49] width 92 height 36
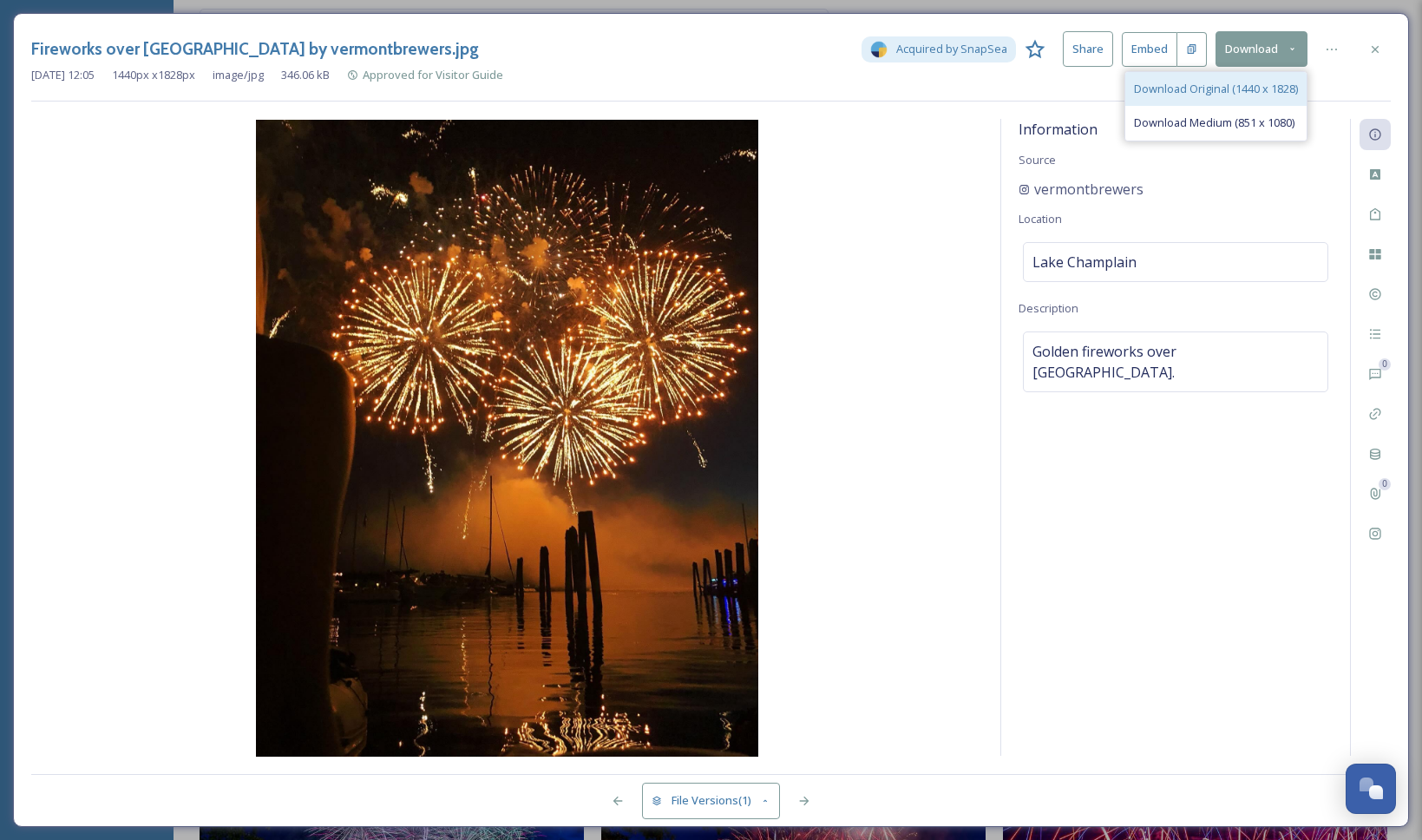
click at [1219, 86] on span "Download Original (1440 x 1828)" at bounding box center [1216, 89] width 164 height 17
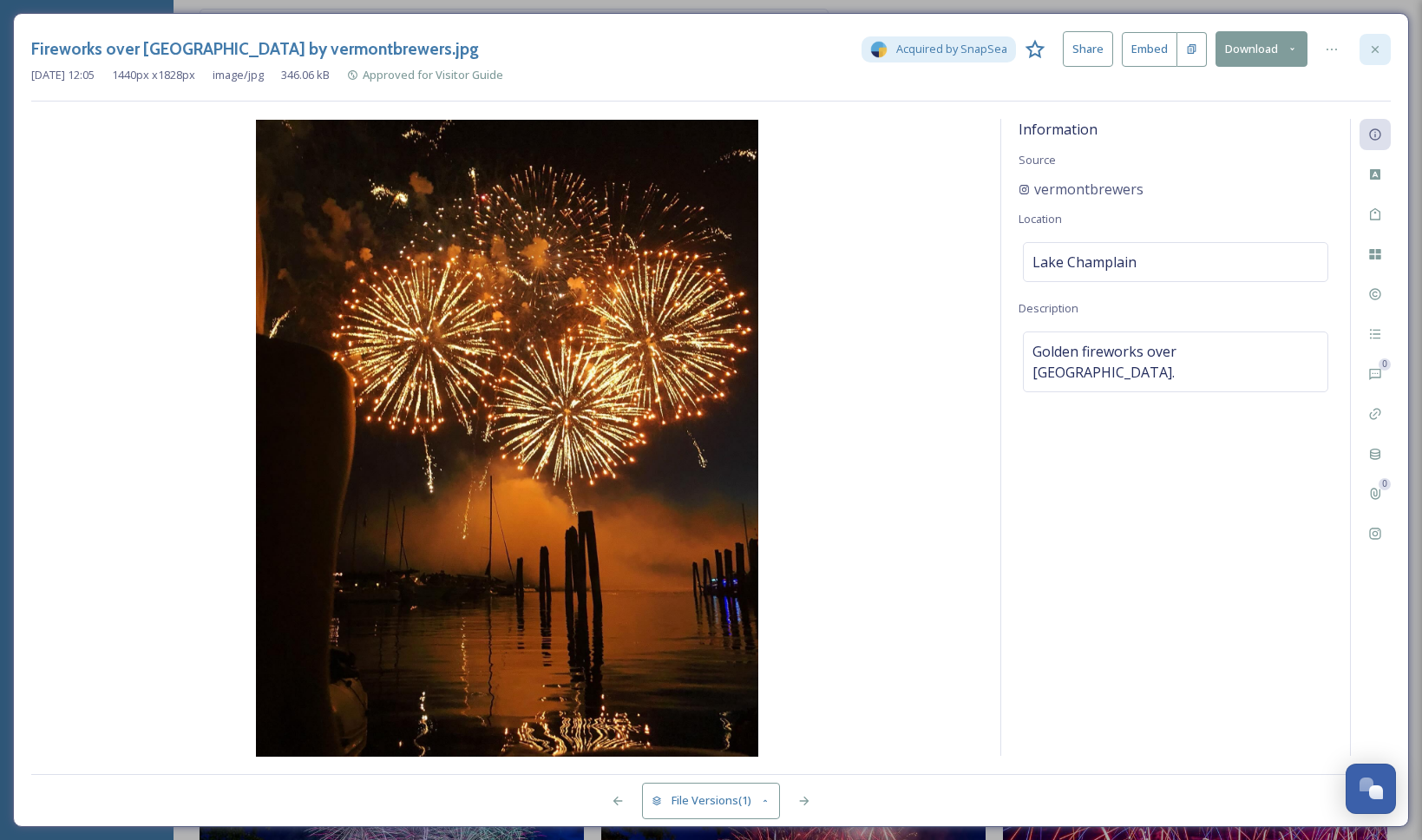
click at [1387, 53] on div at bounding box center [1374, 49] width 31 height 31
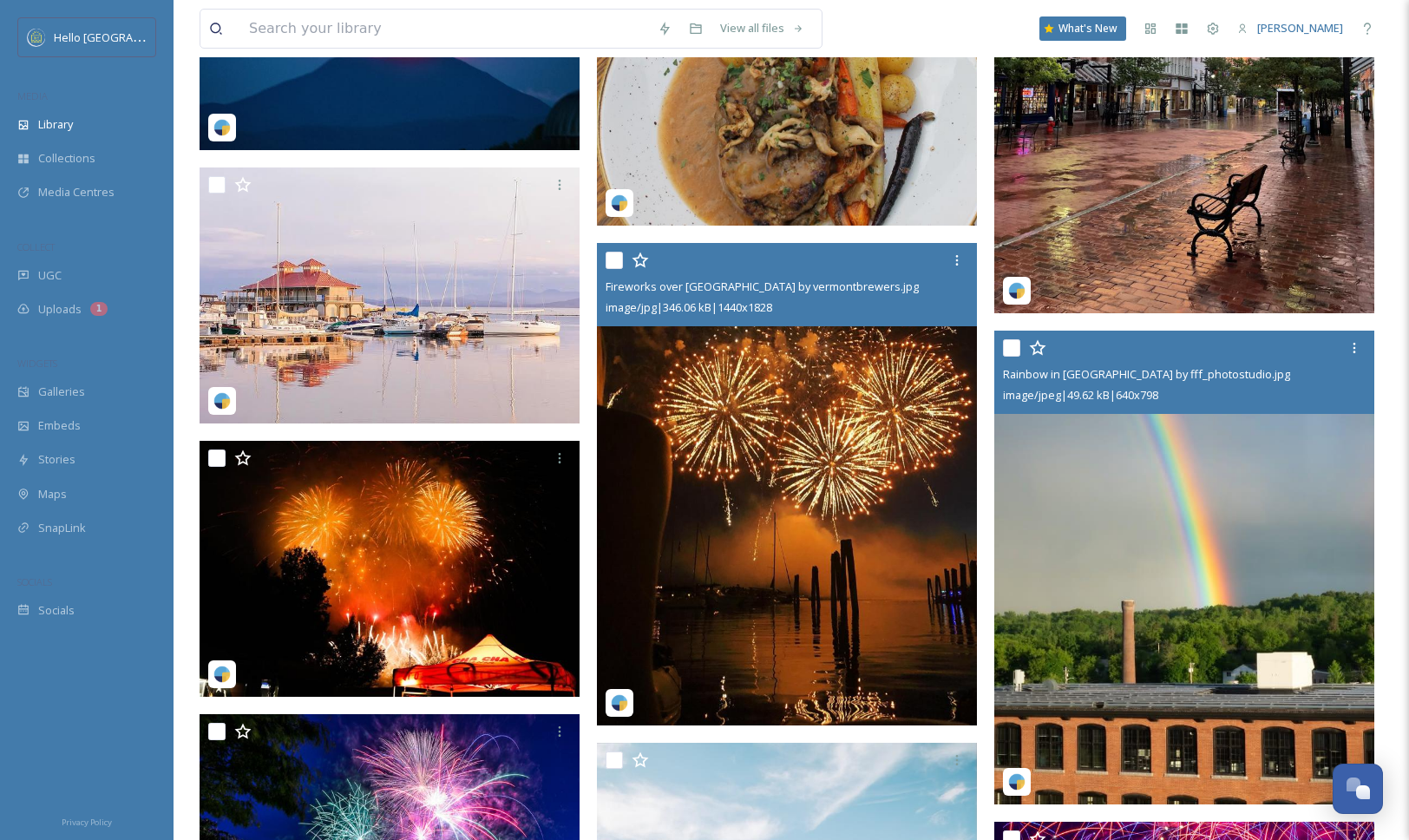
scroll to position [8459, 0]
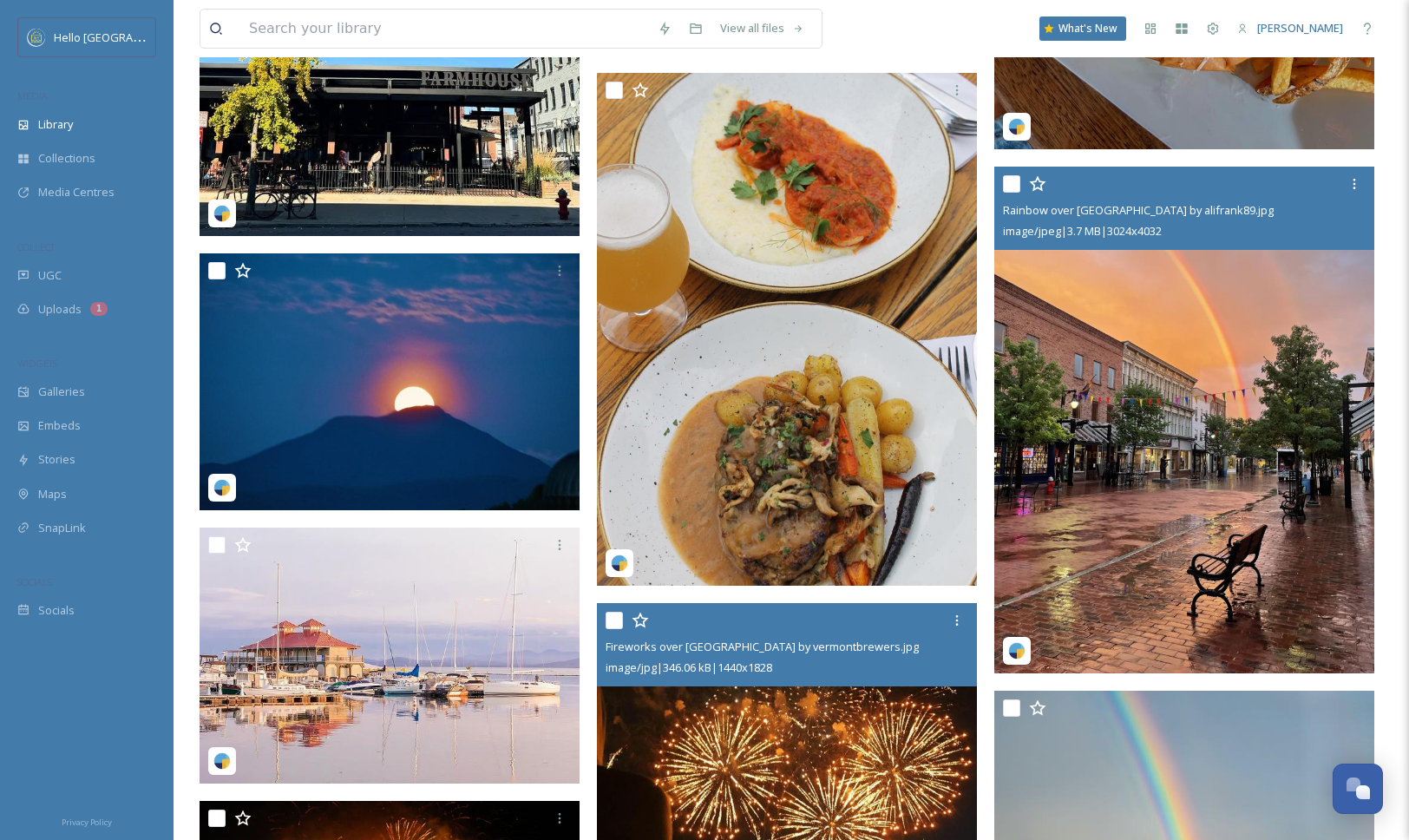
click at [1150, 540] on img at bounding box center [1184, 419] width 380 height 506
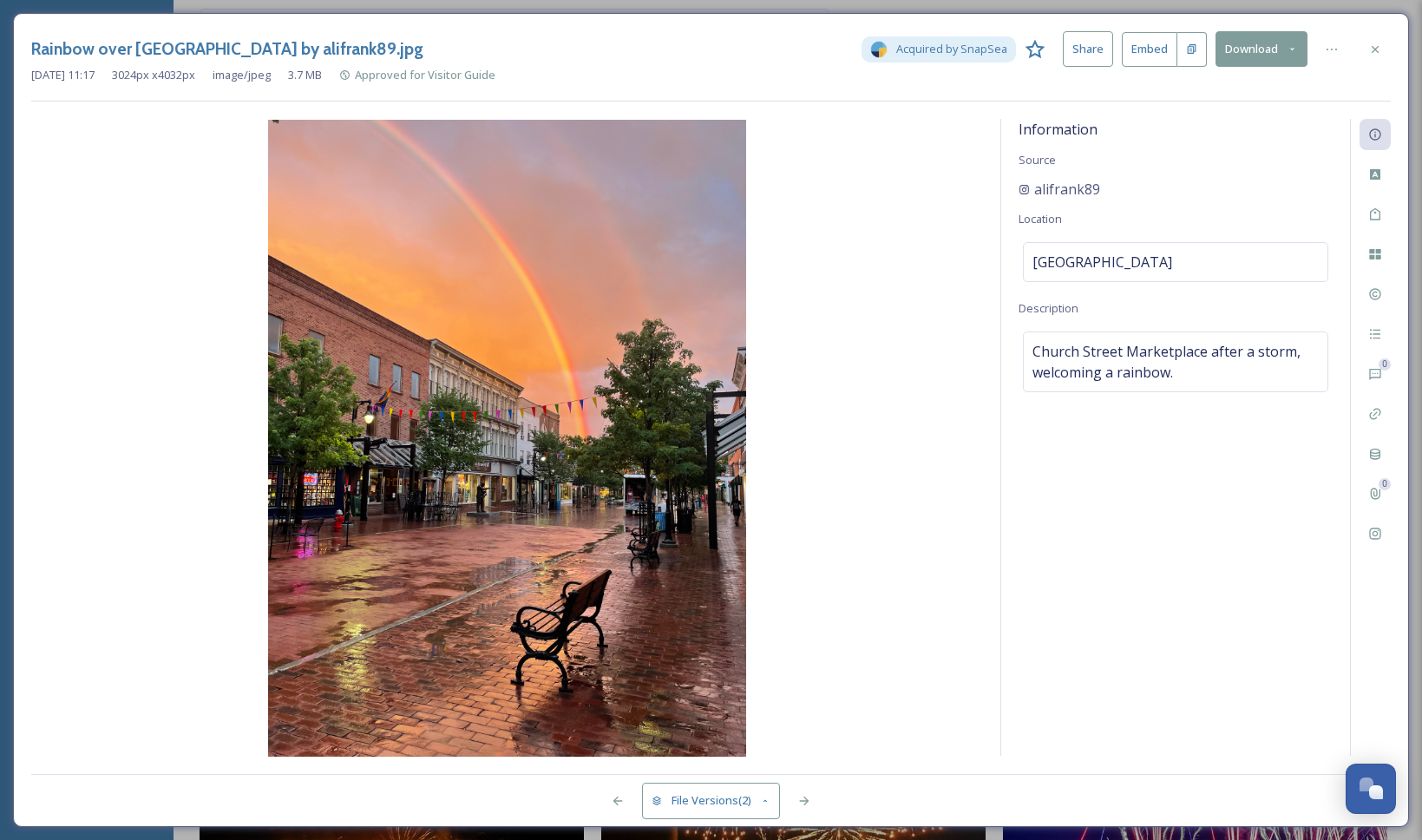
click at [1241, 58] on button "Download" at bounding box center [1261, 49] width 92 height 36
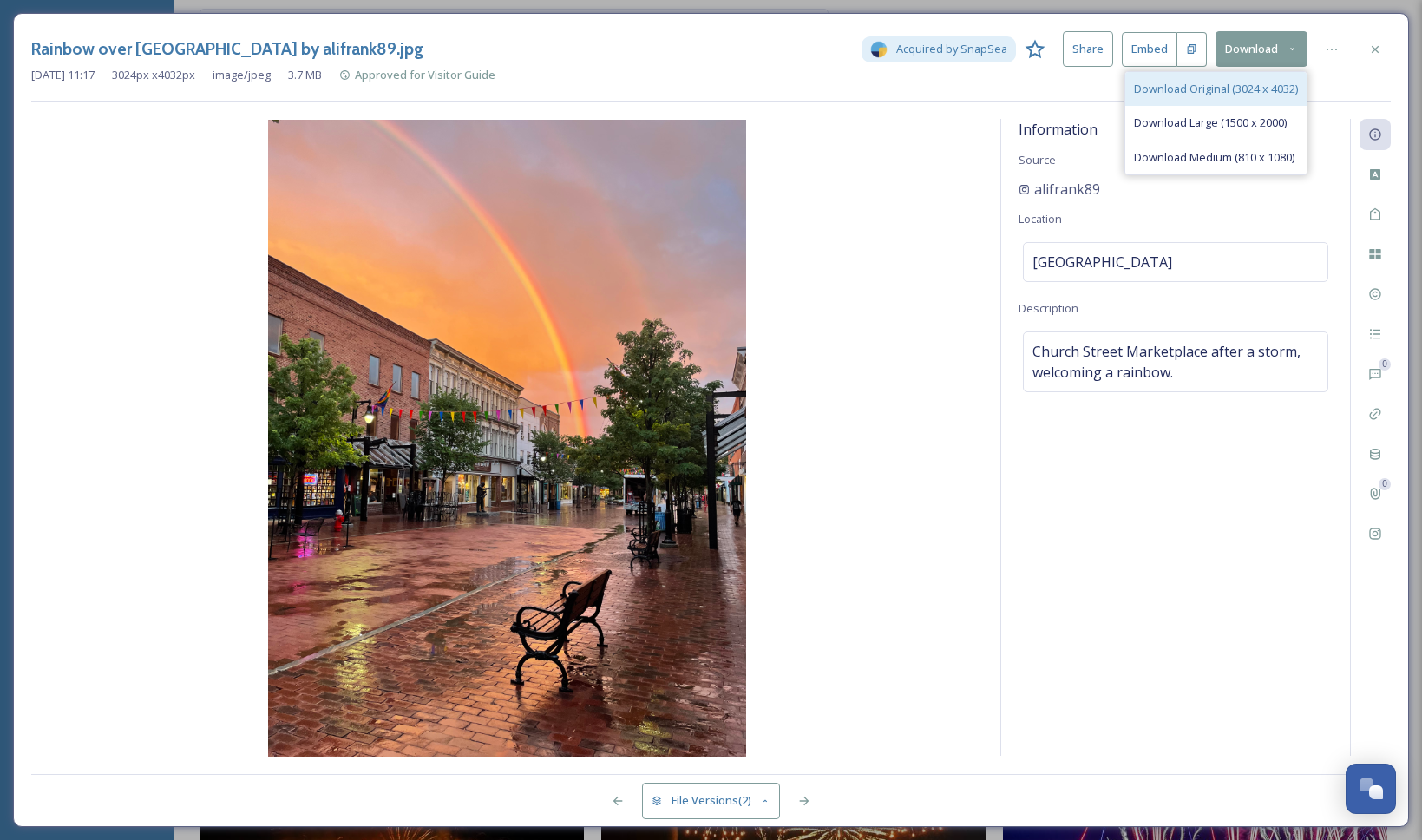
click at [1239, 84] on span "Download Original (3024 x 4032)" at bounding box center [1216, 89] width 164 height 17
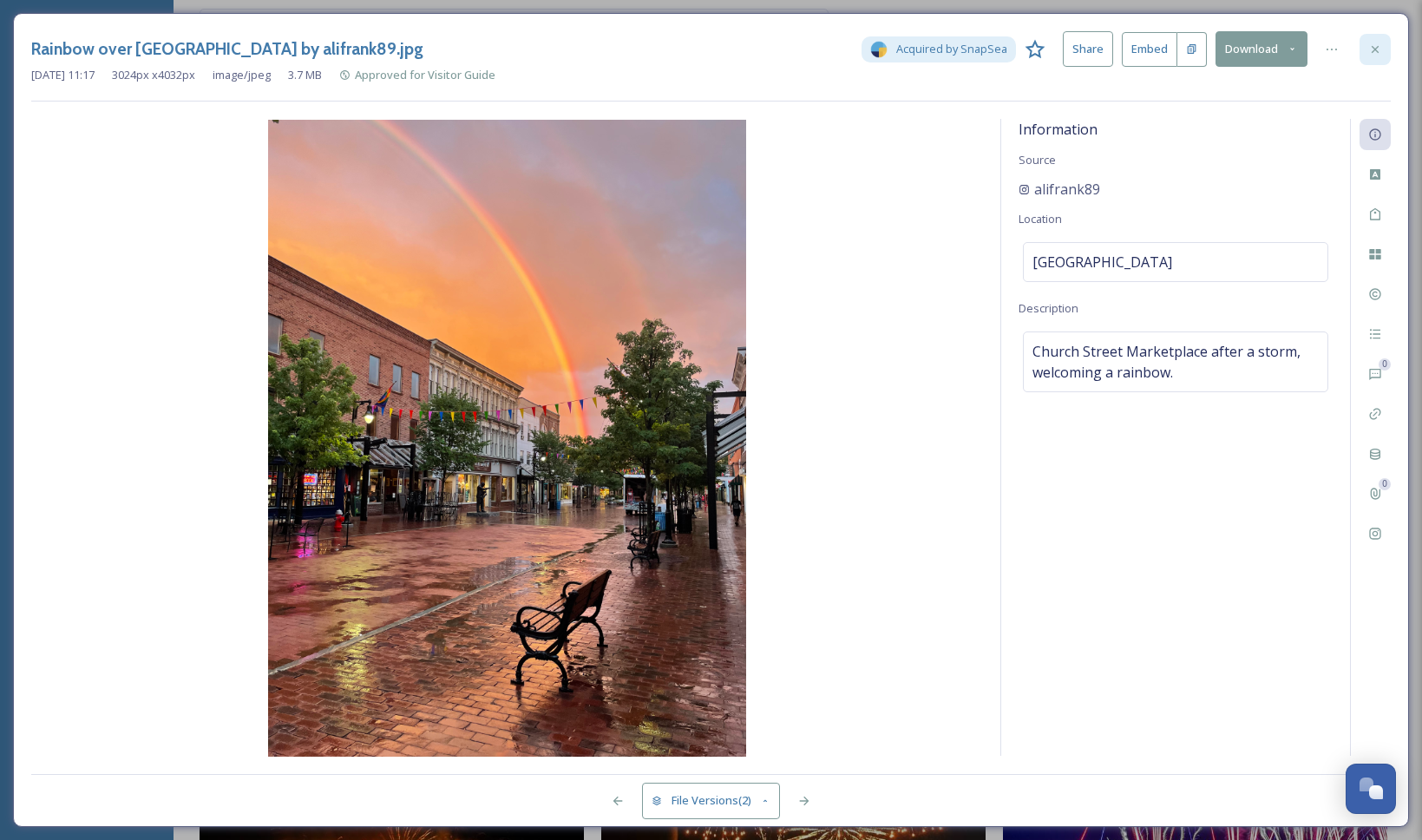
click at [1383, 51] on div at bounding box center [1374, 49] width 31 height 31
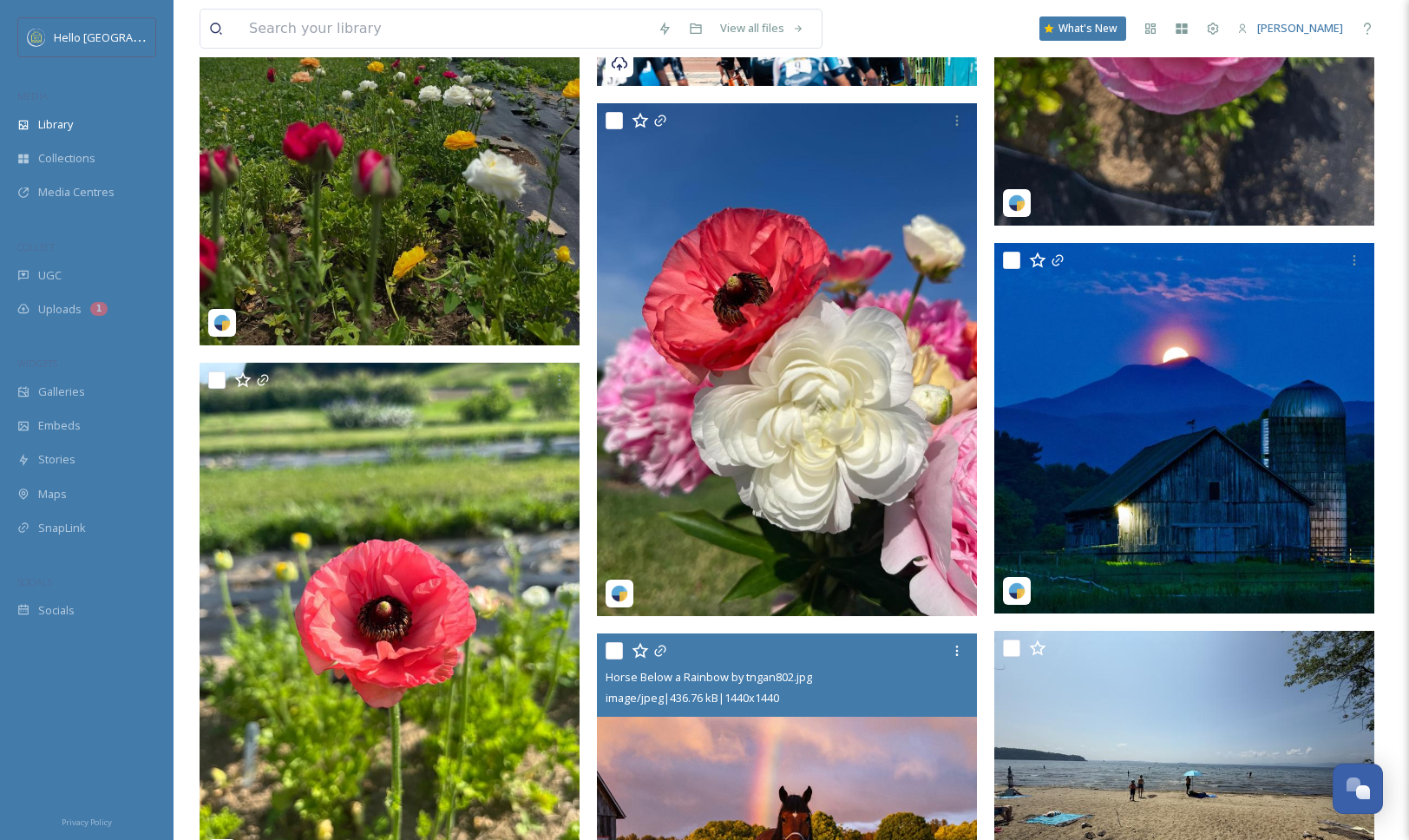
scroll to position [4540, 0]
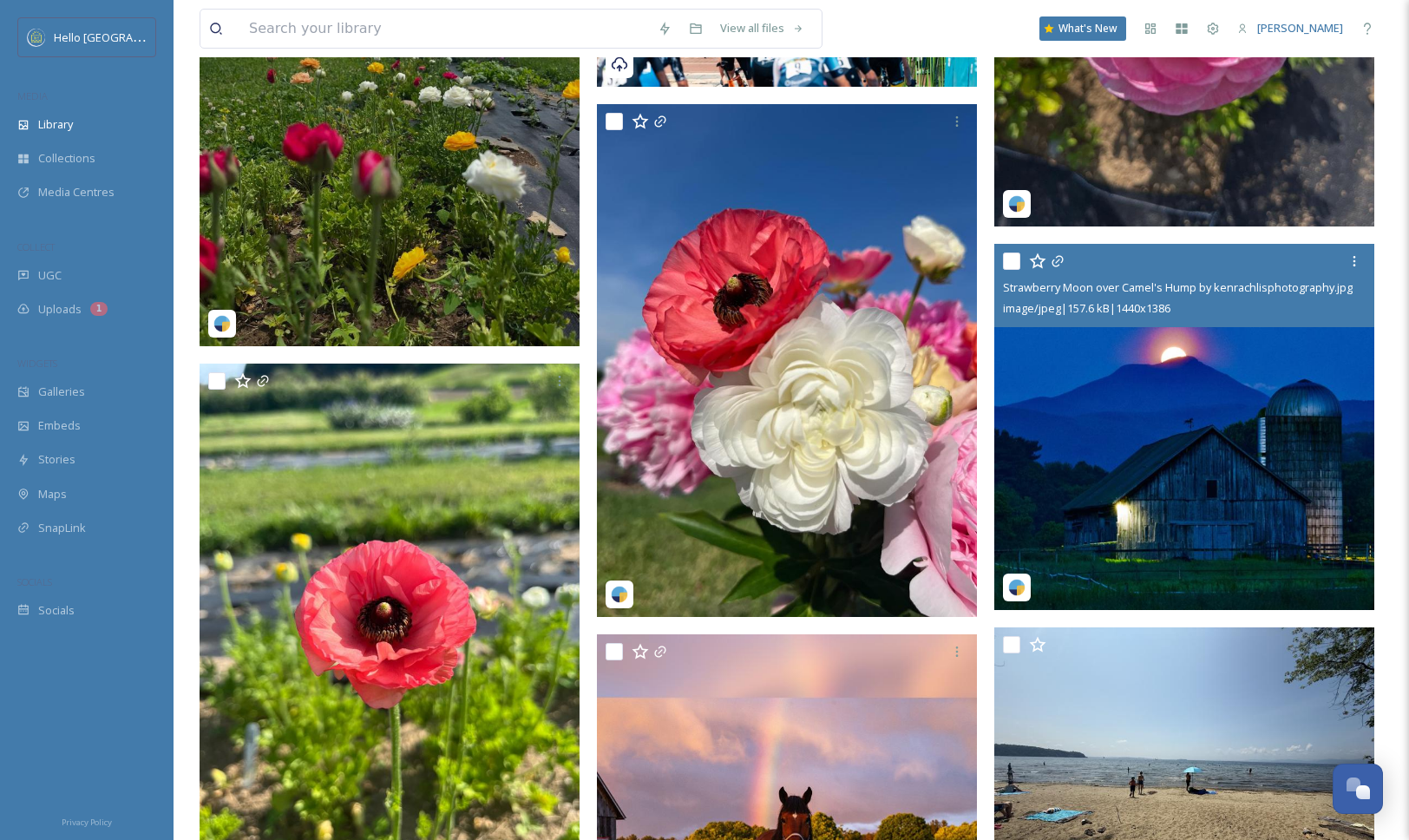
click at [1158, 529] on img at bounding box center [1184, 426] width 380 height 366
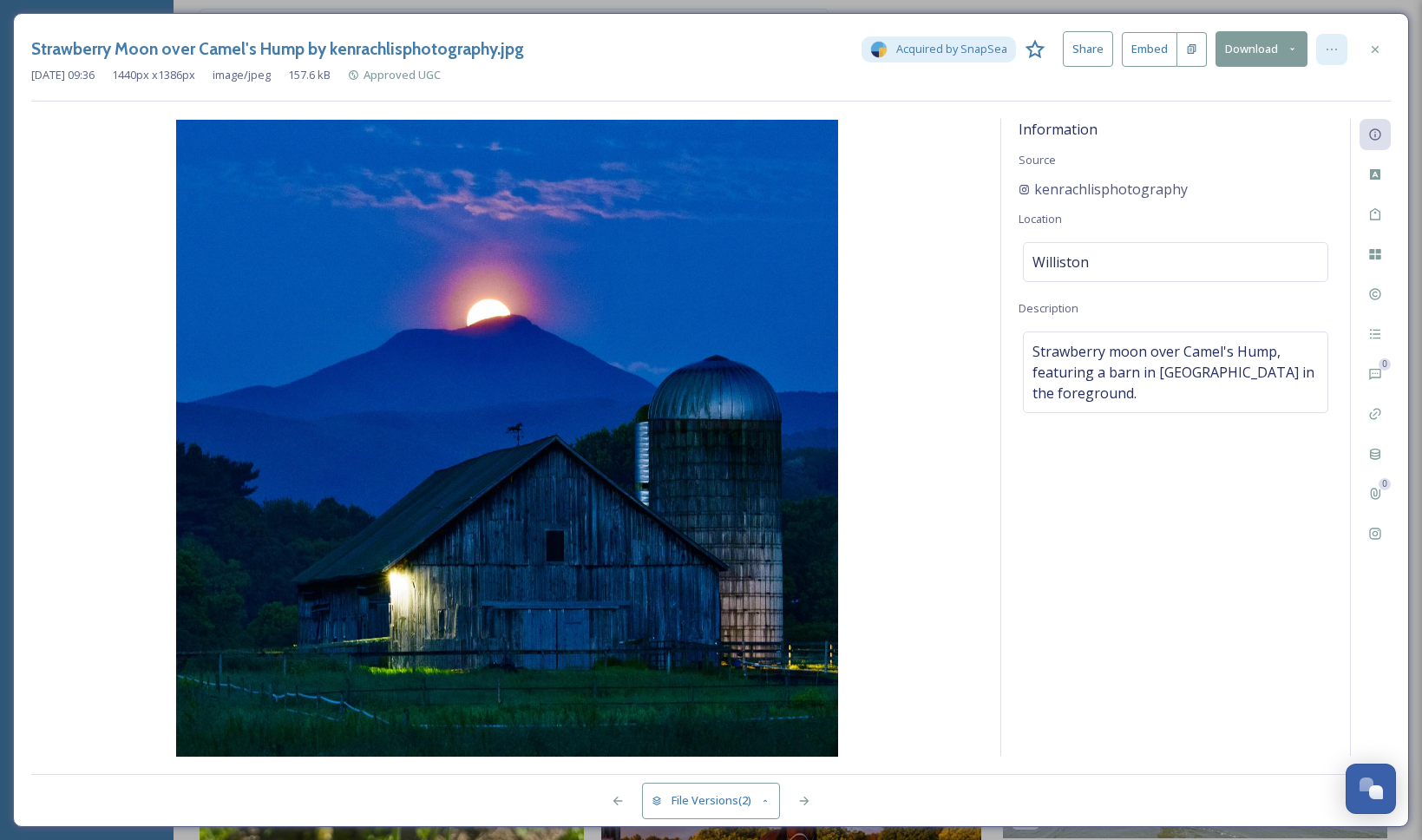
click at [1322, 46] on div at bounding box center [1331, 49] width 31 height 31
click at [1264, 36] on button "Download" at bounding box center [1261, 49] width 92 height 36
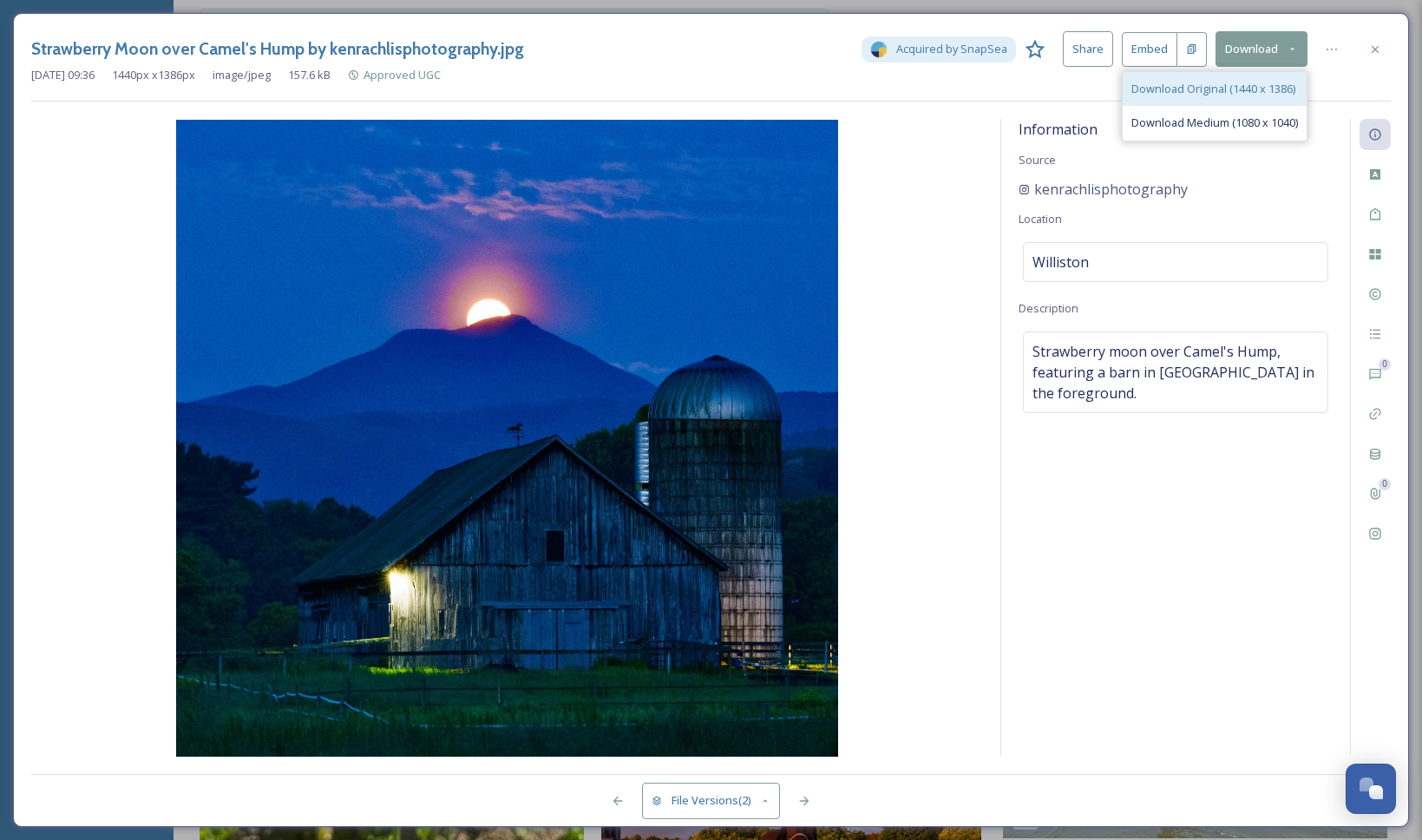
click at [1236, 89] on span "Download Original (1440 x 1386)" at bounding box center [1213, 89] width 164 height 17
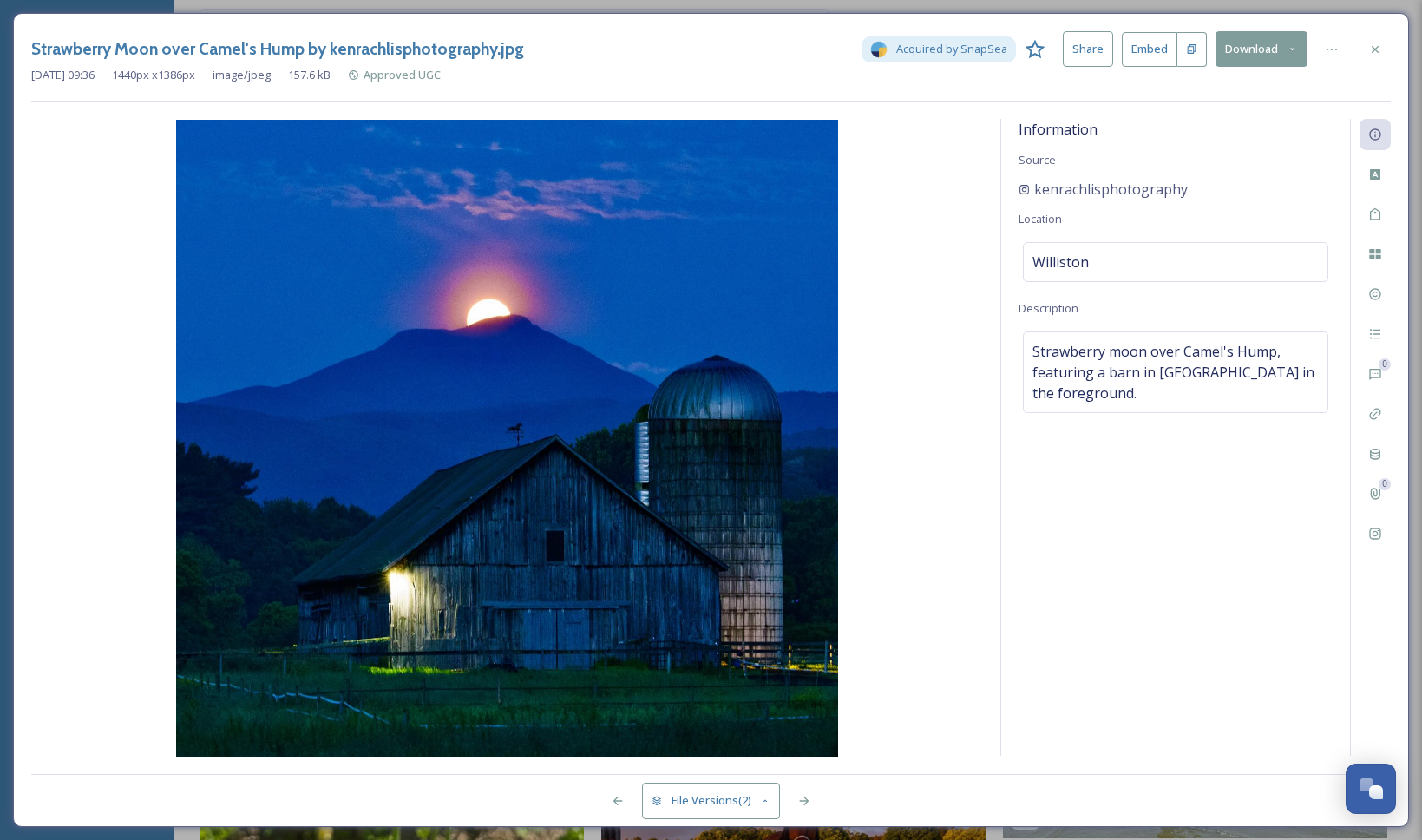
click at [1184, 586] on div "Information Source kenrachlisphotography Location [GEOGRAPHIC_DATA] Description…" at bounding box center [1176, 437] width 349 height 636
click at [1364, 50] on div at bounding box center [1374, 49] width 31 height 31
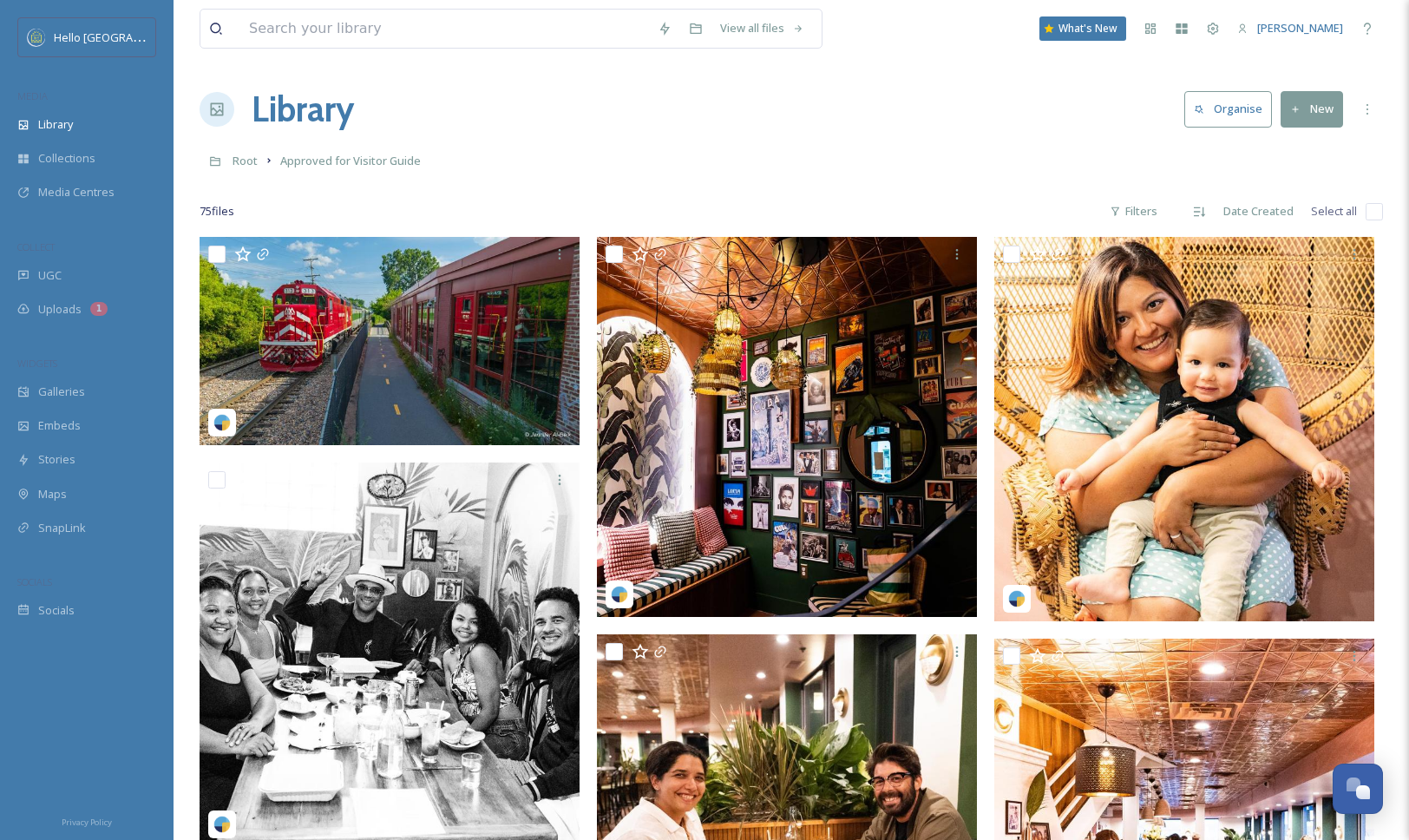
click at [247, 169] on link "Root" at bounding box center [245, 160] width 25 height 20
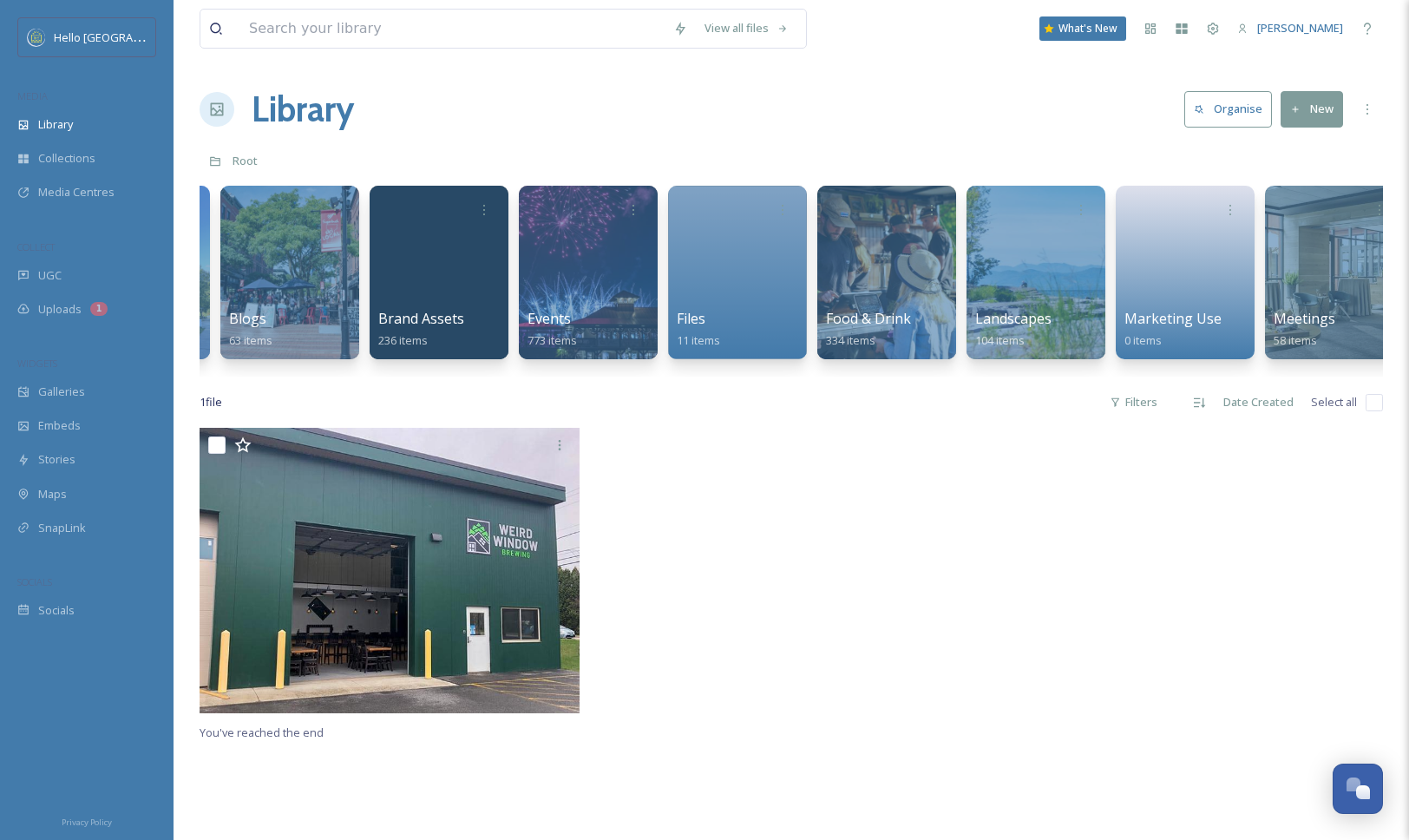
scroll to position [0, 1261]
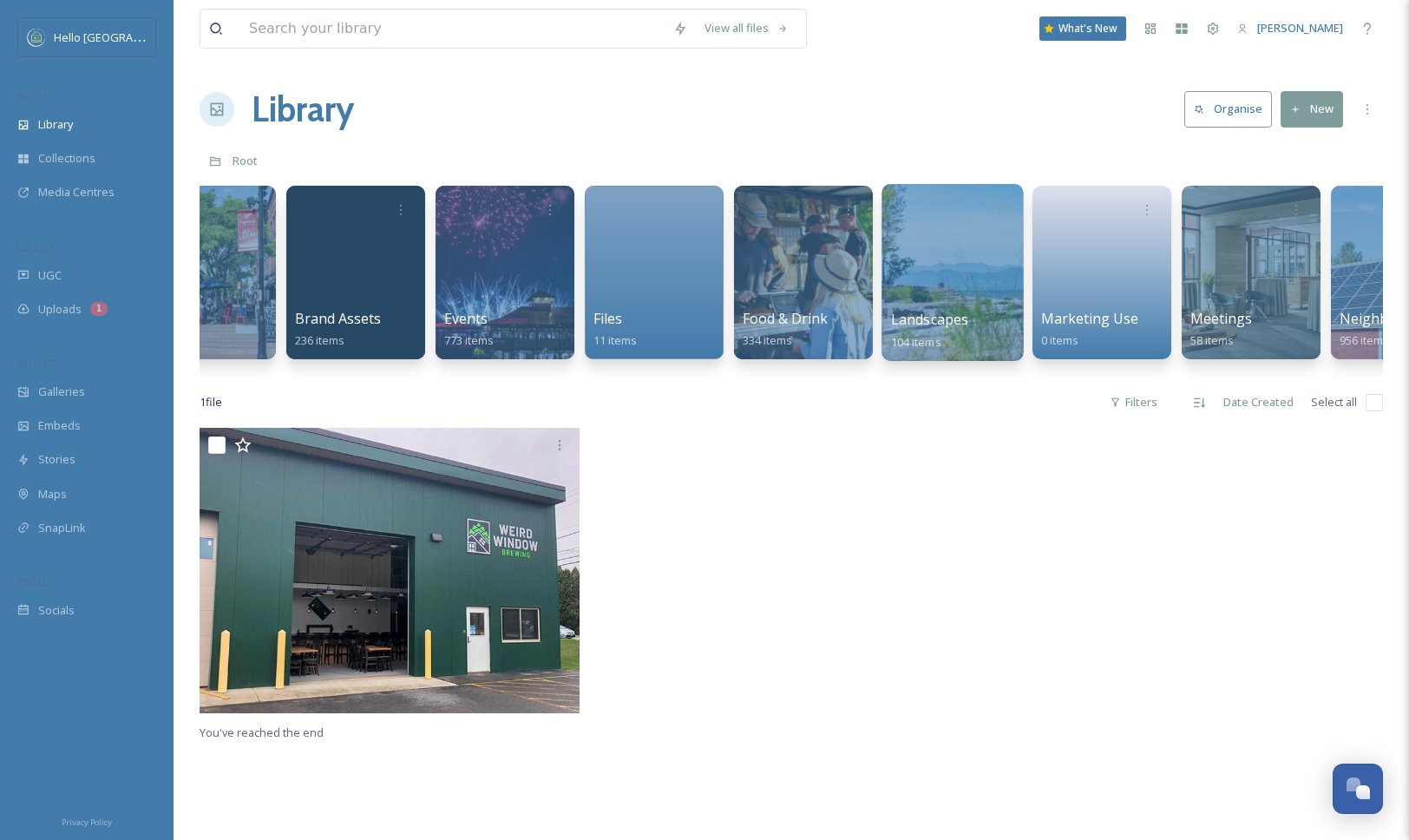
click at [977, 292] on div at bounding box center [951, 272] width 142 height 177
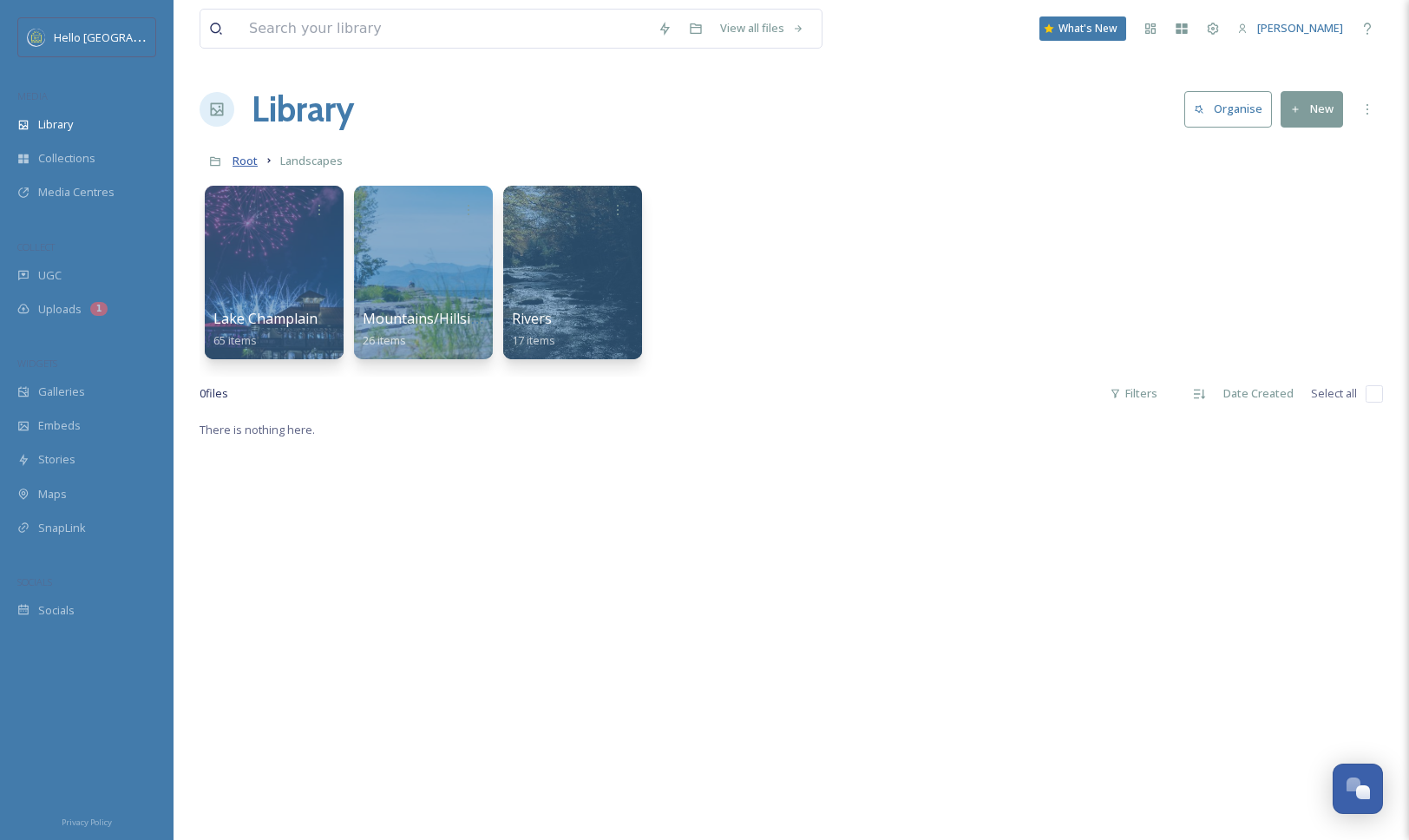
click at [240, 163] on span "Root" at bounding box center [245, 161] width 25 height 16
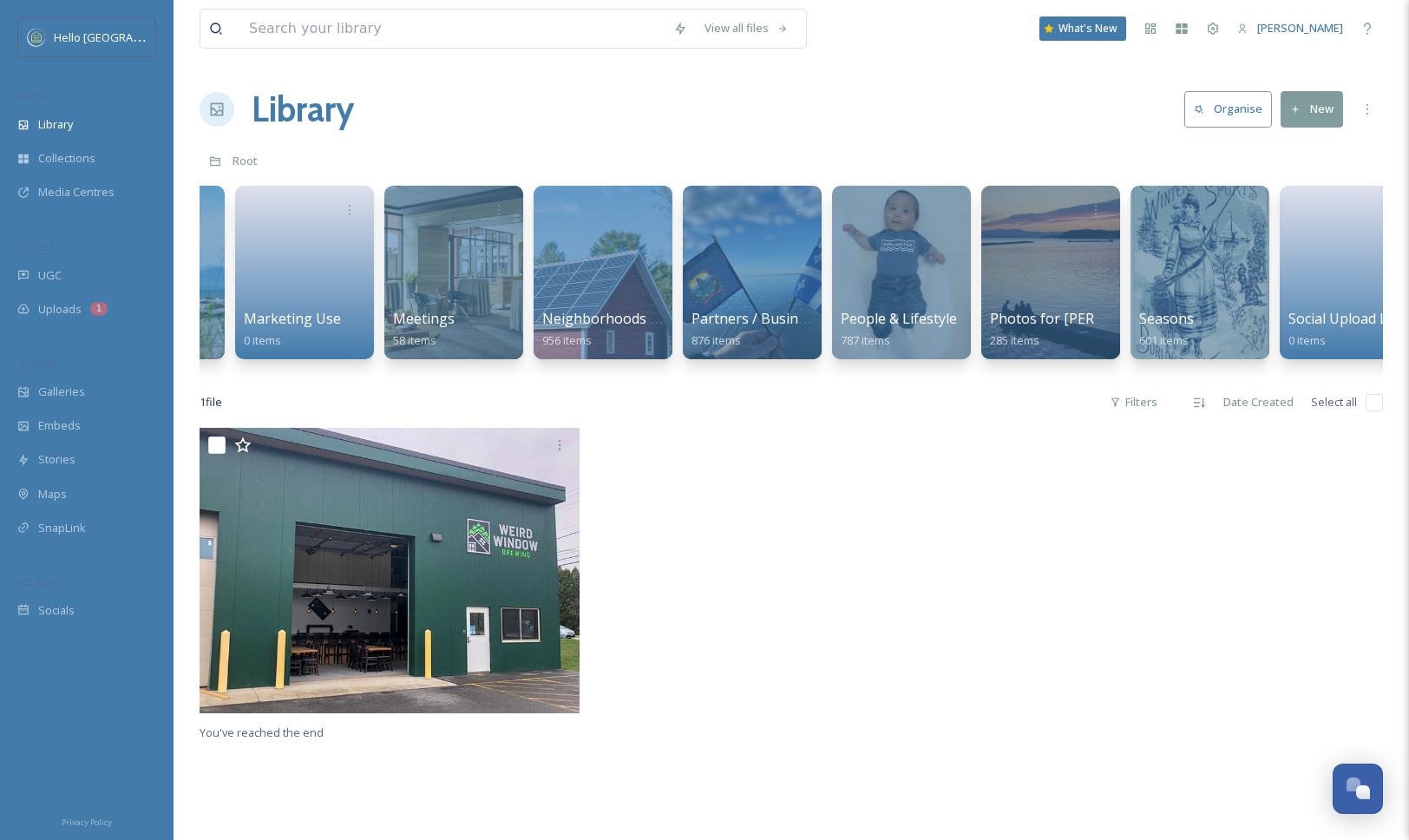
scroll to position [0, 2066]
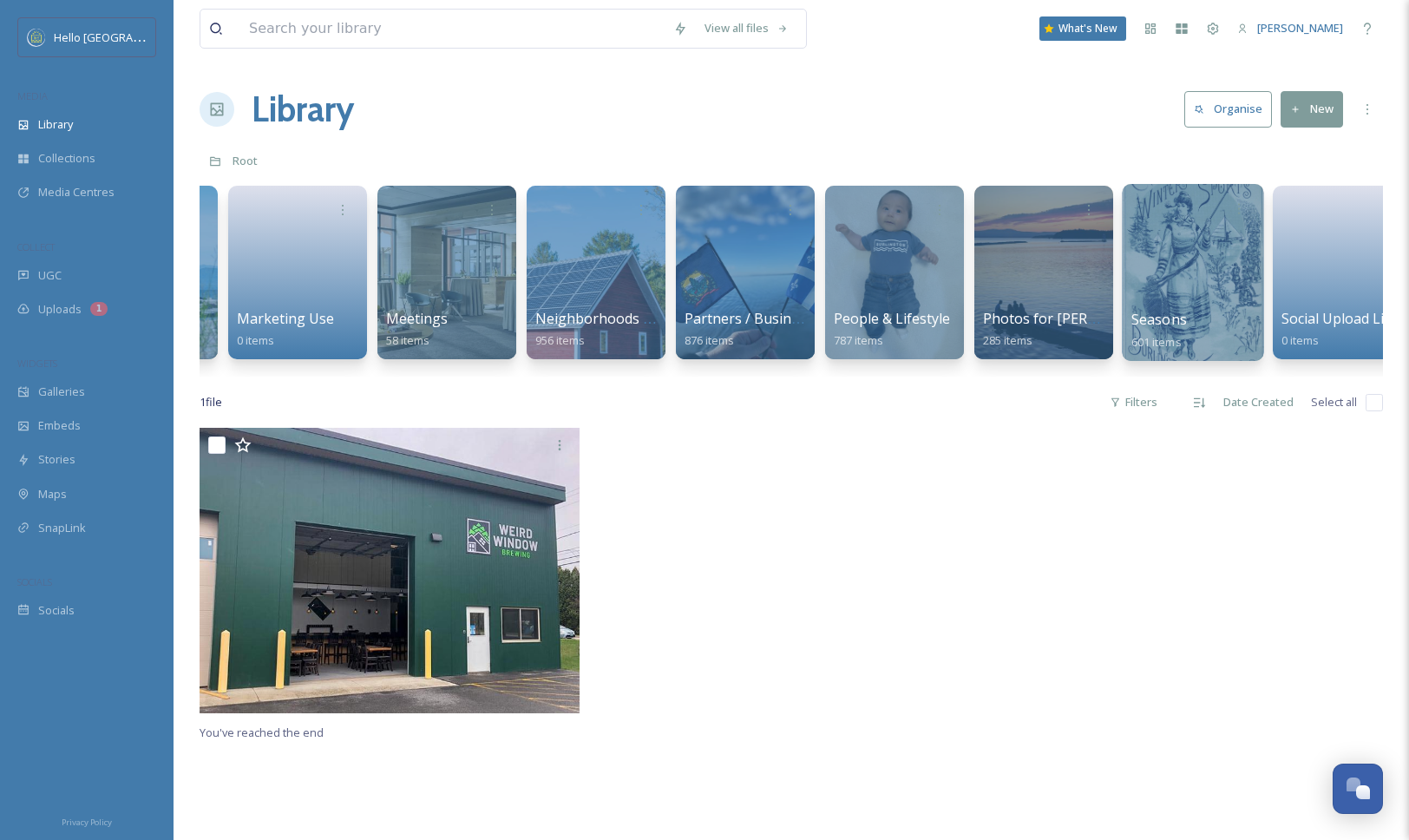
click at [1174, 299] on div at bounding box center [1192, 272] width 142 height 177
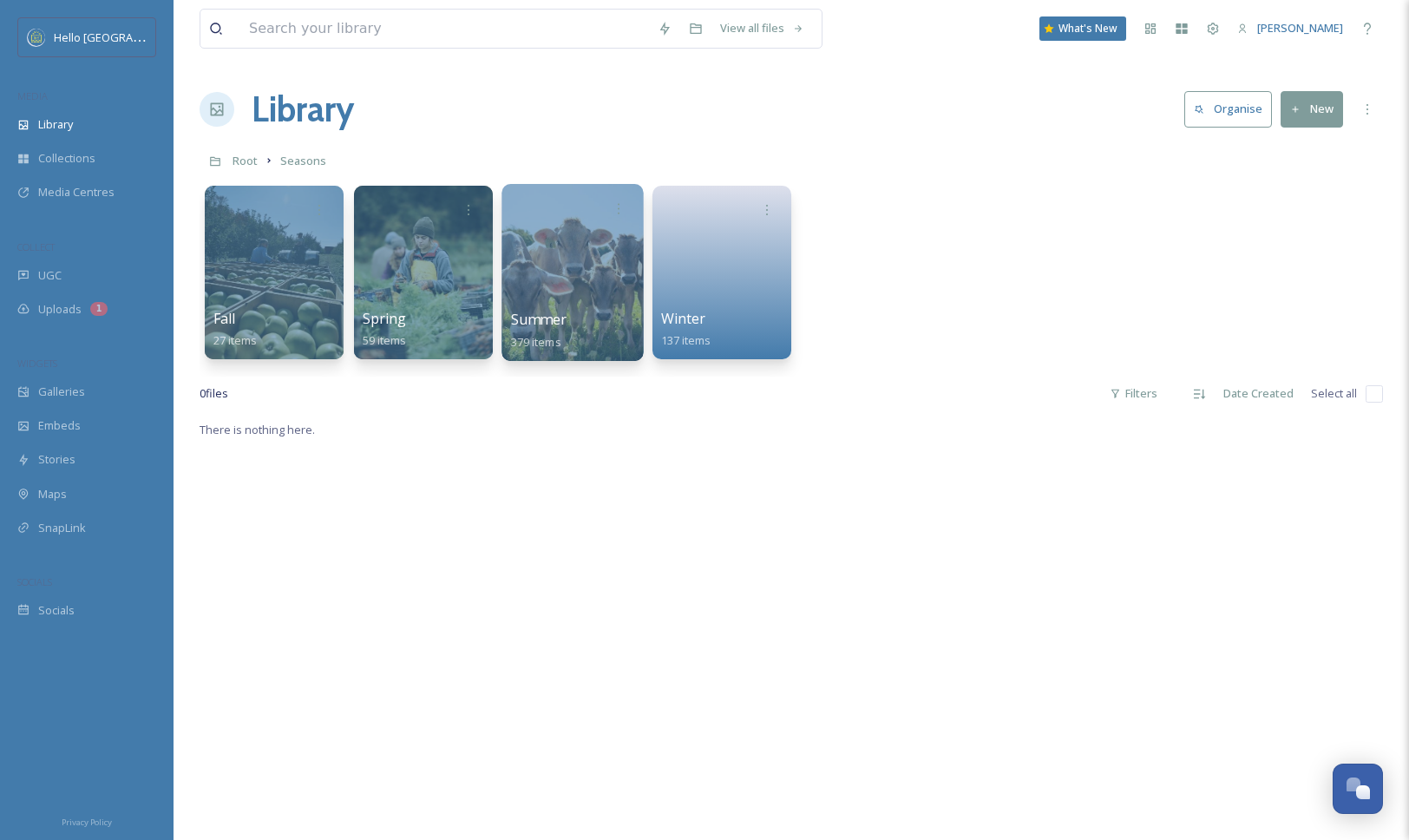
click at [571, 287] on div at bounding box center [571, 272] width 142 height 177
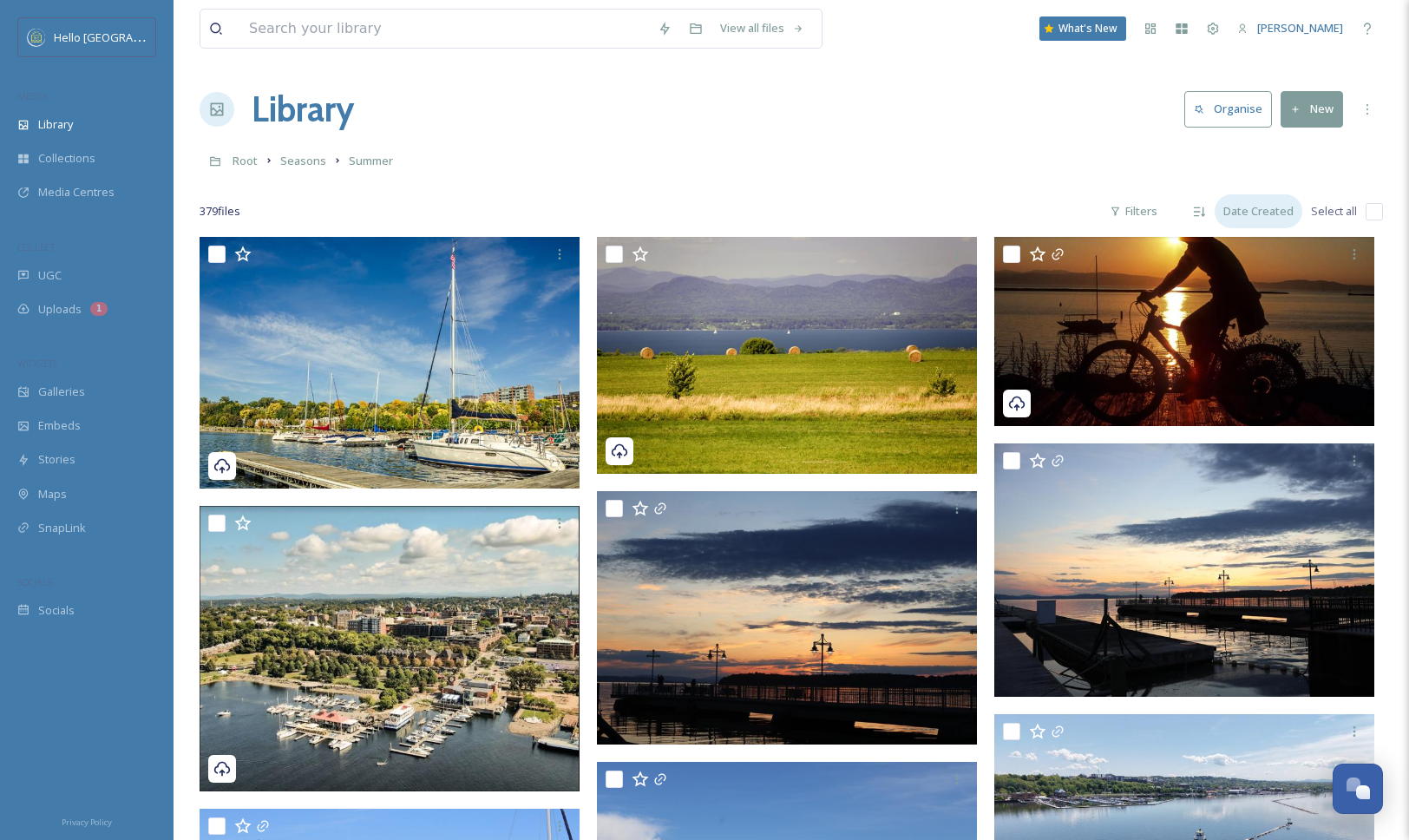
click at [1273, 205] on div "Date Created" at bounding box center [1259, 211] width 87 height 34
click at [1267, 273] on div "Date Created" at bounding box center [1256, 284] width 91 height 34
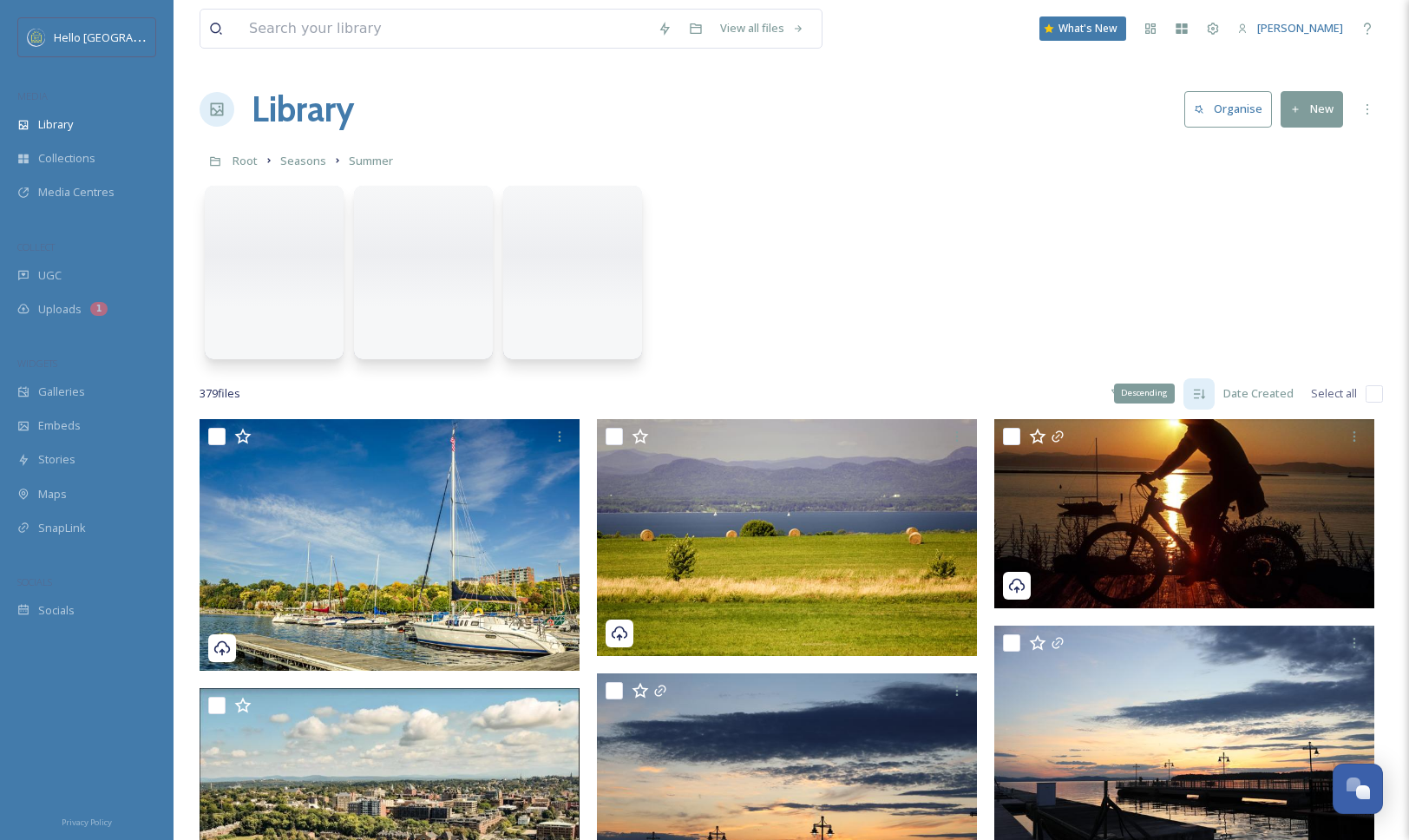
click at [1194, 394] on icon at bounding box center [1199, 394] width 14 height 14
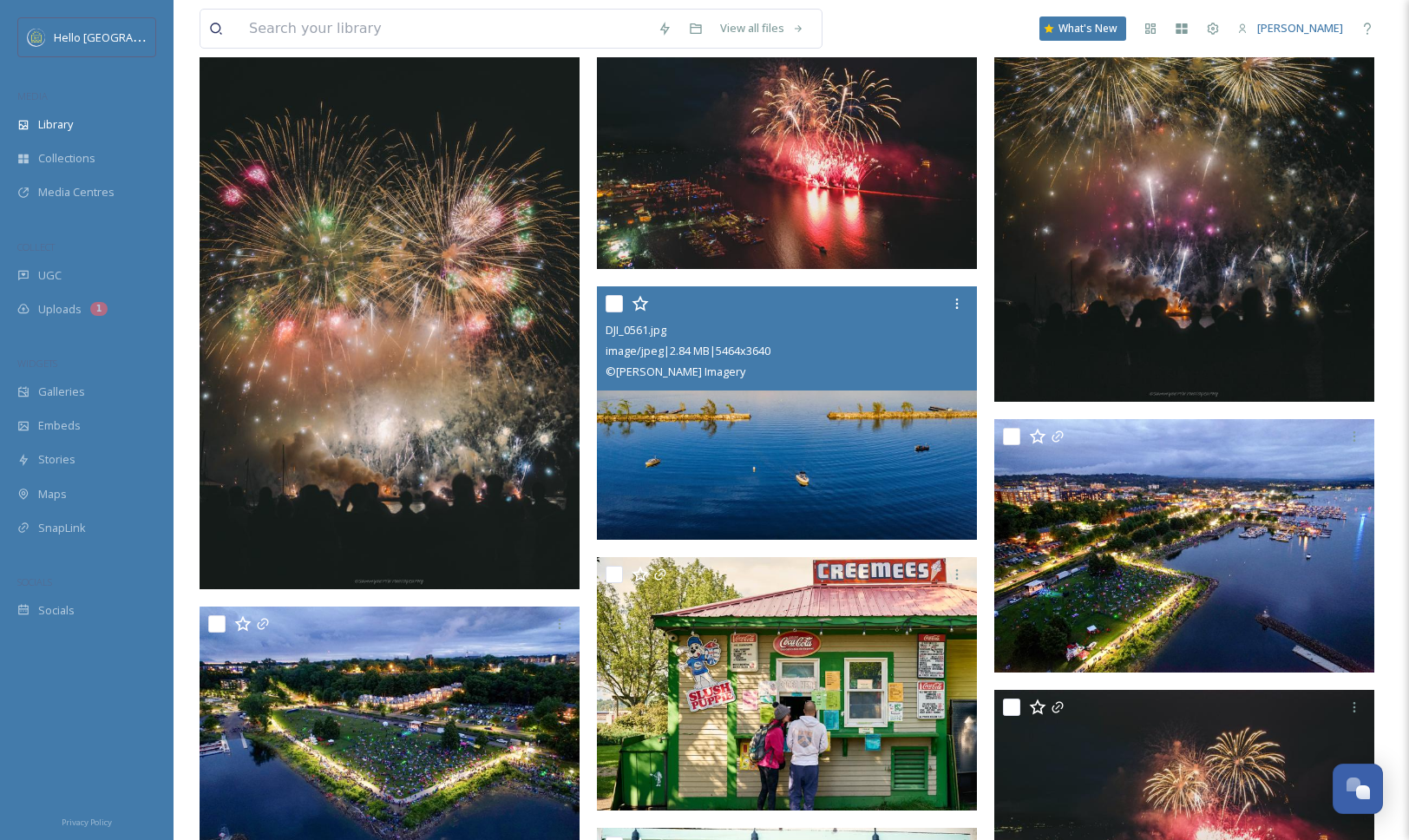
scroll to position [2395, 0]
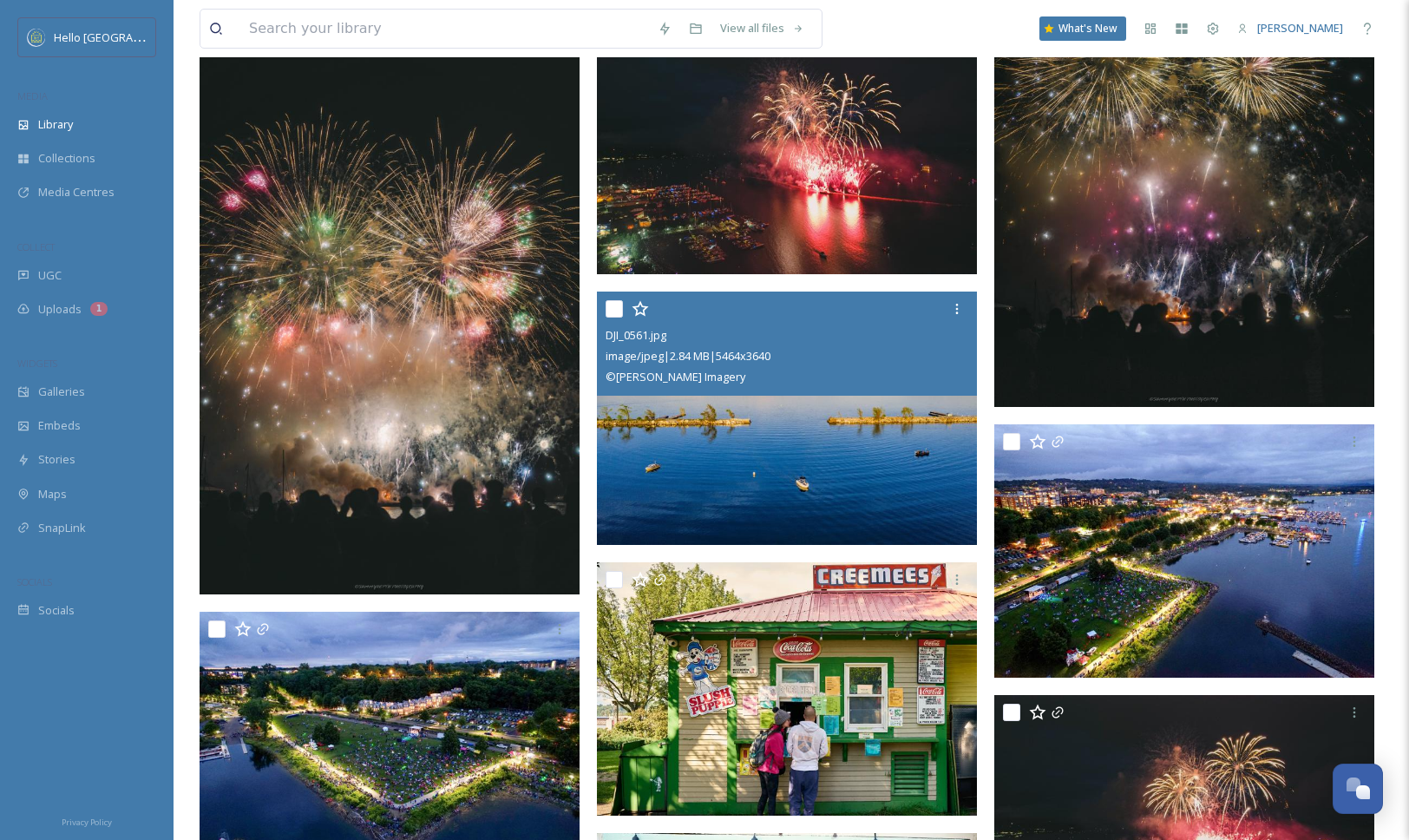
click at [834, 465] on img at bounding box center [787, 418] width 380 height 254
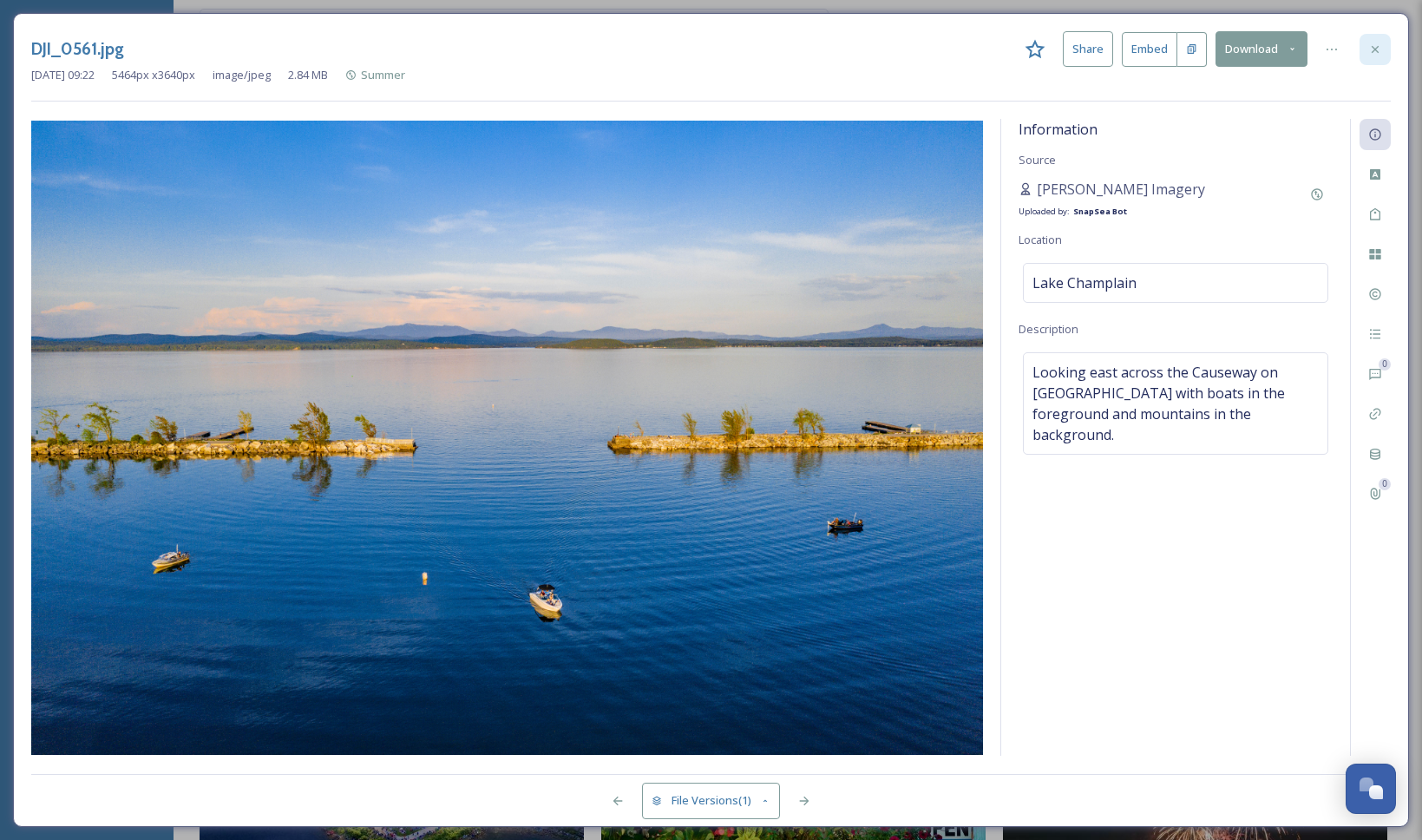
click at [1368, 54] on icon at bounding box center [1375, 50] width 14 height 14
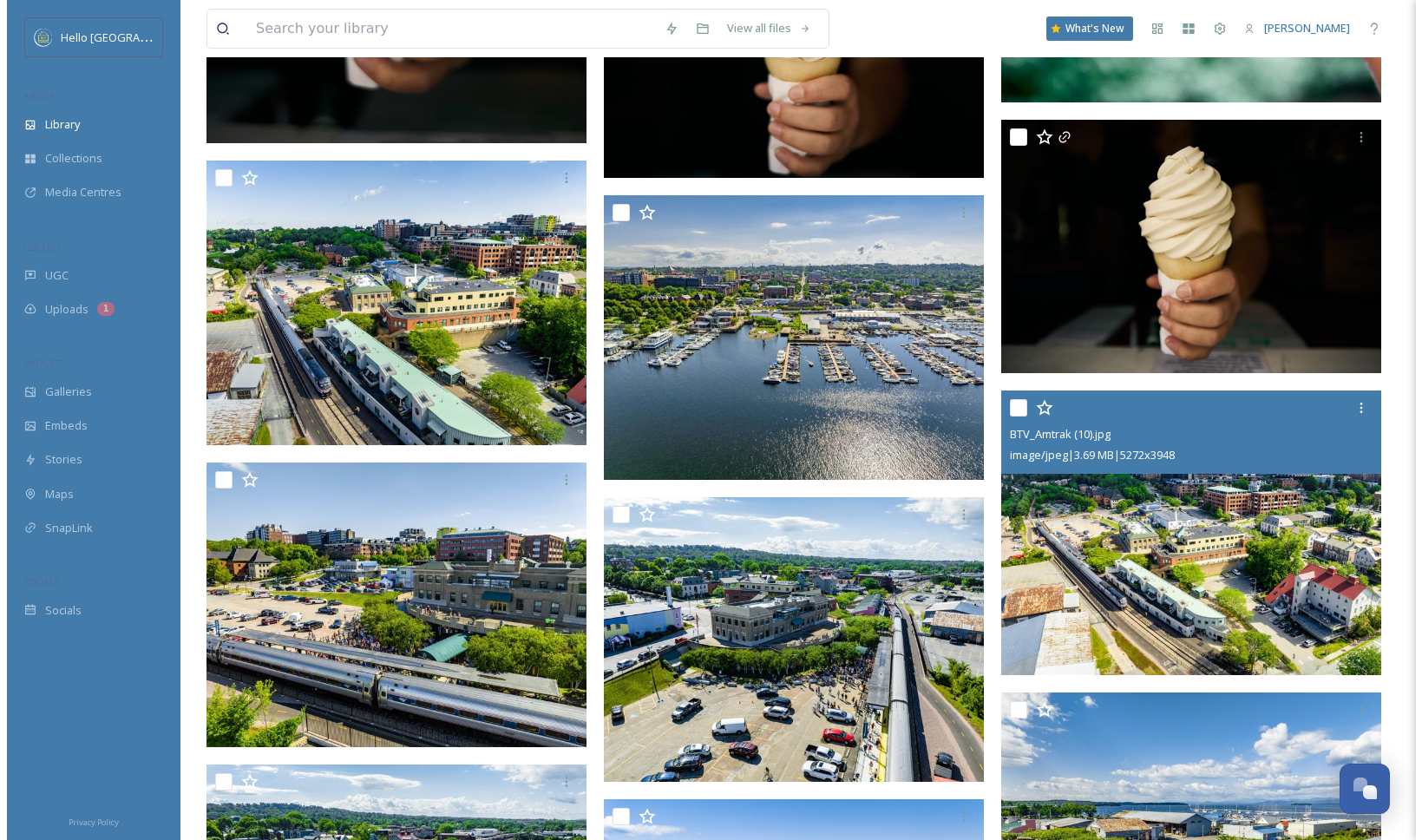
scroll to position [9119, 0]
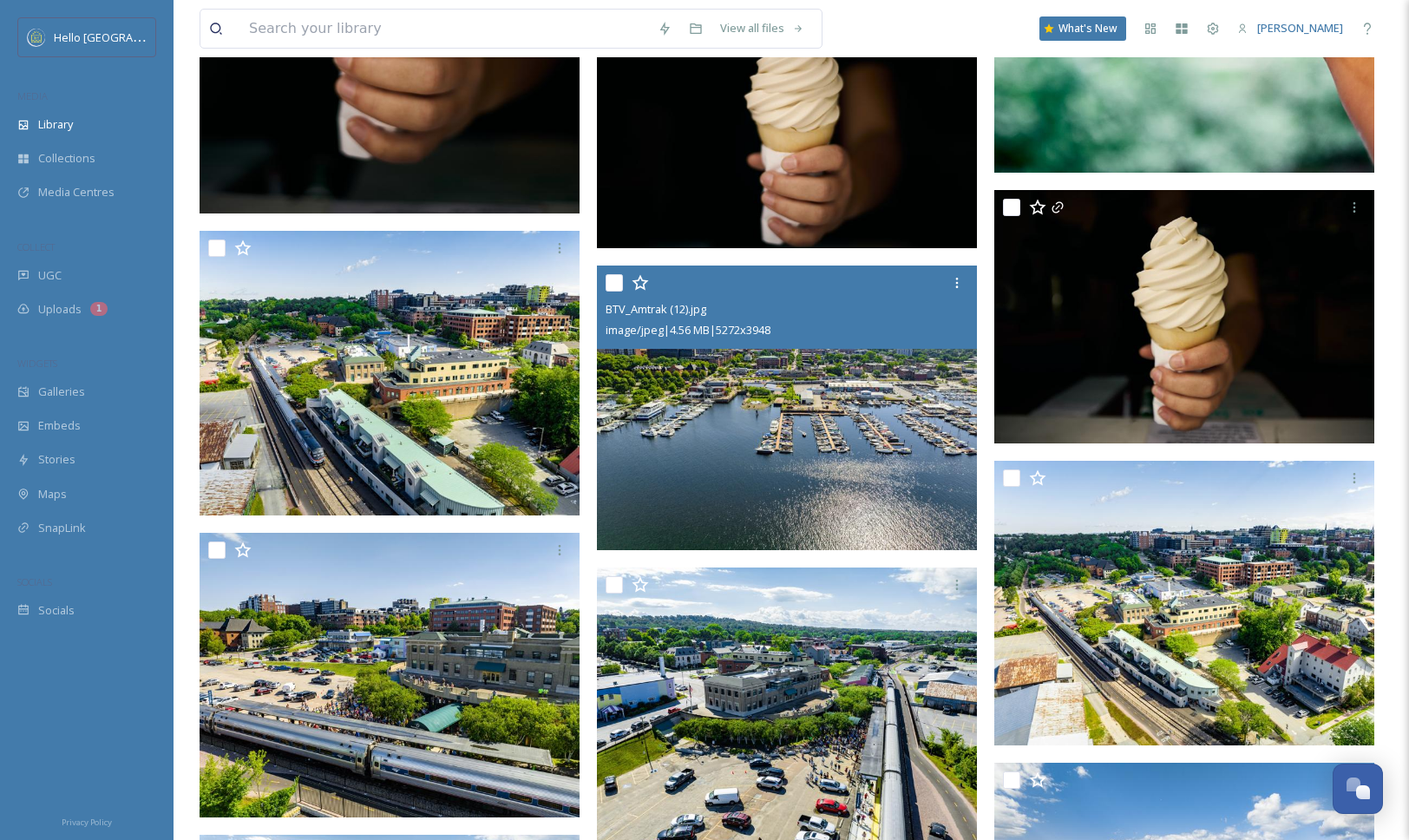
click at [893, 457] on img at bounding box center [787, 408] width 380 height 285
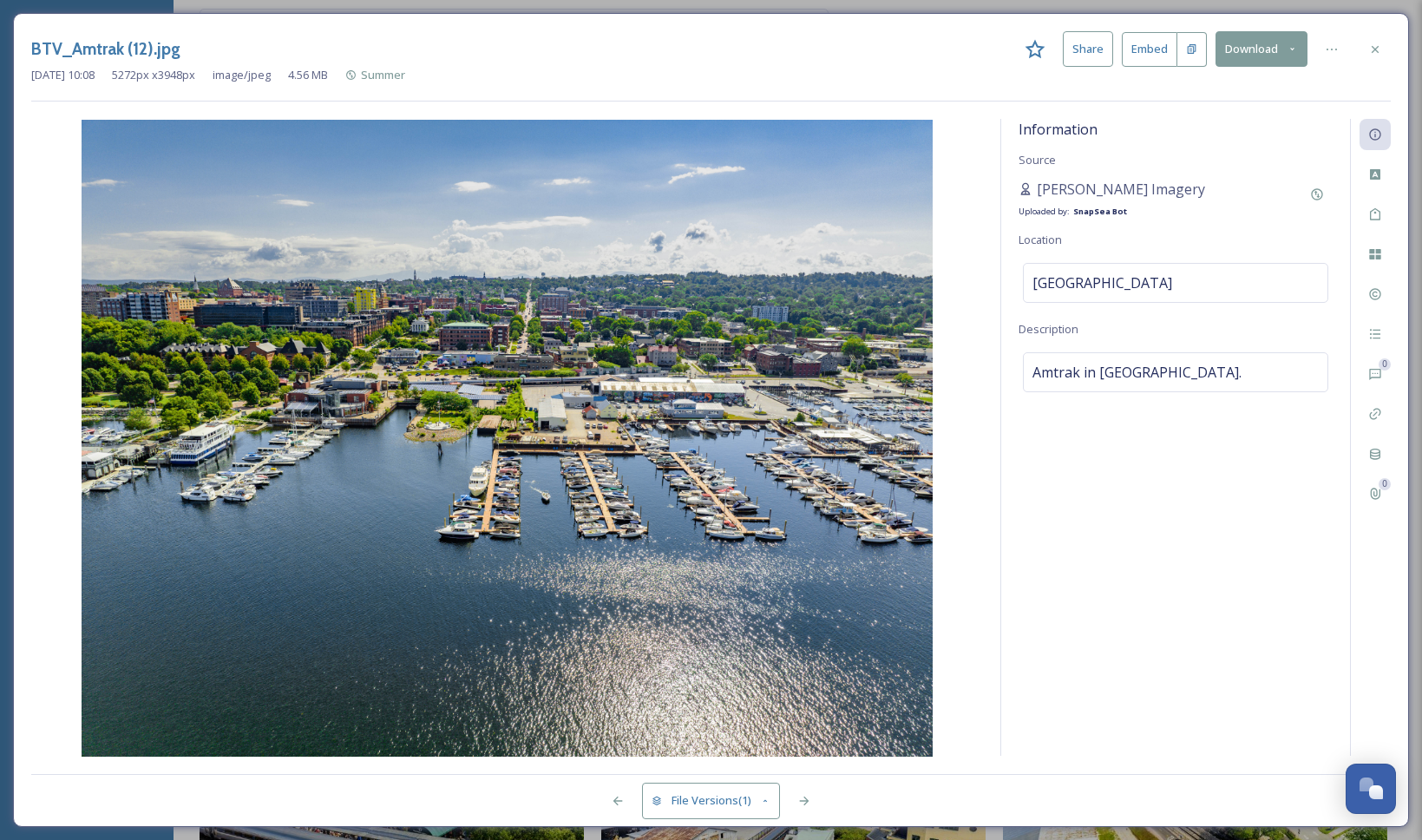
click at [1237, 58] on button "Download" at bounding box center [1261, 49] width 92 height 36
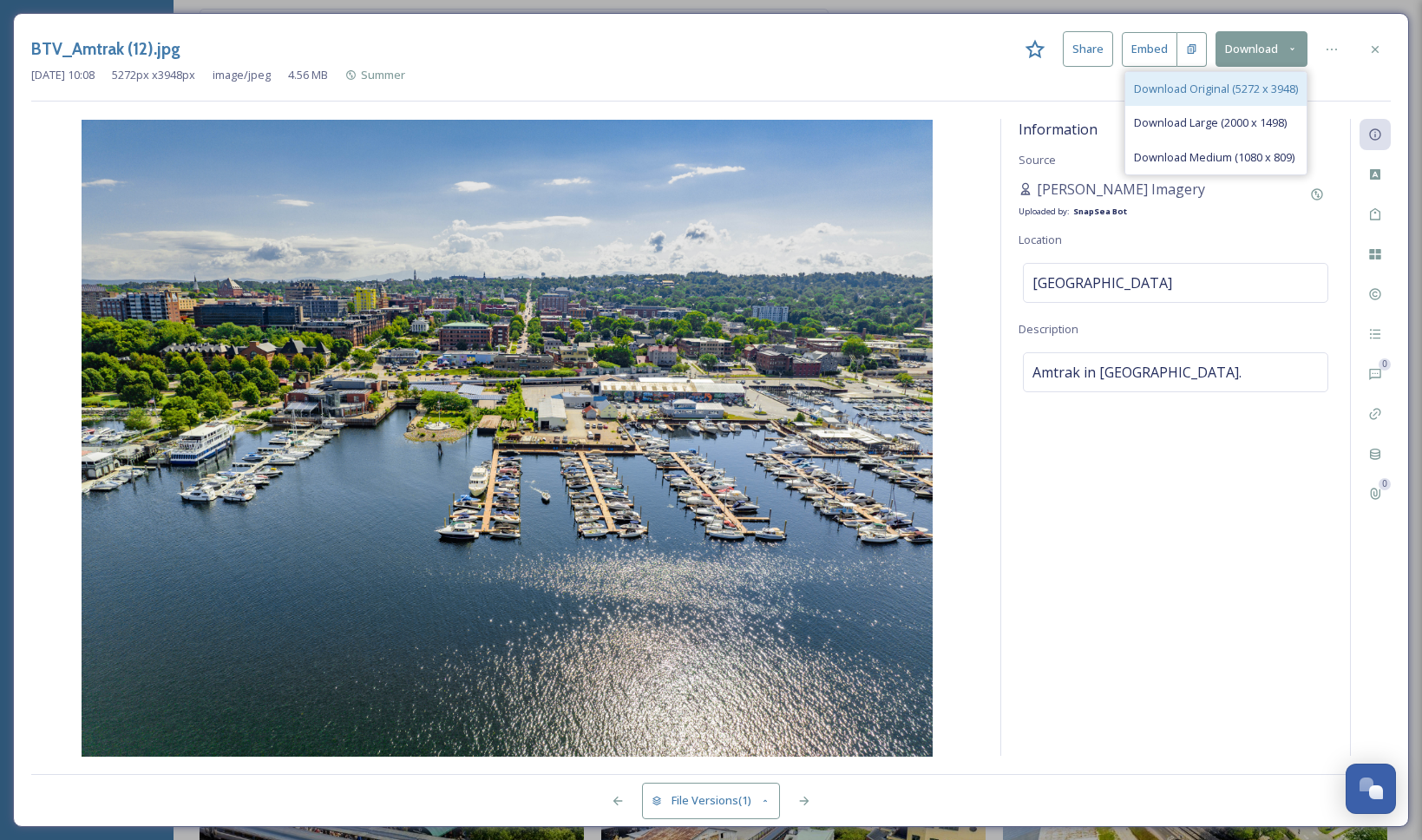
click at [1206, 101] on div "Download Original (5272 x 3948)" at bounding box center [1216, 89] width 182 height 34
